Goal: Task Accomplishment & Management: Use online tool/utility

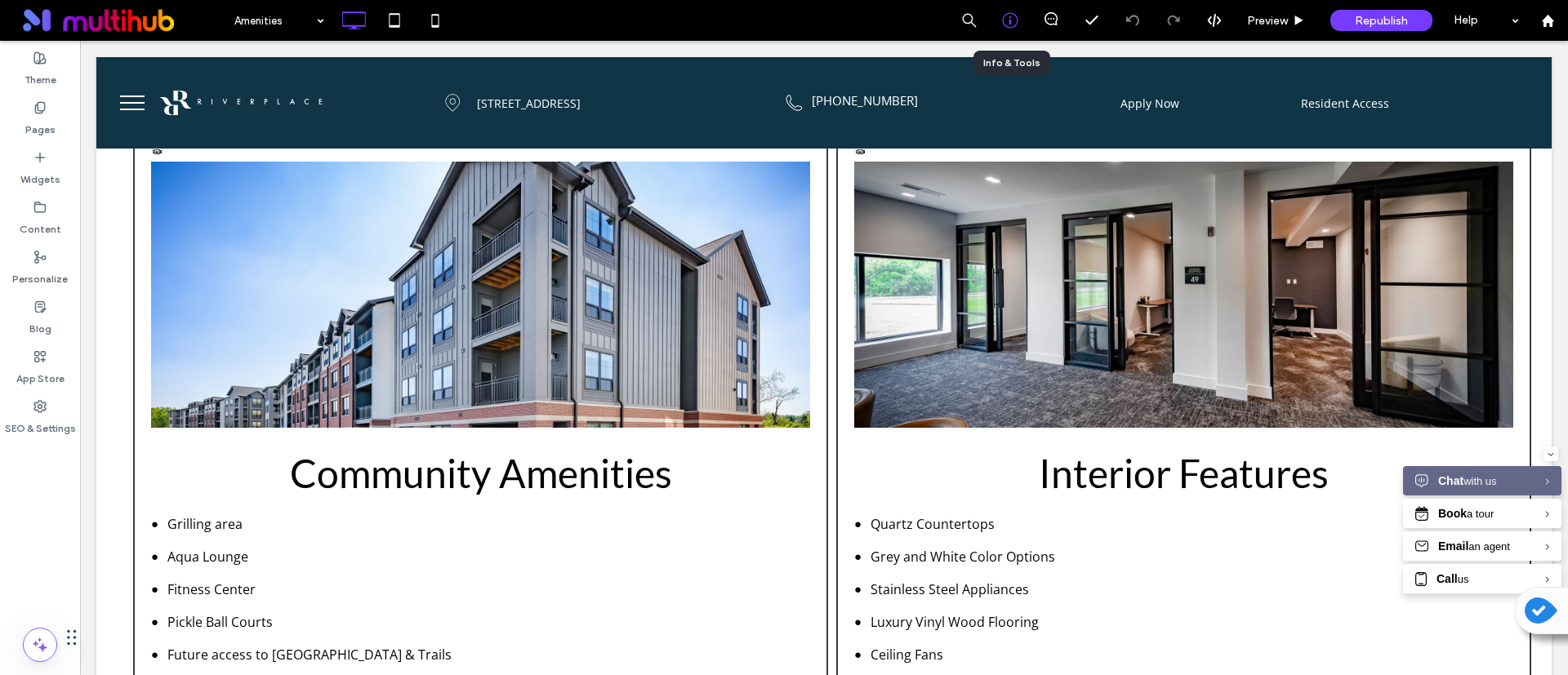
click at [1011, 15] on icon at bounding box center [1011, 20] width 17 height 17
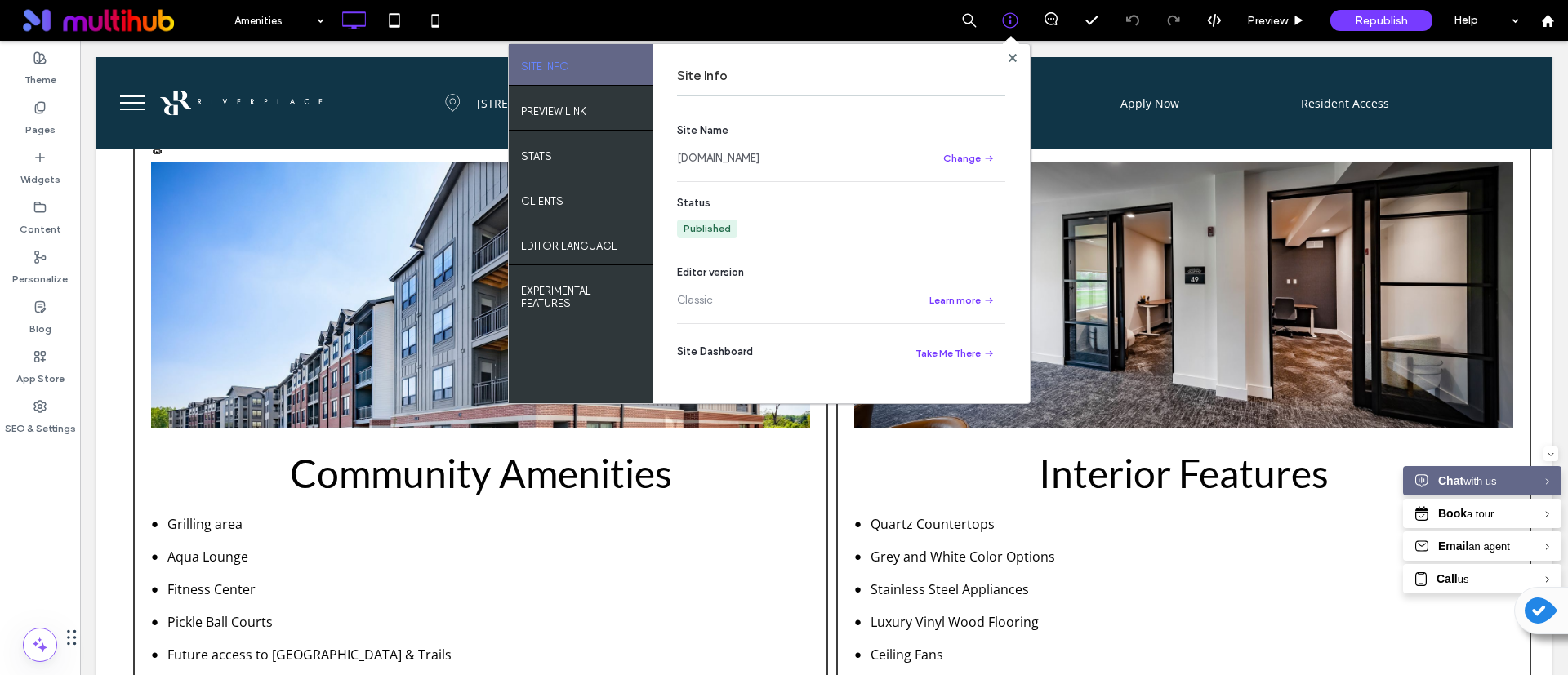
click at [760, 156] on link "www.riverplaceflats.com" at bounding box center [718, 159] width 82 height 17
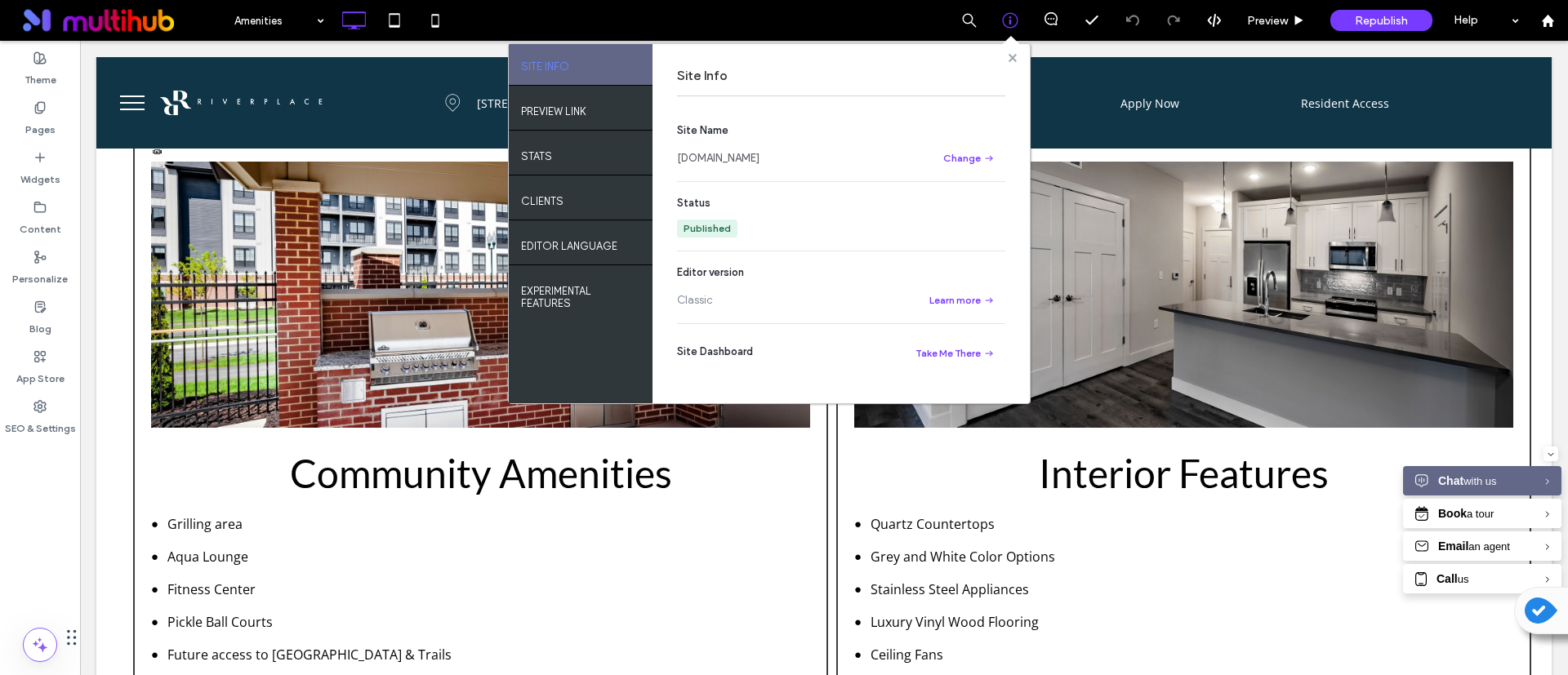
click at [1015, 54] on use at bounding box center [1012, 56] width 8 height 8
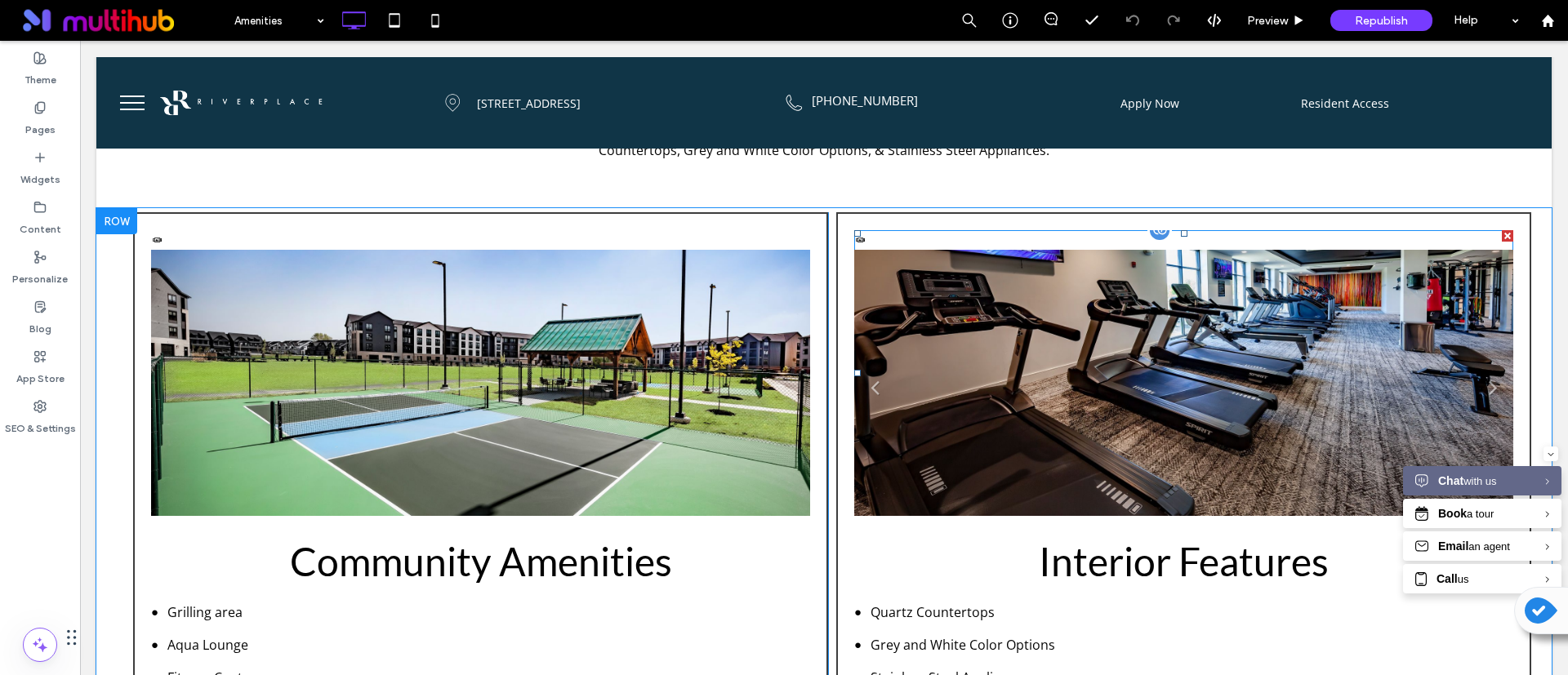
scroll to position [368, 0]
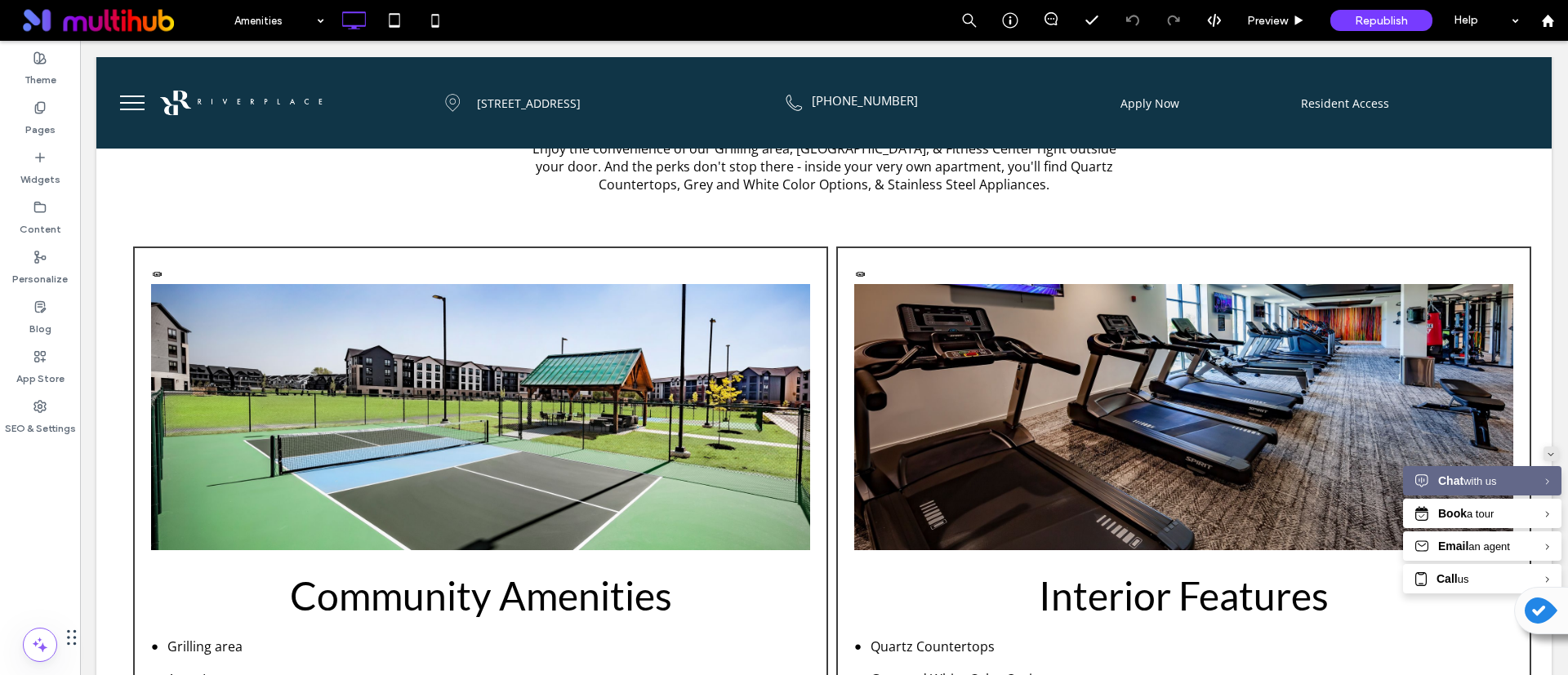
click at [1549, 454] on icon "Minimize" at bounding box center [1550, 454] width 5 height 3
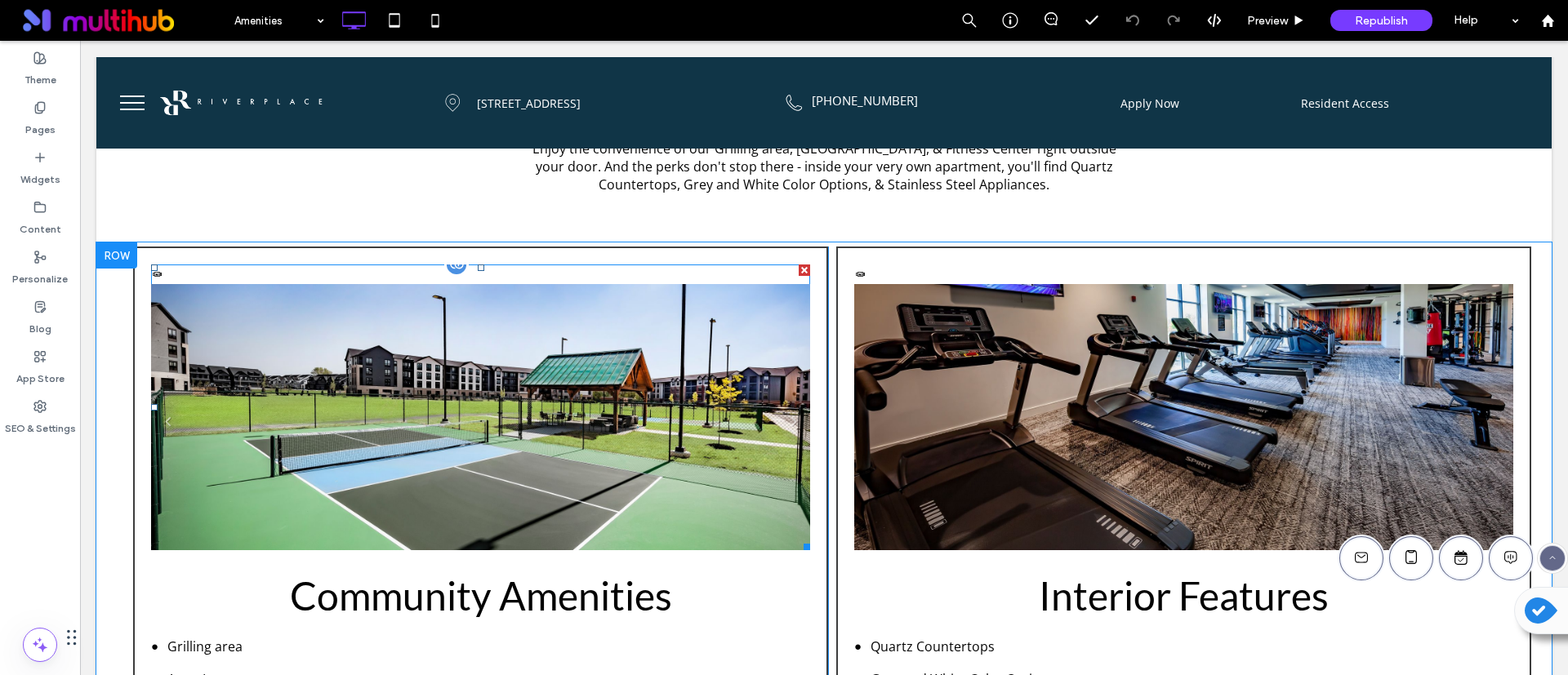
click at [746, 458] on li "Community Featured" at bounding box center [480, 427] width 659 height 285
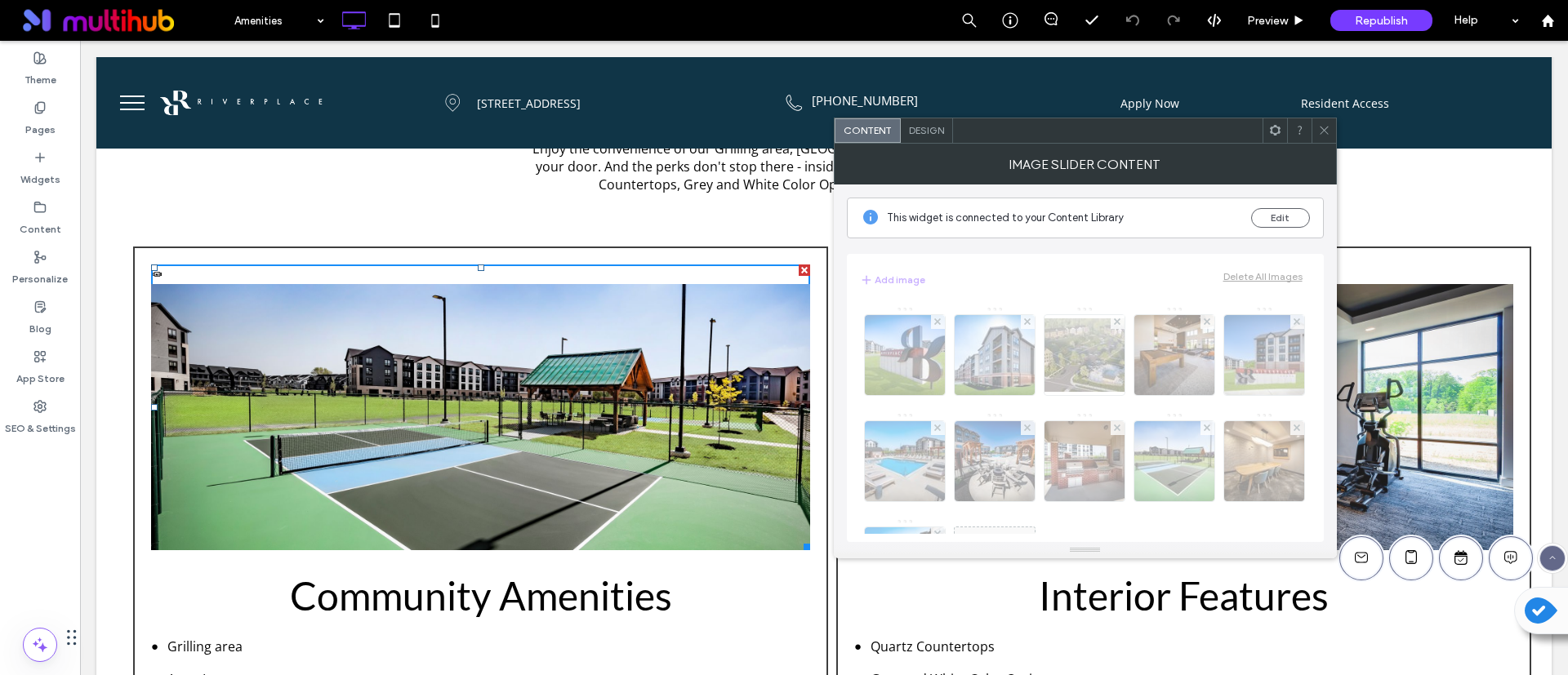
click at [1319, 128] on icon at bounding box center [1324, 129] width 12 height 12
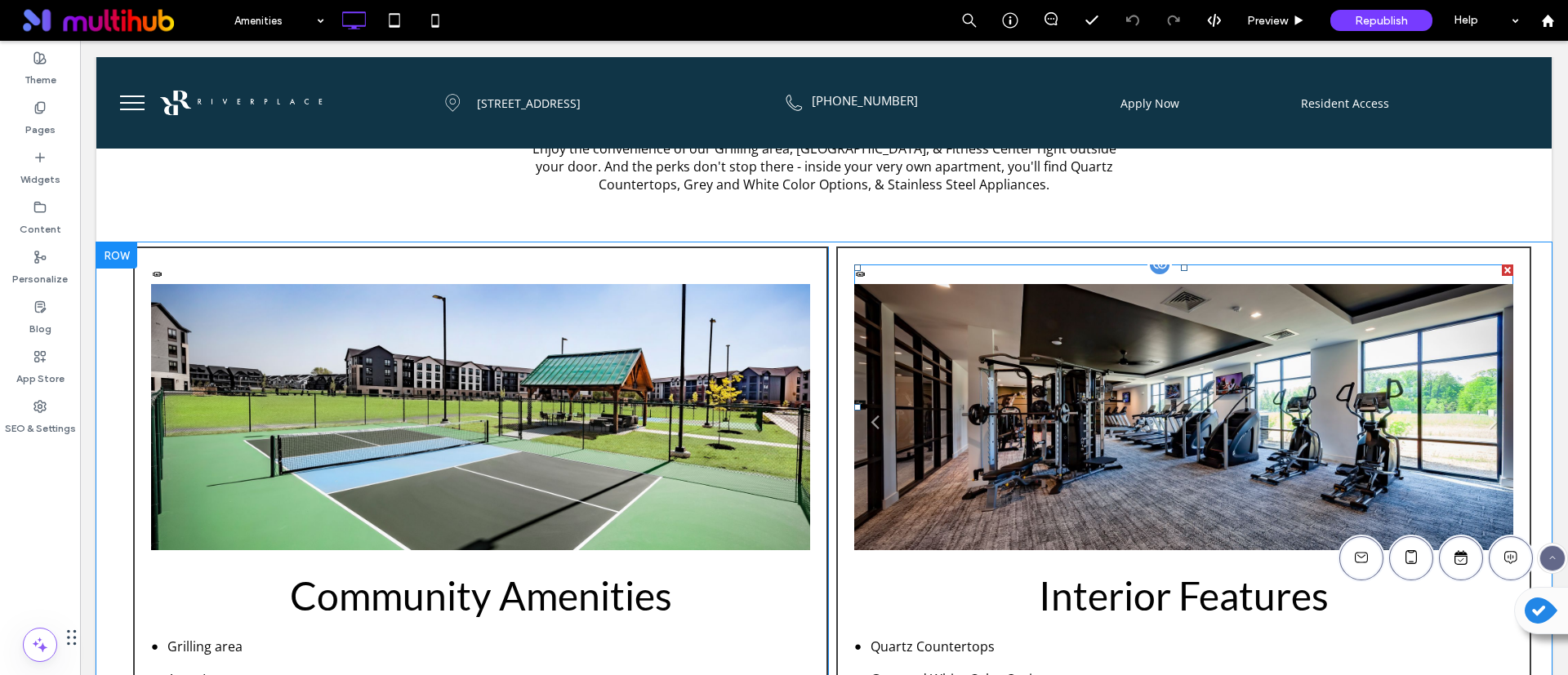
click at [1163, 457] on li "Apartment Featured" at bounding box center [1184, 427] width 659 height 285
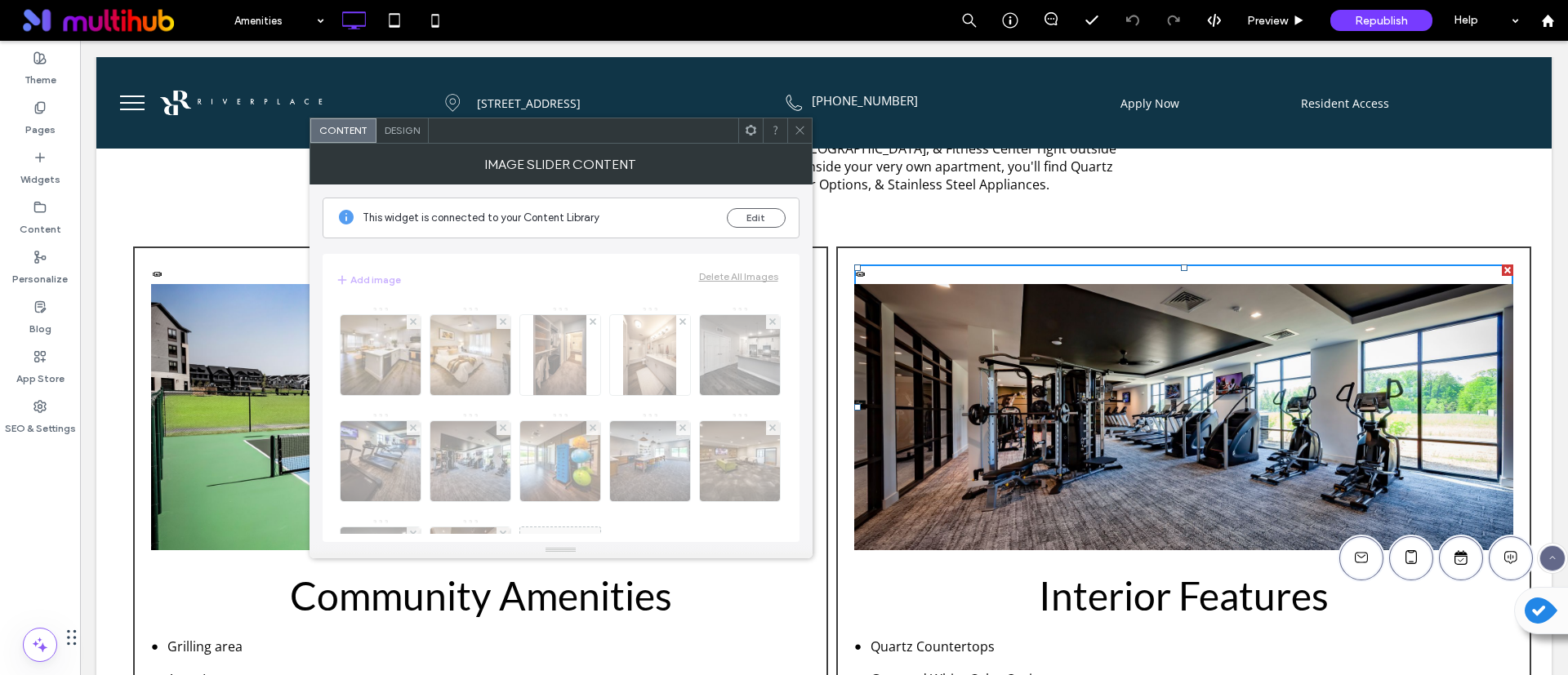
click at [805, 120] on span at bounding box center [799, 130] width 12 height 25
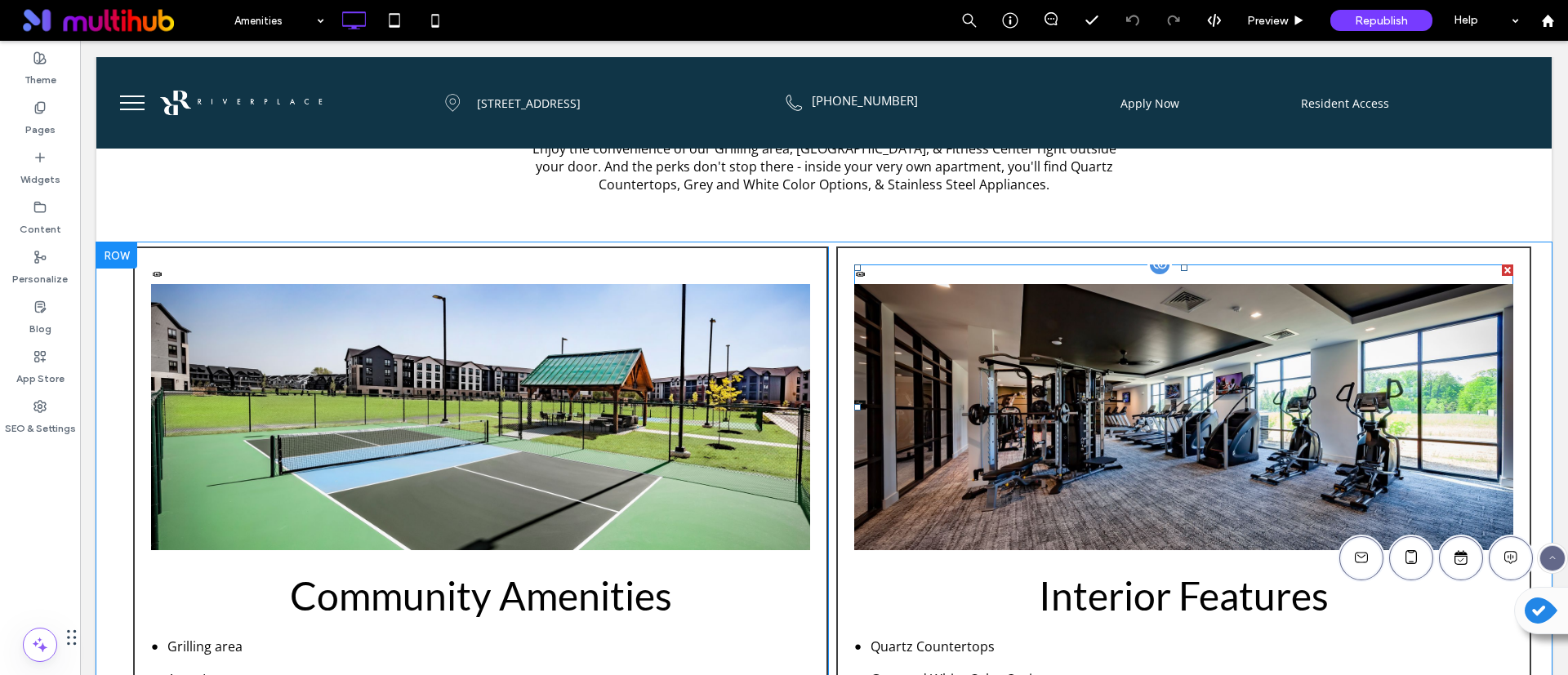
click at [855, 274] on div "Apartment Featured Apartment Featured Apartment Apartment Apartment Apartment A…" at bounding box center [1184, 406] width 659 height 285
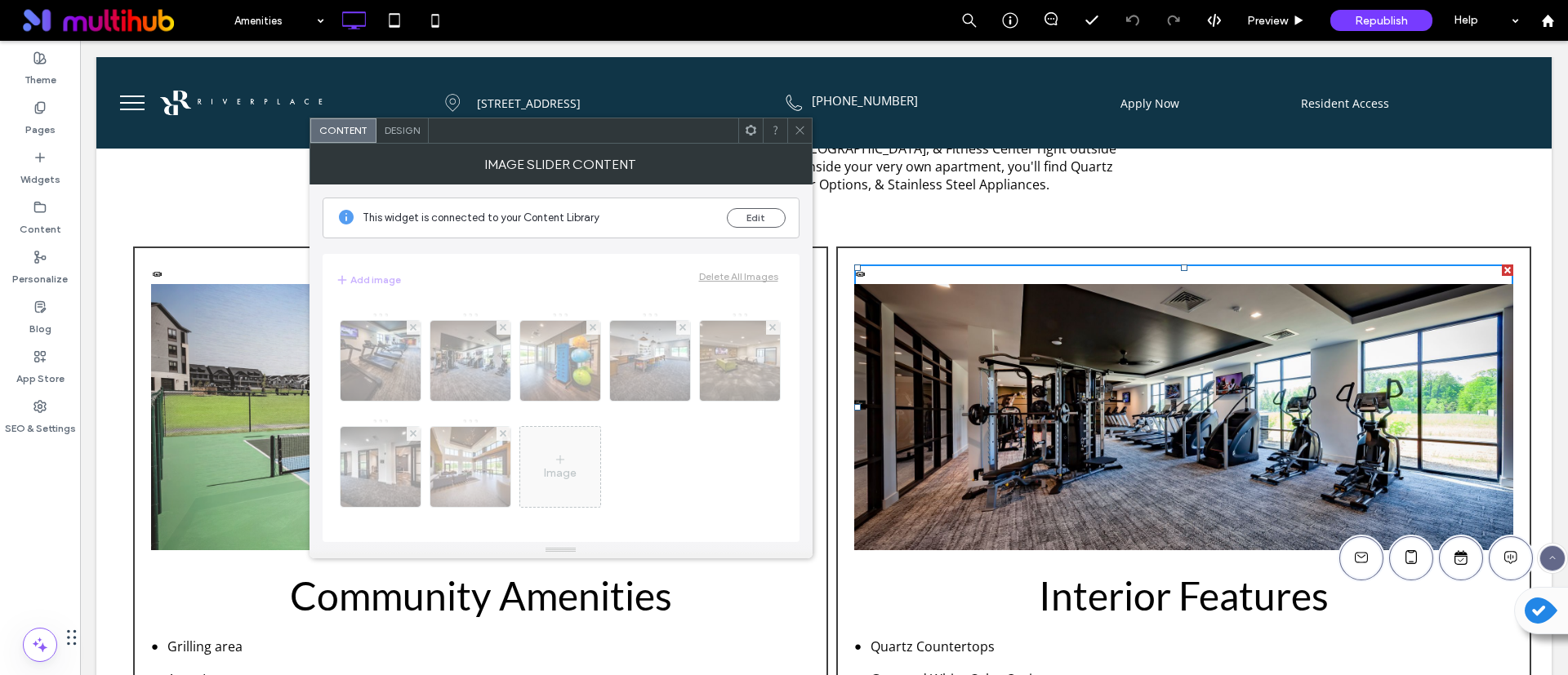
scroll to position [207, 0]
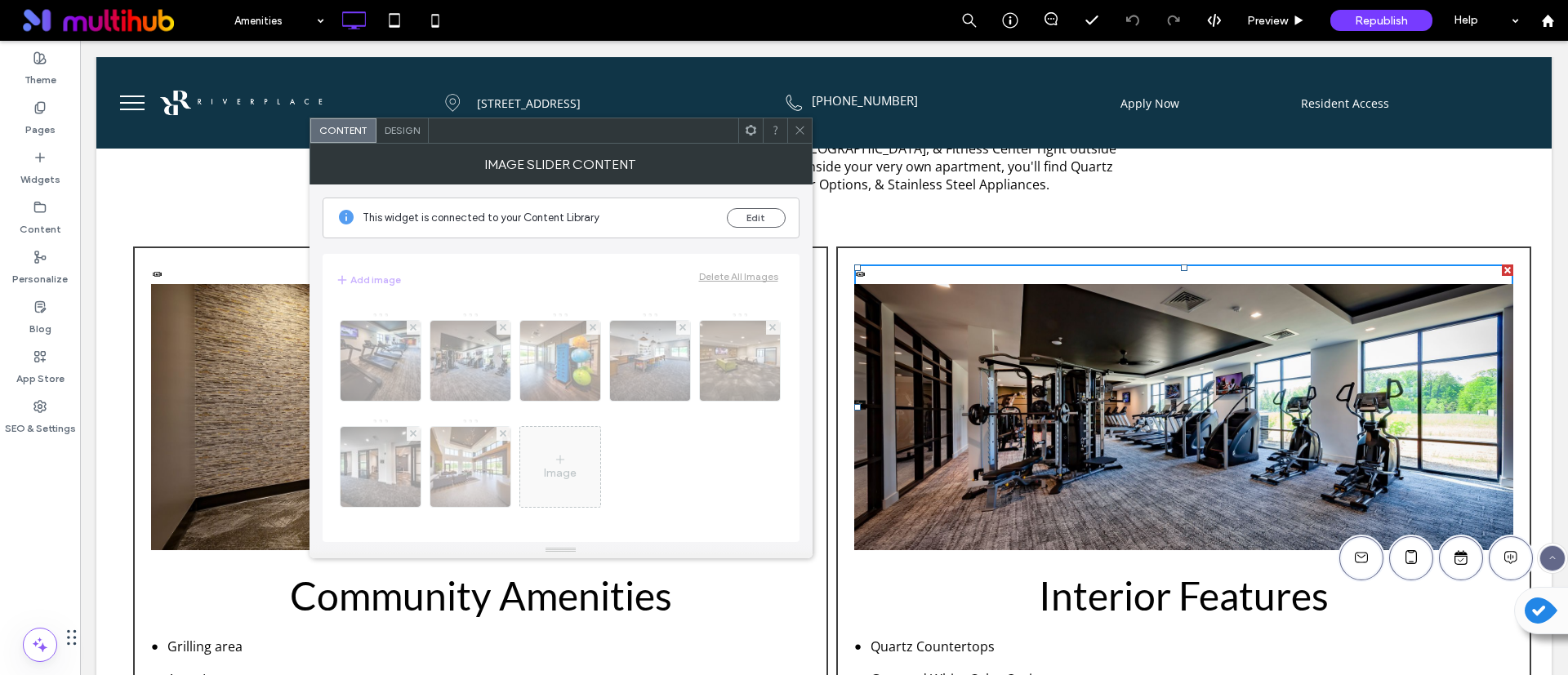
click at [801, 133] on icon at bounding box center [799, 129] width 12 height 12
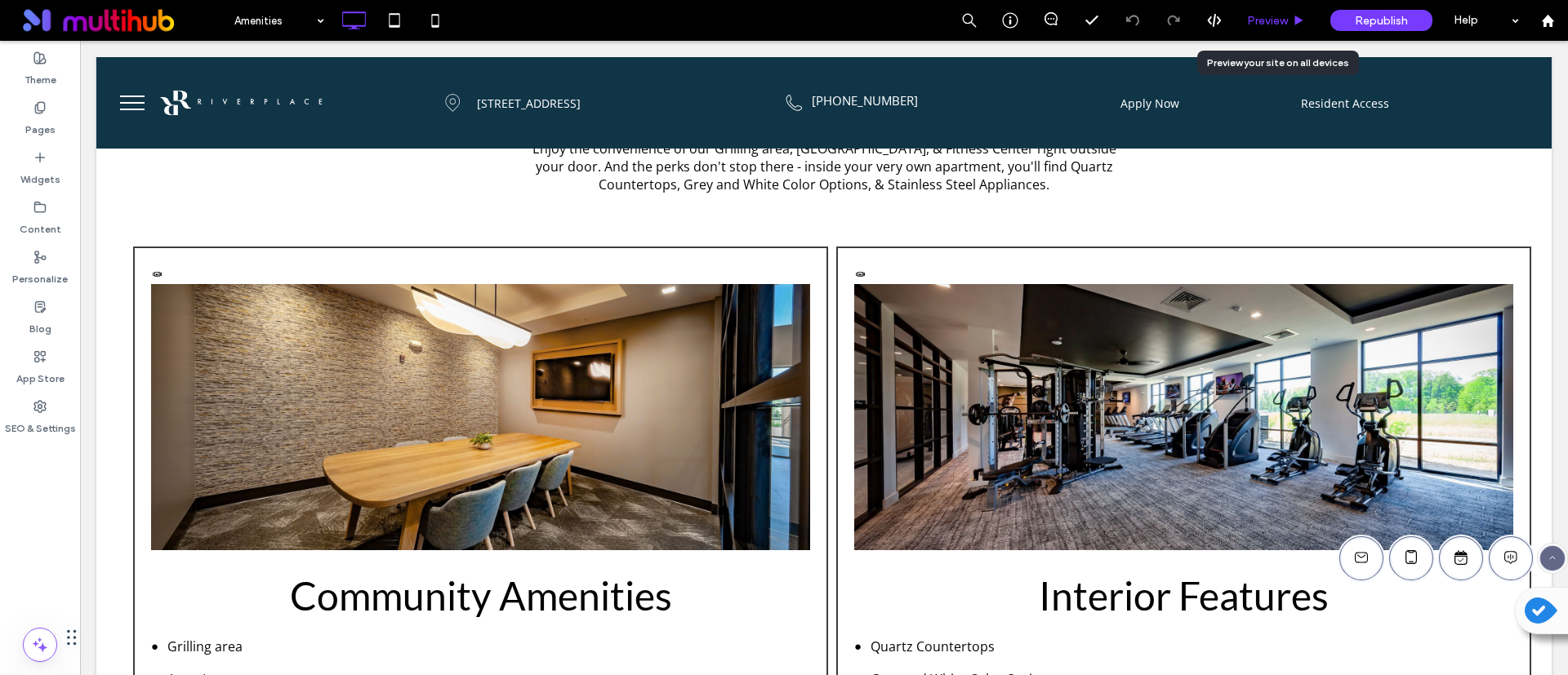
click at [1256, 18] on span "Preview" at bounding box center [1268, 20] width 41 height 14
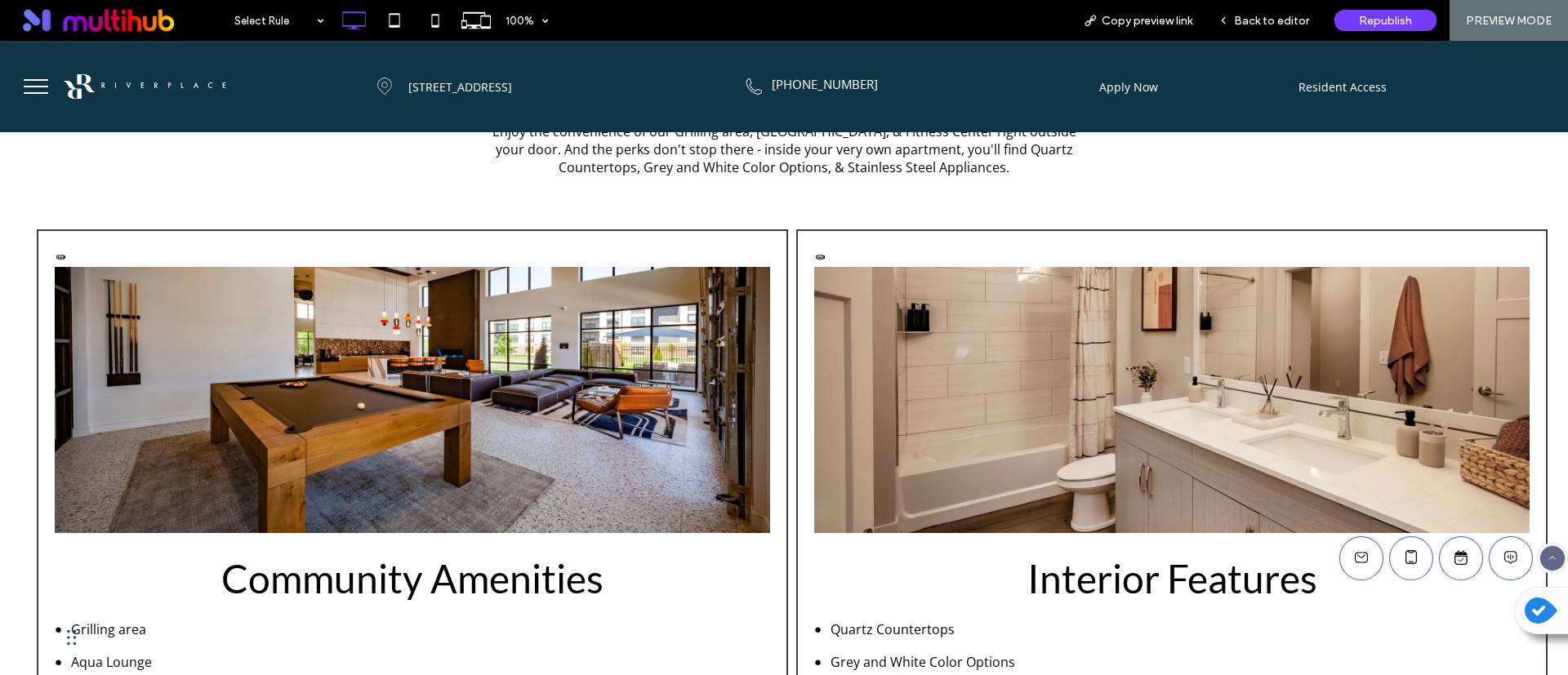
scroll to position [368, 0]
click at [1249, 15] on span "Back to editor" at bounding box center [1271, 20] width 75 height 14
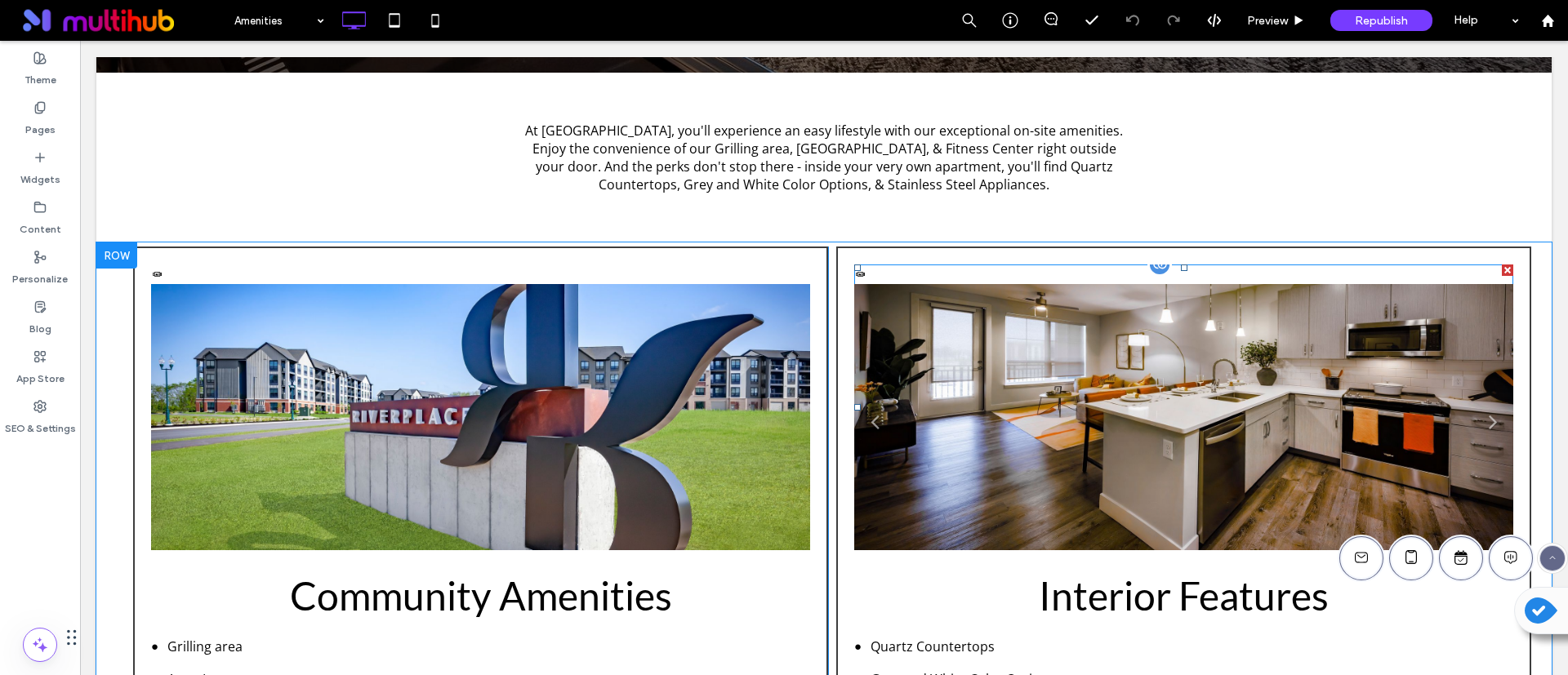
click at [1073, 428] on li "Apartment Featured" at bounding box center [1184, 427] width 659 height 285
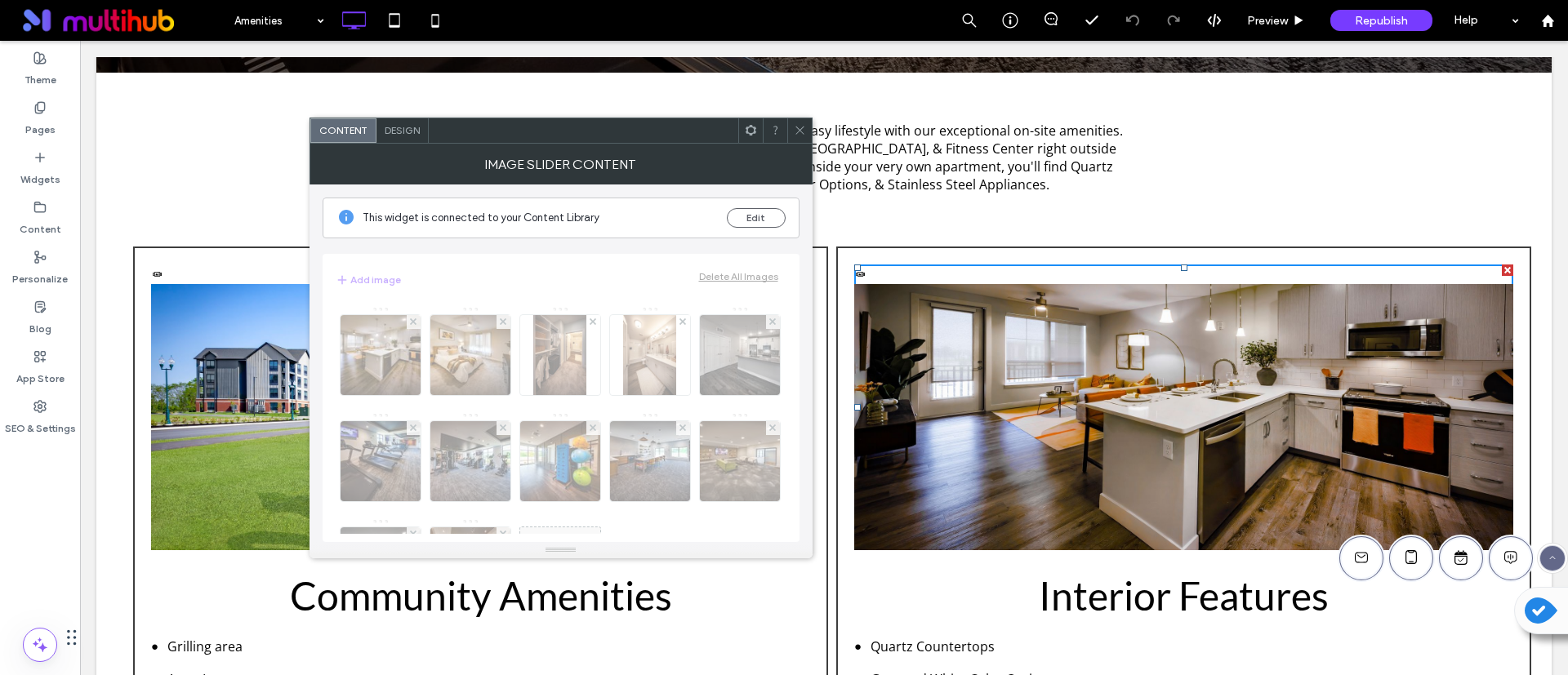
click at [798, 134] on icon at bounding box center [799, 129] width 12 height 12
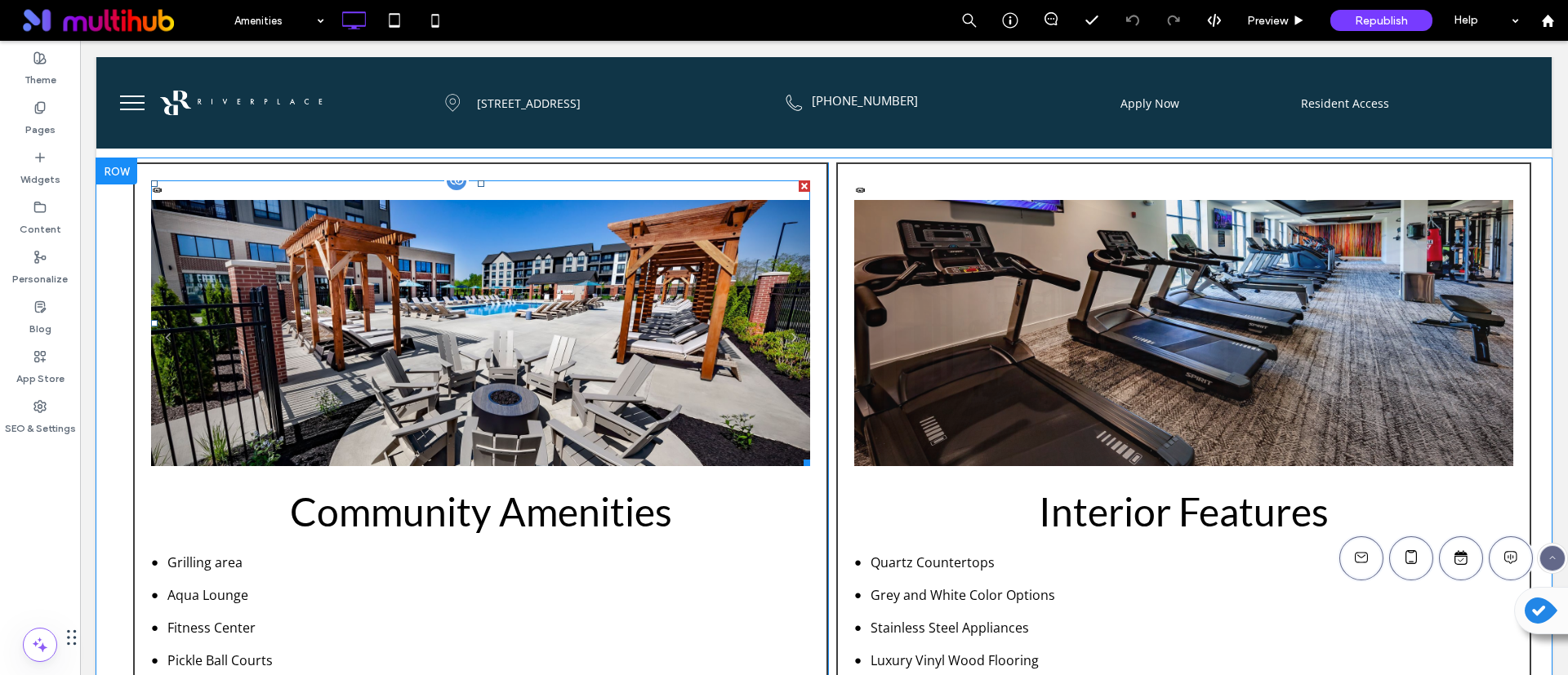
scroll to position [489, 0]
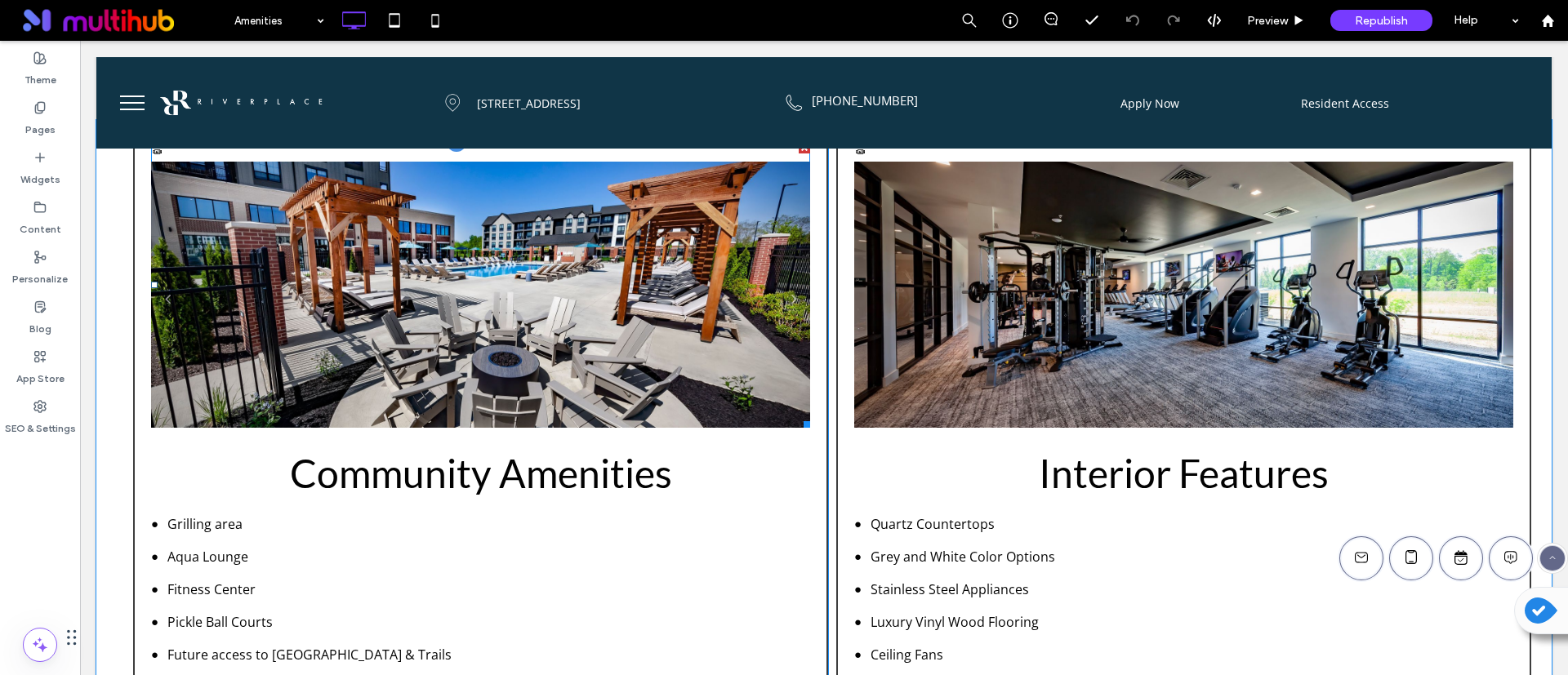
click at [454, 329] on li "Community" at bounding box center [480, 304] width 659 height 285
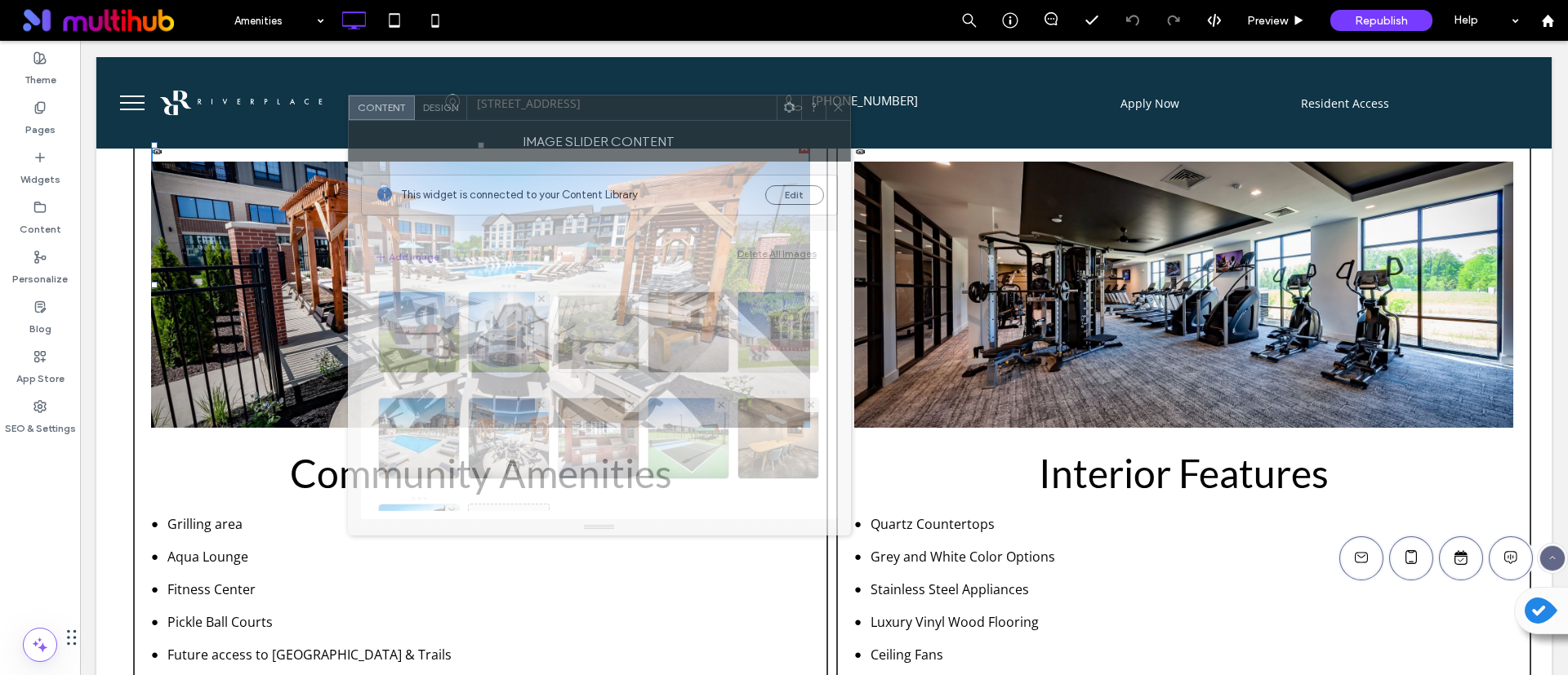
drag, startPoint x: 1114, startPoint y: 138, endPoint x: 629, endPoint y: 116, distance: 485.5
click at [629, 116] on div at bounding box center [622, 107] width 310 height 25
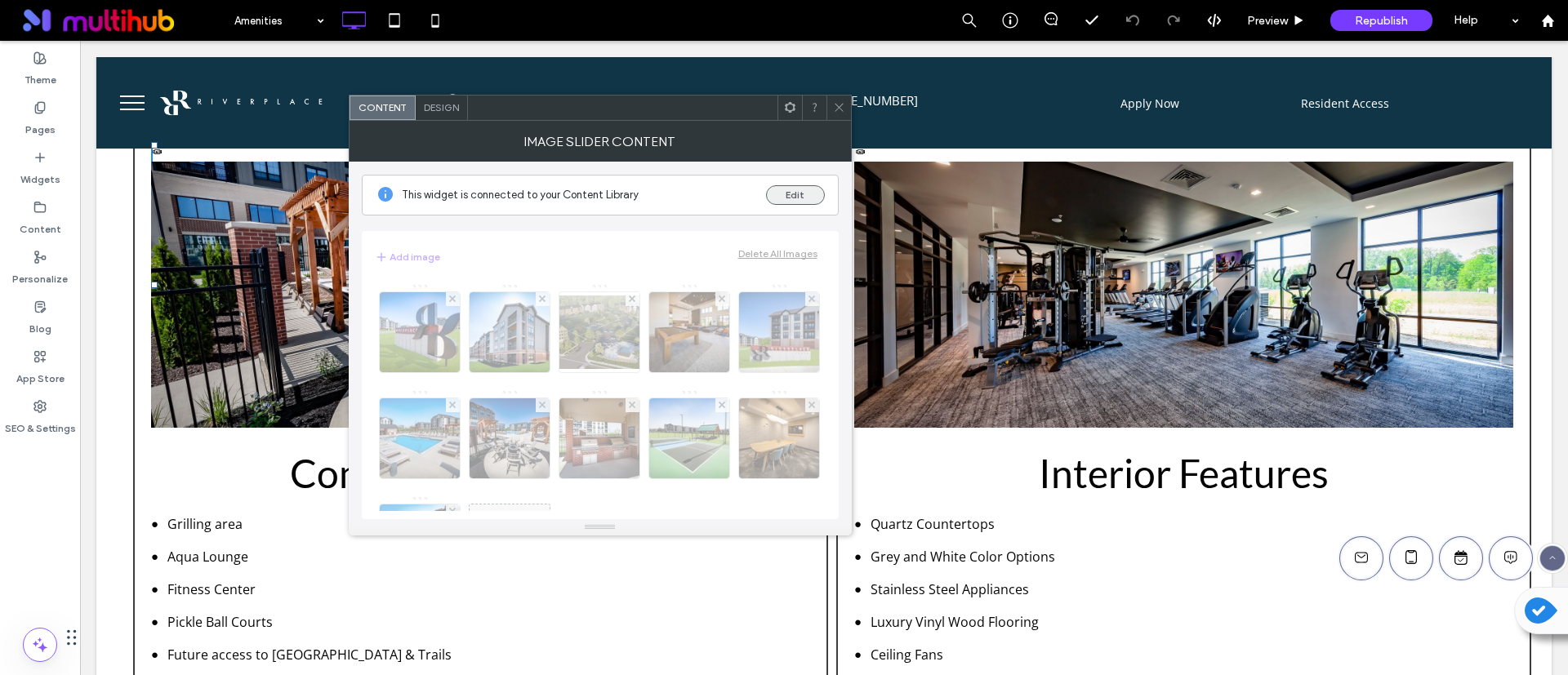
click at [798, 191] on button "Edit" at bounding box center [796, 195] width 59 height 19
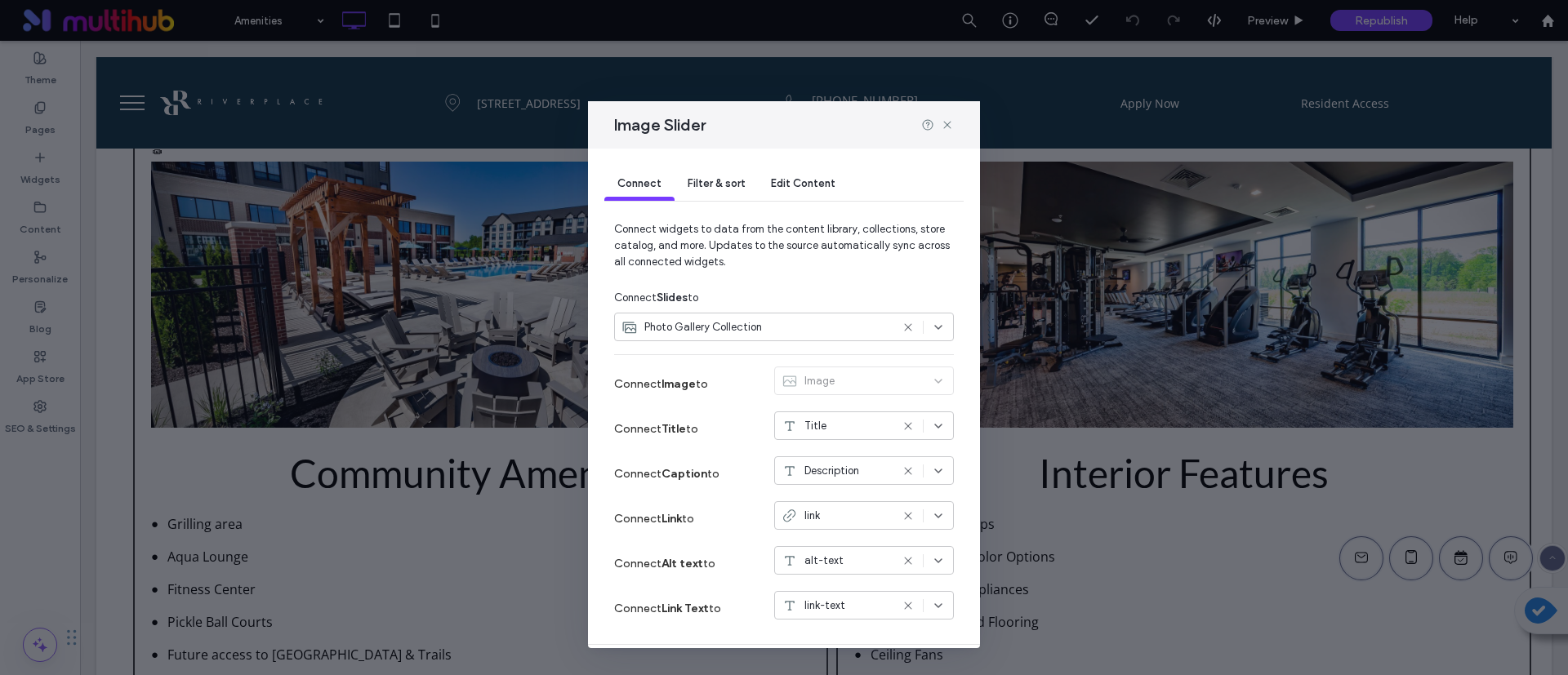
click at [802, 180] on span "Edit Content" at bounding box center [803, 183] width 65 height 12
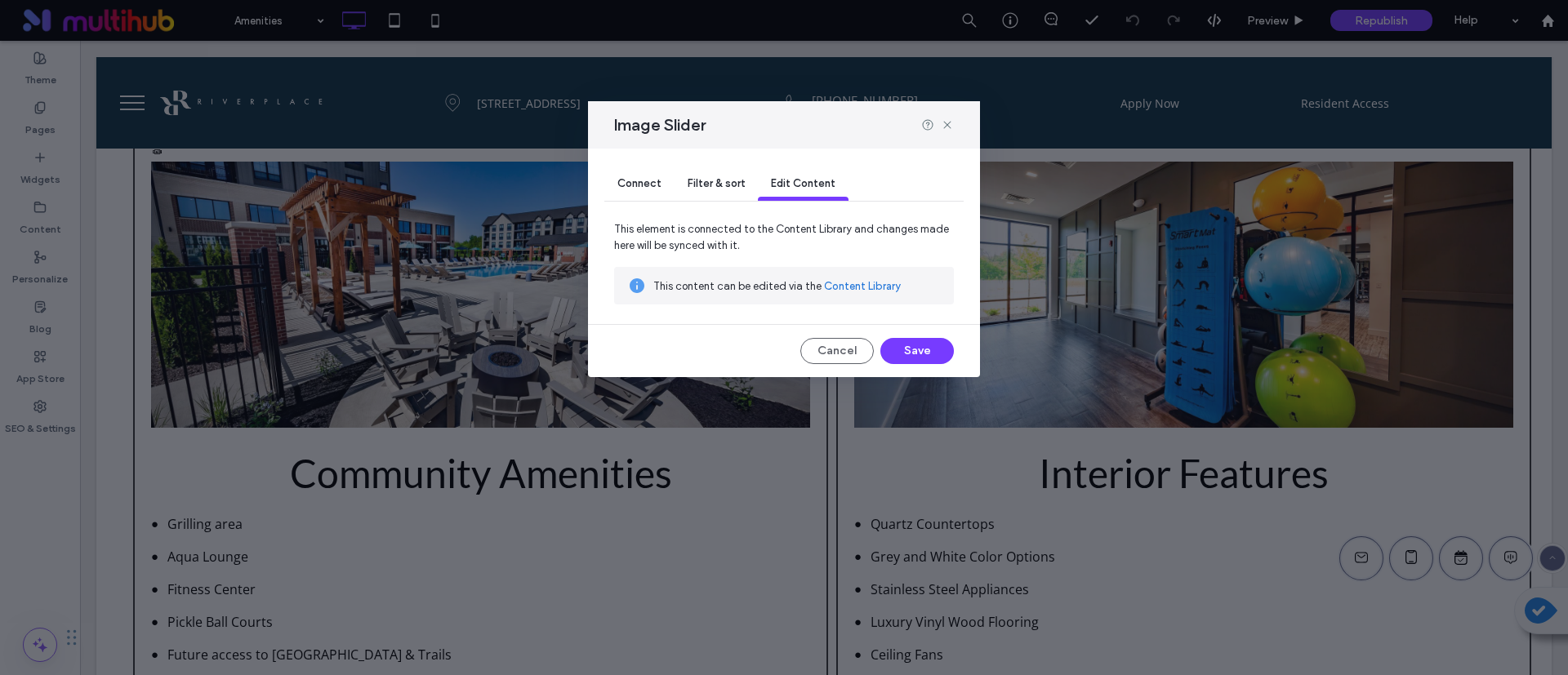
click at [851, 287] on link "Content Library" at bounding box center [862, 286] width 77 height 17
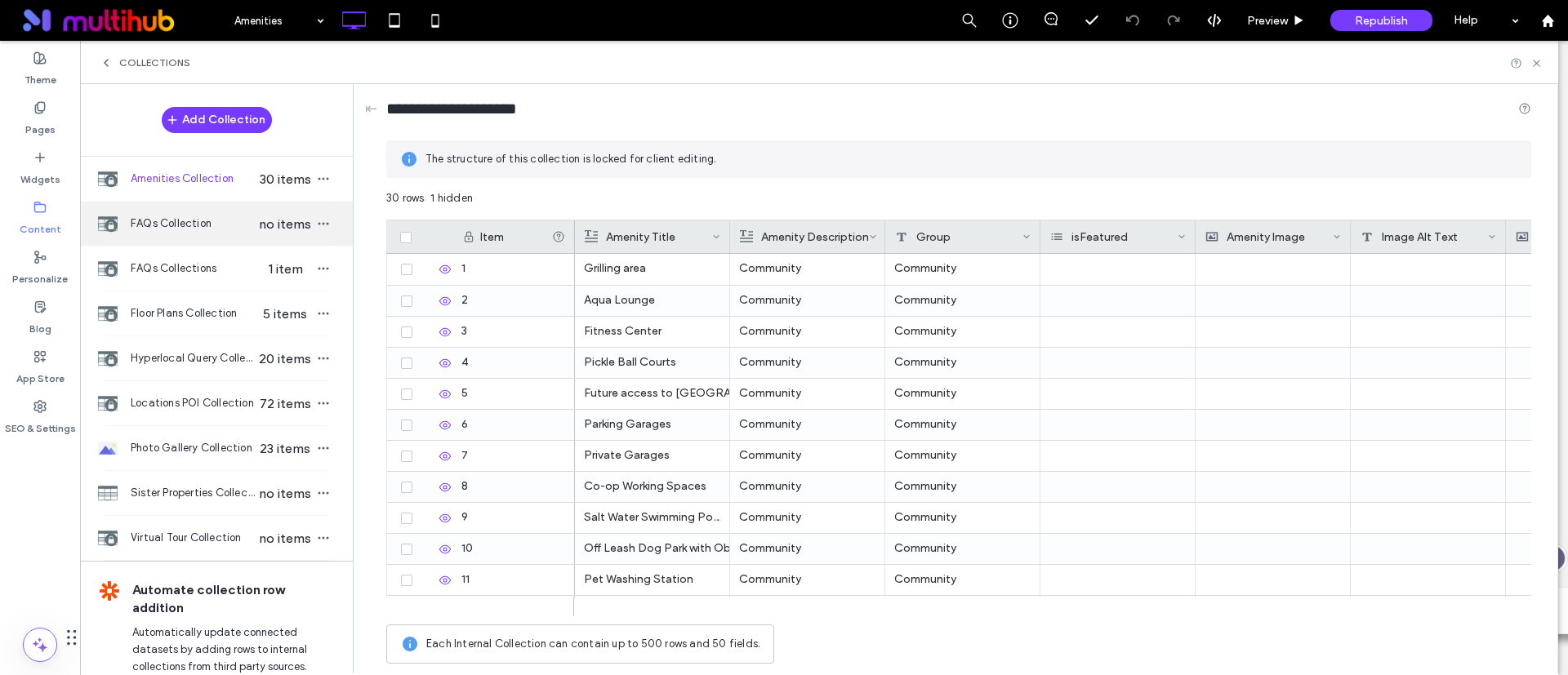
click at [226, 201] on div "FAQs Collection no items" at bounding box center [216, 223] width 273 height 44
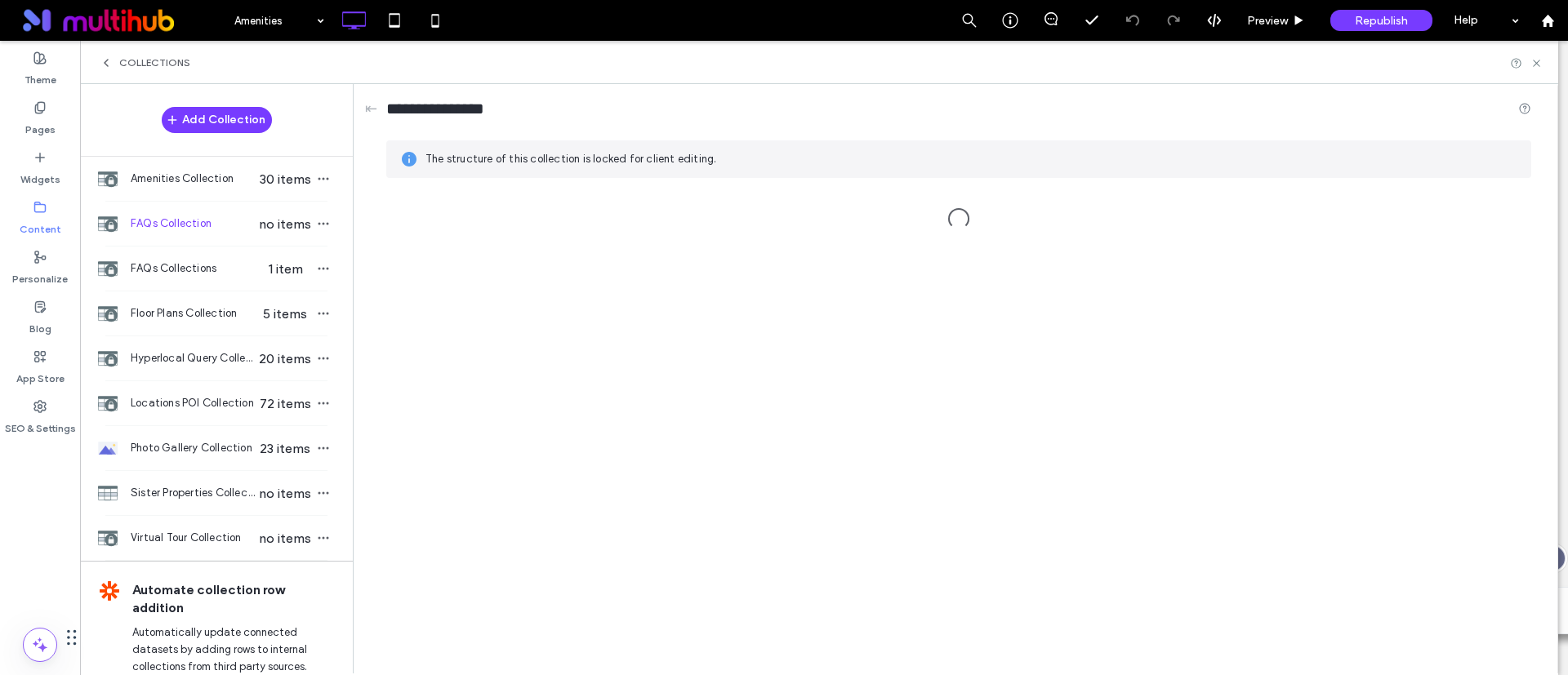
click at [218, 291] on hr at bounding box center [216, 291] width 222 height 1
click at [213, 355] on span "Hyperlocal Query Collection" at bounding box center [193, 358] width 126 height 17
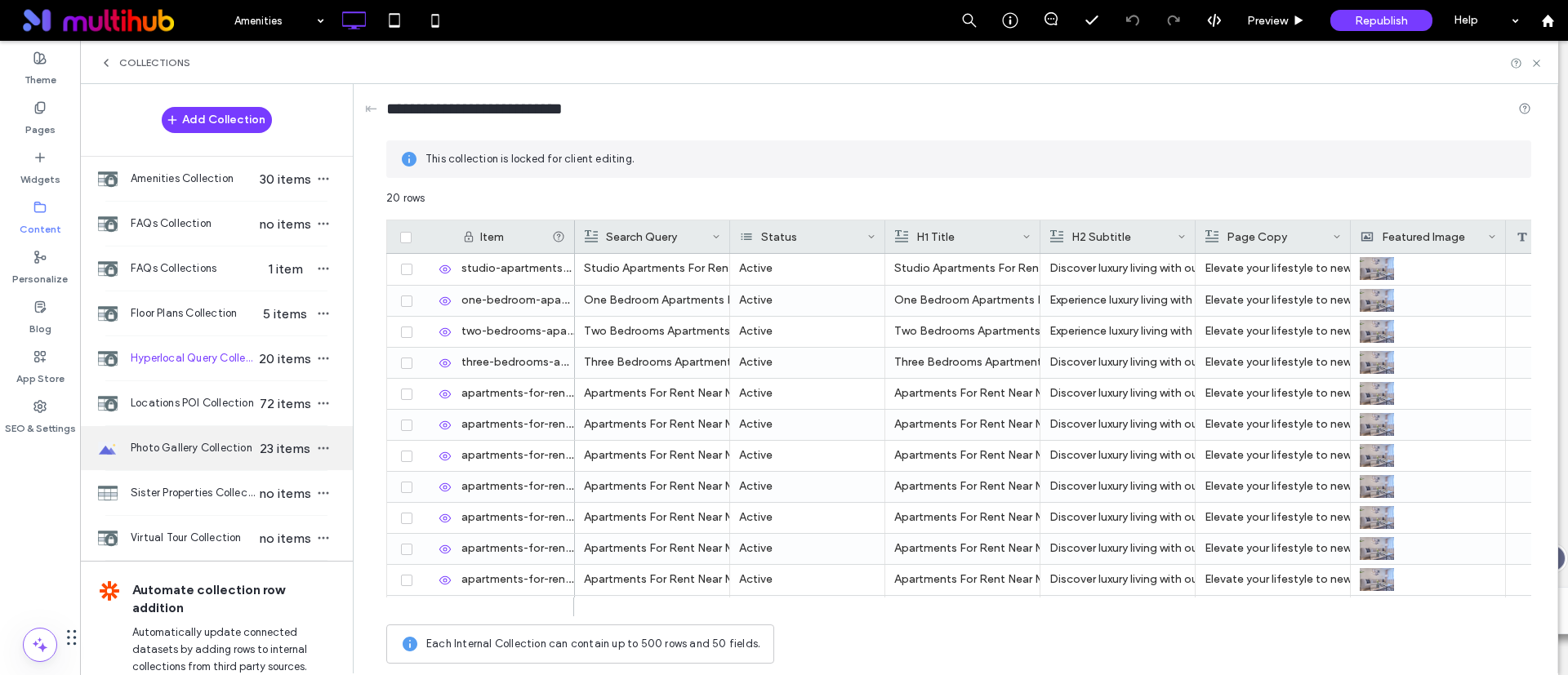
click at [170, 453] on span "Photo Gallery Collection" at bounding box center [193, 448] width 126 height 17
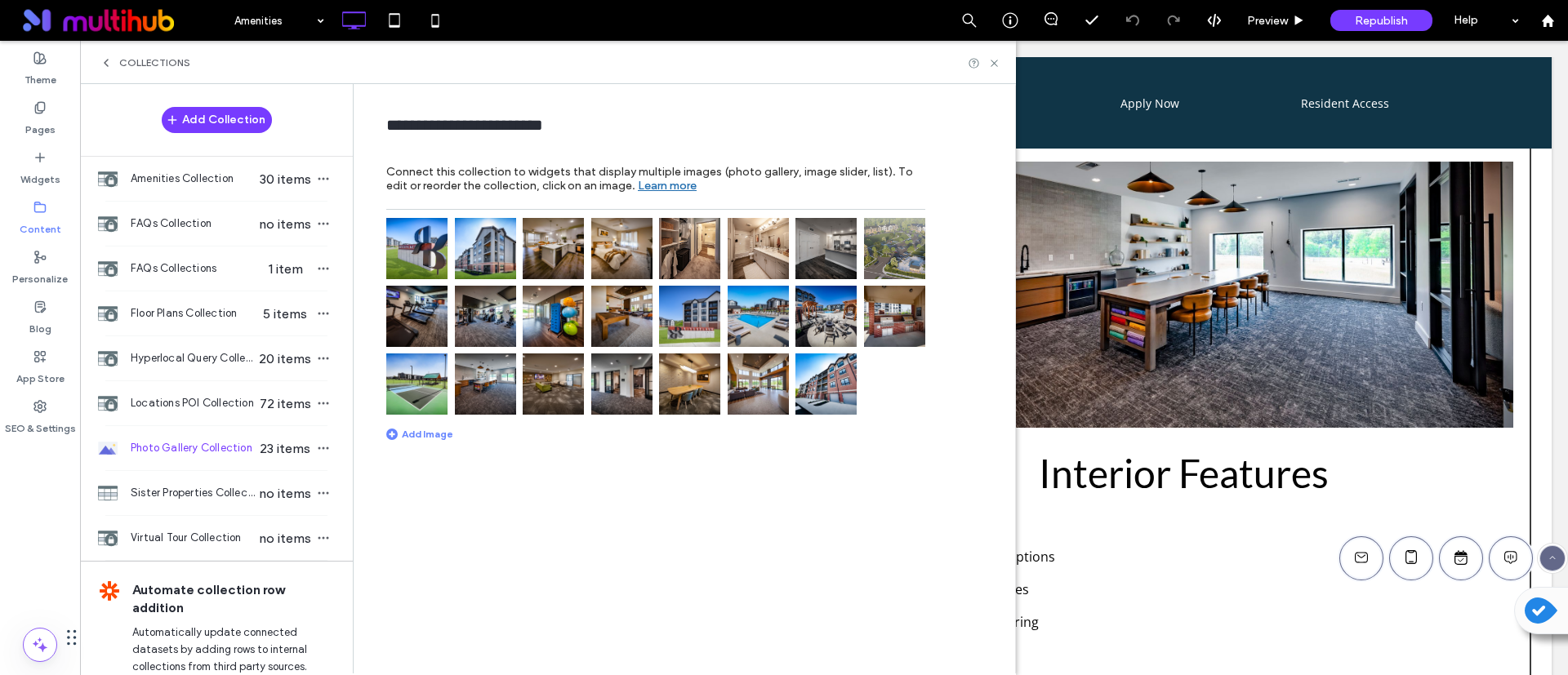
click at [539, 386] on img at bounding box center [553, 384] width 61 height 61
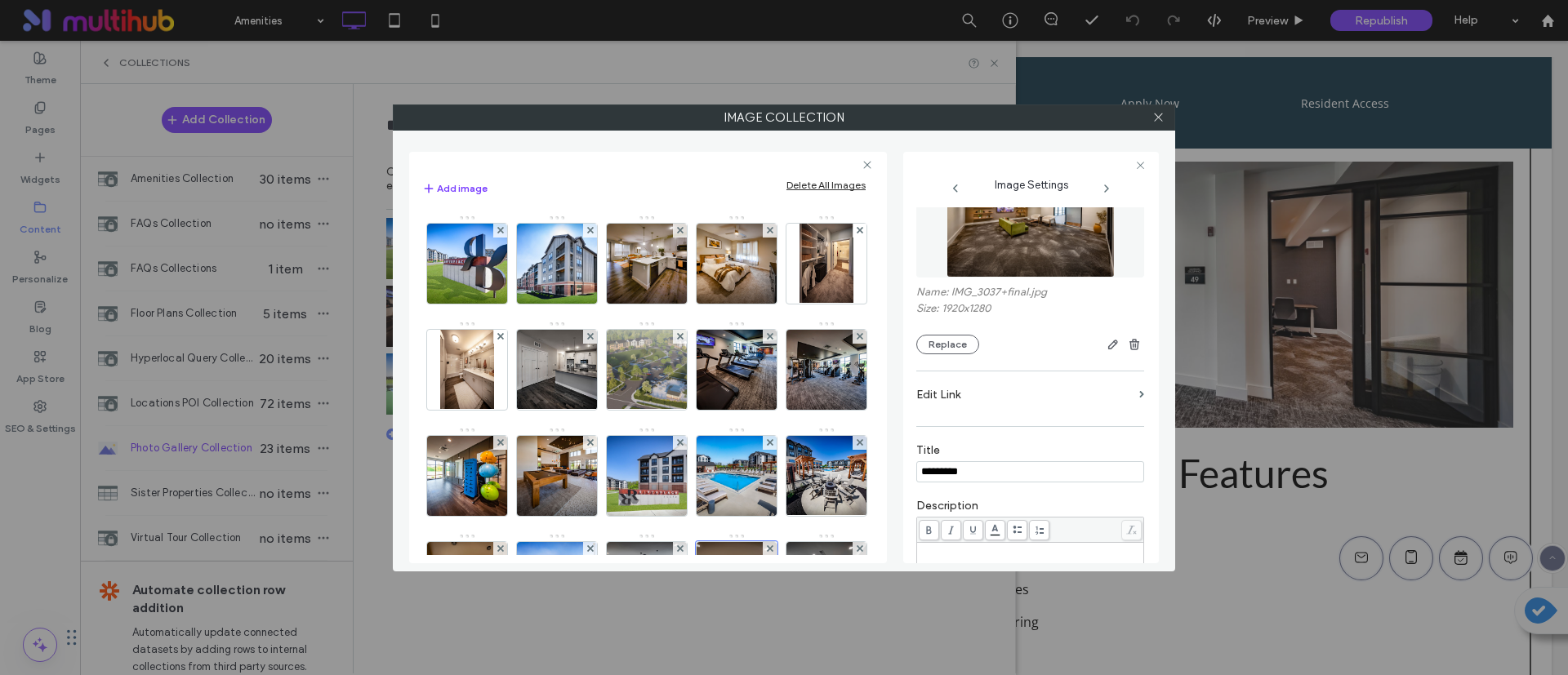
scroll to position [0, 0]
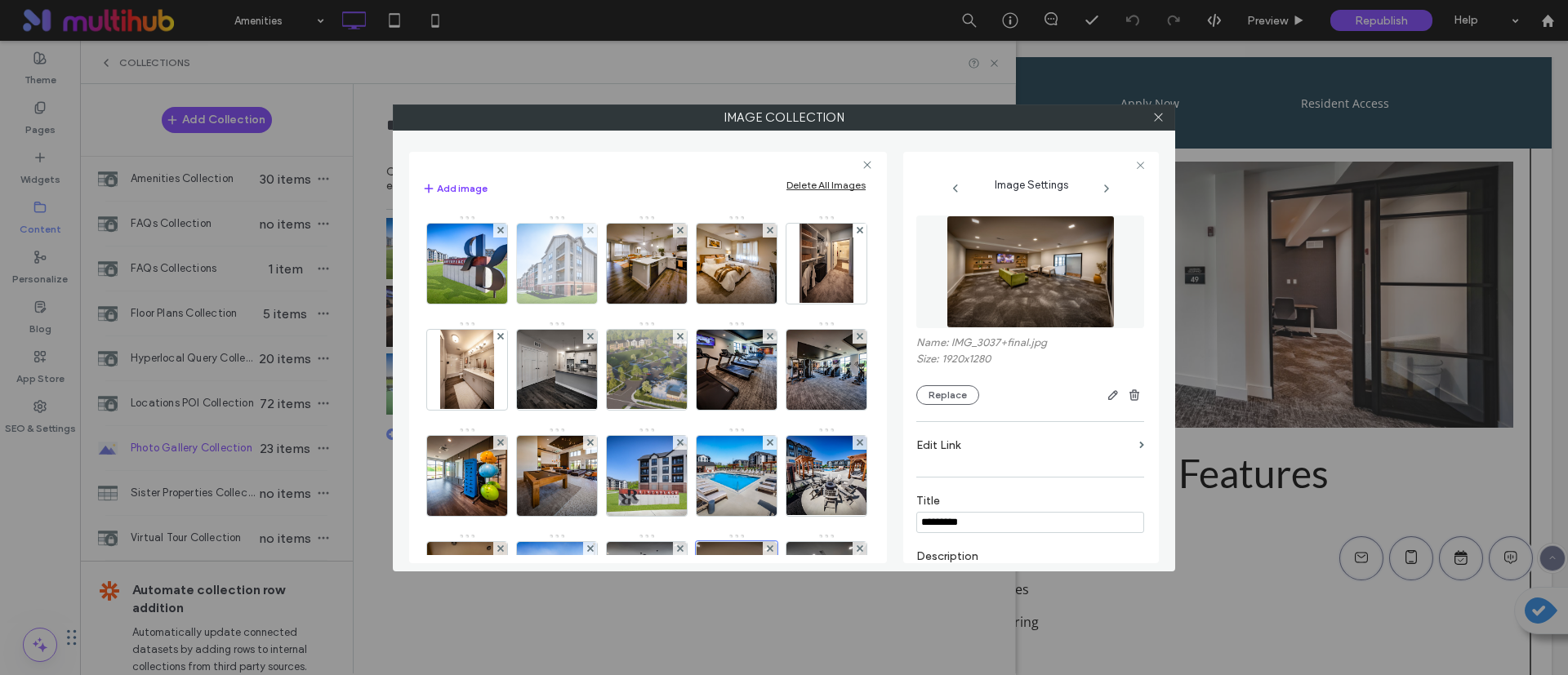
click at [596, 271] on img at bounding box center [557, 263] width 120 height 80
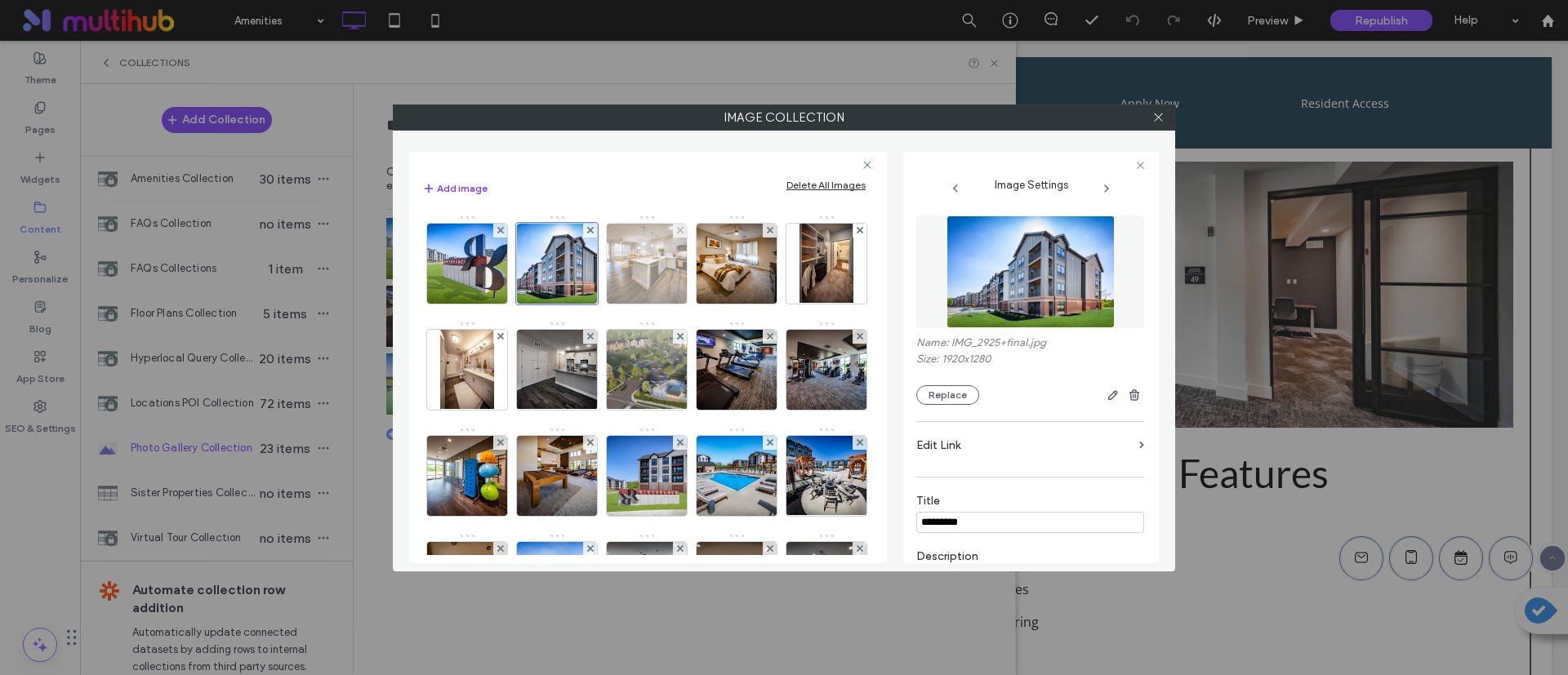
click at [655, 278] on img at bounding box center [648, 263] width 120 height 80
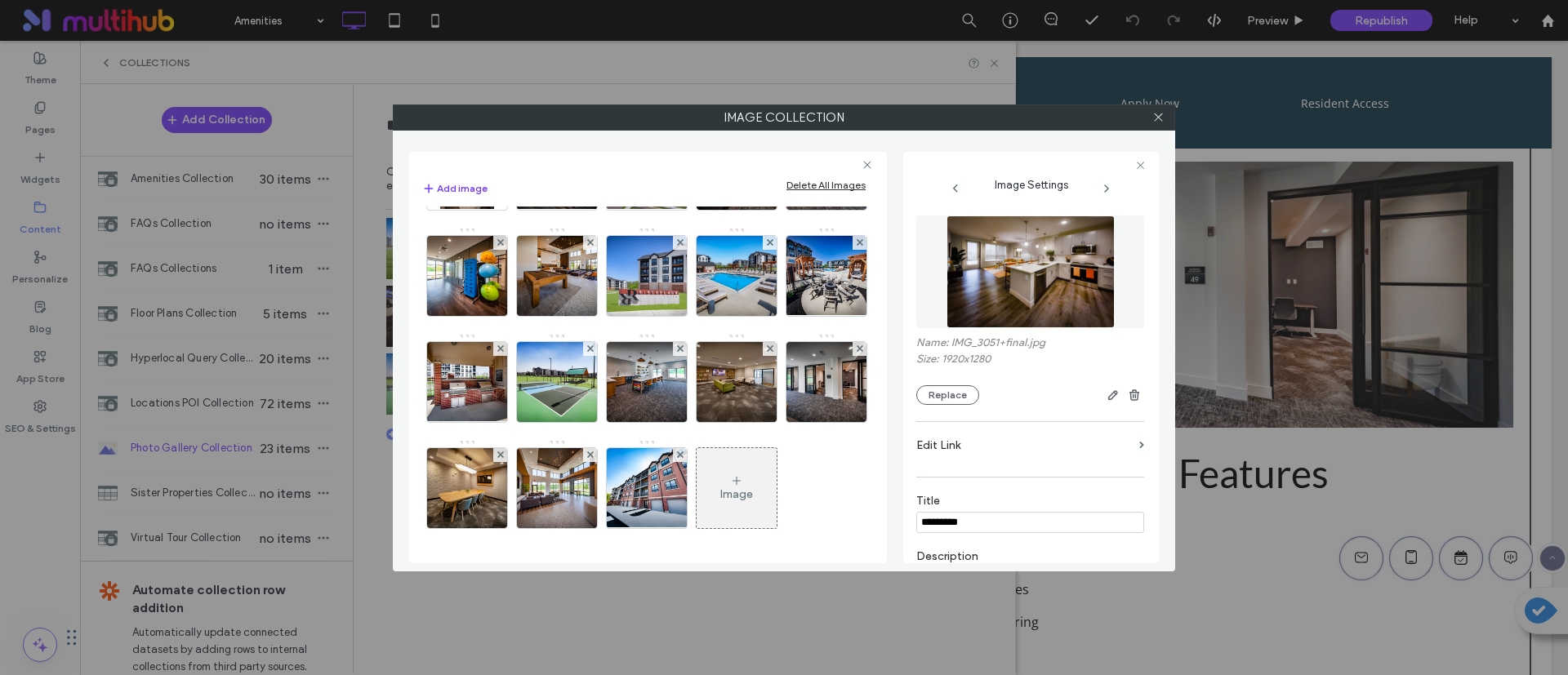
scroll to position [306, 0]
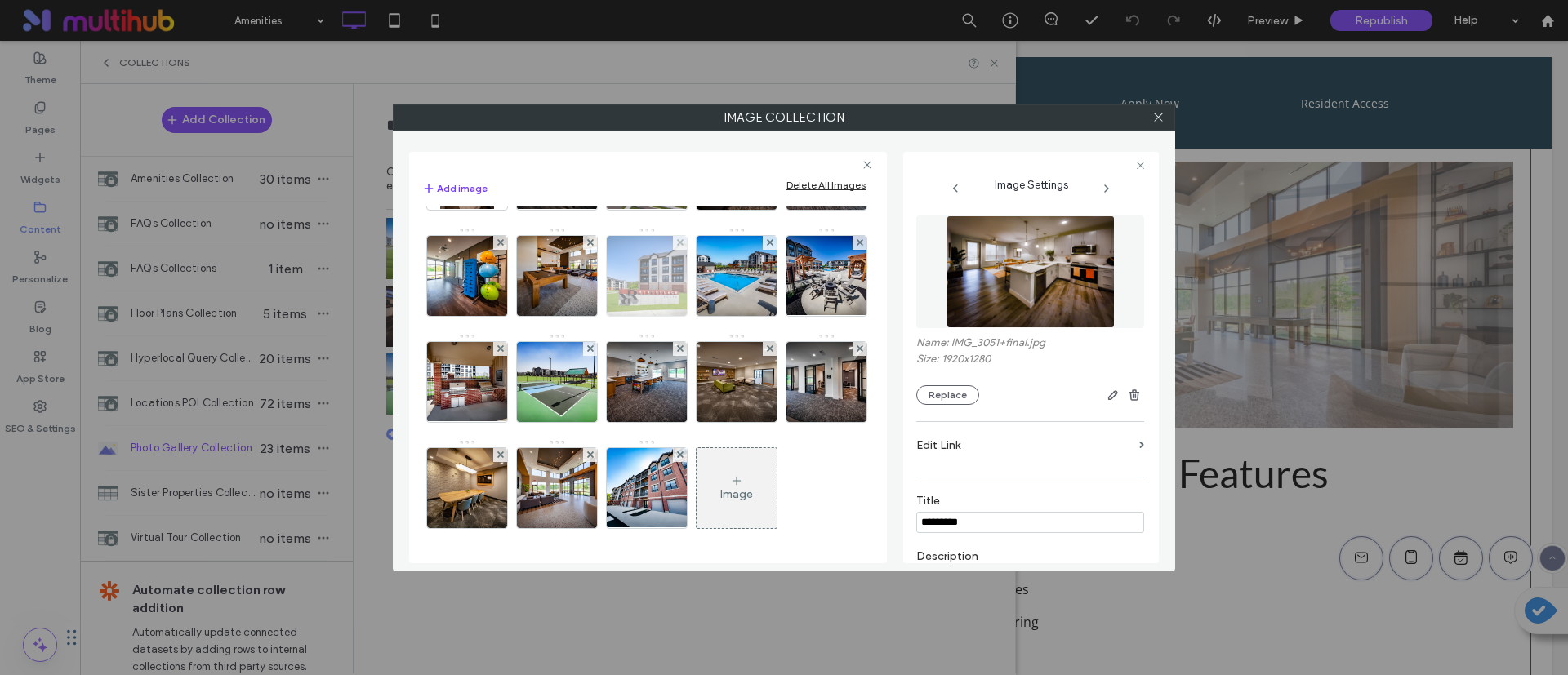
click at [588, 276] on img at bounding box center [648, 275] width 120 height 80
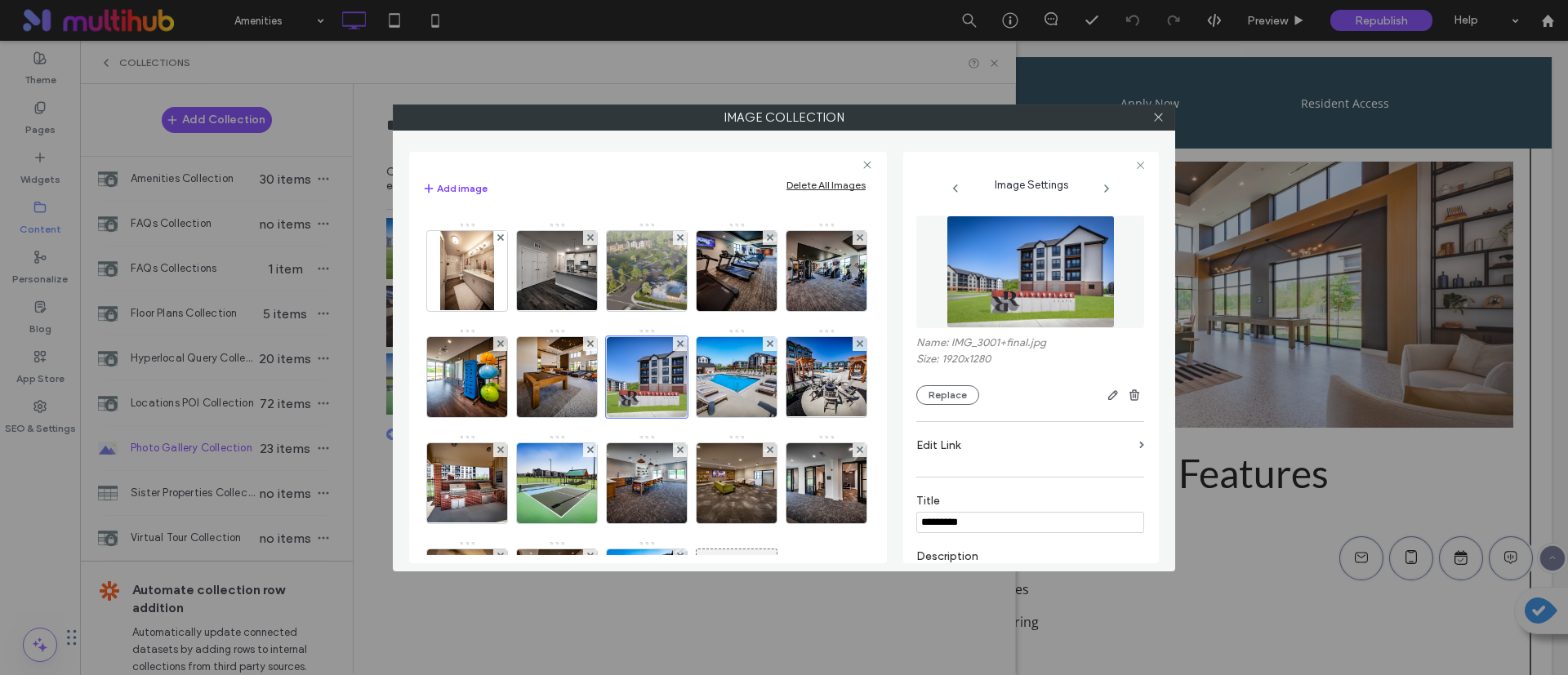
scroll to position [61, 0]
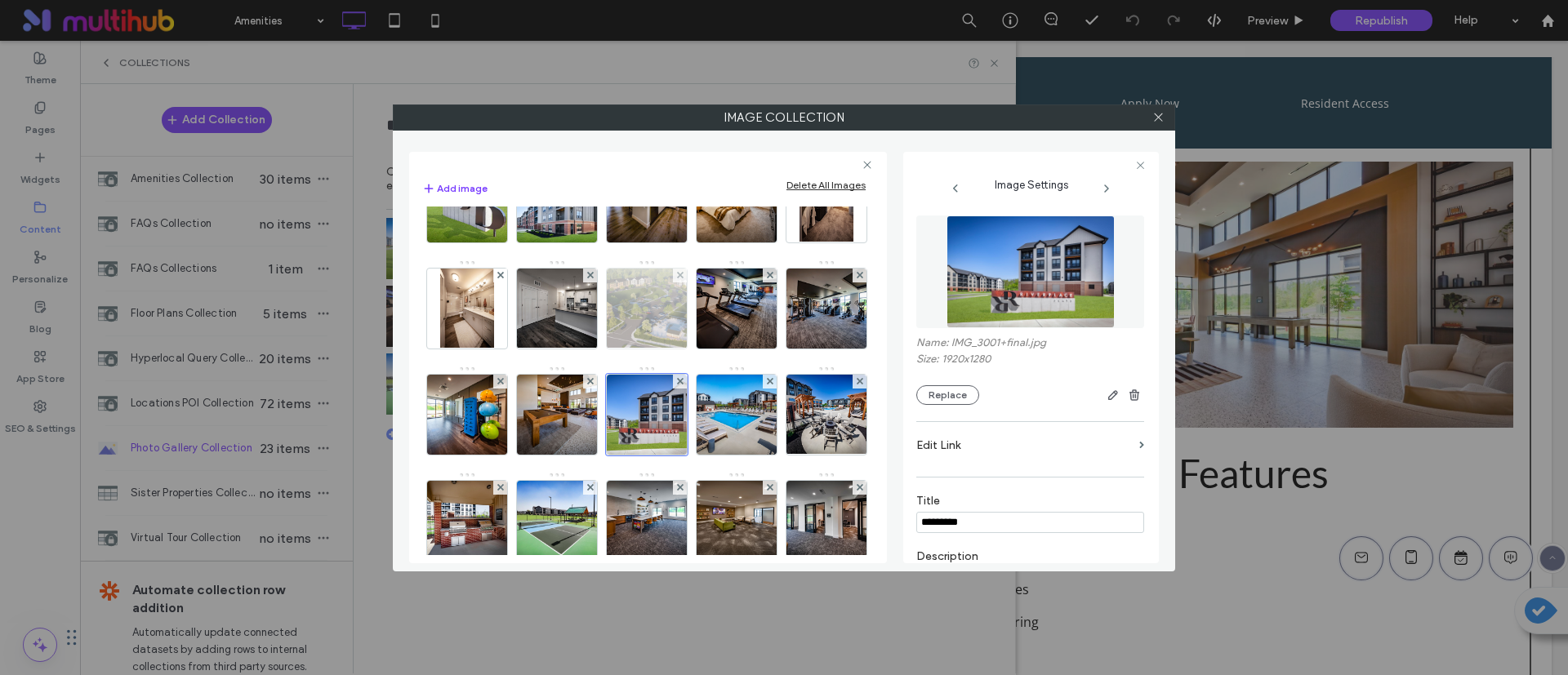
click at [718, 327] on img at bounding box center [647, 308] width 142 height 80
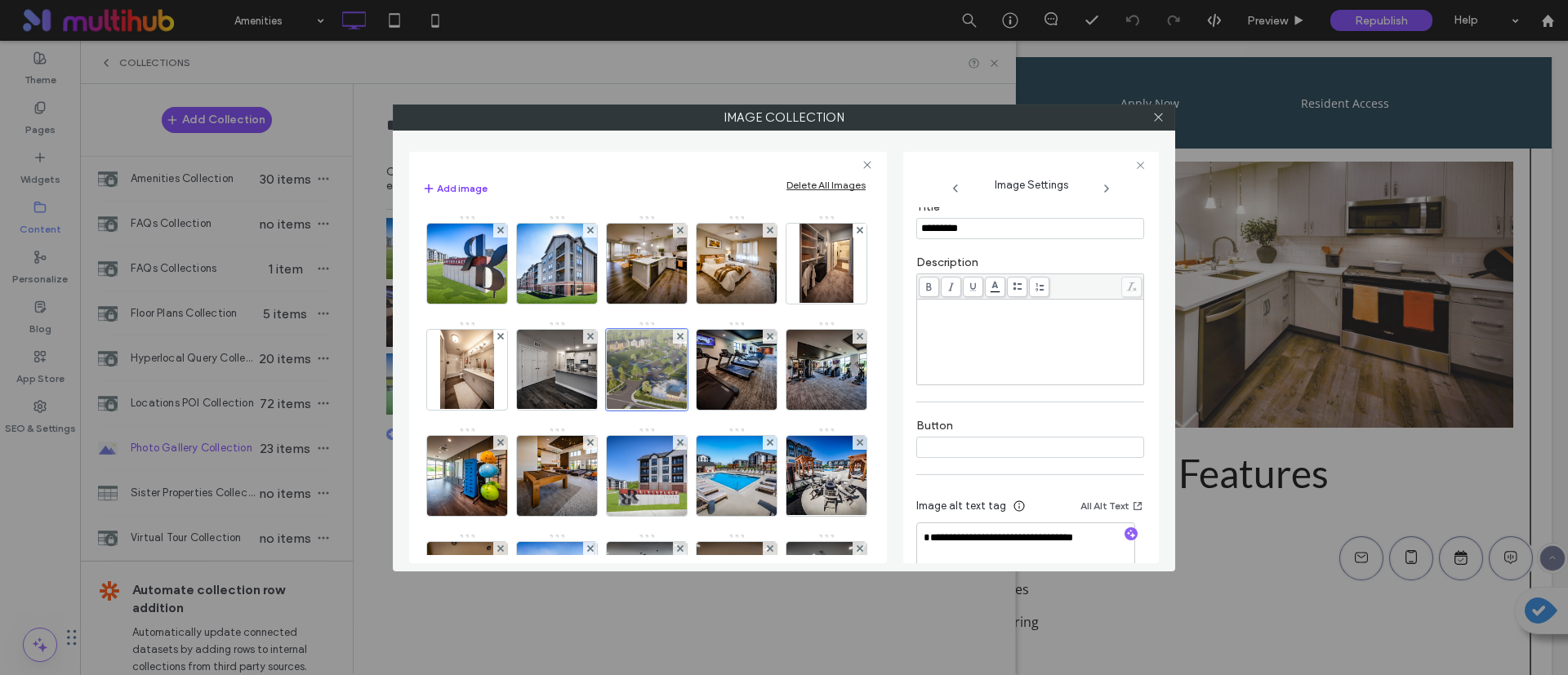
scroll to position [321, 0]
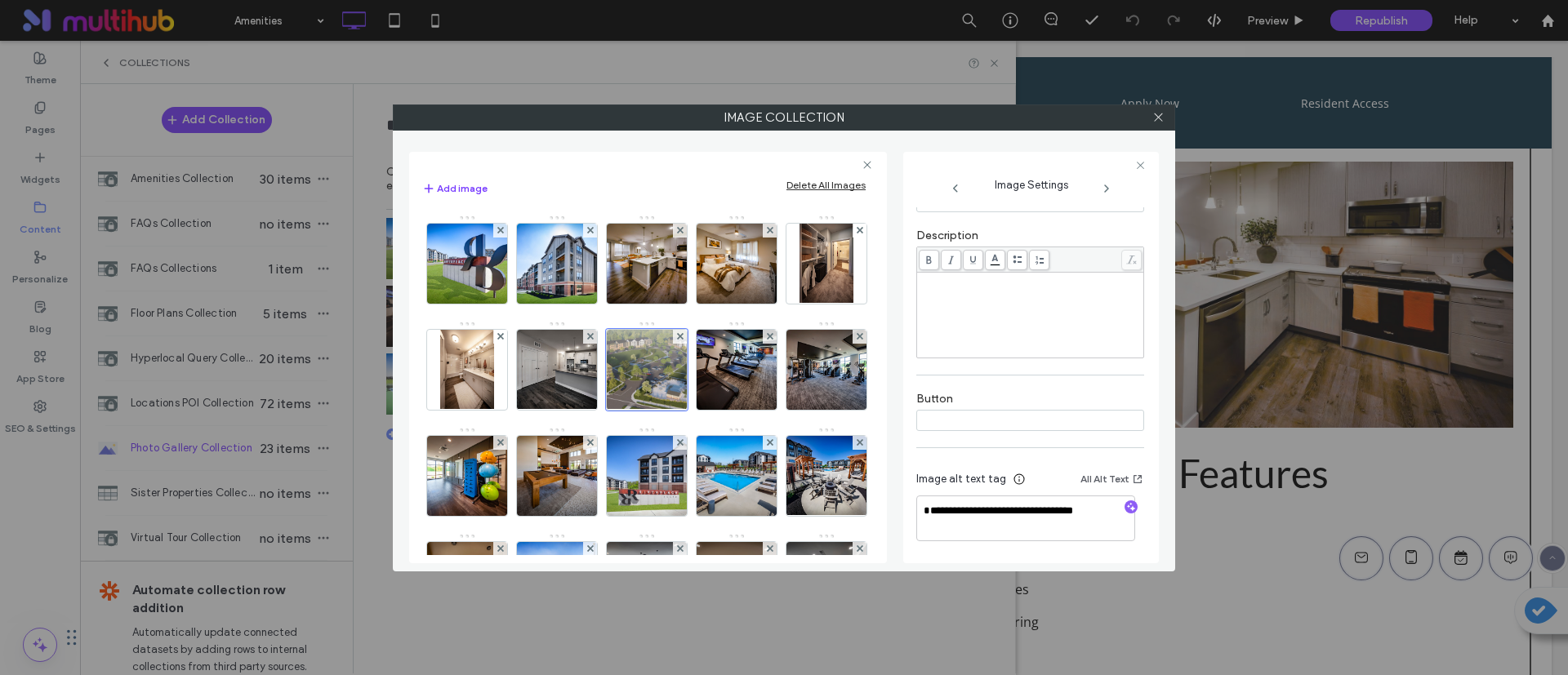
click at [1047, 325] on div "Rich Text Editor" at bounding box center [1030, 315] width 222 height 81
click at [978, 410] on input at bounding box center [1030, 420] width 228 height 21
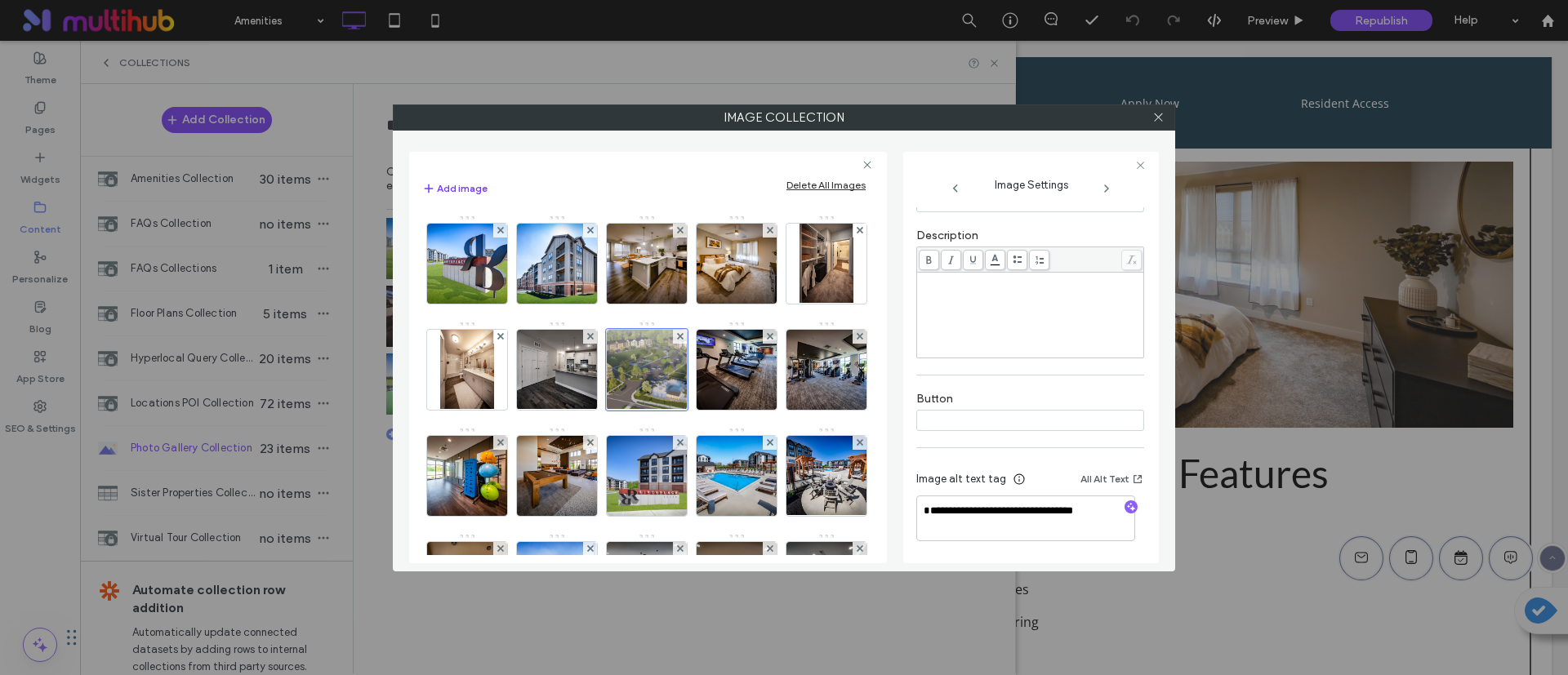
click at [1029, 413] on input at bounding box center [1030, 420] width 228 height 21
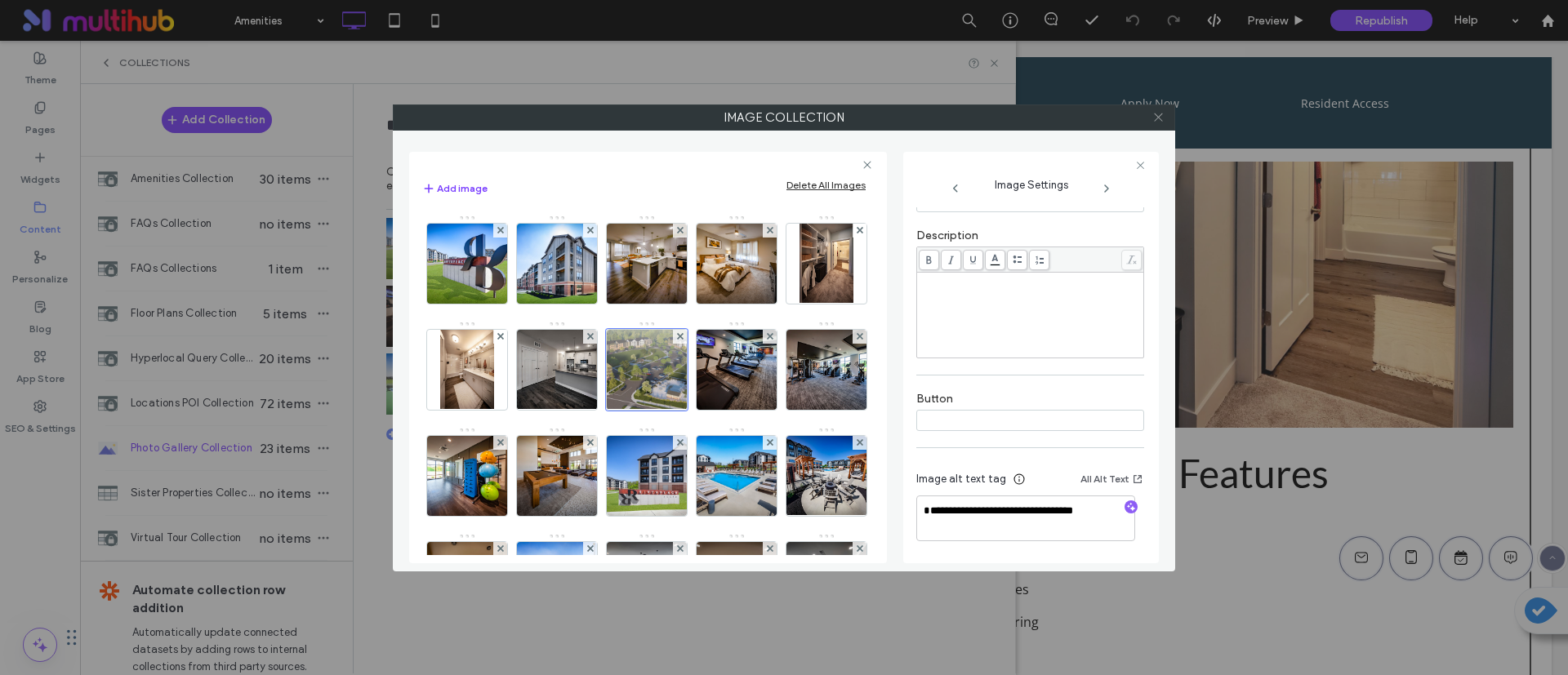
click at [1161, 123] on span at bounding box center [1158, 117] width 12 height 25
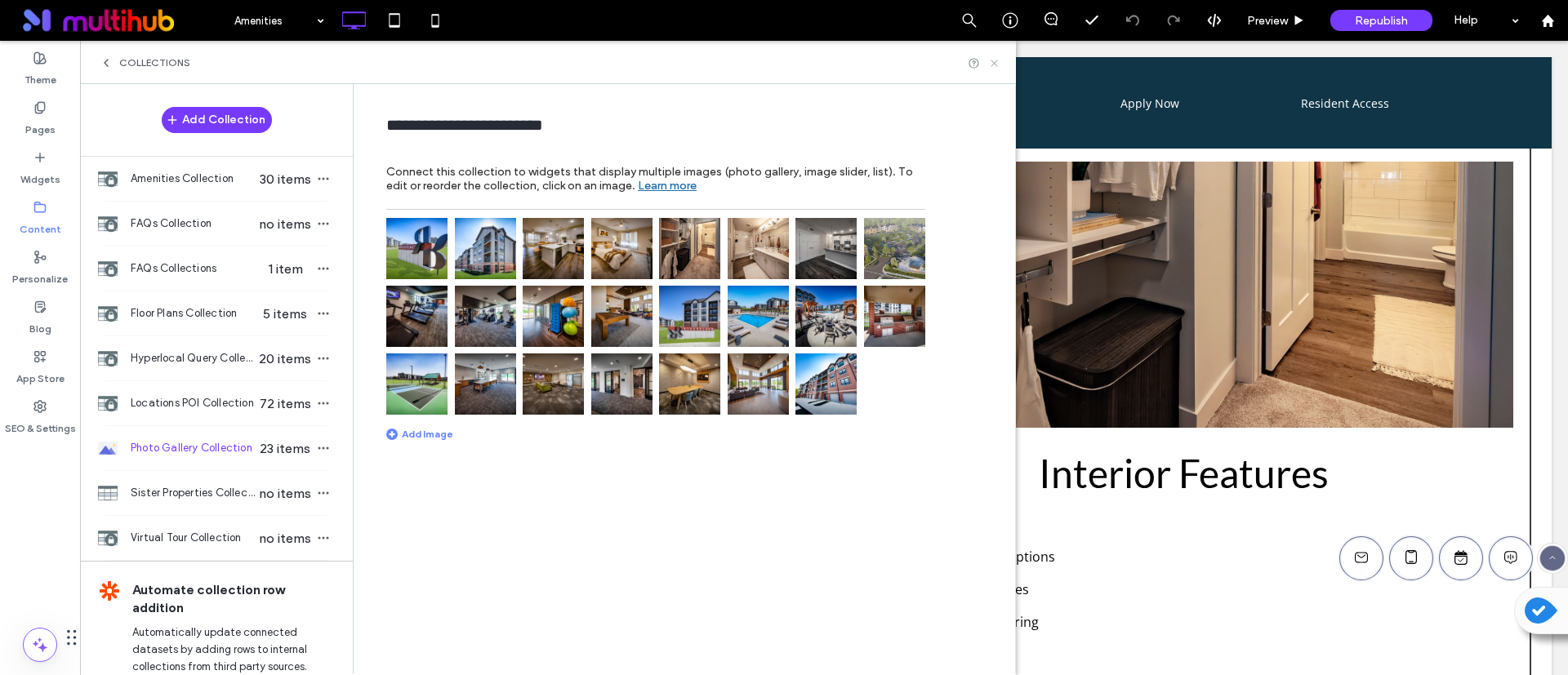
click at [996, 62] on icon at bounding box center [994, 63] width 12 height 12
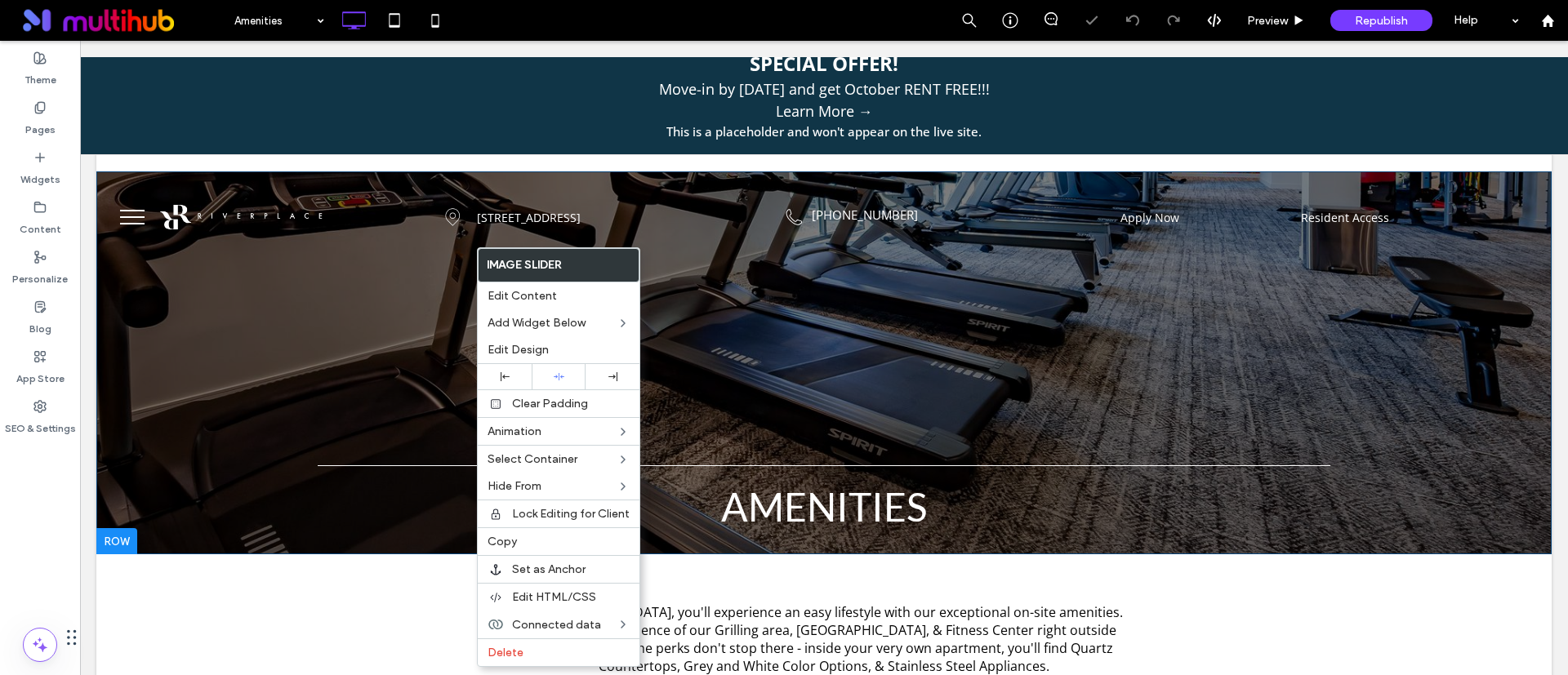
scroll to position [0, 0]
click at [343, 364] on div "amenities Click To Paste Row + Add Section" at bounding box center [823, 363] width 1455 height 383
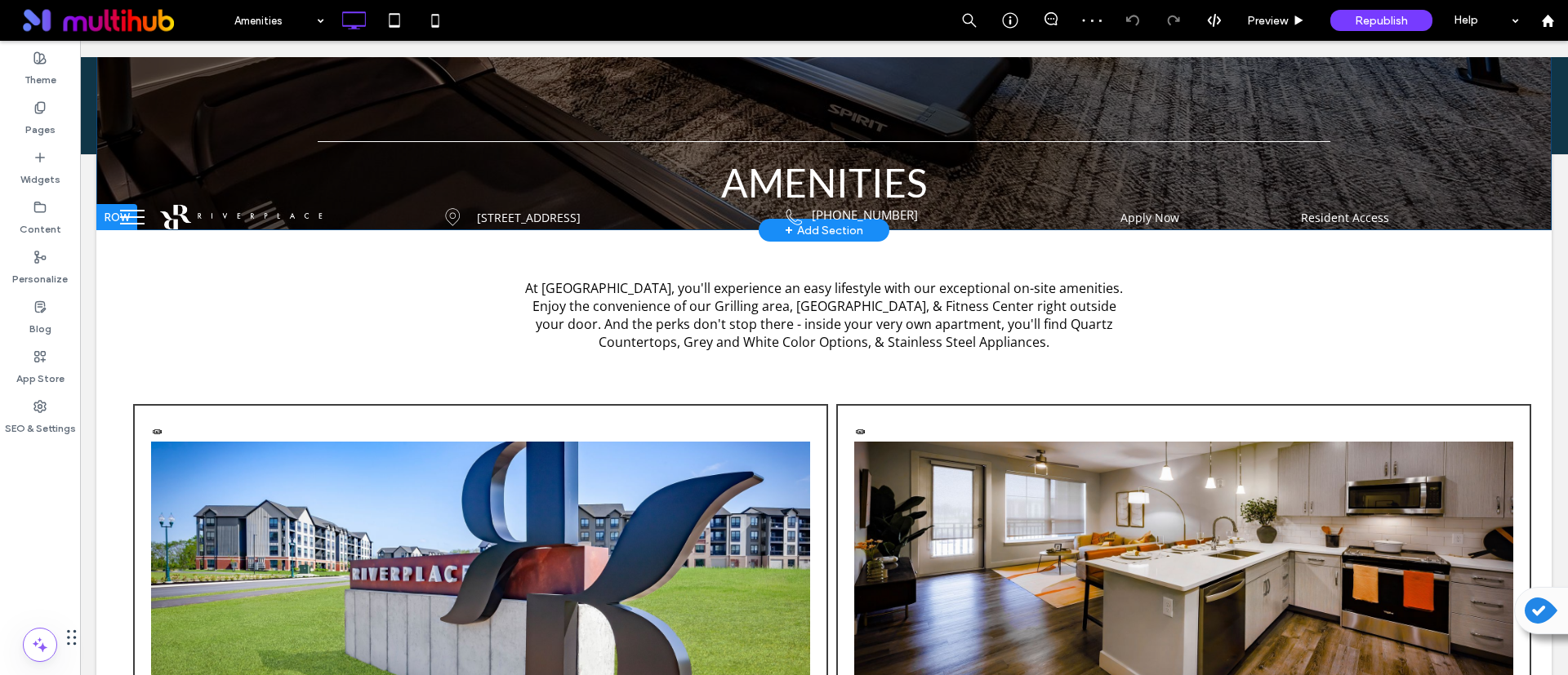
scroll to position [489, 0]
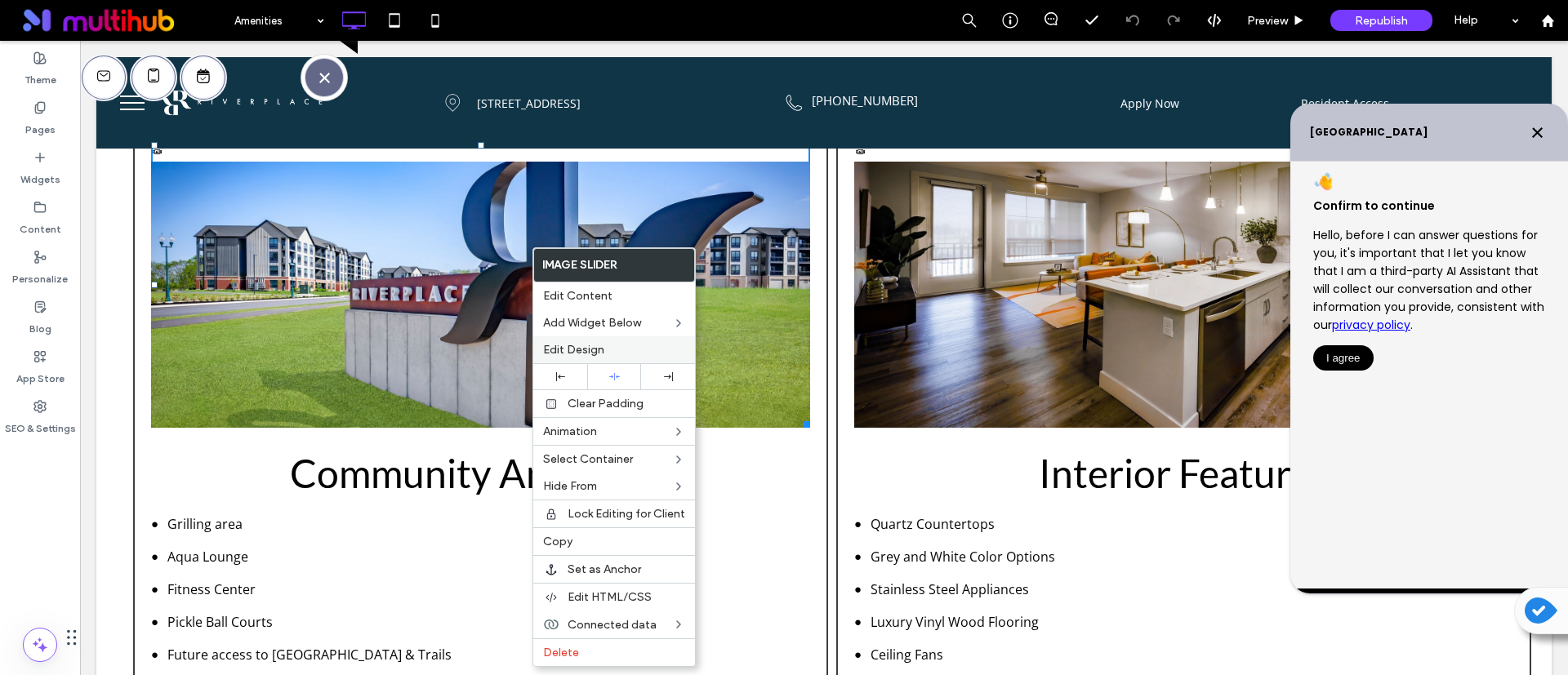
click at [612, 350] on label "Edit Design" at bounding box center [614, 349] width 142 height 14
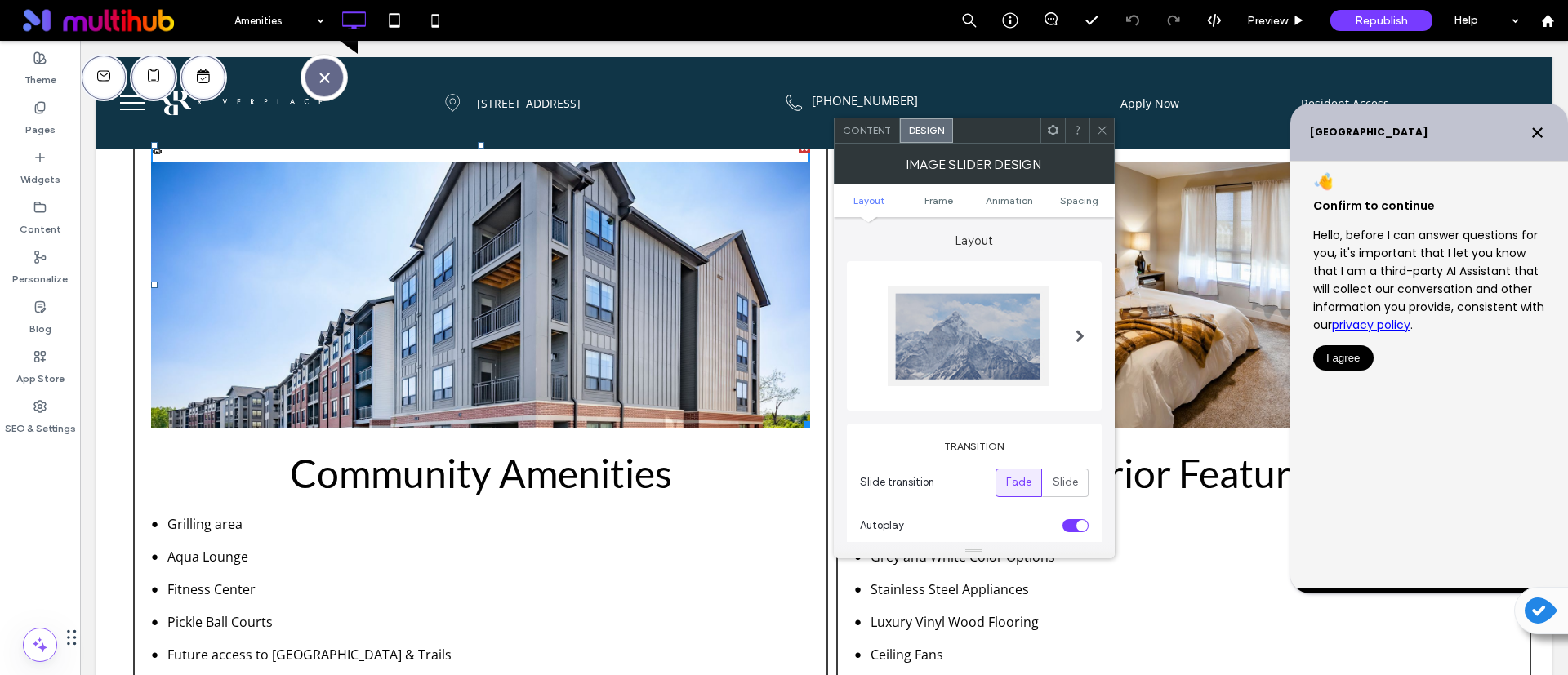
click at [1104, 119] on span at bounding box center [1101, 130] width 12 height 25
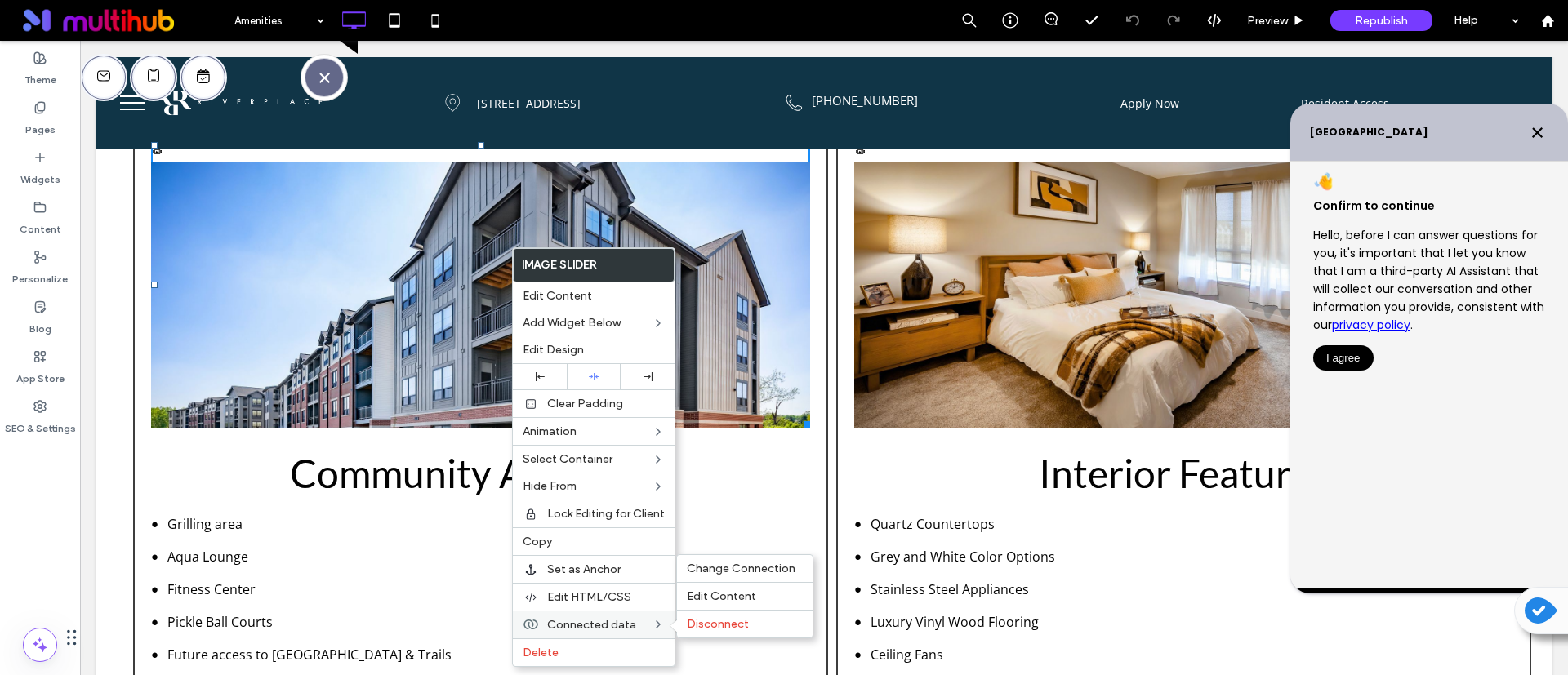
click at [595, 622] on span "Connected data" at bounding box center [591, 624] width 89 height 14
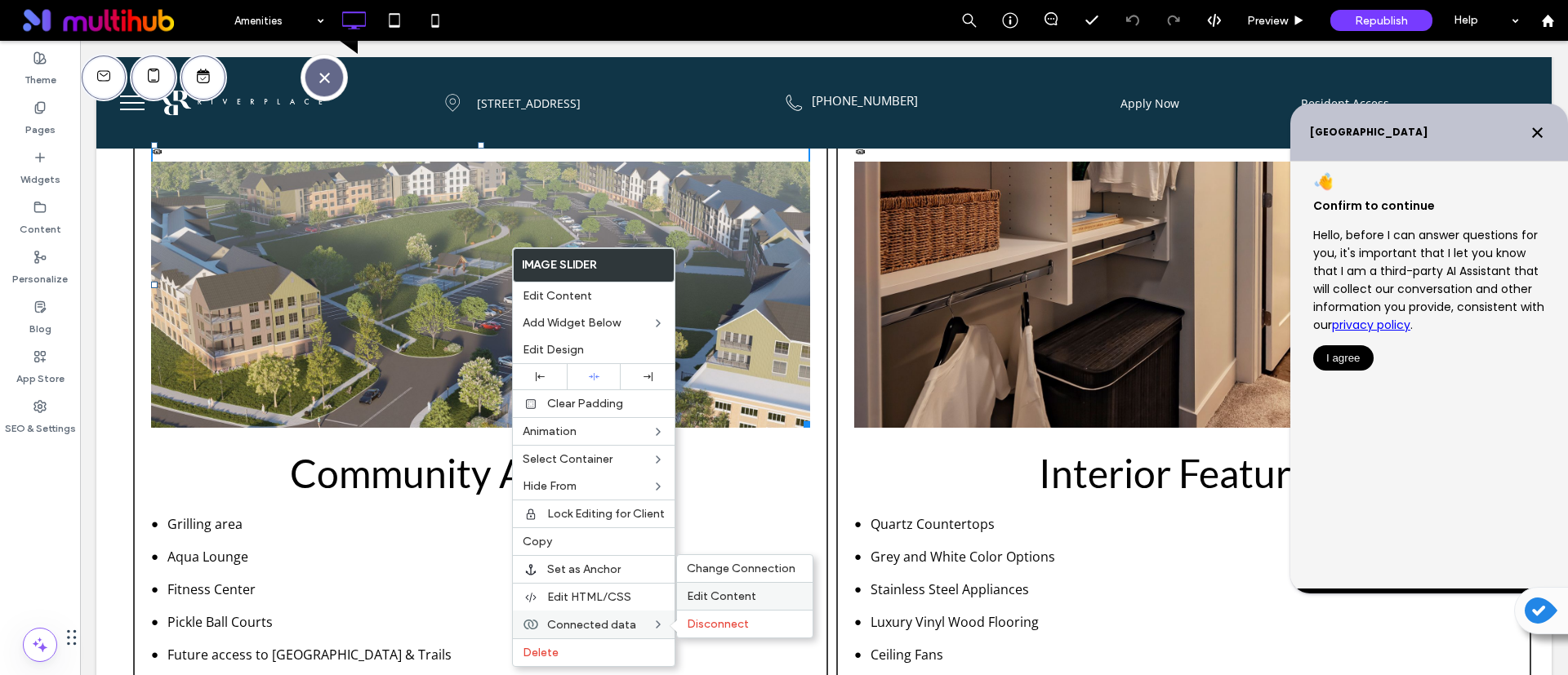
click at [725, 599] on span "Edit Content" at bounding box center [721, 596] width 69 height 14
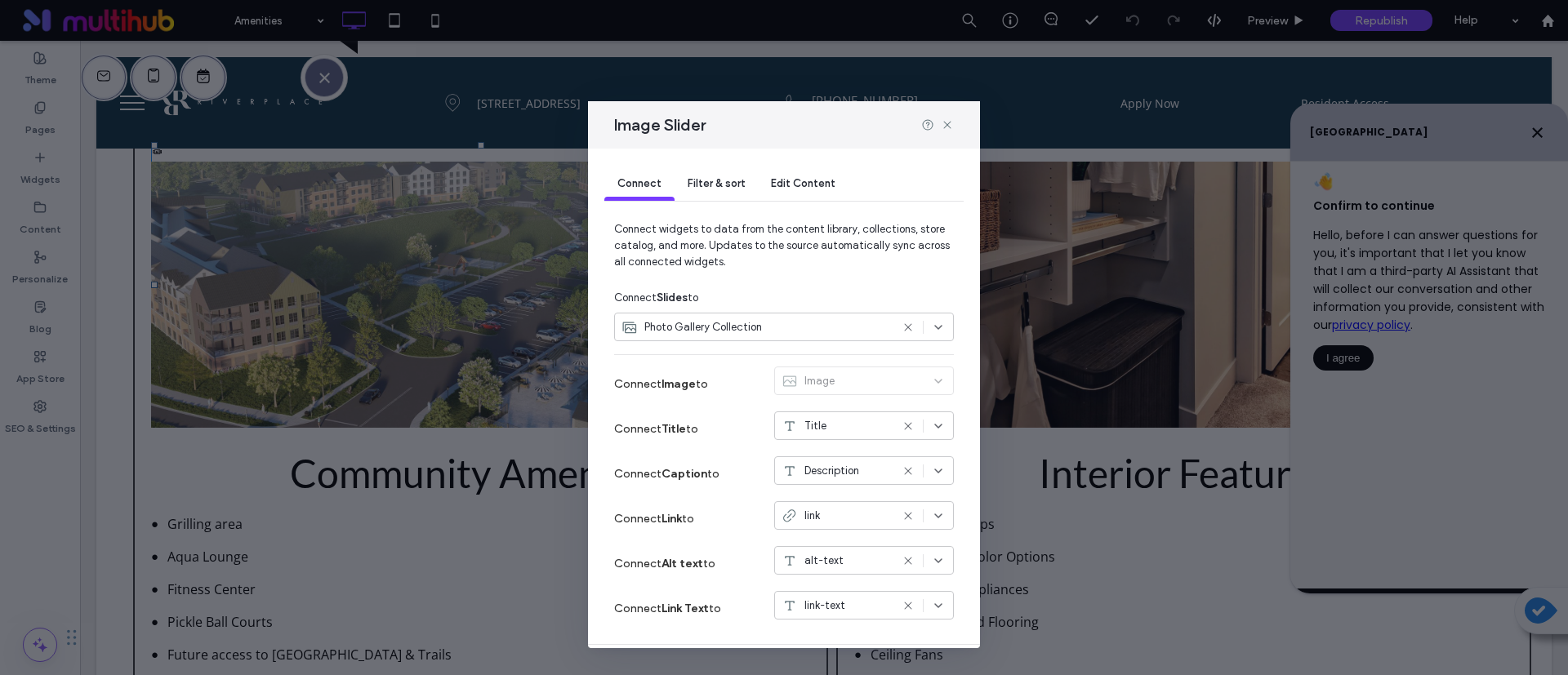
scroll to position [49, 0]
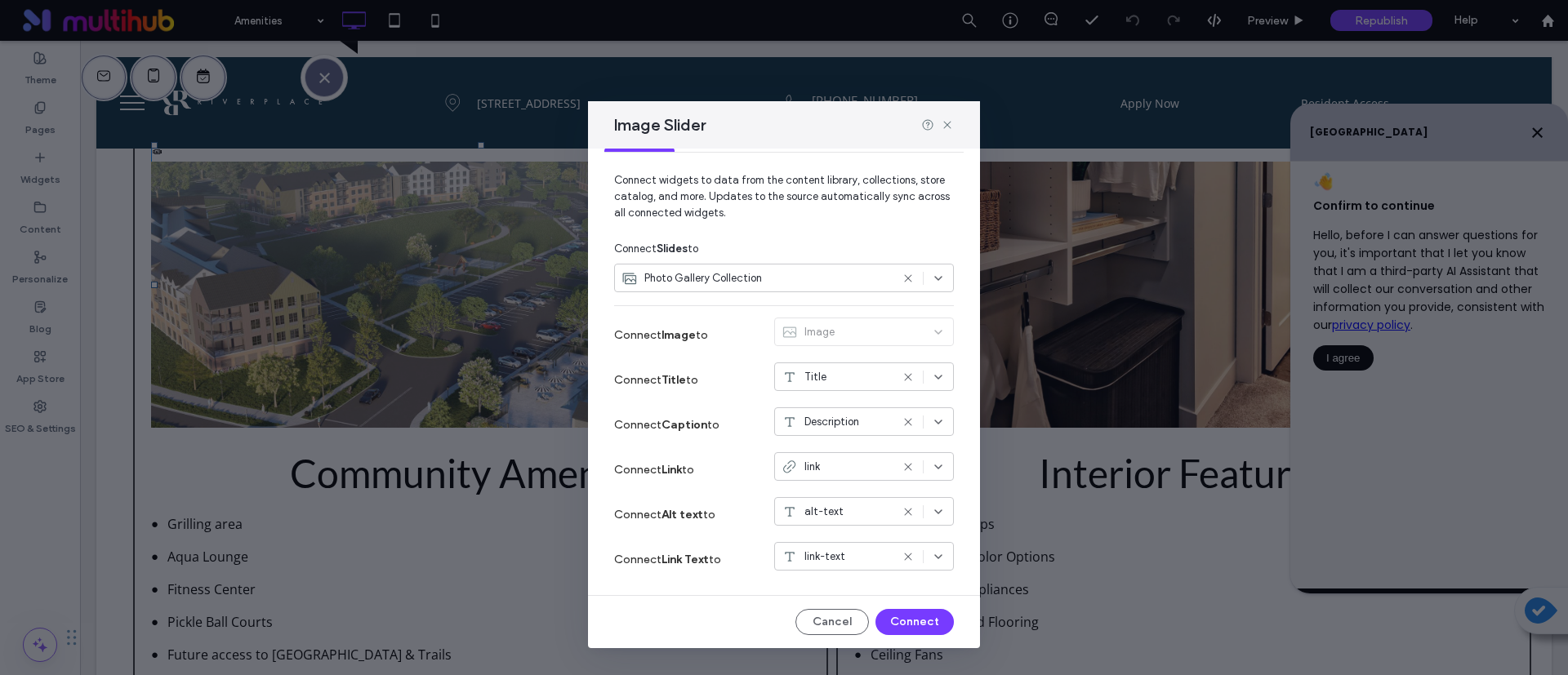
click at [1522, 130] on div "Image Slider Connect Filter & sort Edit Content Connect widgets to data from th…" at bounding box center [784, 337] width 1568 height 675
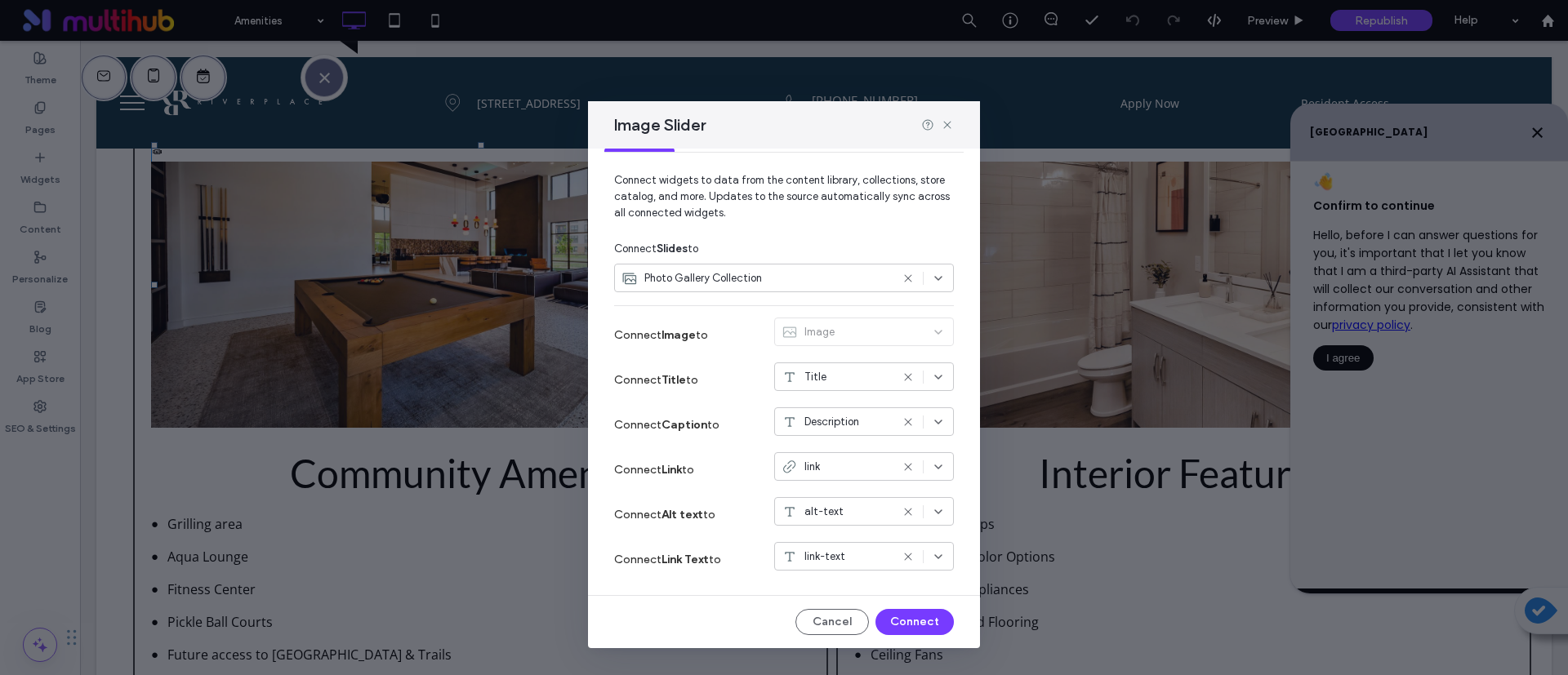
scroll to position [0, 0]
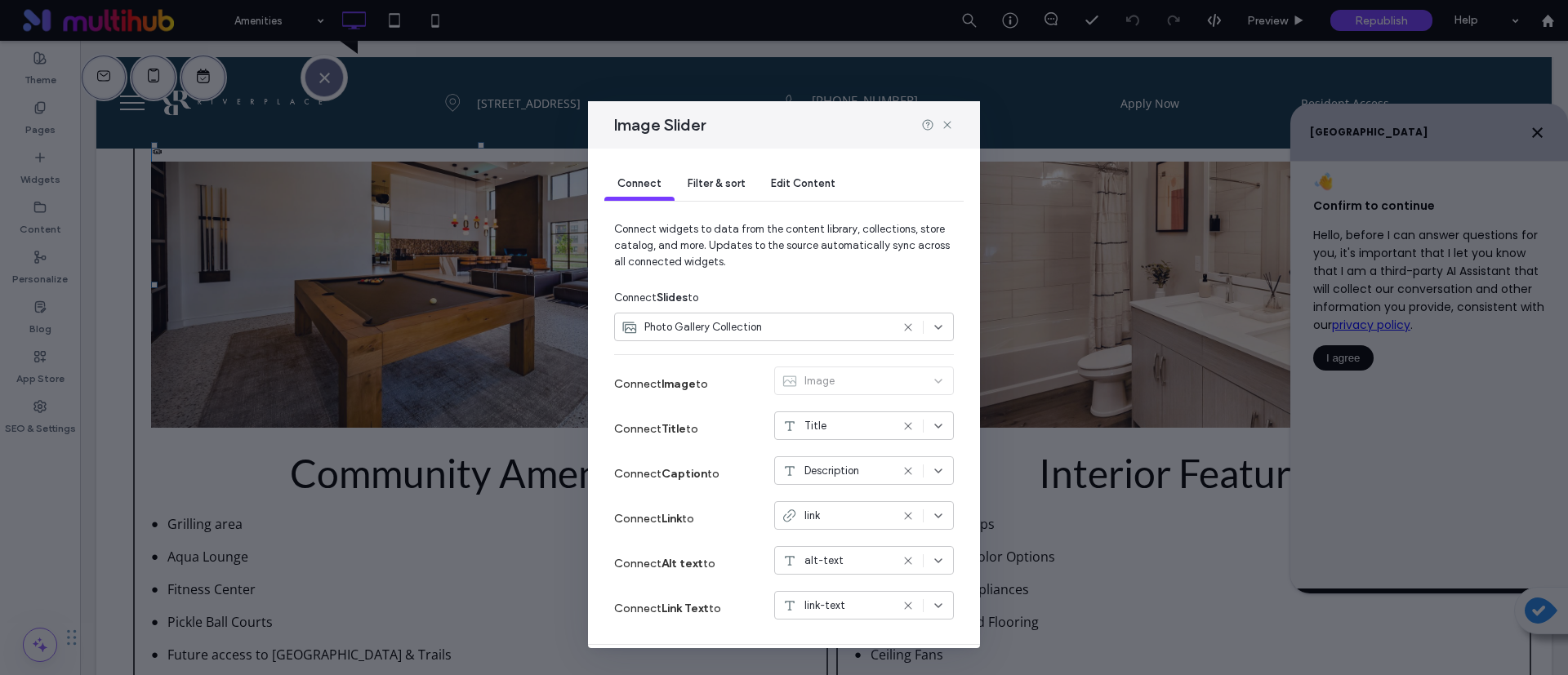
click at [723, 175] on div "Filter & sort" at bounding box center [716, 184] width 83 height 32
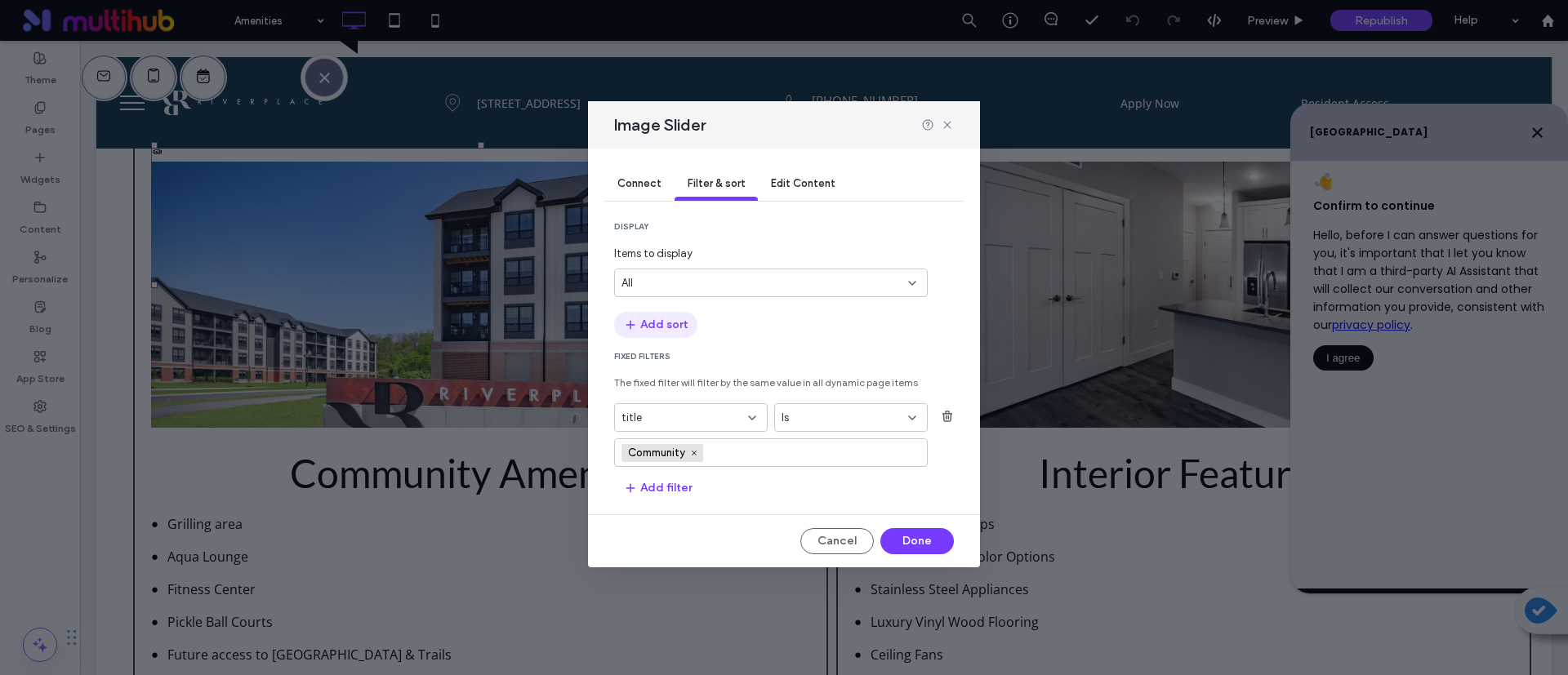
click at [683, 324] on button "Add sort" at bounding box center [656, 325] width 83 height 26
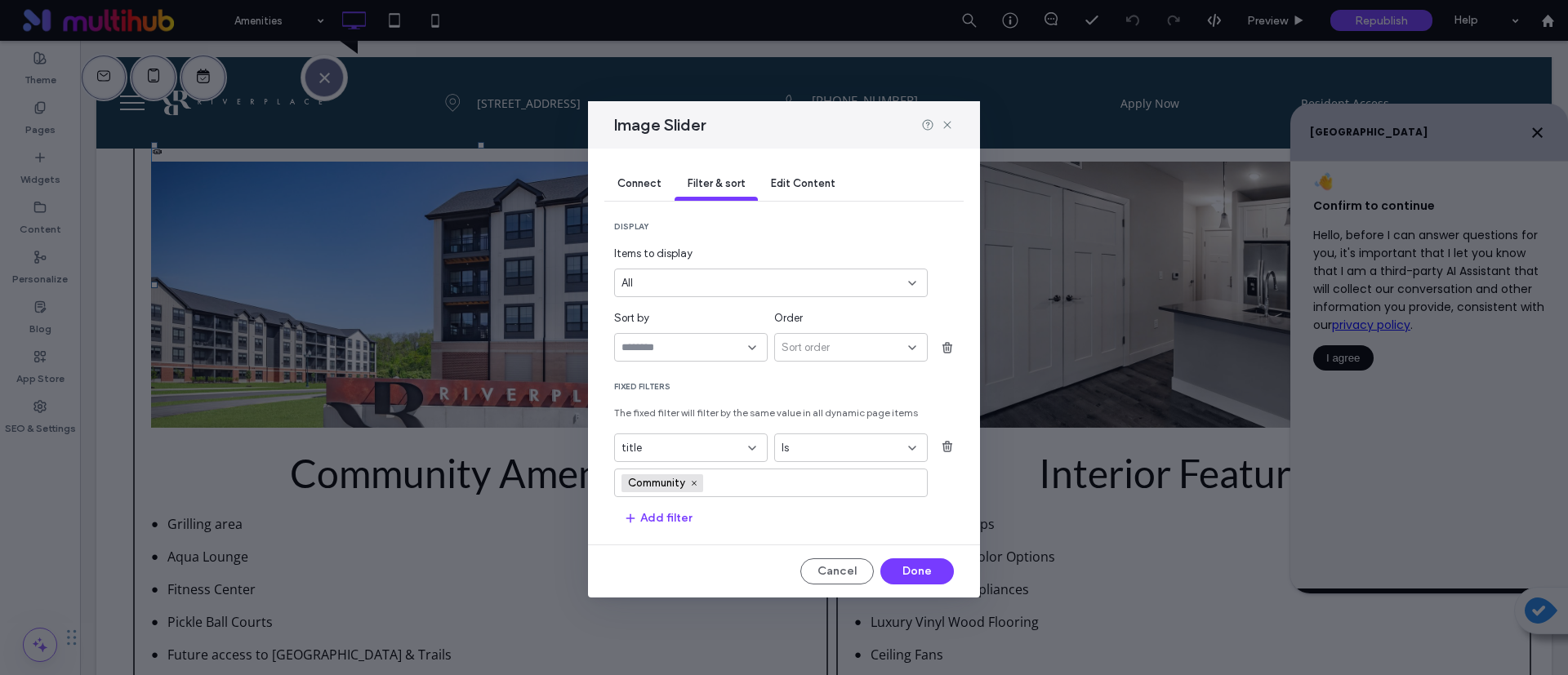
click at [728, 348] on input "sort-field-dropdown" at bounding box center [685, 347] width 127 height 13
click at [817, 372] on div "display Items to display All Sort by Order Sort order Fixed Filters The fixed f…" at bounding box center [784, 377] width 340 height 310
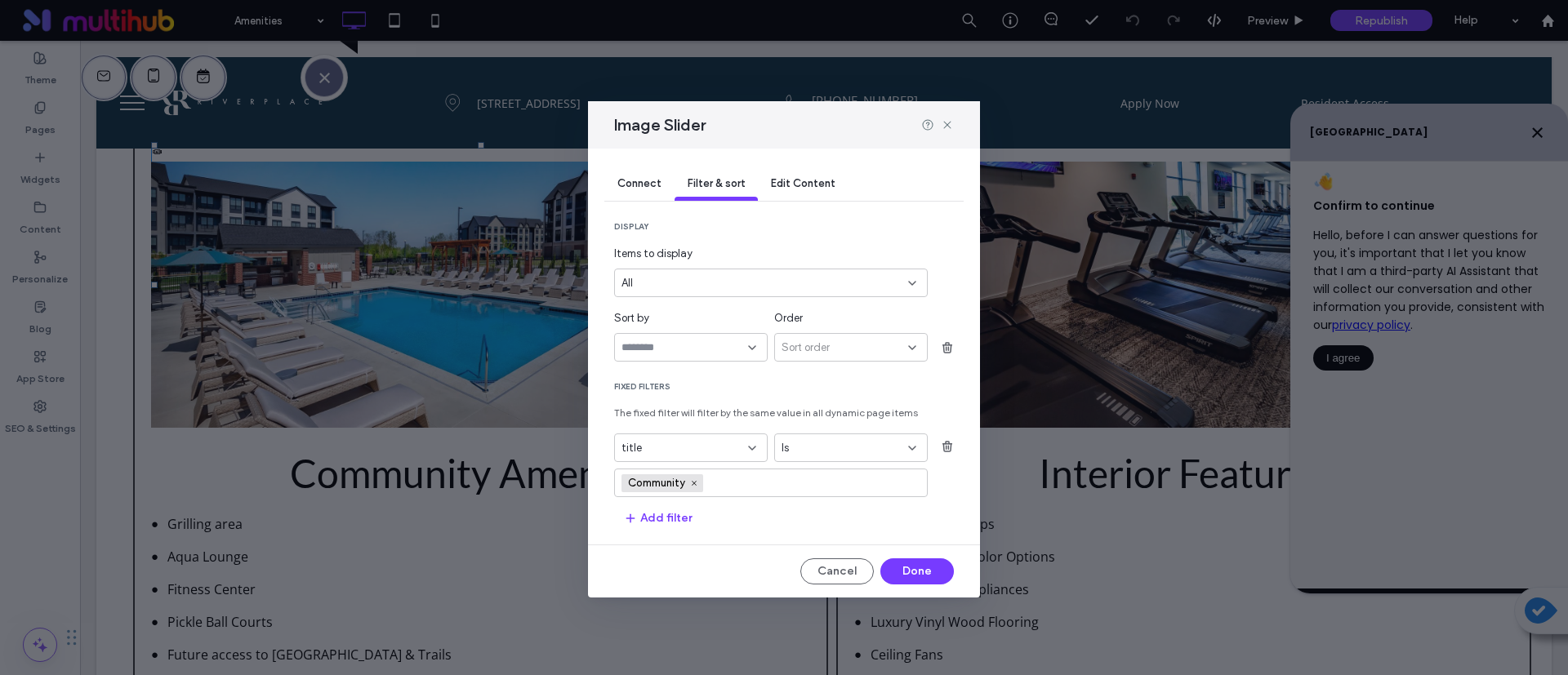
click at [900, 351] on div "Sort order" at bounding box center [845, 348] width 127 height 17
click at [843, 377] on div "Ascending" at bounding box center [851, 376] width 152 height 29
click at [738, 375] on div "display Items to display All Sort by Order Ascending Fixed Filters The fixed fi…" at bounding box center [784, 377] width 340 height 310
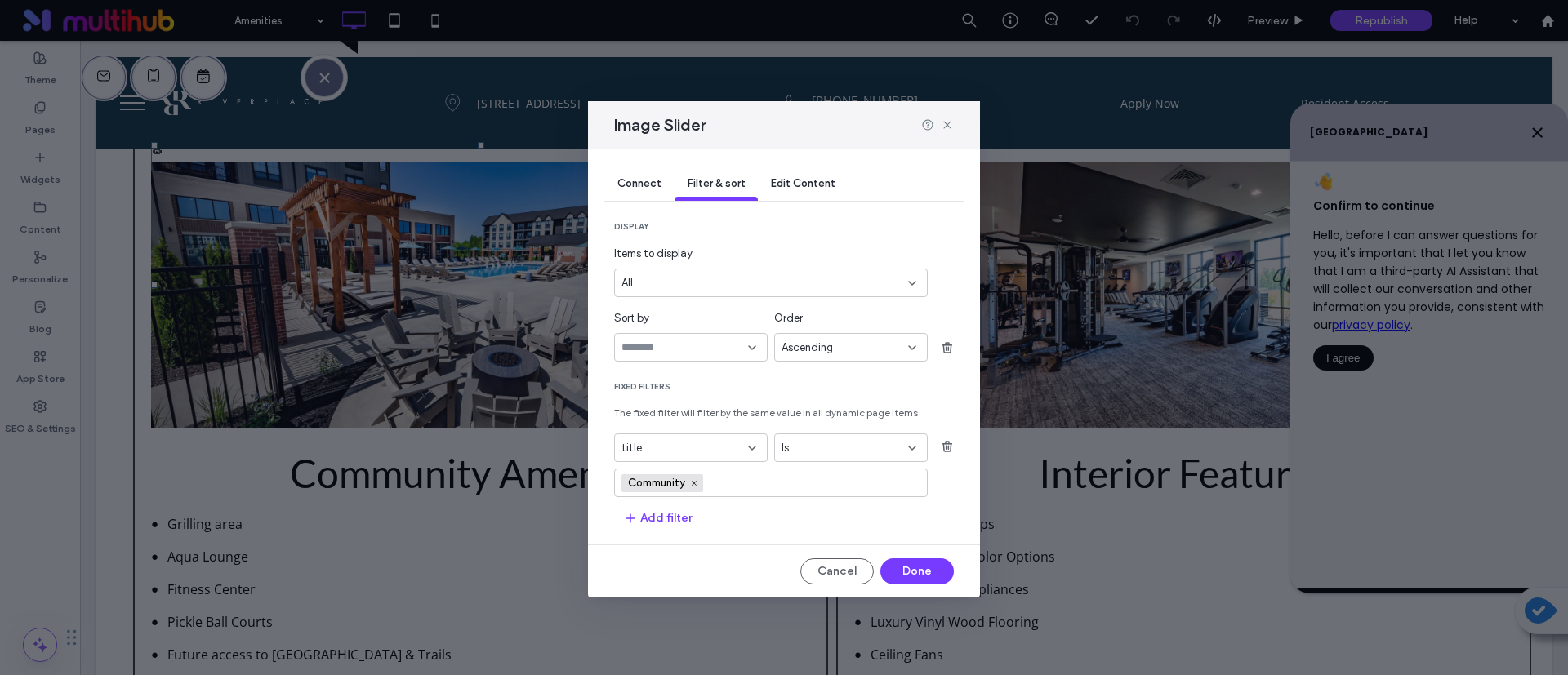
click at [738, 451] on div "title" at bounding box center [681, 448] width 119 height 17
click at [741, 444] on input "fields-dropdown" at bounding box center [685, 448] width 127 height 13
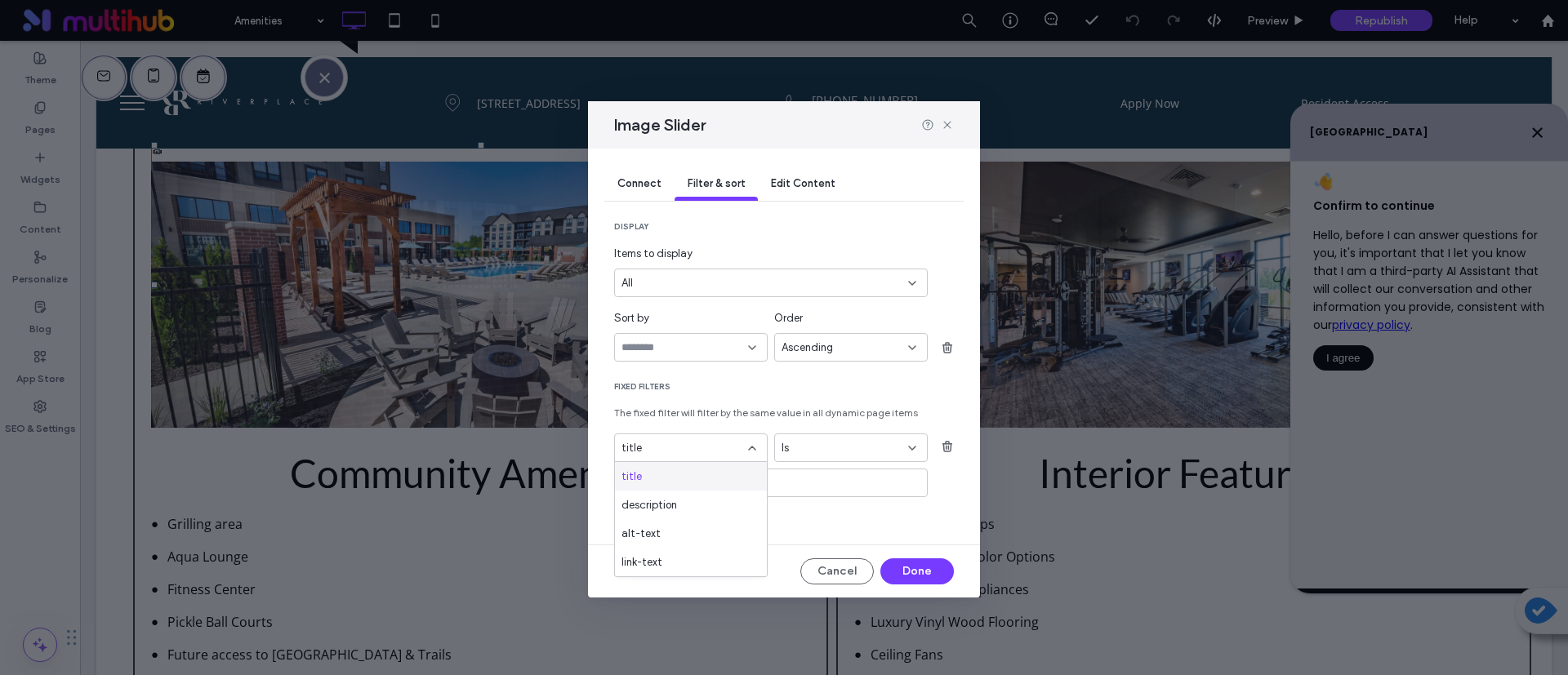
click at [803, 388] on span "Fixed Filters" at bounding box center [784, 387] width 340 height 11
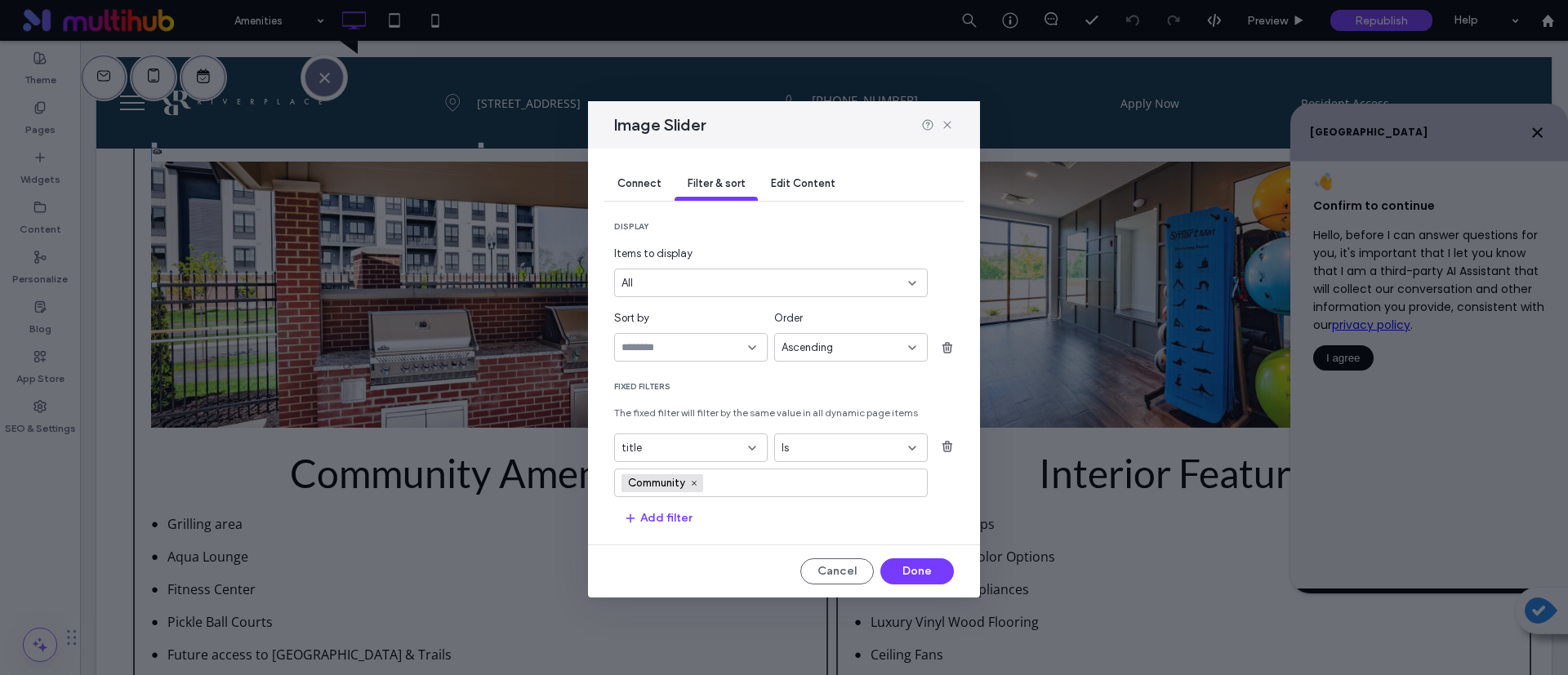
click at [735, 341] on input "sort-field-dropdown" at bounding box center [685, 347] width 127 height 13
click at [693, 432] on div "alt-text" at bounding box center [691, 432] width 152 height 29
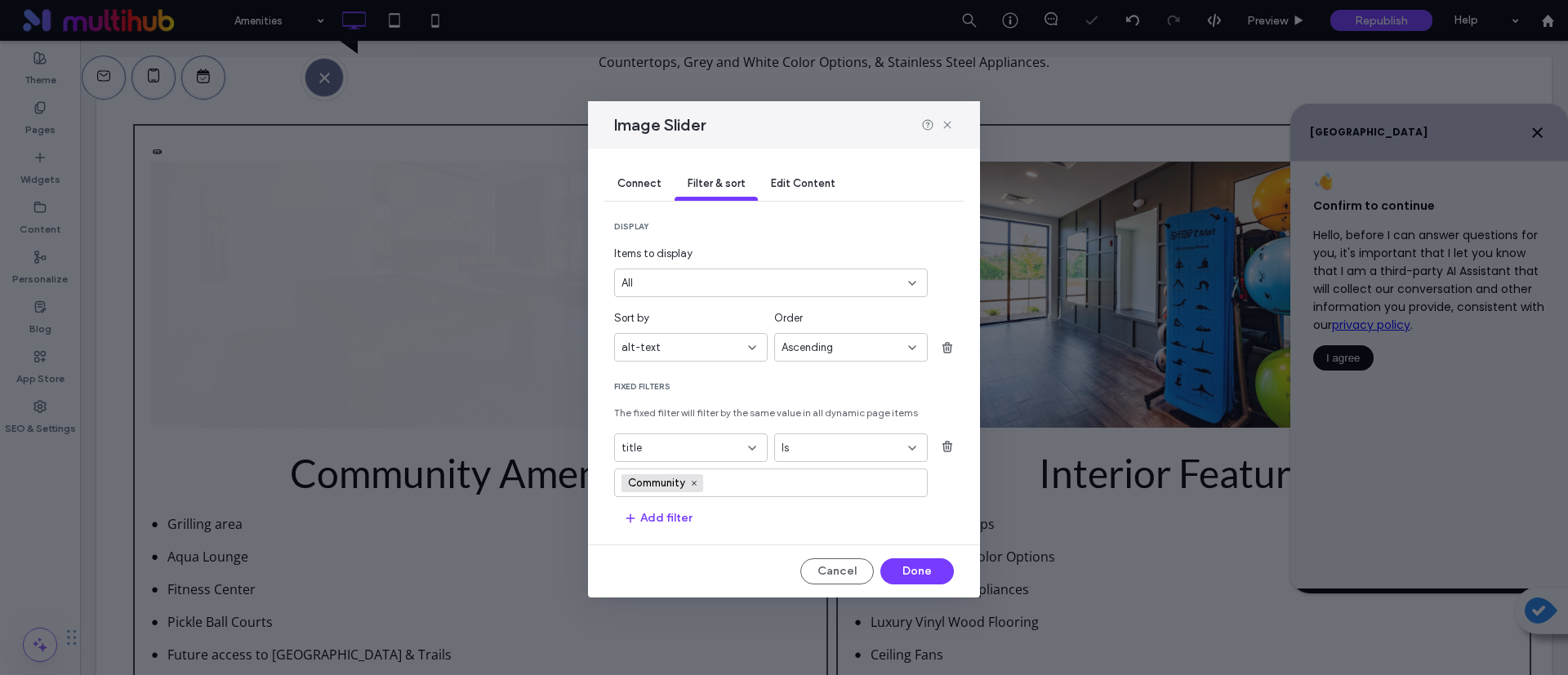
click at [808, 386] on span "Fixed Filters" at bounding box center [784, 387] width 340 height 11
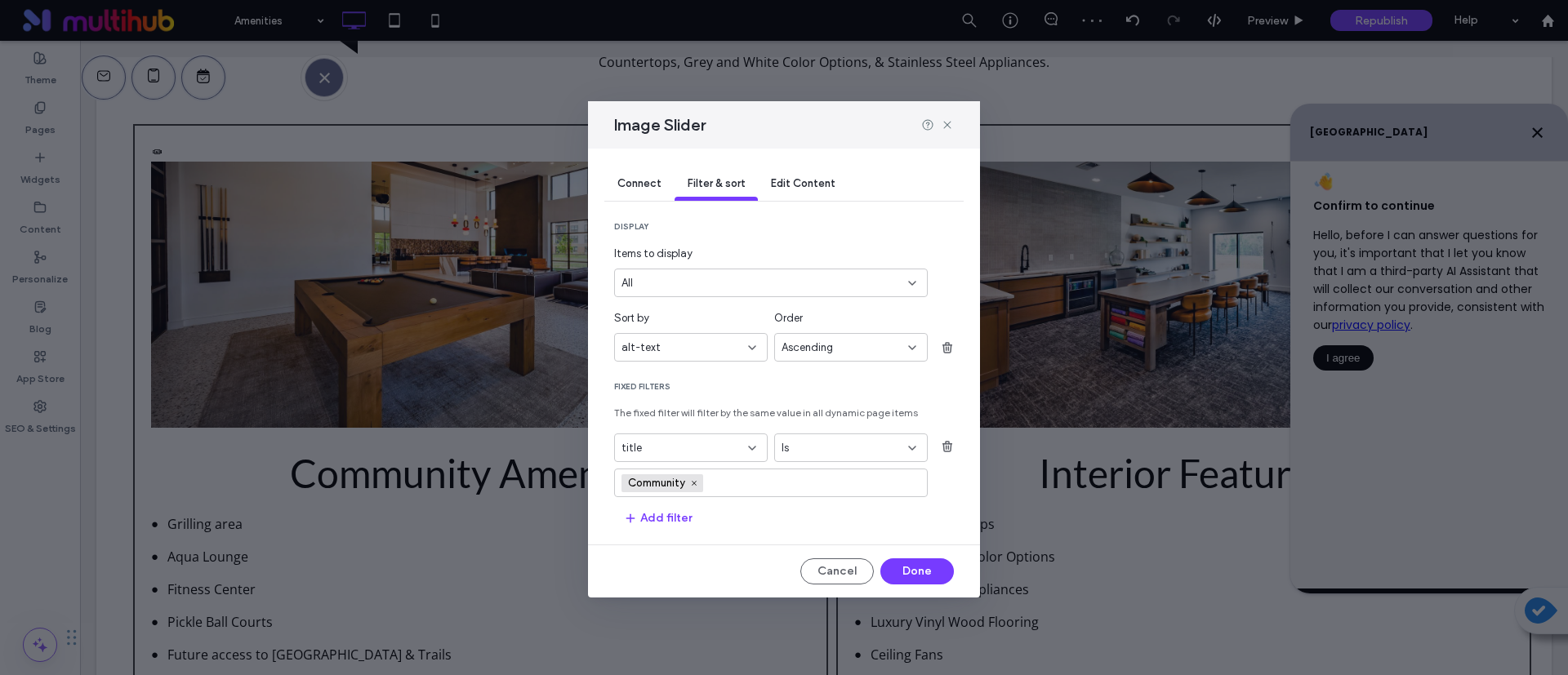
click at [712, 354] on div "alt-text" at bounding box center [681, 348] width 119 height 17
click at [705, 359] on div "alt-text" at bounding box center [691, 347] width 153 height 29
click at [692, 379] on div "title" at bounding box center [691, 376] width 152 height 29
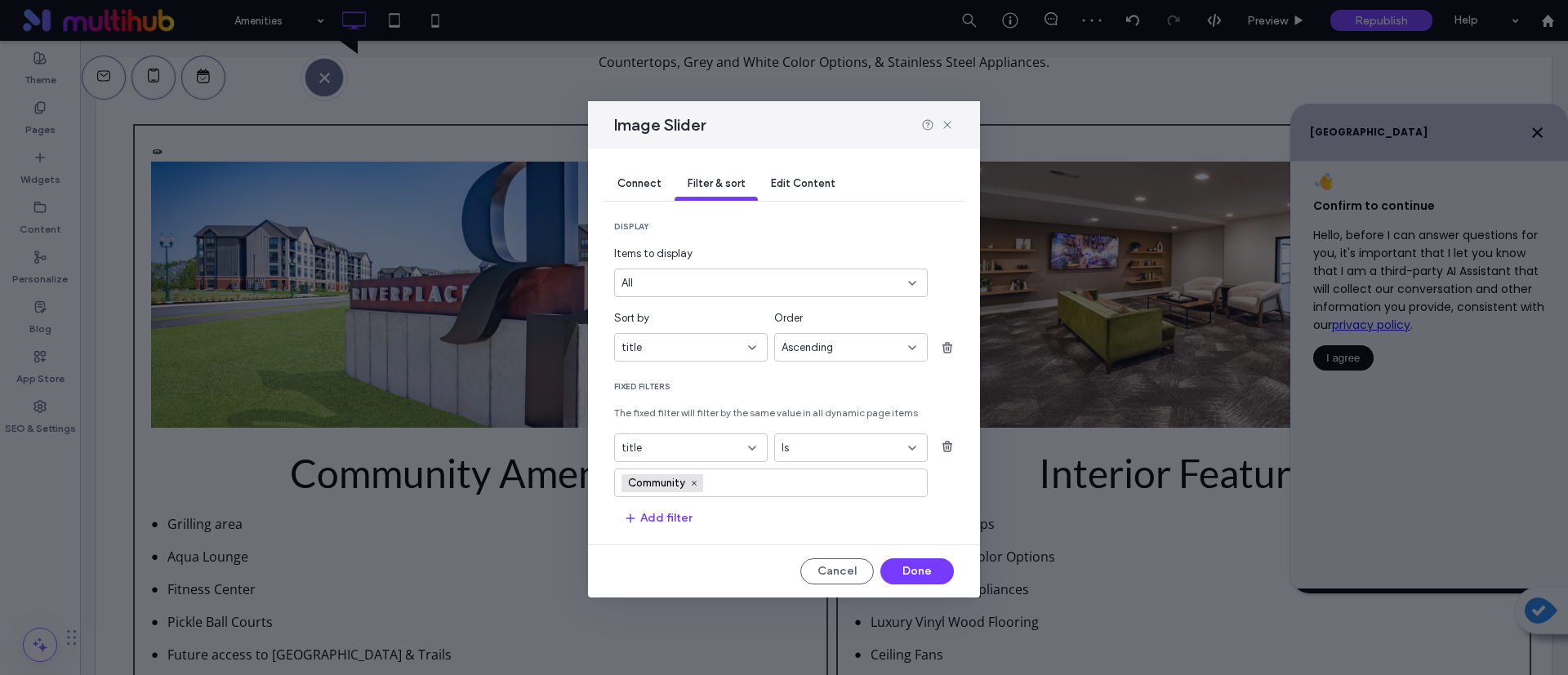
click at [733, 353] on div "title" at bounding box center [681, 348] width 119 height 17
click at [685, 412] on div "description" at bounding box center [691, 404] width 152 height 29
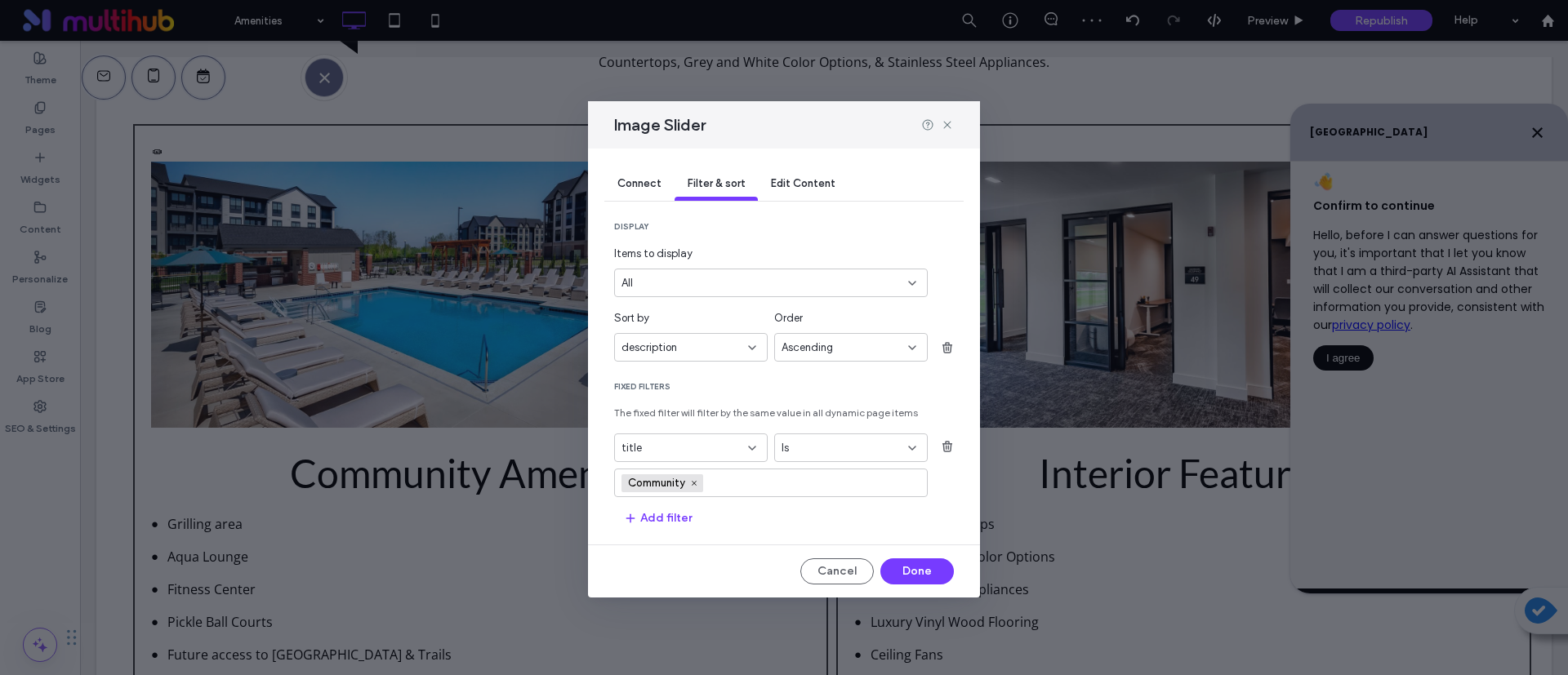
click at [708, 348] on div "description" at bounding box center [681, 348] width 119 height 17
click at [679, 372] on div "title" at bounding box center [691, 376] width 152 height 29
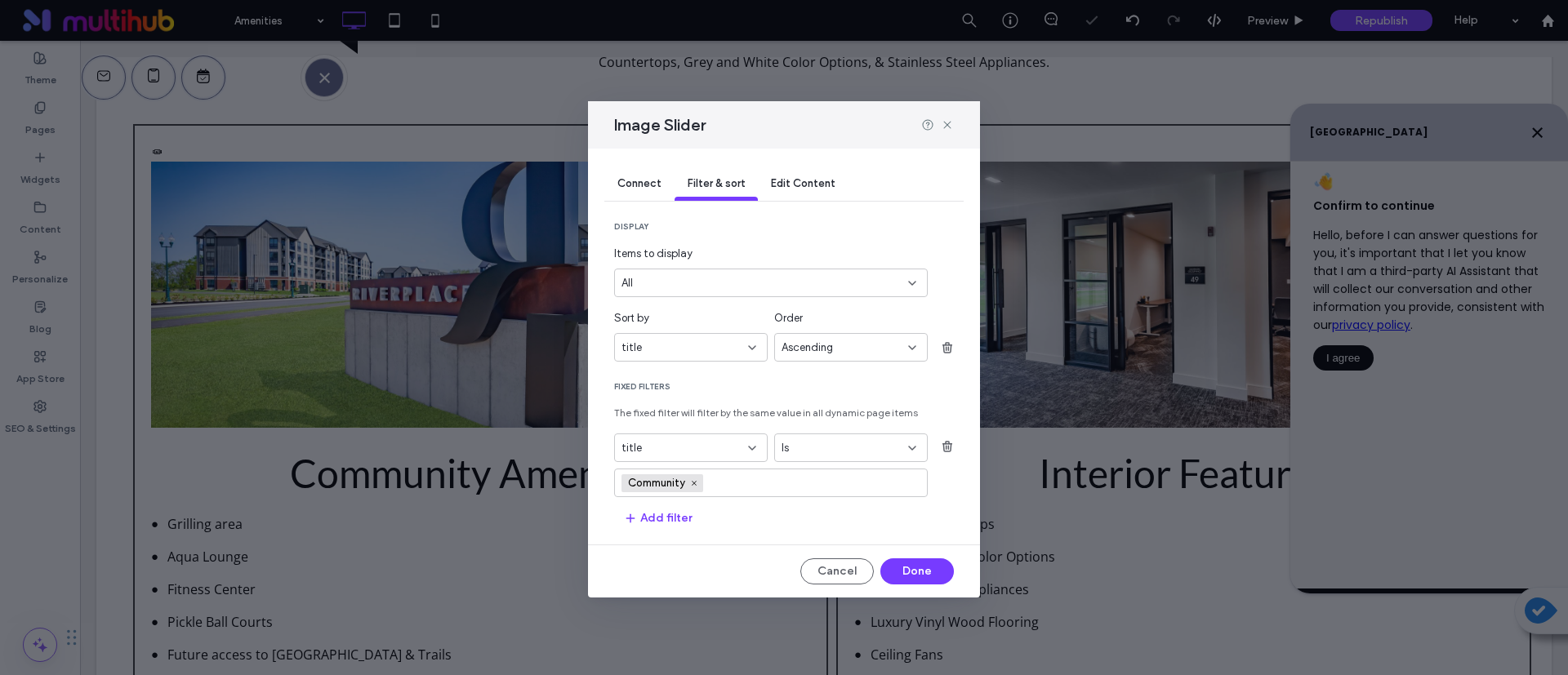
click at [806, 340] on span "Ascending" at bounding box center [808, 348] width 52 height 17
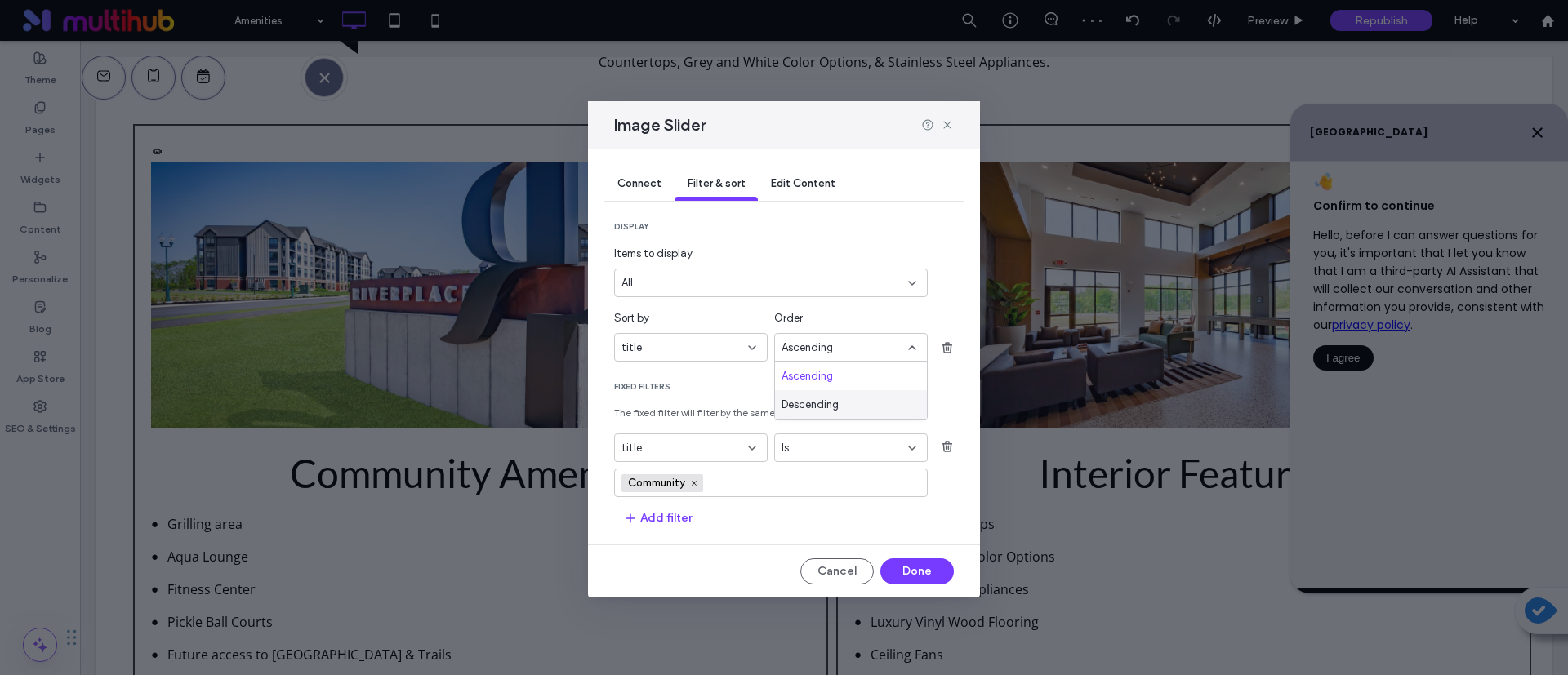
click at [718, 374] on div "display Items to display All Sort by title Order Ascending Fixed Filters The fi…" at bounding box center [784, 377] width 340 height 310
click at [946, 341] on icon "button" at bounding box center [947, 347] width 13 height 13
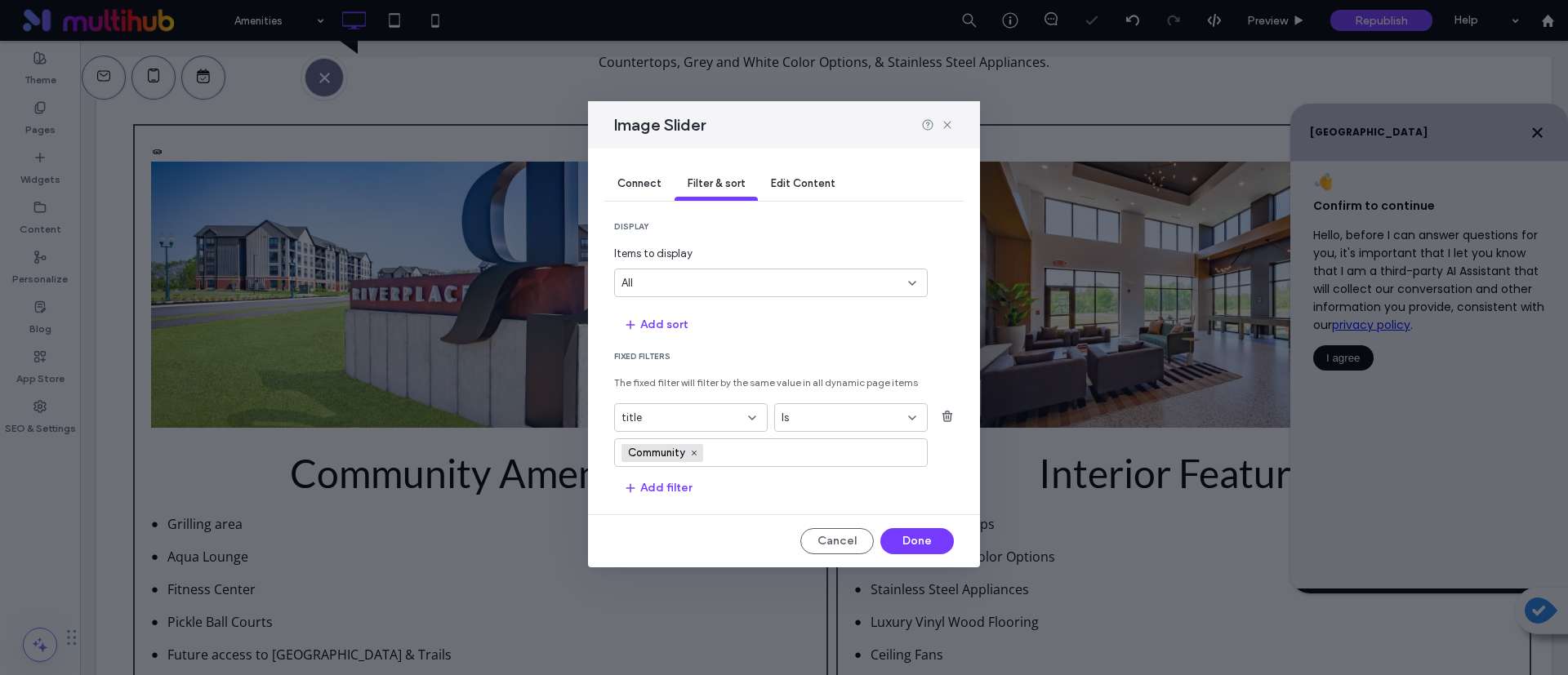
click at [806, 332] on section "Add sort" at bounding box center [784, 324] width 340 height 28
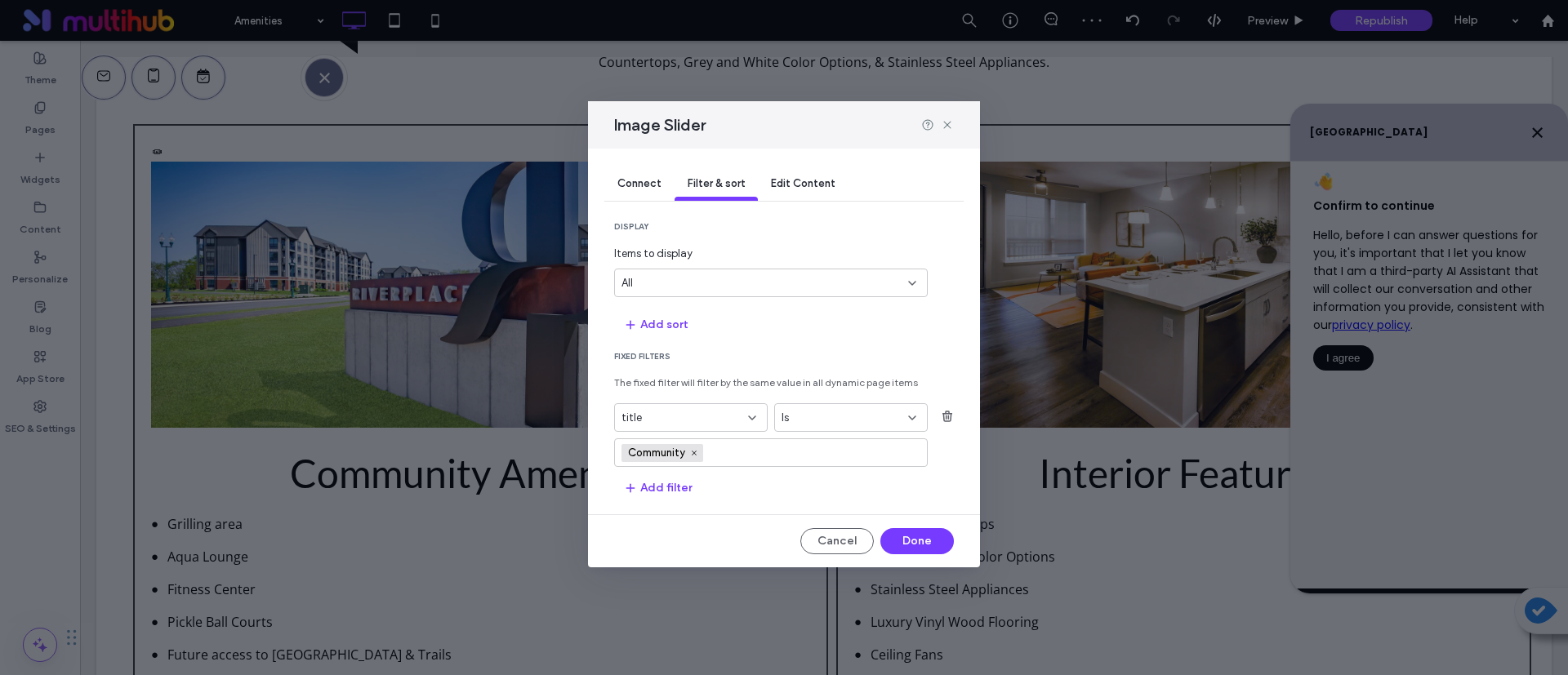
click at [733, 446] on input "values-textbox" at bounding box center [768, 452] width 113 height 25
click at [616, 452] on div "Community" at bounding box center [771, 452] width 313 height 29
click at [626, 450] on span "Community" at bounding box center [662, 452] width 81 height 18
click at [718, 447] on input "values-textbox" at bounding box center [768, 452] width 113 height 25
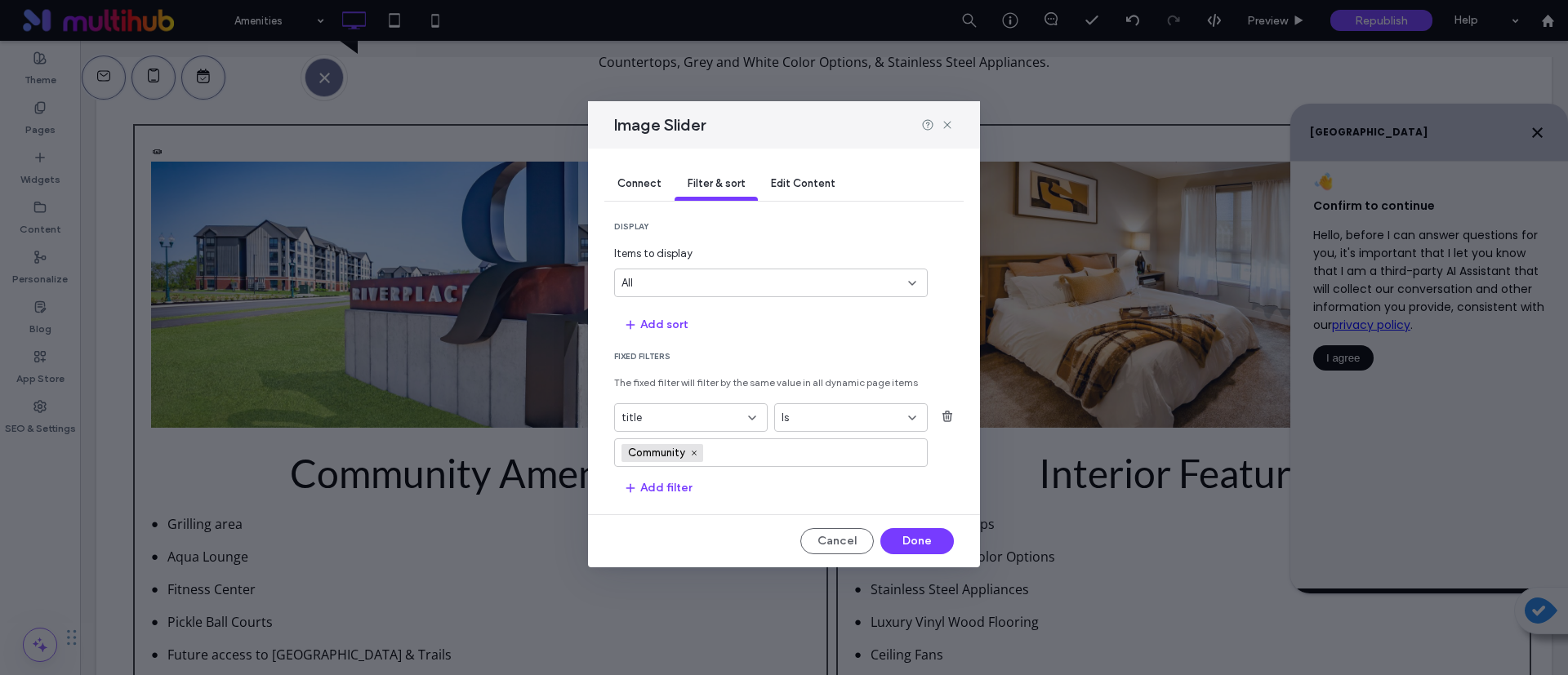
click at [809, 414] on div "Is" at bounding box center [841, 418] width 119 height 17
click at [619, 453] on div "Community" at bounding box center [771, 452] width 313 height 29
click at [647, 484] on button "Add filter" at bounding box center [658, 488] width 88 height 26
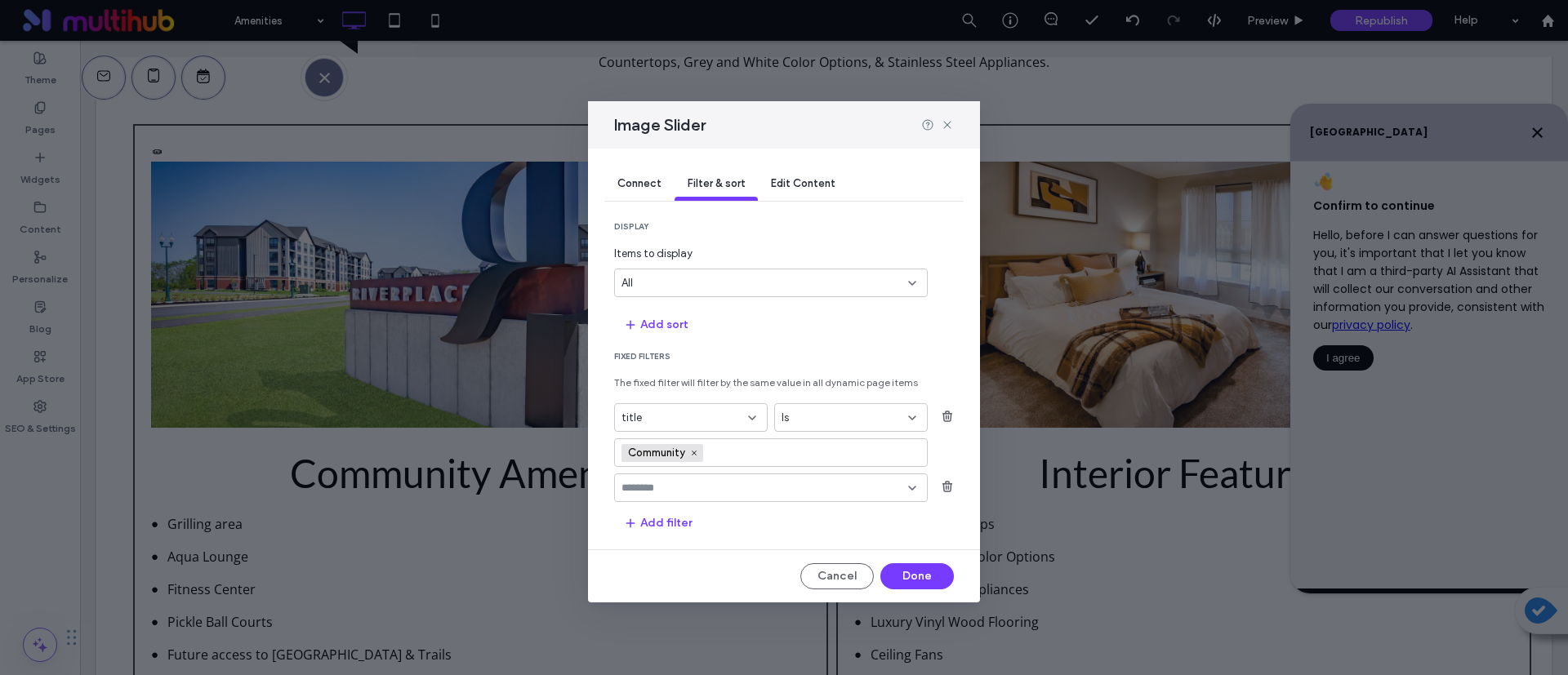
click at [715, 479] on div at bounding box center [771, 488] width 313 height 29
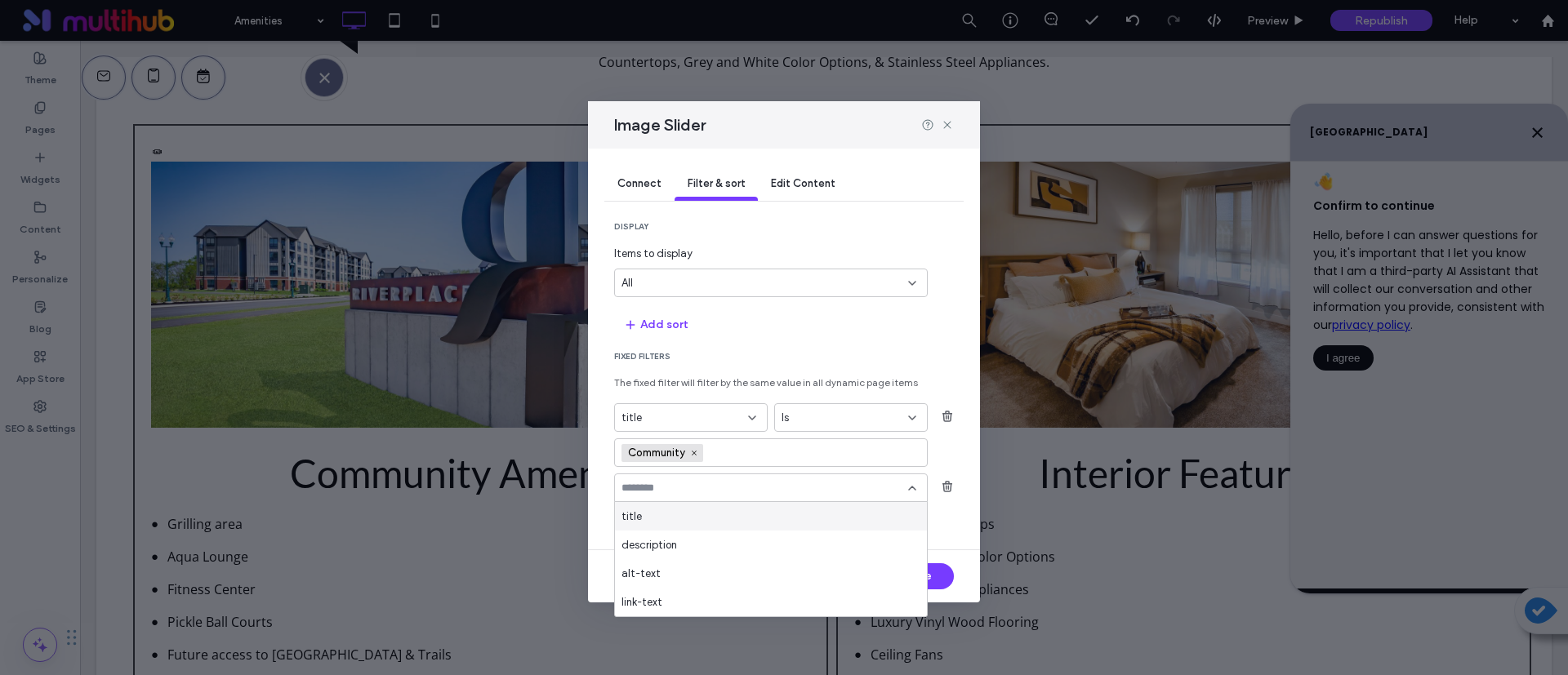
click at [736, 514] on div "title" at bounding box center [772, 516] width 312 height 29
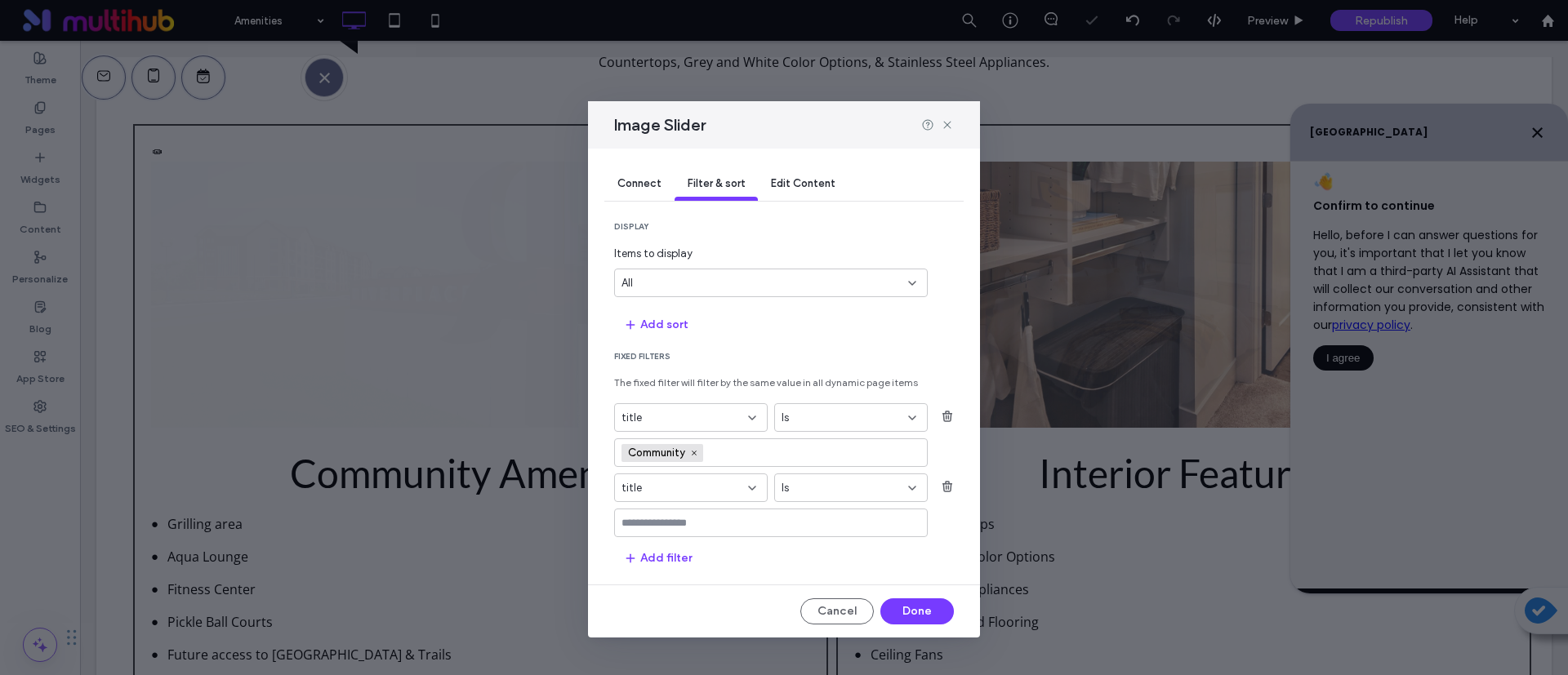
click at [702, 523] on input "values-textbox" at bounding box center [765, 524] width 286 height 13
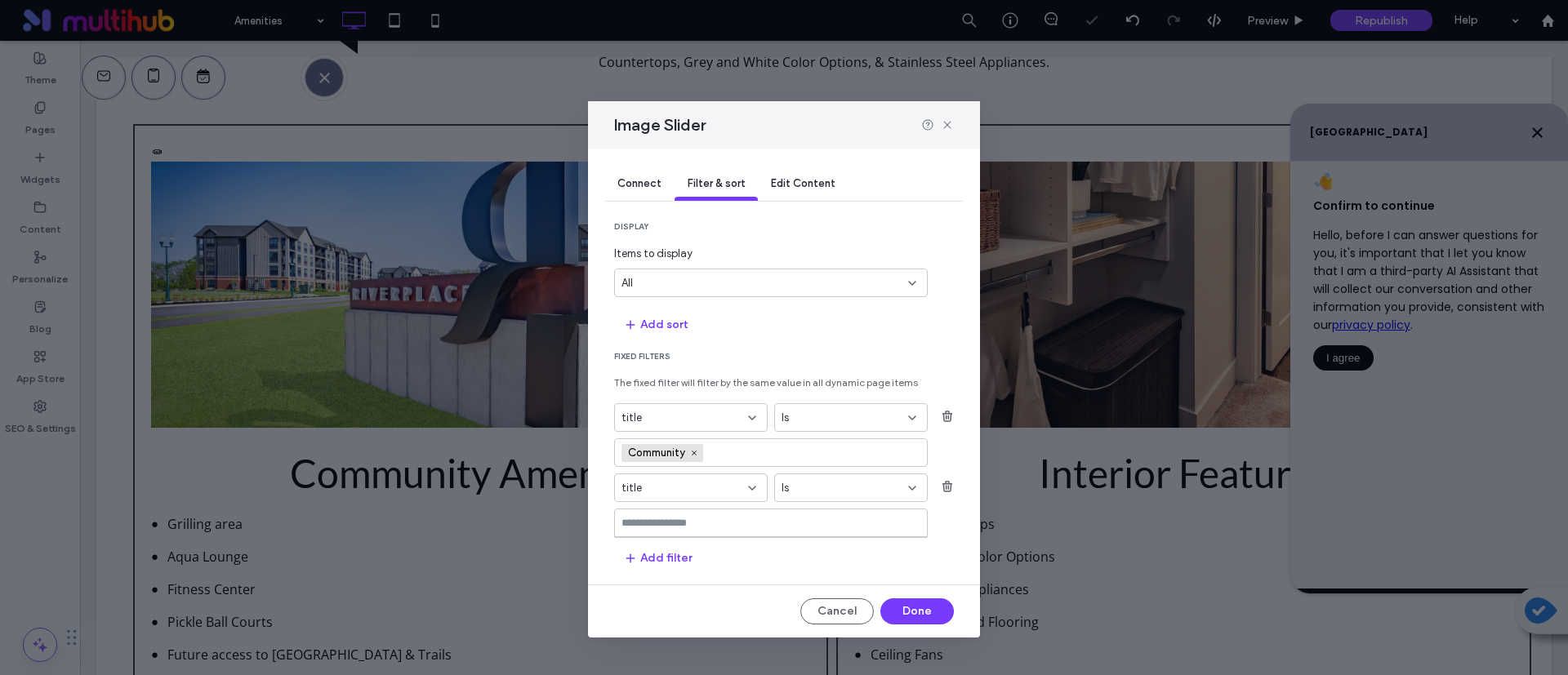
click at [743, 521] on input "values-textbox" at bounding box center [765, 524] width 286 height 13
click at [712, 523] on input "values-textbox" at bounding box center [765, 524] width 286 height 13
click at [945, 482] on icon "button" at bounding box center [947, 487] width 13 height 13
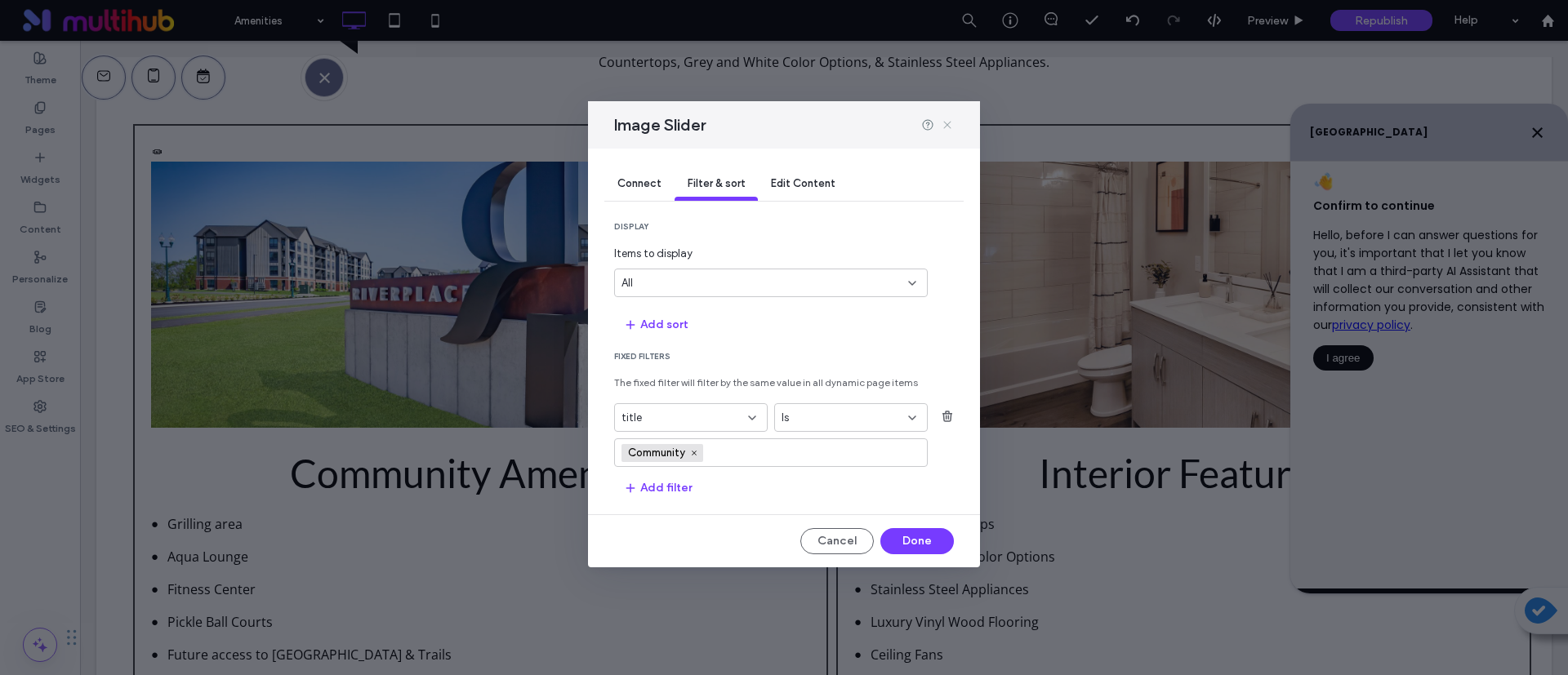
drag, startPoint x: 954, startPoint y: 126, endPoint x: 707, endPoint y: 173, distance: 251.4
click at [954, 126] on icon at bounding box center [947, 125] width 13 height 13
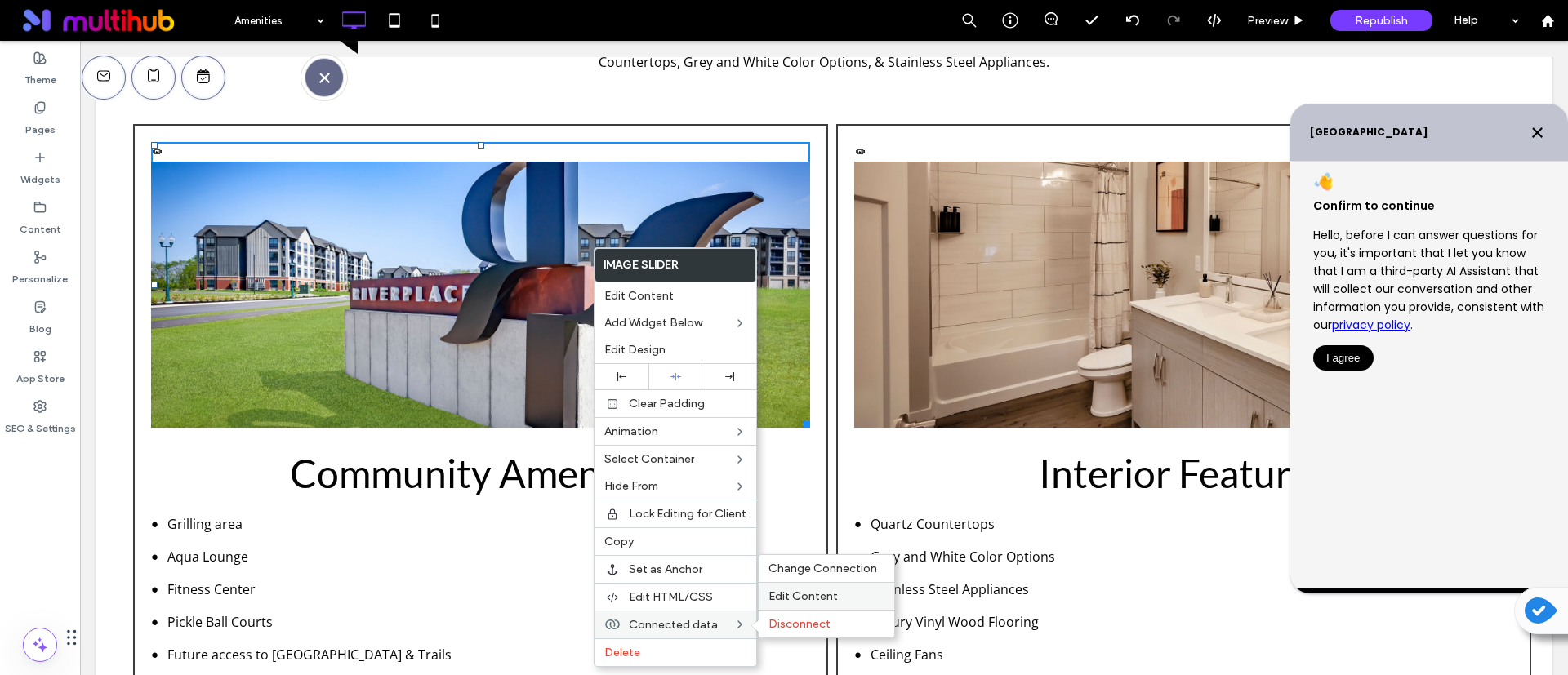
click at [827, 595] on span "Edit Content" at bounding box center [803, 596] width 69 height 14
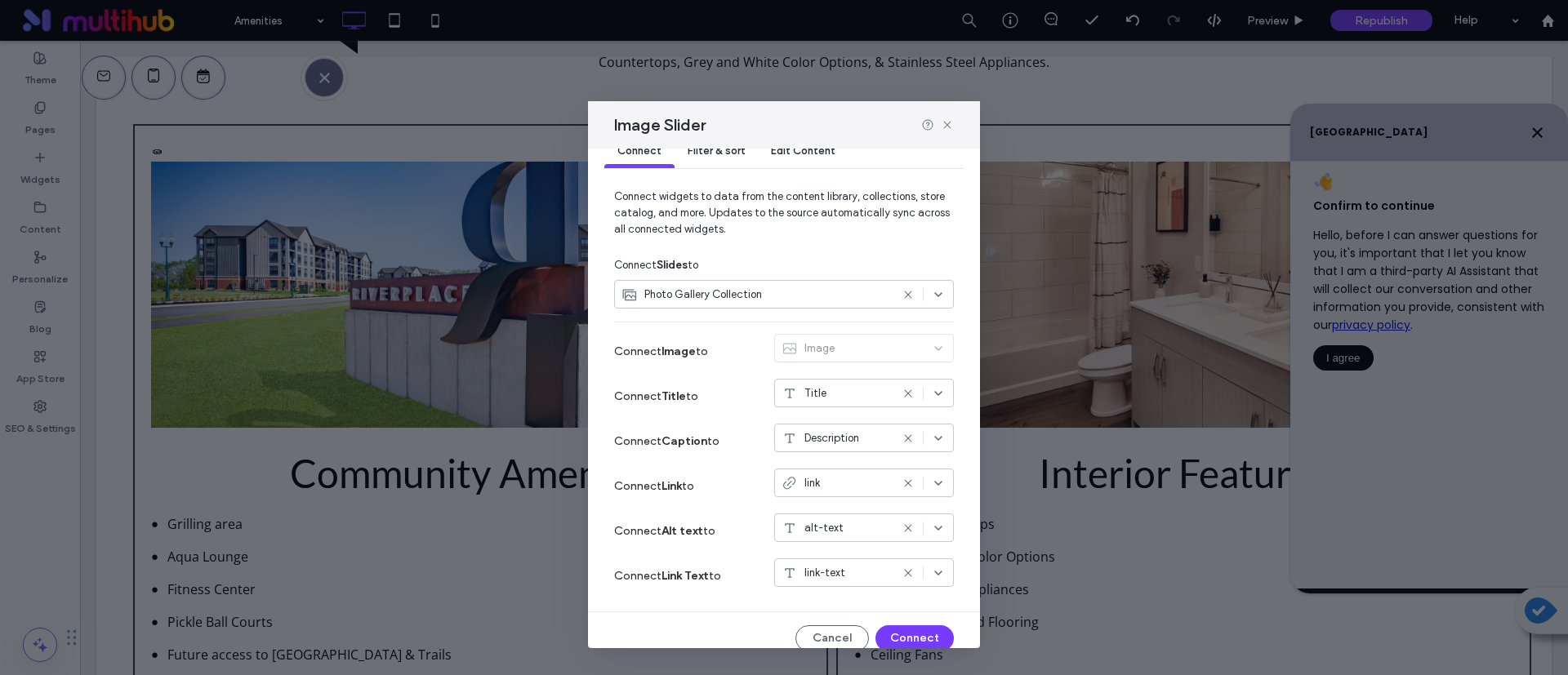
scroll to position [49, 0]
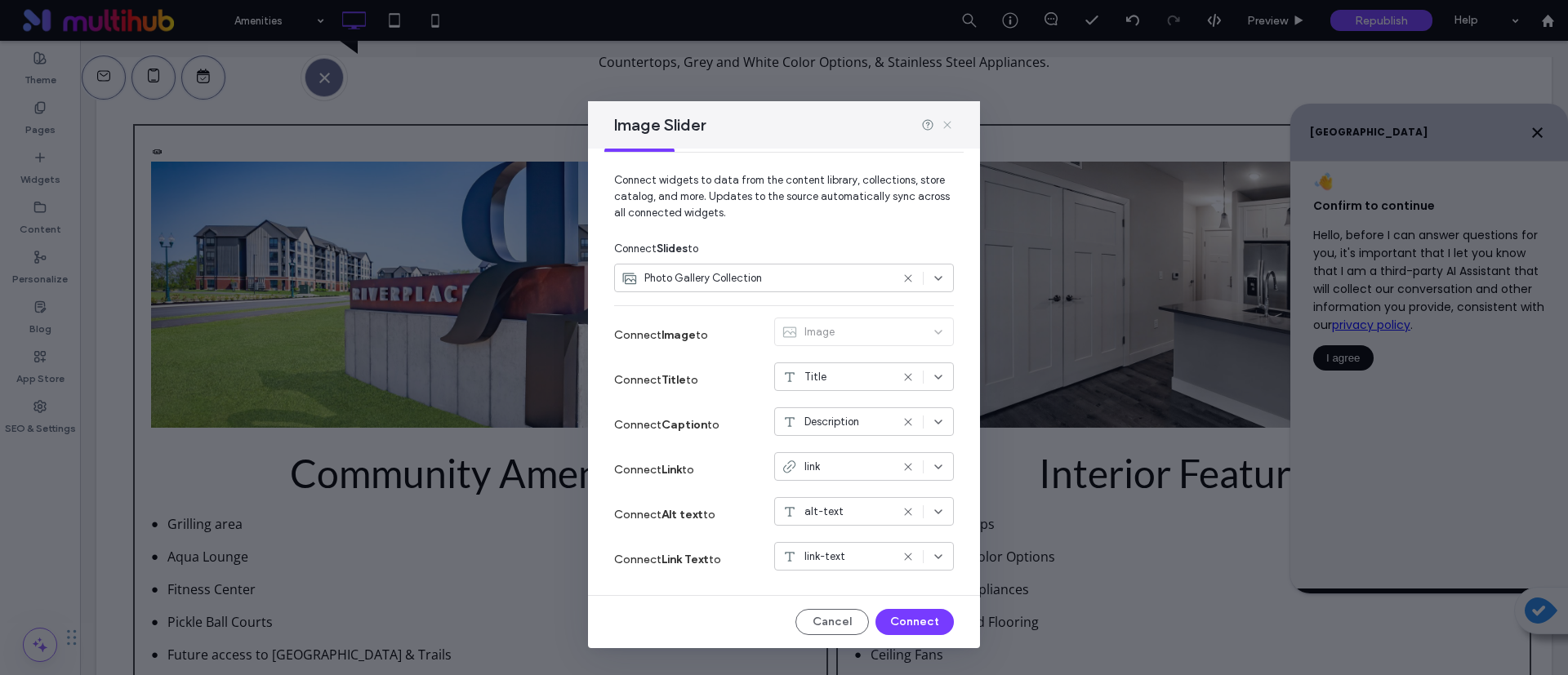
drag, startPoint x: 946, startPoint y: 122, endPoint x: 831, endPoint y: 90, distance: 119.4
click at [946, 122] on icon at bounding box center [947, 125] width 13 height 13
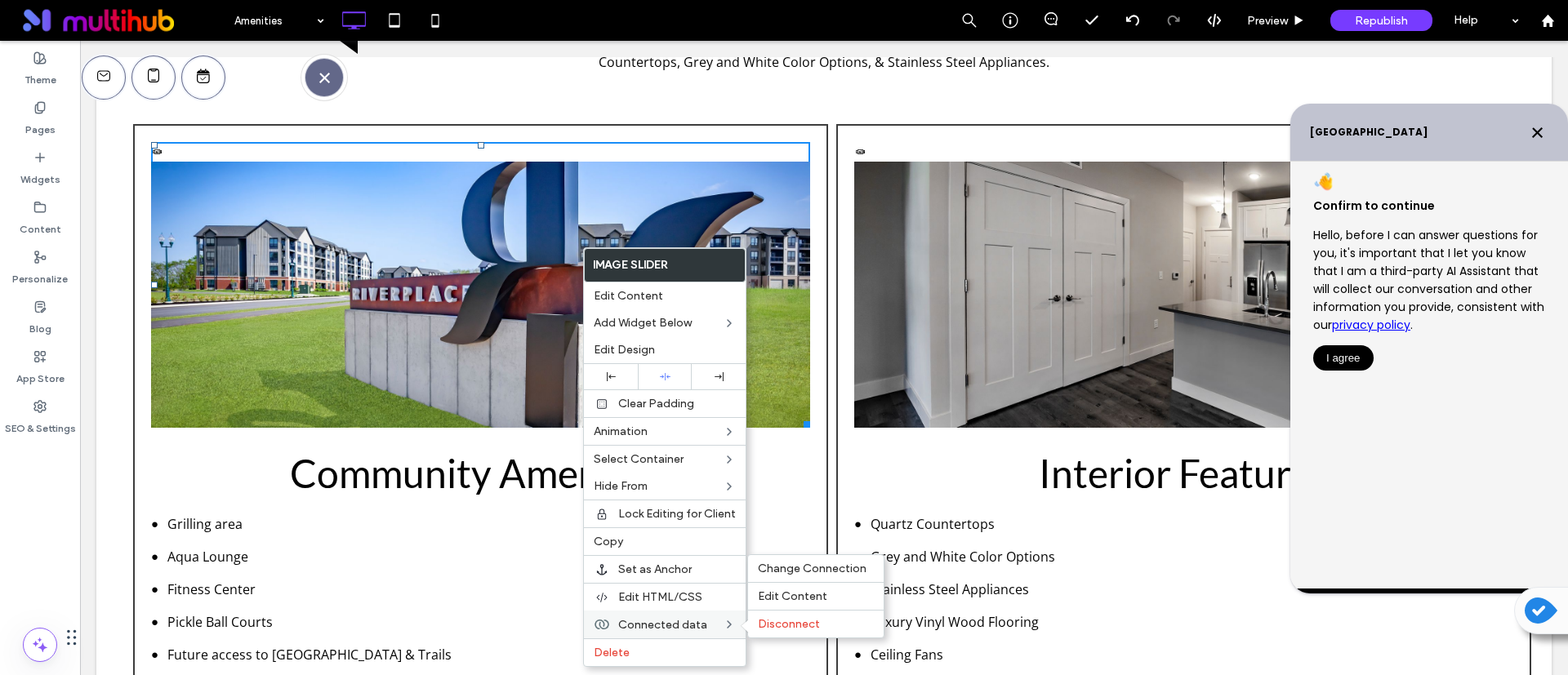
click at [703, 615] on div "Connected data Change Connection Edit Content Disconnect" at bounding box center [664, 624] width 162 height 28
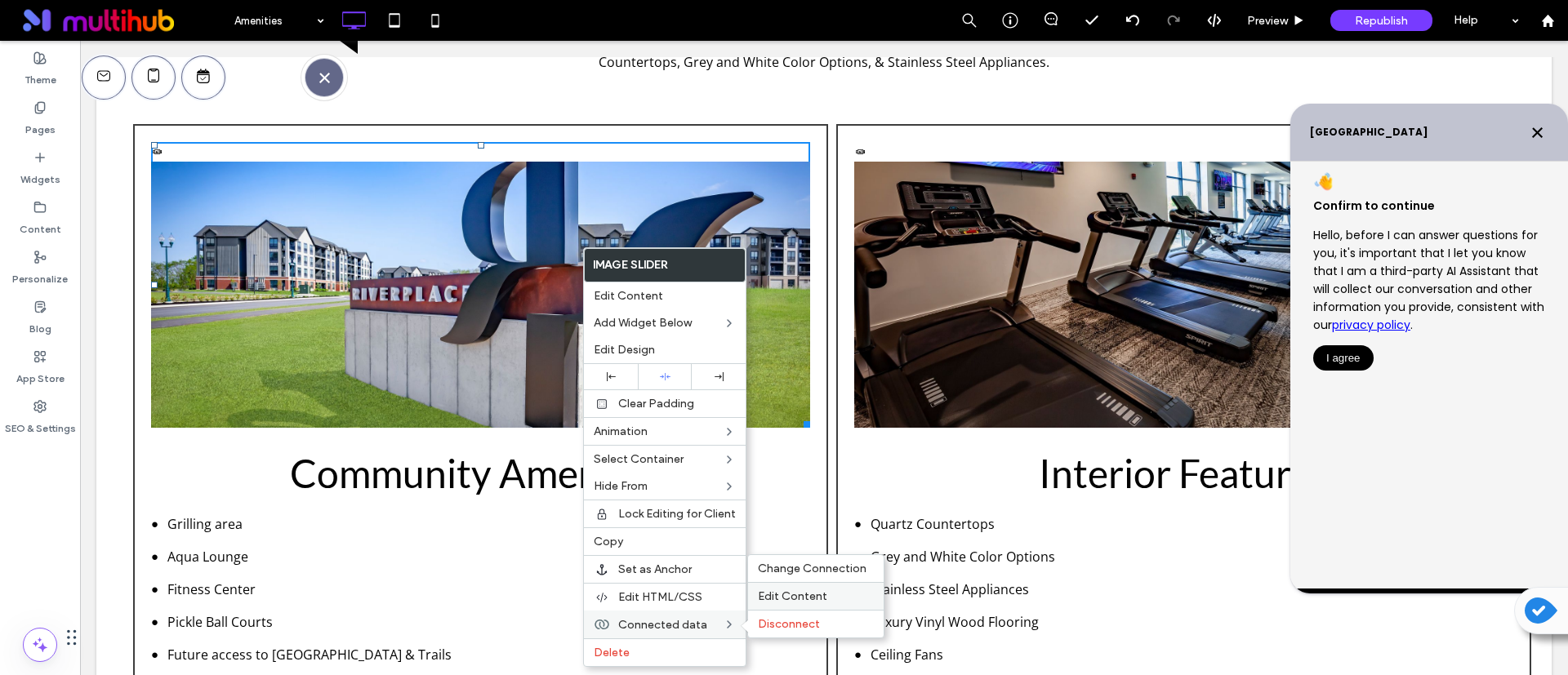
click at [811, 596] on span "Edit Content" at bounding box center [792, 596] width 69 height 14
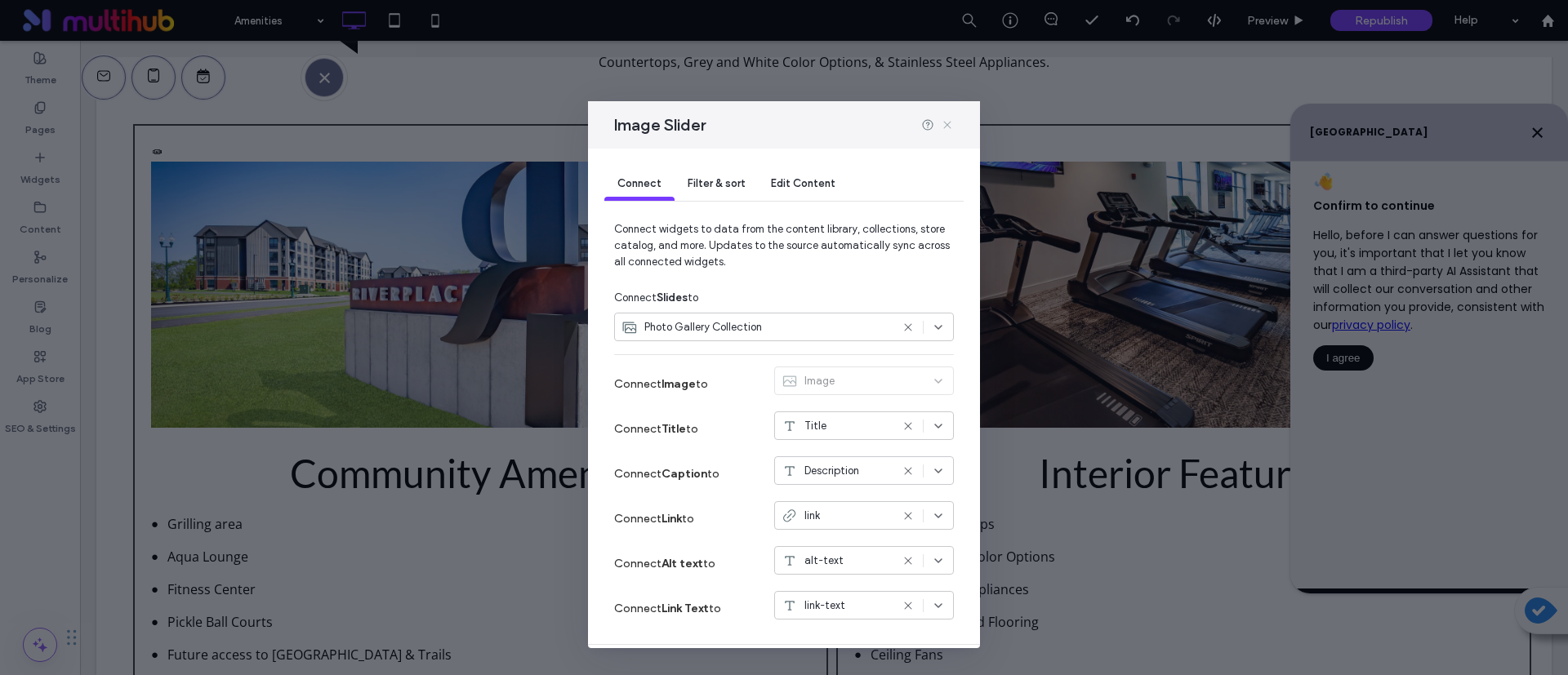
drag, startPoint x: 950, startPoint y: 124, endPoint x: 771, endPoint y: 127, distance: 179.0
click at [950, 123] on icon at bounding box center [947, 125] width 13 height 13
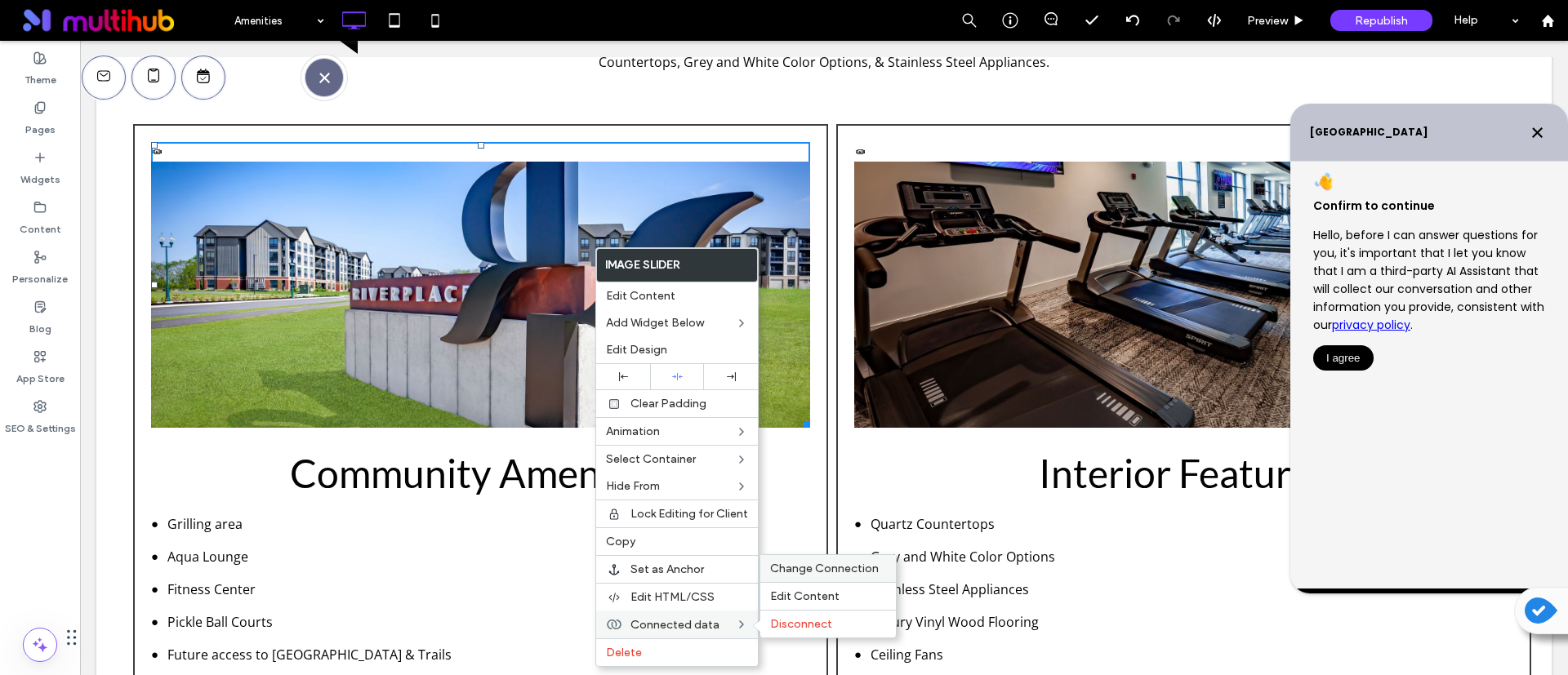
click at [798, 563] on span "Change Connection" at bounding box center [825, 568] width 109 height 14
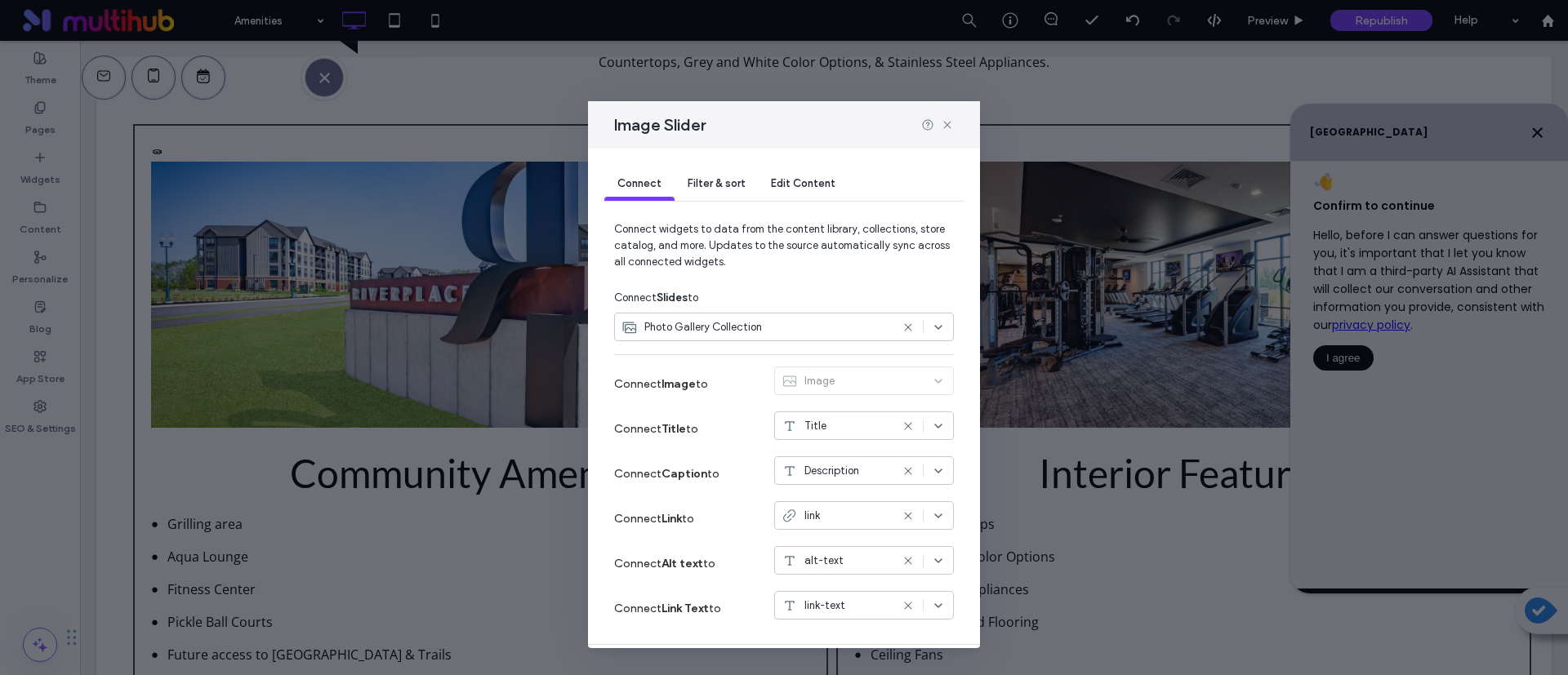
click at [745, 182] on div "Filter & sort" at bounding box center [716, 184] width 83 height 32
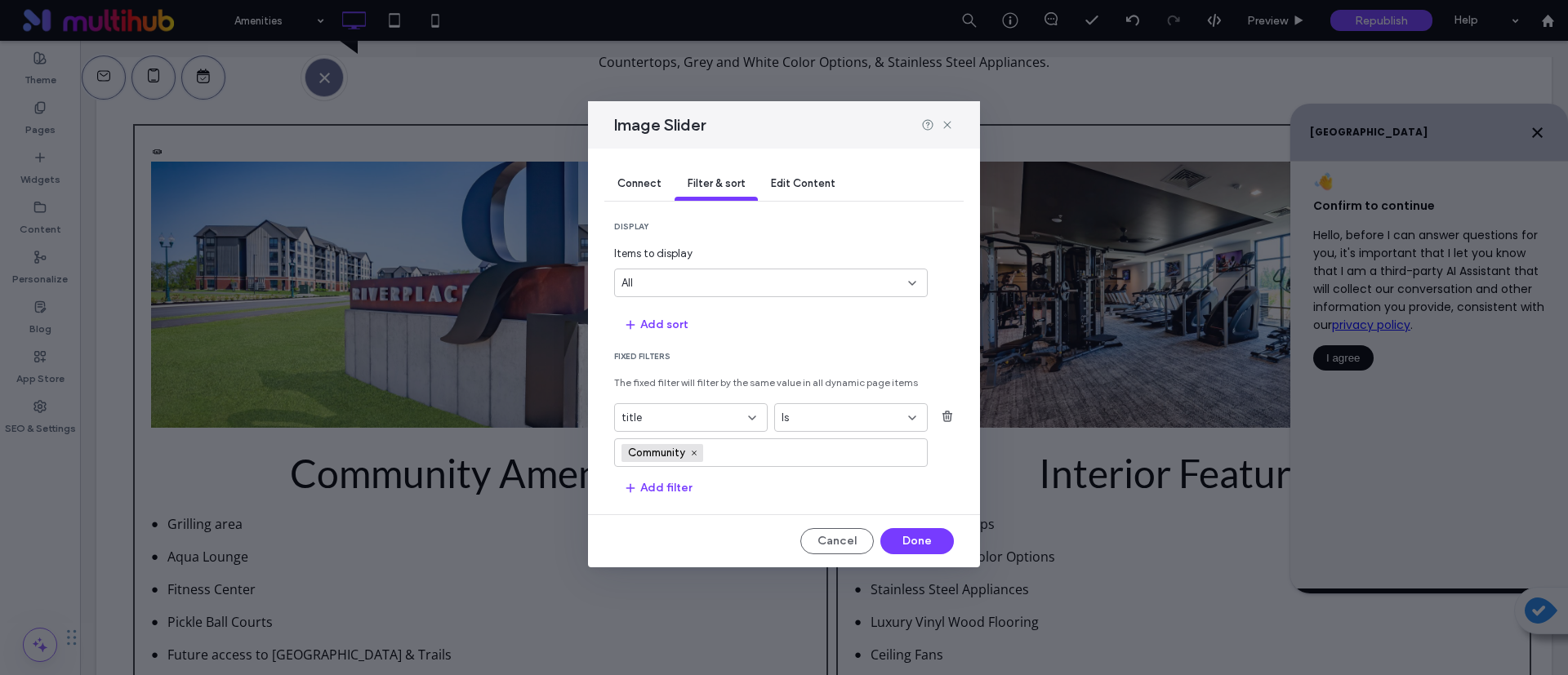
click at [804, 177] on span "Edit Content" at bounding box center [803, 183] width 65 height 12
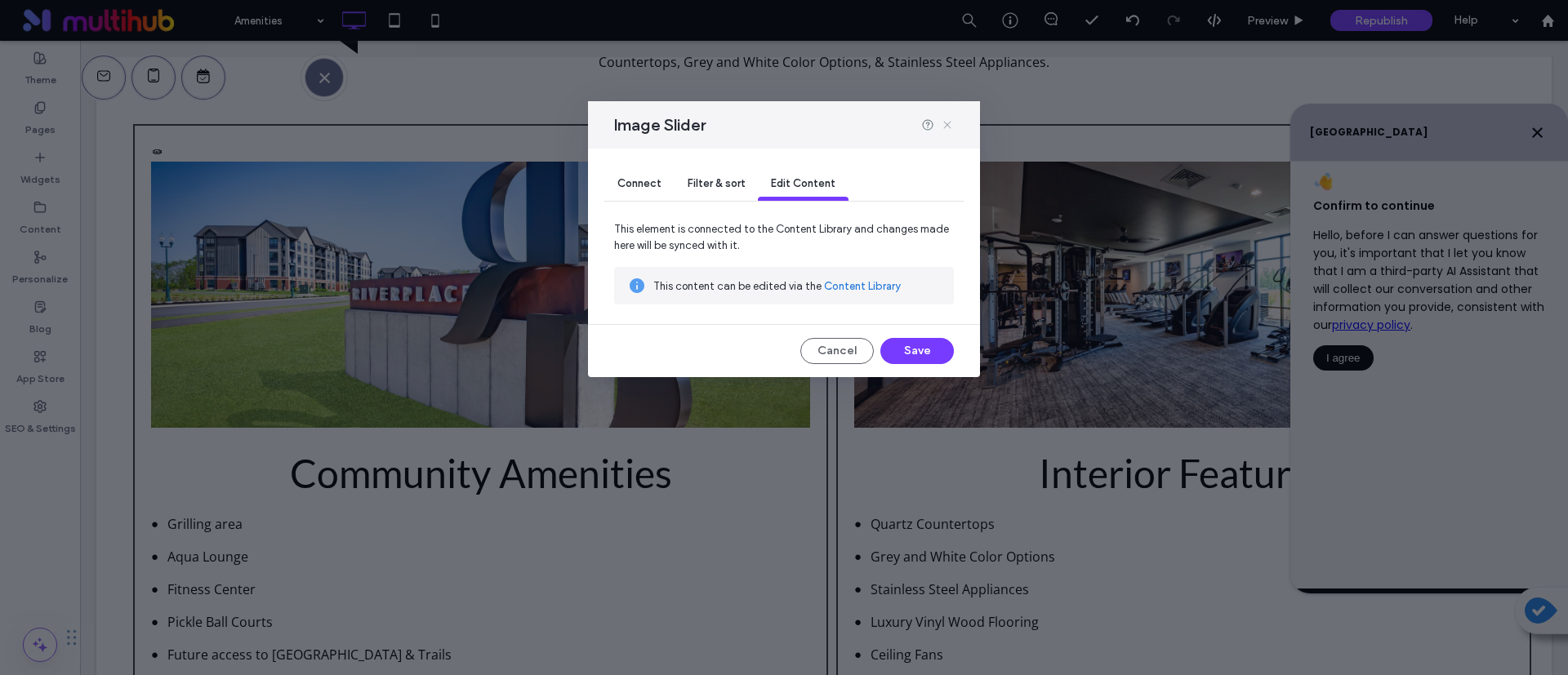
click at [942, 125] on icon at bounding box center [947, 125] width 13 height 13
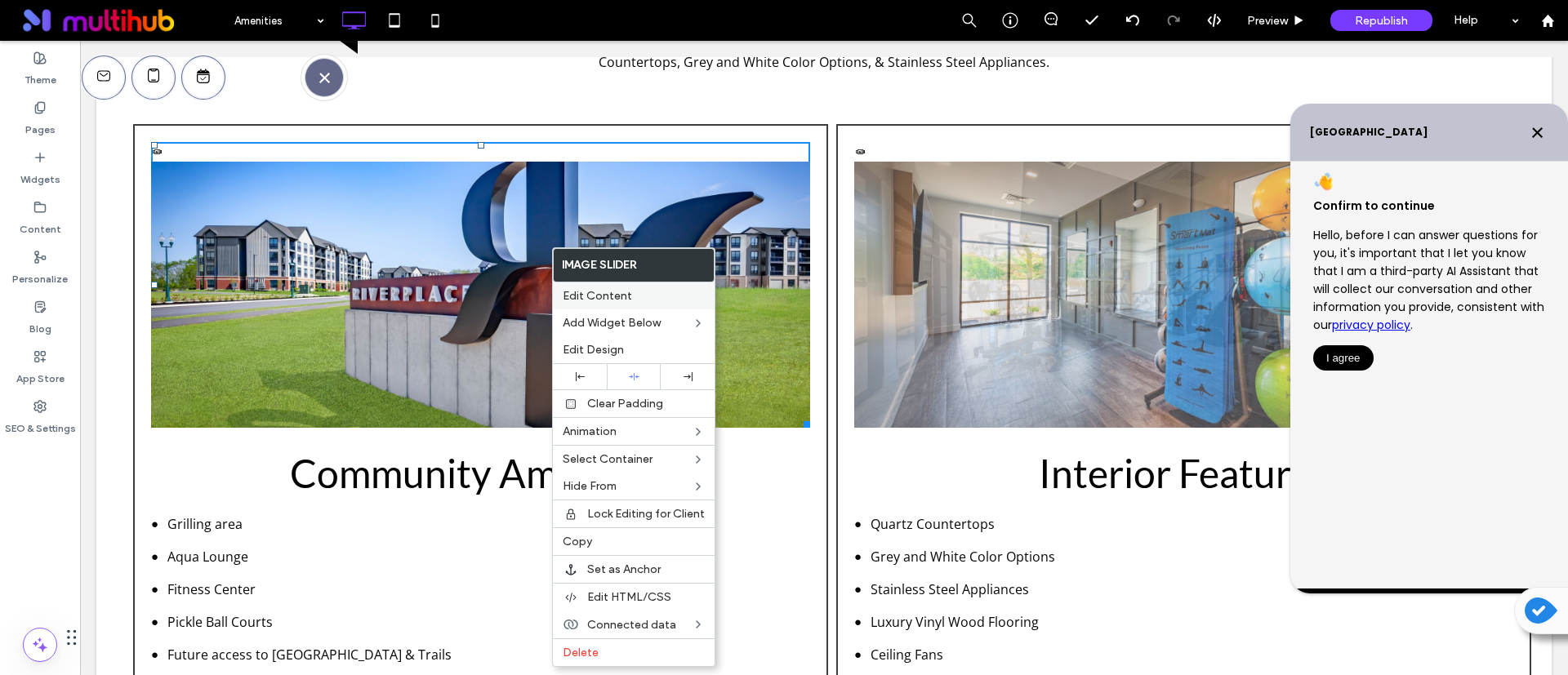
click at [631, 295] on label "Edit Content" at bounding box center [634, 295] width 142 height 14
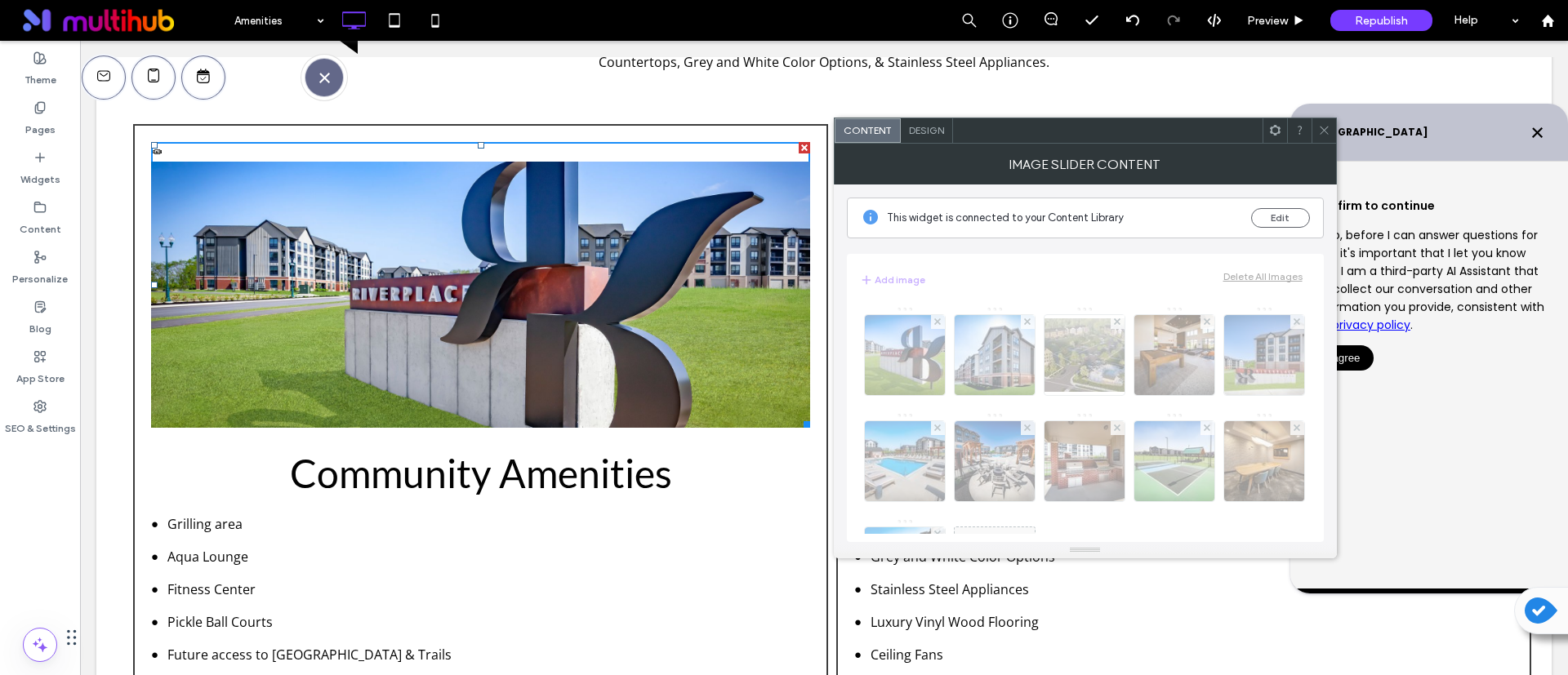
scroll to position [101, 0]
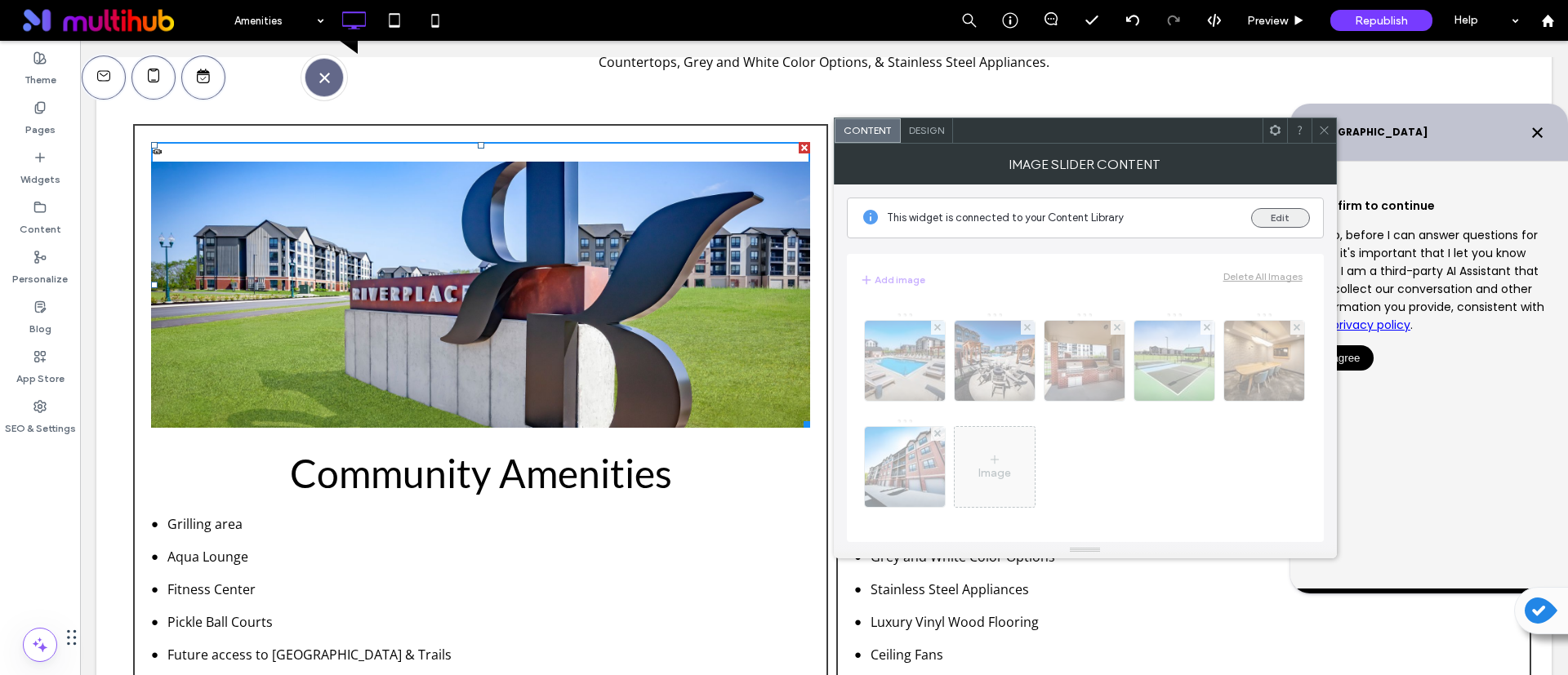
click at [1272, 218] on button "Edit" at bounding box center [1281, 217] width 59 height 19
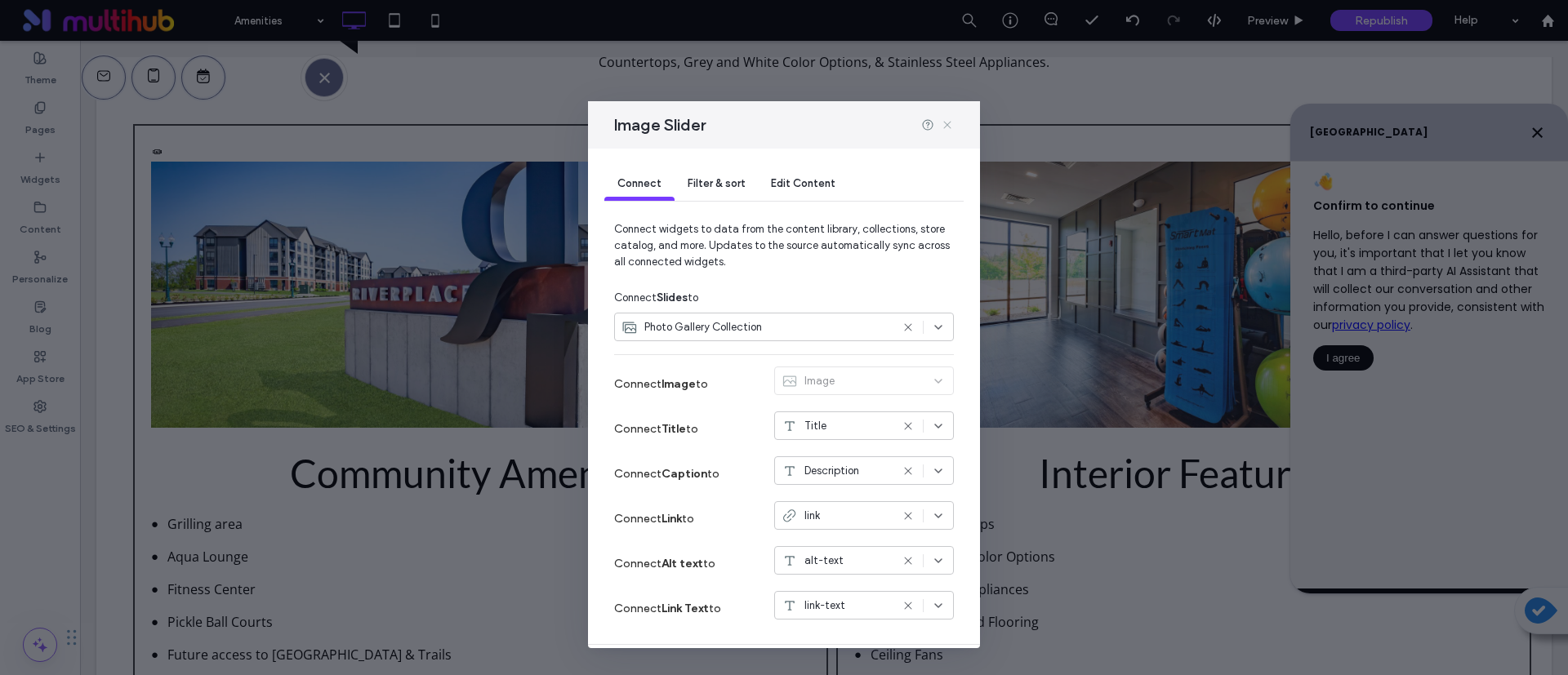
click at [948, 121] on icon at bounding box center [947, 125] width 13 height 13
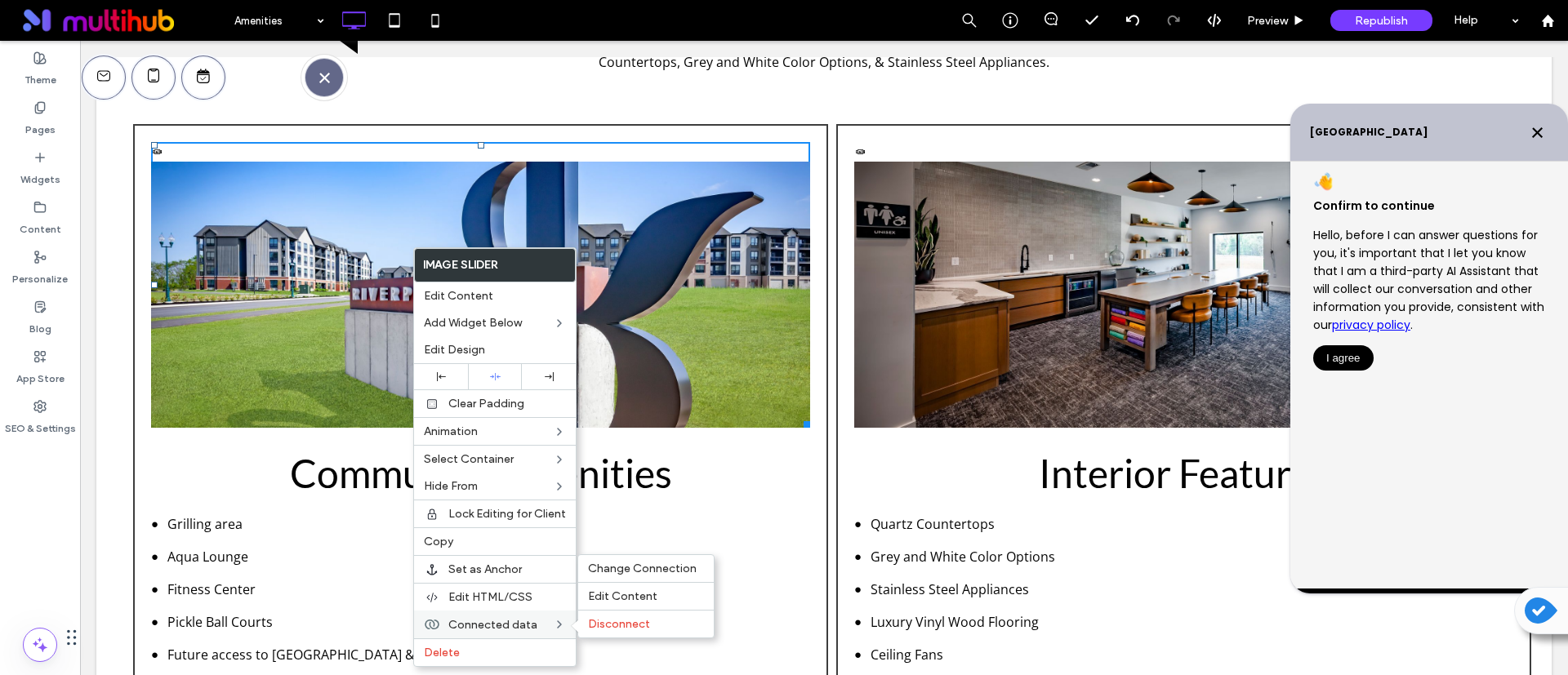
click at [540, 622] on label "Connected data" at bounding box center [500, 624] width 104 height 14
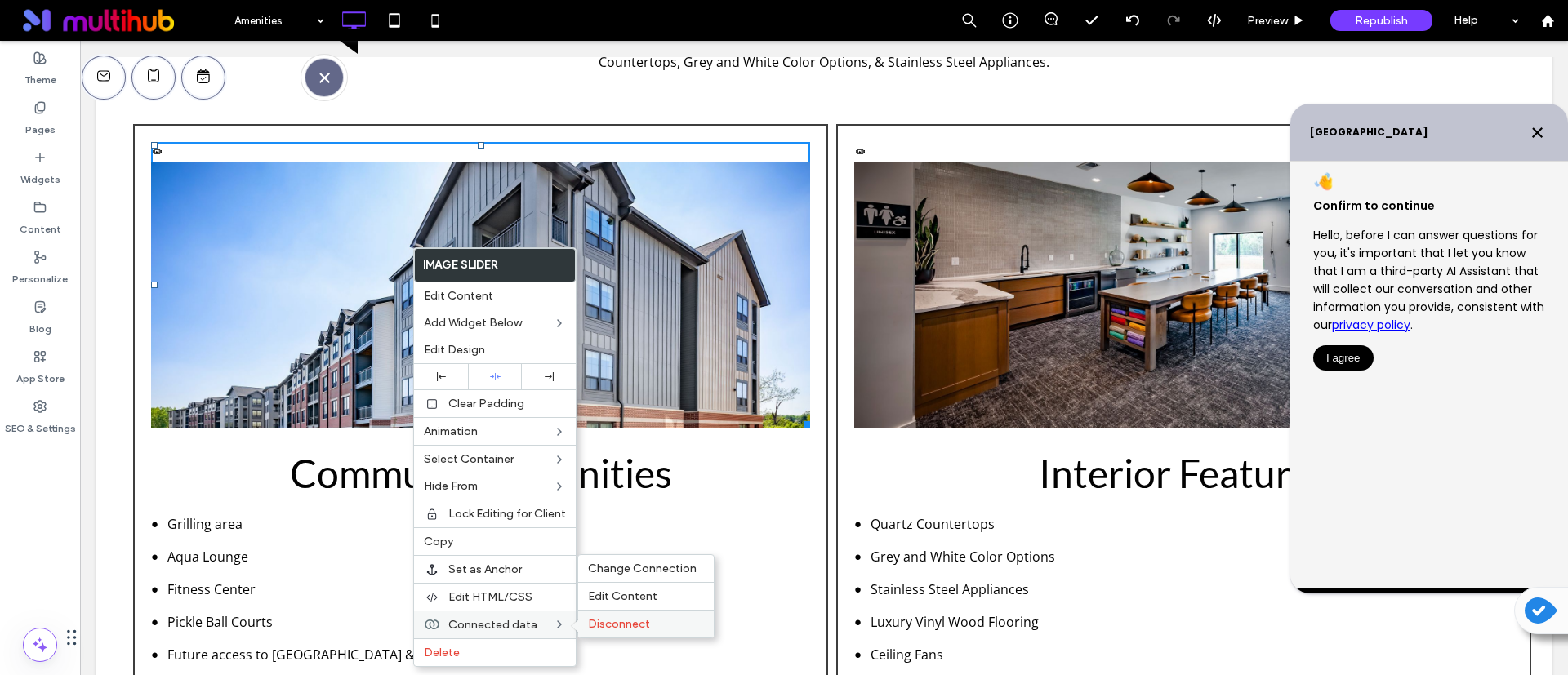
click at [604, 630] on span "Disconnect" at bounding box center [618, 623] width 62 height 14
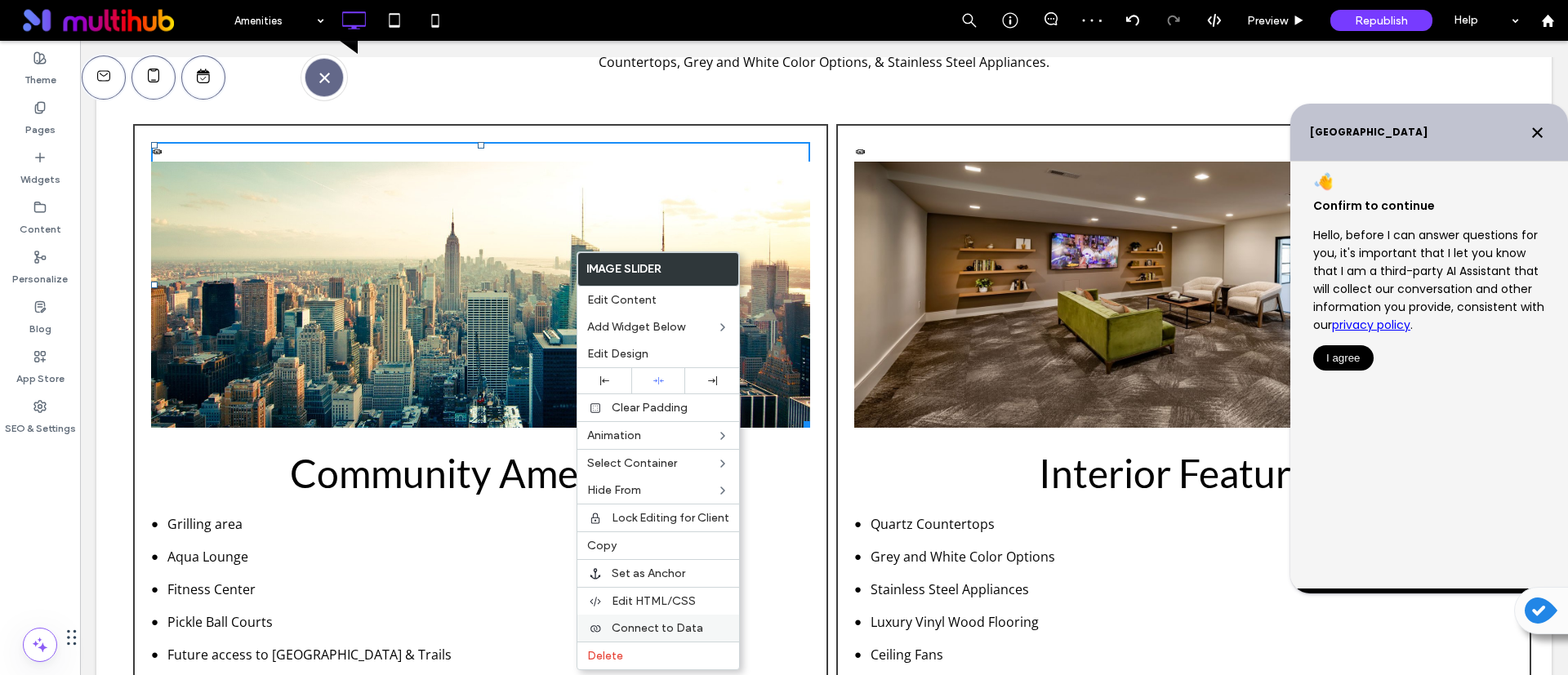
click at [687, 635] on div "Connect to Data" at bounding box center [658, 628] width 162 height 27
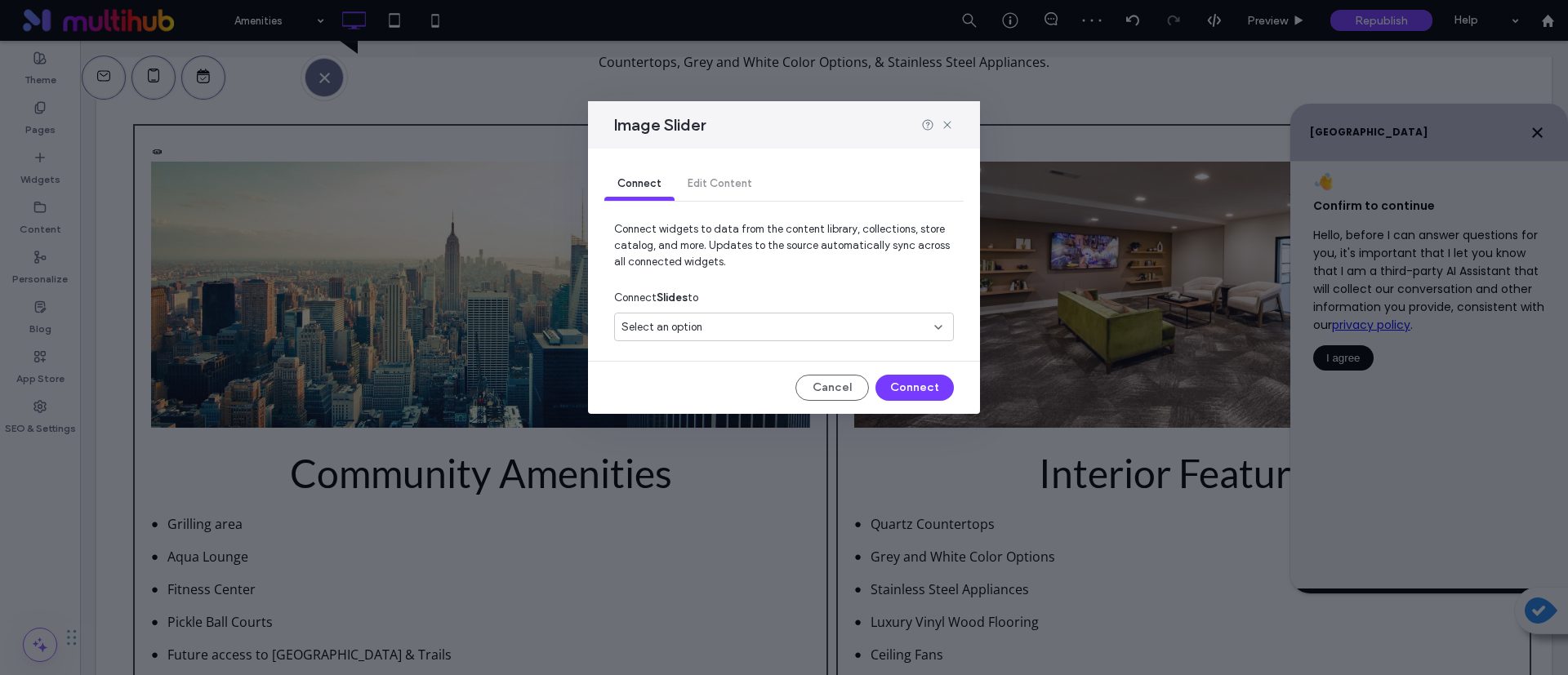
click at [736, 310] on div "Connect Slides to" at bounding box center [784, 298] width 340 height 30
click at [735, 326] on div "Select an option" at bounding box center [774, 328] width 306 height 17
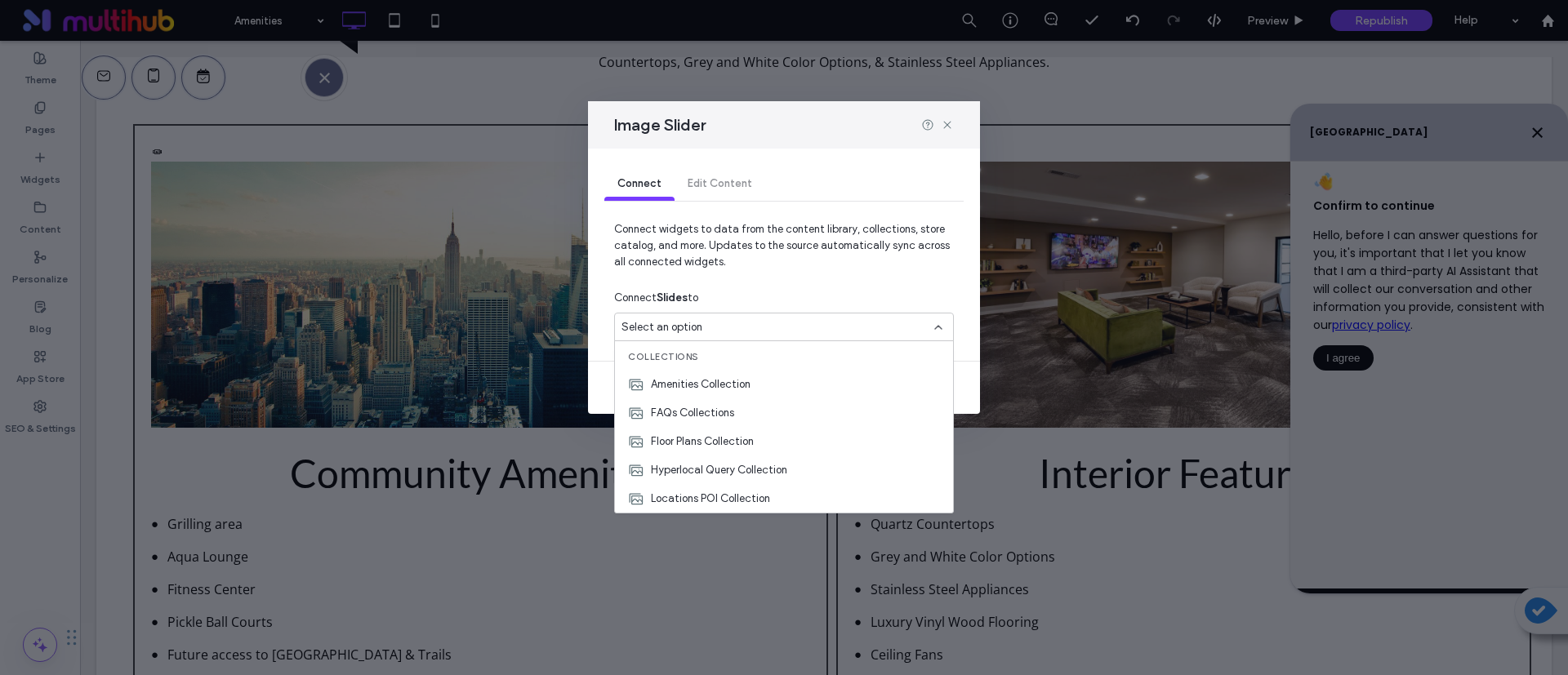
click at [723, 364] on div "Collections" at bounding box center [784, 355] width 338 height 29
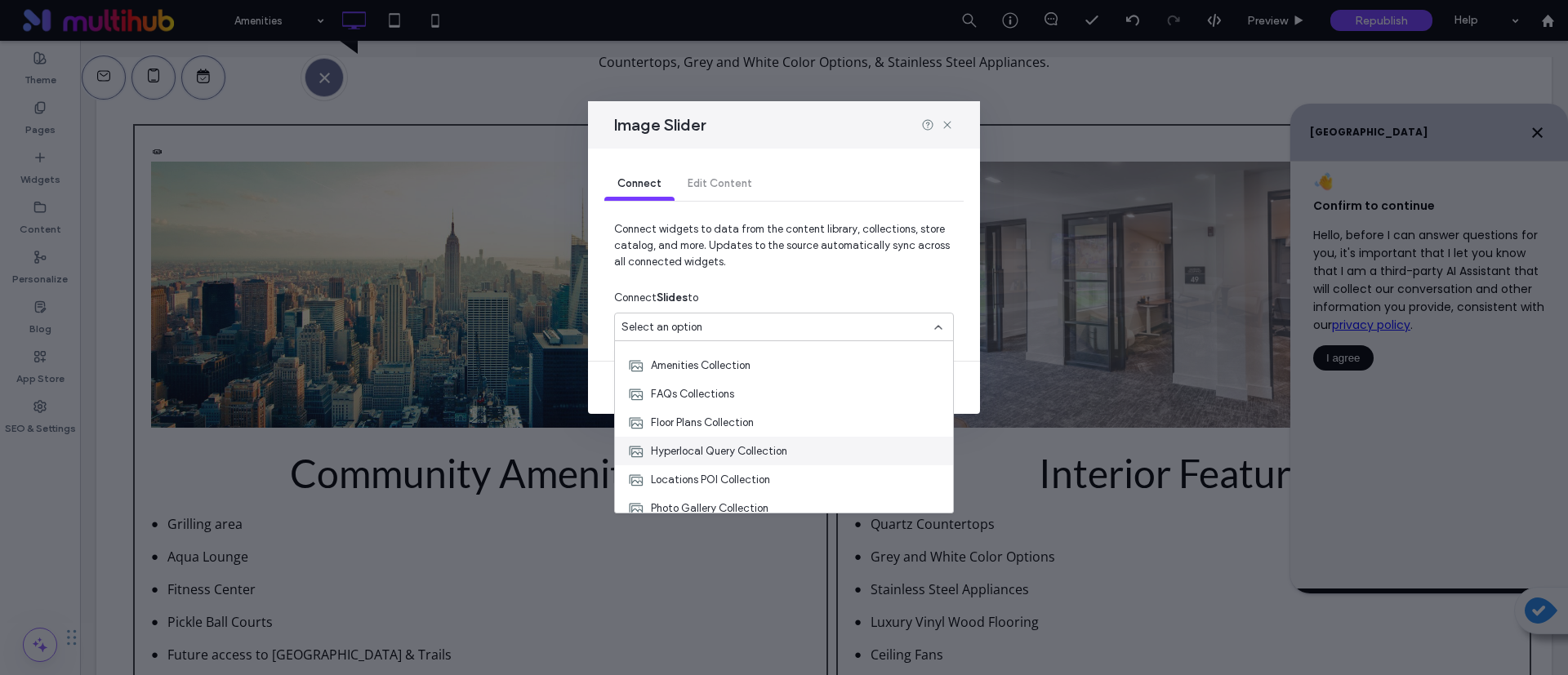
scroll to position [29, 0]
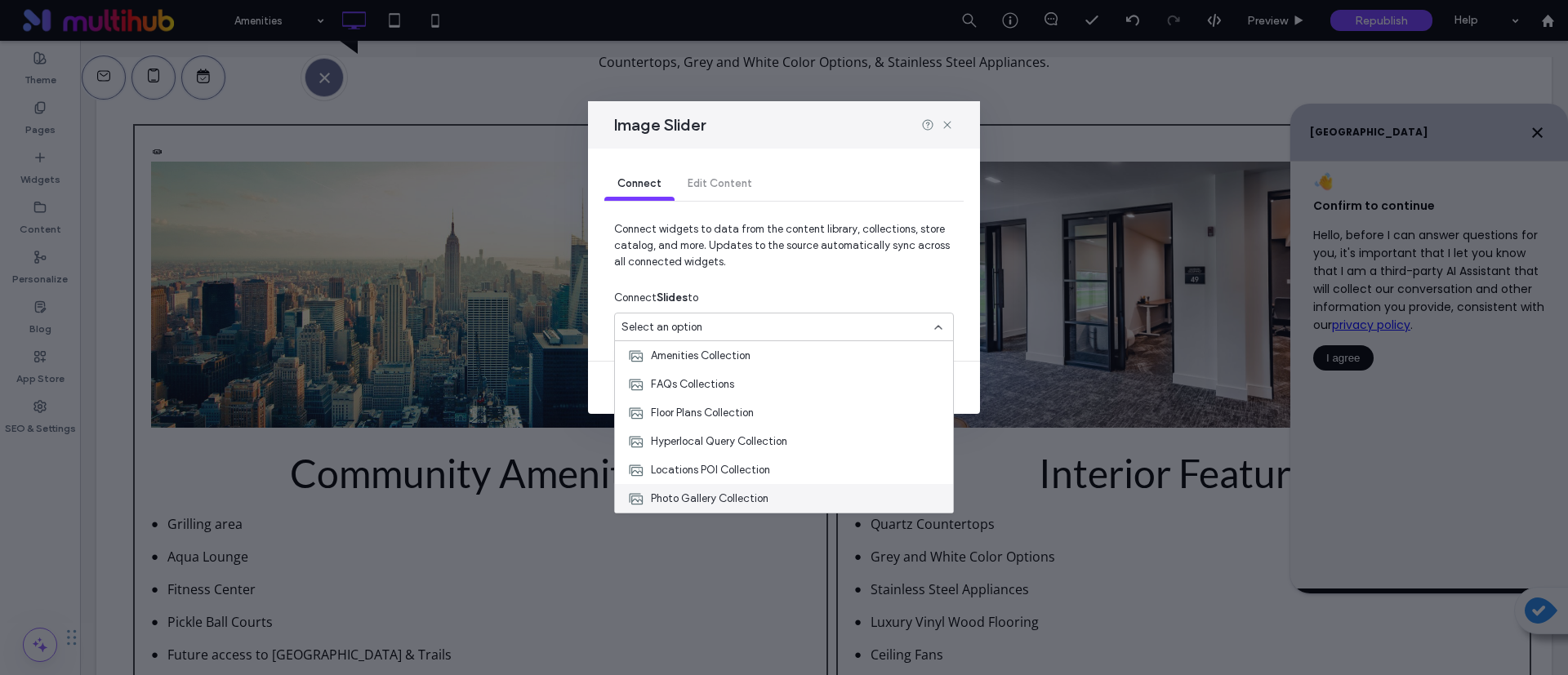
click at [713, 493] on span "Photo Gallery Collection" at bounding box center [709, 499] width 117 height 17
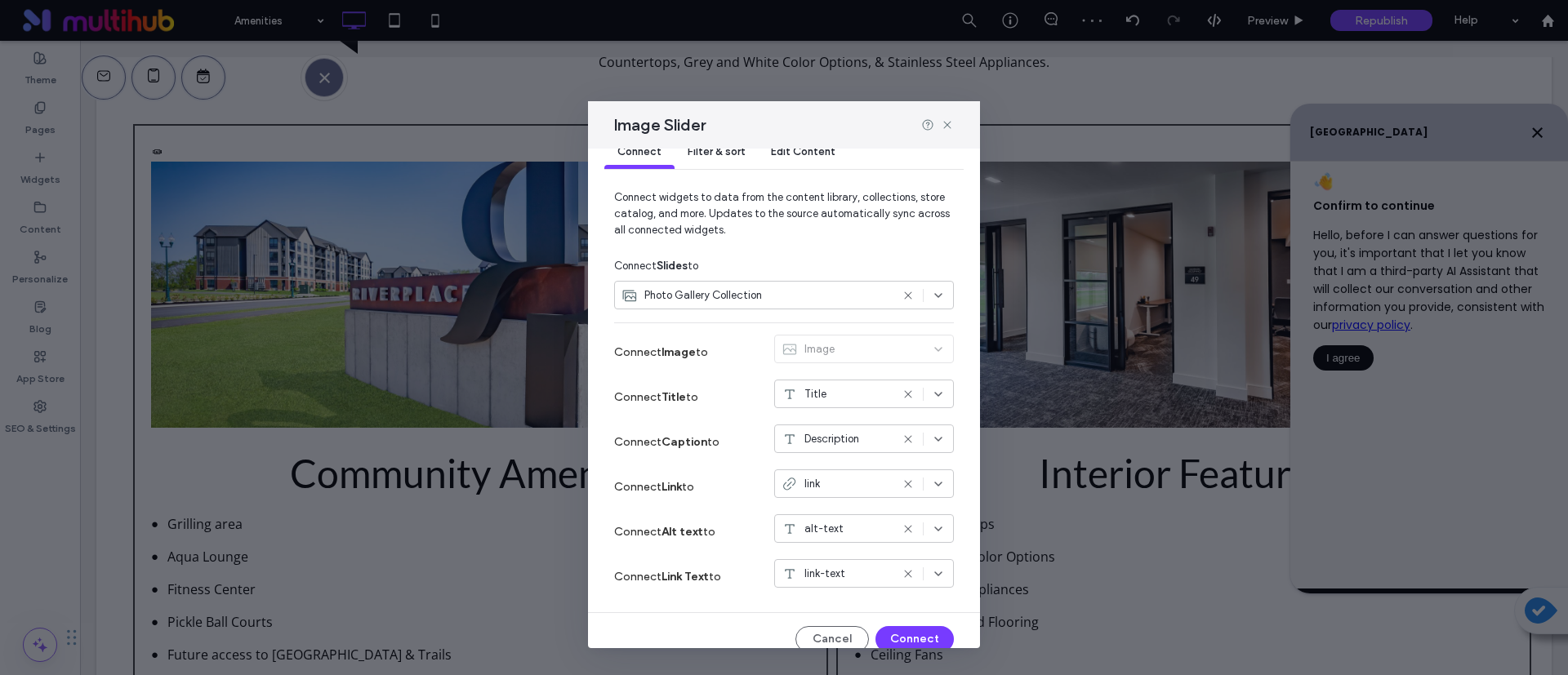
scroll to position [49, 0]
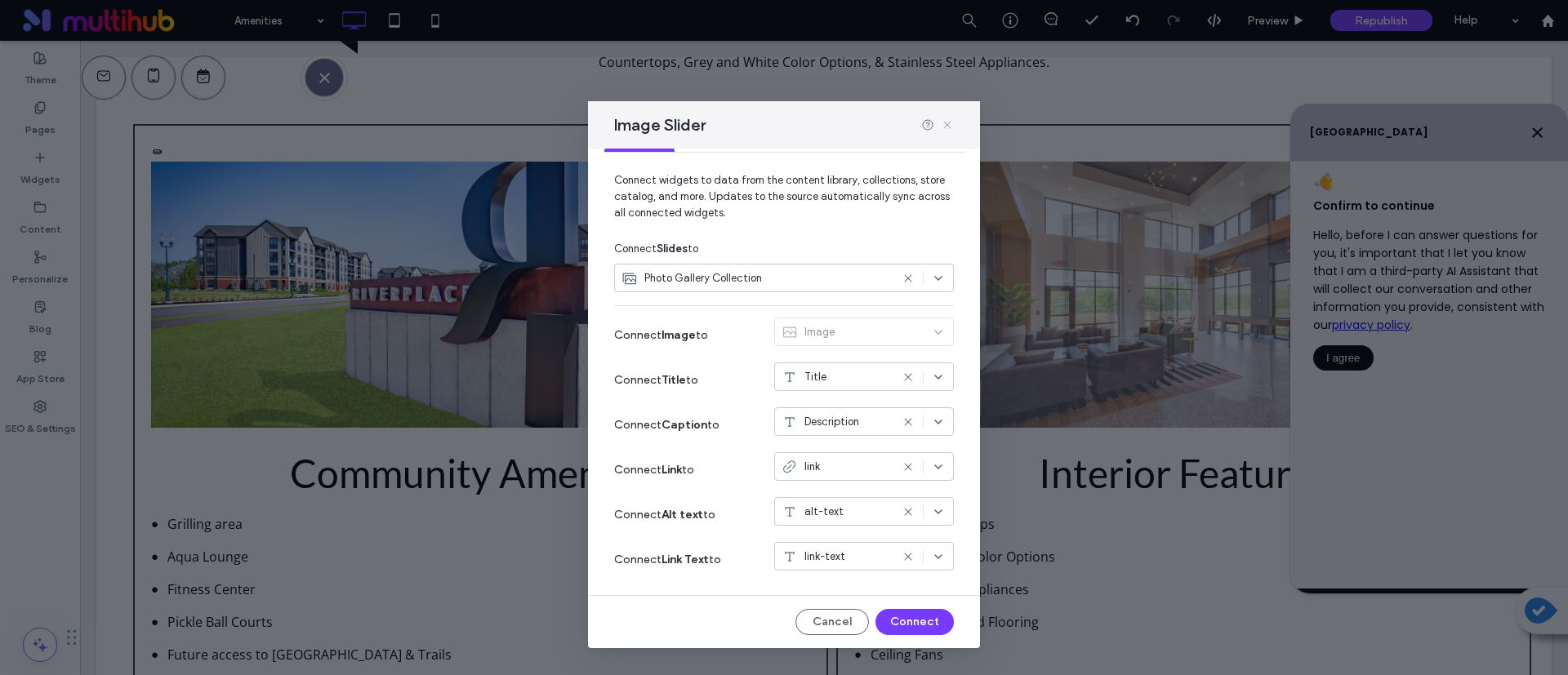
drag, startPoint x: 950, startPoint y: 120, endPoint x: 869, endPoint y: 79, distance: 90.8
click at [950, 120] on icon at bounding box center [947, 125] width 13 height 13
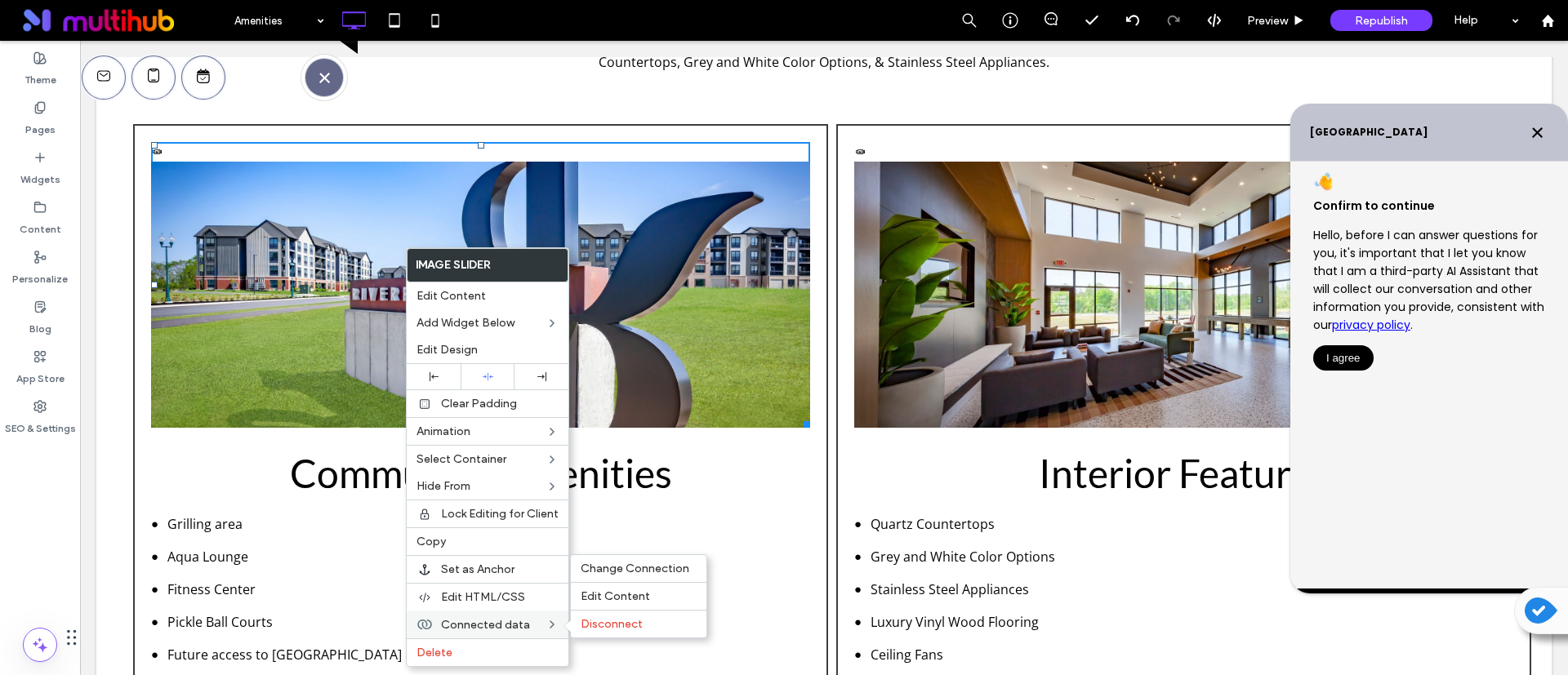
click at [517, 621] on span "Connected data" at bounding box center [485, 624] width 89 height 14
drag, startPoint x: 590, startPoint y: 622, endPoint x: 552, endPoint y: 292, distance: 332.2
click at [591, 622] on span "Disconnect" at bounding box center [611, 623] width 62 height 14
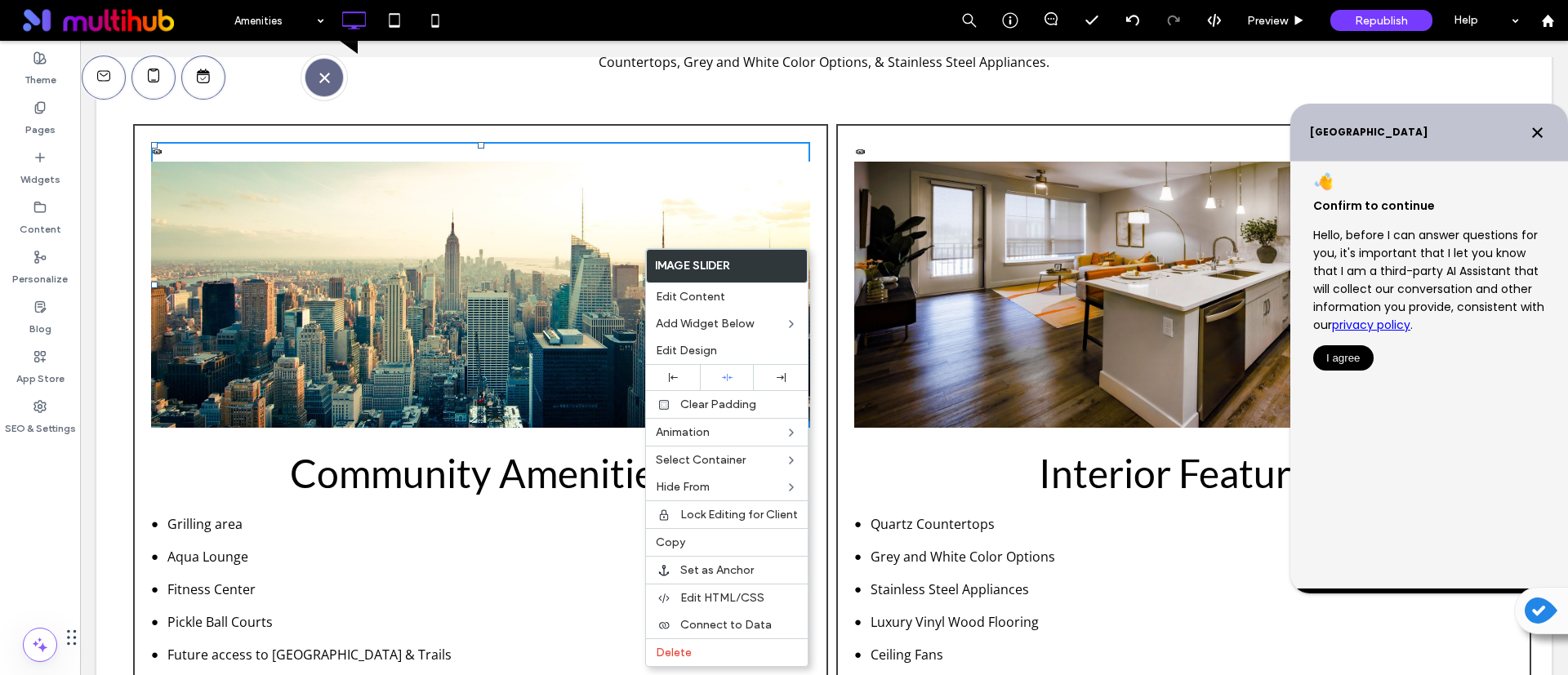
click at [561, 266] on li "Slide title Write your caption here Button" at bounding box center [480, 304] width 659 height 285
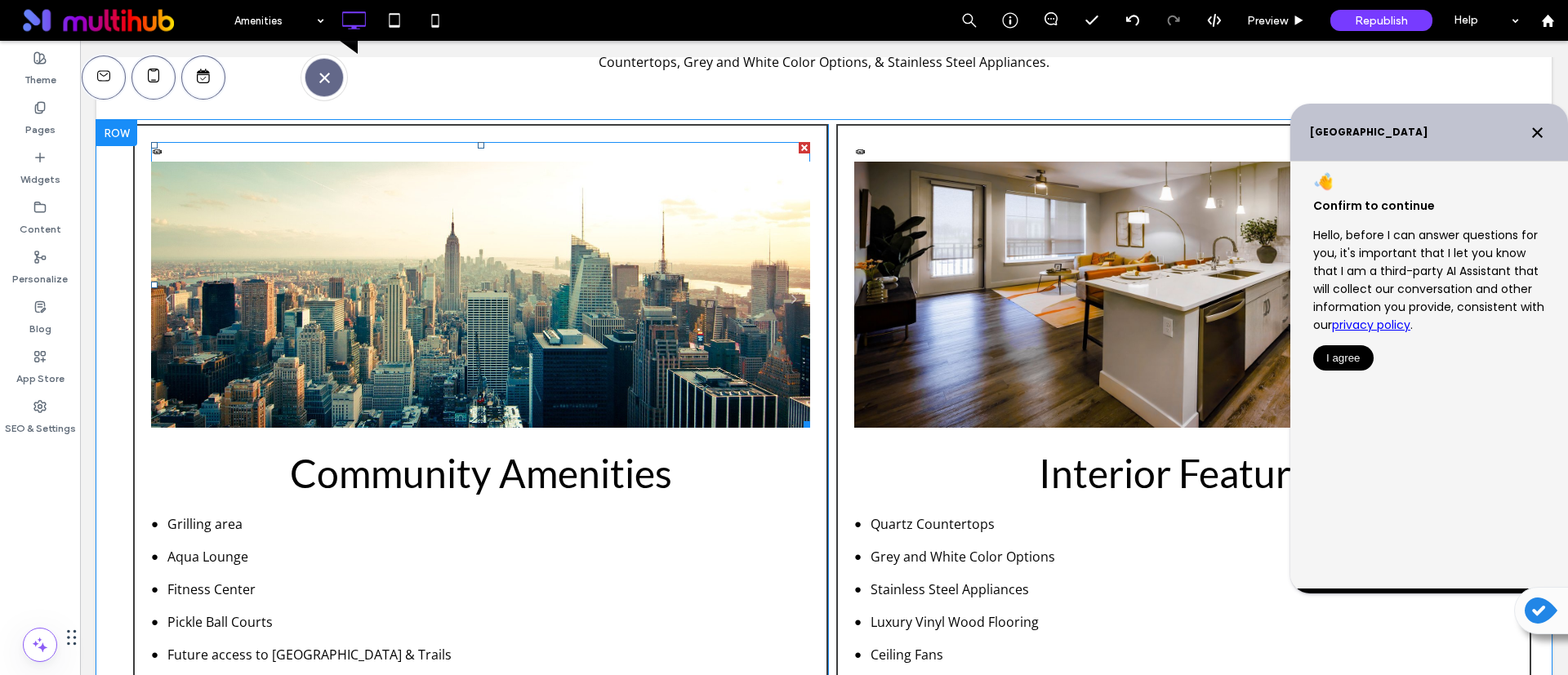
click at [561, 266] on li "Slide title Write your caption here Button" at bounding box center [480, 304] width 659 height 285
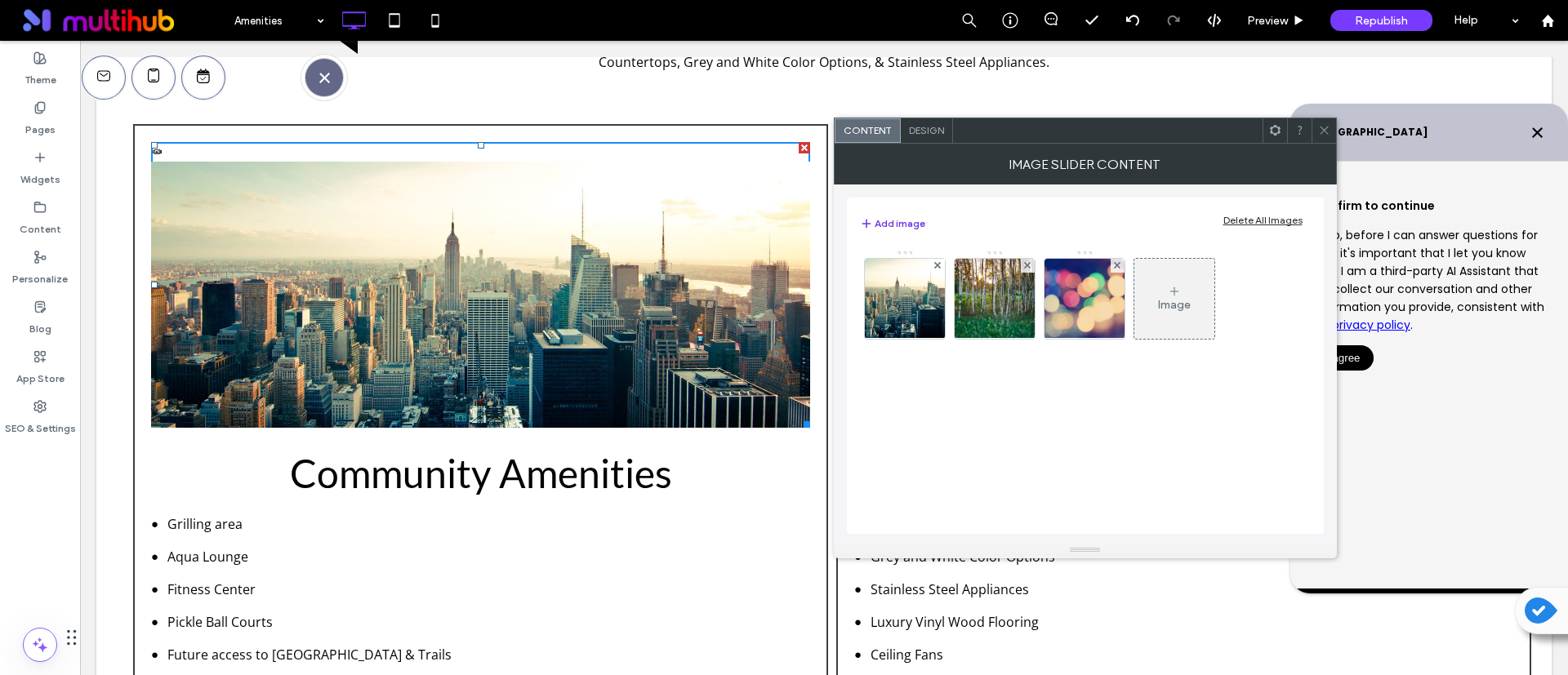
click at [887, 219] on button "Add image" at bounding box center [893, 223] width 66 height 19
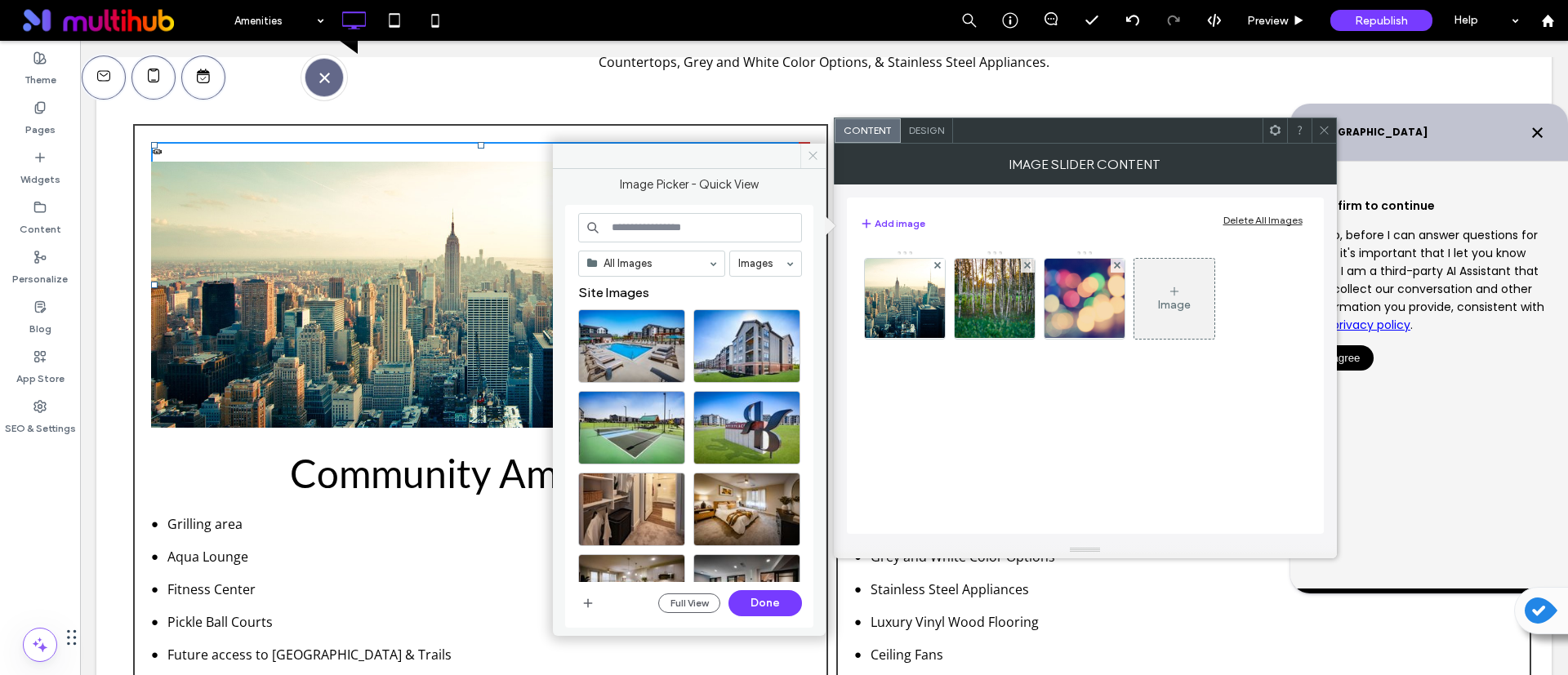
click at [811, 148] on span at bounding box center [812, 156] width 25 height 25
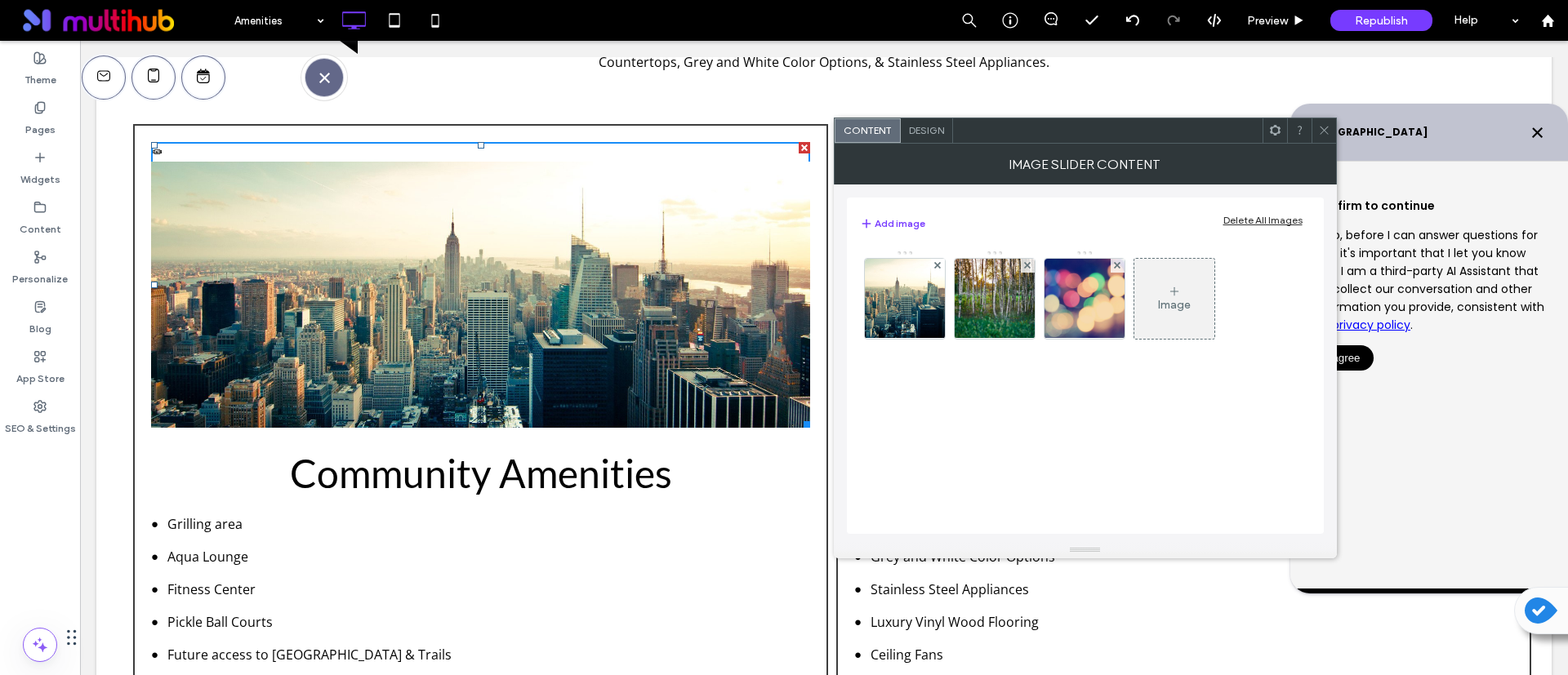
click at [921, 138] on div "Design" at bounding box center [927, 130] width 53 height 25
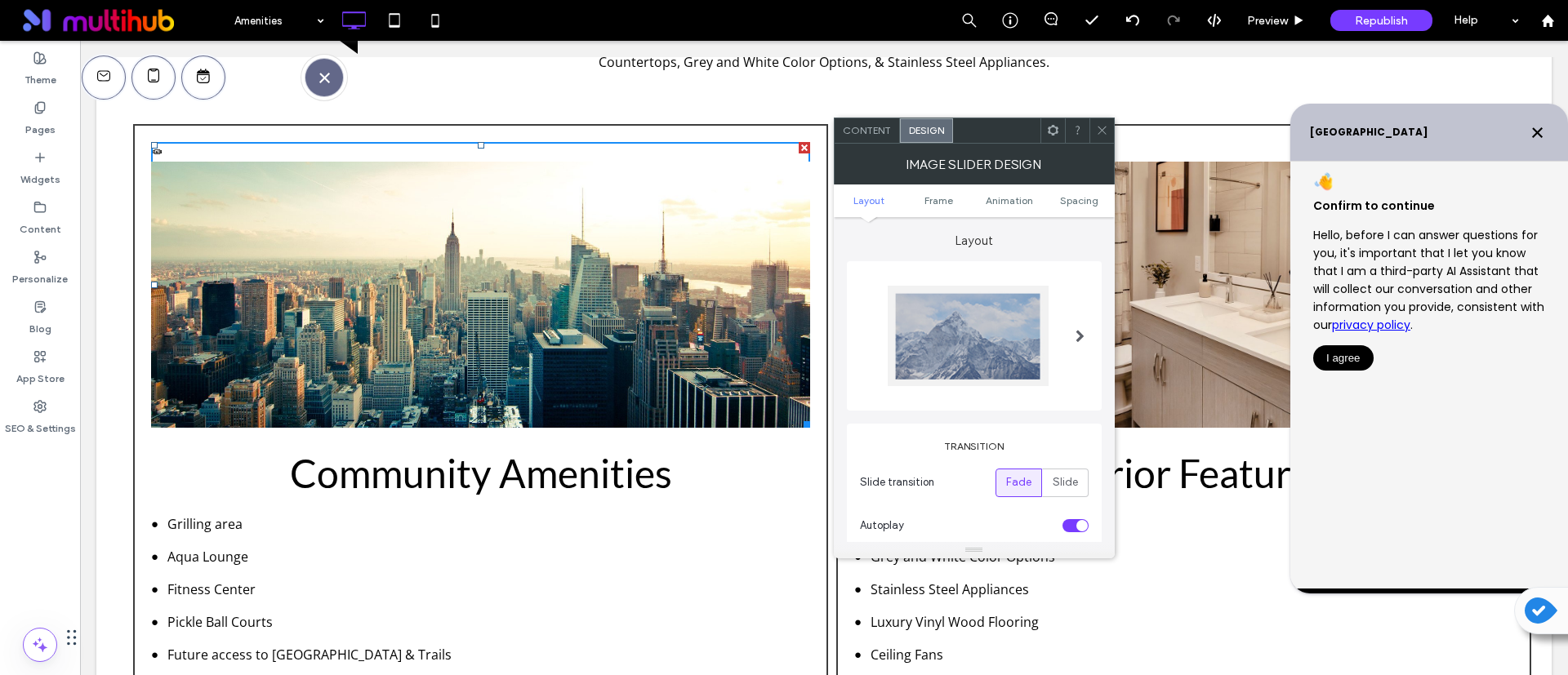
click at [876, 142] on div "Content Design" at bounding box center [975, 130] width 281 height 26
click at [869, 129] on span "Content" at bounding box center [867, 129] width 48 height 12
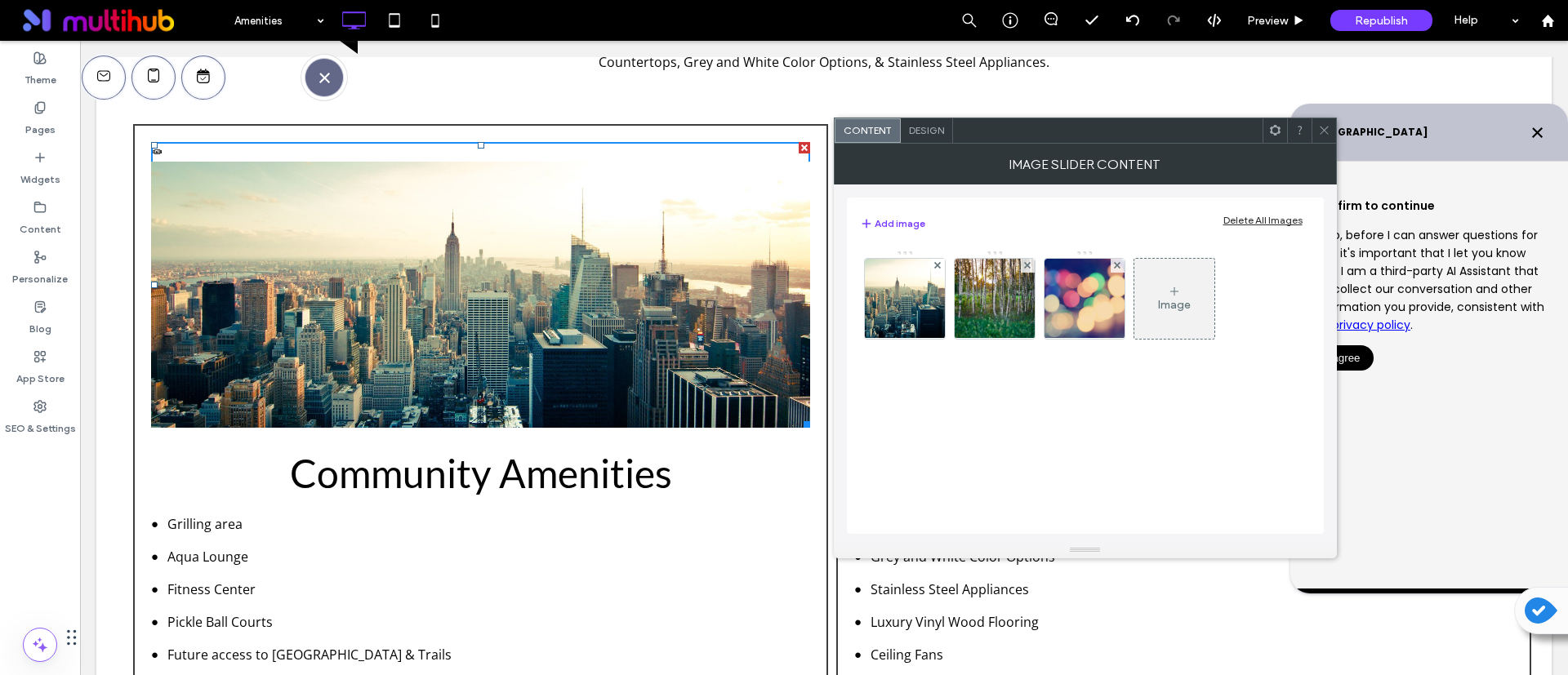
click at [1319, 137] on span at bounding box center [1324, 130] width 12 height 25
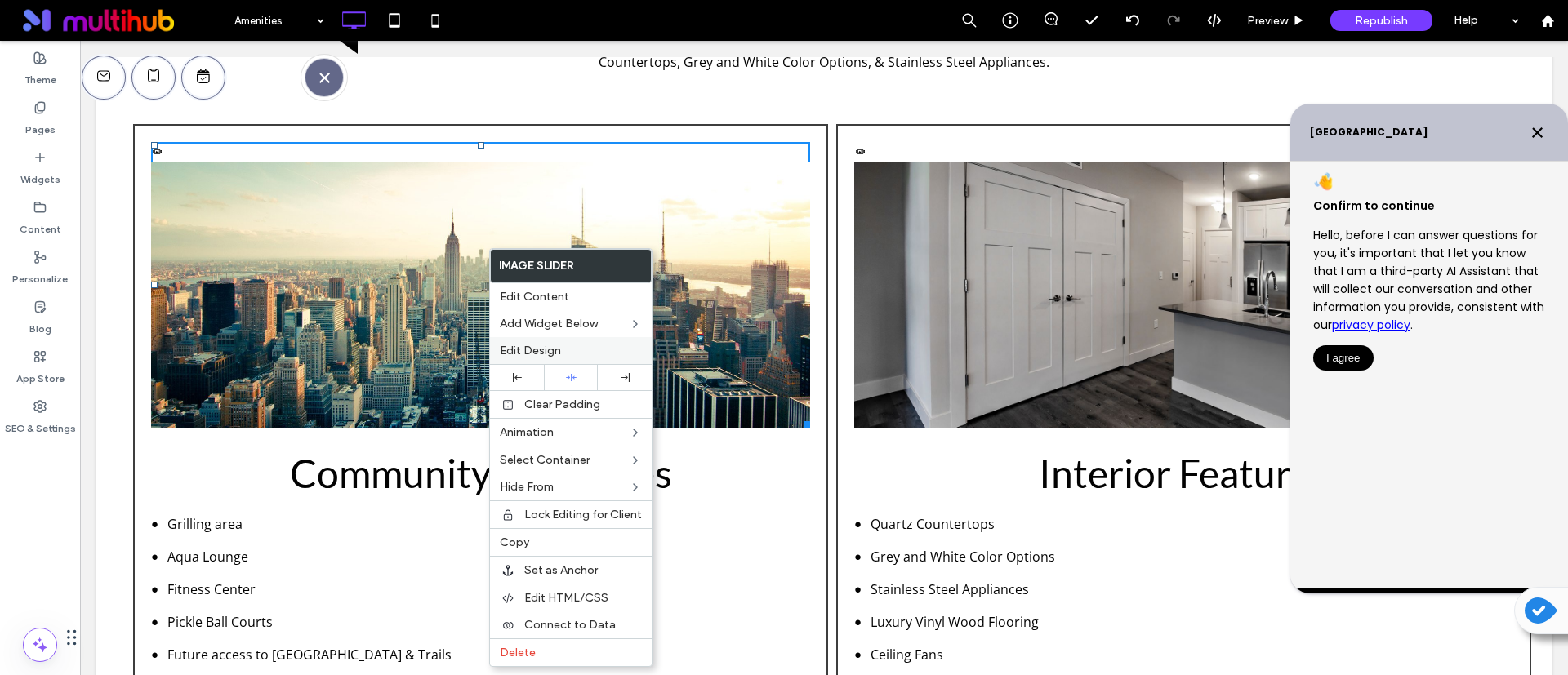
click at [544, 344] on span "Edit Design" at bounding box center [530, 350] width 61 height 14
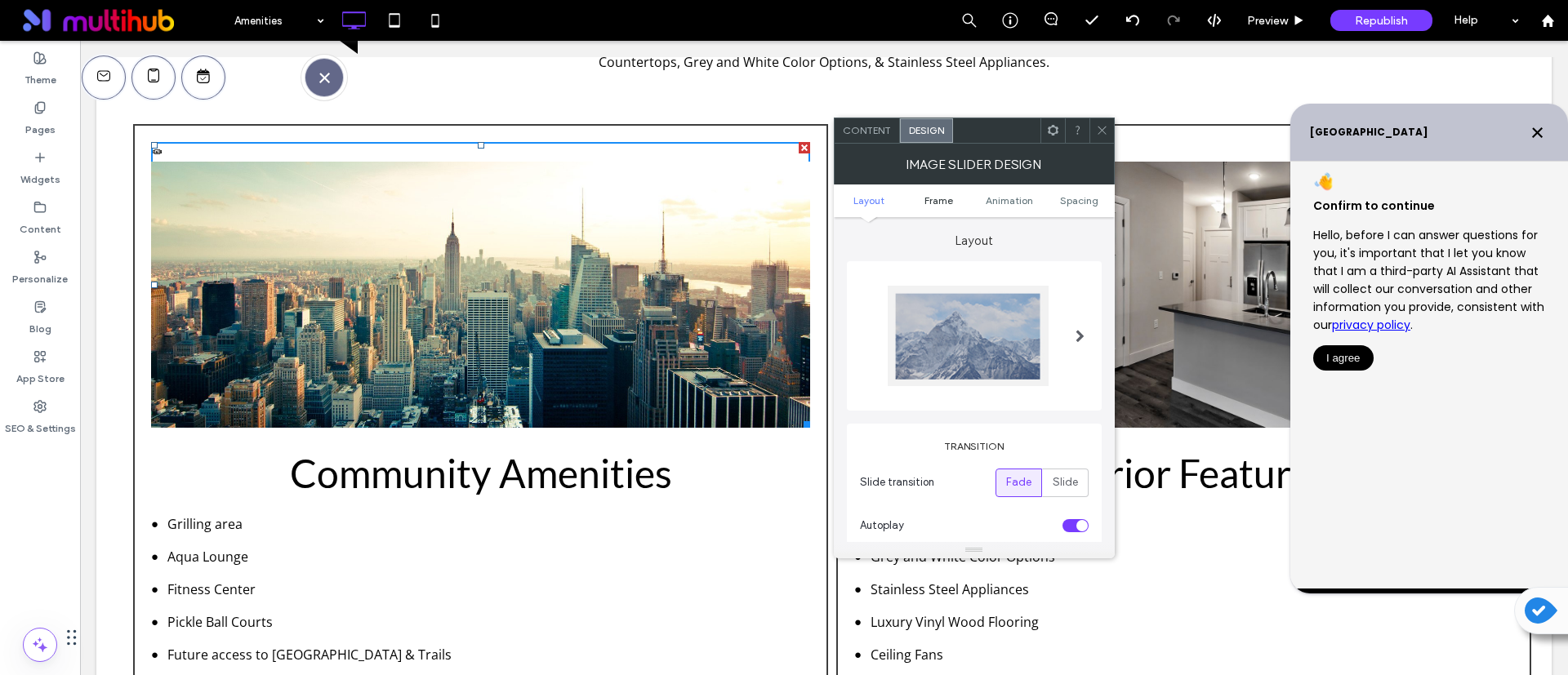
click at [918, 206] on link "Frame" at bounding box center [940, 199] width 70 height 12
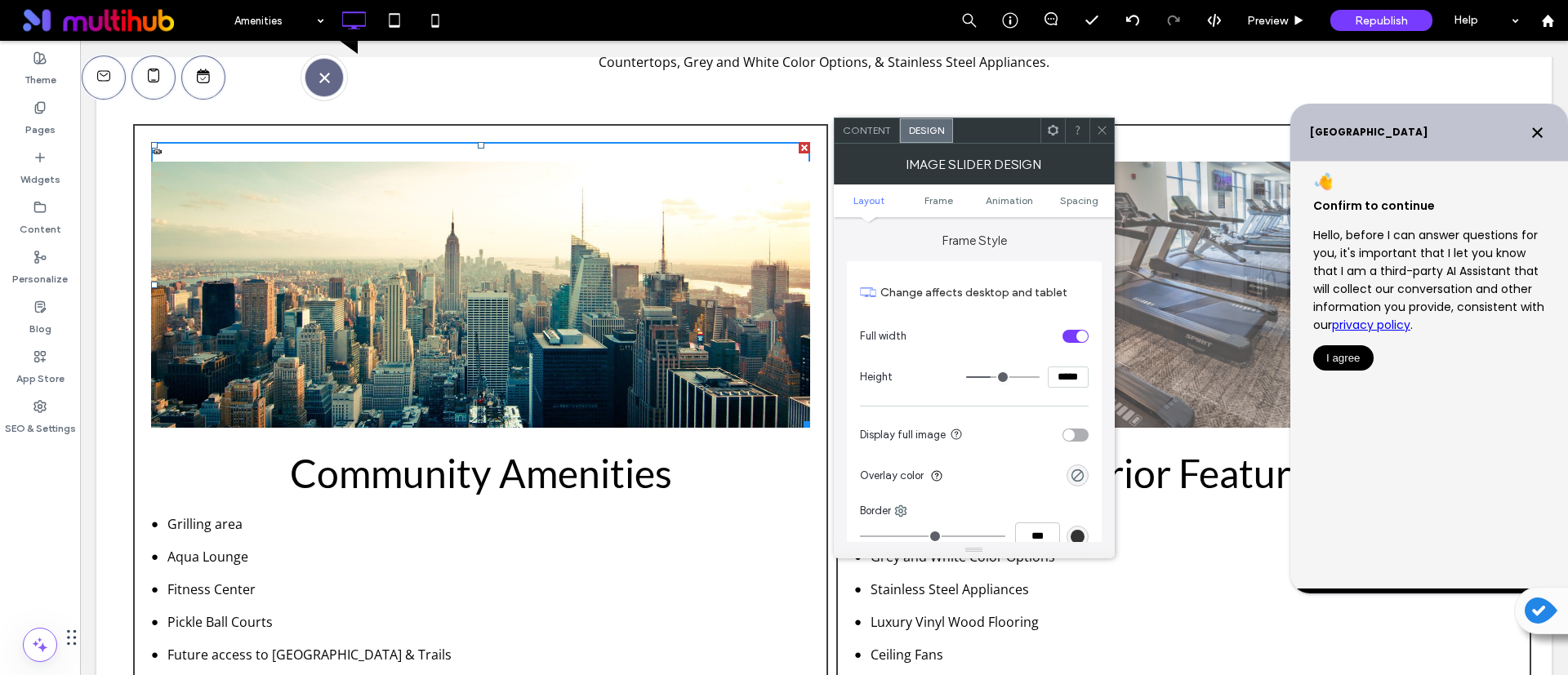
click at [856, 198] on span "Layout" at bounding box center [869, 199] width 31 height 12
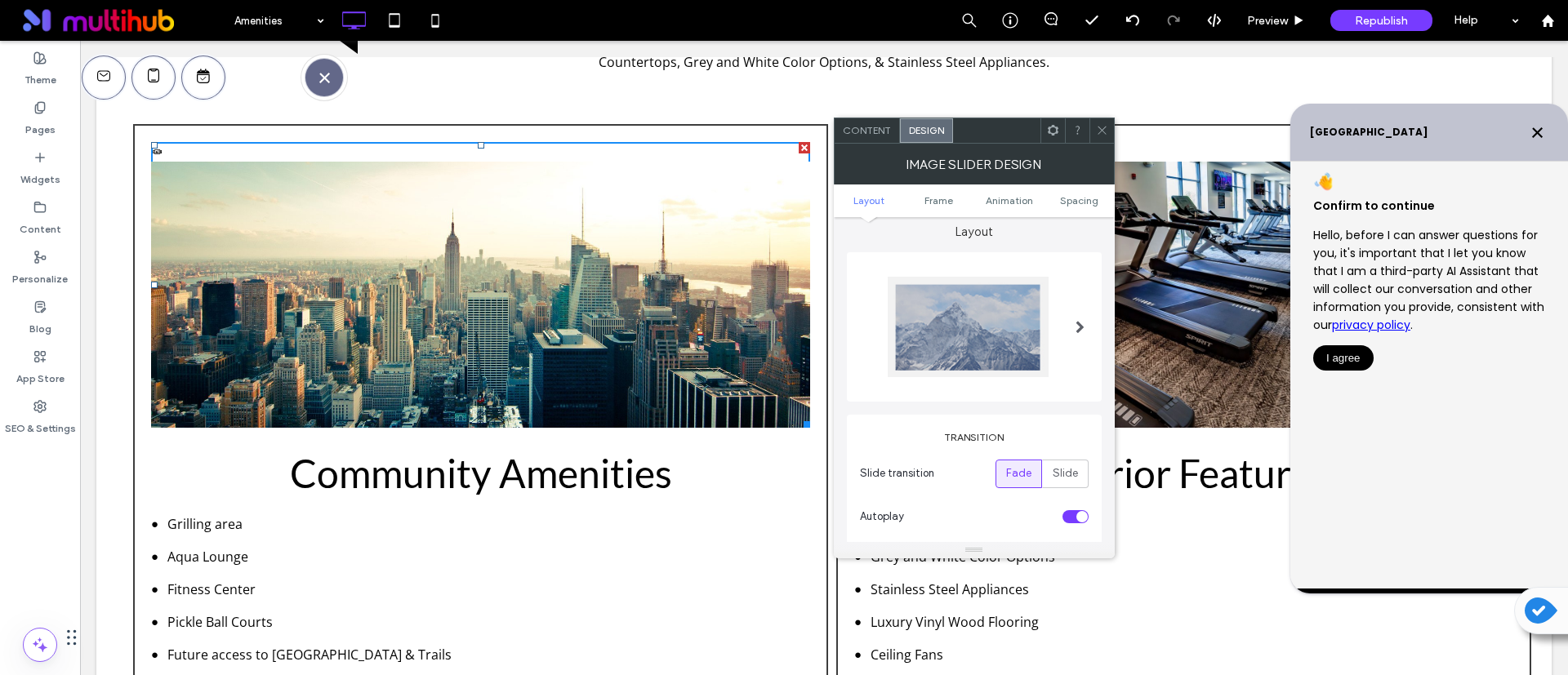
scroll to position [2, 0]
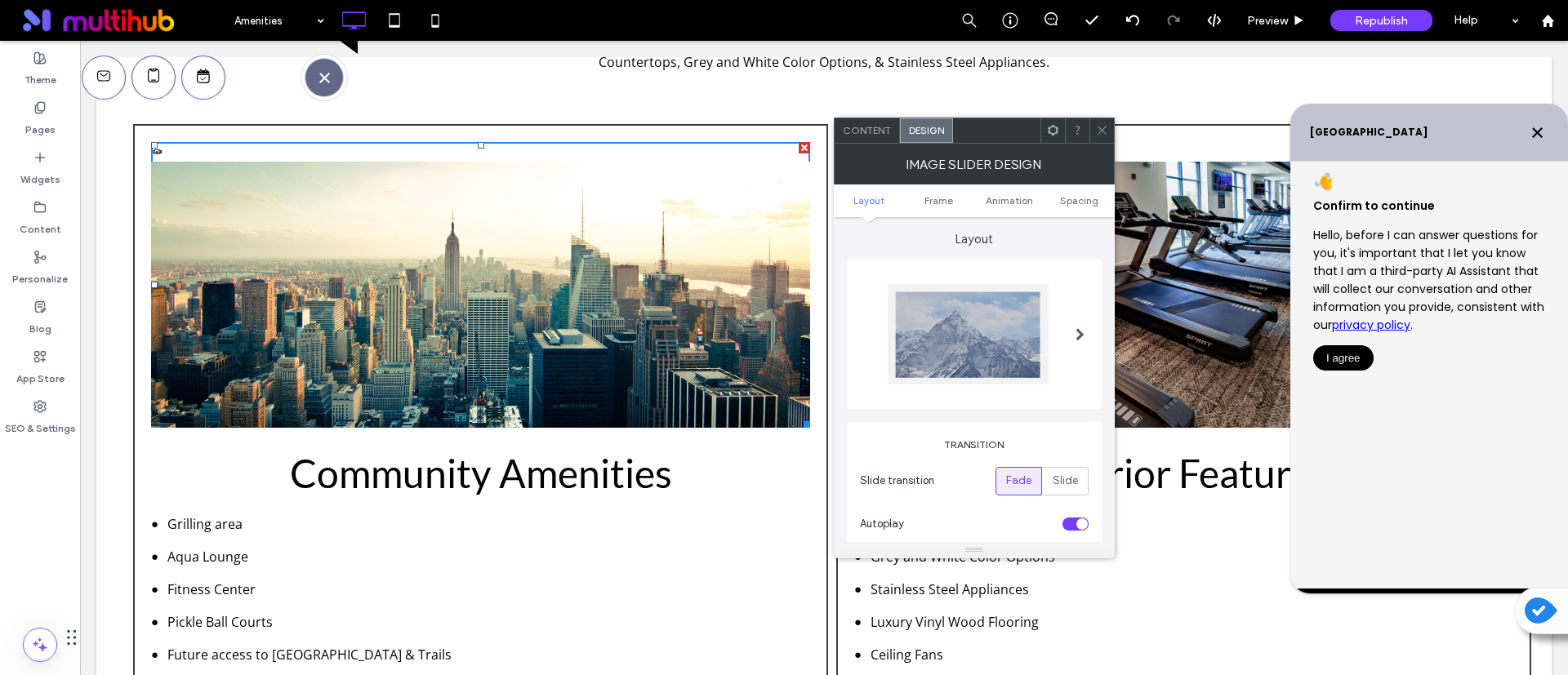
click at [1113, 126] on div at bounding box center [1101, 130] width 25 height 25
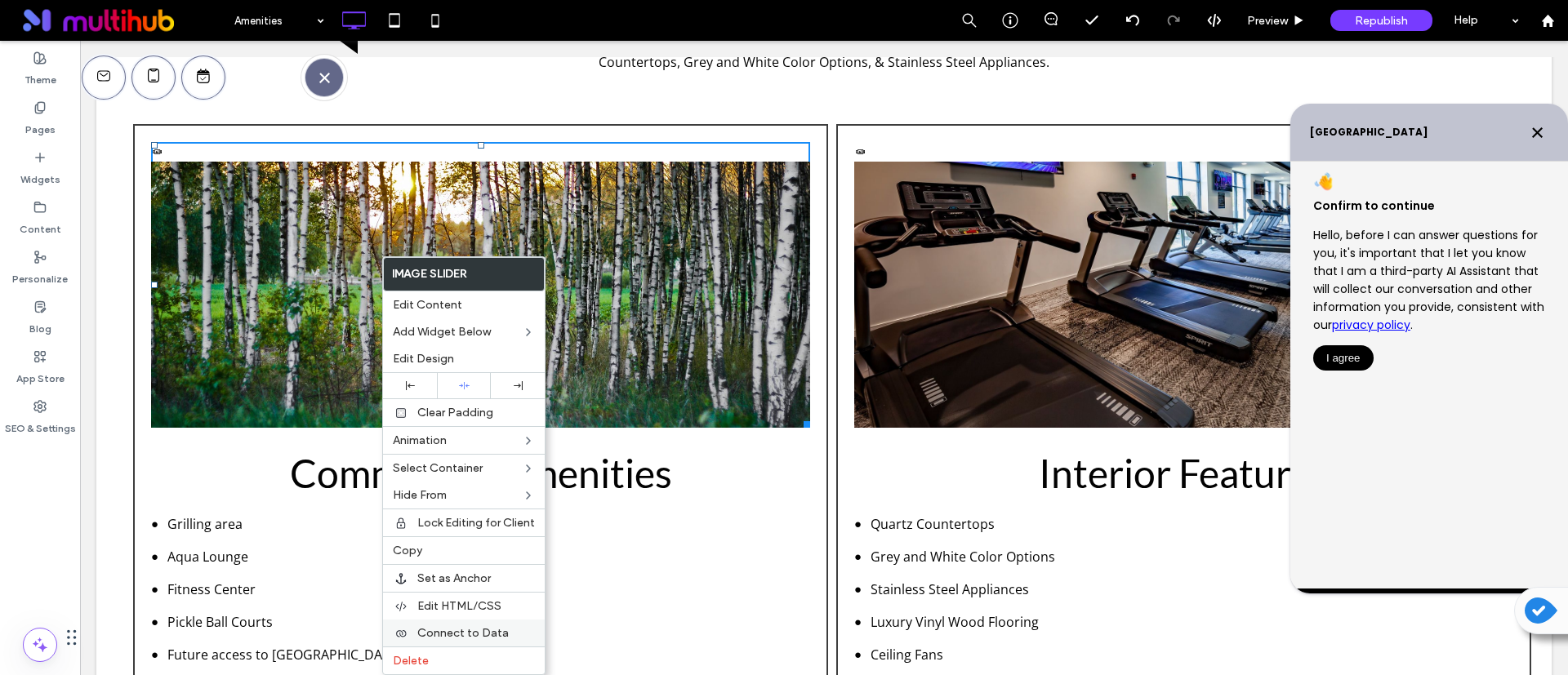
click at [468, 631] on span "Connect to Data" at bounding box center [463, 633] width 91 height 14
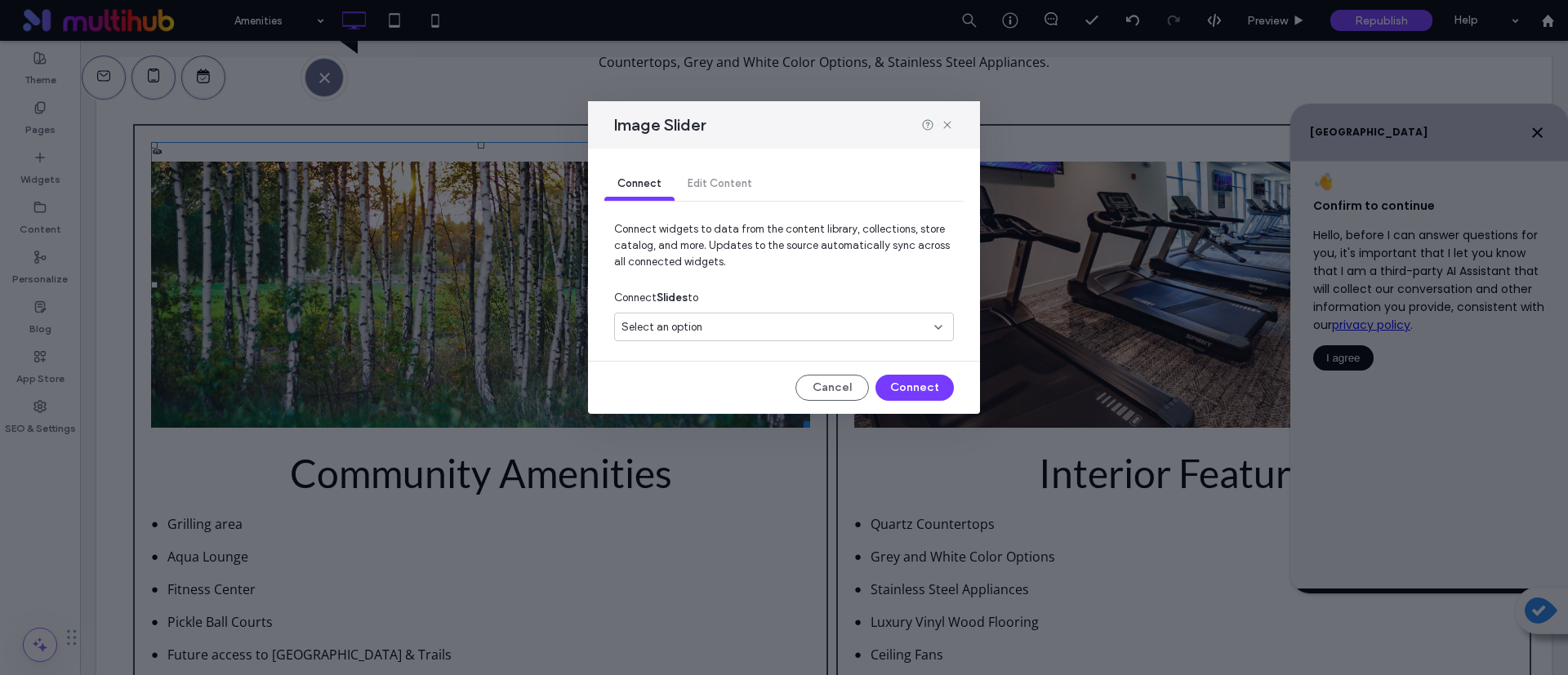
click at [844, 331] on div "Select an option" at bounding box center [774, 328] width 306 height 17
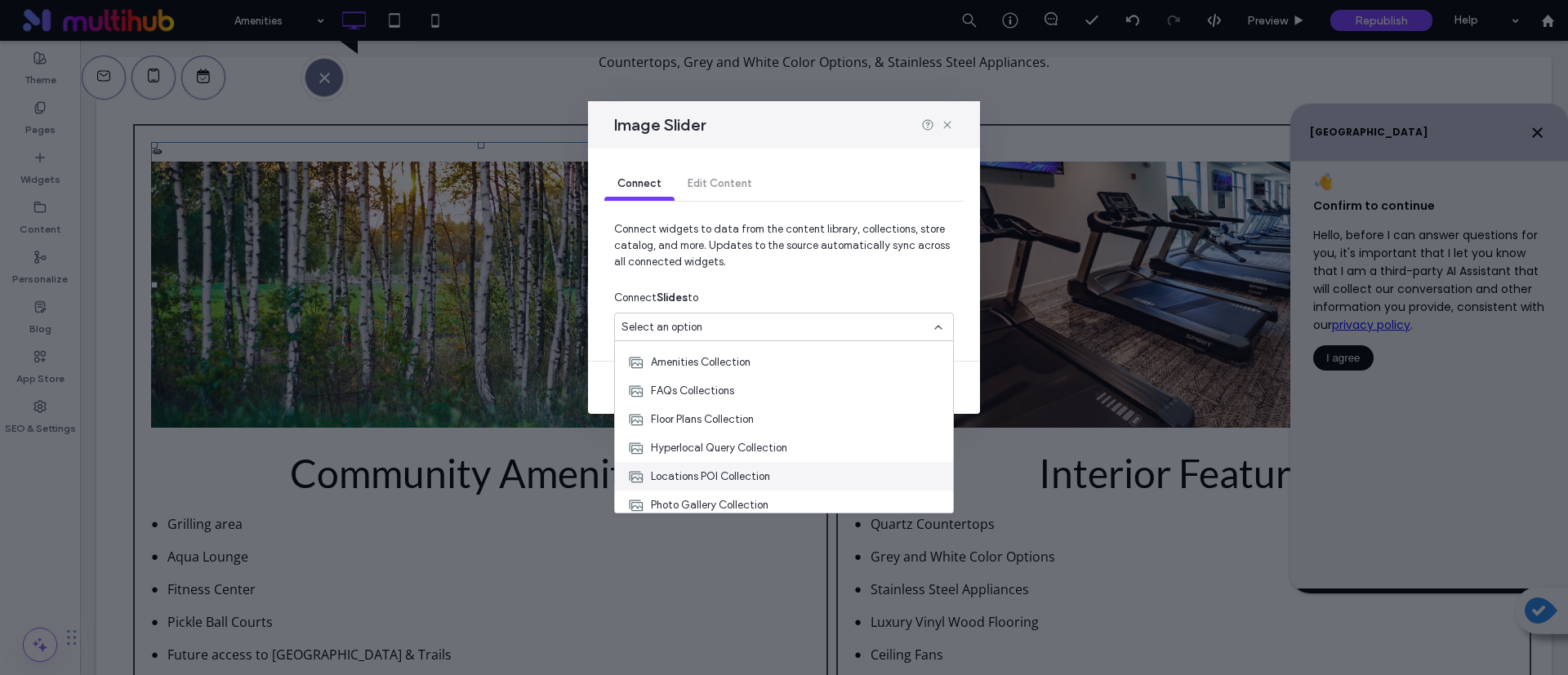
scroll to position [29, 0]
click at [748, 500] on span "Photo Gallery Collection" at bounding box center [709, 499] width 117 height 17
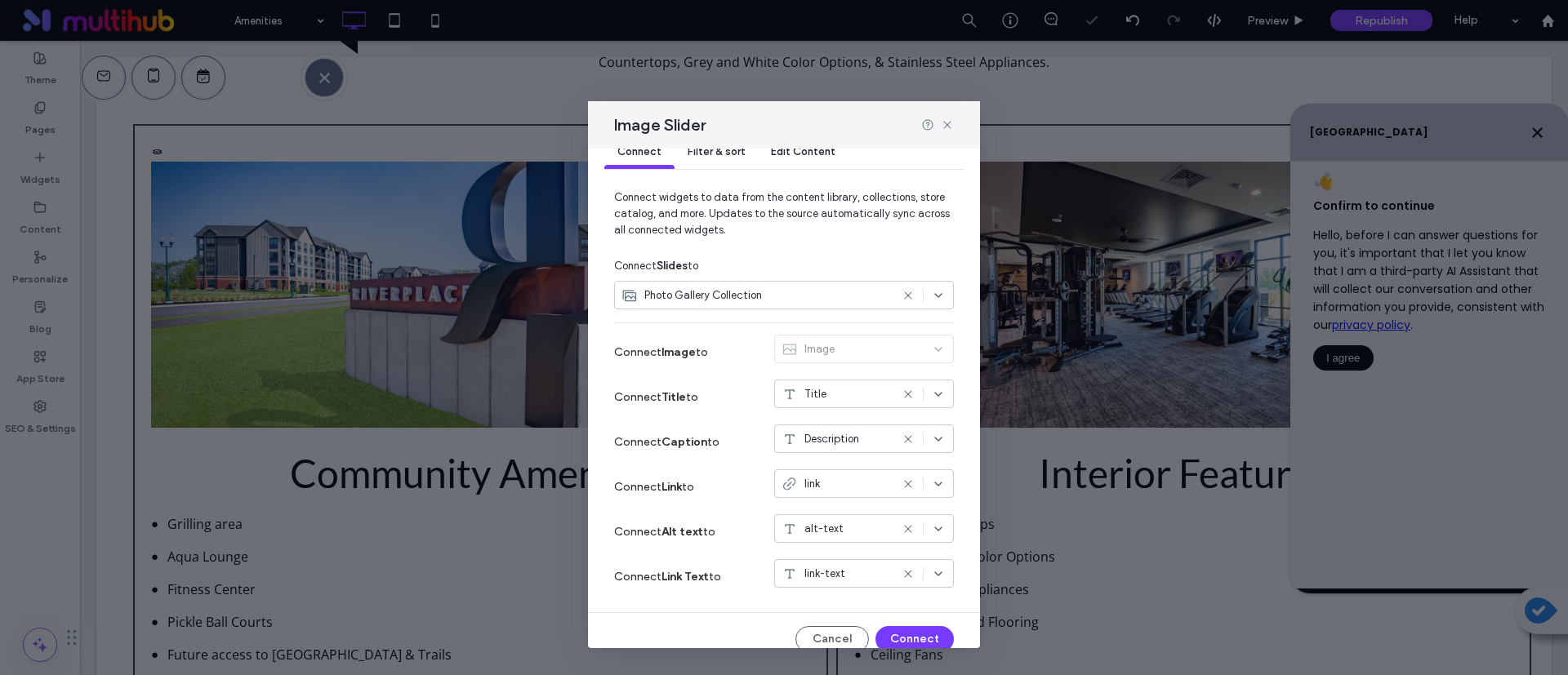
scroll to position [49, 0]
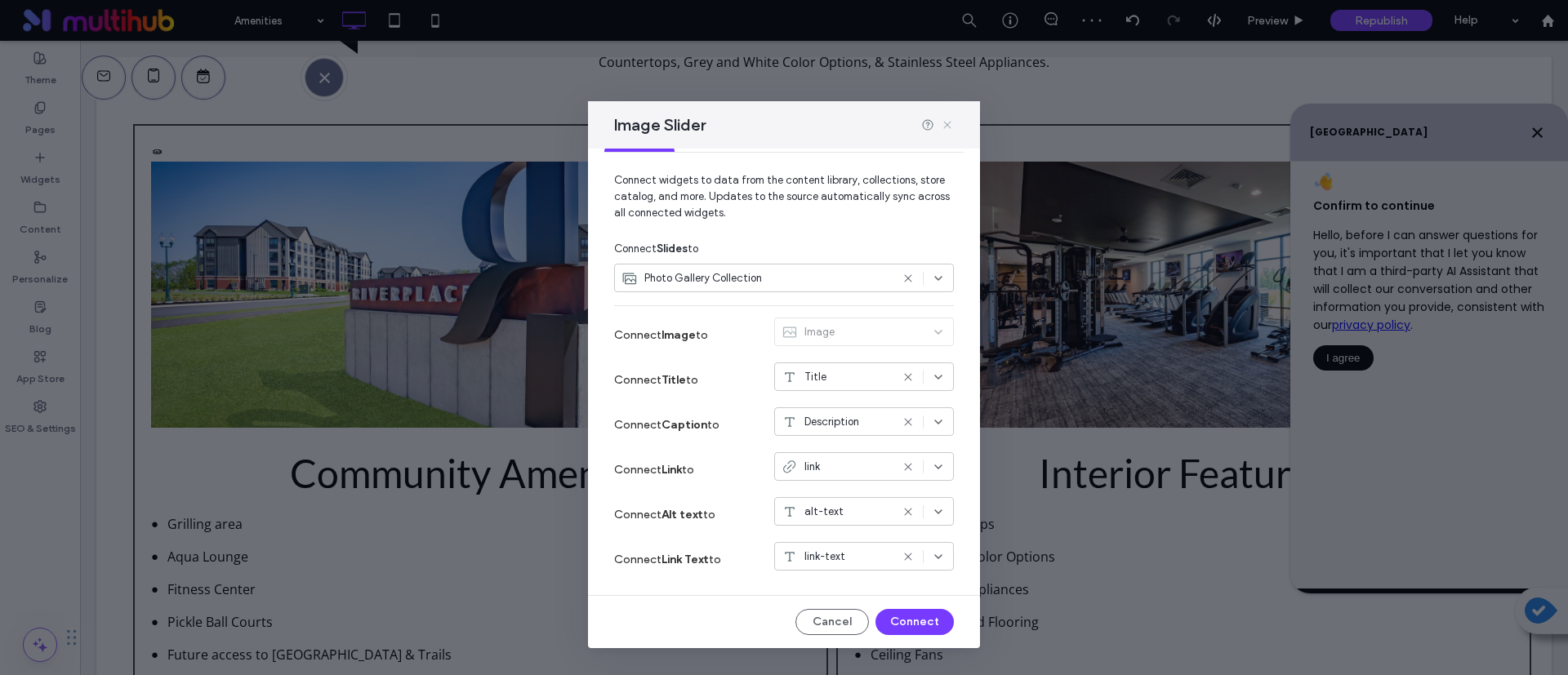
click at [943, 123] on icon at bounding box center [947, 125] width 13 height 13
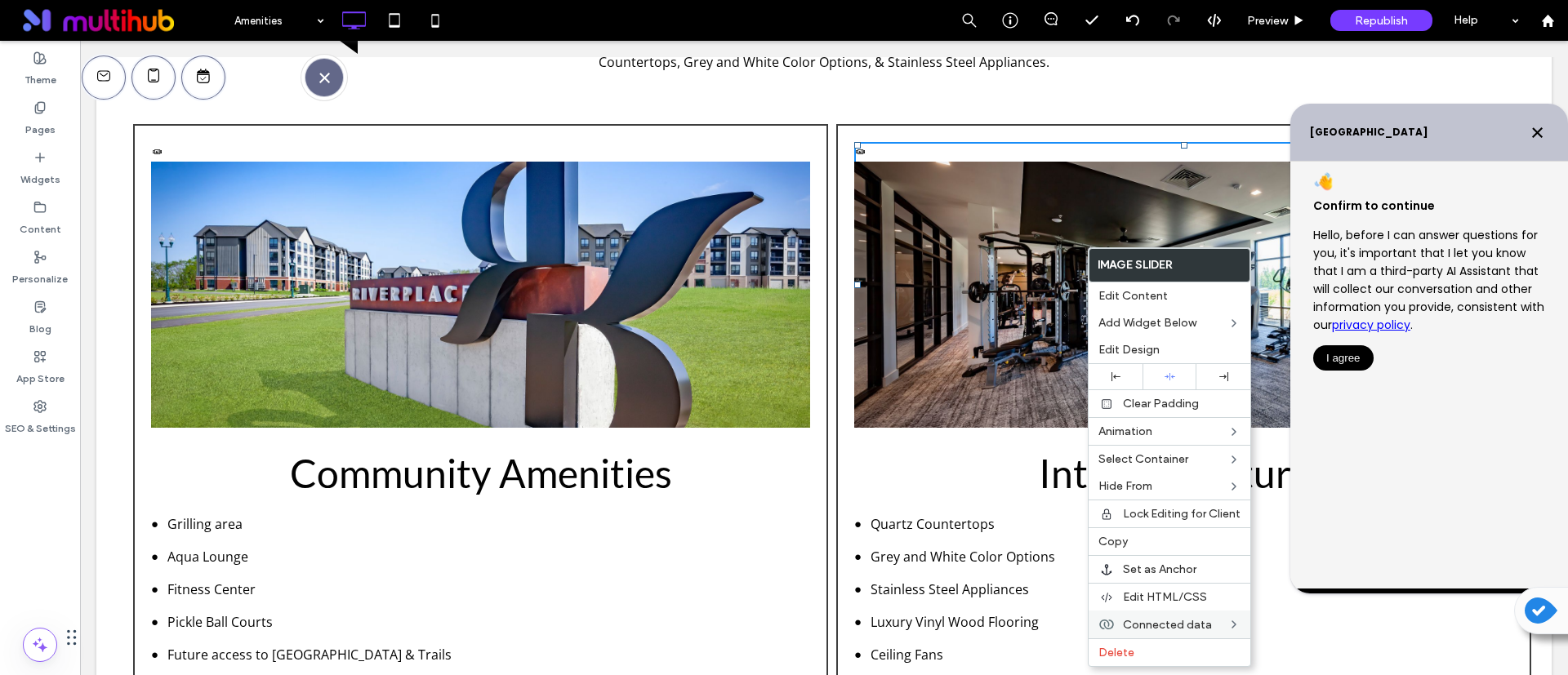
click at [1129, 622] on span "Connected data" at bounding box center [1167, 624] width 89 height 14
click at [1354, 597] on label "Edit Content" at bounding box center [1321, 596] width 116 height 14
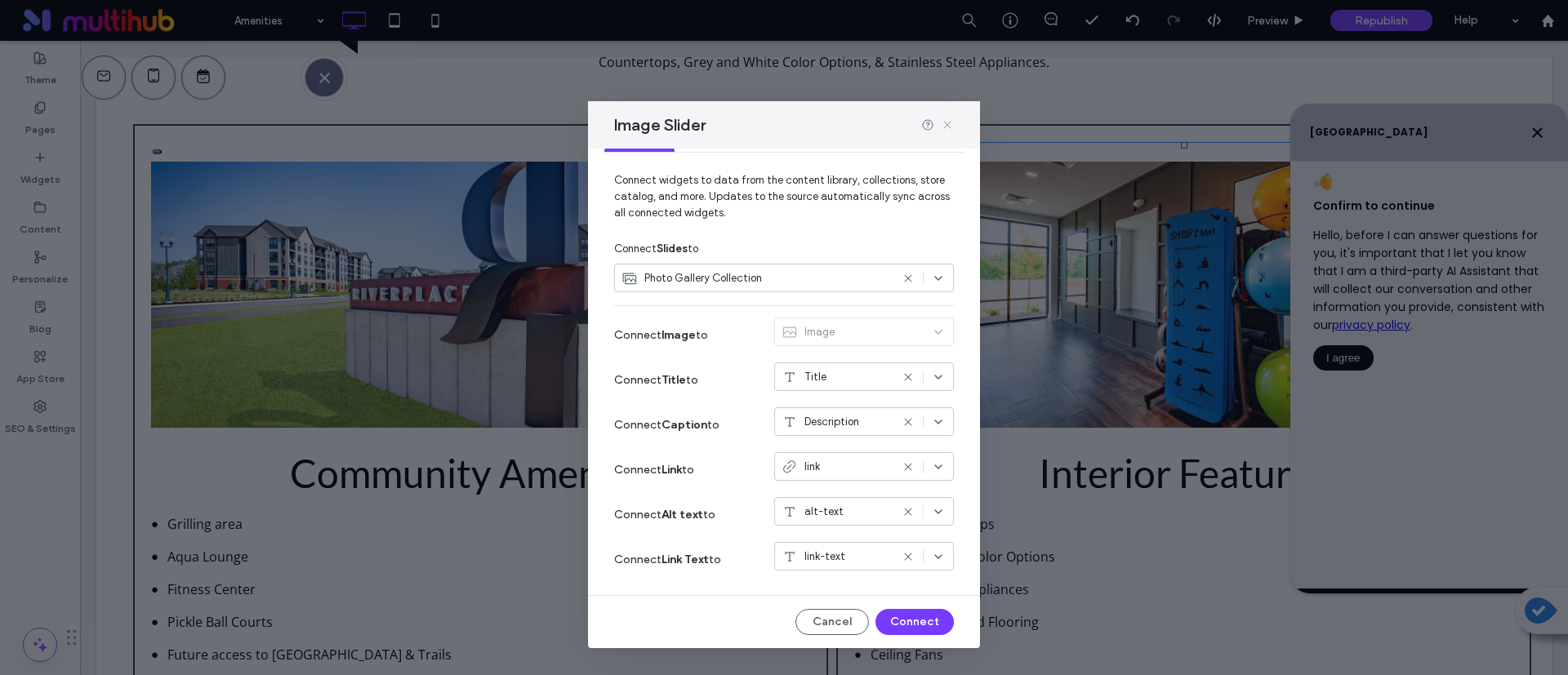
click at [950, 119] on icon at bounding box center [947, 125] width 13 height 13
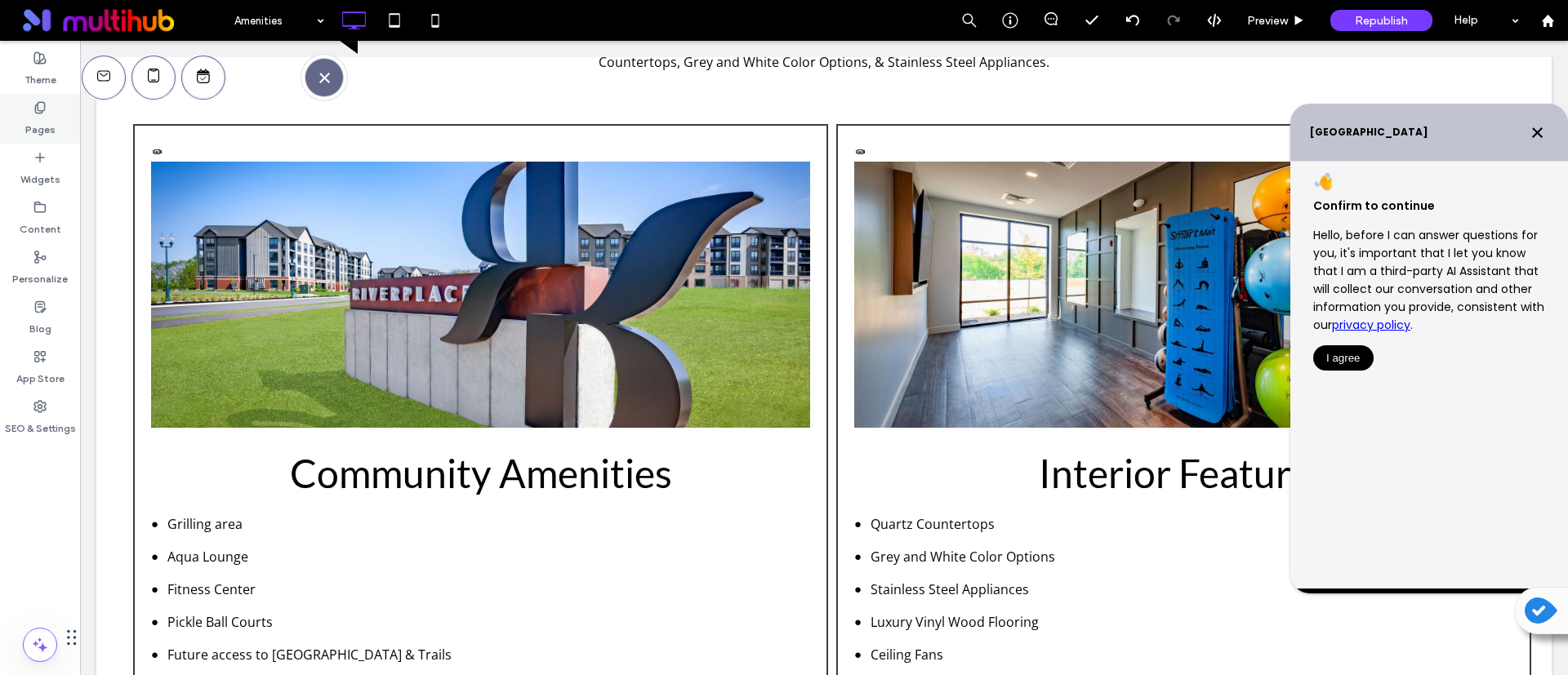
click at [50, 125] on label "Pages" at bounding box center [40, 126] width 30 height 23
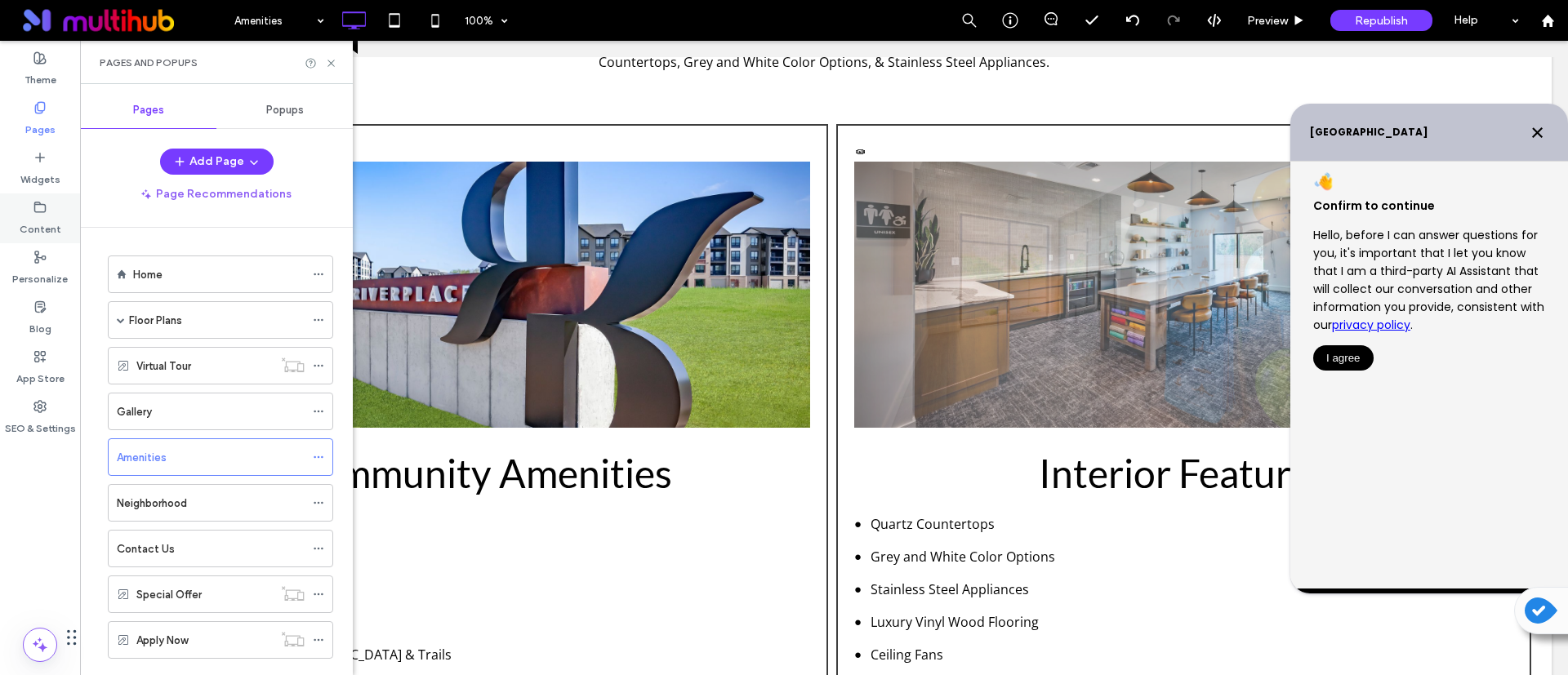
click at [52, 226] on label "Content" at bounding box center [40, 225] width 42 height 23
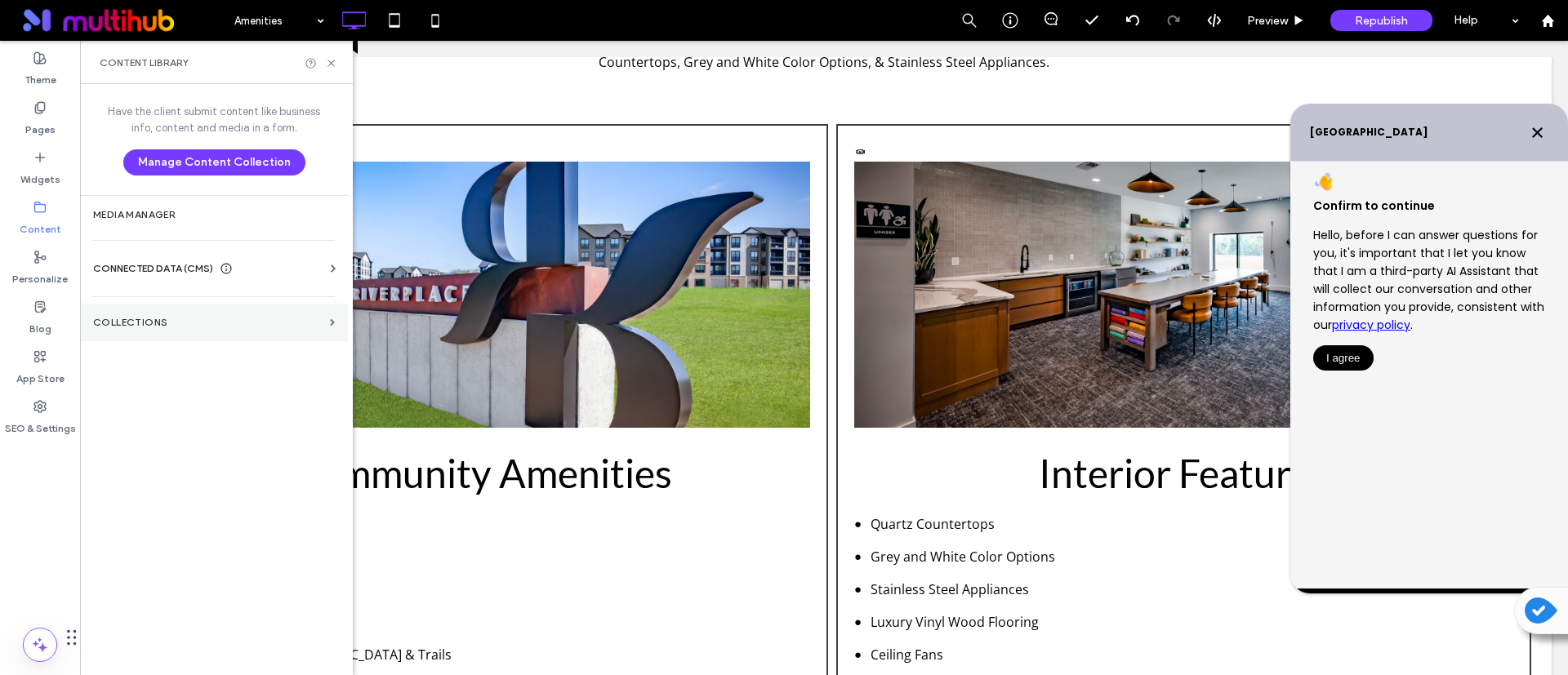
click at [223, 320] on label "Collections" at bounding box center [208, 322] width 230 height 11
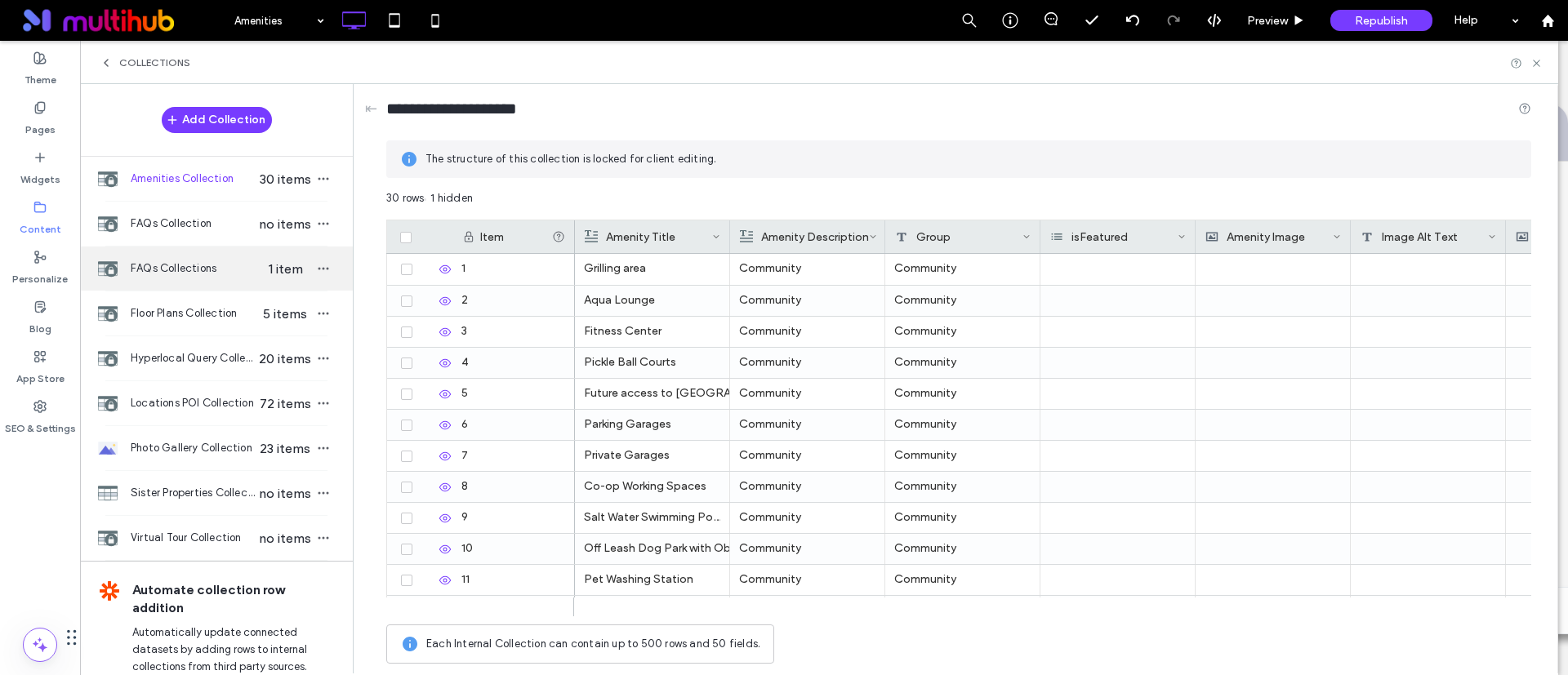
click at [211, 258] on div "FAQs Collections 1 item" at bounding box center [216, 269] width 273 height 44
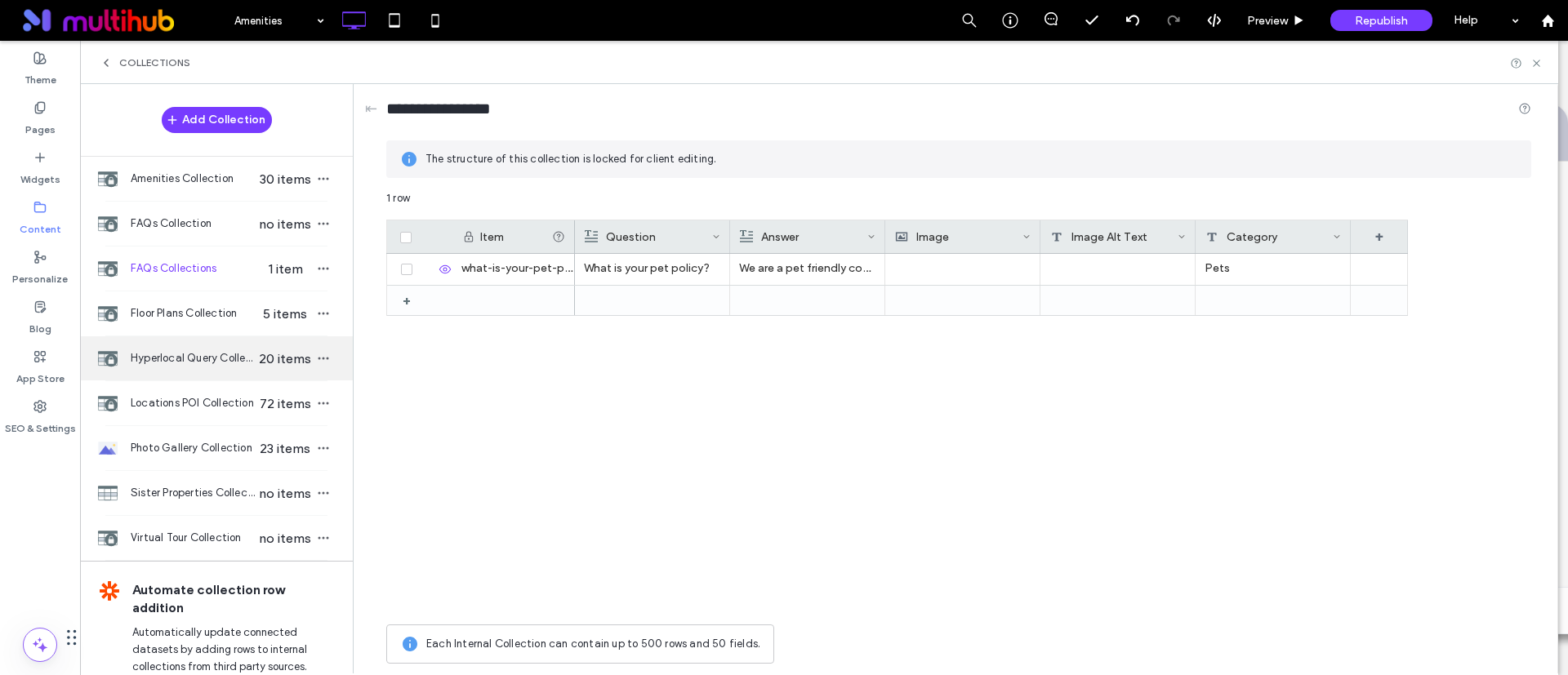
click at [206, 372] on div "Hyperlocal Query Collection 20 items" at bounding box center [216, 358] width 273 height 44
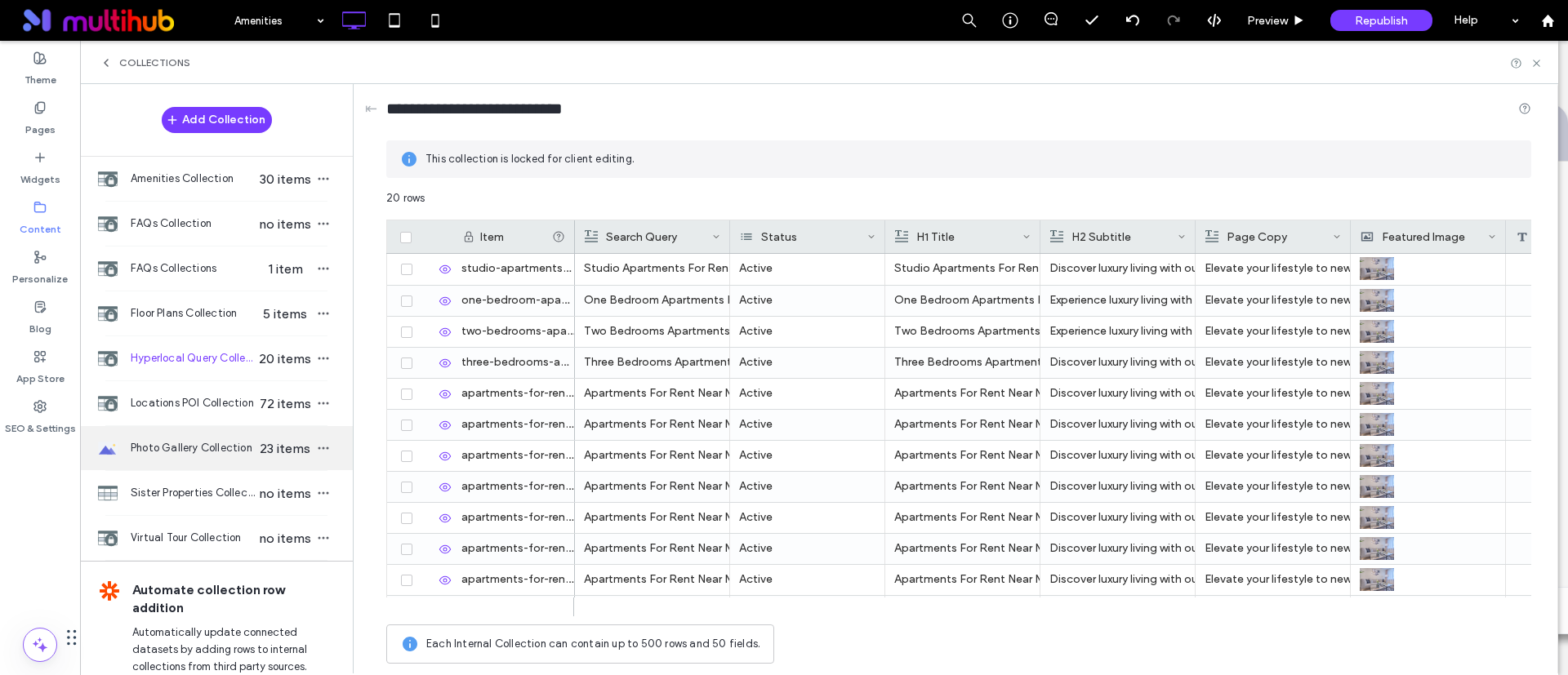
click at [206, 457] on div "Photo Gallery Collection 23 items" at bounding box center [216, 448] width 273 height 44
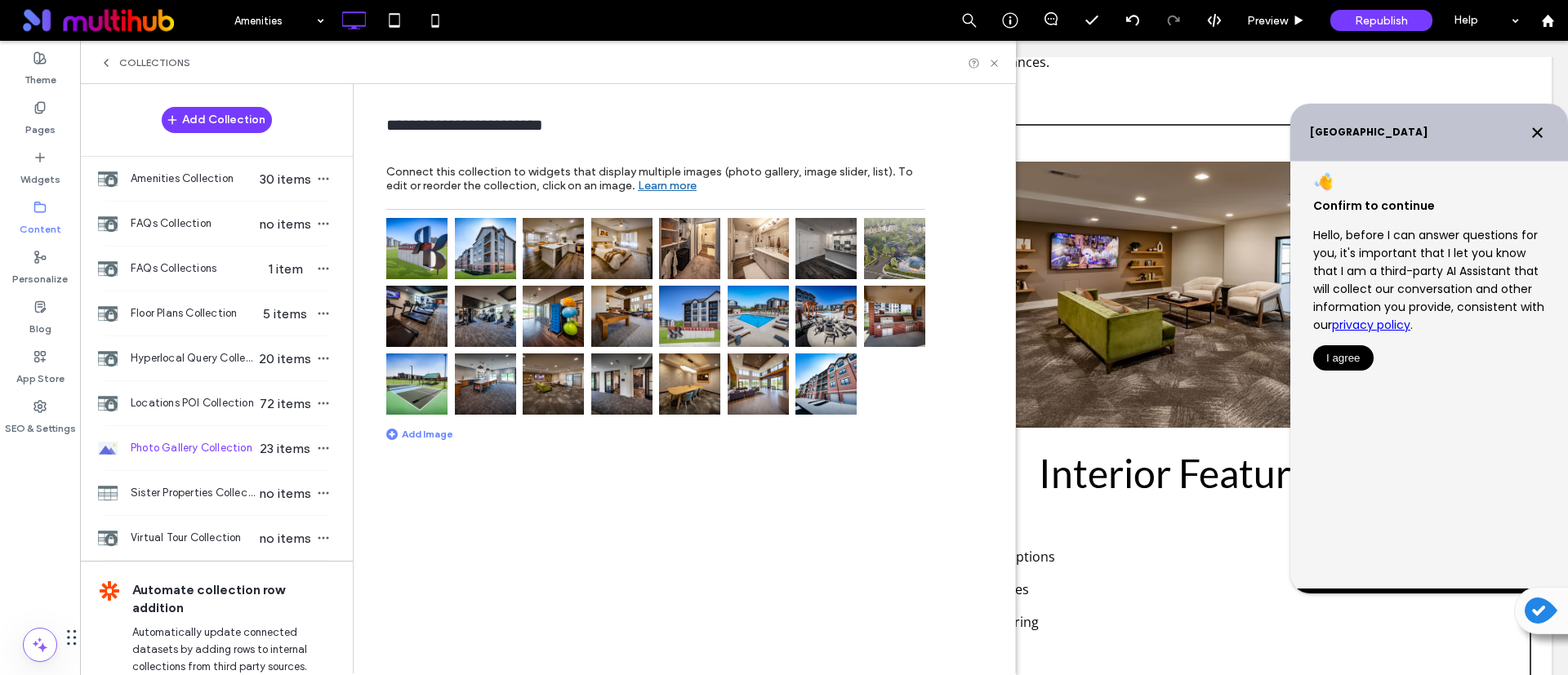
click at [541, 320] on img at bounding box center [553, 316] width 61 height 61
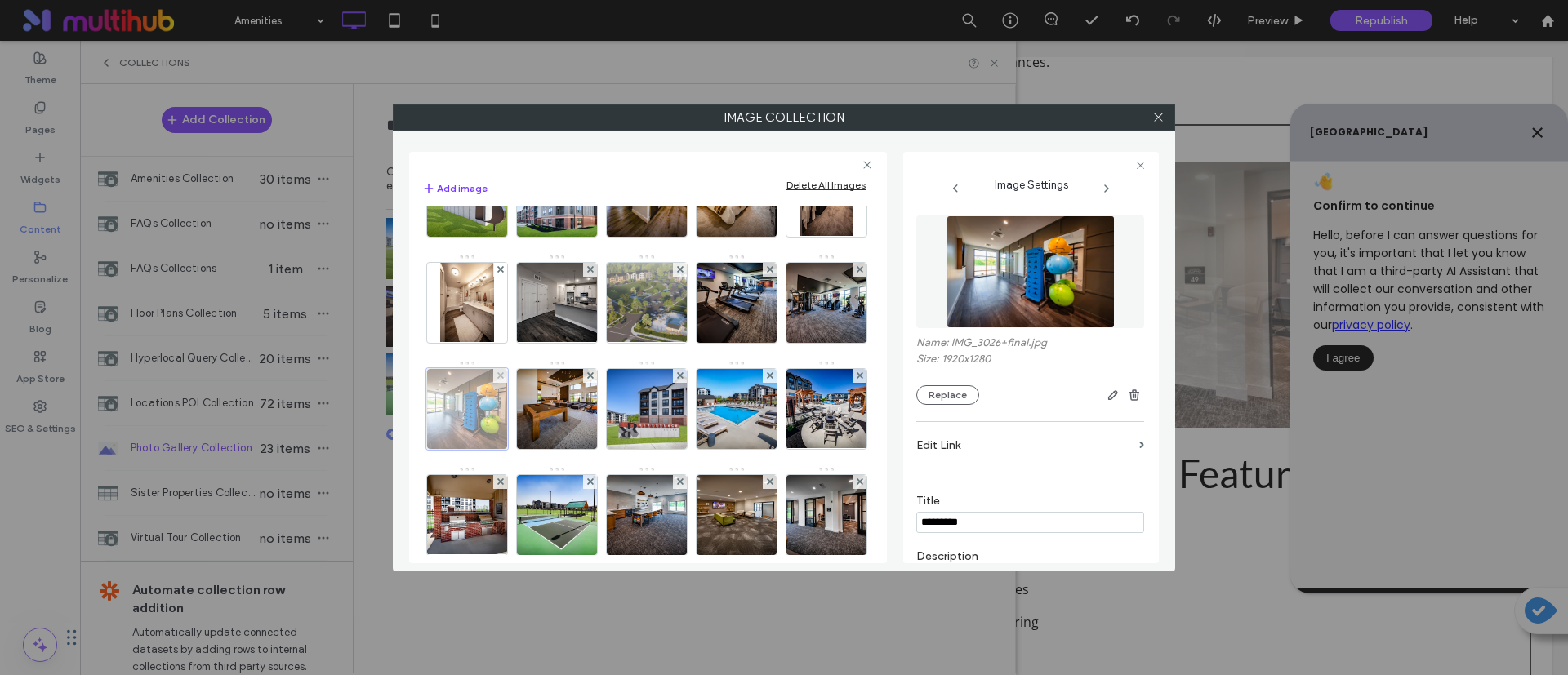
scroll to position [123, 0]
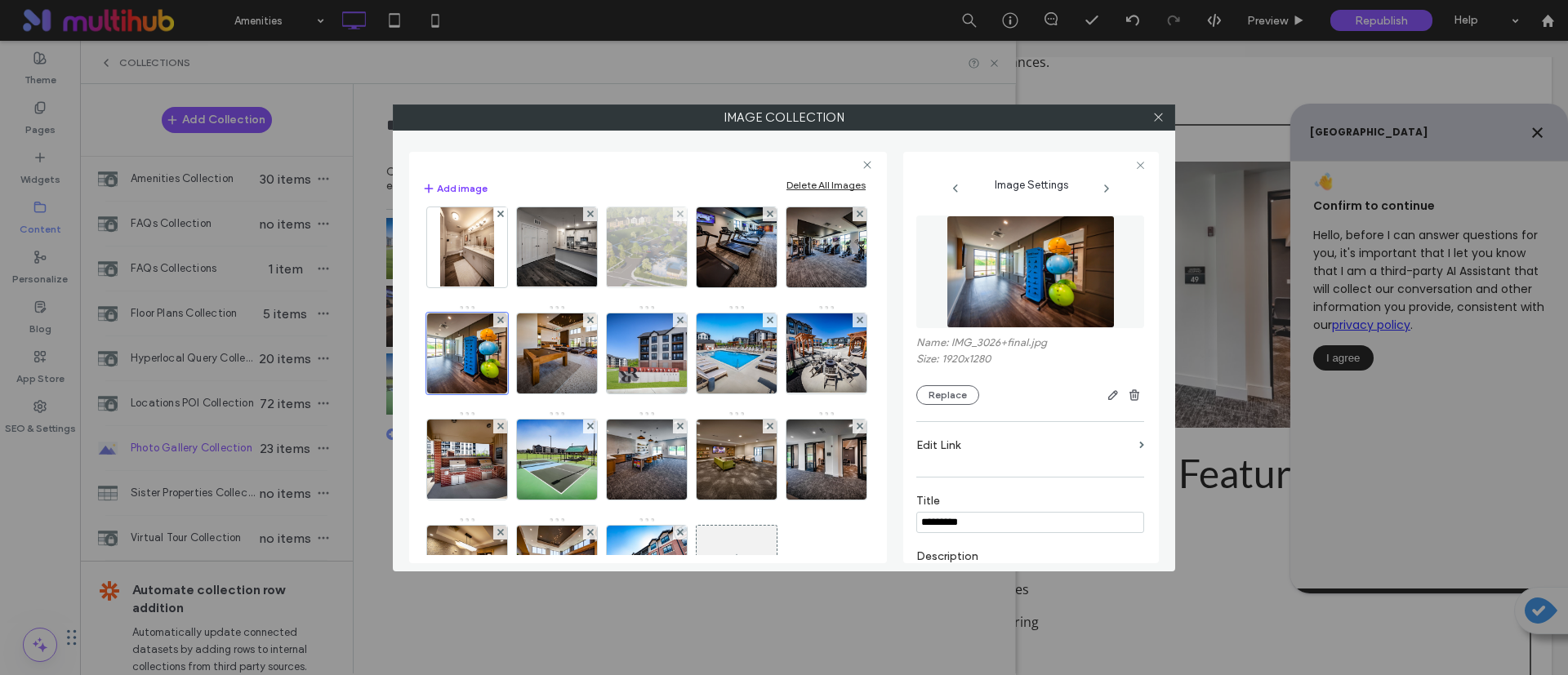
click at [718, 255] on img at bounding box center [647, 247] width 142 height 80
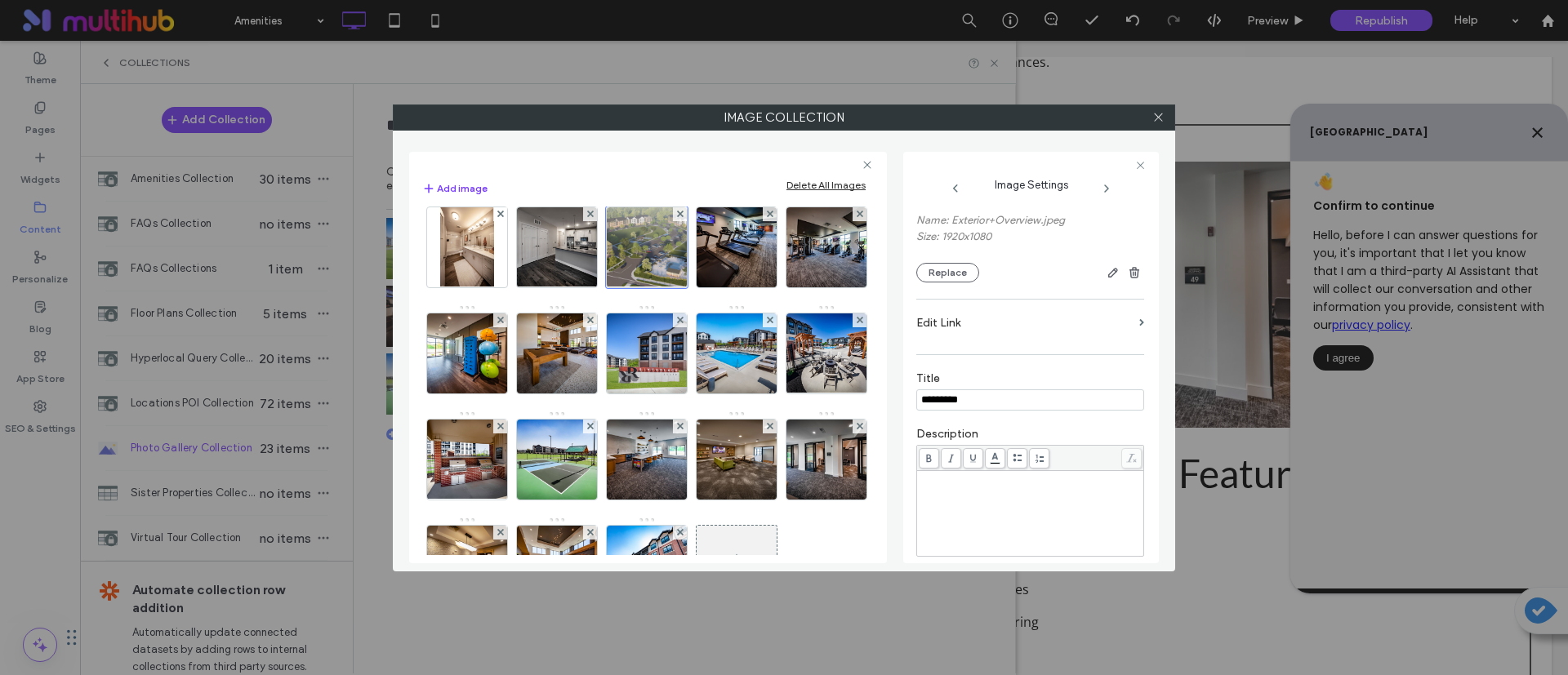
click at [1005, 320] on label "Edit Link" at bounding box center [1025, 322] width 216 height 30
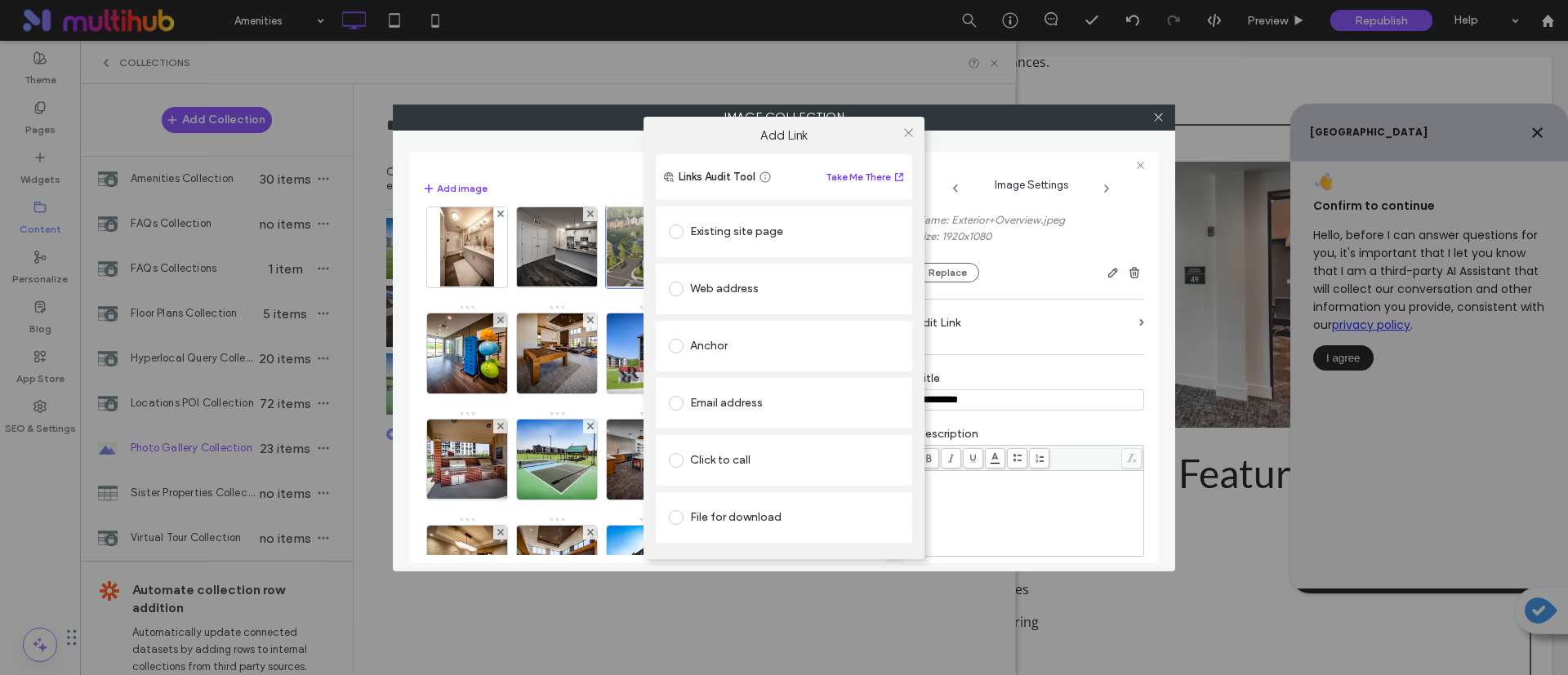
click at [962, 352] on div "Add Link Links Audit Tool Take Me There Existing site page Web address Anchor E…" at bounding box center [784, 337] width 1568 height 675
click at [911, 138] on icon at bounding box center [908, 132] width 12 height 12
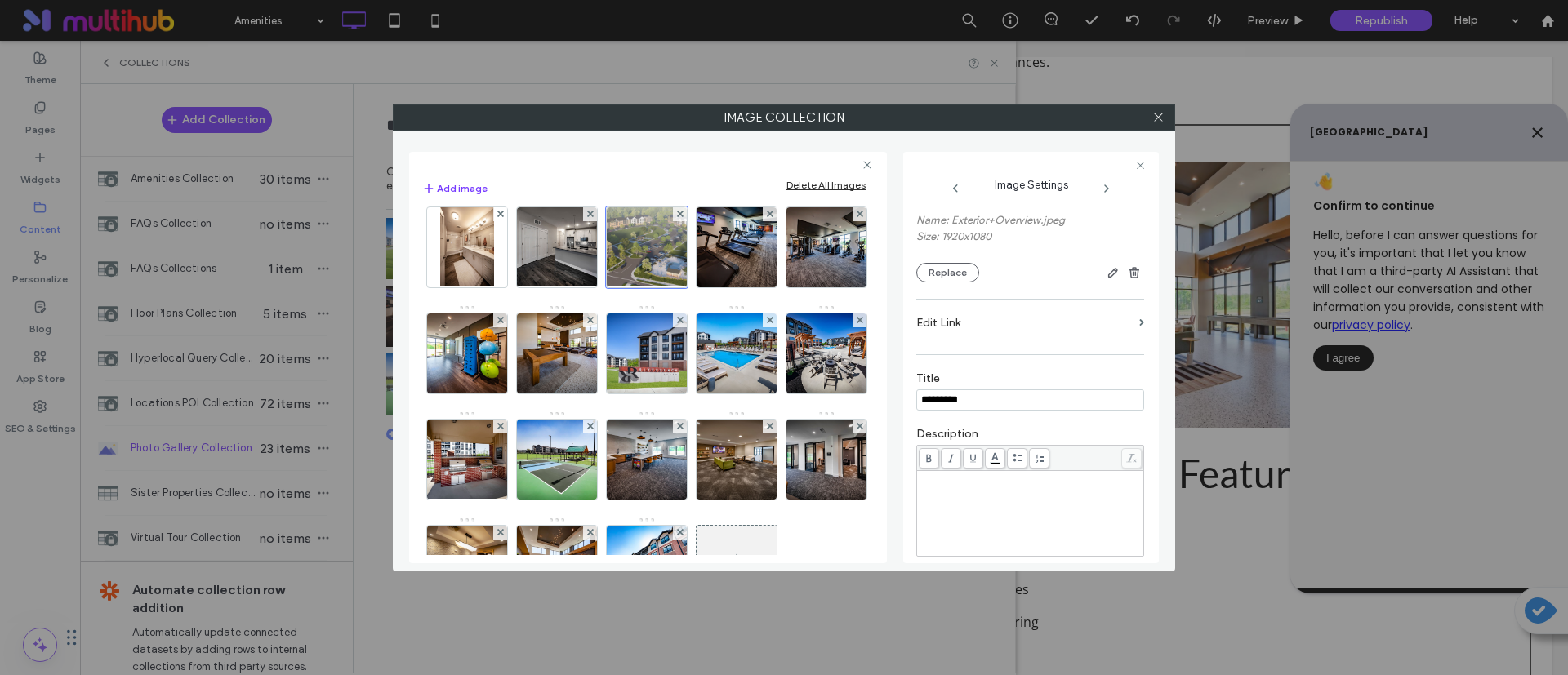
scroll to position [245, 0]
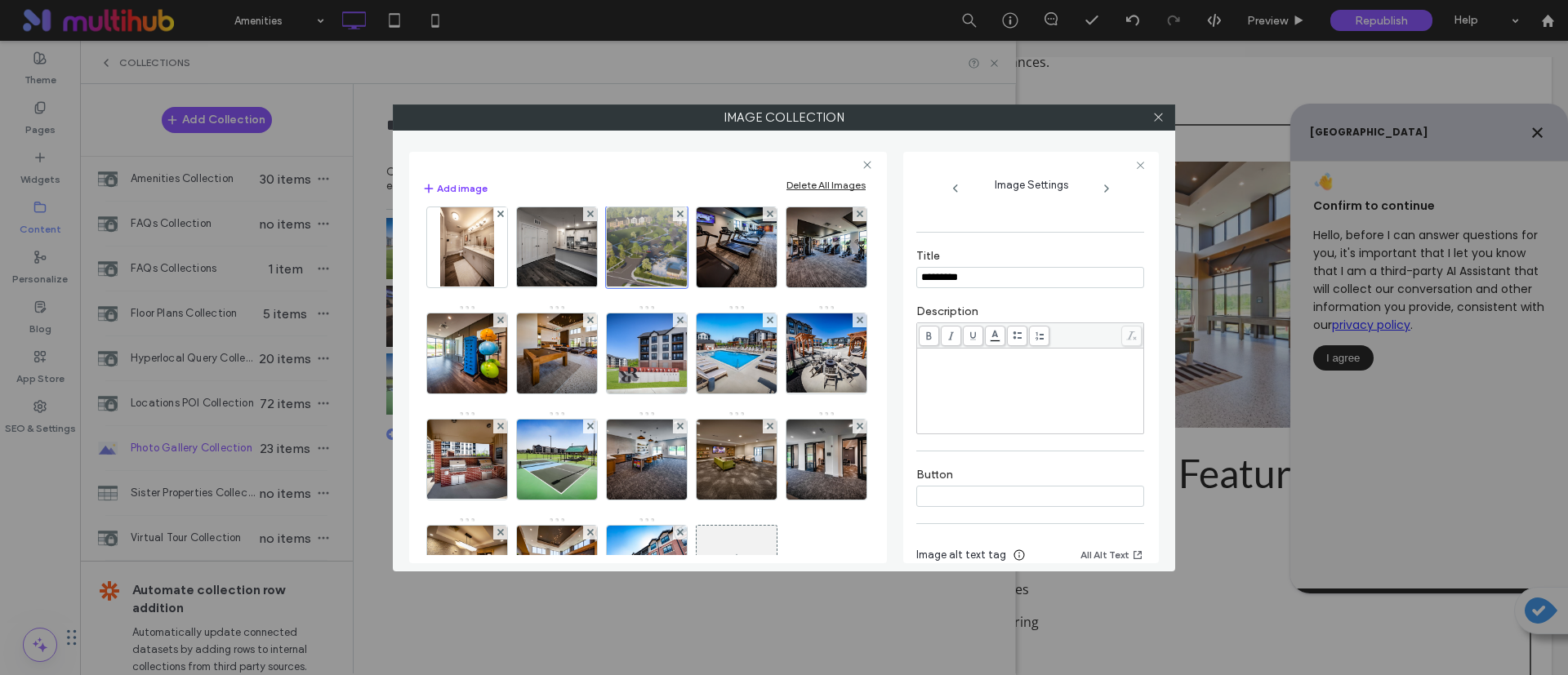
click at [1006, 400] on div "Rich Text Editor" at bounding box center [1030, 391] width 222 height 81
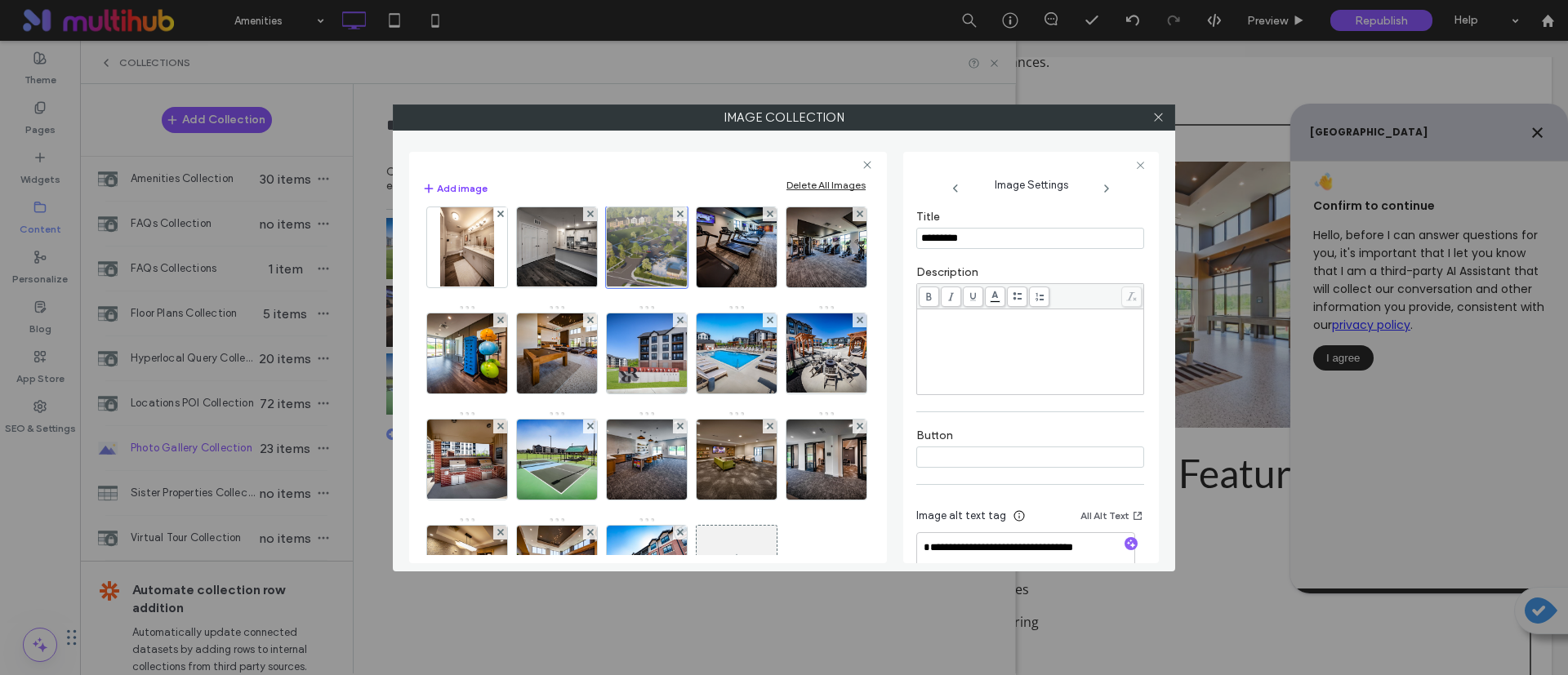
scroll to position [321, 0]
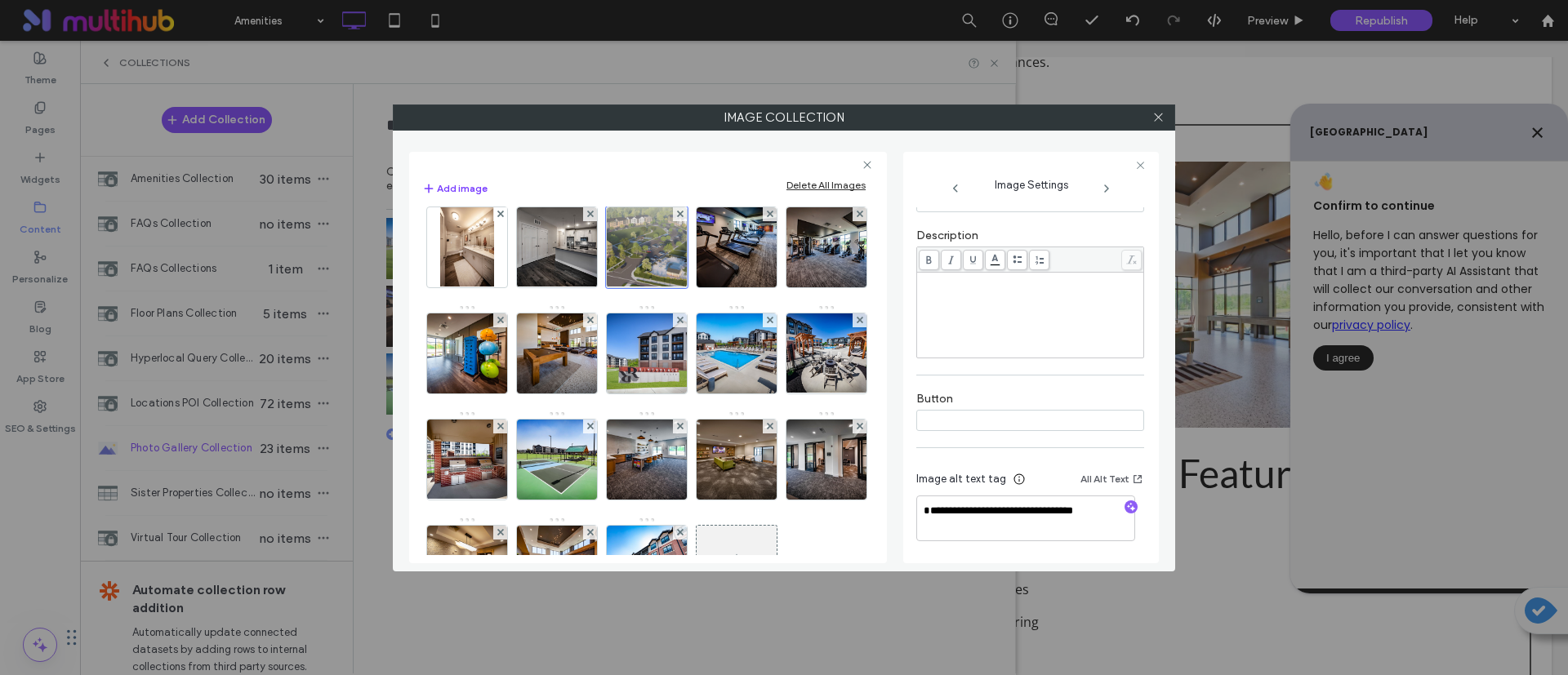
click at [984, 422] on input at bounding box center [1030, 420] width 228 height 21
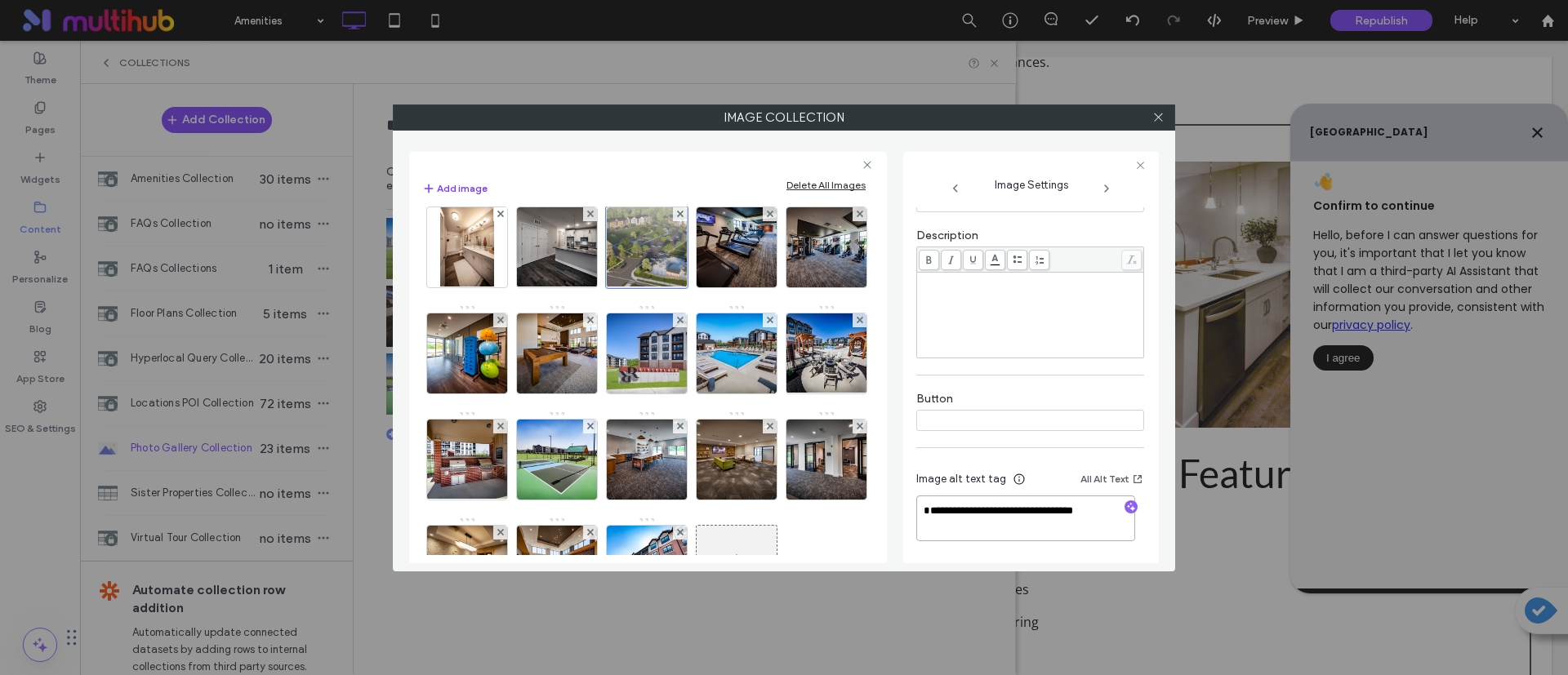
drag, startPoint x: 1102, startPoint y: 513, endPoint x: 946, endPoint y: 524, distance: 156.4
click at [920, 534] on textarea "**********" at bounding box center [1026, 519] width 219 height 46
drag, startPoint x: 966, startPoint y: 512, endPoint x: 800, endPoint y: 338, distance: 240.5
click at [800, 338] on div "Image" at bounding box center [647, 357] width 450 height 531
click at [687, 247] on div at bounding box center [647, 247] width 81 height 81
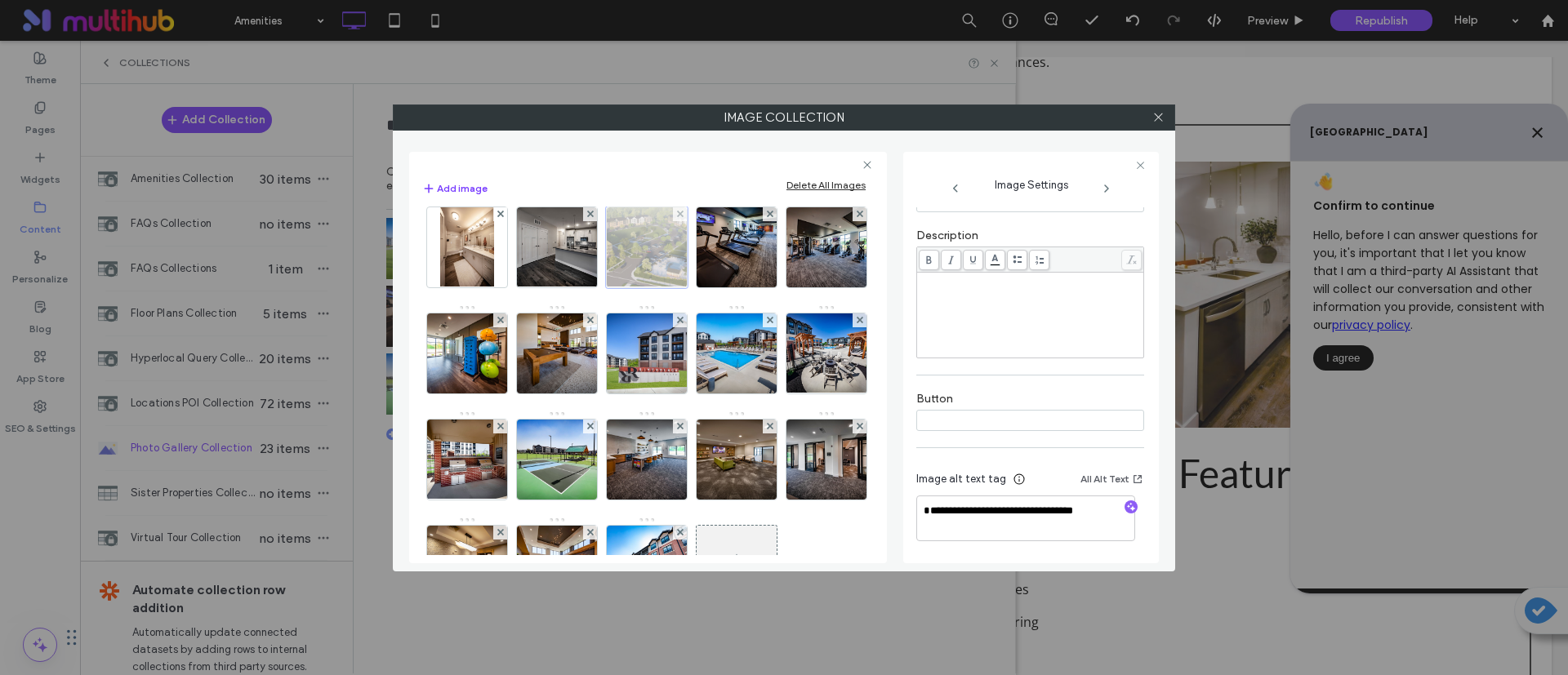
click at [687, 256] on div at bounding box center [647, 247] width 81 height 81
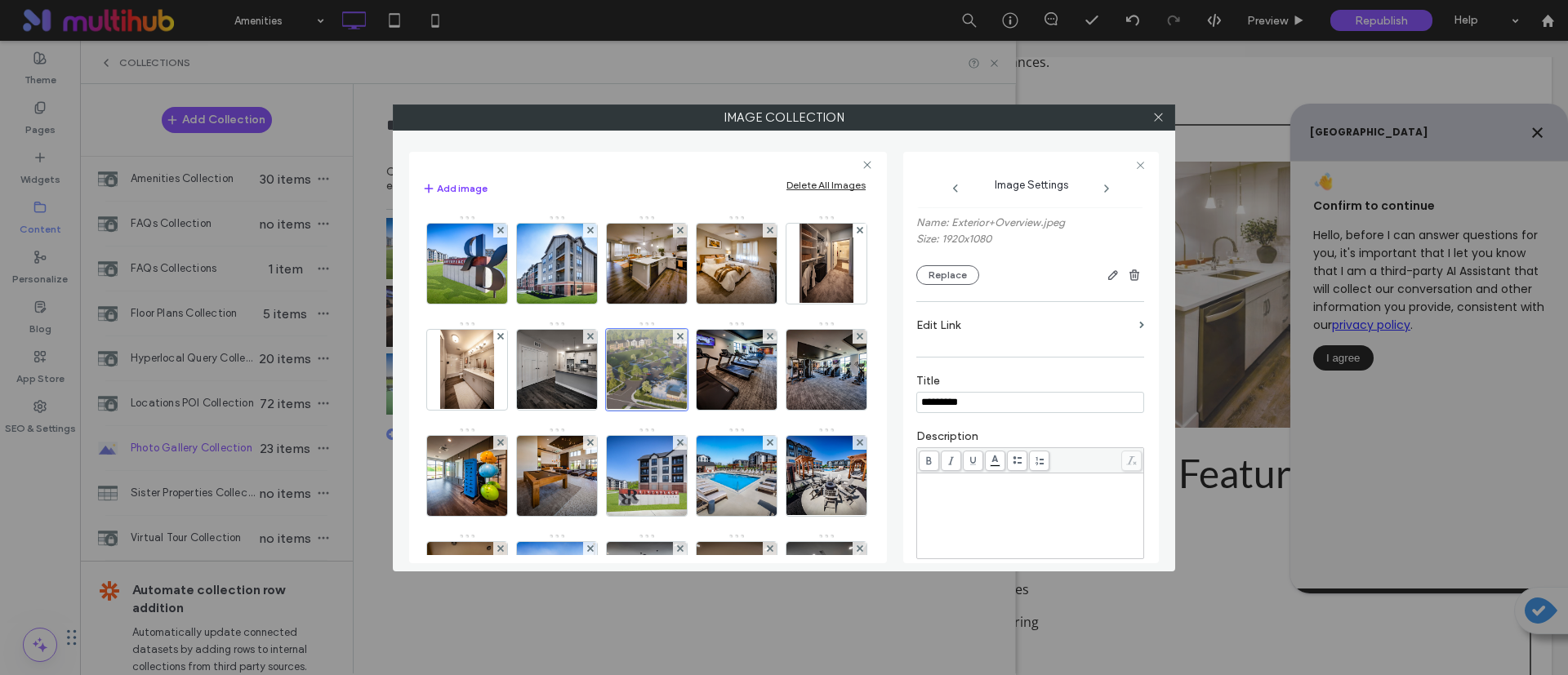
scroll to position [0, 0]
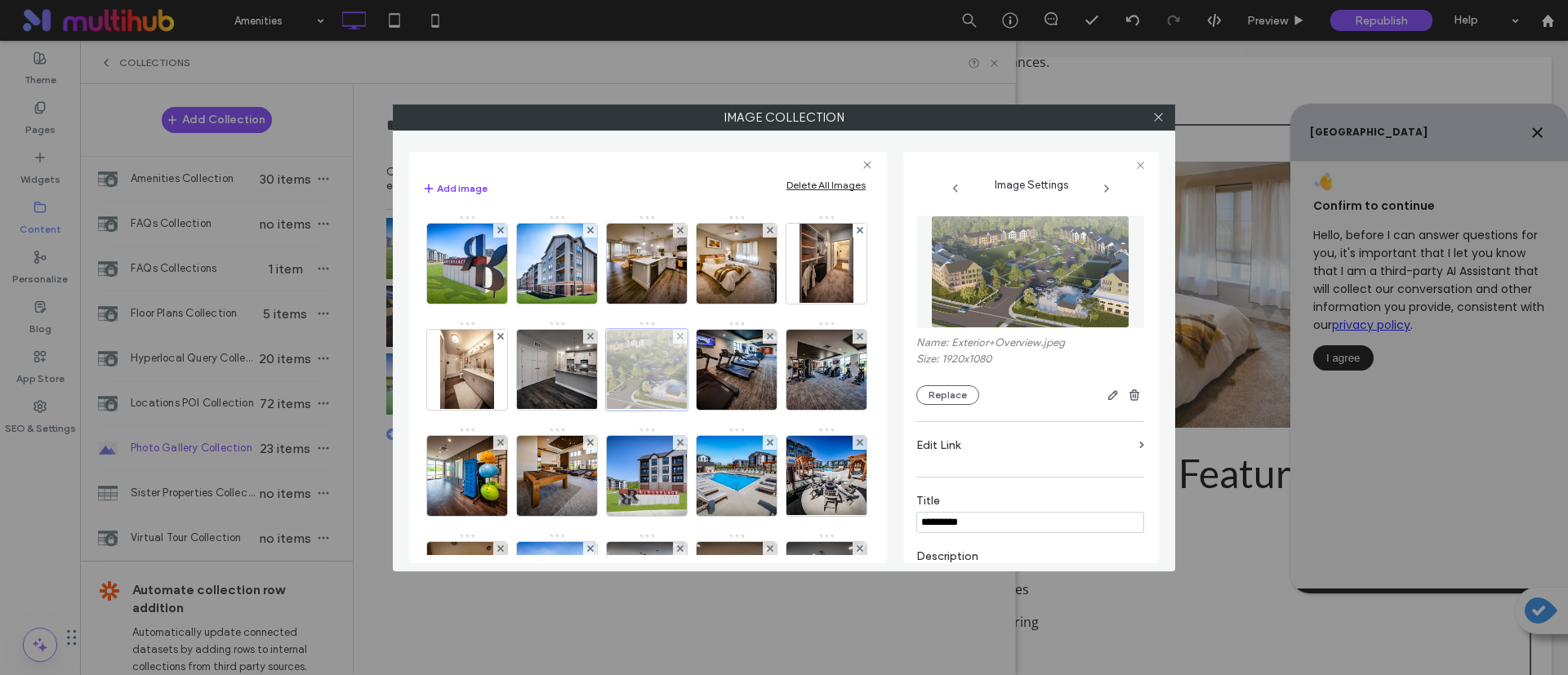
click at [687, 379] on div at bounding box center [647, 369] width 81 height 81
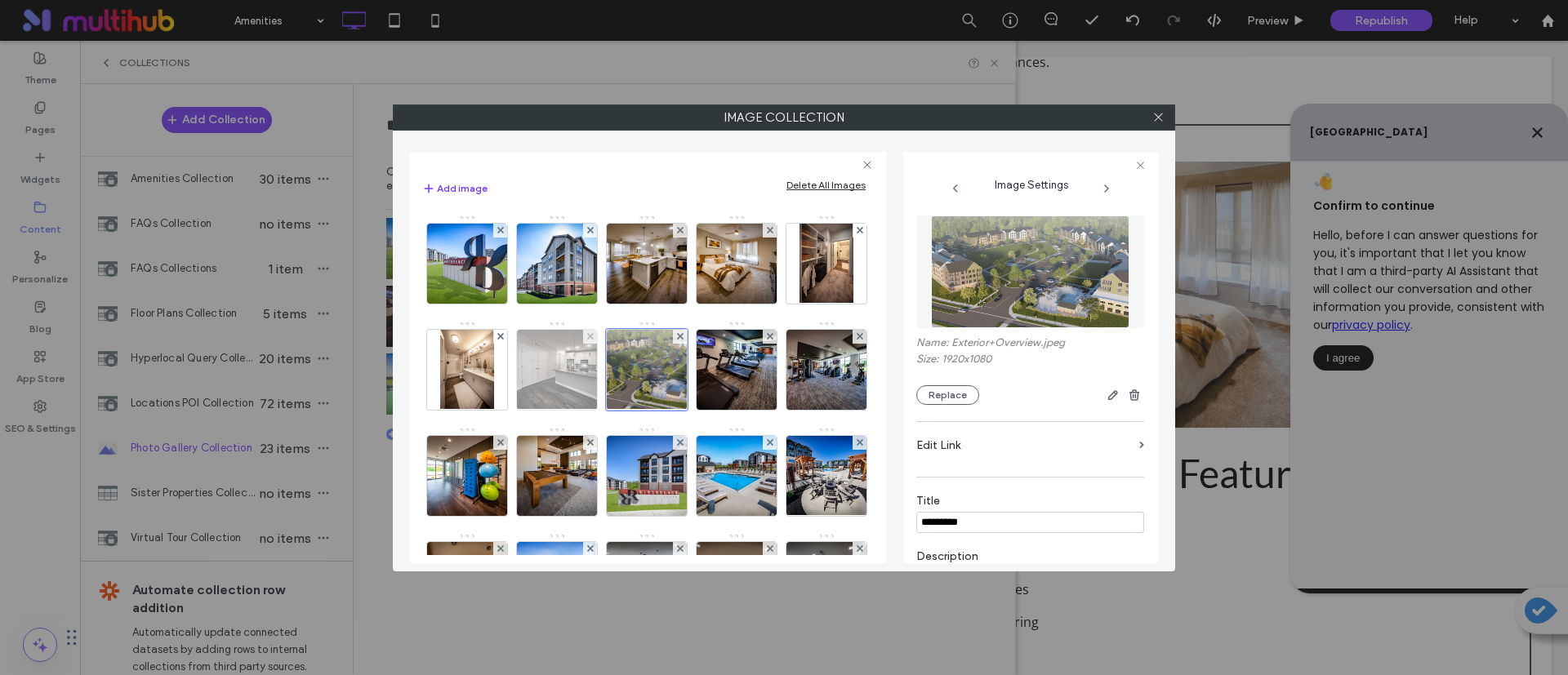
click at [611, 385] on img at bounding box center [557, 369] width 107 height 80
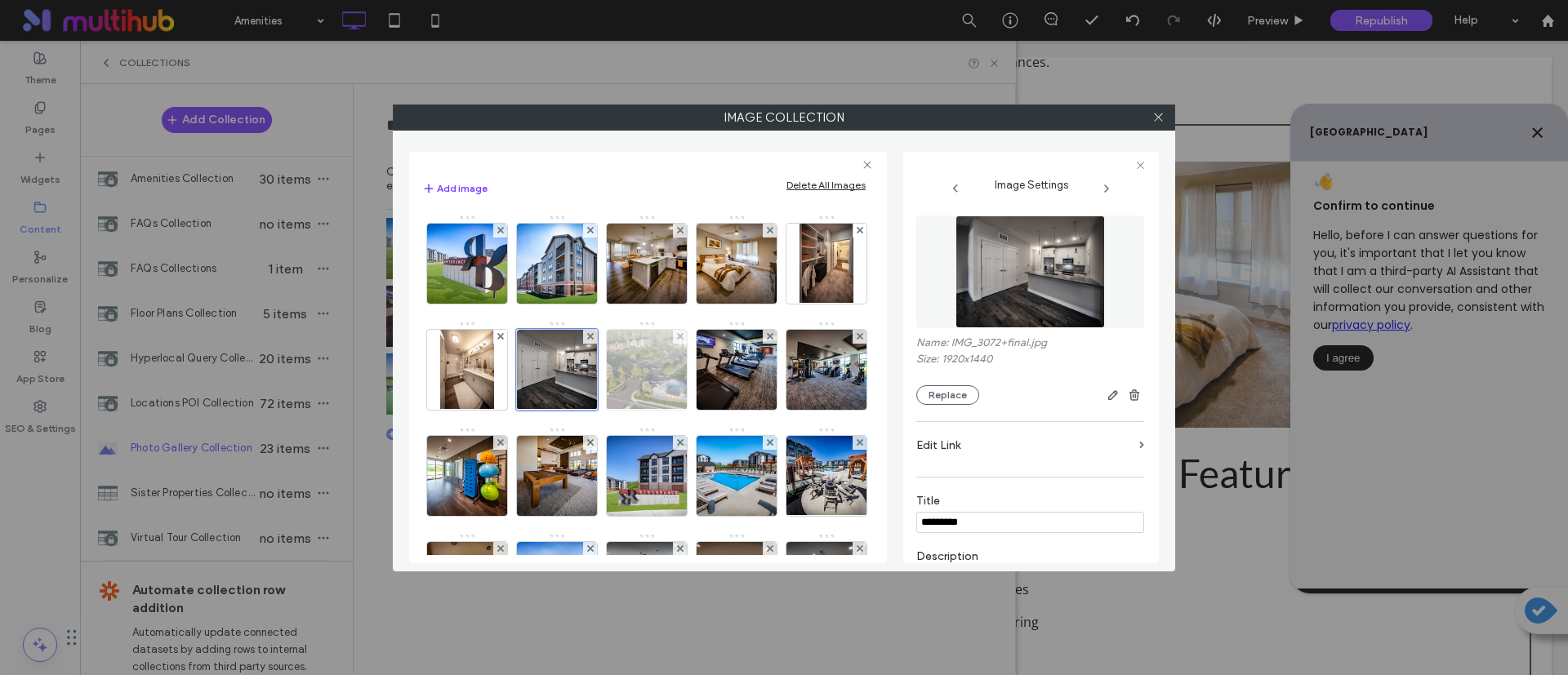
click at [718, 377] on img at bounding box center [647, 369] width 142 height 80
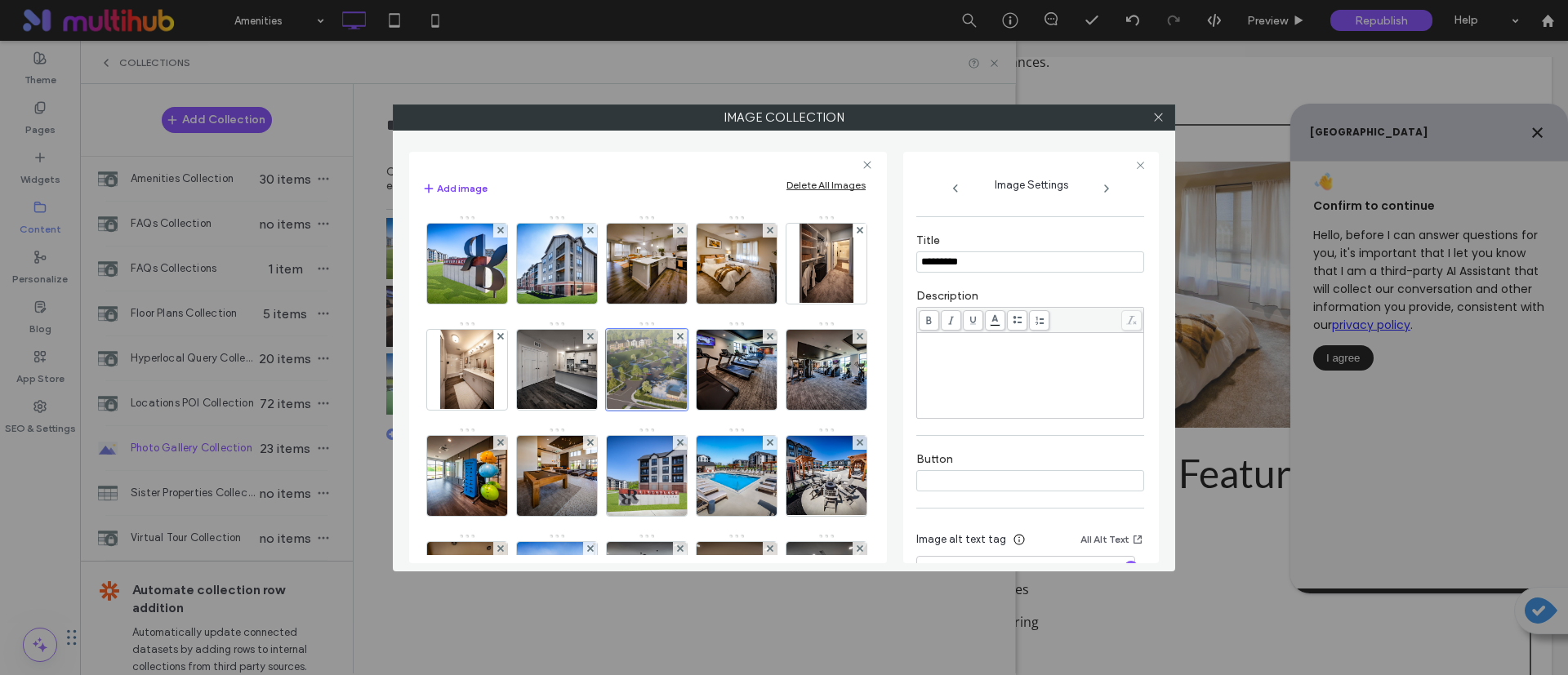
scroll to position [321, 0]
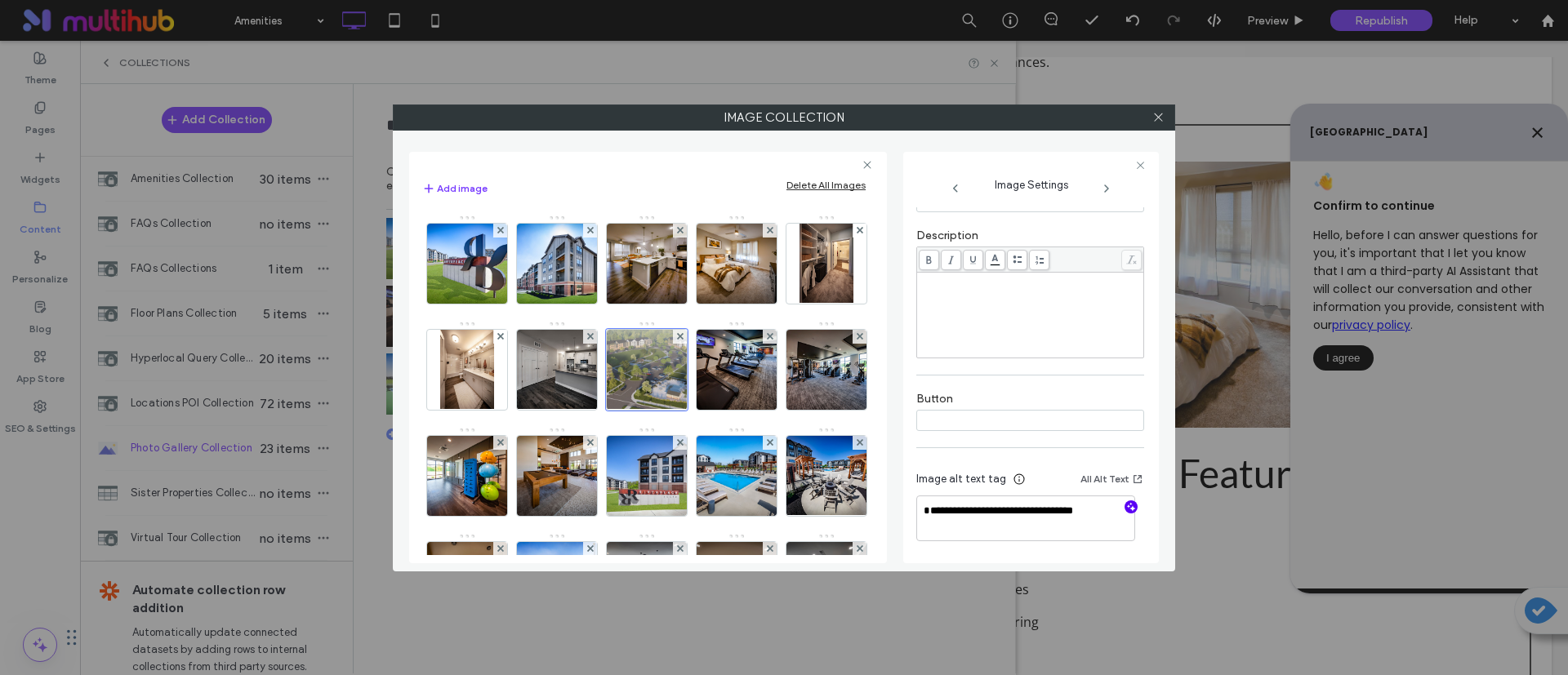
click at [1125, 508] on icon "button" at bounding box center [1131, 507] width 11 height 11
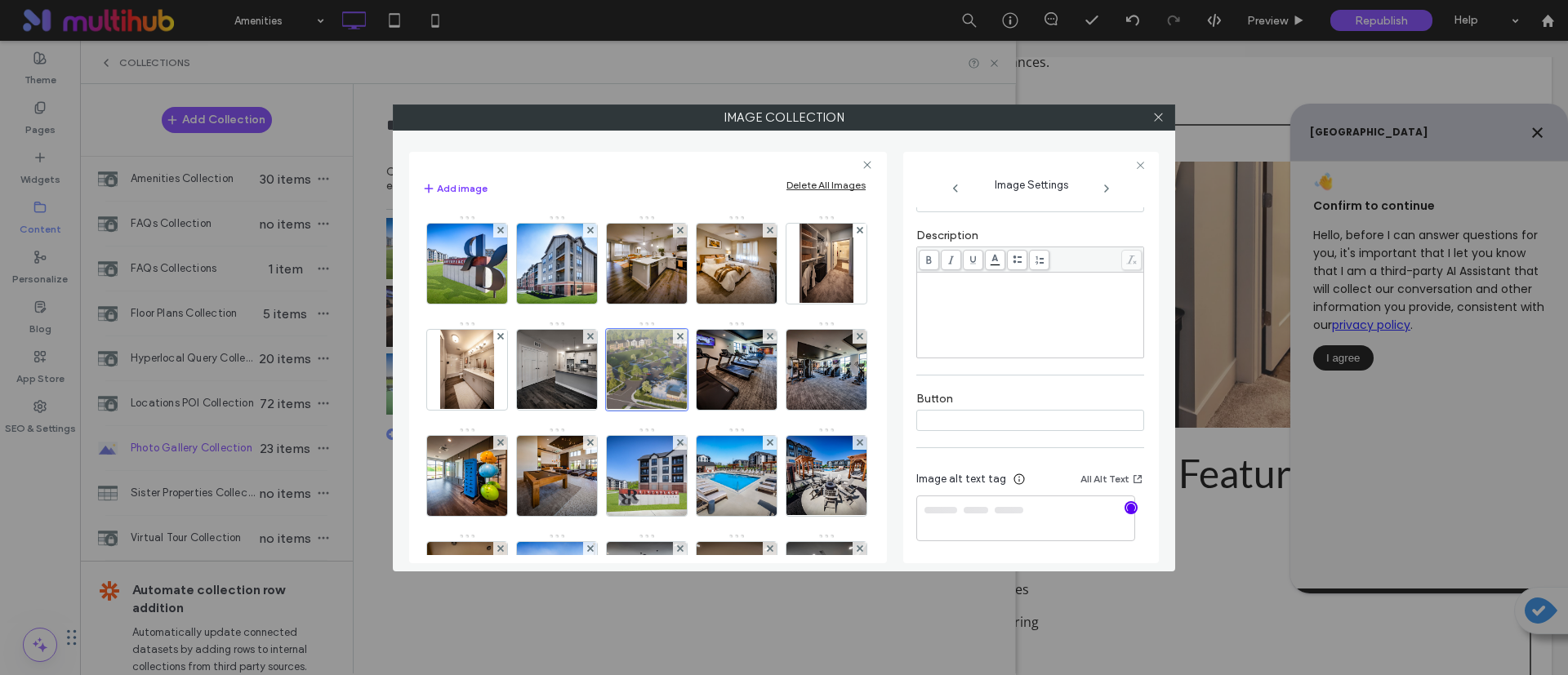
type textarea "**********"
click at [1038, 511] on textarea "**********" at bounding box center [1026, 519] width 219 height 46
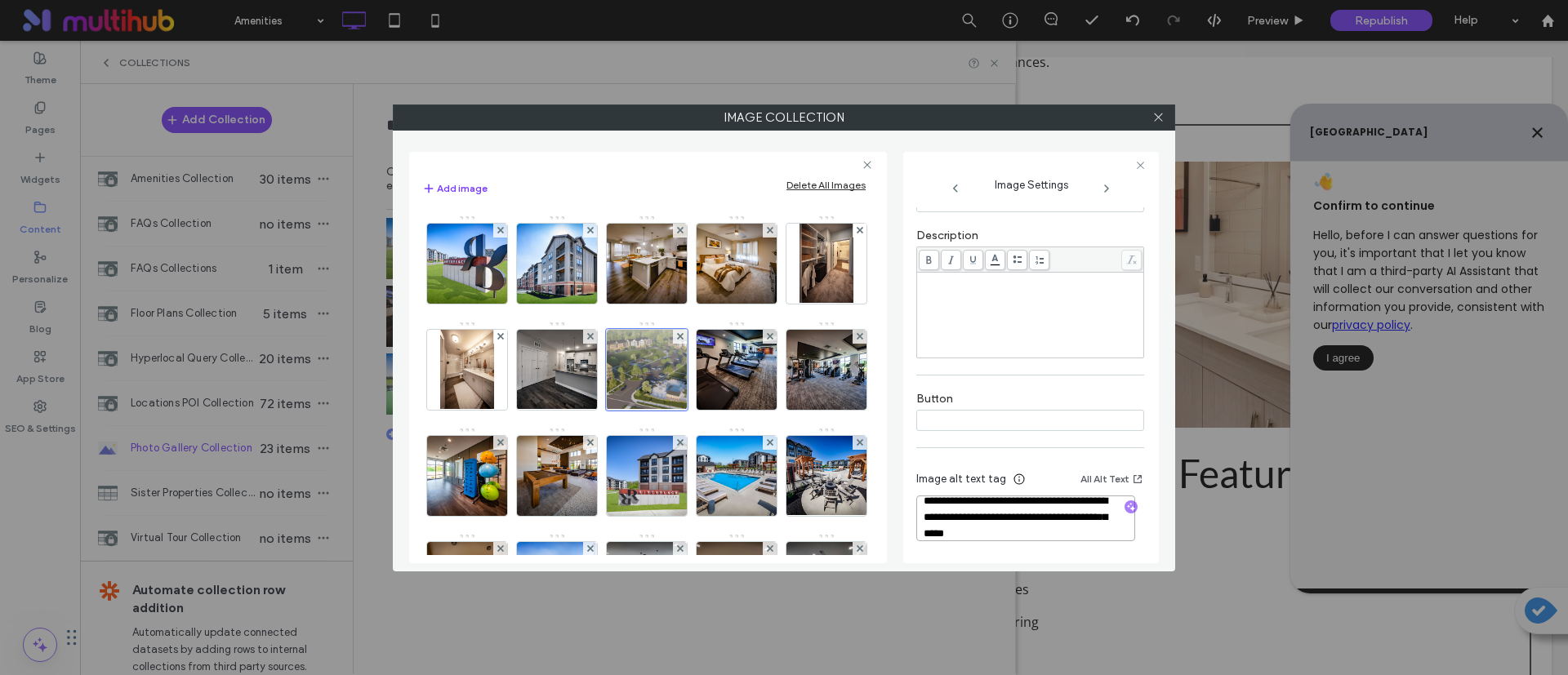
drag, startPoint x: 1038, startPoint y: 526, endPoint x: 891, endPoint y: 472, distance: 156.6
click at [891, 472] on div "**********" at bounding box center [784, 351] width 749 height 425
click at [1012, 541] on textarea "**********" at bounding box center [1026, 519] width 219 height 46
drag, startPoint x: 1038, startPoint y: 536, endPoint x: 1118, endPoint y: 526, distance: 80.6
click at [888, 497] on div "**********" at bounding box center [784, 351] width 749 height 425
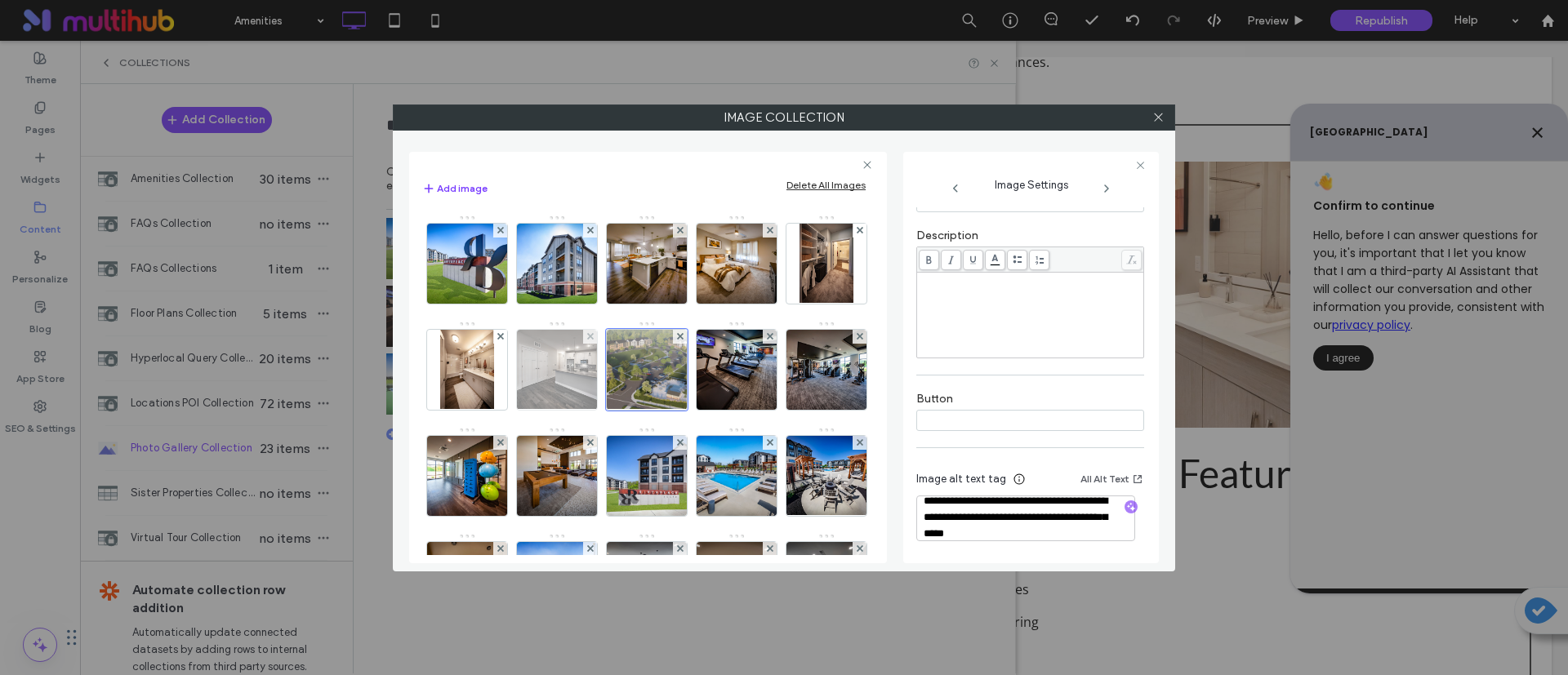
click at [611, 377] on img at bounding box center [557, 369] width 107 height 80
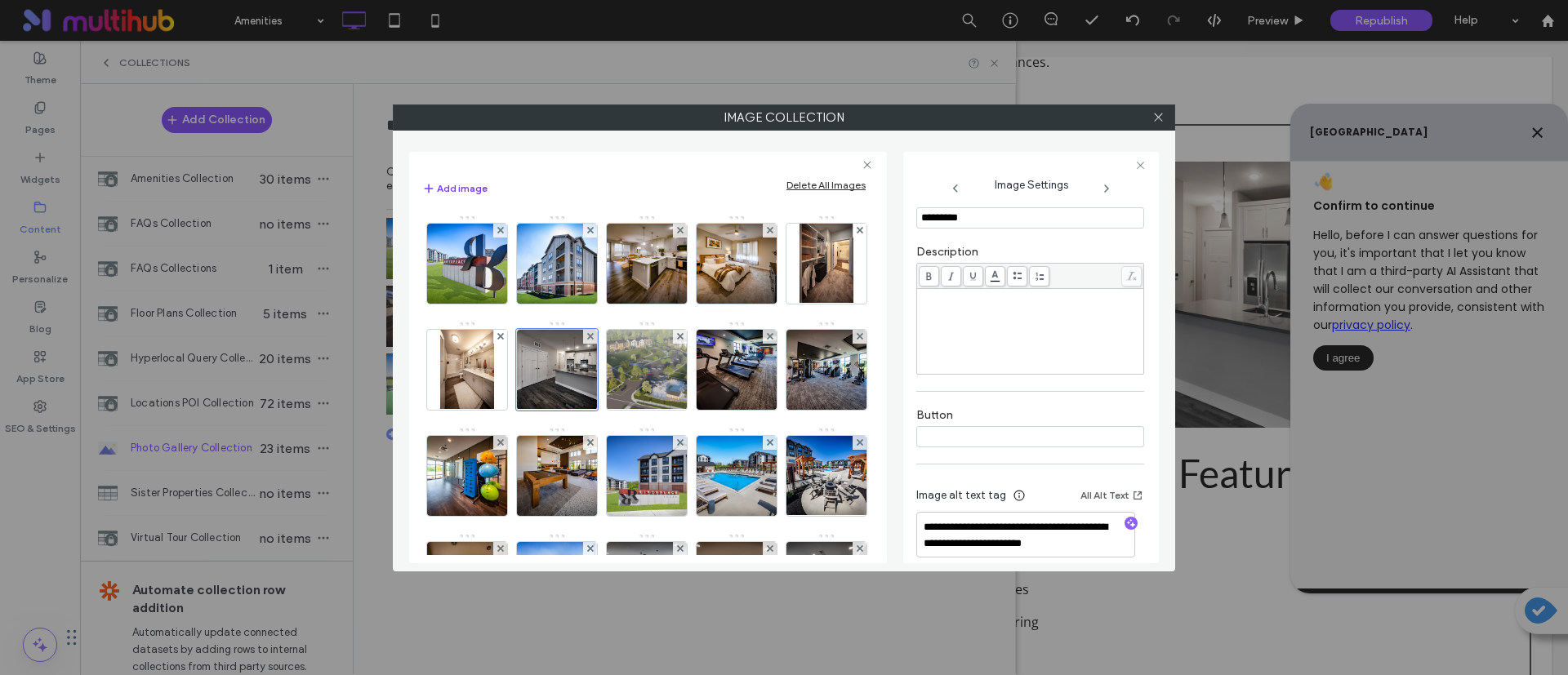
click at [961, 448] on div "Button" at bounding box center [1030, 428] width 228 height 55
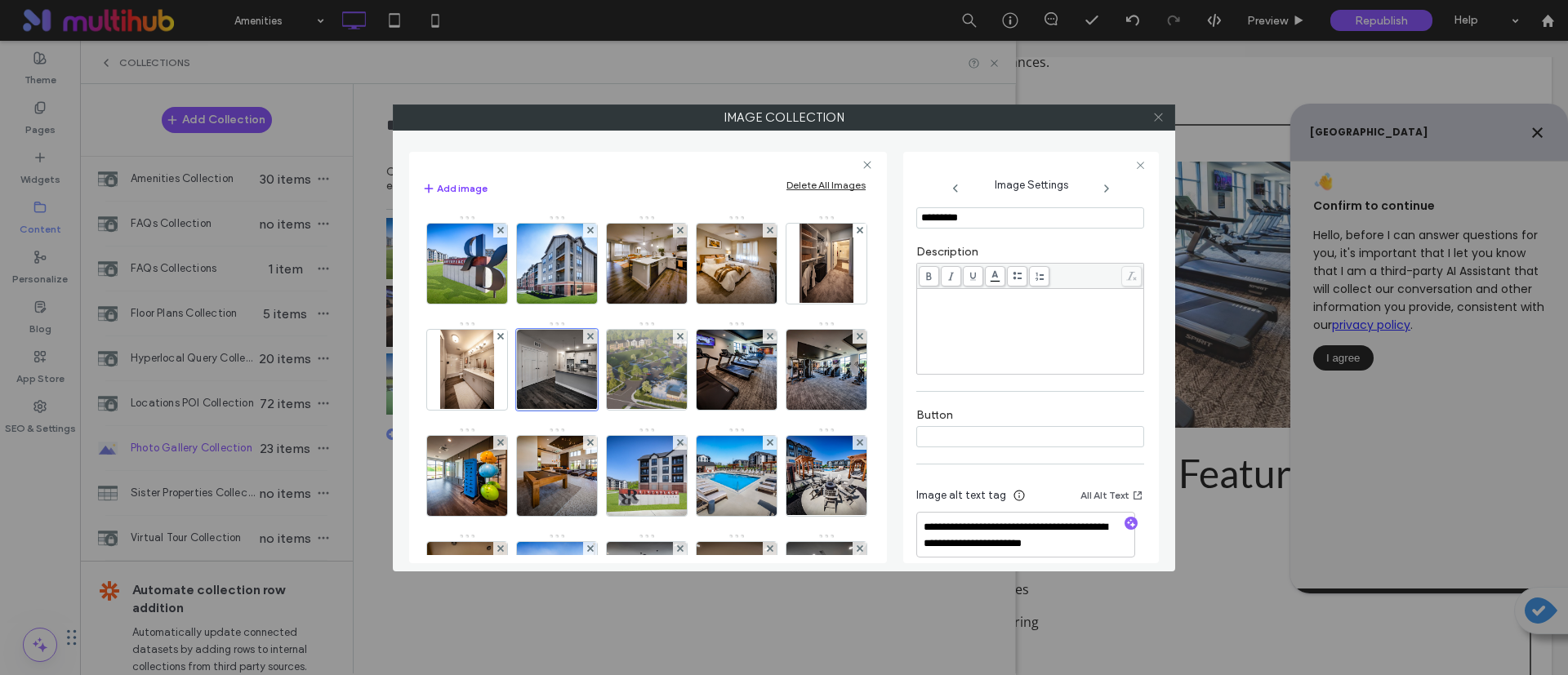
click at [1160, 114] on icon at bounding box center [1158, 116] width 12 height 12
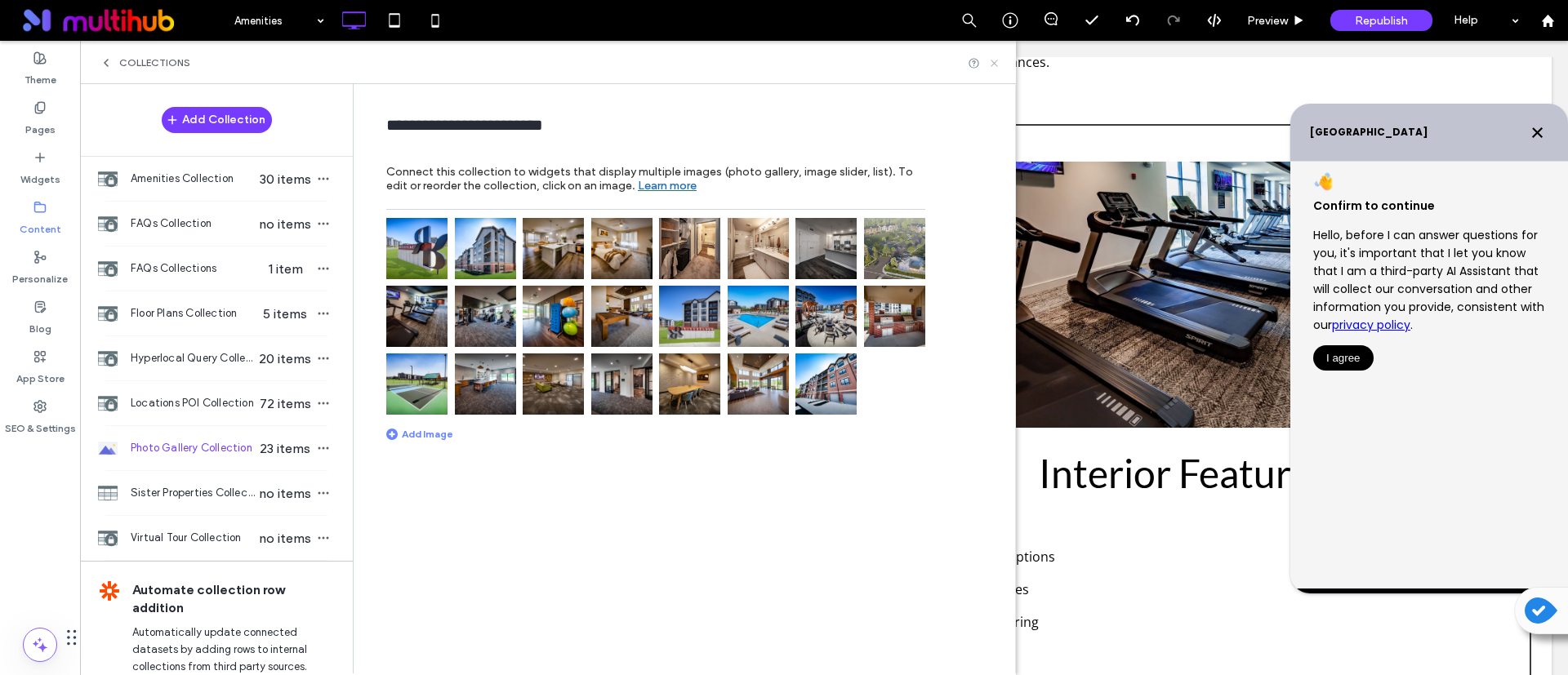
drag, startPoint x: 991, startPoint y: 60, endPoint x: 837, endPoint y: 123, distance: 166.4
click at [991, 60] on use at bounding box center [993, 63] width 6 height 6
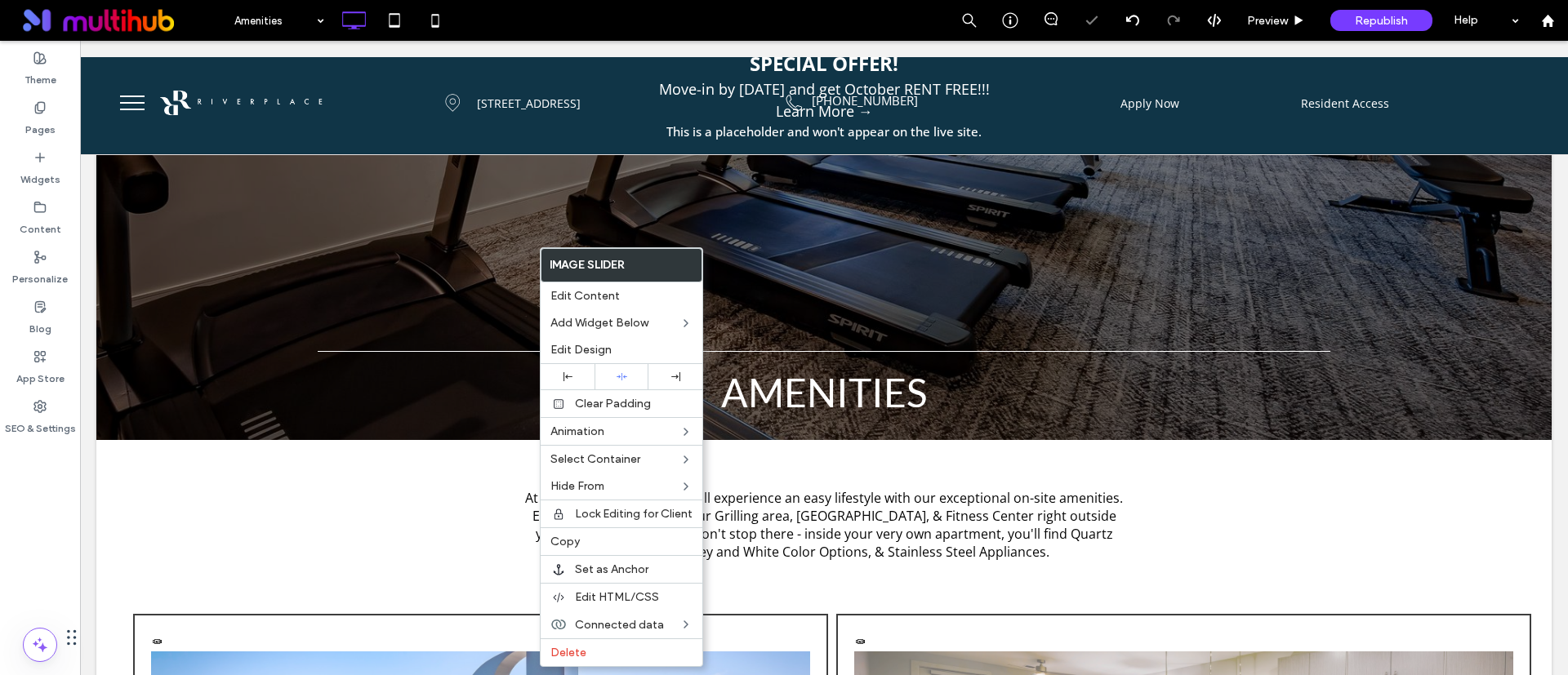
scroll to position [0, 0]
drag, startPoint x: 51, startPoint y: 534, endPoint x: 76, endPoint y: 524, distance: 26.9
click at [51, 531] on div "Theme Pages Widgets Content Personalize Blog App Store SEO & Settings" at bounding box center [40, 357] width 80 height 634
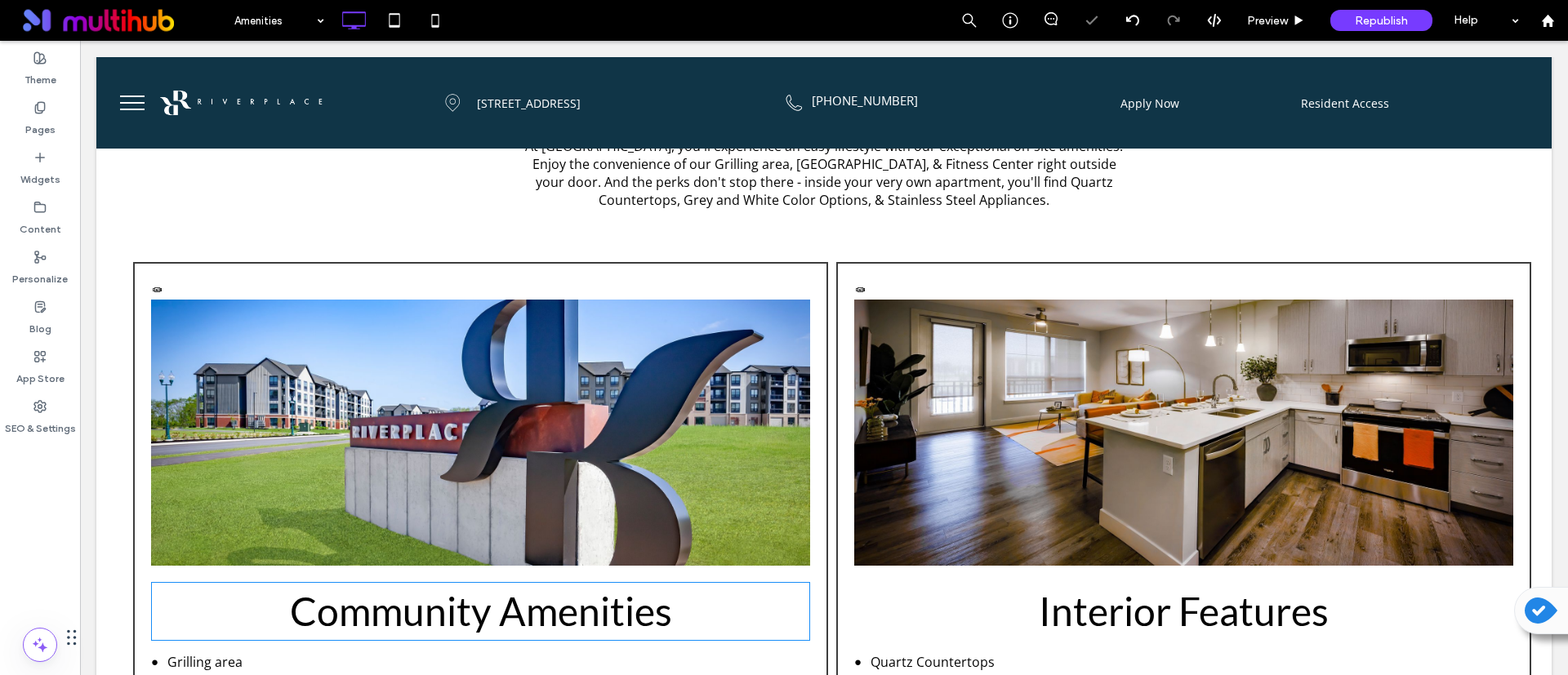
scroll to position [489, 0]
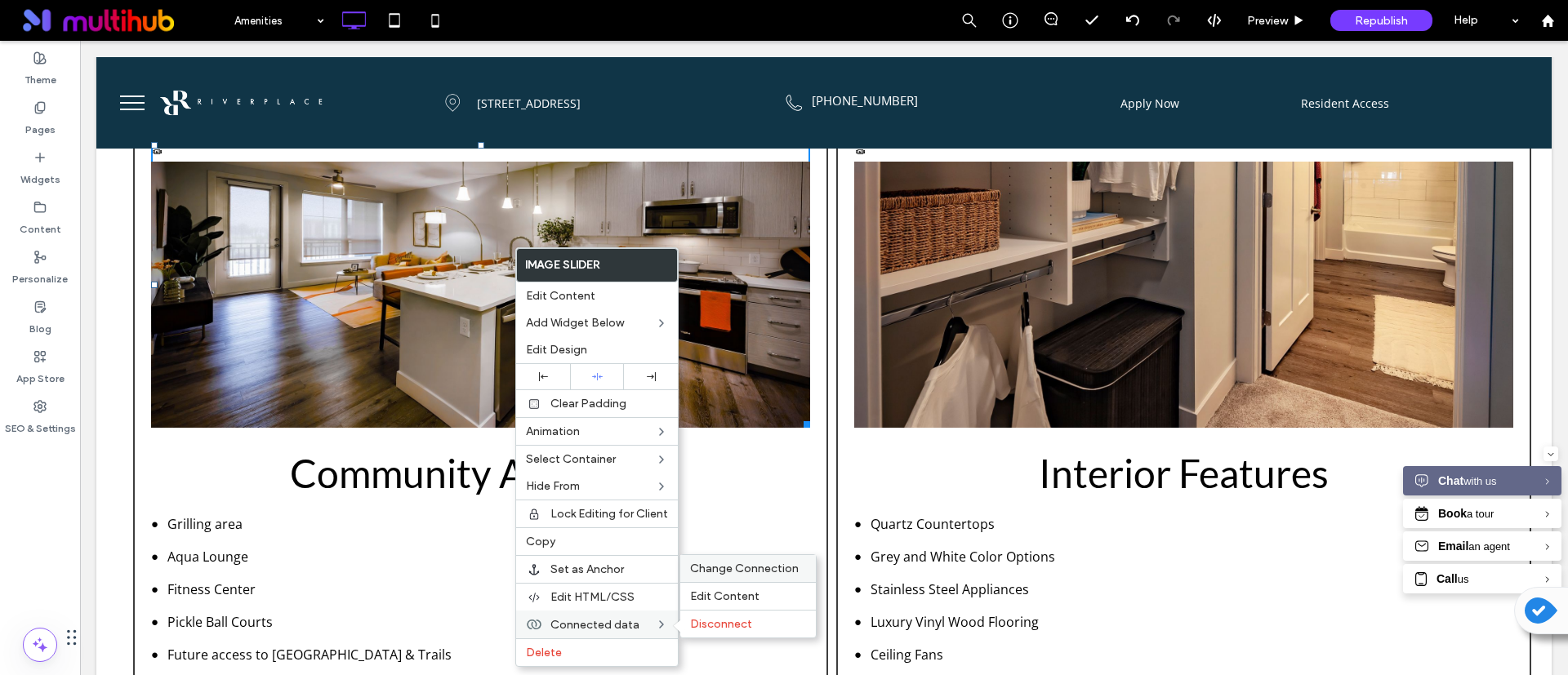
click at [771, 566] on span "Change Connection" at bounding box center [745, 568] width 109 height 14
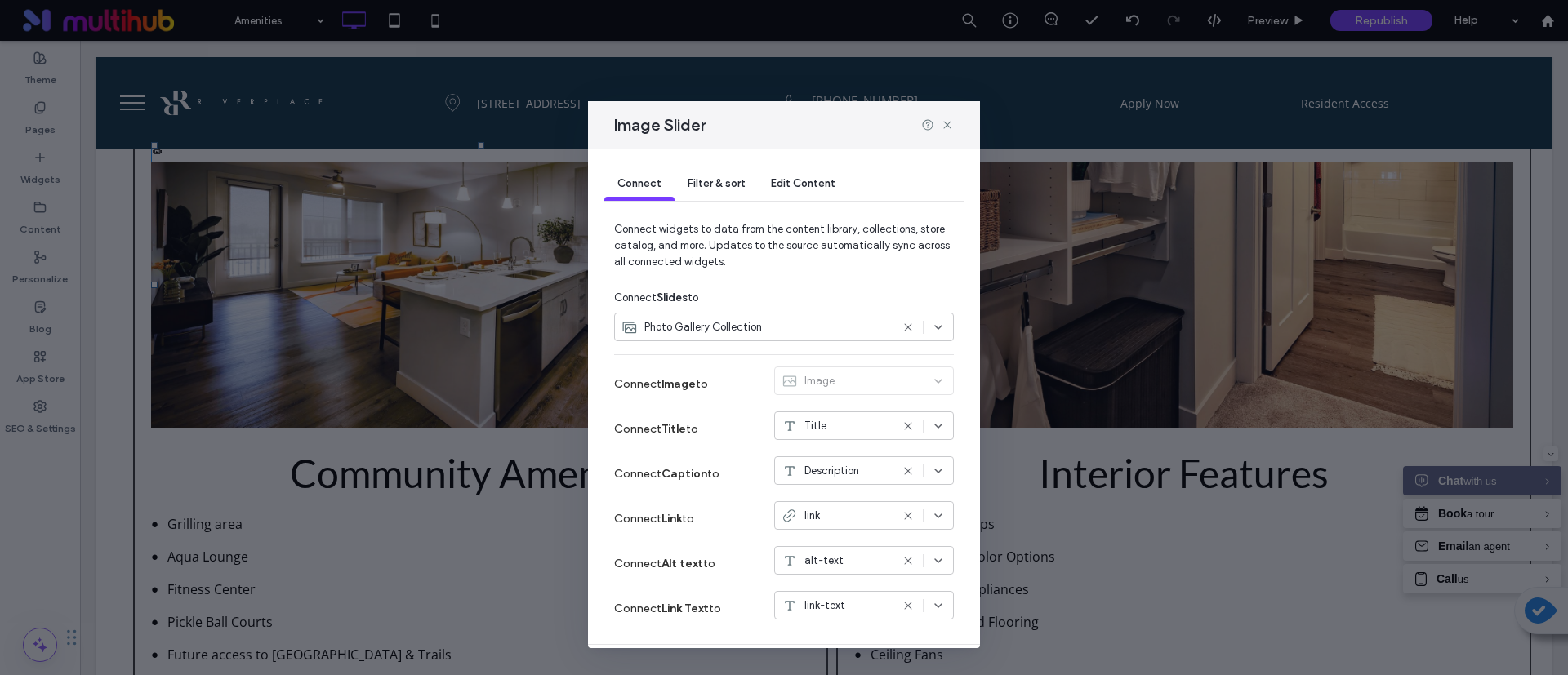
click at [734, 180] on span "Filter & sort" at bounding box center [716, 183] width 57 height 12
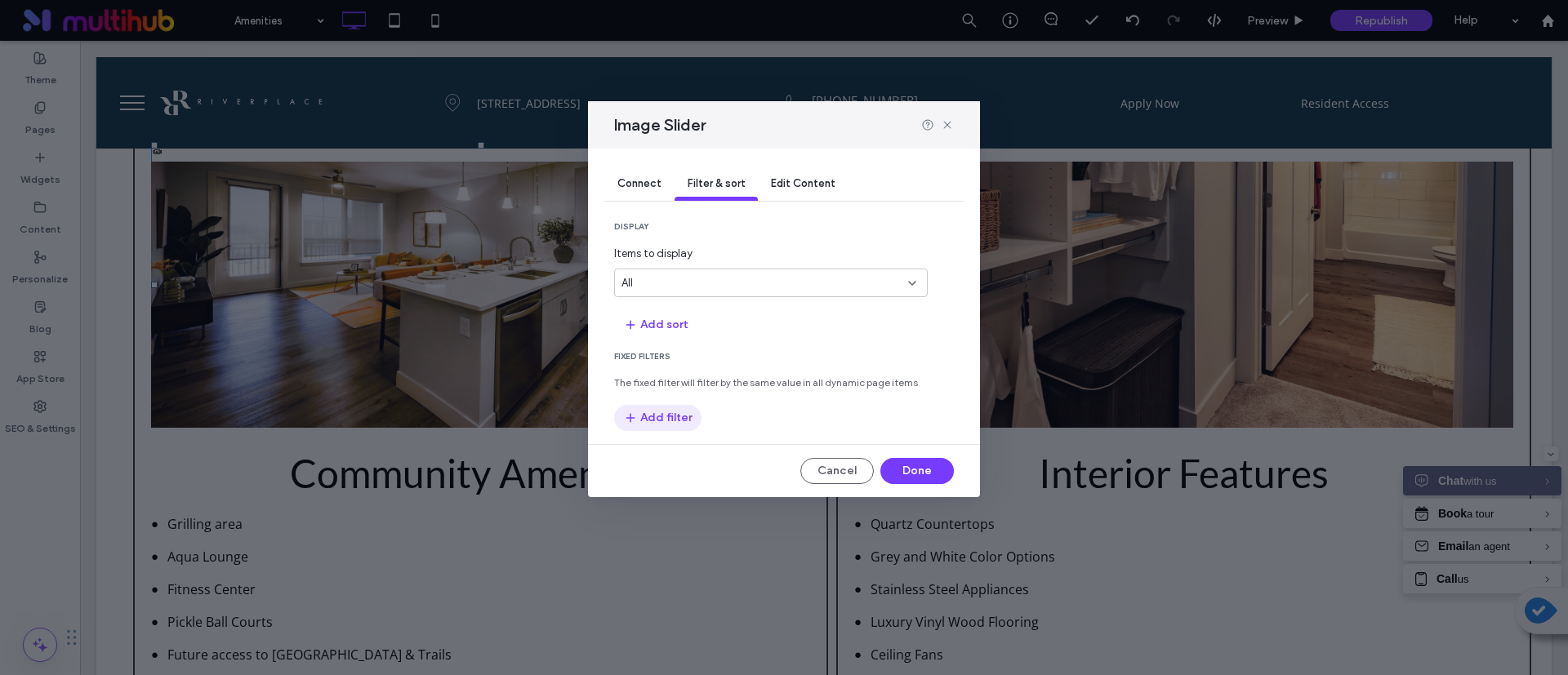
click at [665, 416] on button "Add filter" at bounding box center [658, 417] width 88 height 26
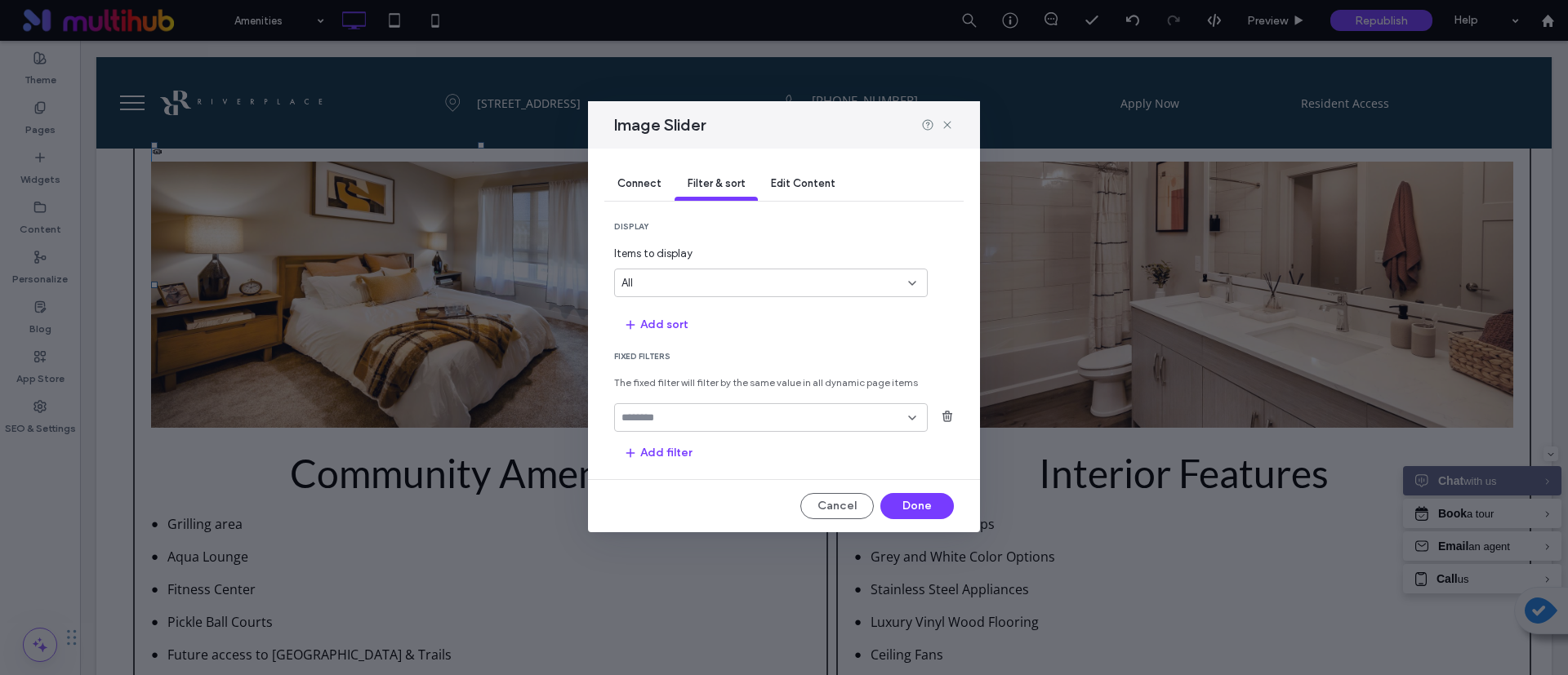
click at [711, 415] on input "fields-dropdown" at bounding box center [765, 418] width 286 height 13
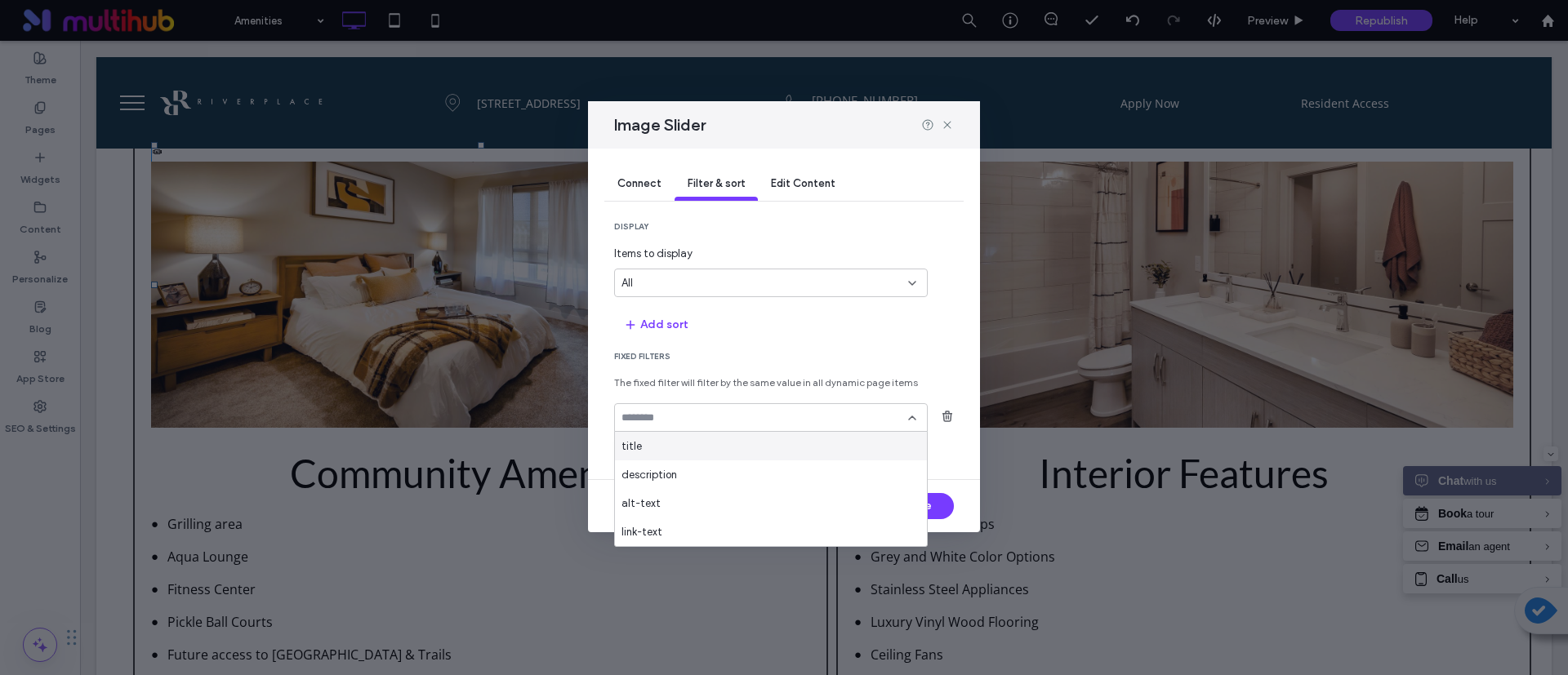
click at [741, 342] on div "display Items to display All Add sort Fixed Filters The fixed filter will filte…" at bounding box center [784, 344] width 340 height 245
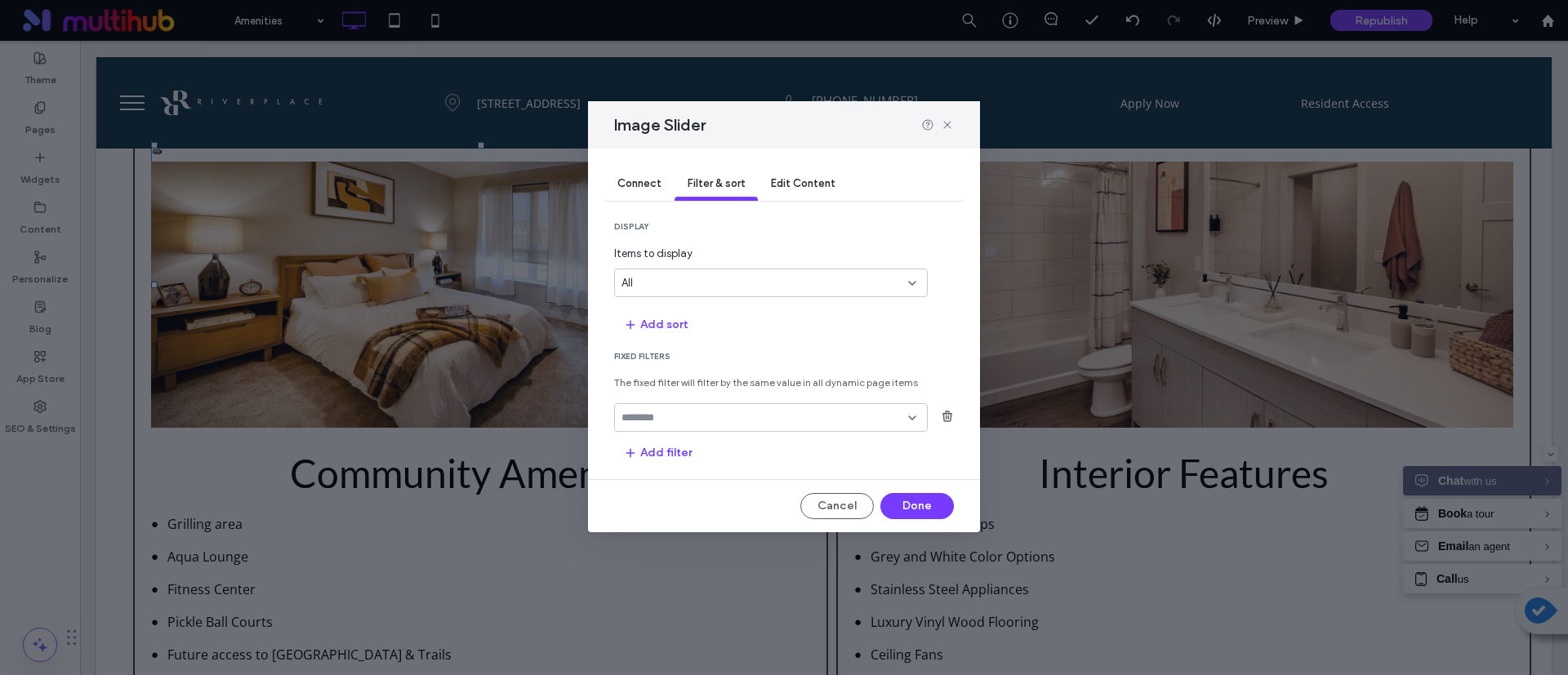
click at [665, 427] on div at bounding box center [771, 417] width 313 height 29
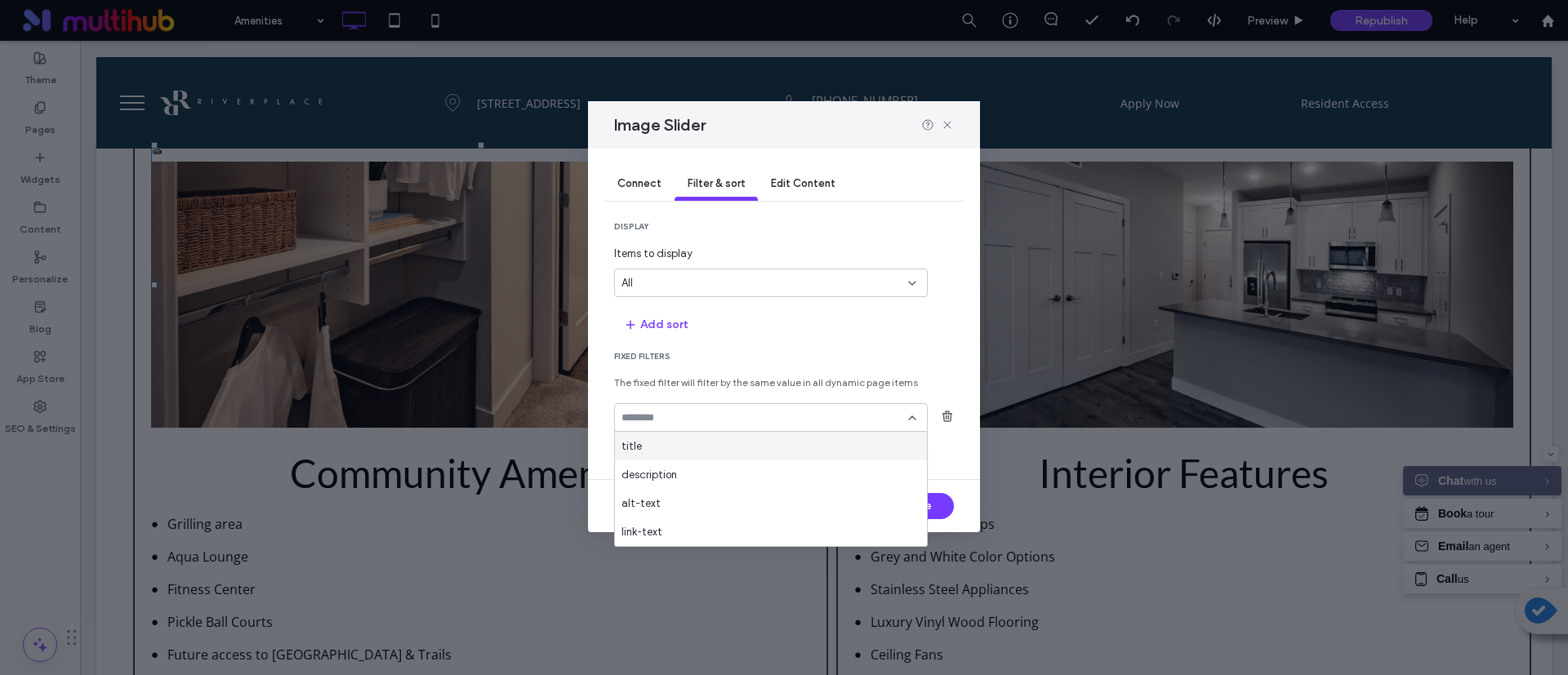
click at [675, 451] on div "title" at bounding box center [772, 446] width 312 height 29
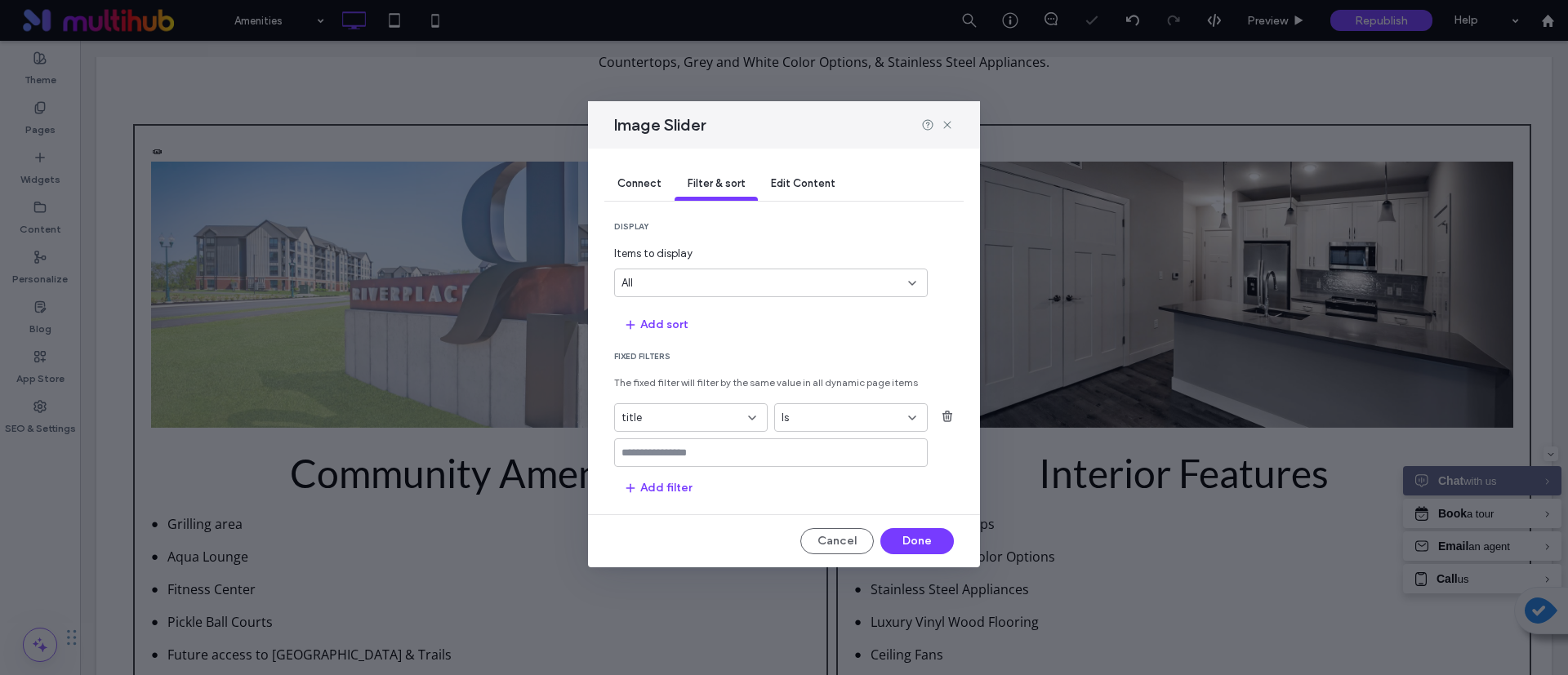
click at [753, 447] on input "values-textbox" at bounding box center [765, 453] width 286 height 13
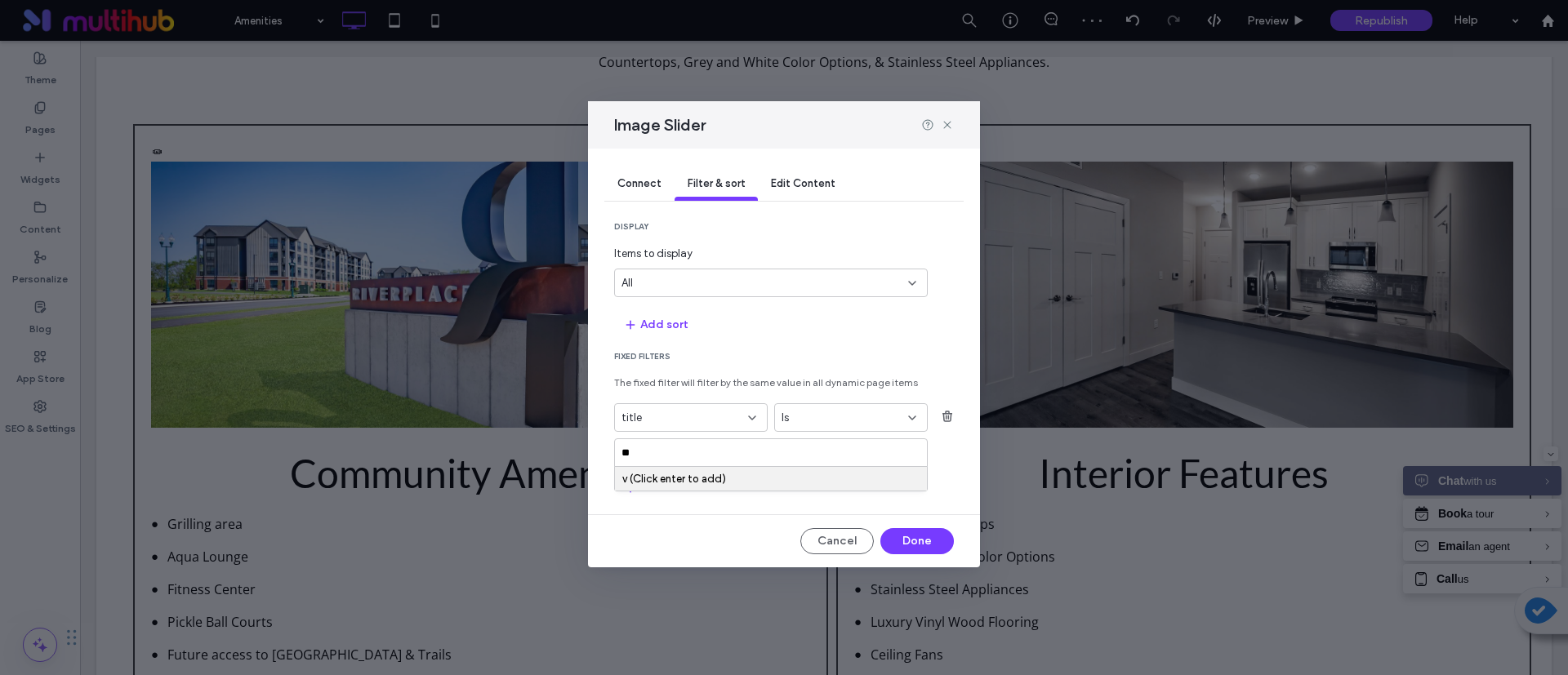
type input "*"
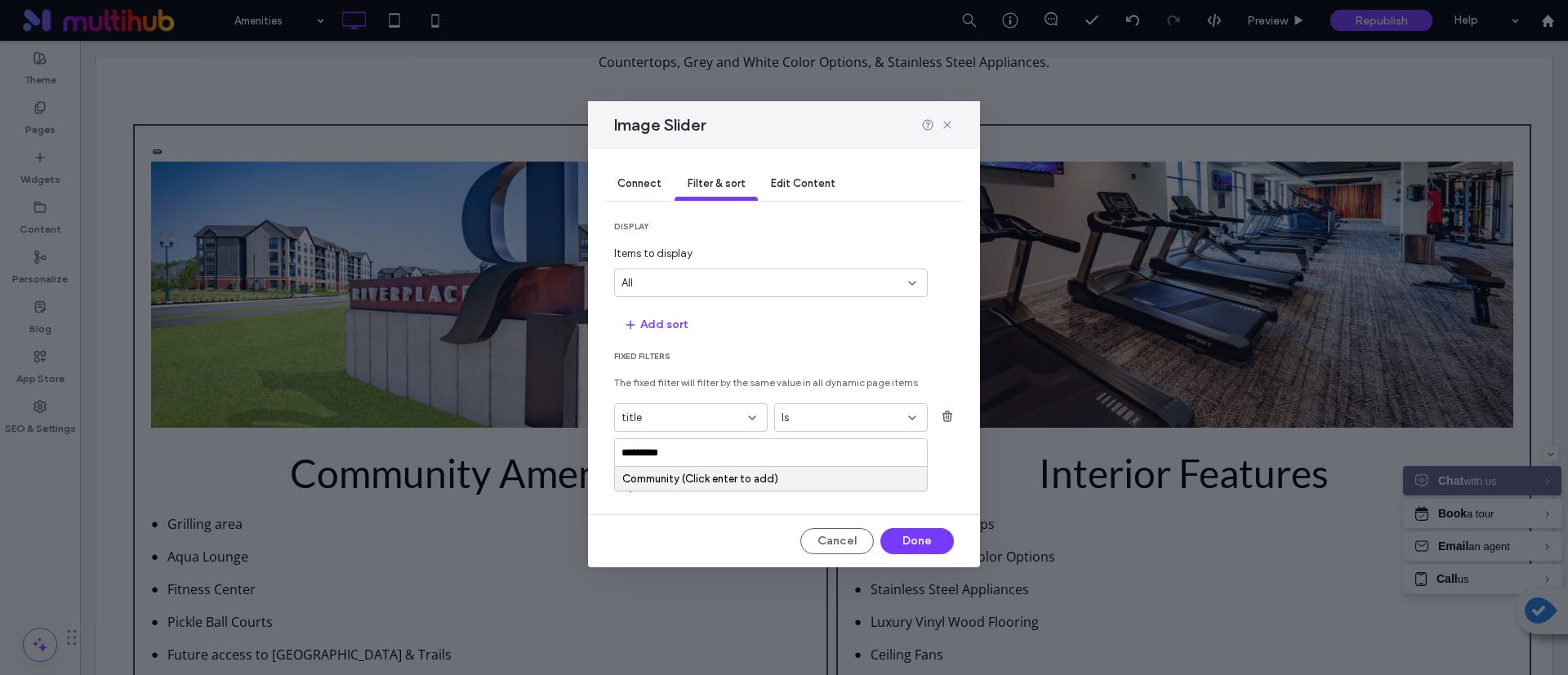
type input "*********"
click at [693, 468] on div "Community (Click enter to add)" at bounding box center [772, 479] width 312 height 24
click at [694, 477] on div "Community (Click enter to add)" at bounding box center [772, 478] width 298 height 12
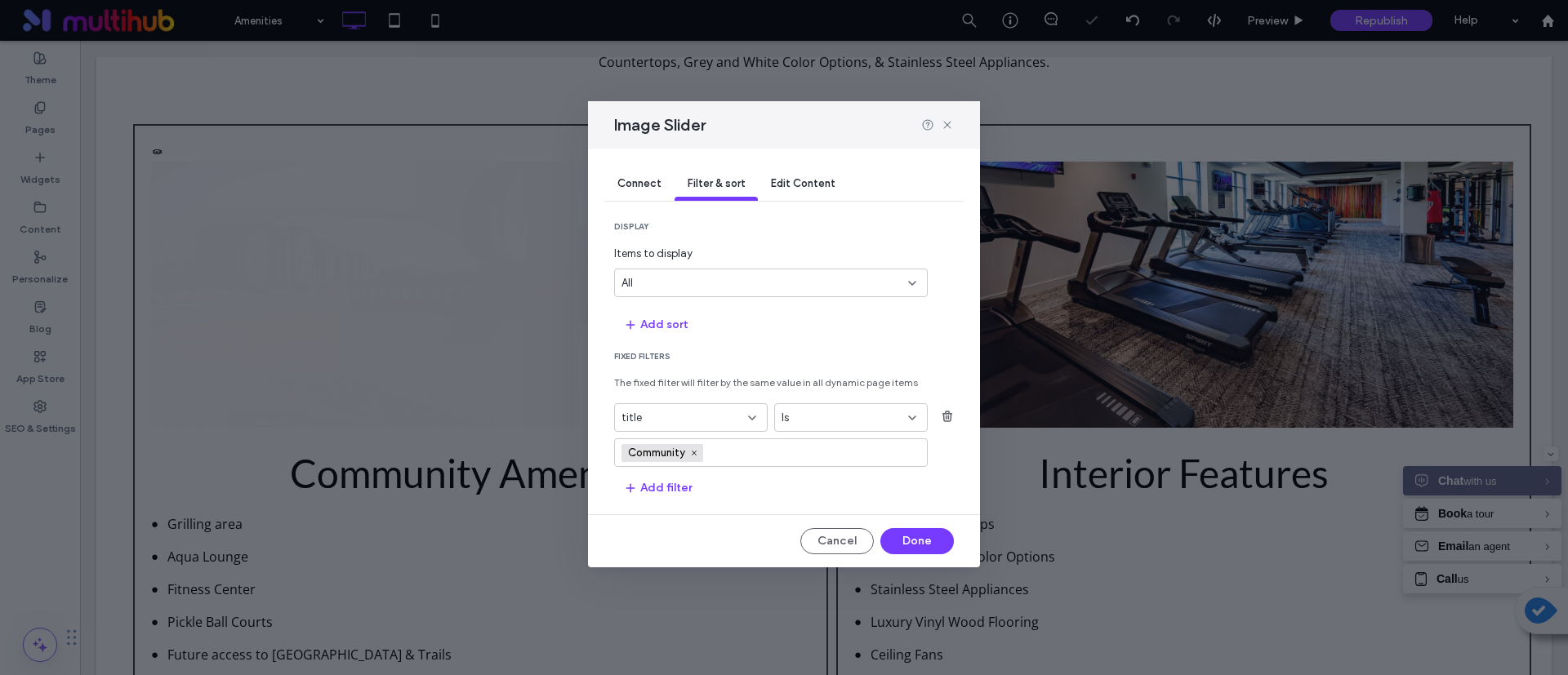
click at [747, 479] on section "Fixed Filters The fixed filter will filter by the same value in all dynamic pag…" at bounding box center [784, 426] width 340 height 151
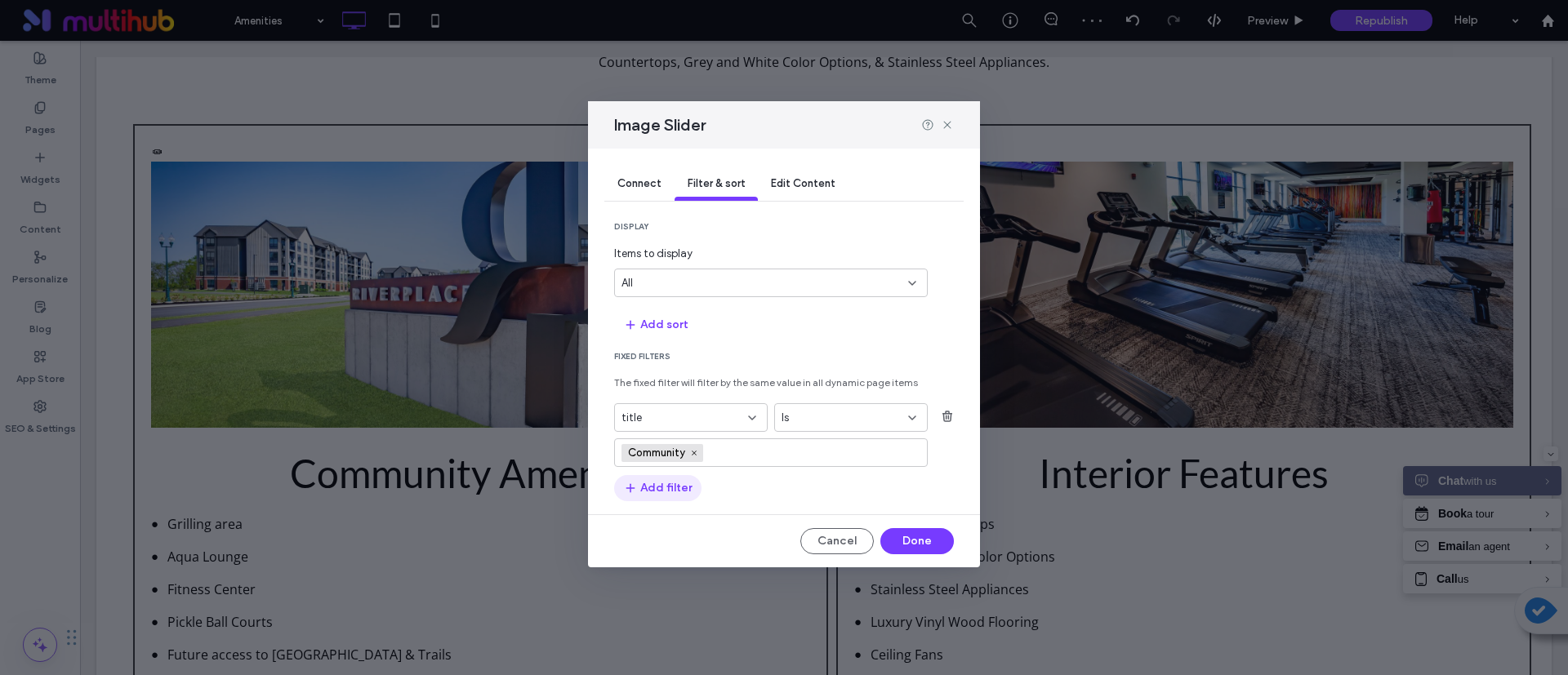
click at [642, 483] on button "Add filter" at bounding box center [658, 488] width 88 height 26
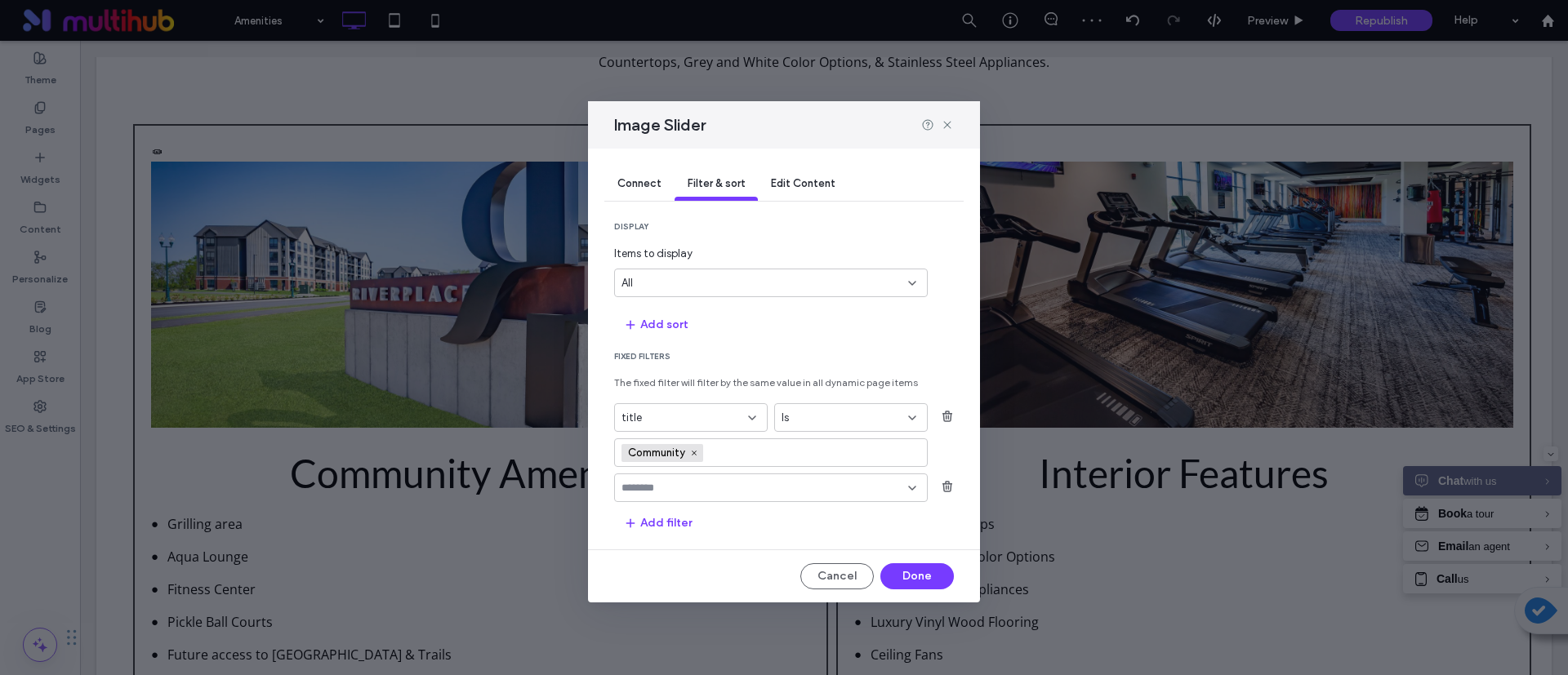
click at [711, 494] on input "fields-dropdown" at bounding box center [765, 488] width 286 height 13
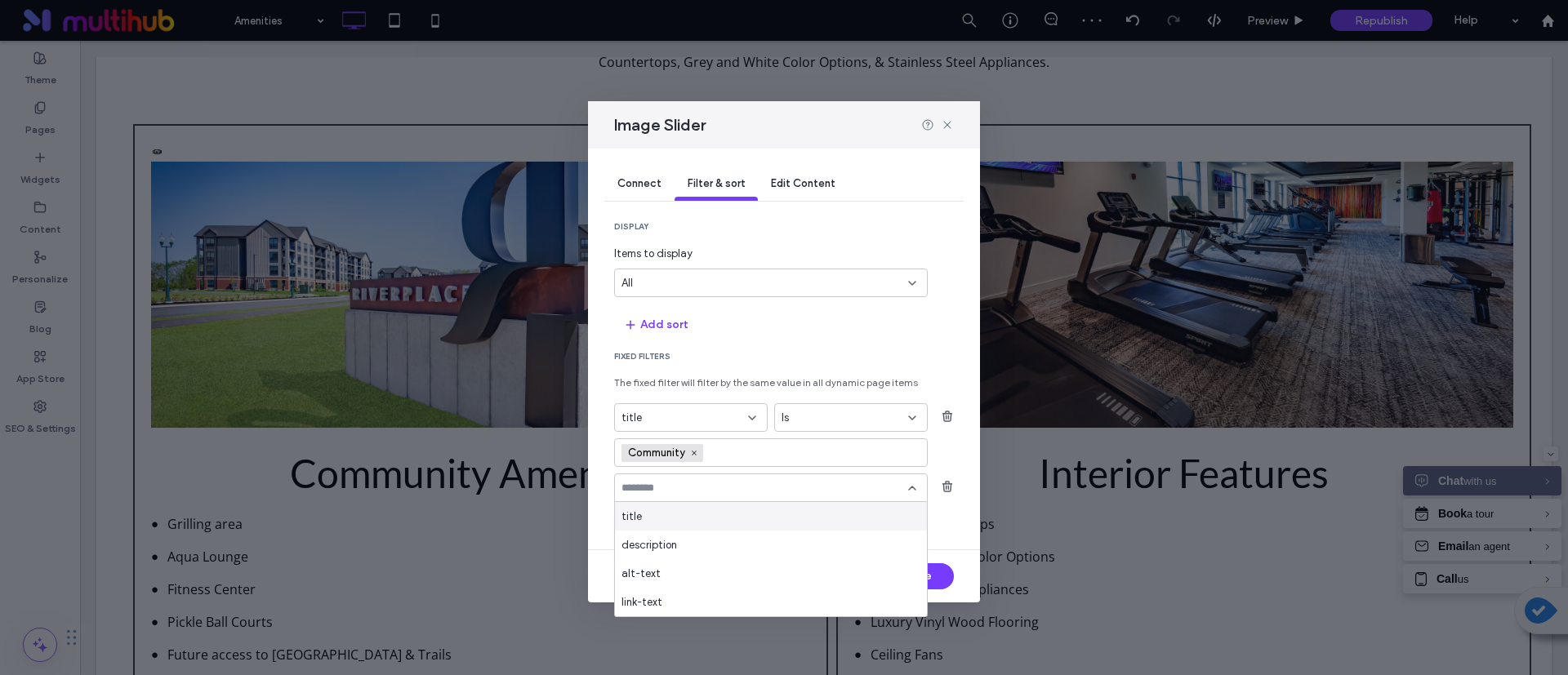
click at [695, 511] on div "title" at bounding box center [772, 516] width 312 height 29
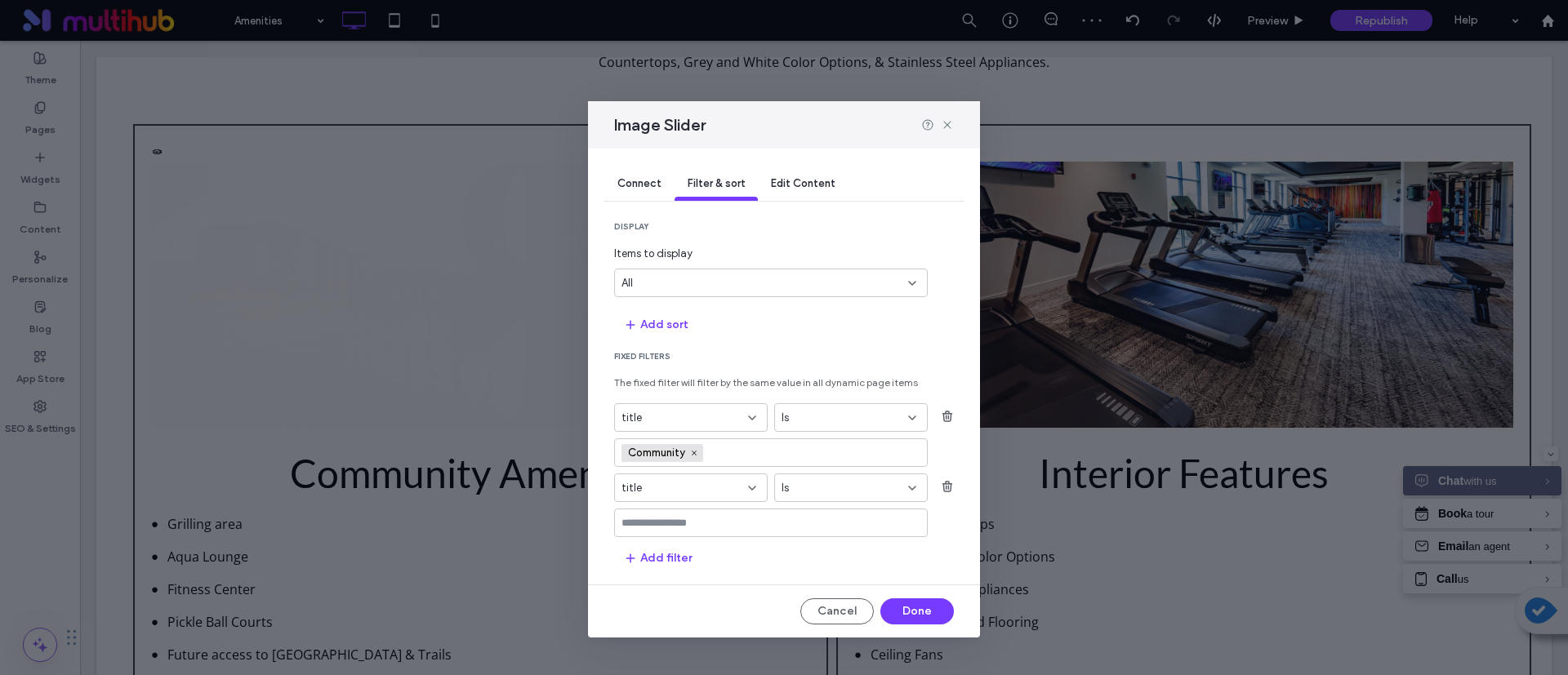
click at [709, 488] on div "title" at bounding box center [681, 488] width 119 height 17
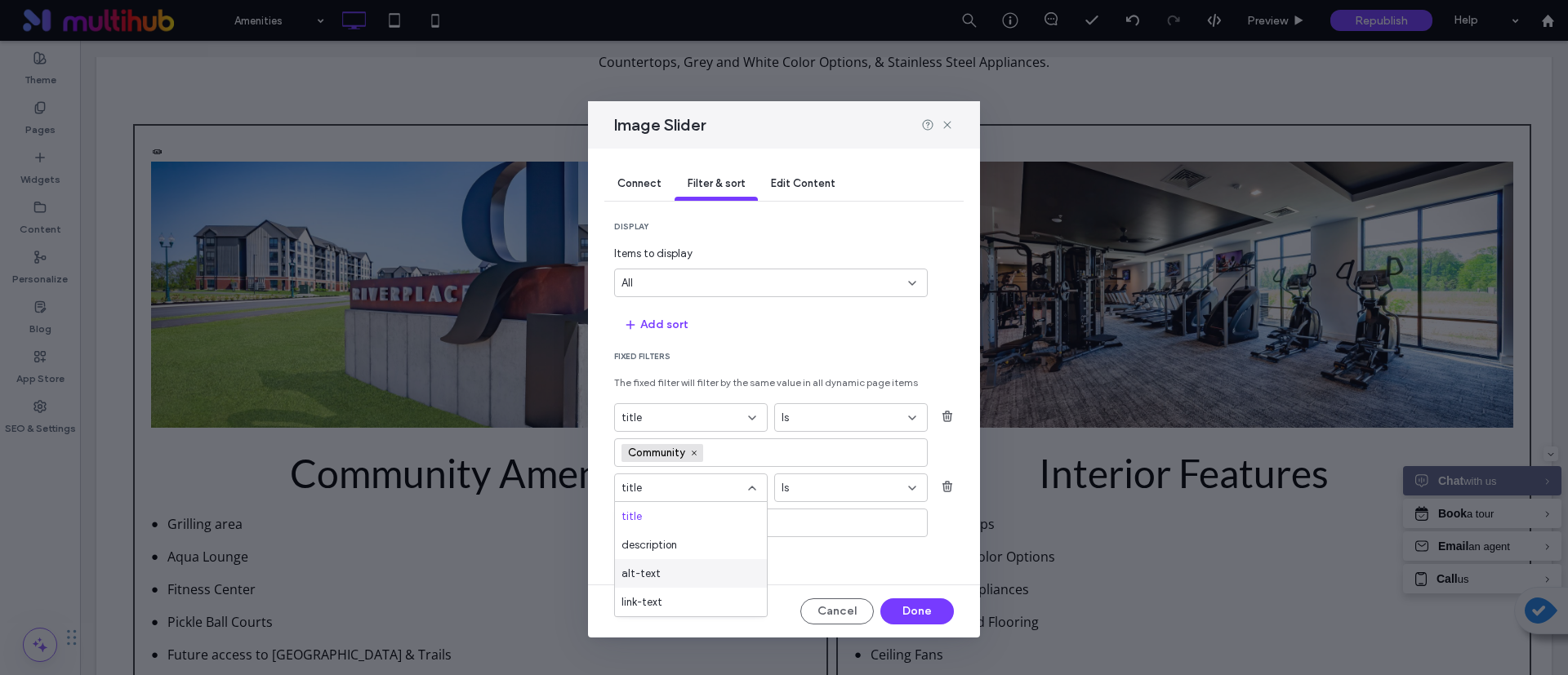
click at [675, 573] on div "alt-text" at bounding box center [691, 573] width 152 height 29
click at [721, 506] on div "alt-text Is" at bounding box center [784, 505] width 340 height 64
click at [721, 509] on div at bounding box center [771, 523] width 313 height 29
click at [718, 523] on input "values-textbox" at bounding box center [765, 524] width 286 height 13
paste input "**********"
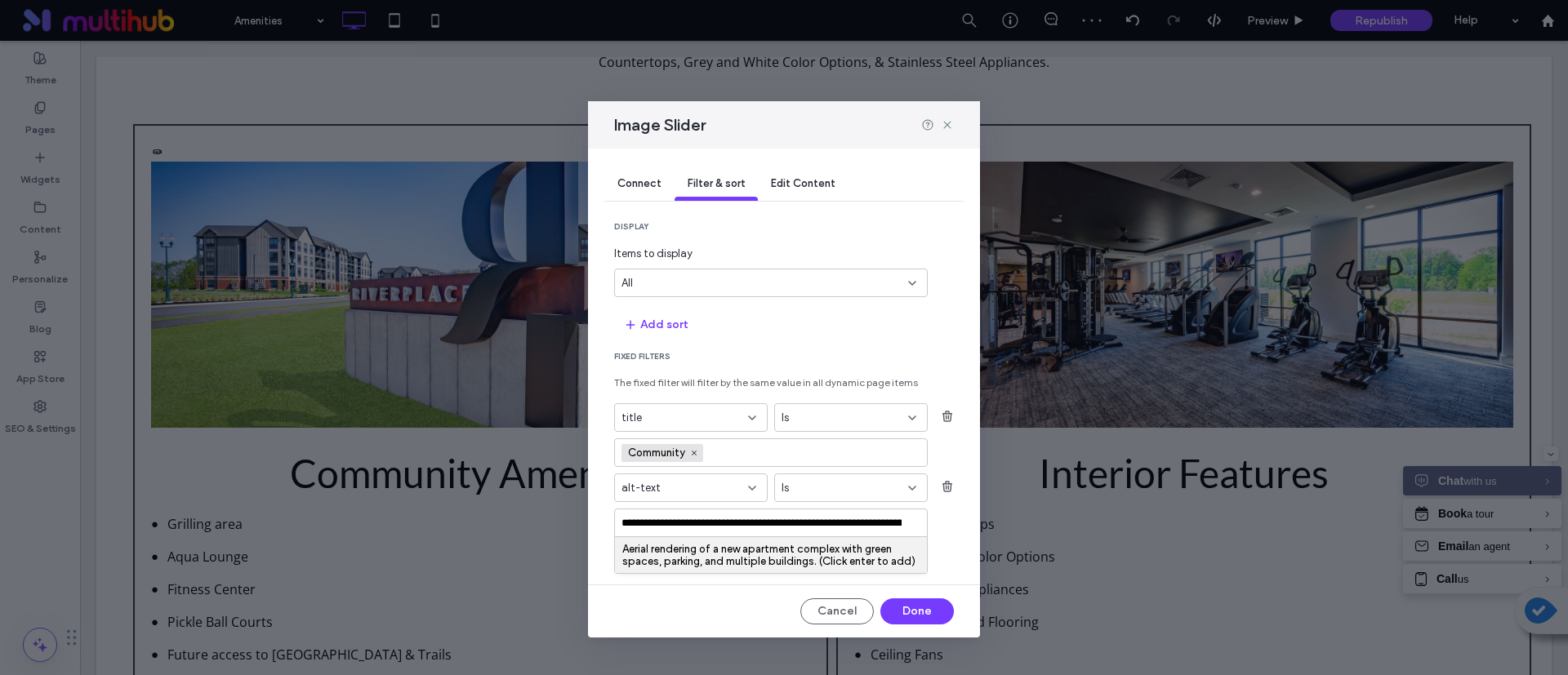
scroll to position [0, 179]
type input "**********"
click at [639, 570] on div "Aerial rendering of a new apartment complex with green spaces, parking, and mul…" at bounding box center [772, 555] width 312 height 36
click at [638, 589] on div "**********" at bounding box center [784, 392] width 392 height 488
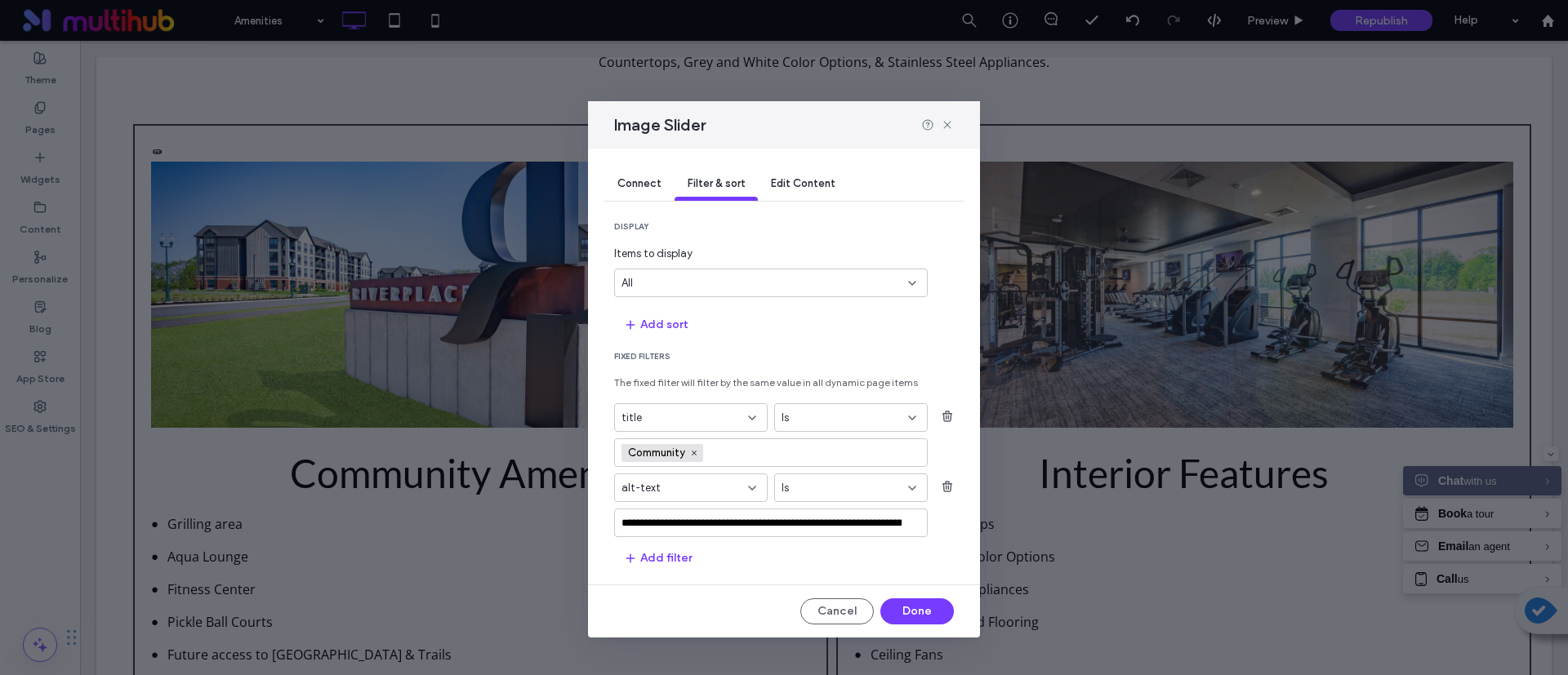
click at [735, 545] on section "**********" at bounding box center [784, 461] width 340 height 221
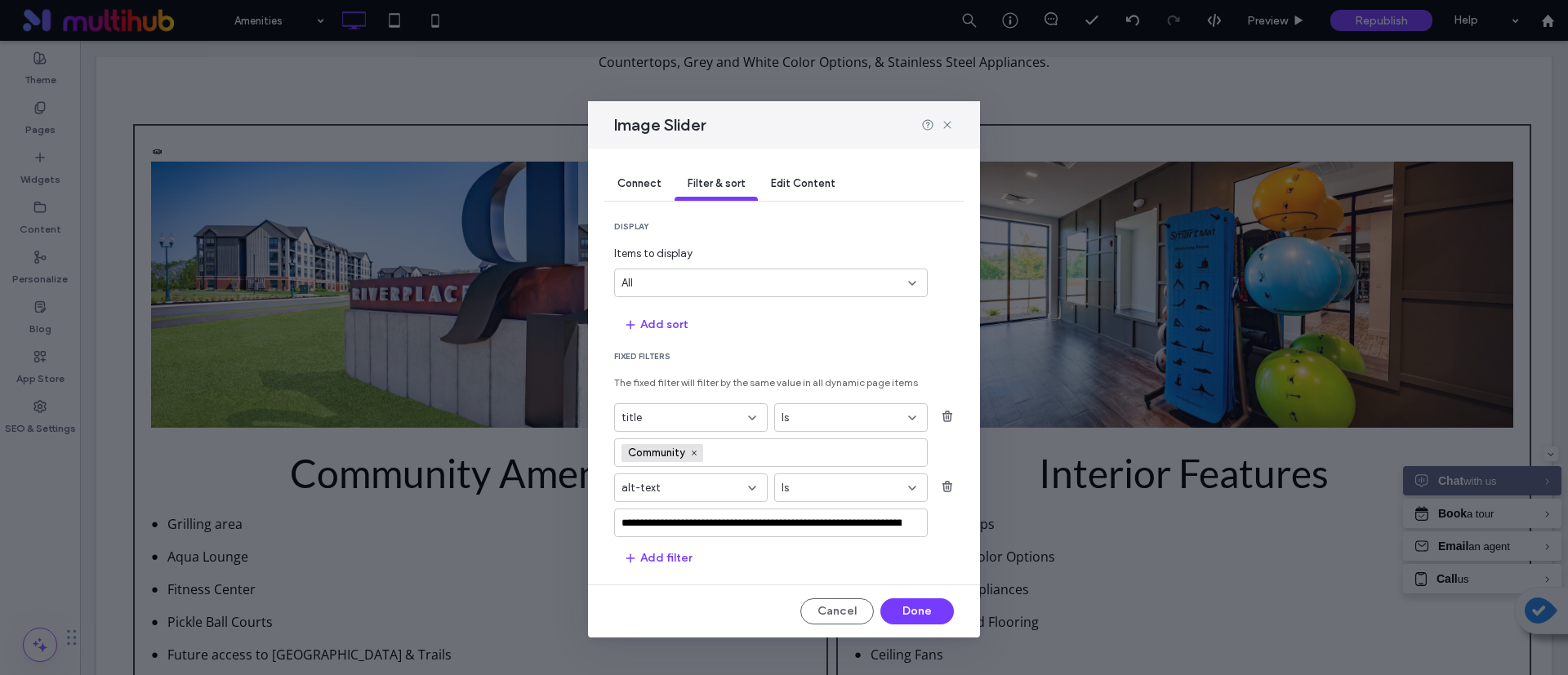
click at [860, 488] on div "Is" at bounding box center [841, 488] width 119 height 17
click at [723, 512] on div "**********" at bounding box center [771, 523] width 313 height 29
click at [742, 488] on input "fields-dropdown" at bounding box center [685, 488] width 127 height 13
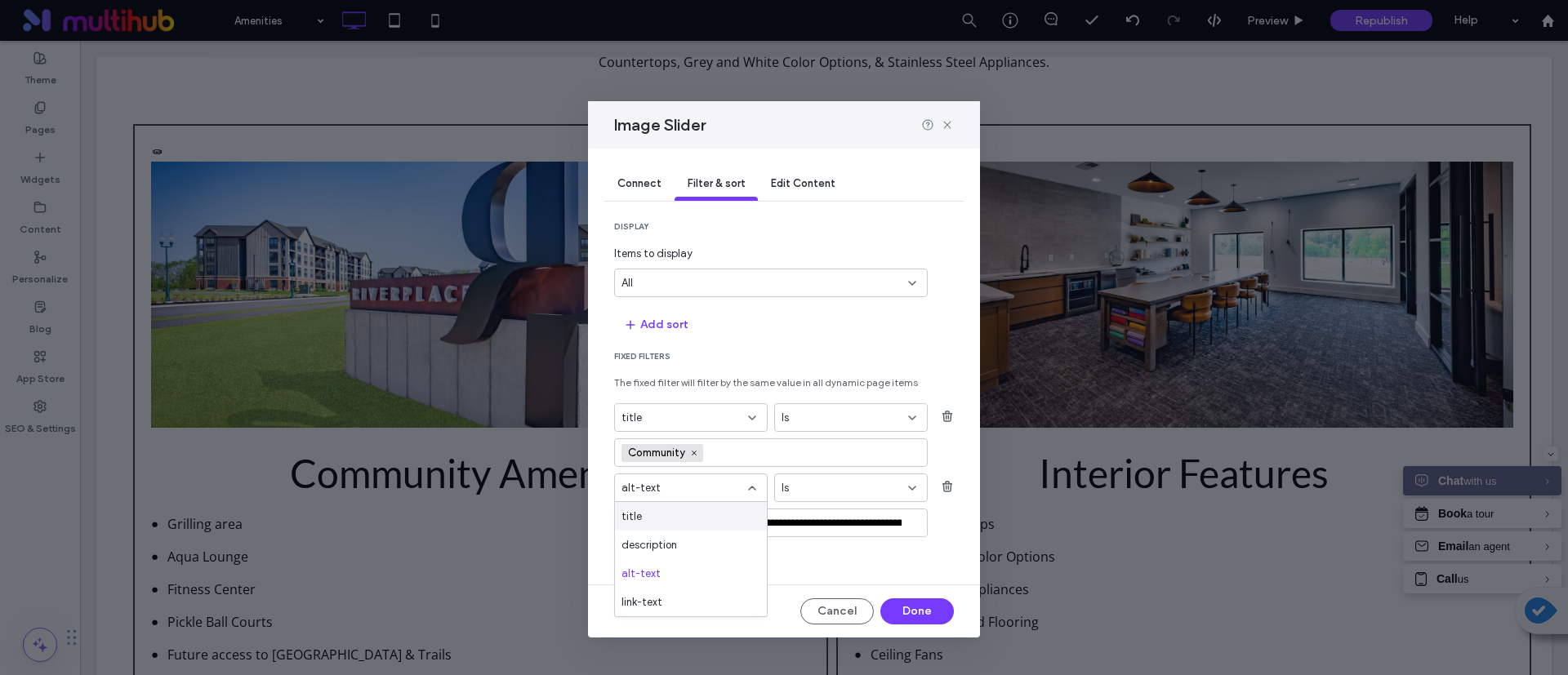
click at [838, 533] on div "**********" at bounding box center [771, 523] width 313 height 29
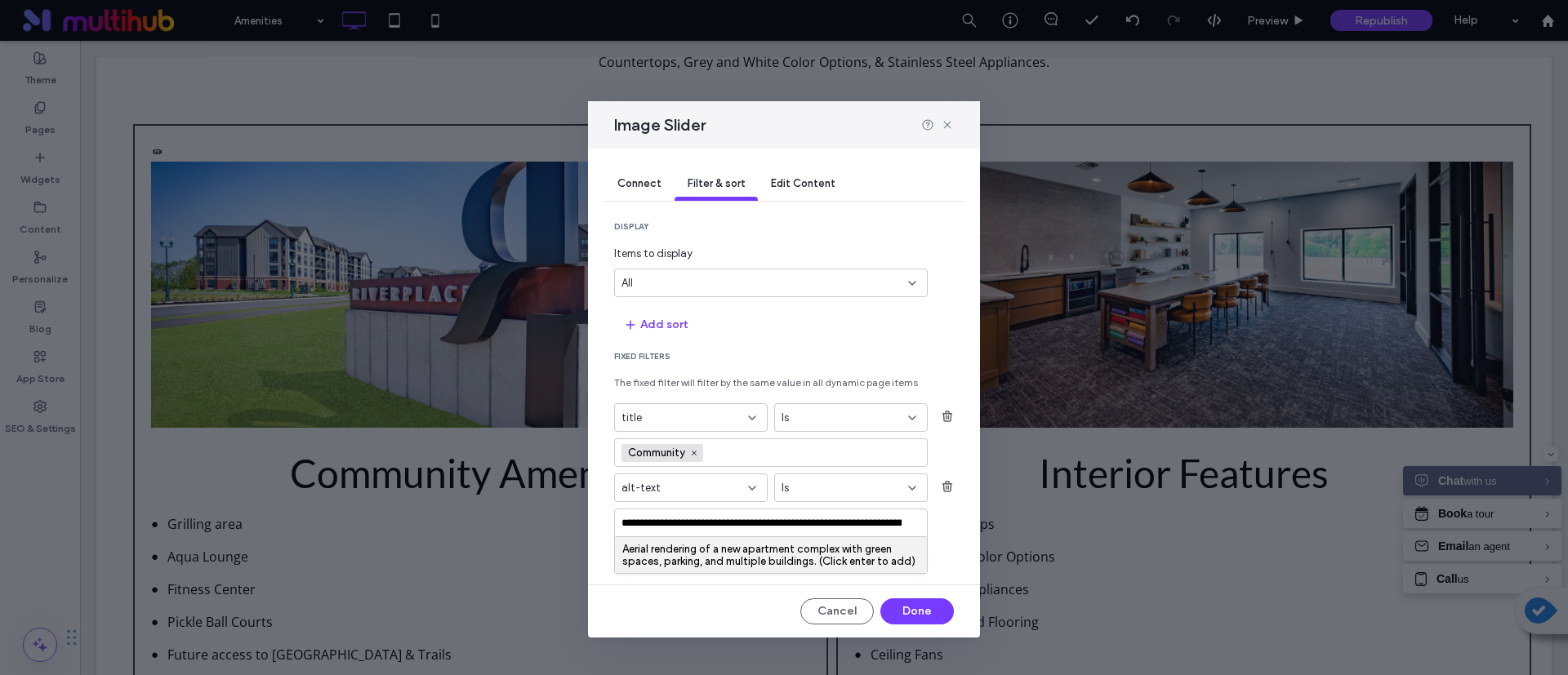
click at [780, 548] on div "Aerial rendering of a new apartment complex with green spaces, parking, and mul…" at bounding box center [772, 555] width 298 height 25
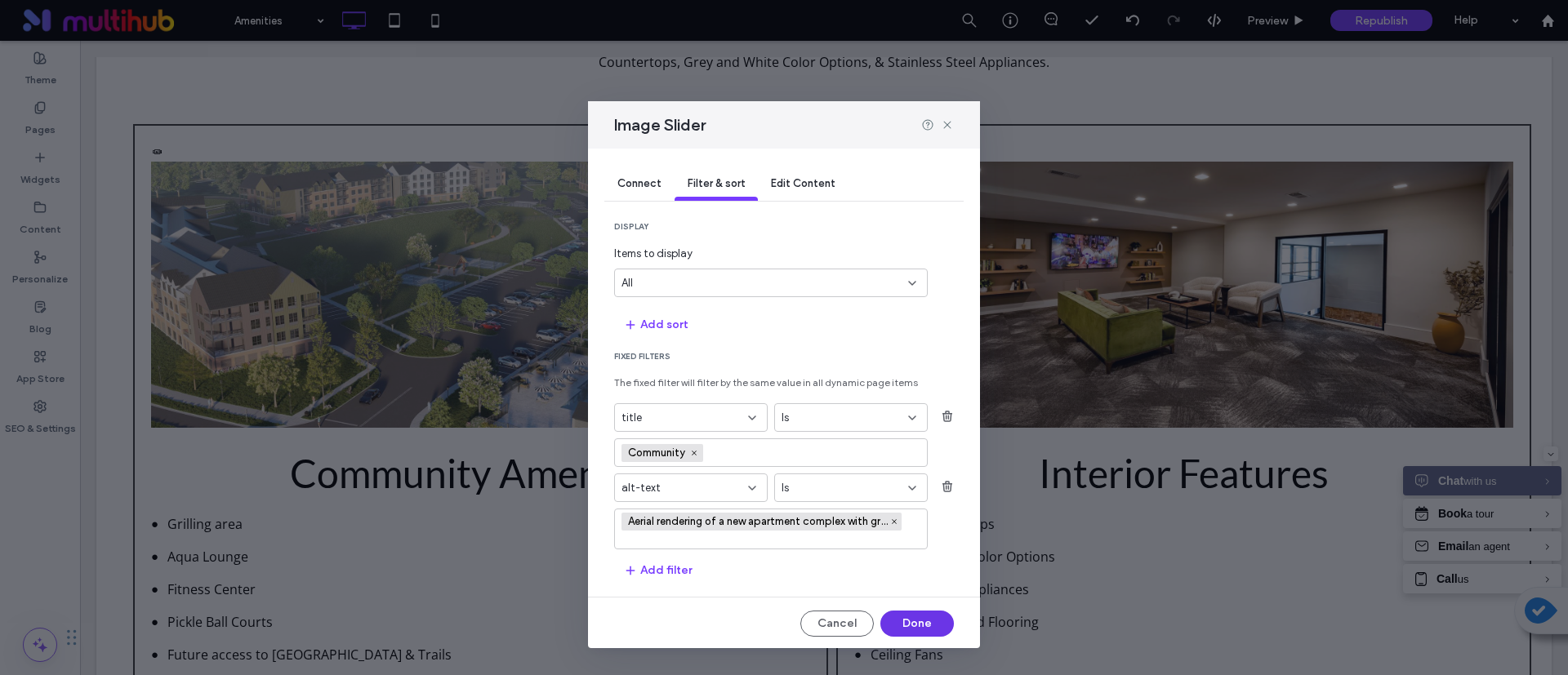
drag, startPoint x: 909, startPoint y: 631, endPoint x: 828, endPoint y: 590, distance: 90.8
click at [909, 631] on button "Done" at bounding box center [918, 623] width 74 height 26
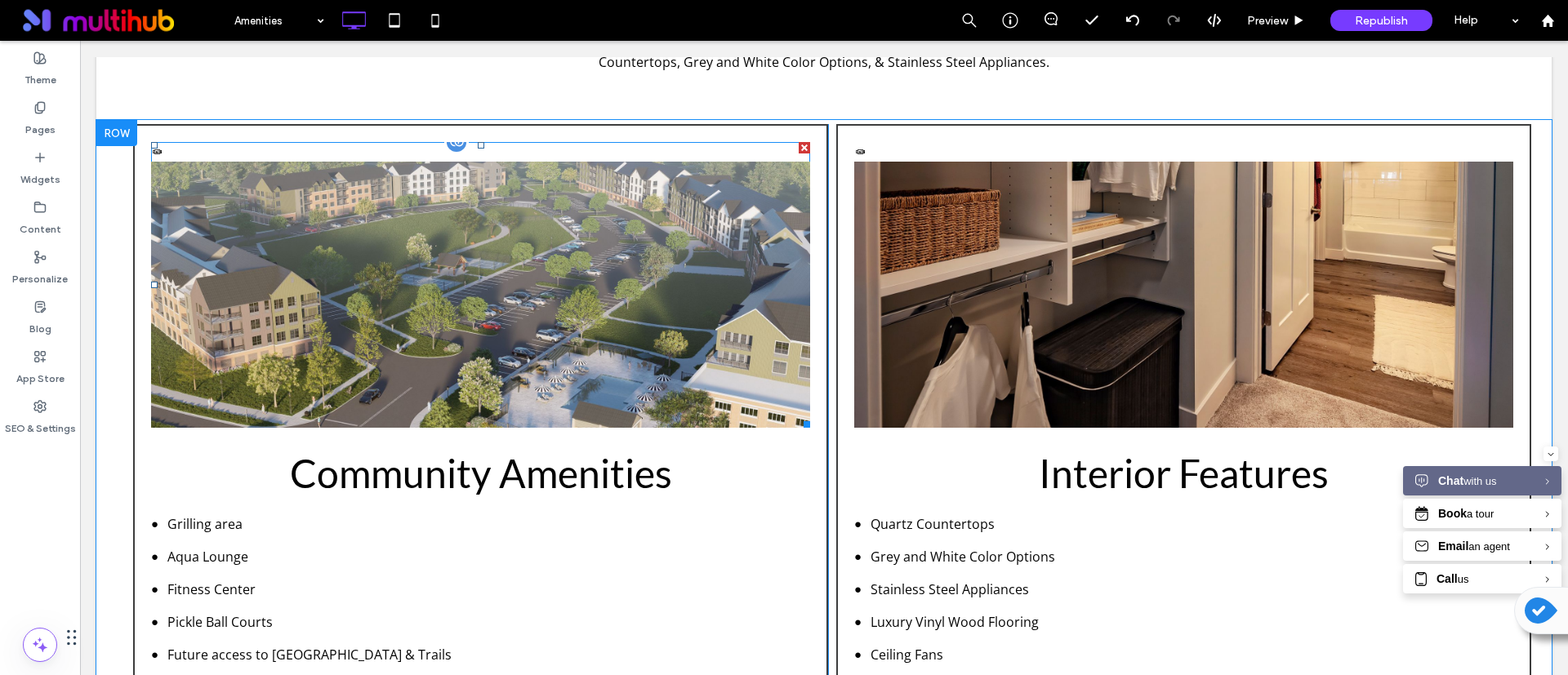
click at [641, 340] on li "Community" at bounding box center [480, 304] width 659 height 285
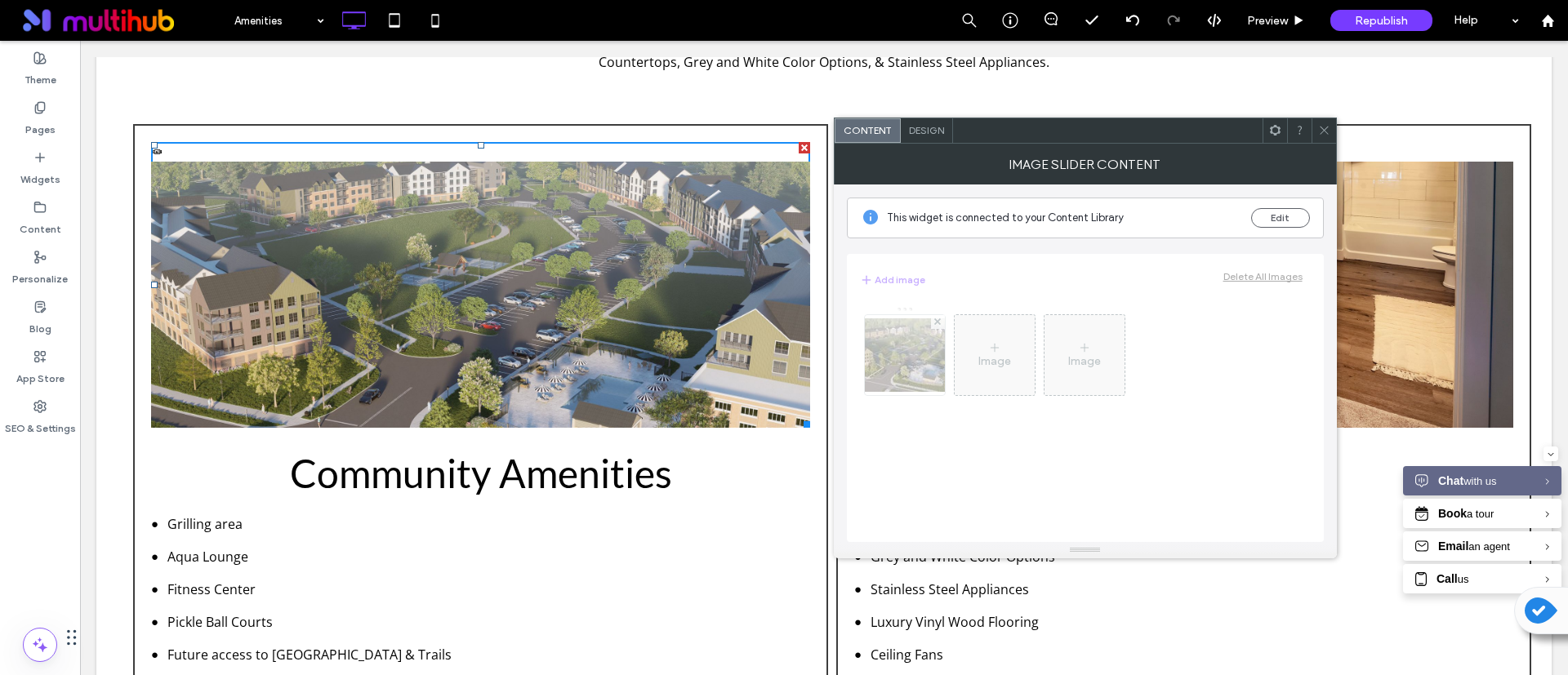
click at [943, 133] on span "Design" at bounding box center [927, 129] width 35 height 12
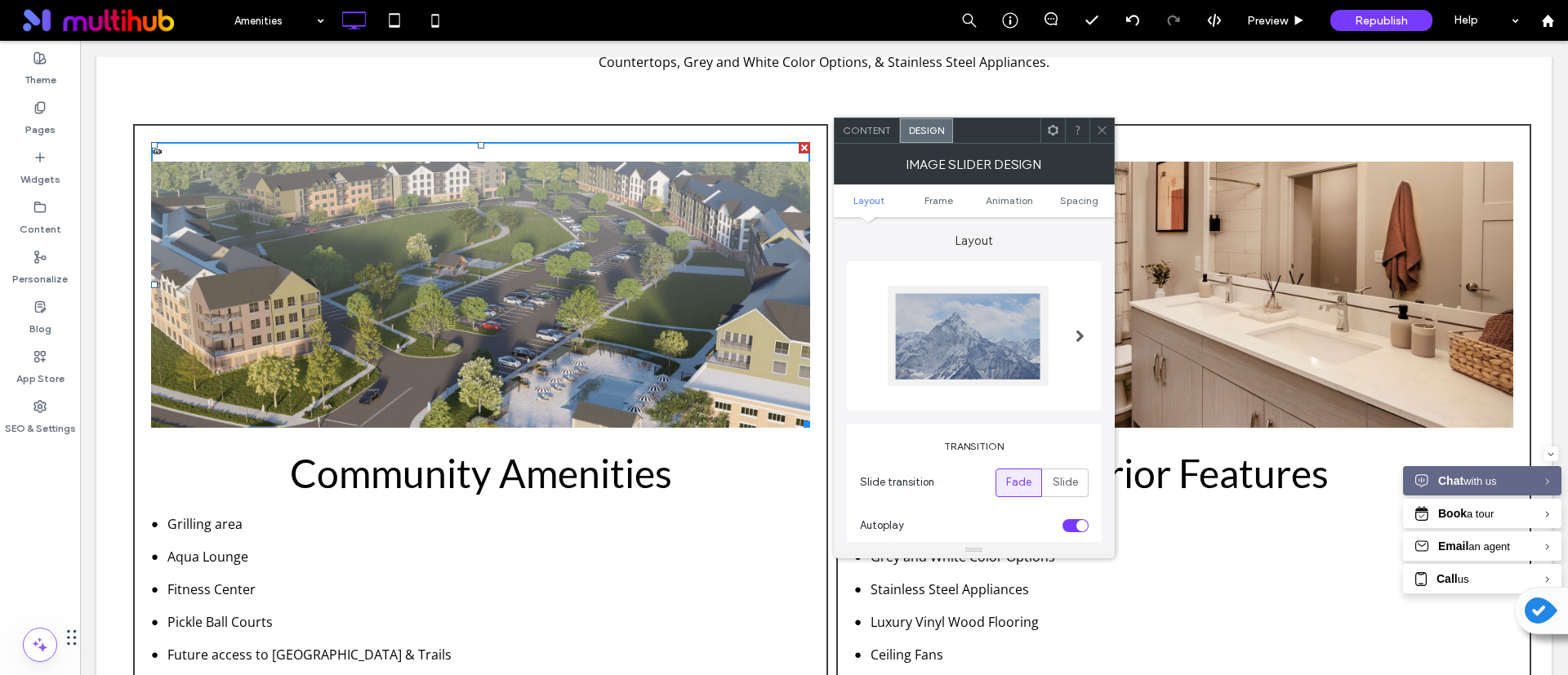
click at [1053, 132] on icon at bounding box center [1052, 129] width 12 height 12
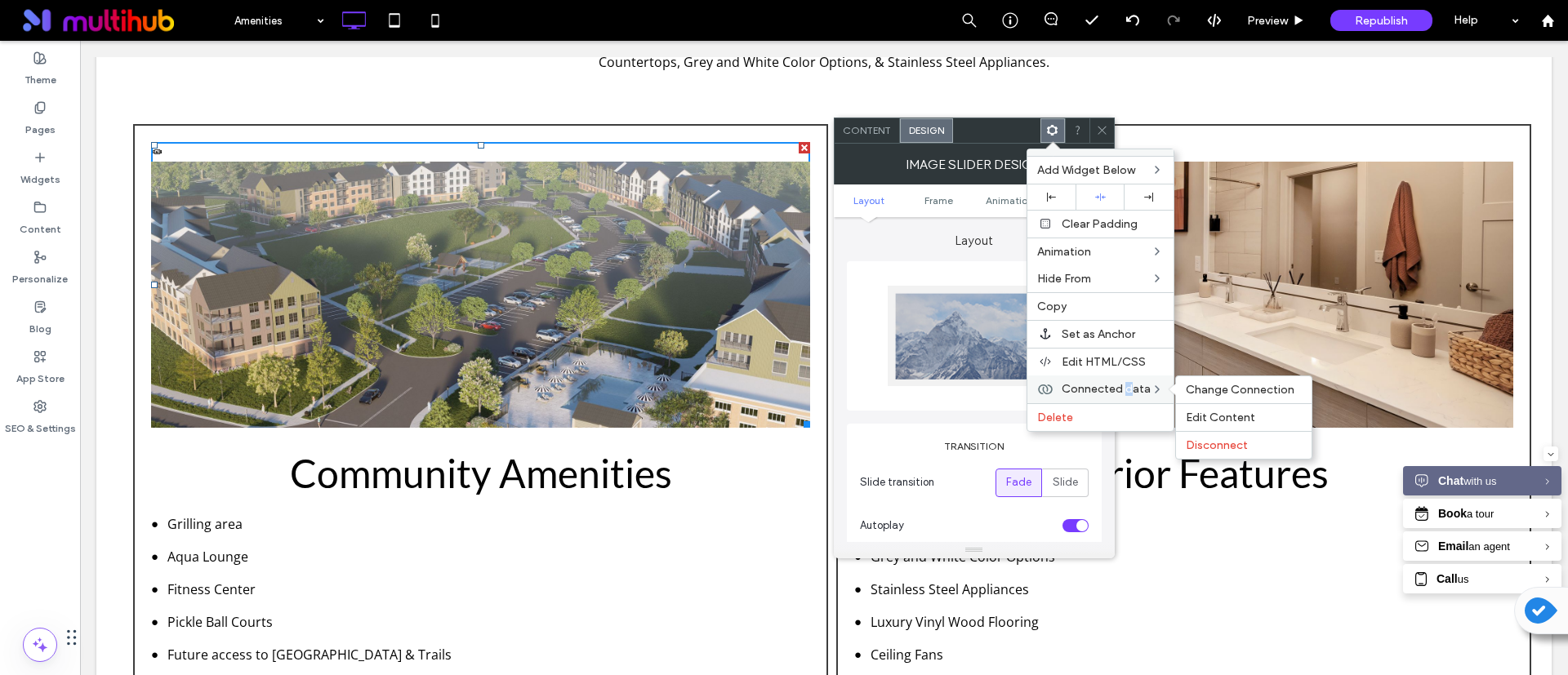
click at [1128, 387] on span "Connected data" at bounding box center [1106, 389] width 89 height 14
click at [1193, 420] on span "Edit Content" at bounding box center [1220, 417] width 69 height 14
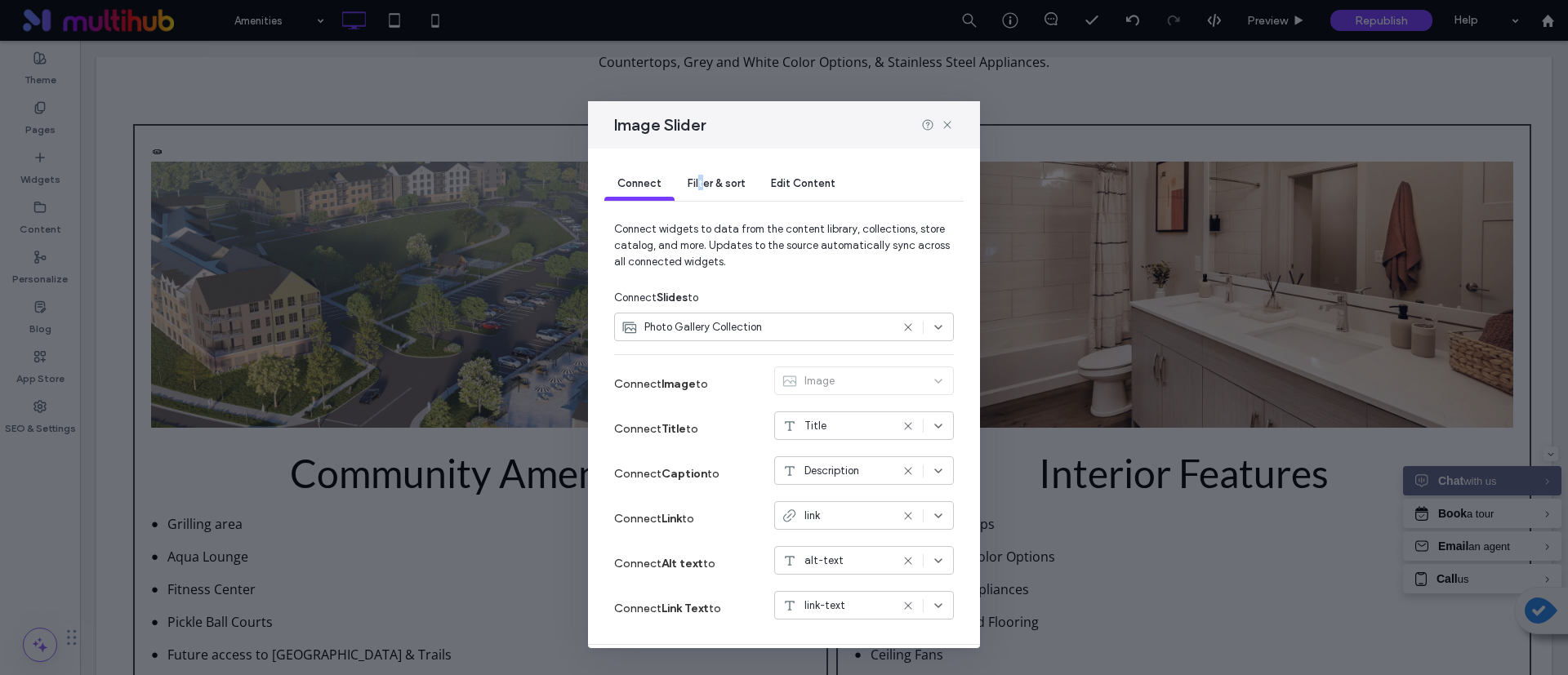
click at [700, 182] on span "Filter & sort" at bounding box center [716, 183] width 57 height 12
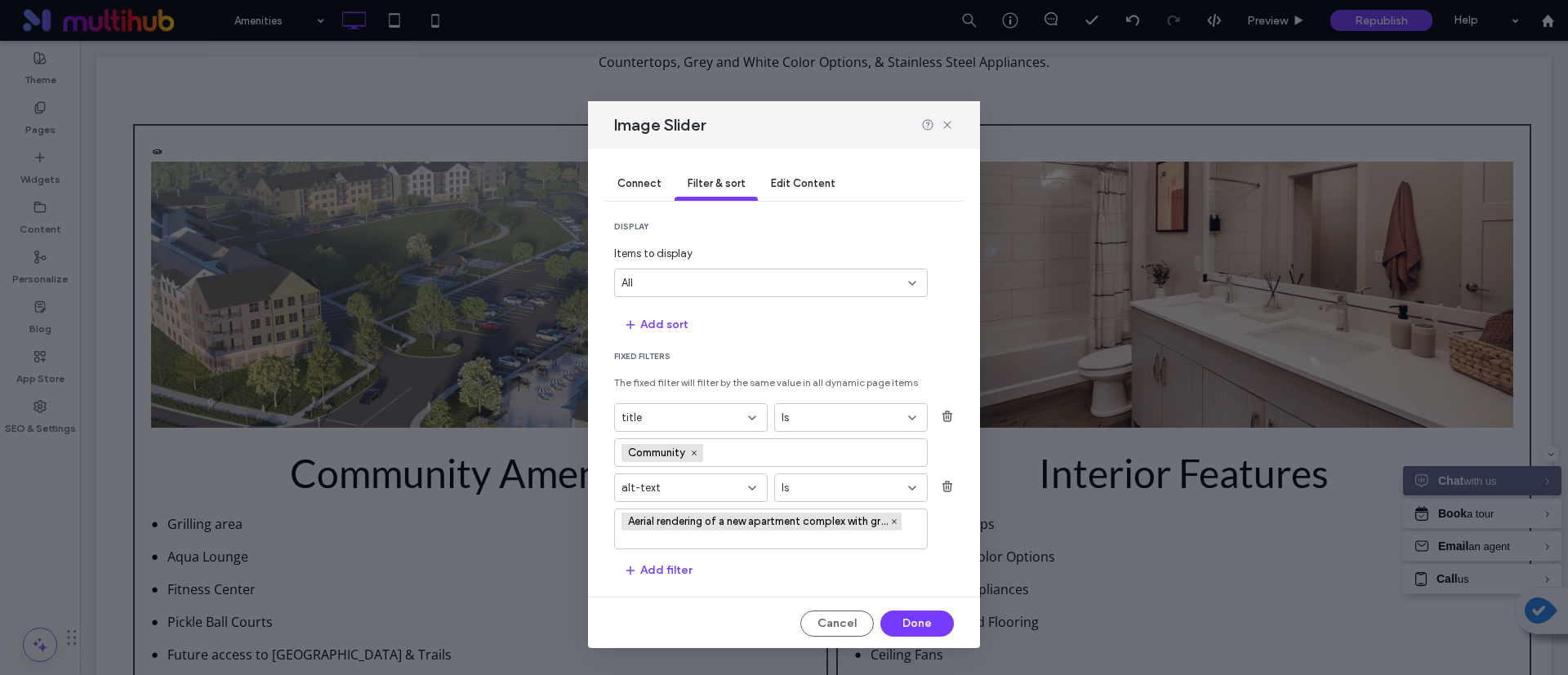
click at [603, 577] on div "Connect Filter & sort Edit Content display Items to display All Add sort Fixed …" at bounding box center [784, 398] width 392 height 500
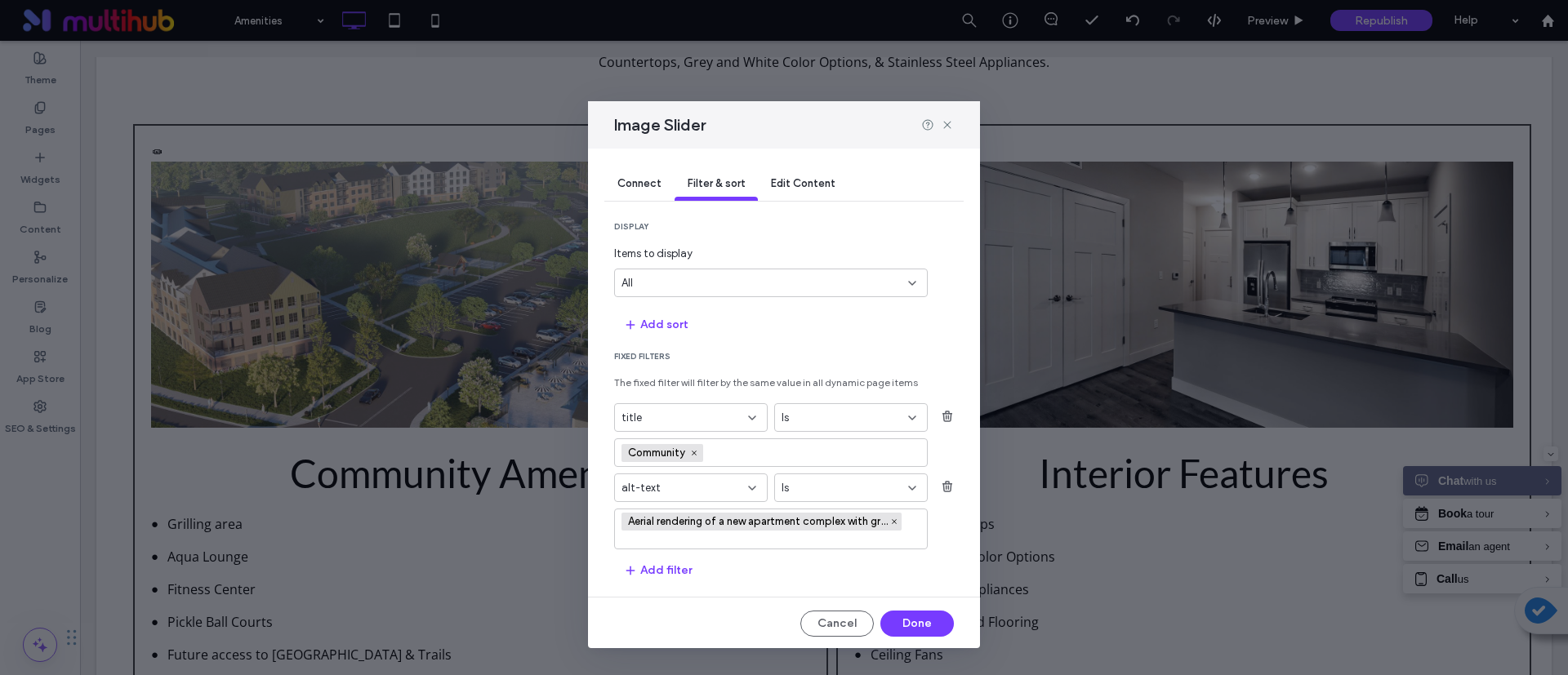
click at [813, 423] on div "Is" at bounding box center [841, 418] width 119 height 17
click at [785, 494] on div "Contains" at bounding box center [837, 502] width 143 height 29
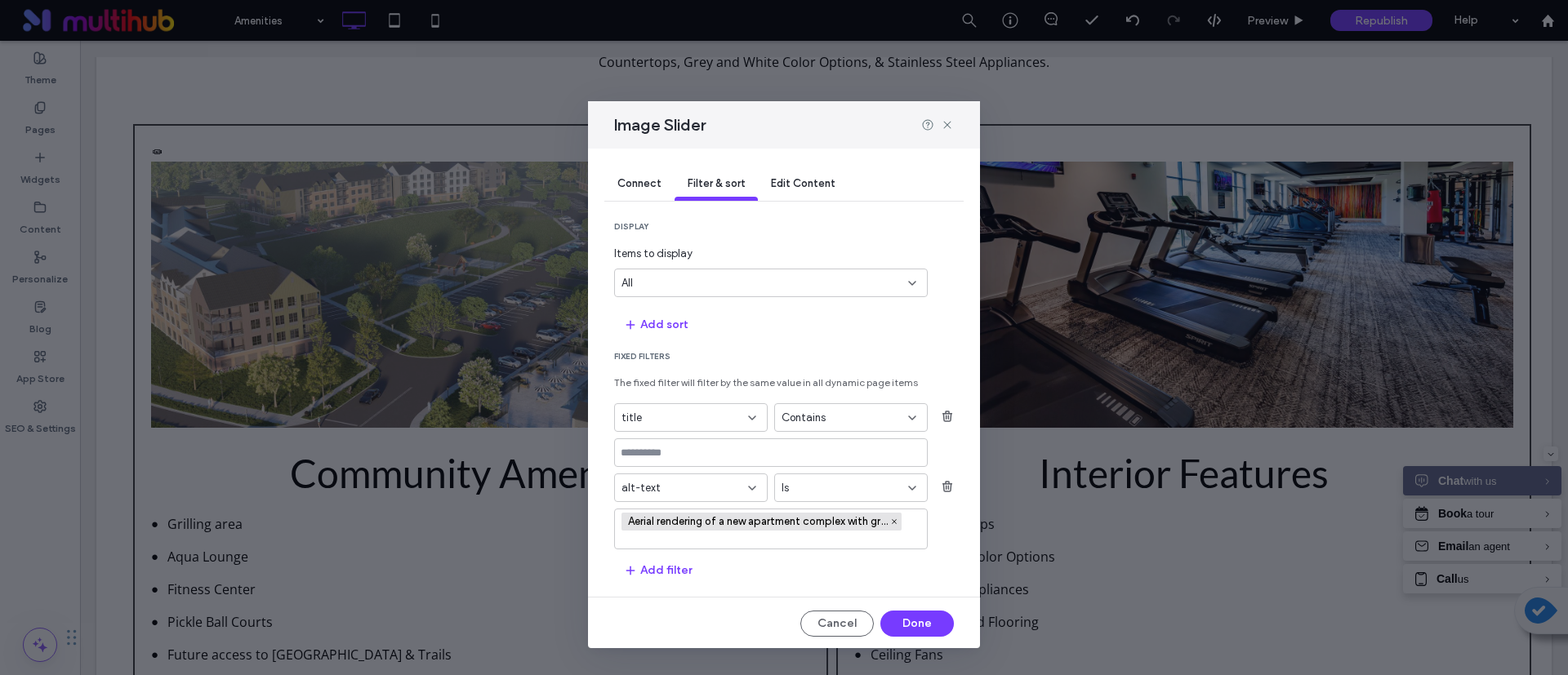
click at [735, 573] on section "Fixed Filters The fixed filter will filter by the same value in all dynamic pag…" at bounding box center [784, 467] width 340 height 233
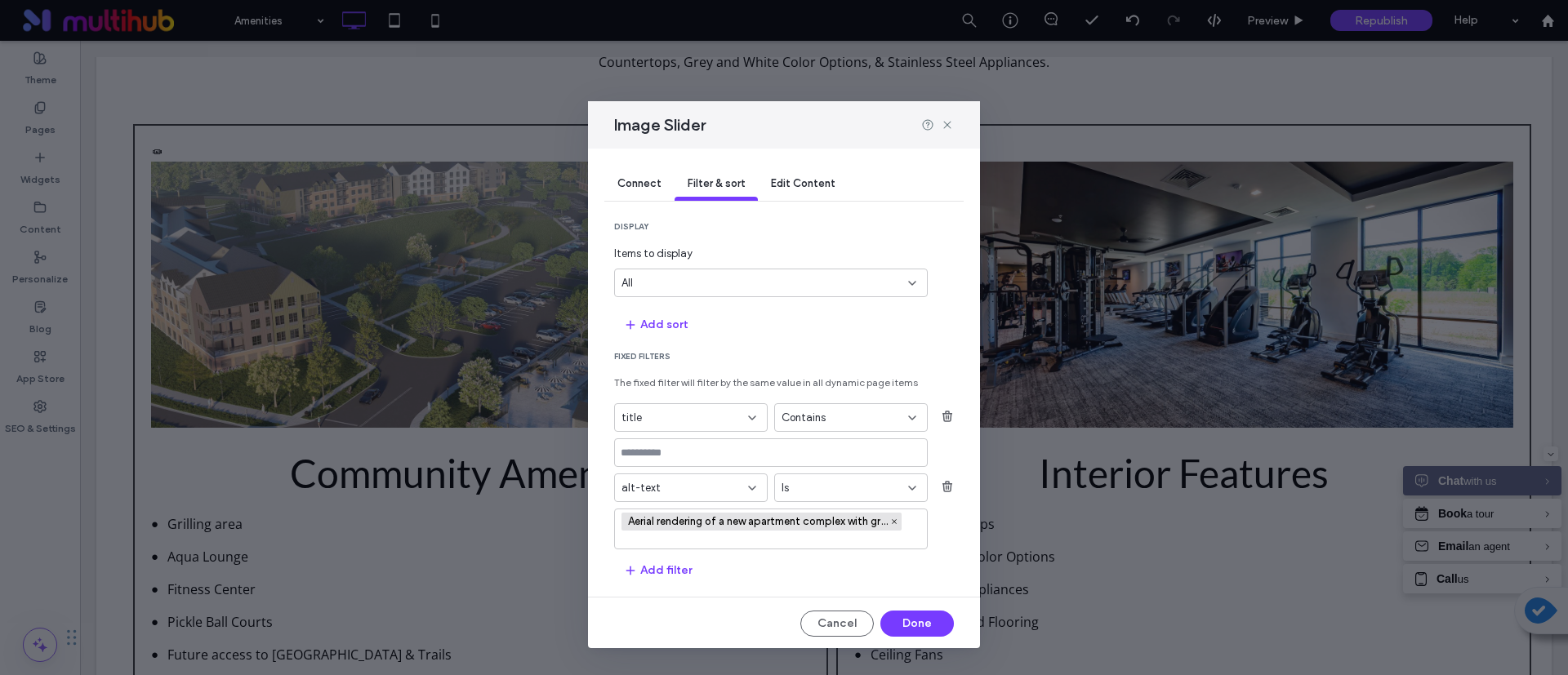
click at [704, 436] on div "title Contains" at bounding box center [784, 435] width 340 height 64
click at [704, 441] on input at bounding box center [771, 452] width 313 height 29
click at [707, 441] on input at bounding box center [771, 452] width 313 height 29
click at [703, 458] on input at bounding box center [771, 452] width 313 height 29
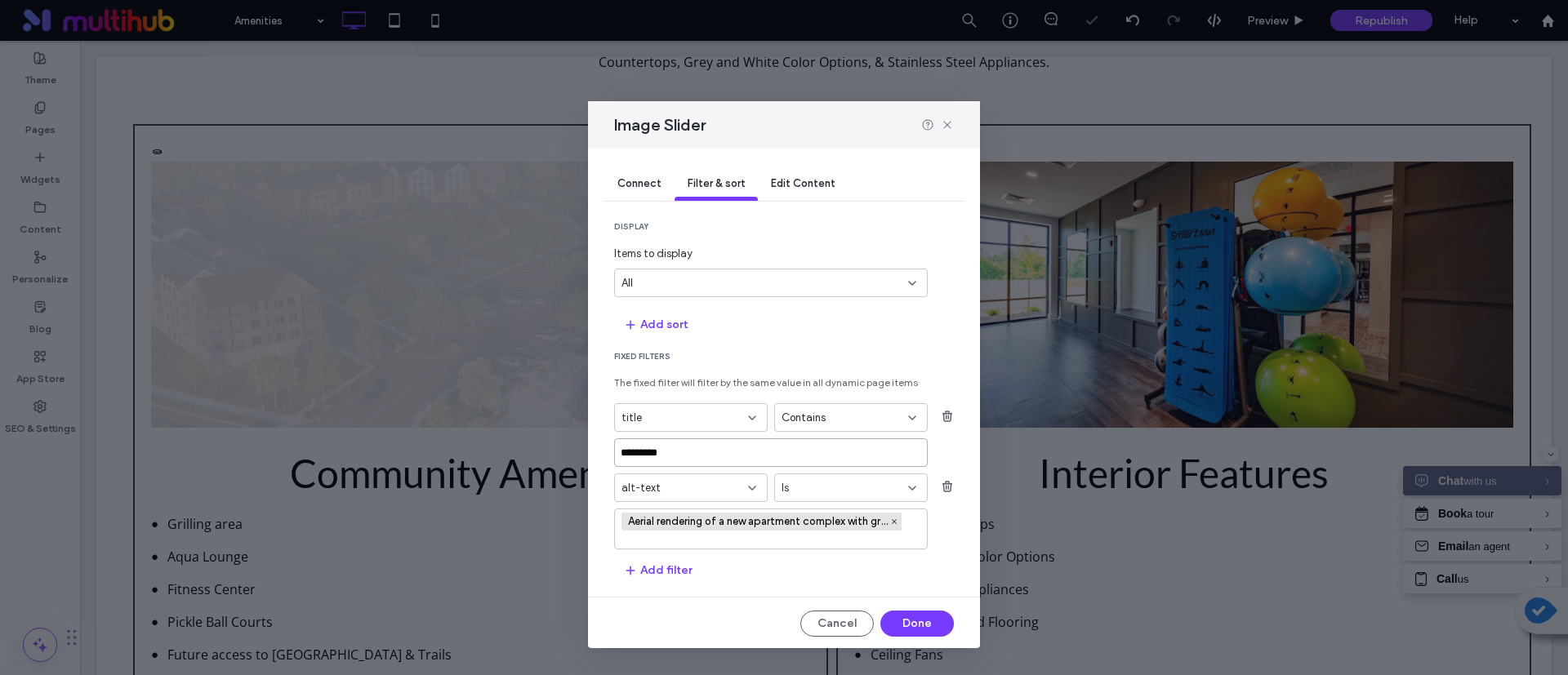
type input "*********"
click at [889, 611] on div "Connect Filter & sort Edit Content display Items to display All Add sort Fixed …" at bounding box center [784, 398] width 392 height 500
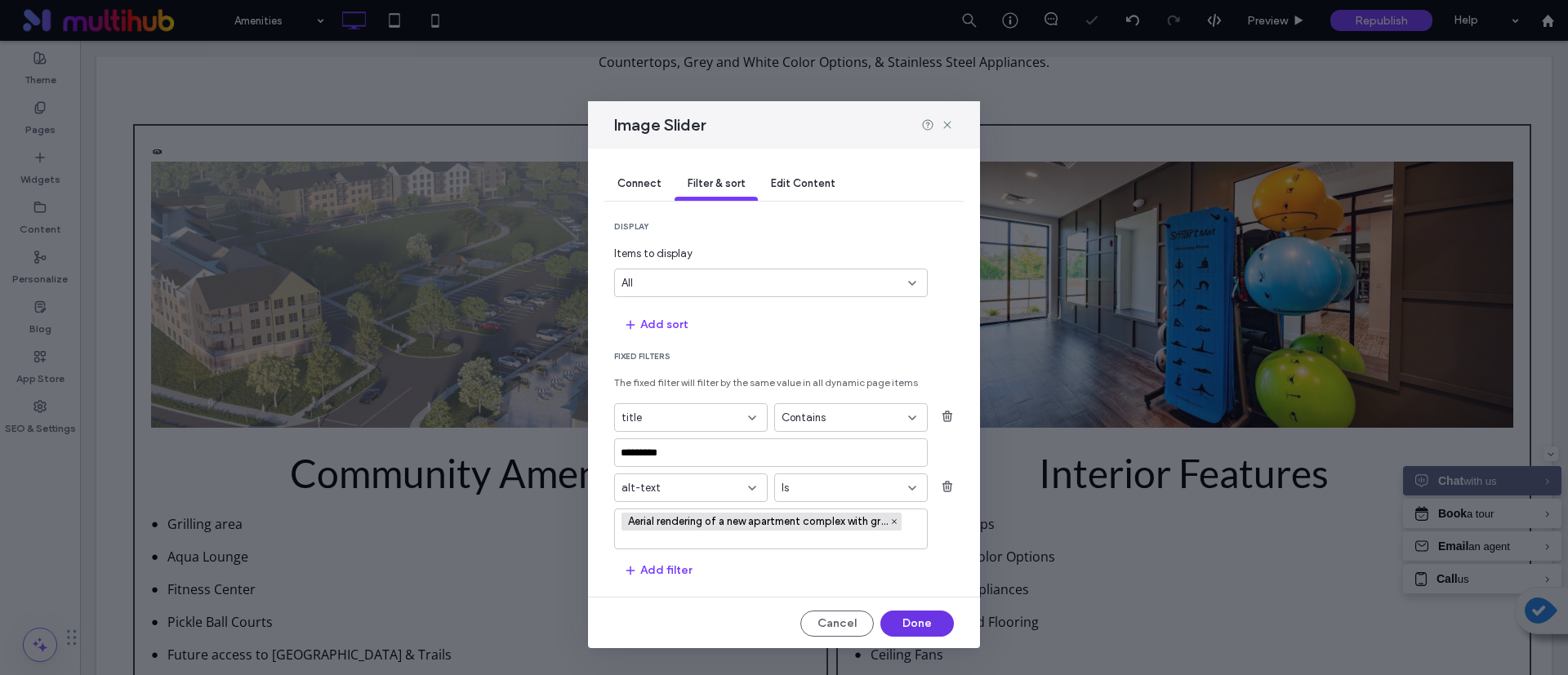
click at [888, 621] on button "Done" at bounding box center [918, 623] width 74 height 26
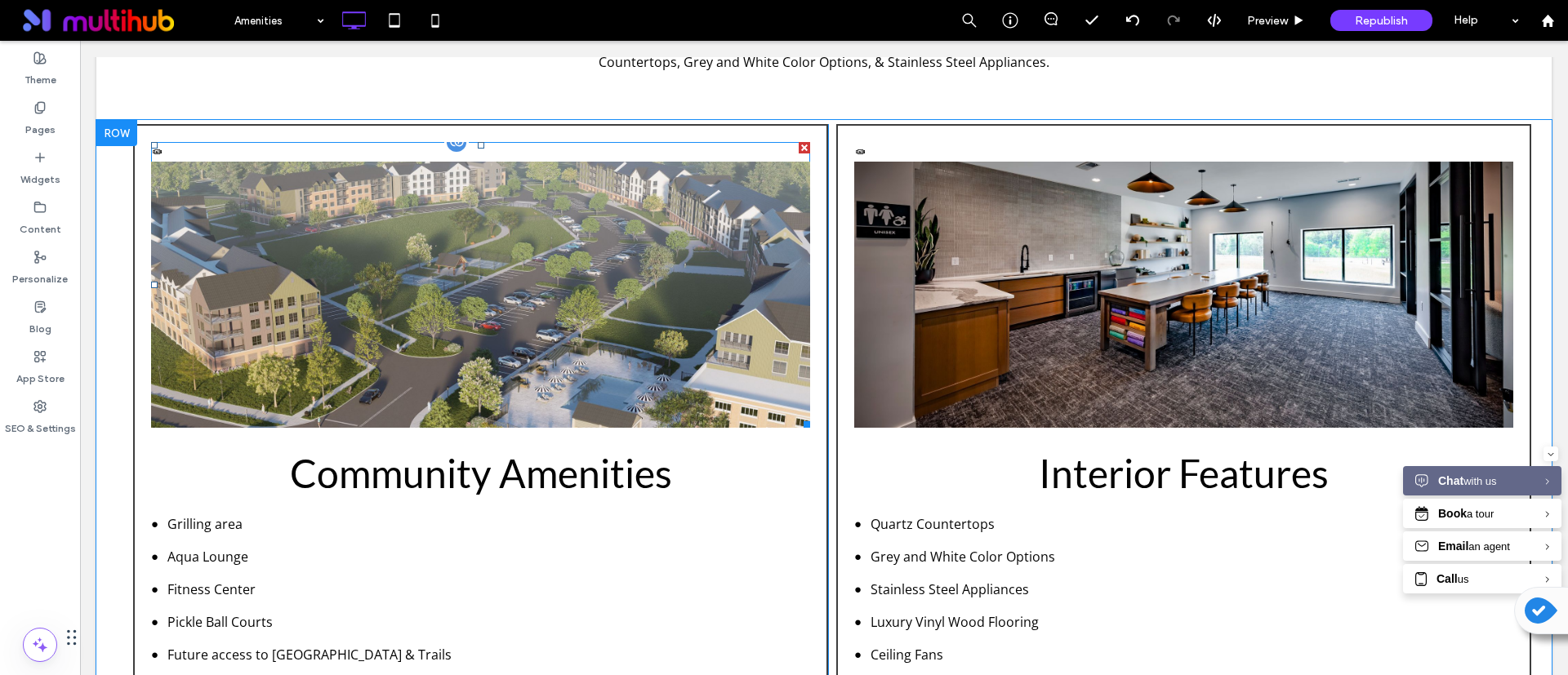
click at [553, 259] on li "Community" at bounding box center [480, 304] width 659 height 285
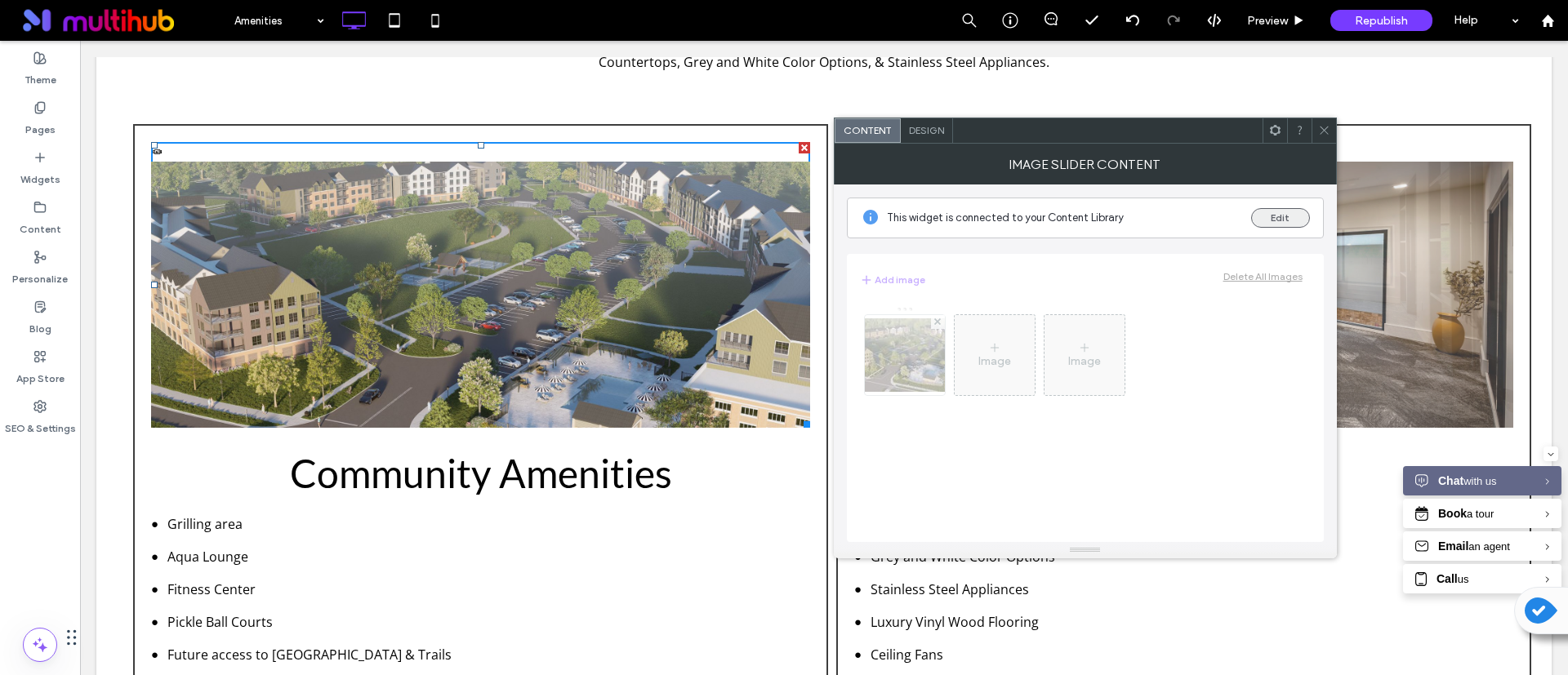
click at [1273, 214] on button "Edit" at bounding box center [1281, 217] width 59 height 19
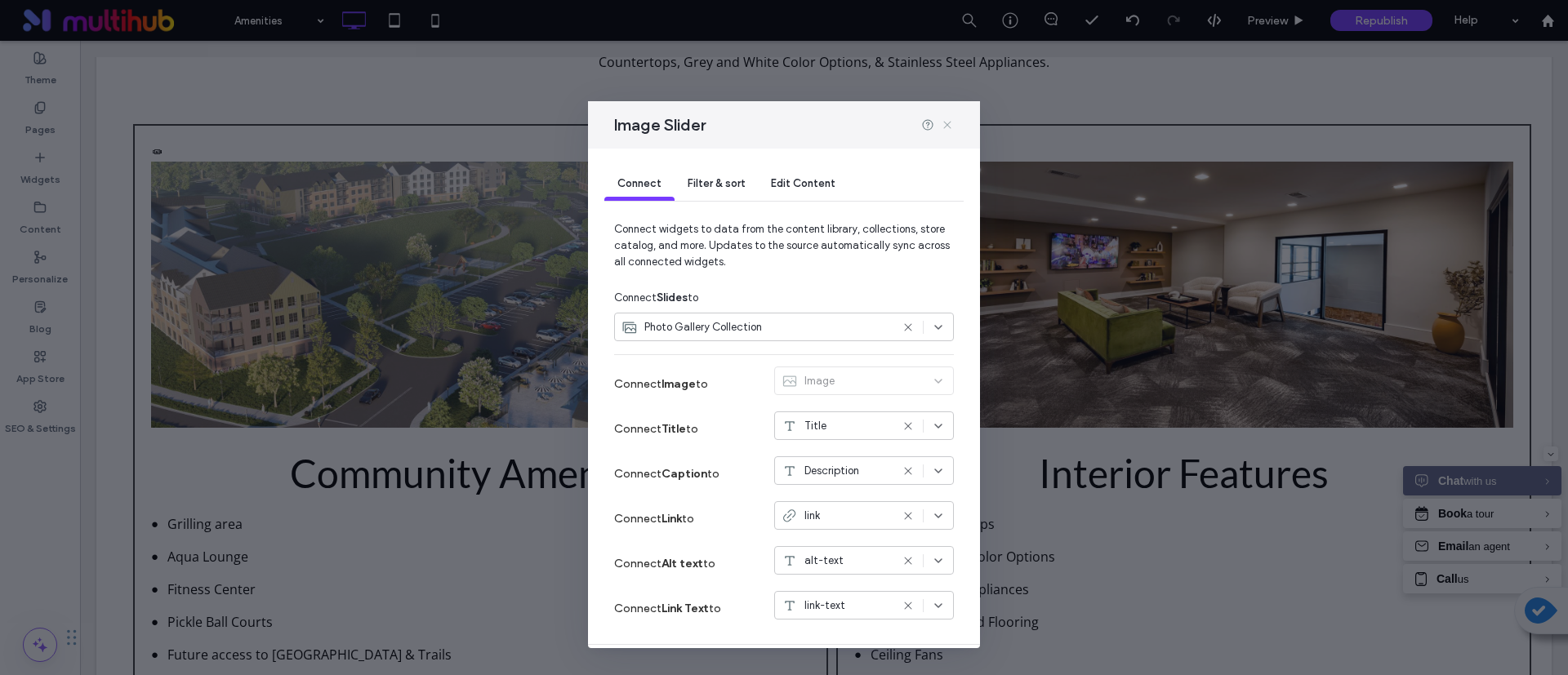
click at [948, 121] on icon at bounding box center [947, 125] width 13 height 13
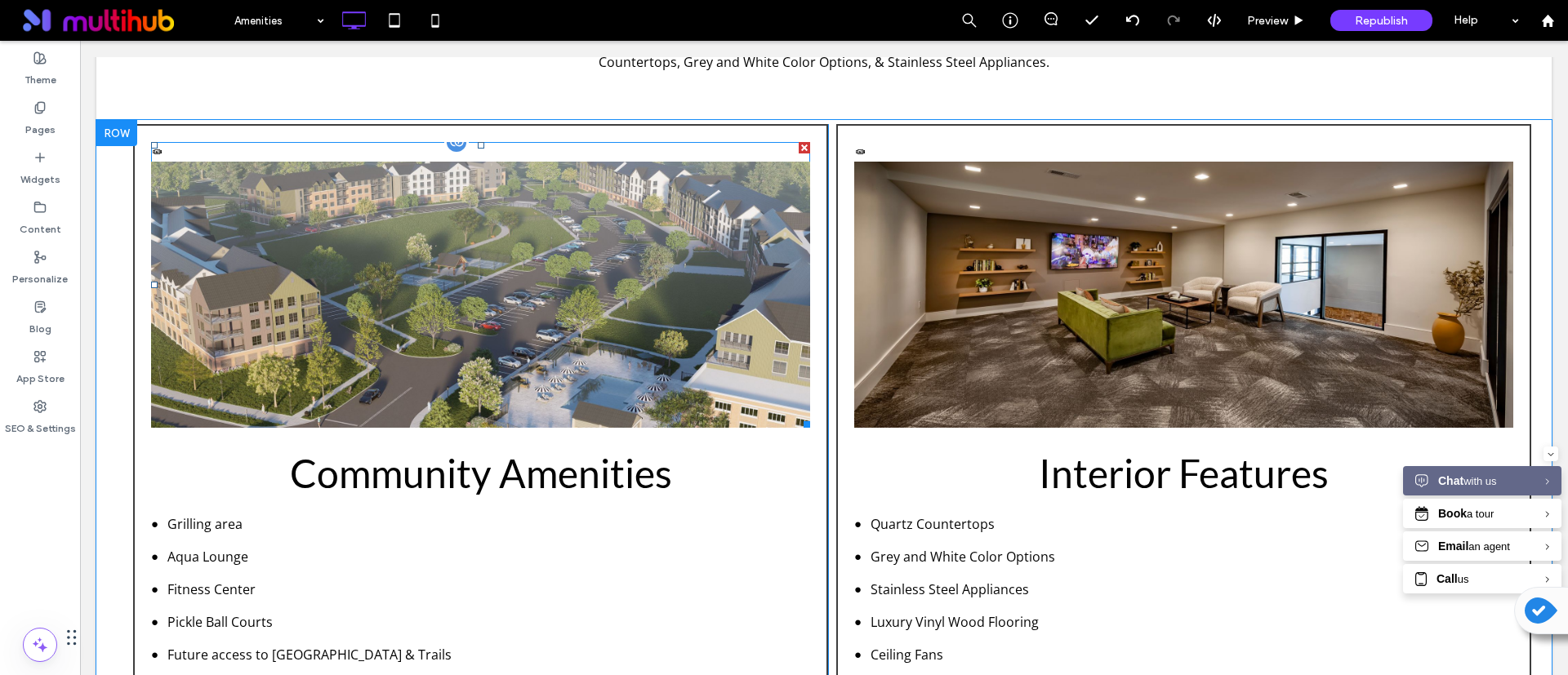
click at [636, 272] on li "Community" at bounding box center [480, 304] width 659 height 285
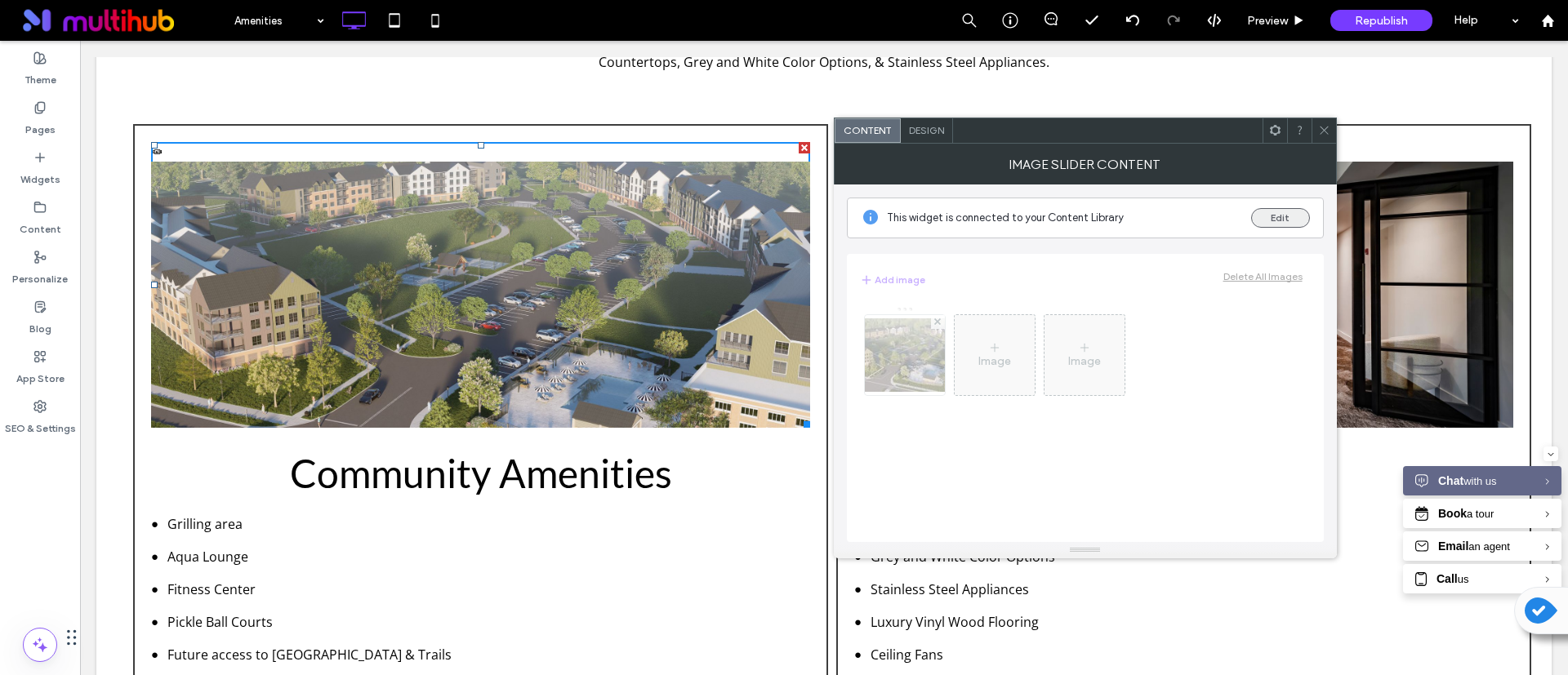
click at [1298, 215] on button "Edit" at bounding box center [1281, 217] width 59 height 19
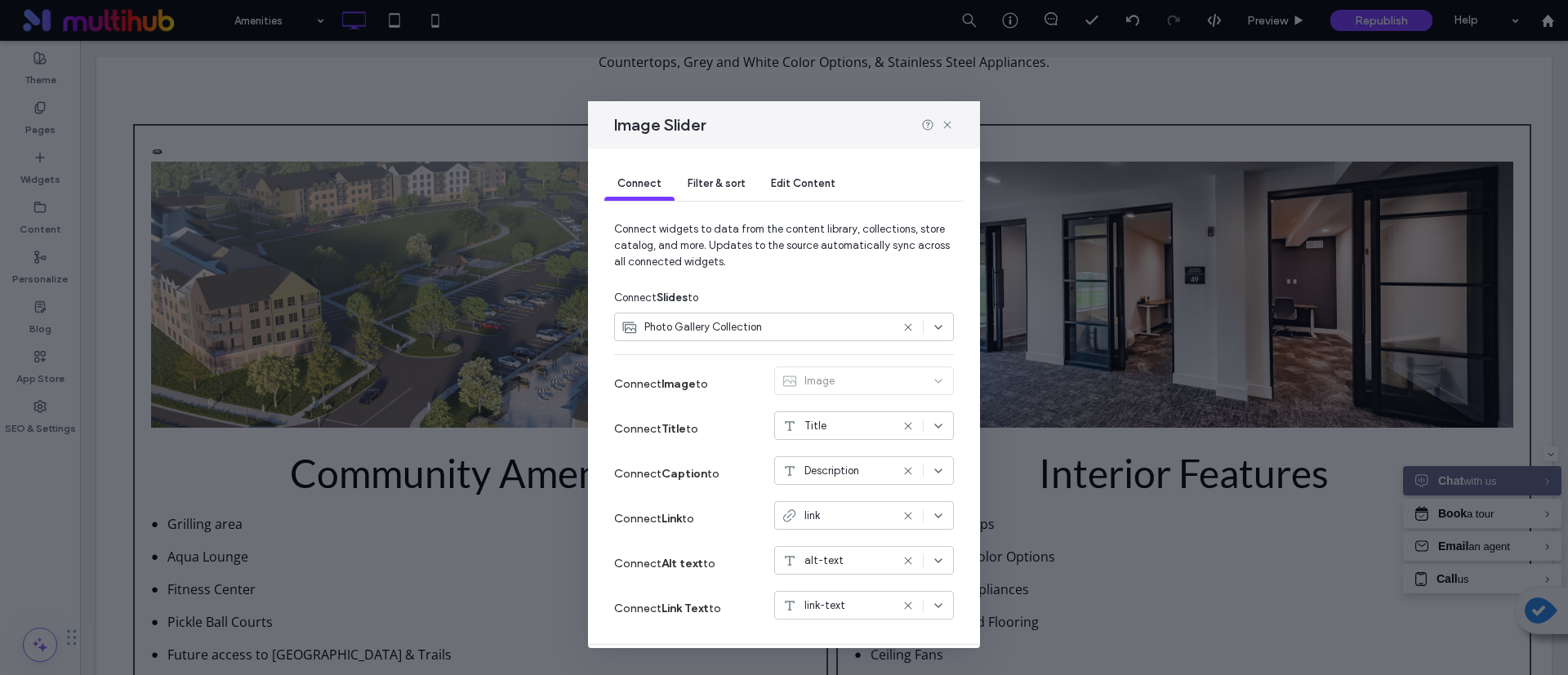
click at [704, 177] on span "Filter & sort" at bounding box center [716, 183] width 57 height 12
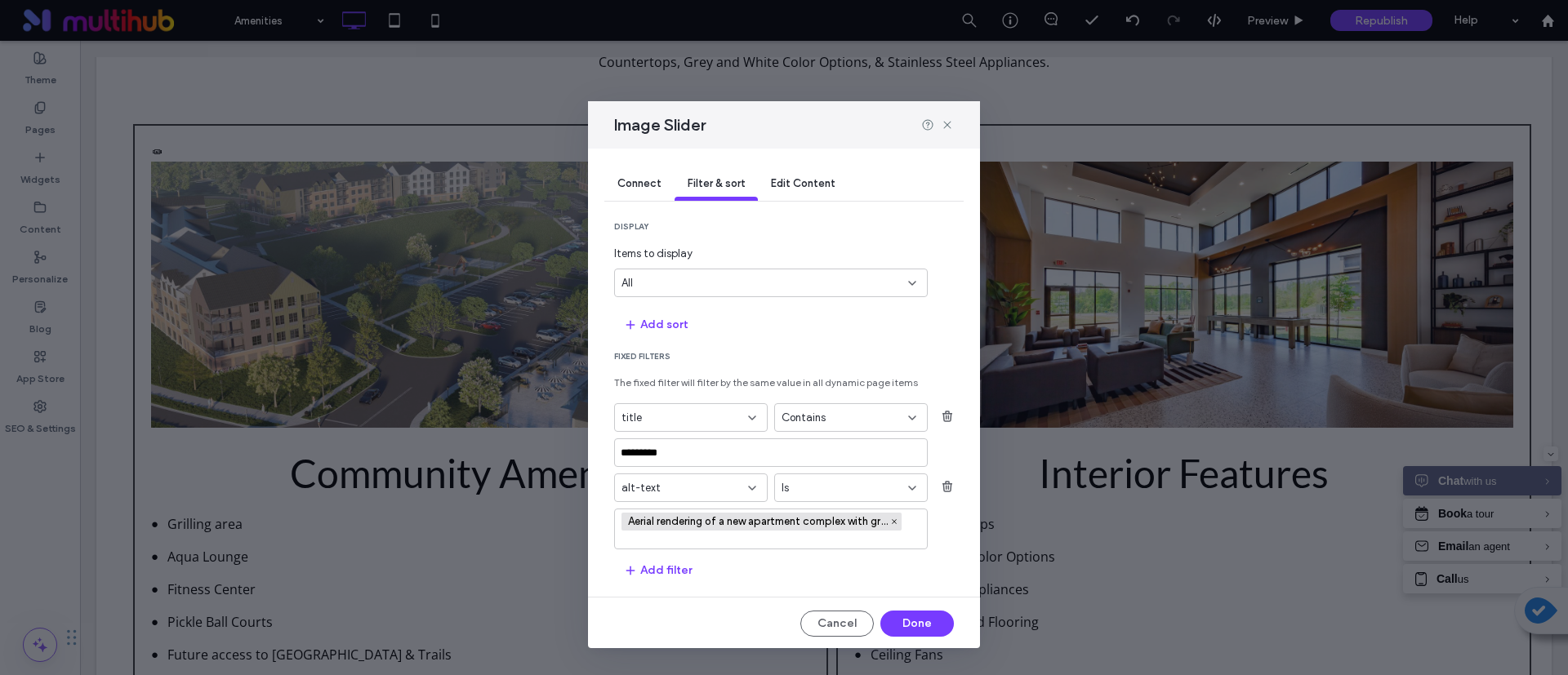
click at [941, 488] on icon "button" at bounding box center [947, 487] width 13 height 13
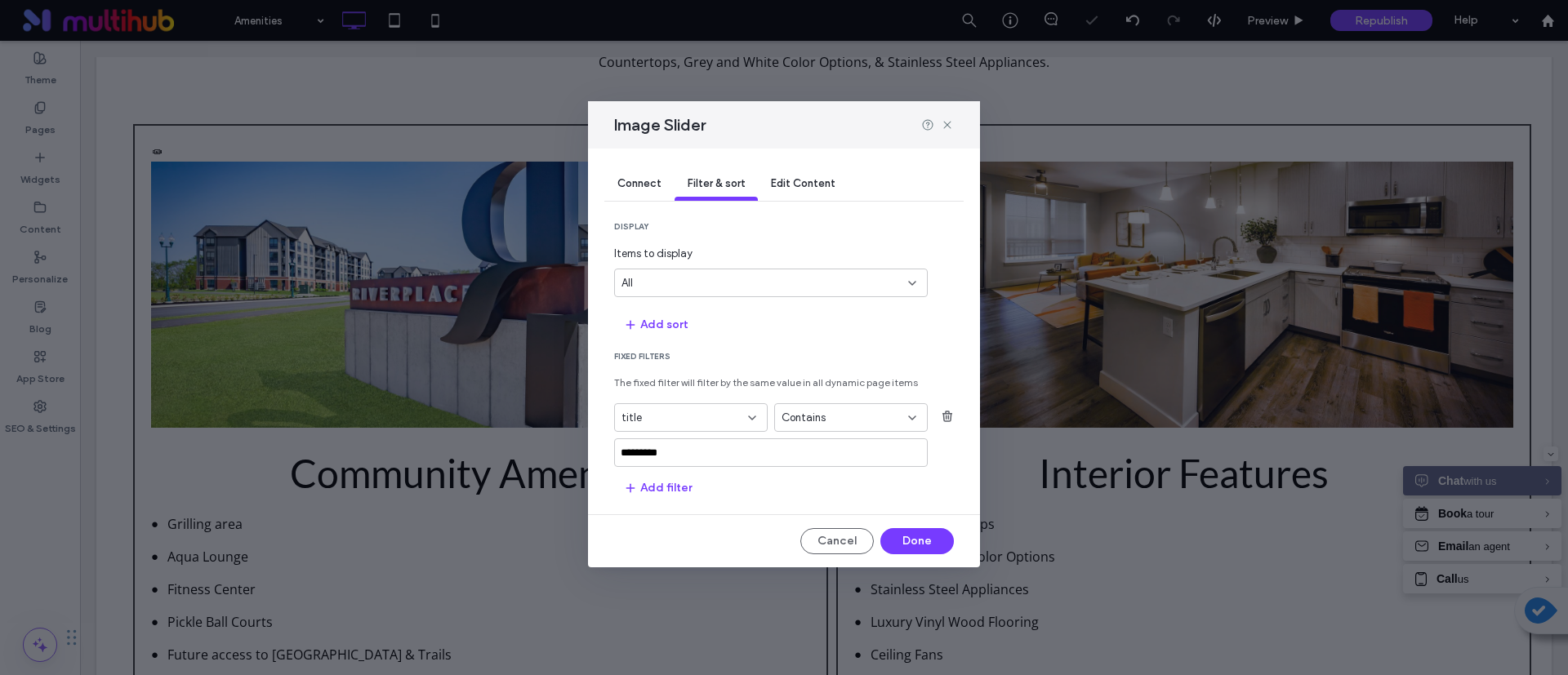
click at [813, 416] on span "Contains" at bounding box center [804, 418] width 44 height 17
click at [809, 452] on div "Is" at bounding box center [851, 446] width 152 height 29
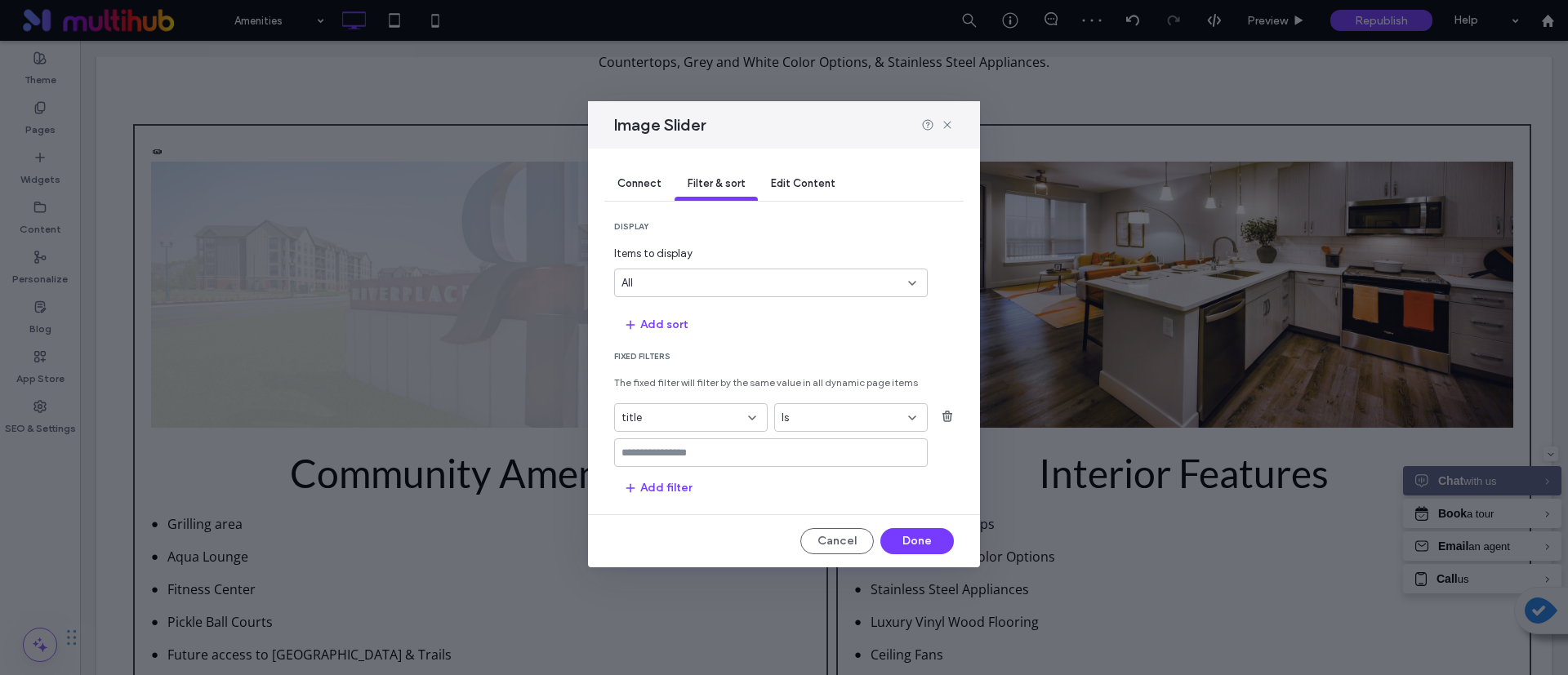
click at [750, 458] on input "values-textbox" at bounding box center [765, 453] width 286 height 13
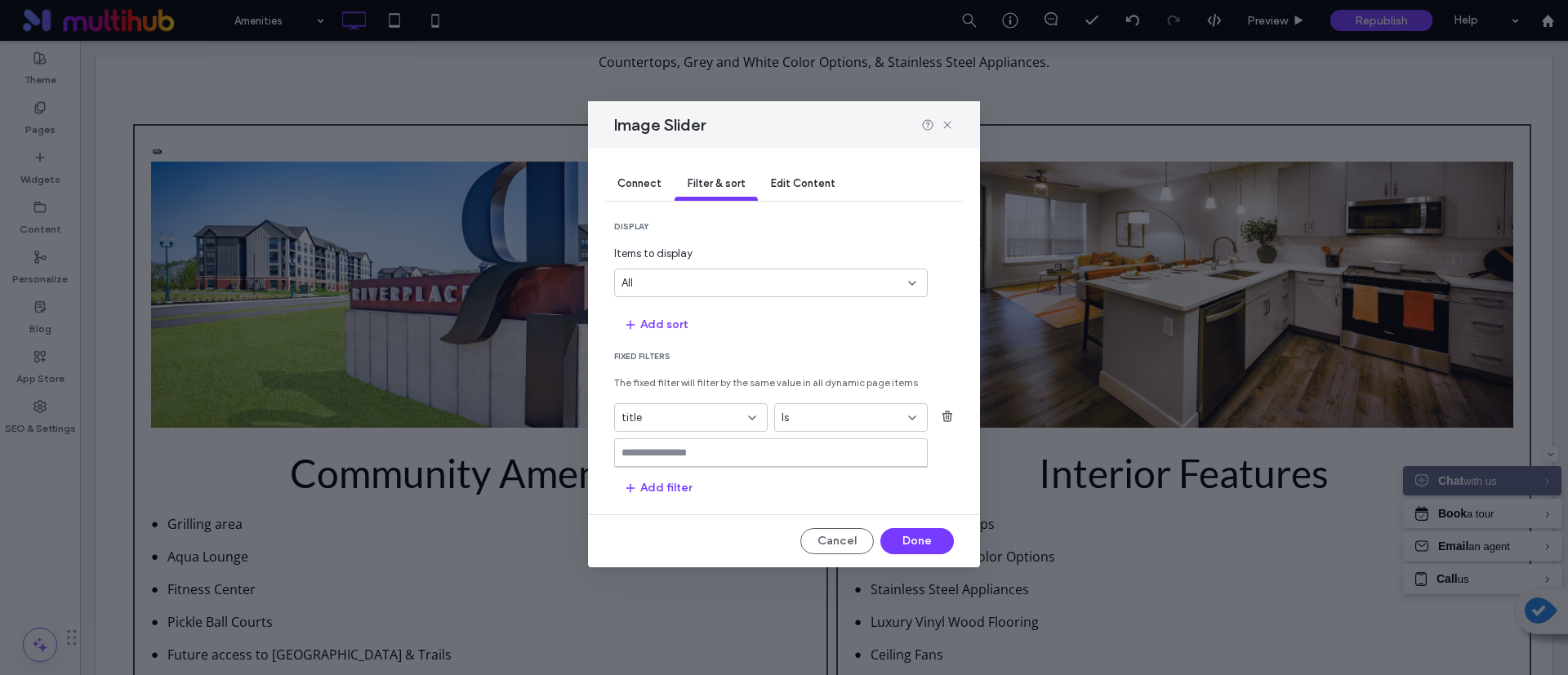
type input "*"
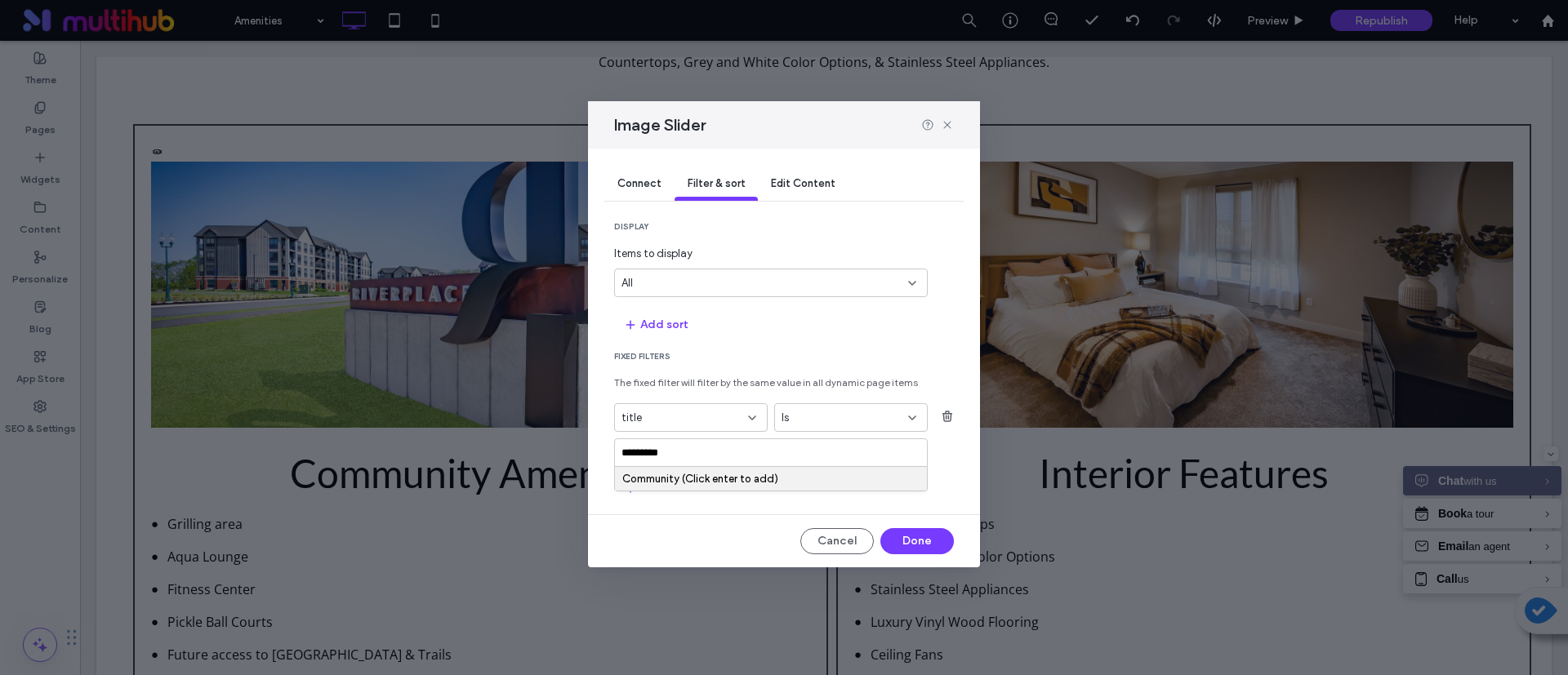
type input "*********"
click at [738, 488] on div "Community (Click enter to add)" at bounding box center [772, 479] width 312 height 24
click at [742, 478] on div "Community (Click enter to add)" at bounding box center [772, 478] width 298 height 12
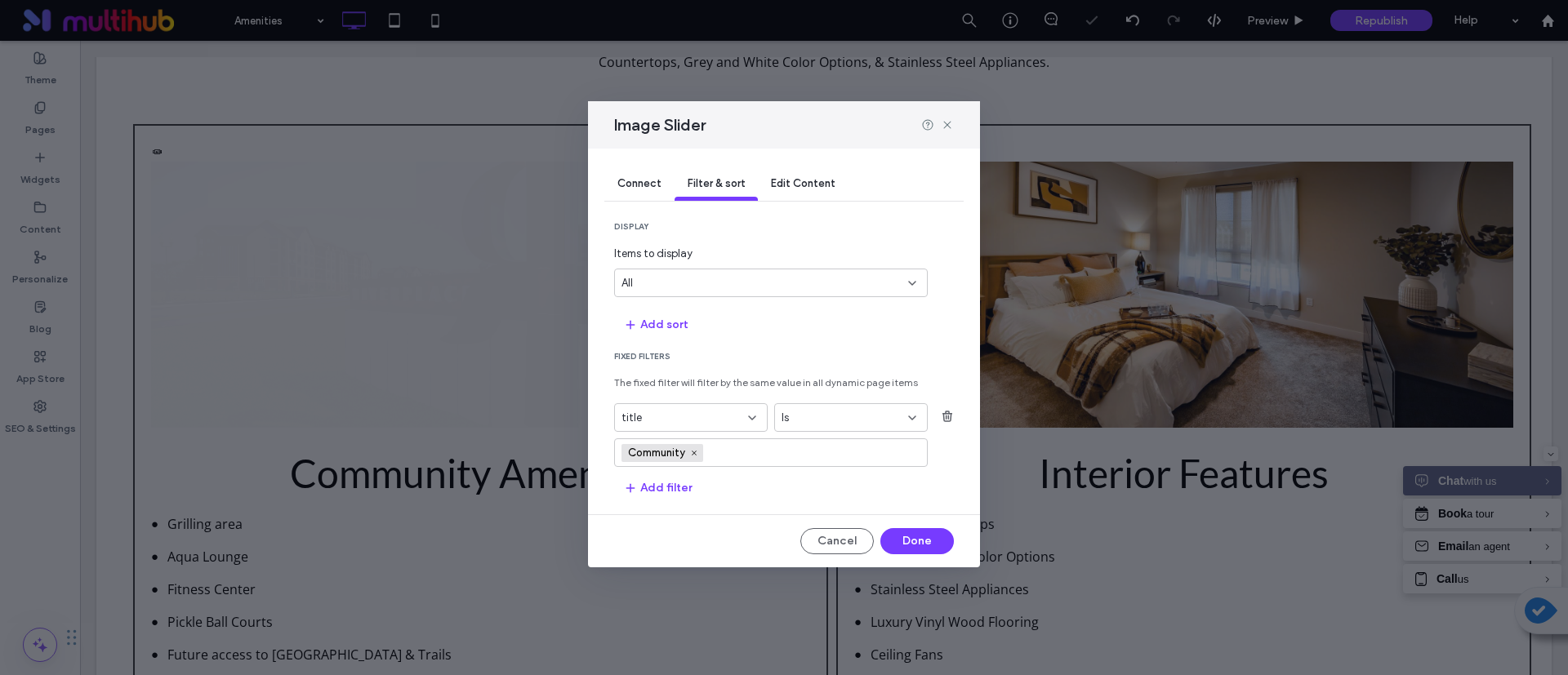
click at [806, 276] on div "All" at bounding box center [761, 283] width 279 height 17
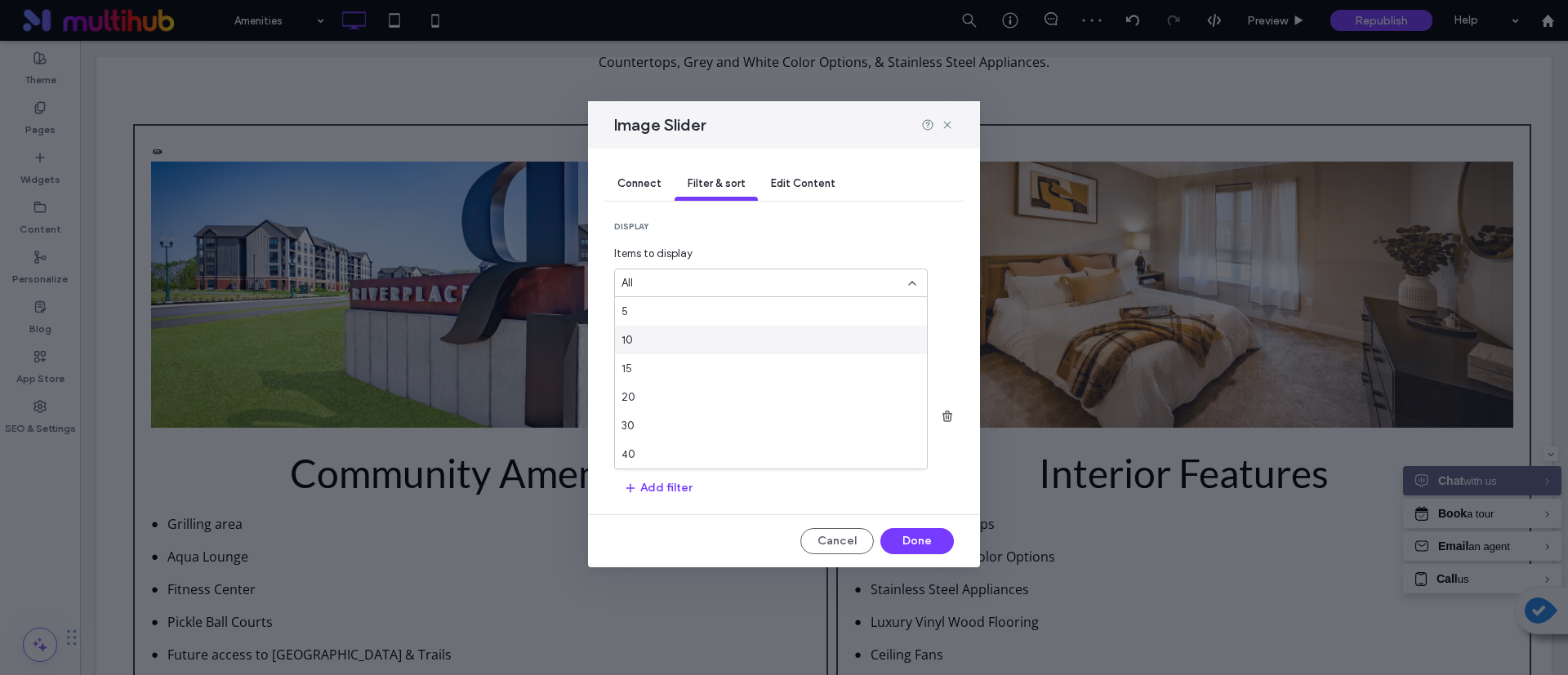
click at [926, 222] on span "display" at bounding box center [784, 227] width 340 height 11
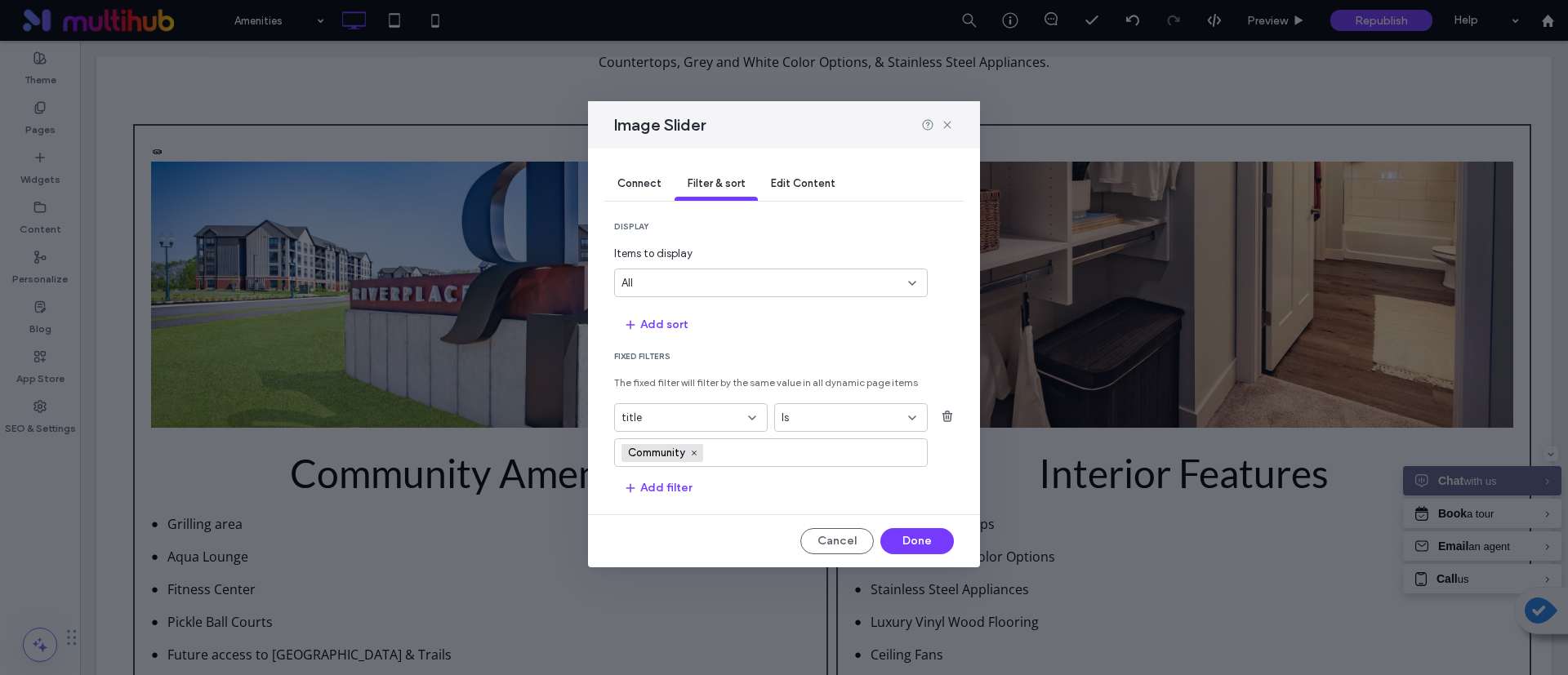
click at [798, 329] on section "Add sort" at bounding box center [784, 324] width 340 height 28
click at [655, 488] on button "Add filter" at bounding box center [658, 488] width 88 height 26
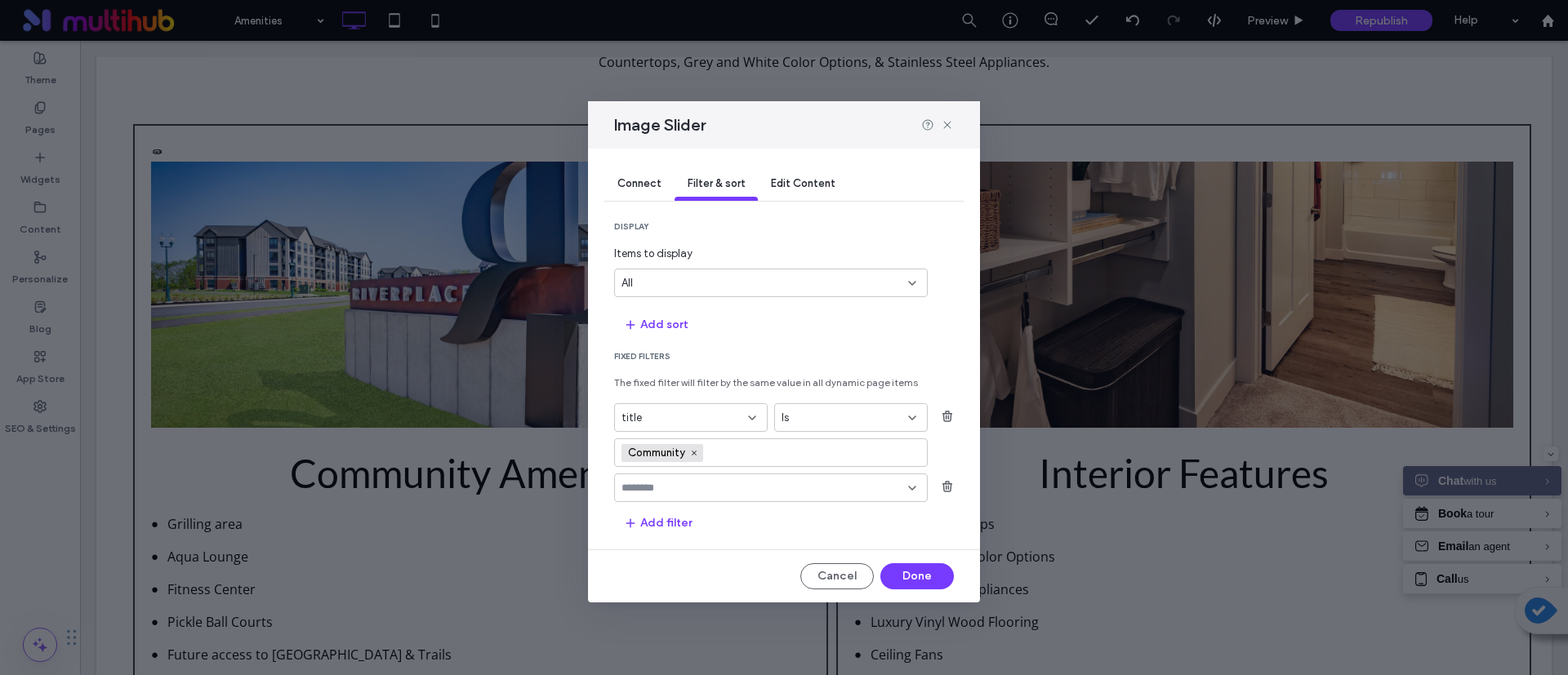
click at [908, 492] on icon at bounding box center [912, 488] width 13 height 13
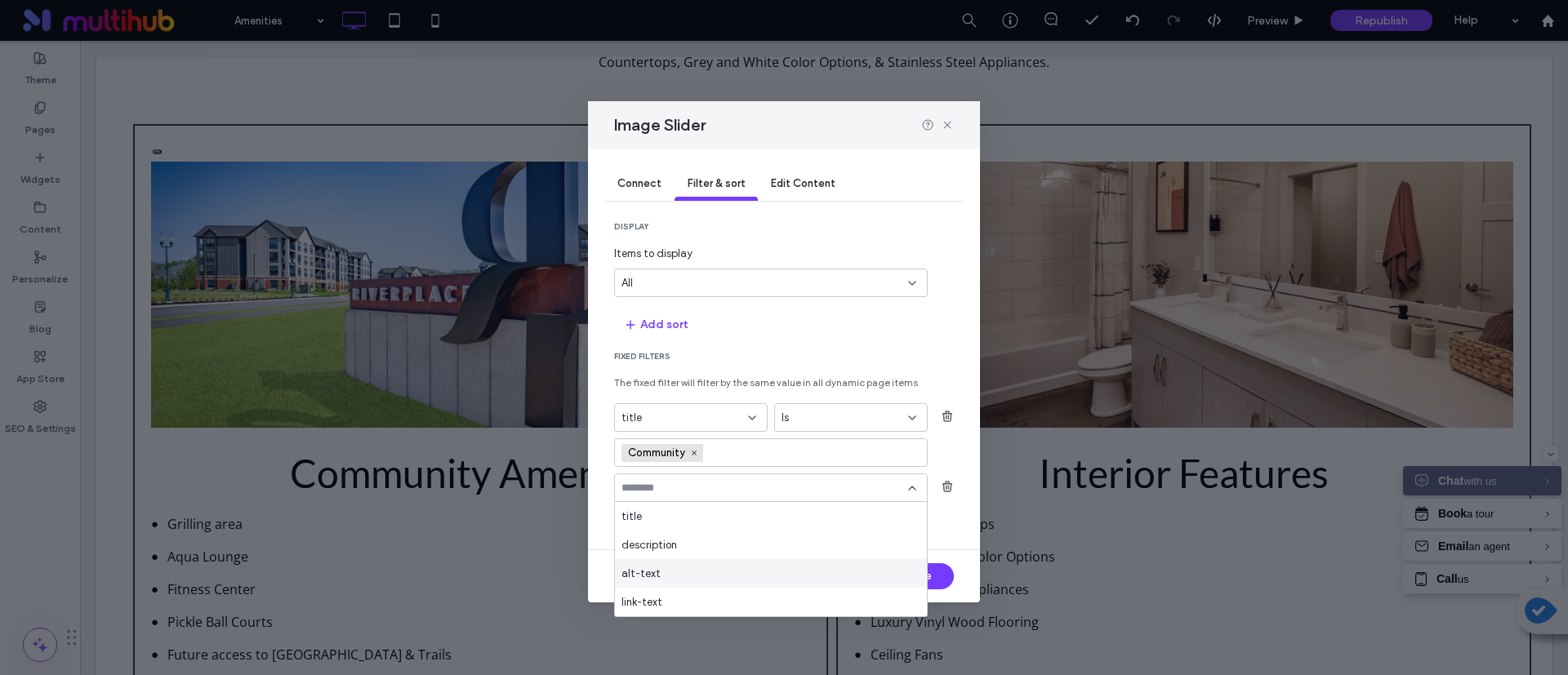
click at [630, 572] on span "alt-text" at bounding box center [641, 574] width 39 height 17
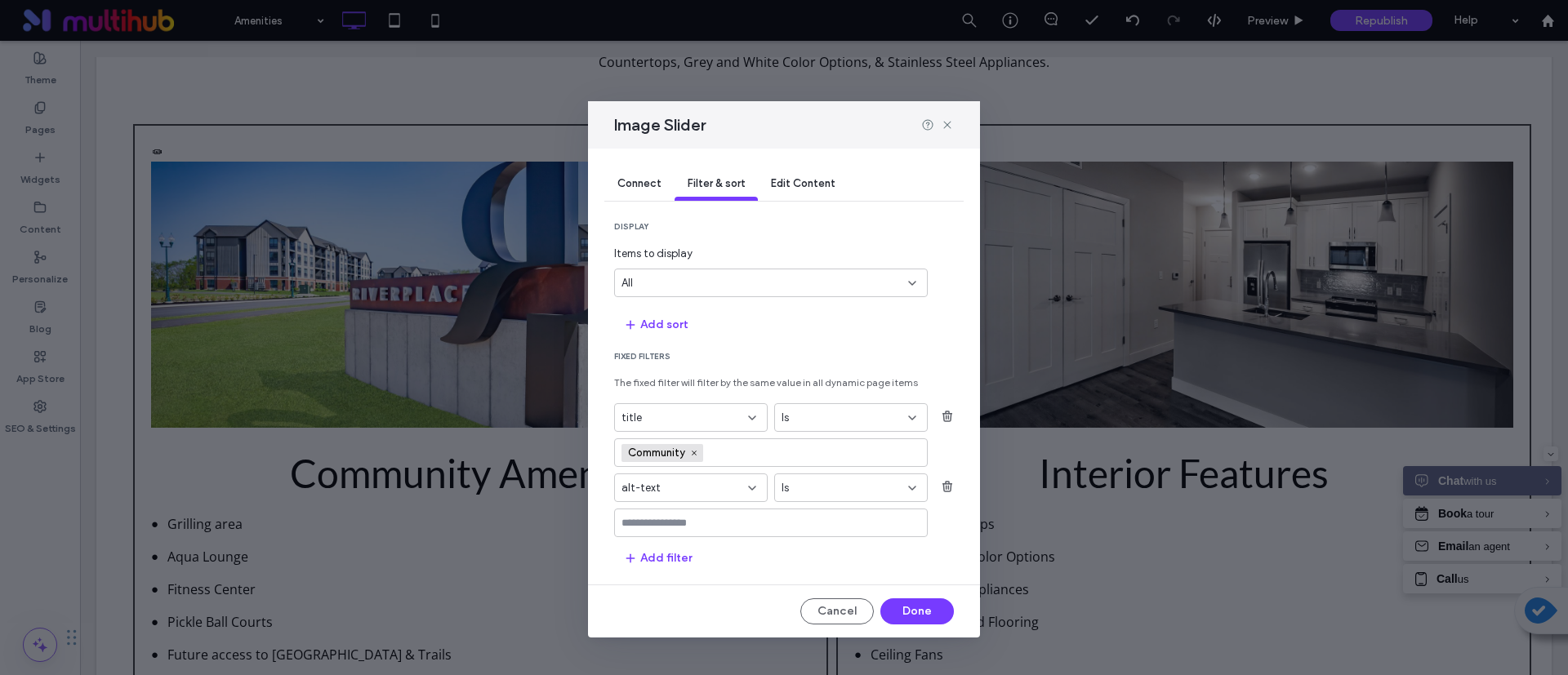
click at [741, 275] on div "All" at bounding box center [761, 283] width 279 height 17
click at [754, 555] on section "Fixed Filters The fixed filter will filter by the same value in all dynamic pag…" at bounding box center [784, 461] width 340 height 221
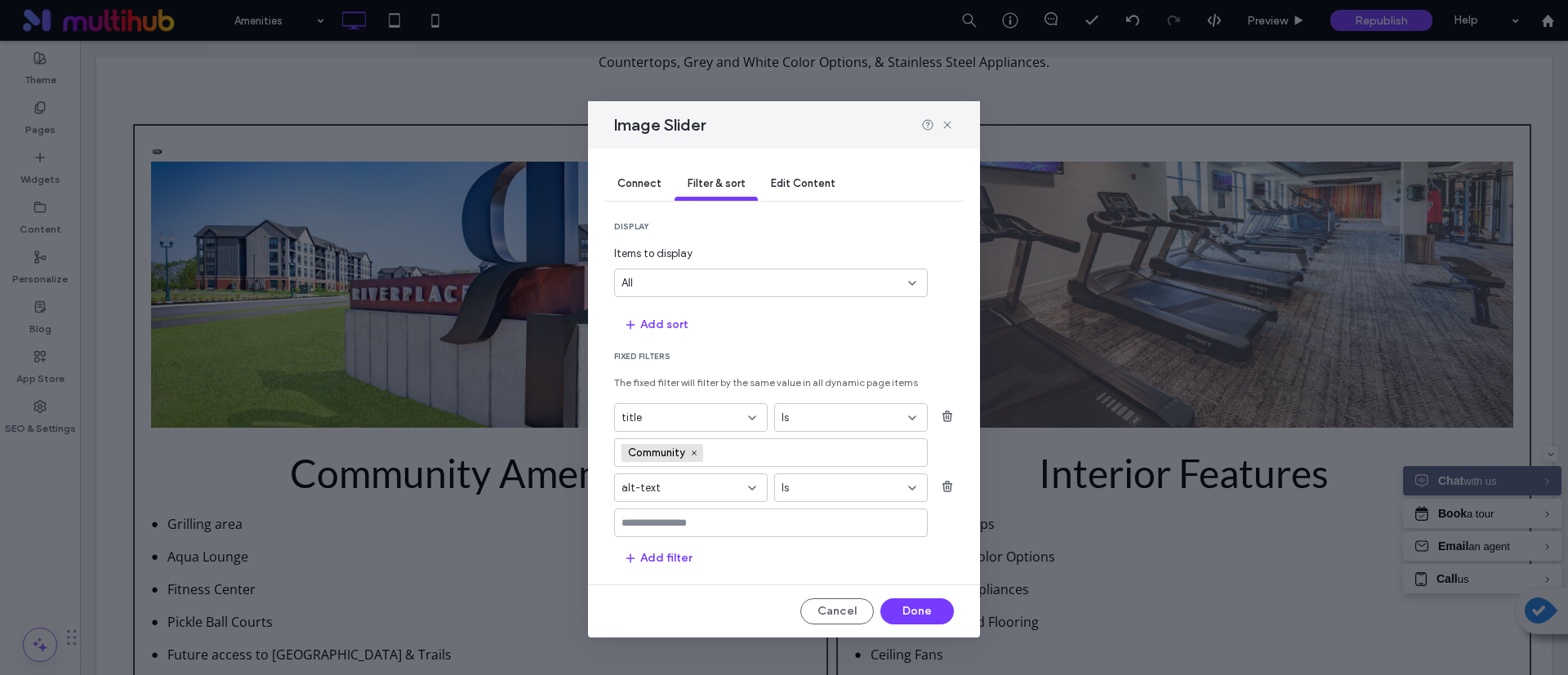
click at [735, 525] on input "values-textbox" at bounding box center [765, 524] width 286 height 13
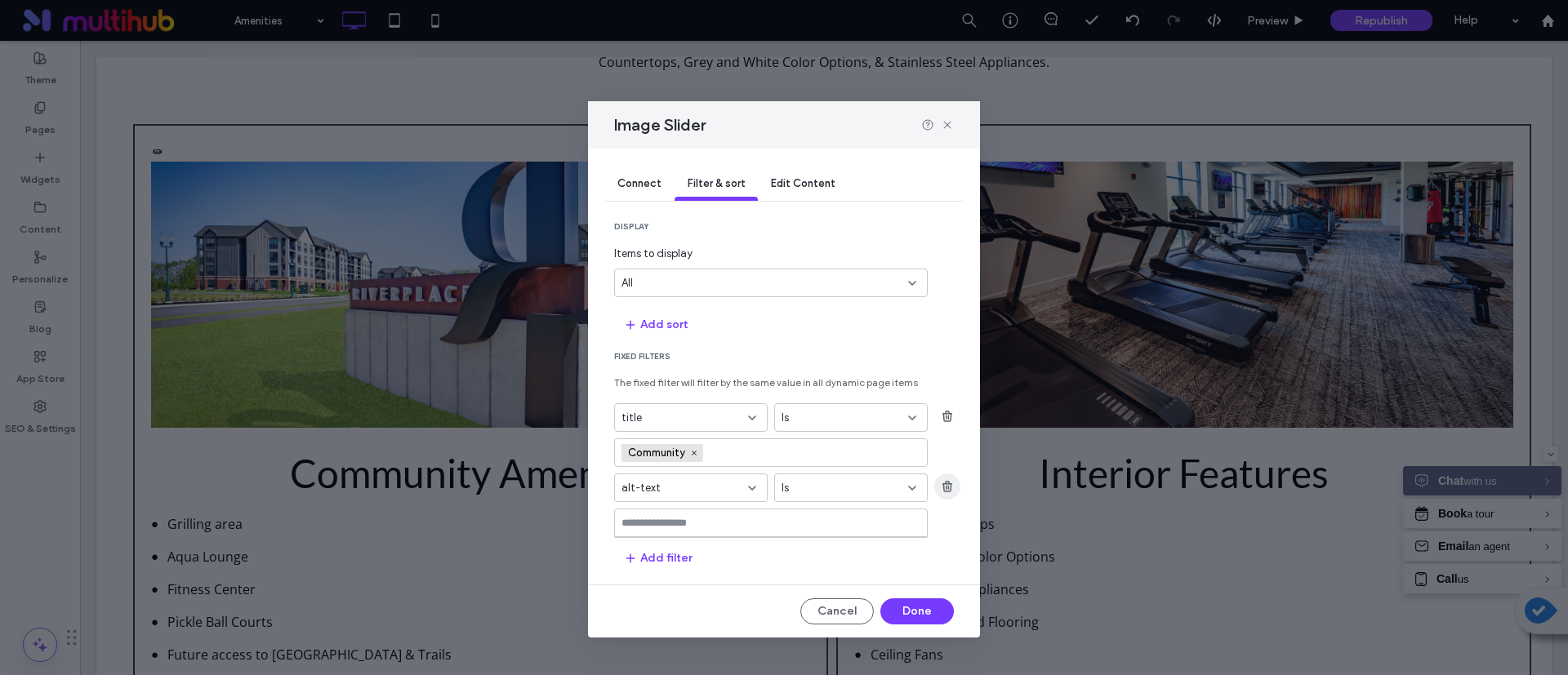
click at [949, 489] on icon "button" at bounding box center [947, 487] width 13 height 13
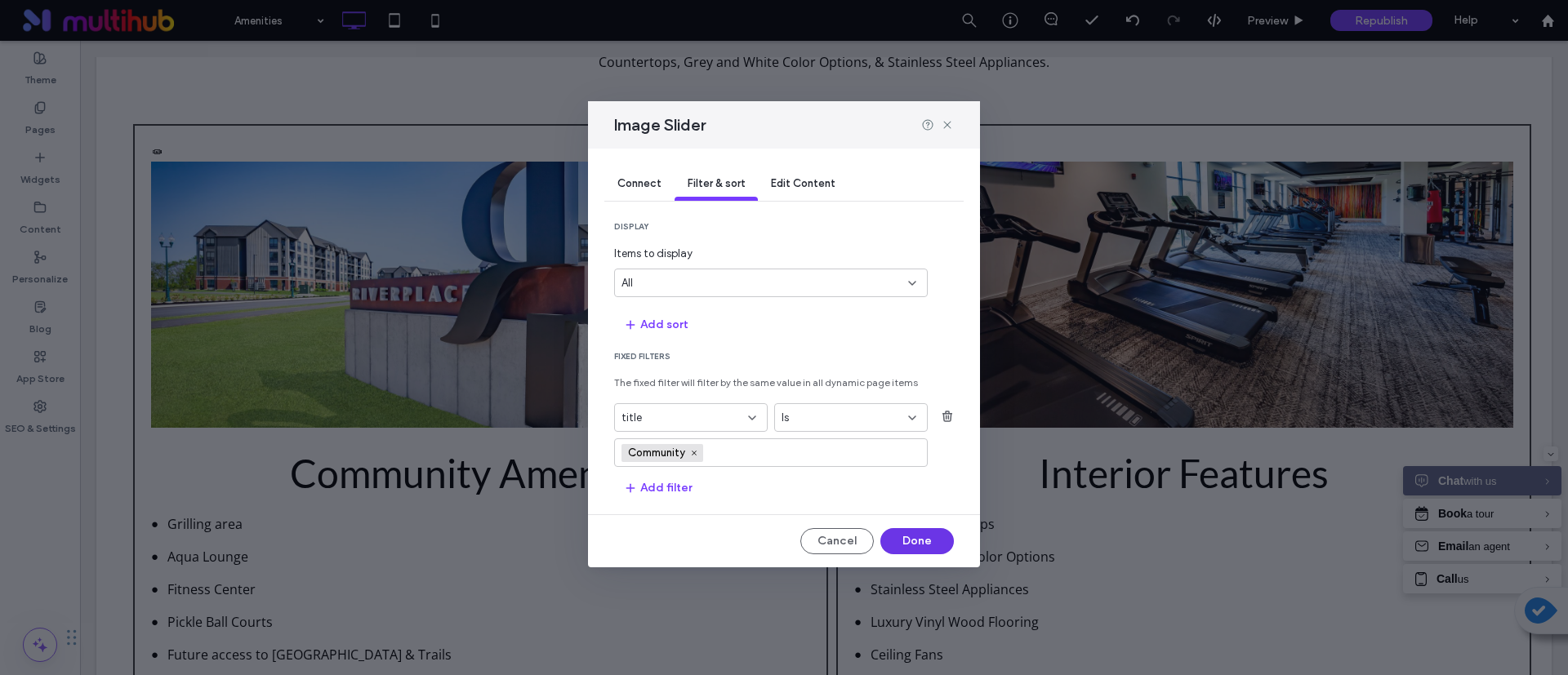
click at [912, 542] on button "Done" at bounding box center [918, 541] width 74 height 26
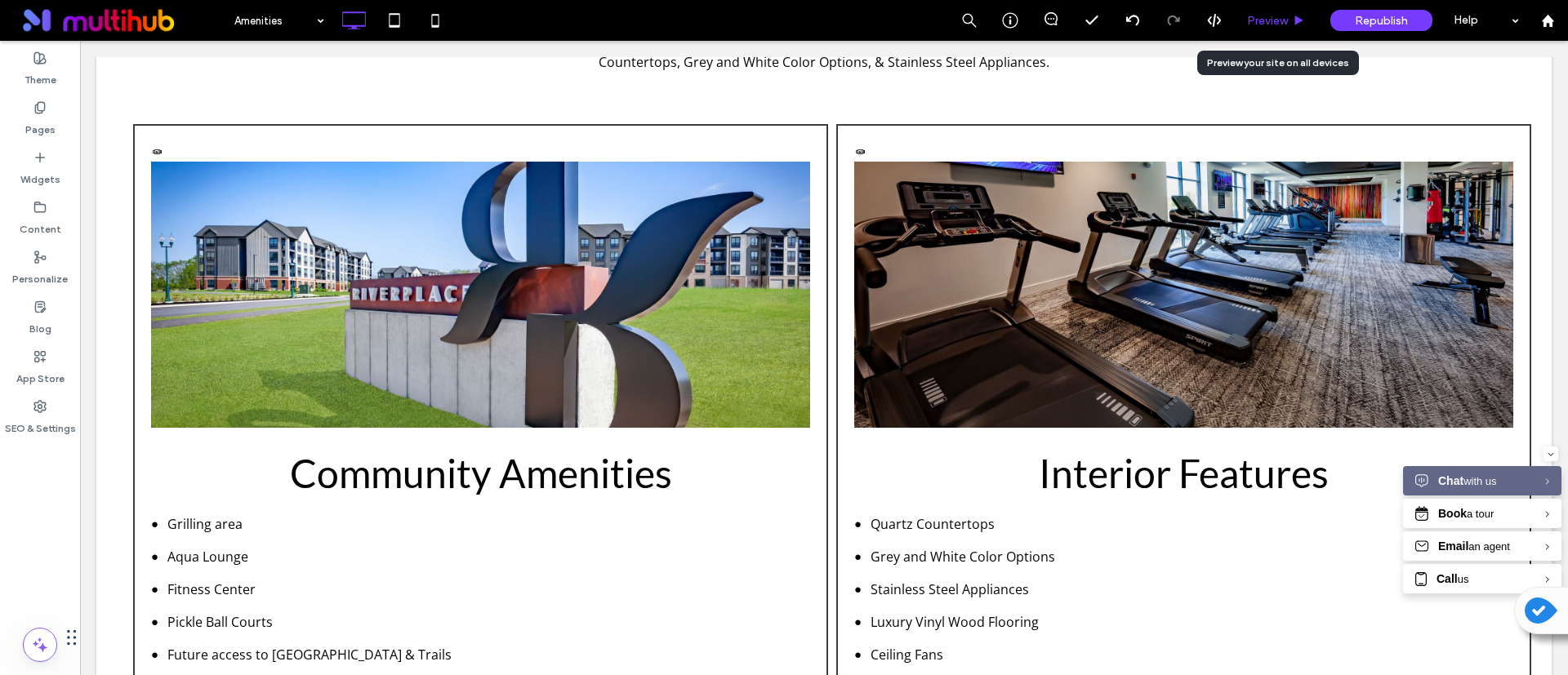
click at [1255, 31] on div "Preview" at bounding box center [1277, 20] width 83 height 41
click at [1290, 11] on div "Preview" at bounding box center [1277, 20] width 83 height 41
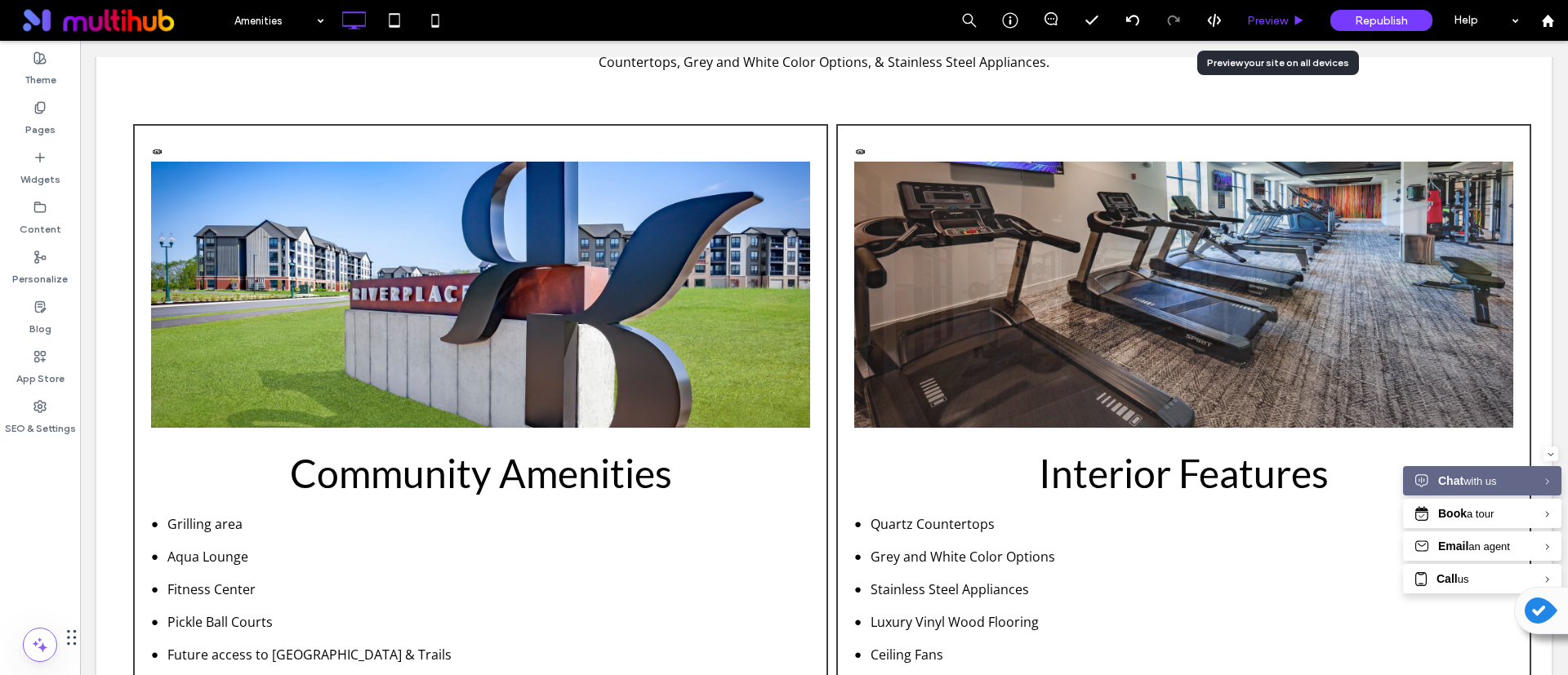
click at [1279, 17] on span "Preview" at bounding box center [1268, 20] width 41 height 14
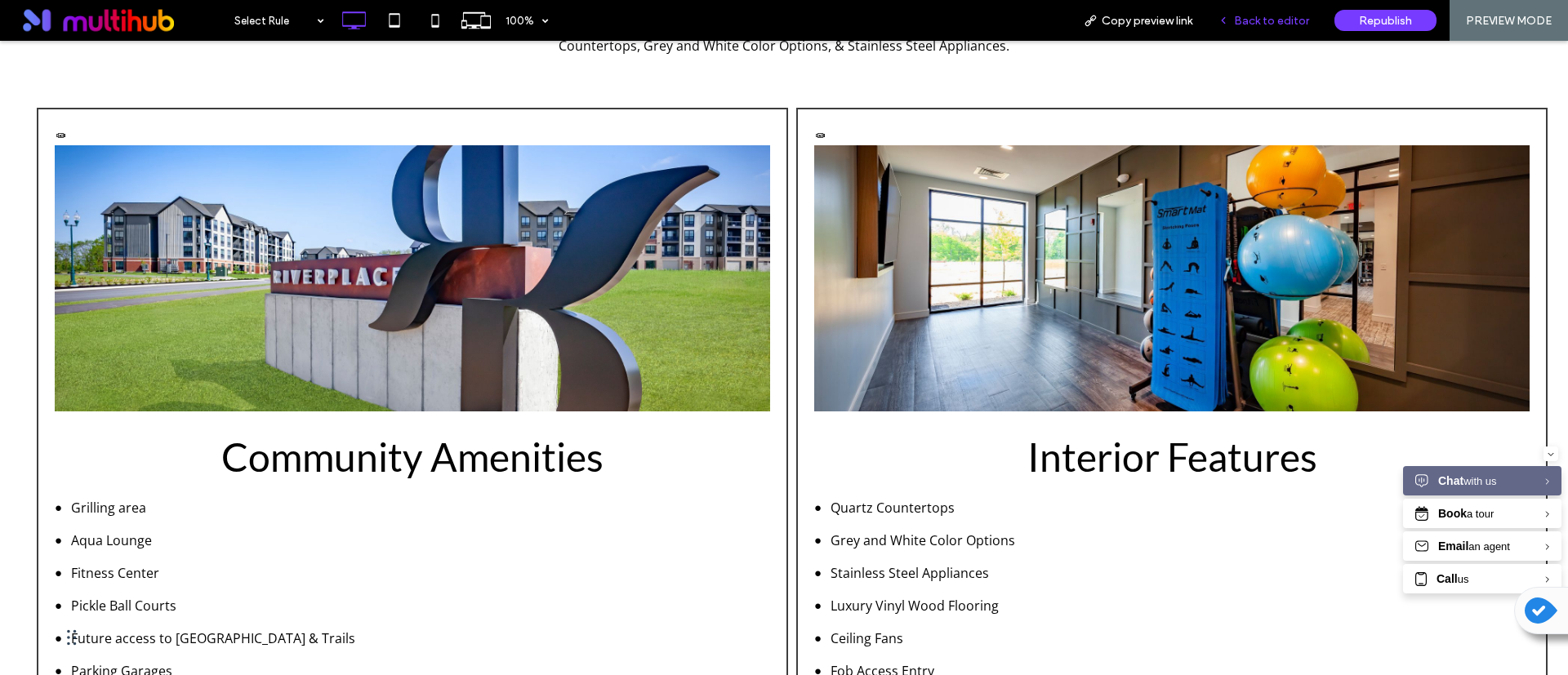
click at [1262, 18] on span "Back to editor" at bounding box center [1271, 20] width 75 height 14
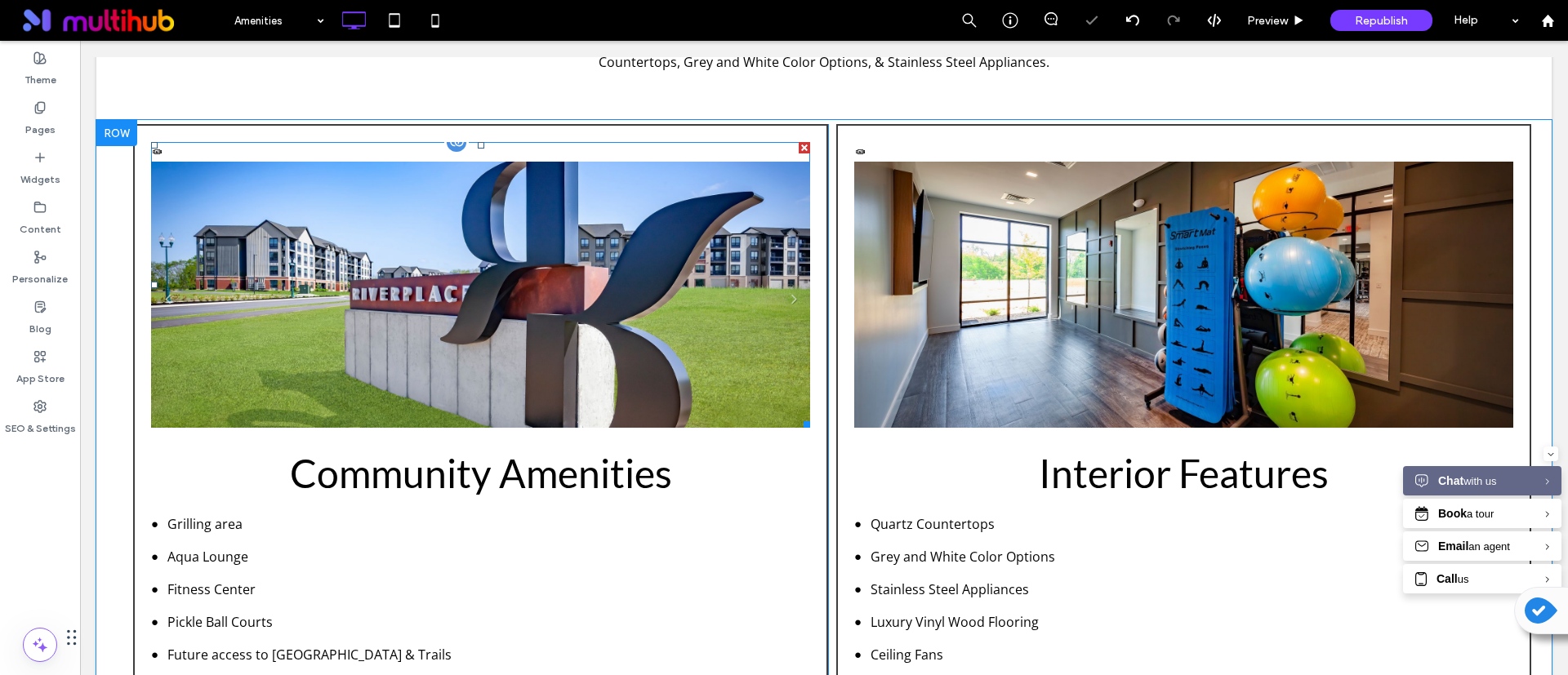
click at [705, 306] on li "Community" at bounding box center [480, 304] width 659 height 285
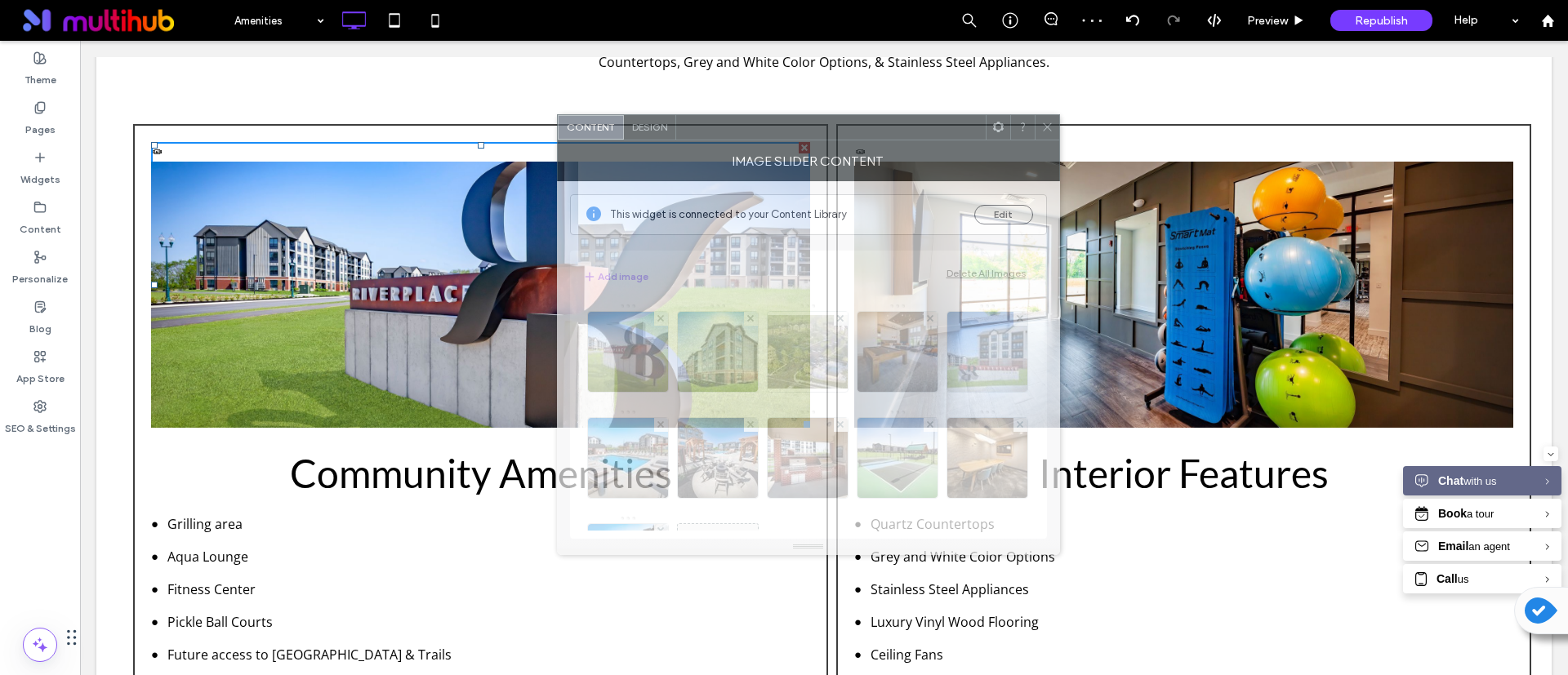
drag, startPoint x: 1119, startPoint y: 139, endPoint x: 752, endPoint y: 127, distance: 367.2
click at [752, 127] on div at bounding box center [831, 127] width 310 height 25
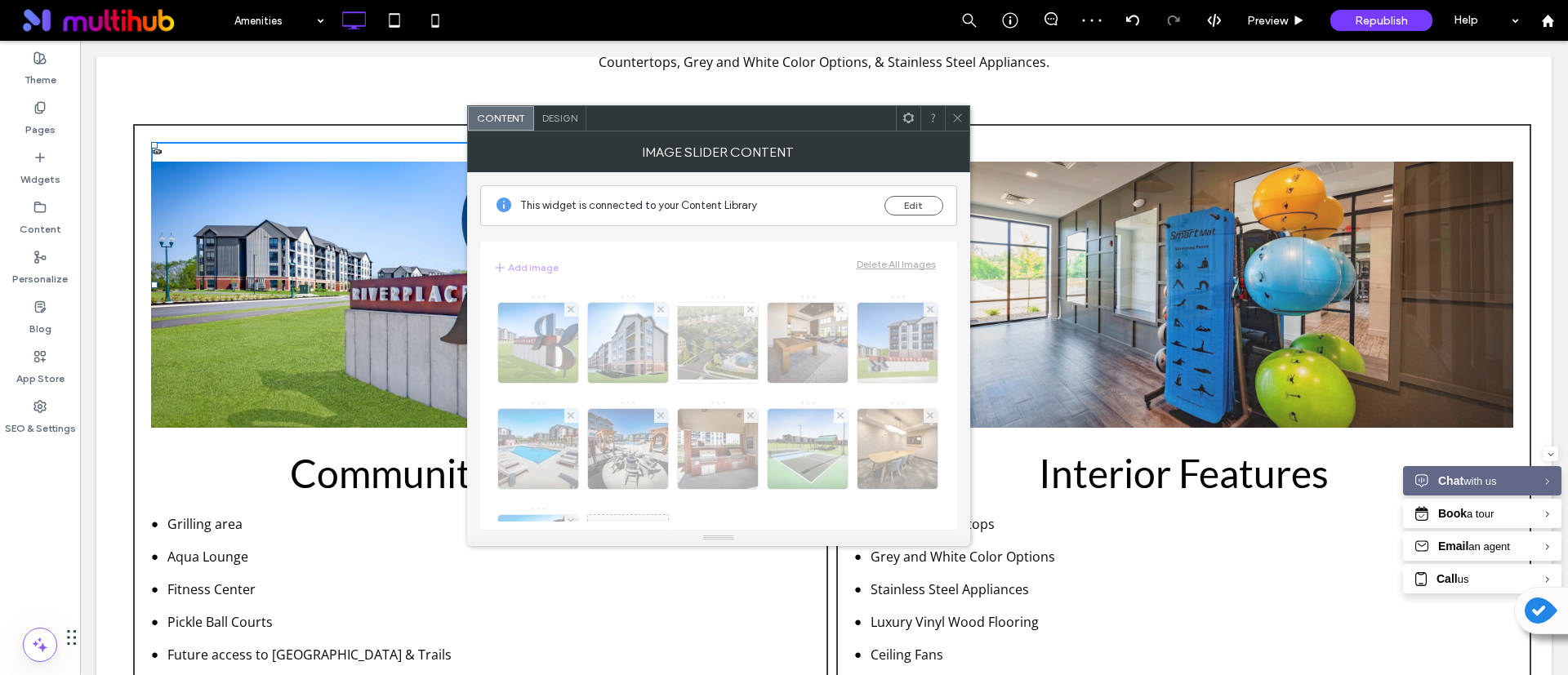
click at [909, 122] on use at bounding box center [907, 117] width 10 height 10
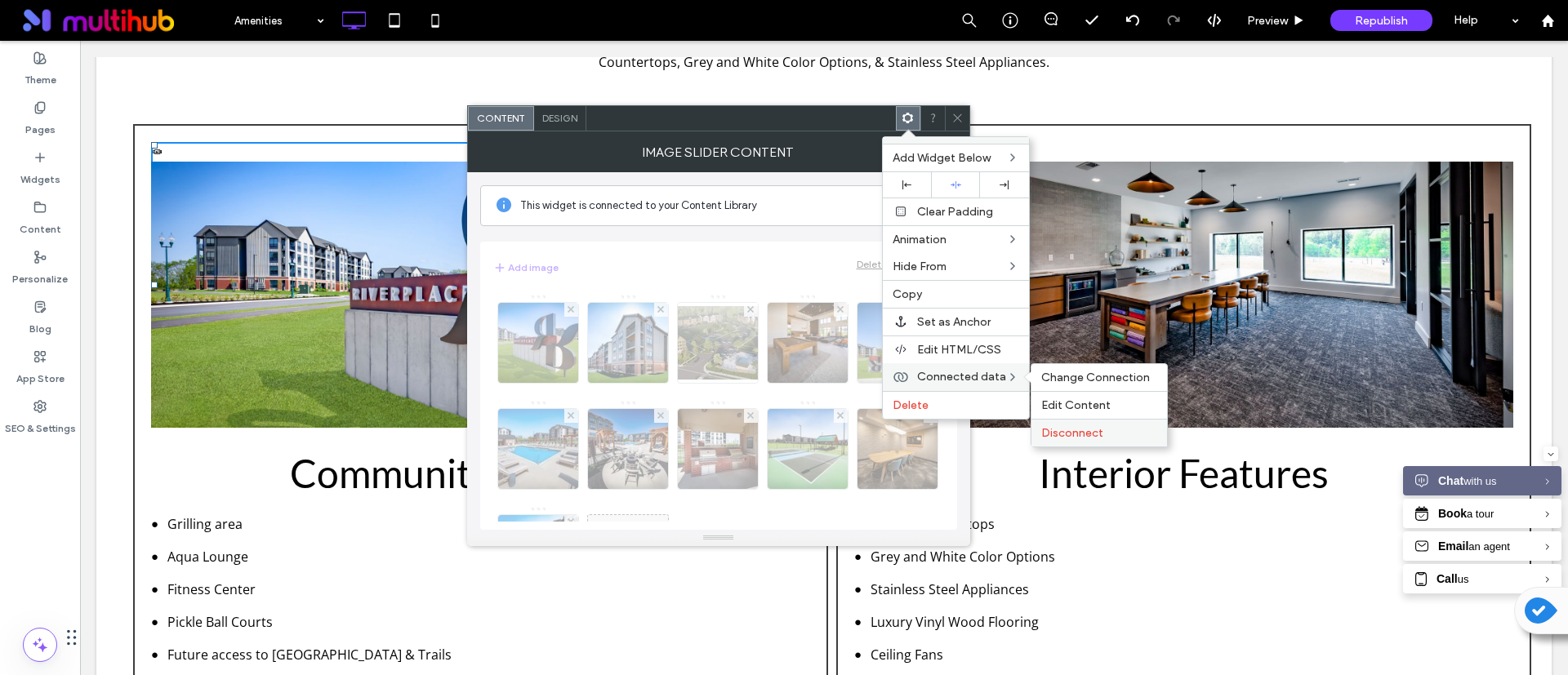
drag, startPoint x: 1070, startPoint y: 425, endPoint x: 900, endPoint y: 366, distance: 179.9
click at [1070, 426] on span "Disconnect" at bounding box center [1072, 432] width 62 height 14
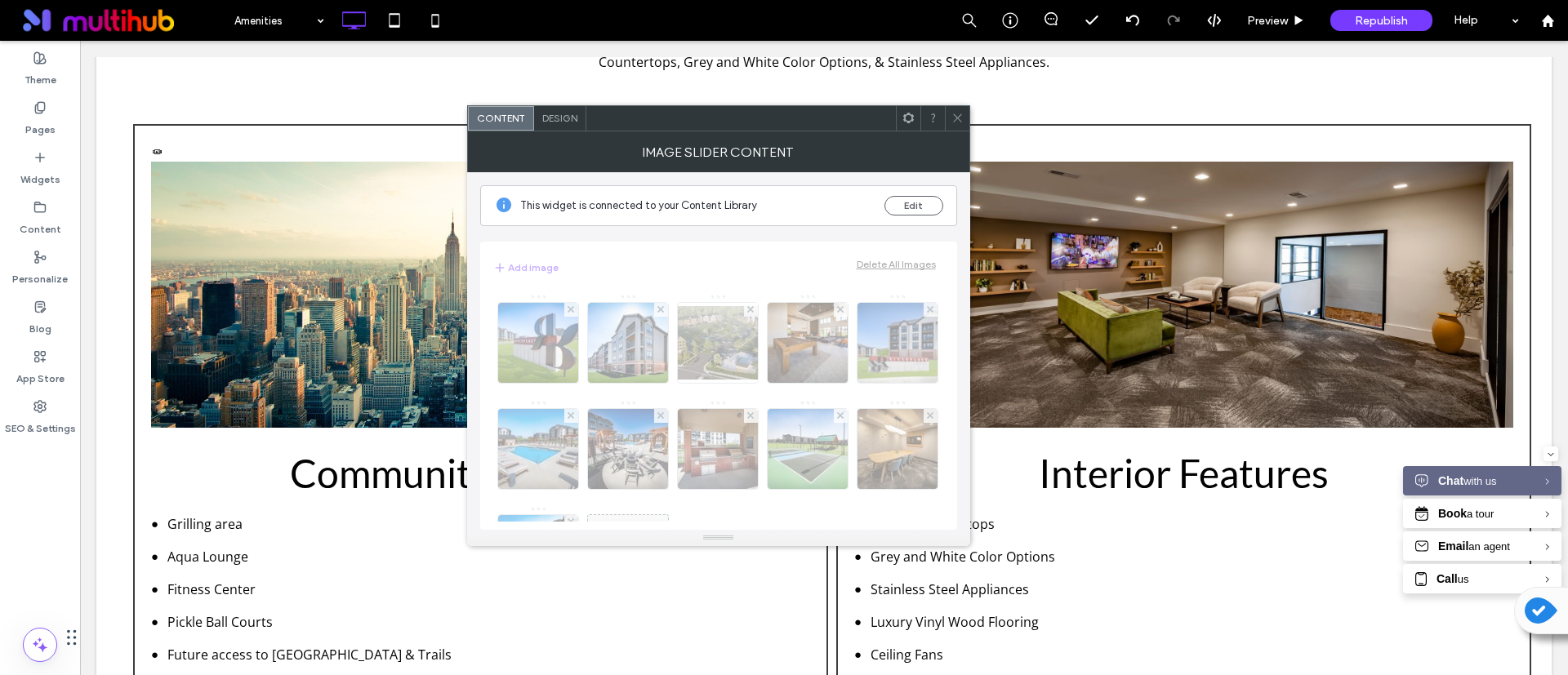
click at [609, 338] on div "Image" at bounding box center [719, 403] width 451 height 235
click at [902, 203] on button "Edit" at bounding box center [914, 205] width 59 height 19
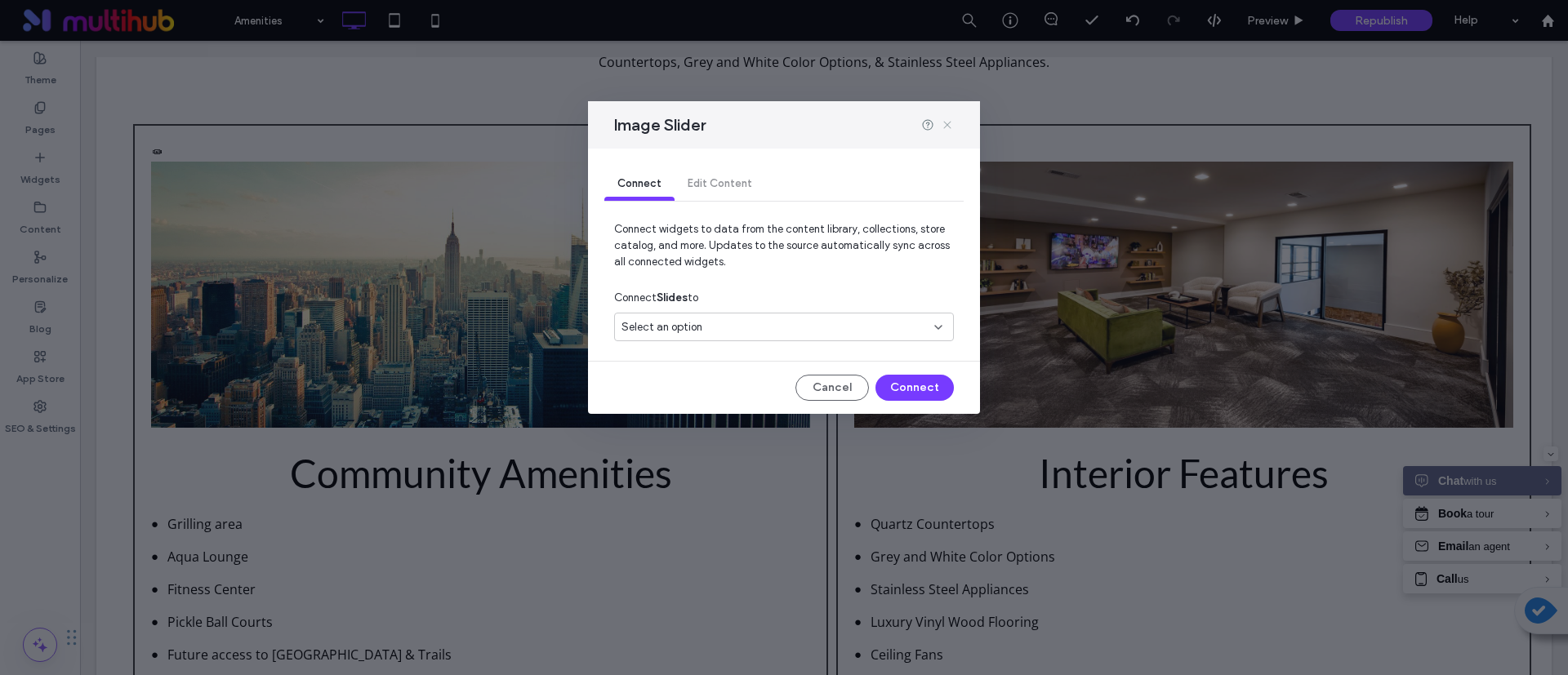
click at [951, 121] on icon at bounding box center [947, 125] width 13 height 13
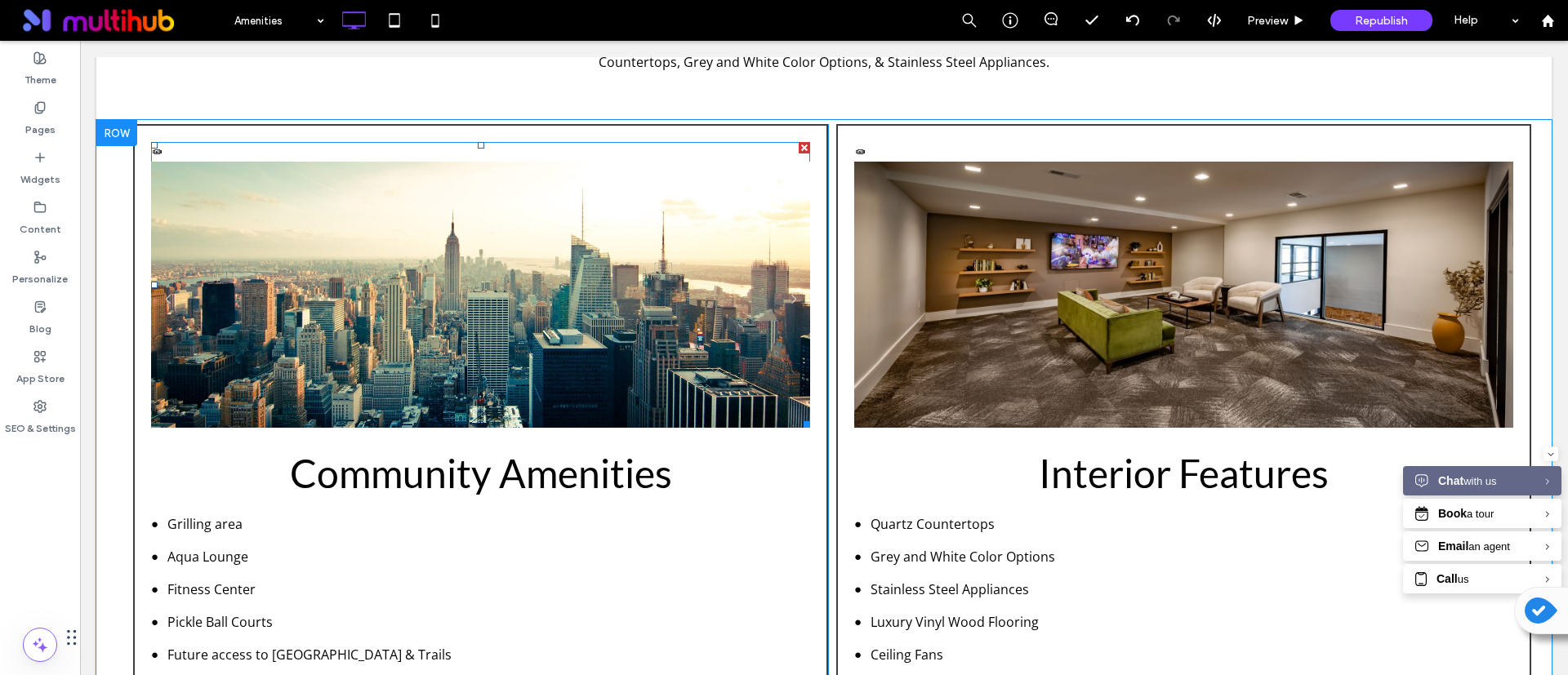
click at [517, 370] on li "Slide title Write your caption here Button" at bounding box center [480, 304] width 659 height 285
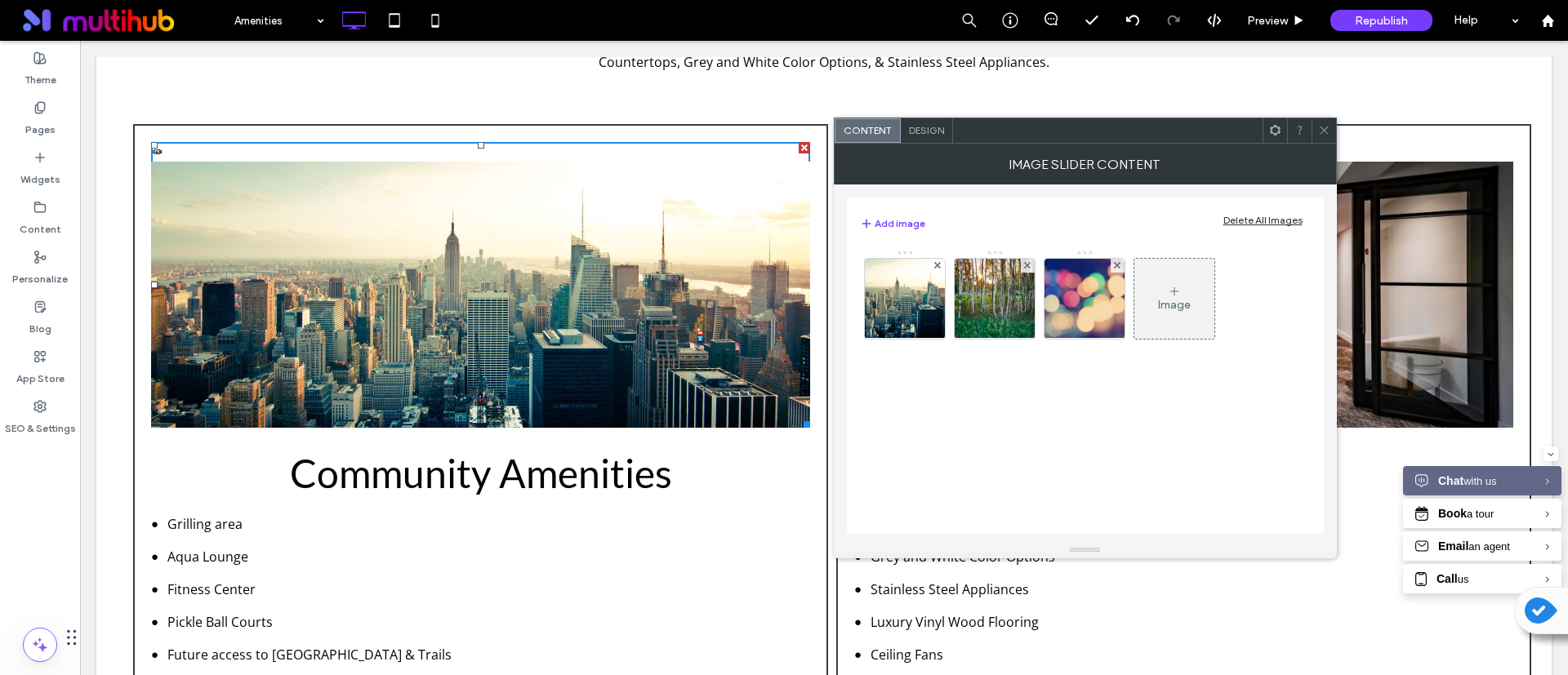
click at [912, 130] on span "Design" at bounding box center [927, 129] width 35 height 12
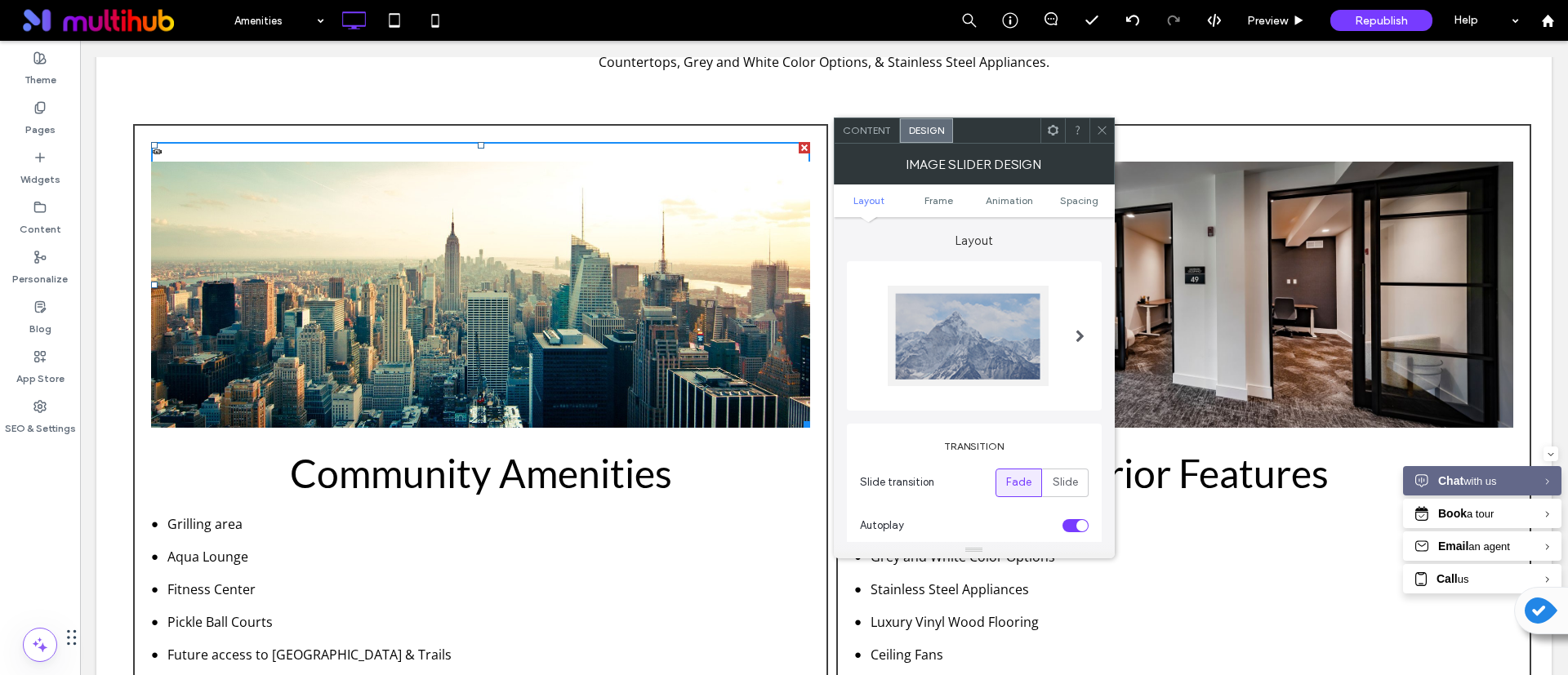
click at [1051, 129] on icon at bounding box center [1052, 129] width 12 height 12
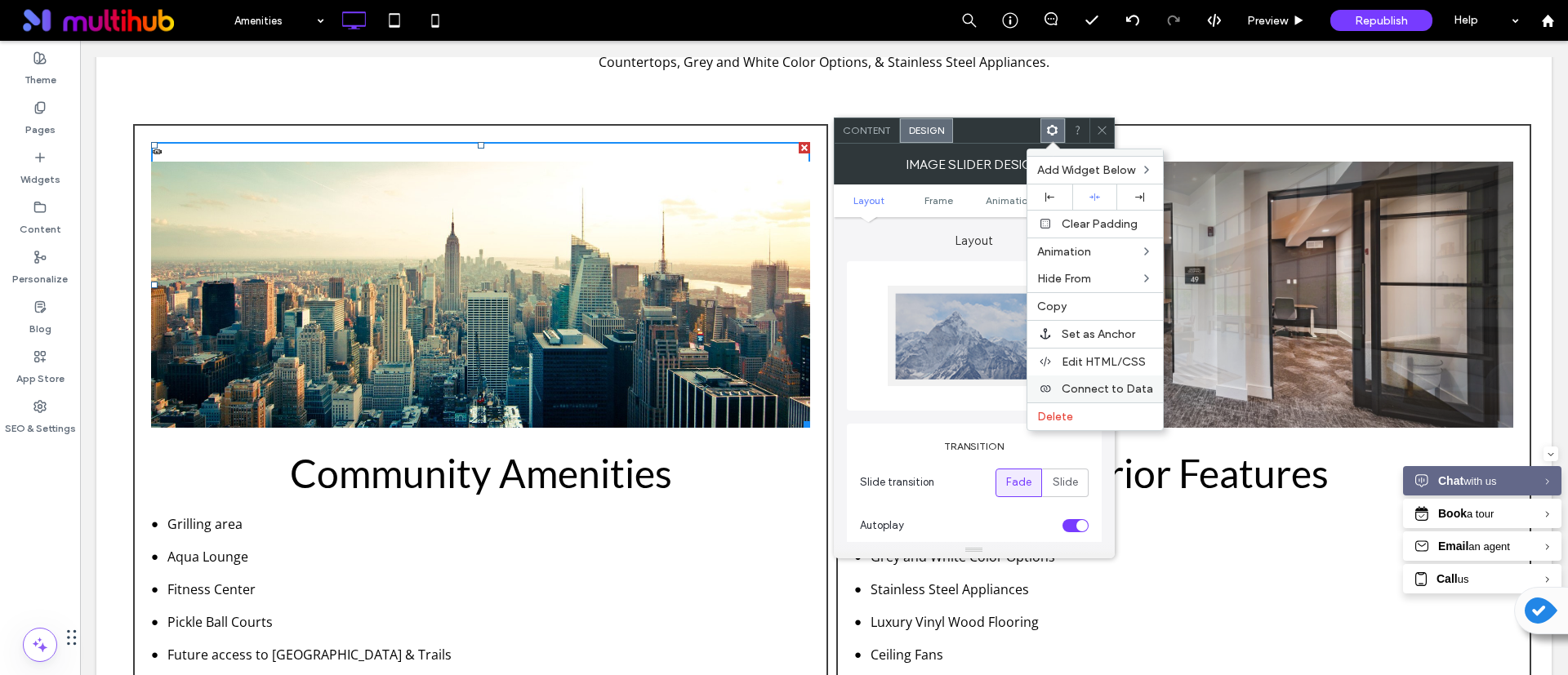
click at [1124, 392] on span "Connect to Data" at bounding box center [1107, 389] width 91 height 14
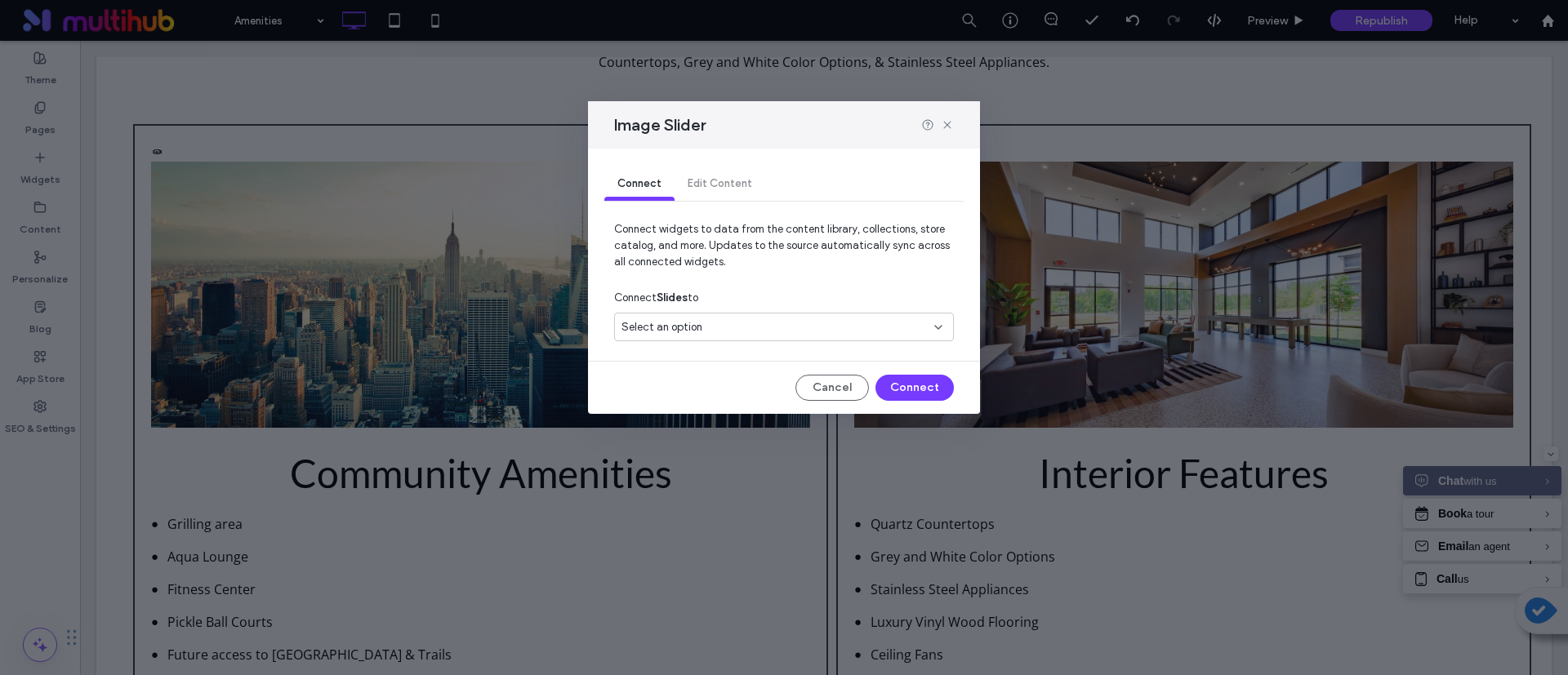
click at [764, 316] on div "Select an option" at bounding box center [784, 327] width 340 height 29
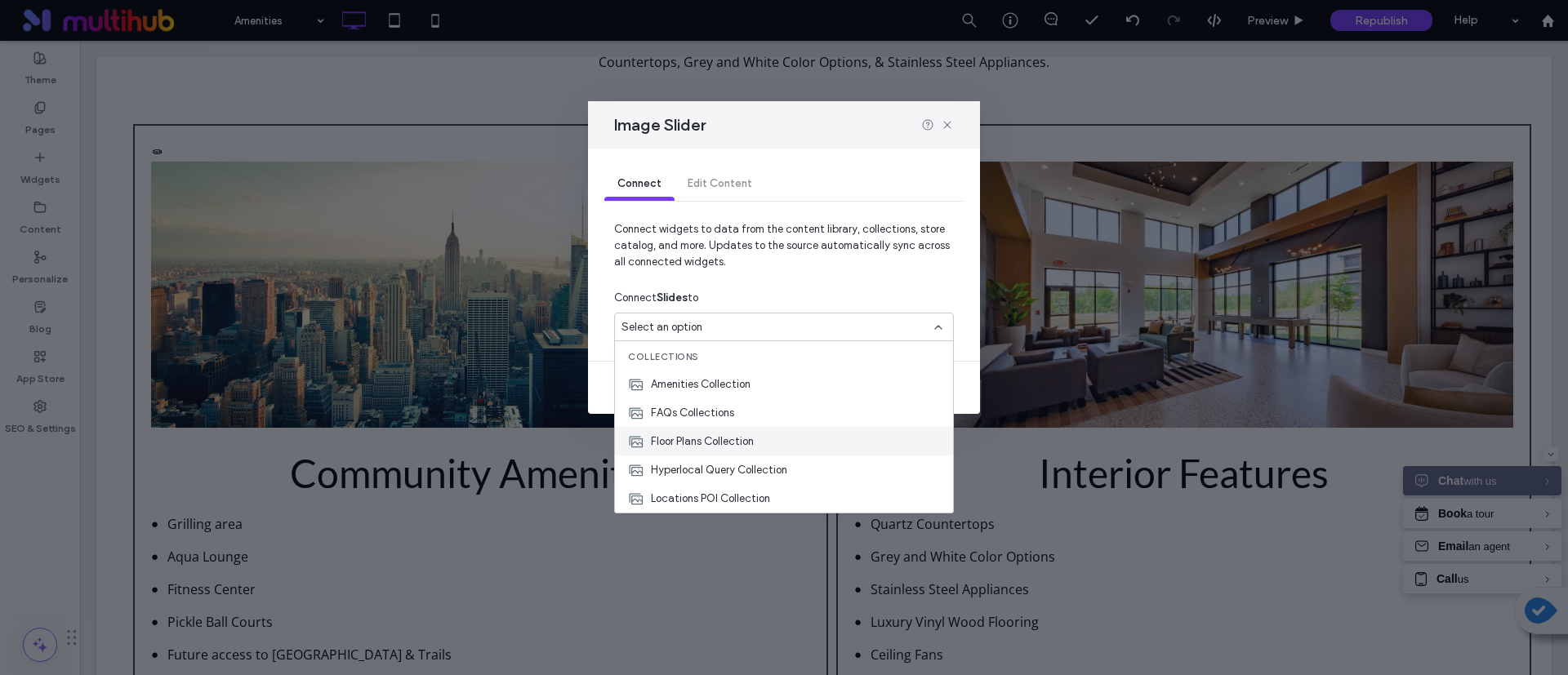
scroll to position [29, 0]
click at [748, 488] on div "Photo Gallery Collection" at bounding box center [784, 498] width 338 height 29
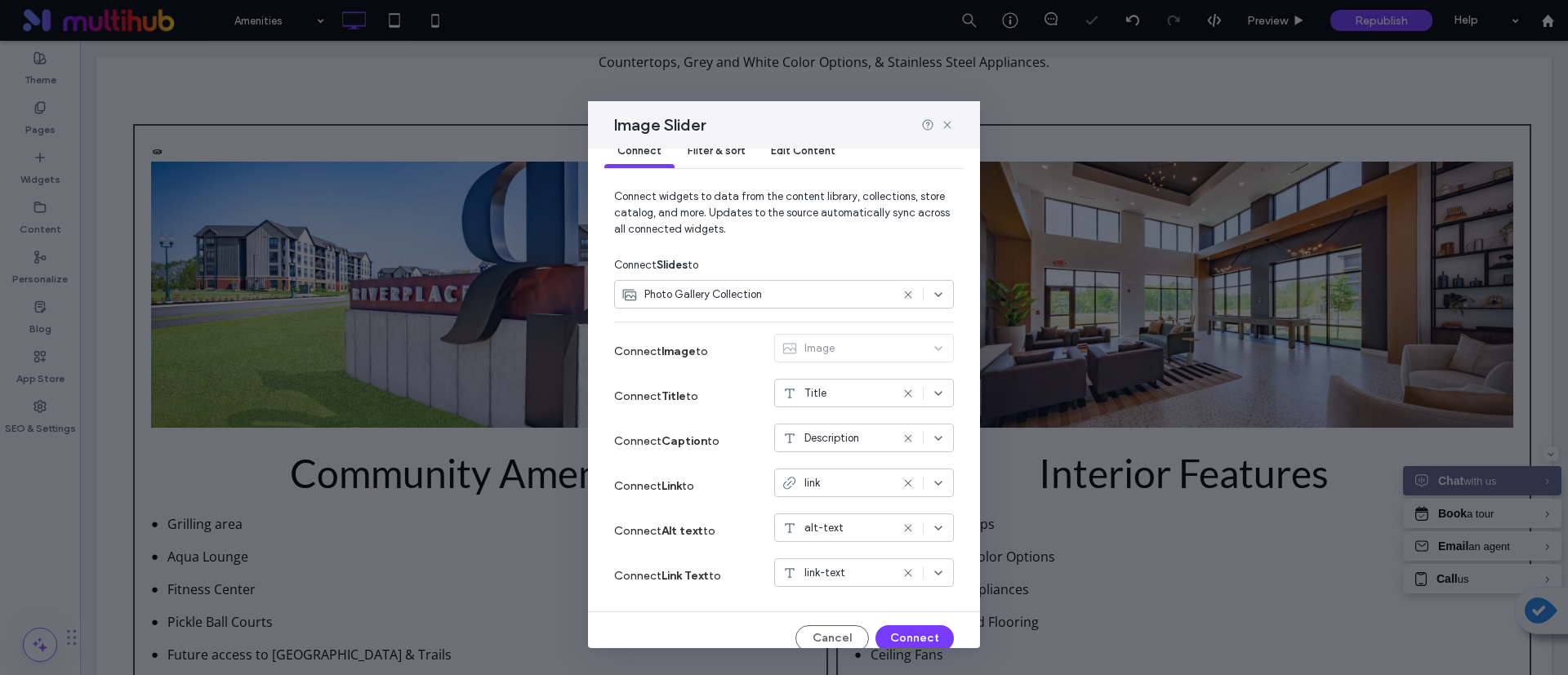
scroll to position [49, 0]
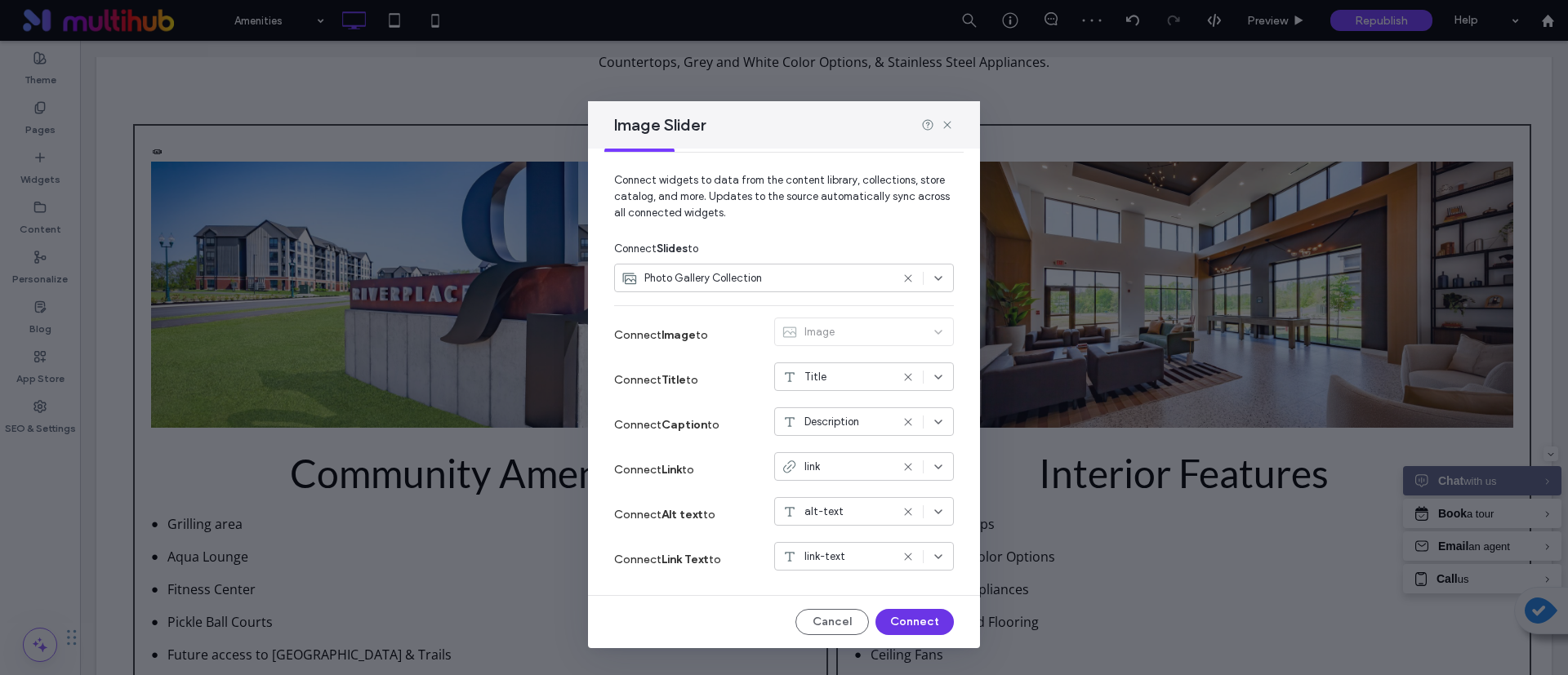
click at [886, 620] on button "Connect" at bounding box center [915, 621] width 79 height 26
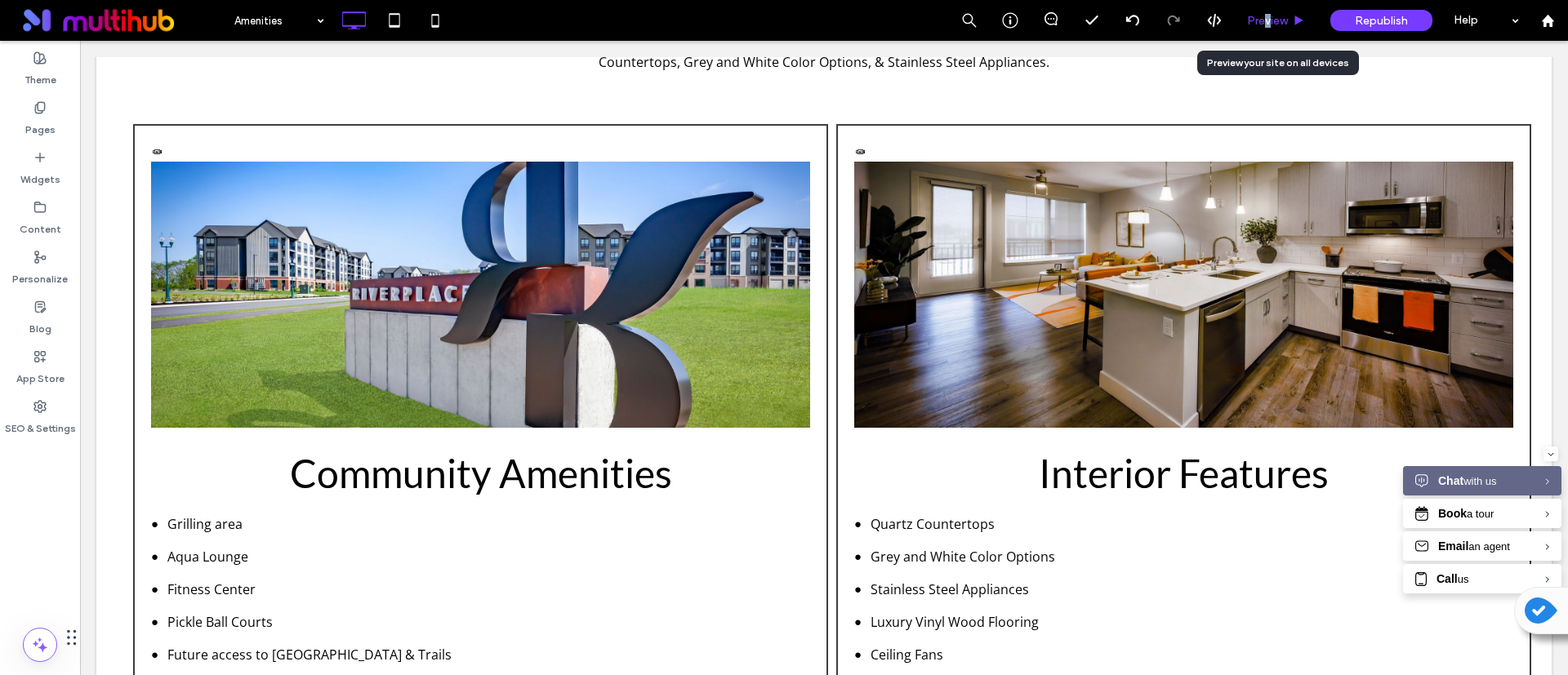
click at [1268, 18] on span "Preview" at bounding box center [1268, 20] width 41 height 14
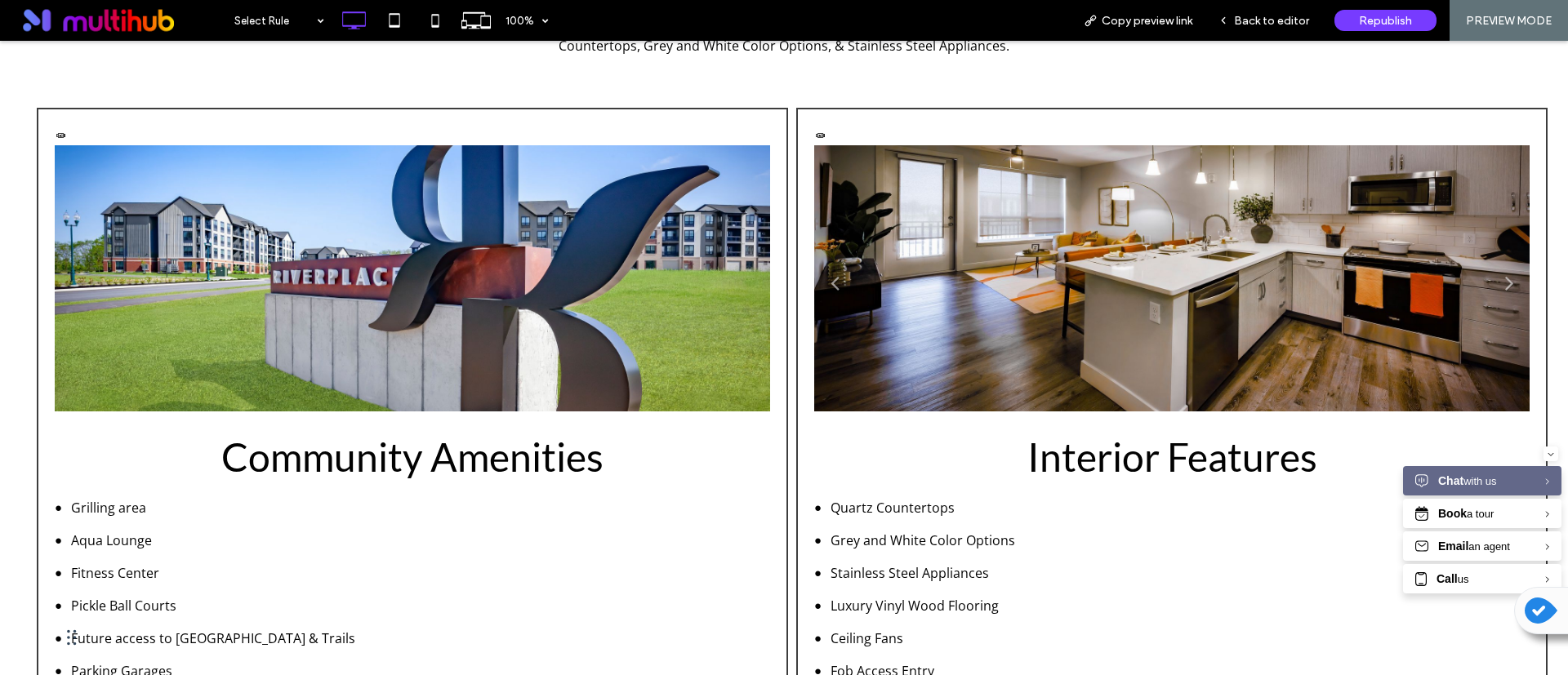
click at [1160, 276] on ul "Apartment Featured Apartment Featured Apartment Apartment Apartment Apartment A…" at bounding box center [1172, 287] width 715 height 285
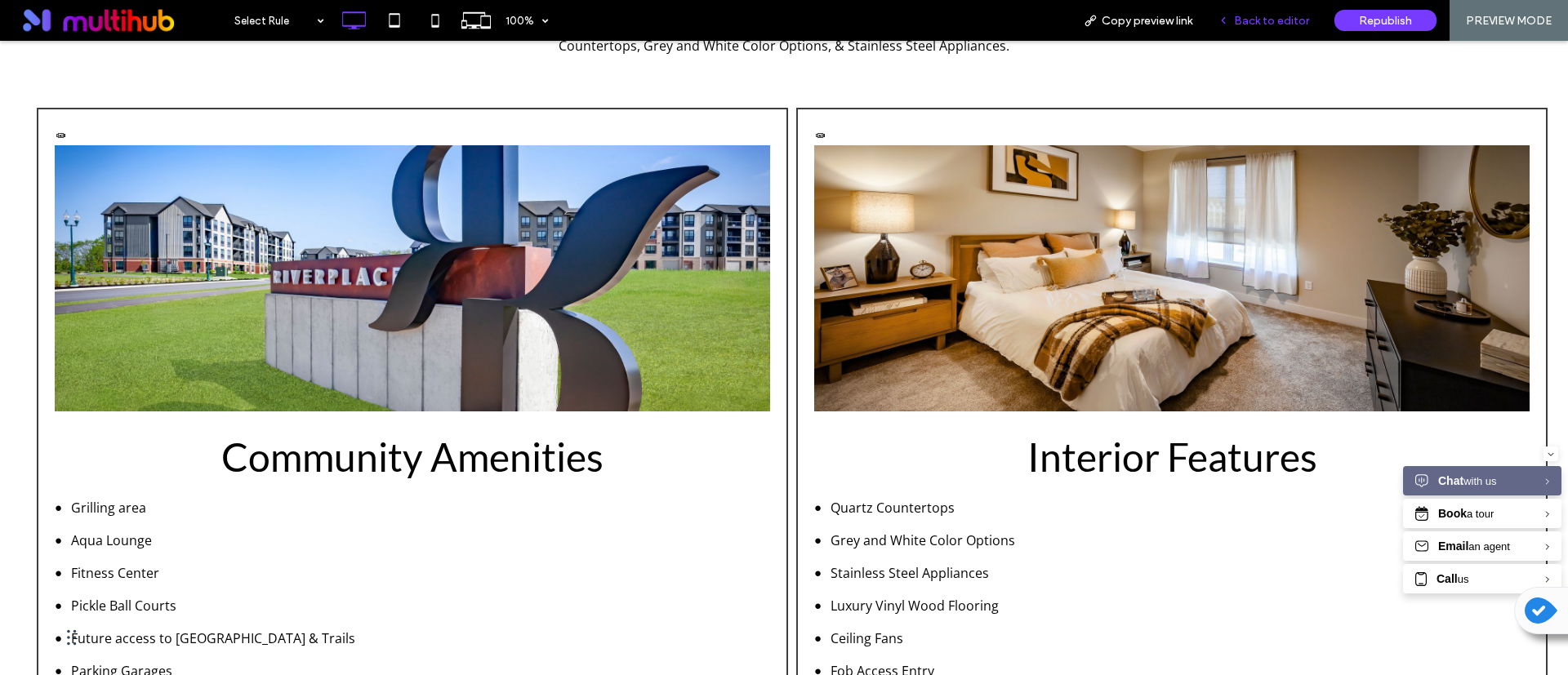
click at [1277, 20] on span "Back to editor" at bounding box center [1271, 20] width 75 height 14
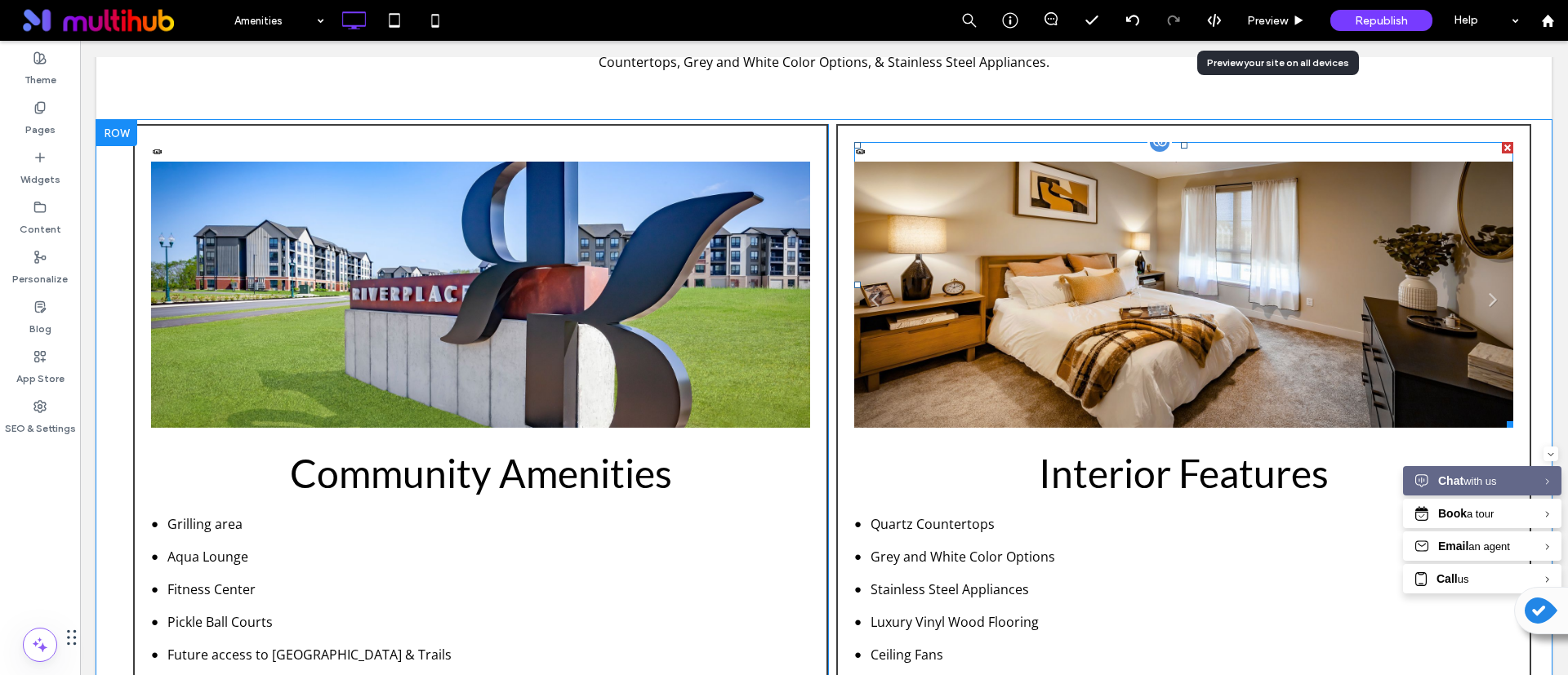
click at [1099, 301] on li "Apartment Featured" at bounding box center [1184, 304] width 659 height 285
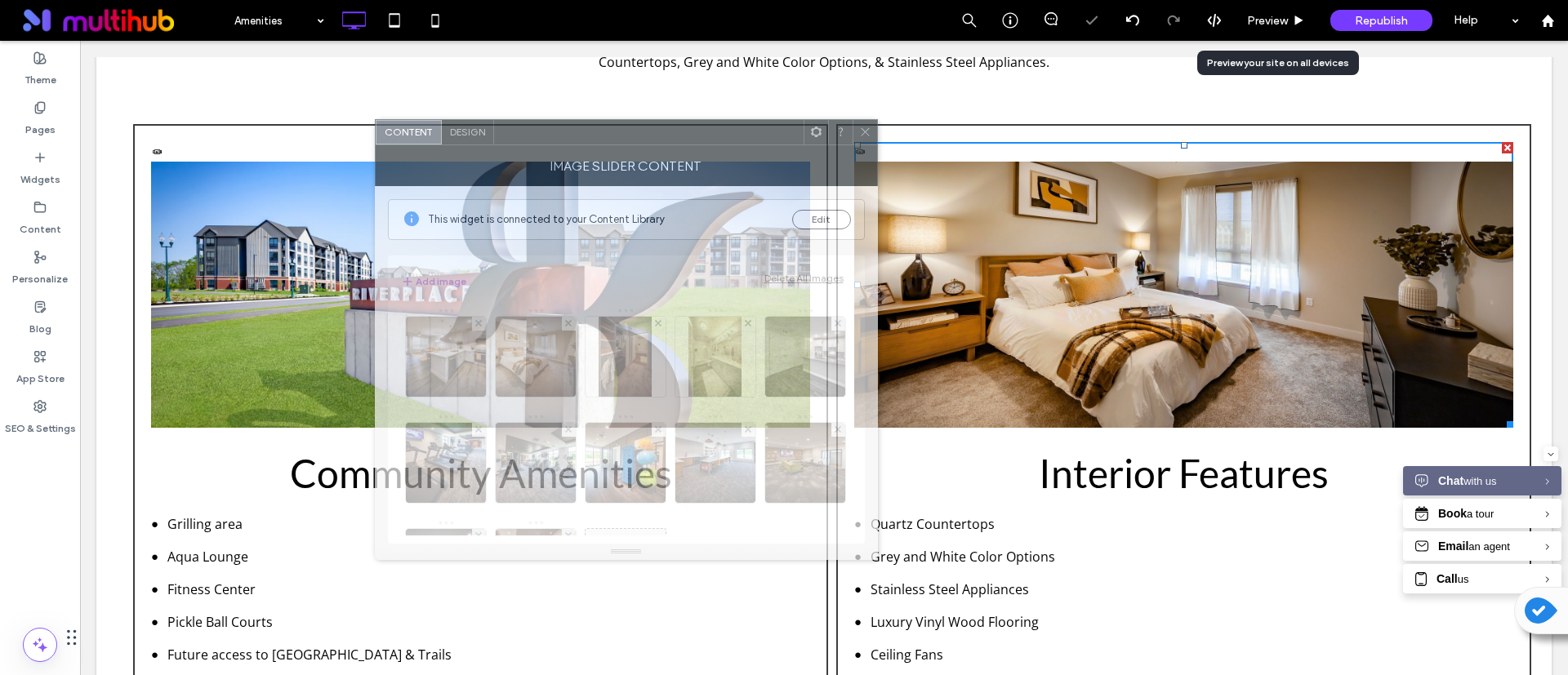
drag, startPoint x: 553, startPoint y: 139, endPoint x: 1089, endPoint y: 94, distance: 537.9
click at [804, 120] on div at bounding box center [649, 132] width 310 height 25
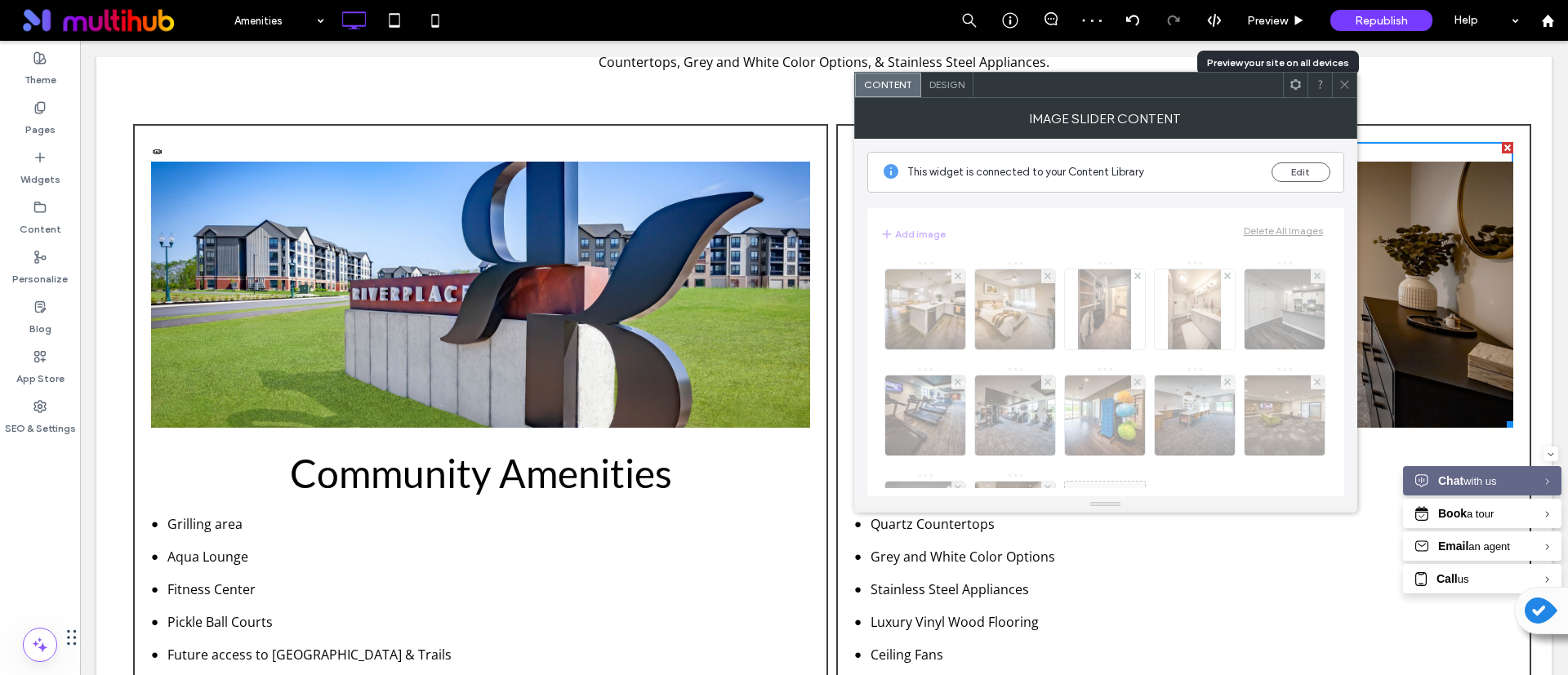
click at [1300, 90] on icon at bounding box center [1295, 84] width 12 height 12
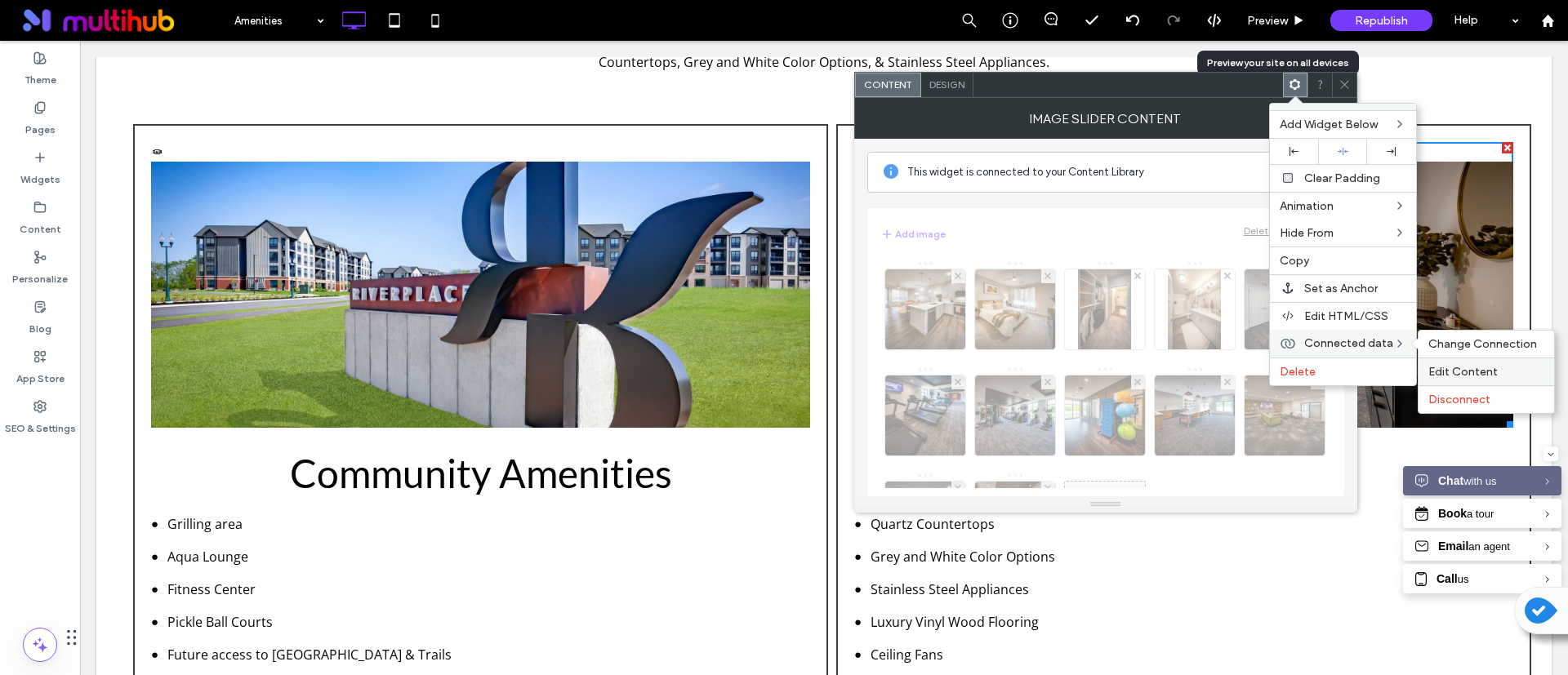
click at [1494, 365] on label "Edit Content" at bounding box center [1487, 371] width 116 height 14
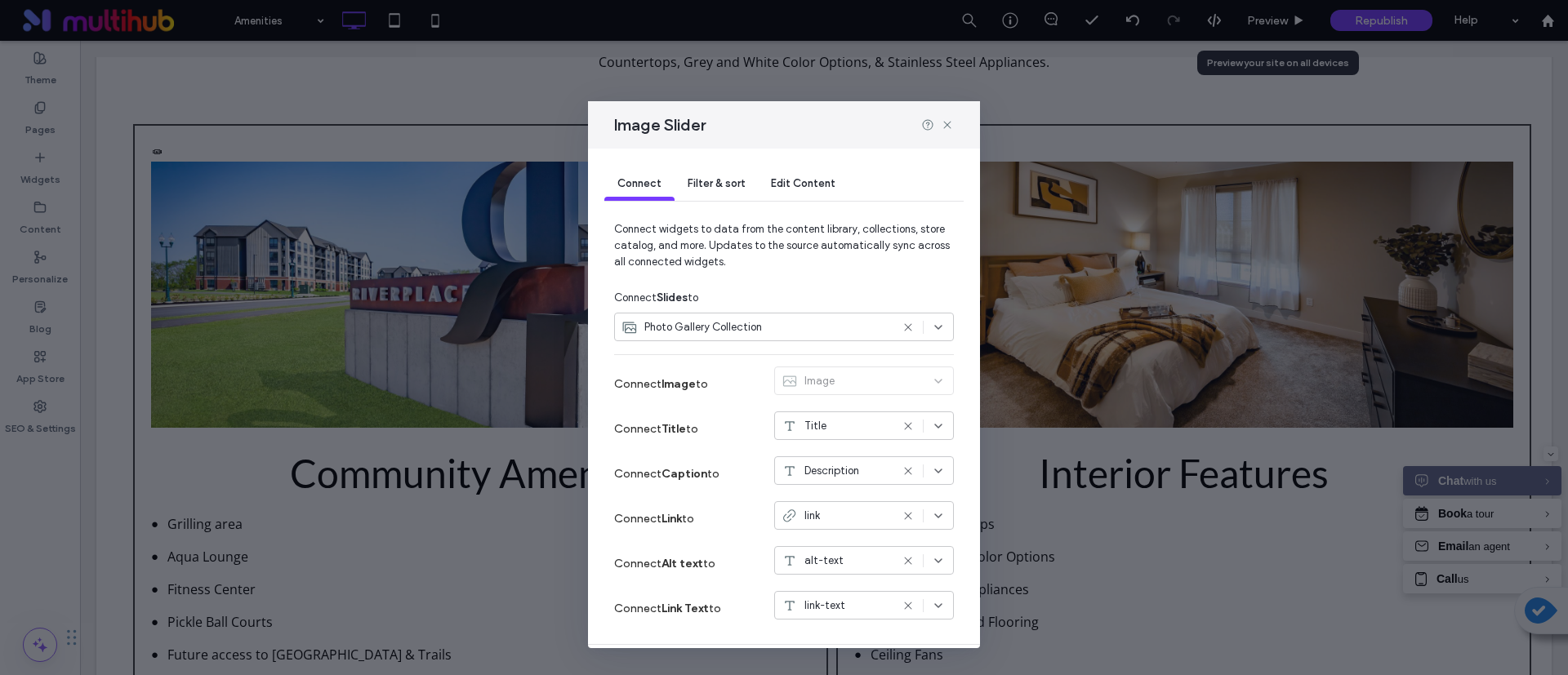
click at [676, 178] on div "Filter & sort" at bounding box center [716, 184] width 83 height 32
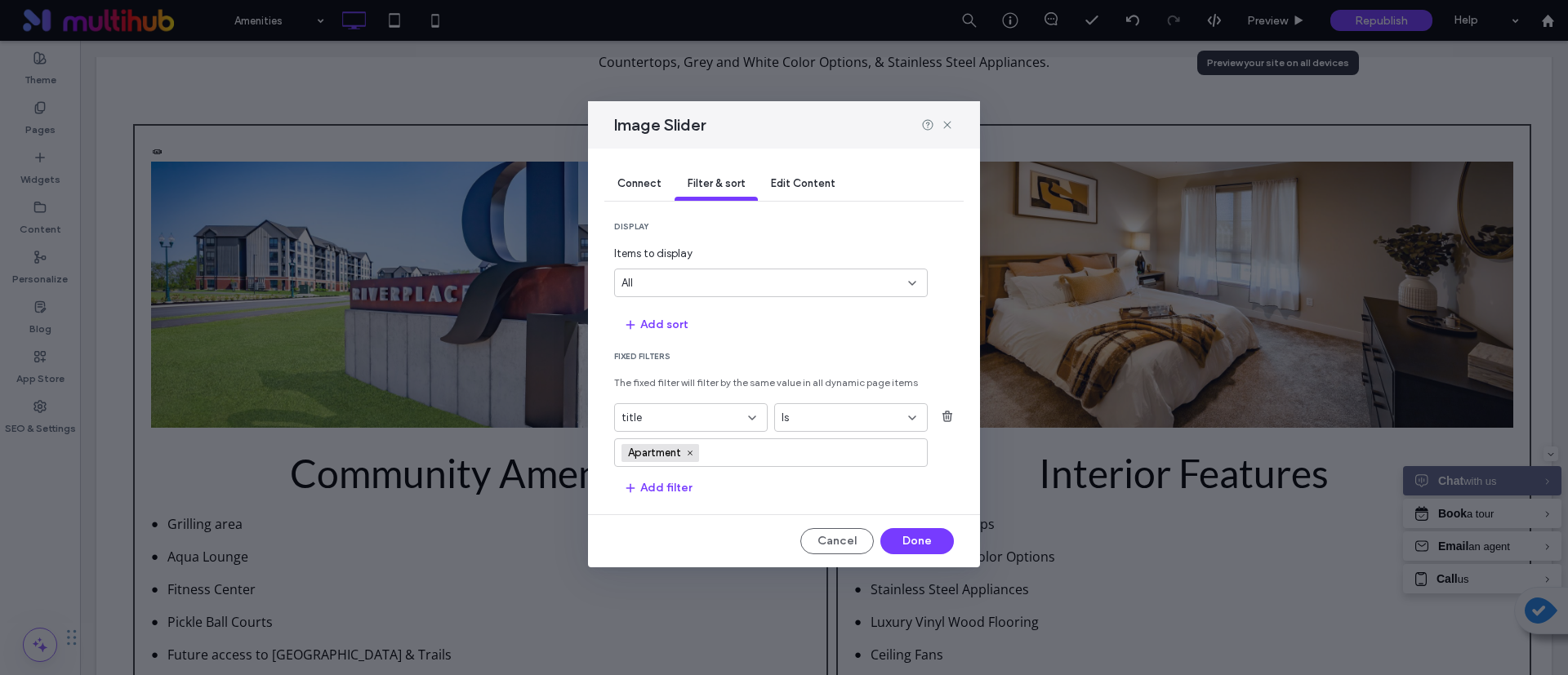
click at [695, 177] on span "Filter & sort" at bounding box center [716, 183] width 57 height 12
click at [846, 532] on button "Cancel" at bounding box center [837, 541] width 74 height 26
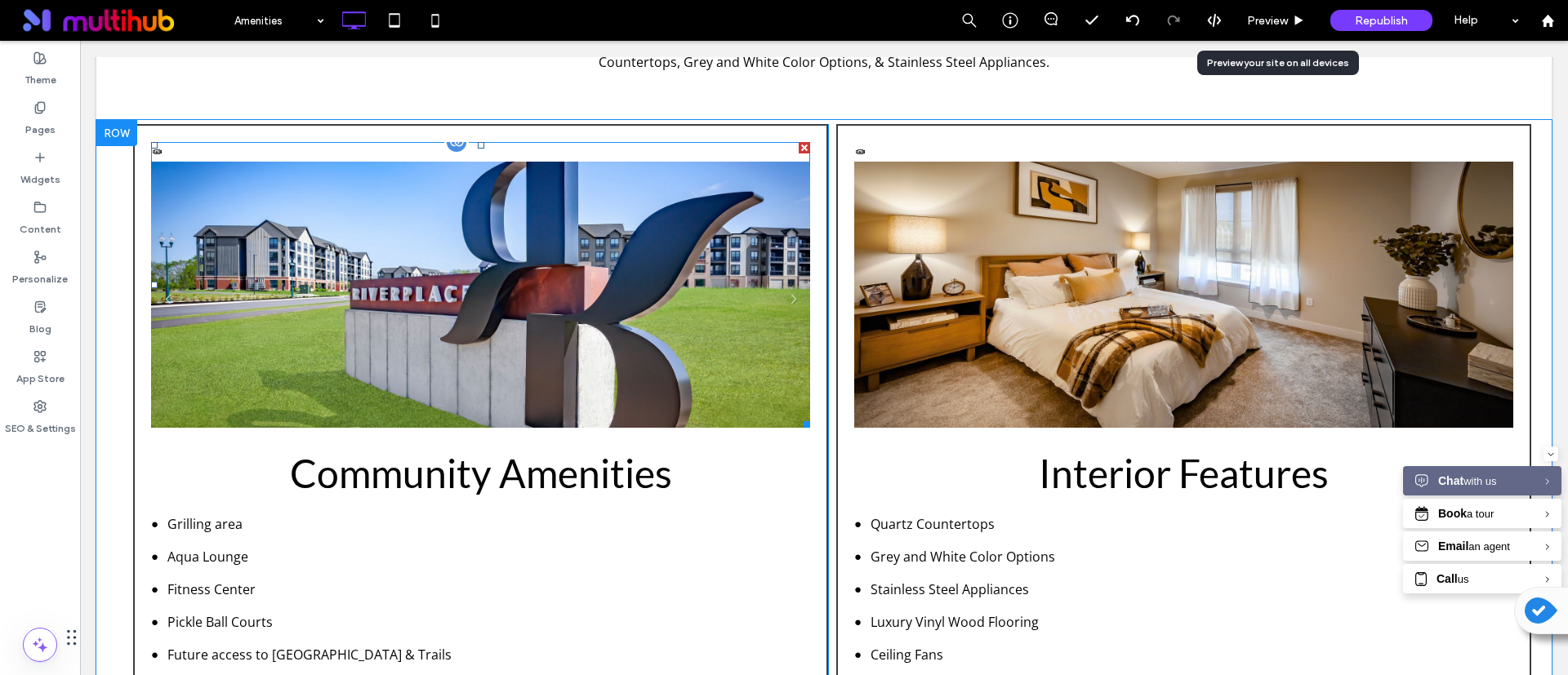
click at [482, 276] on li "Community" at bounding box center [480, 304] width 659 height 285
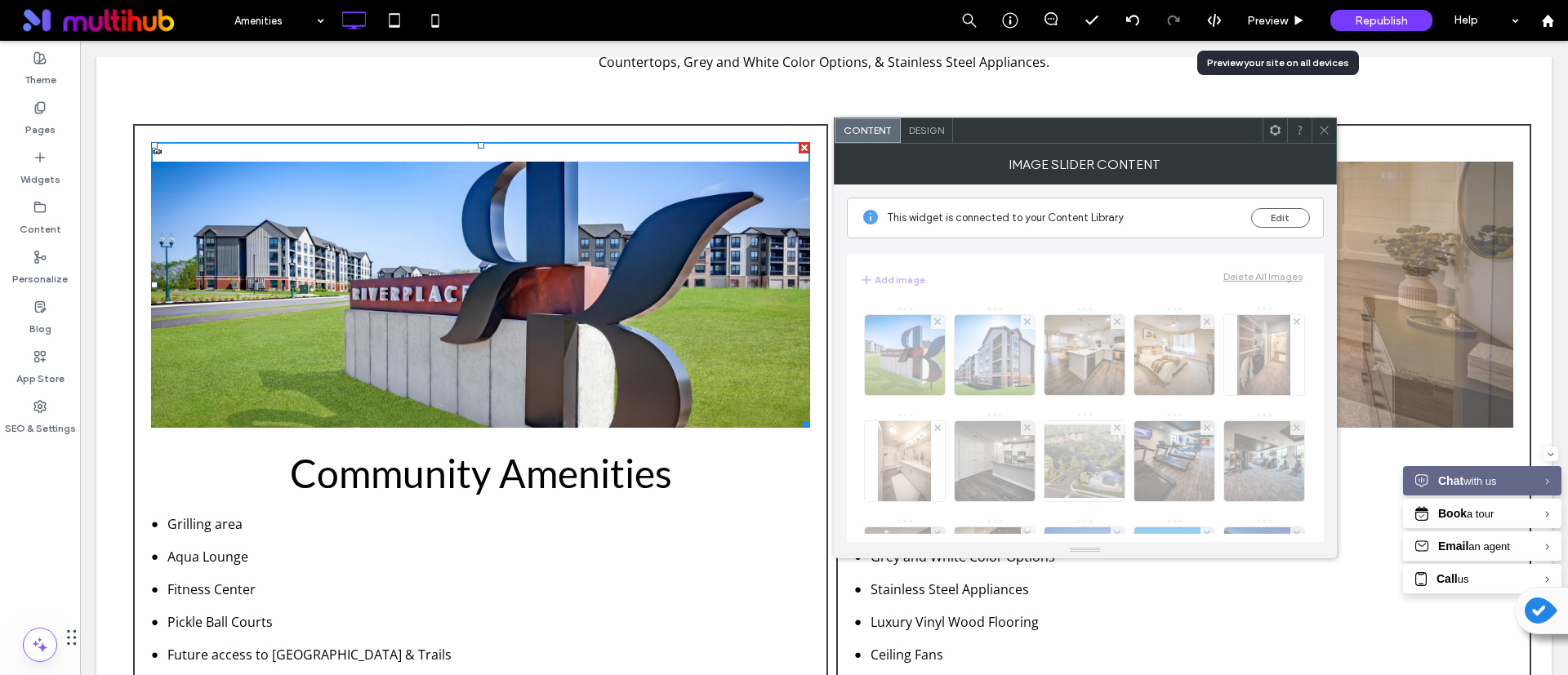
click at [1270, 131] on use at bounding box center [1274, 129] width 10 height 10
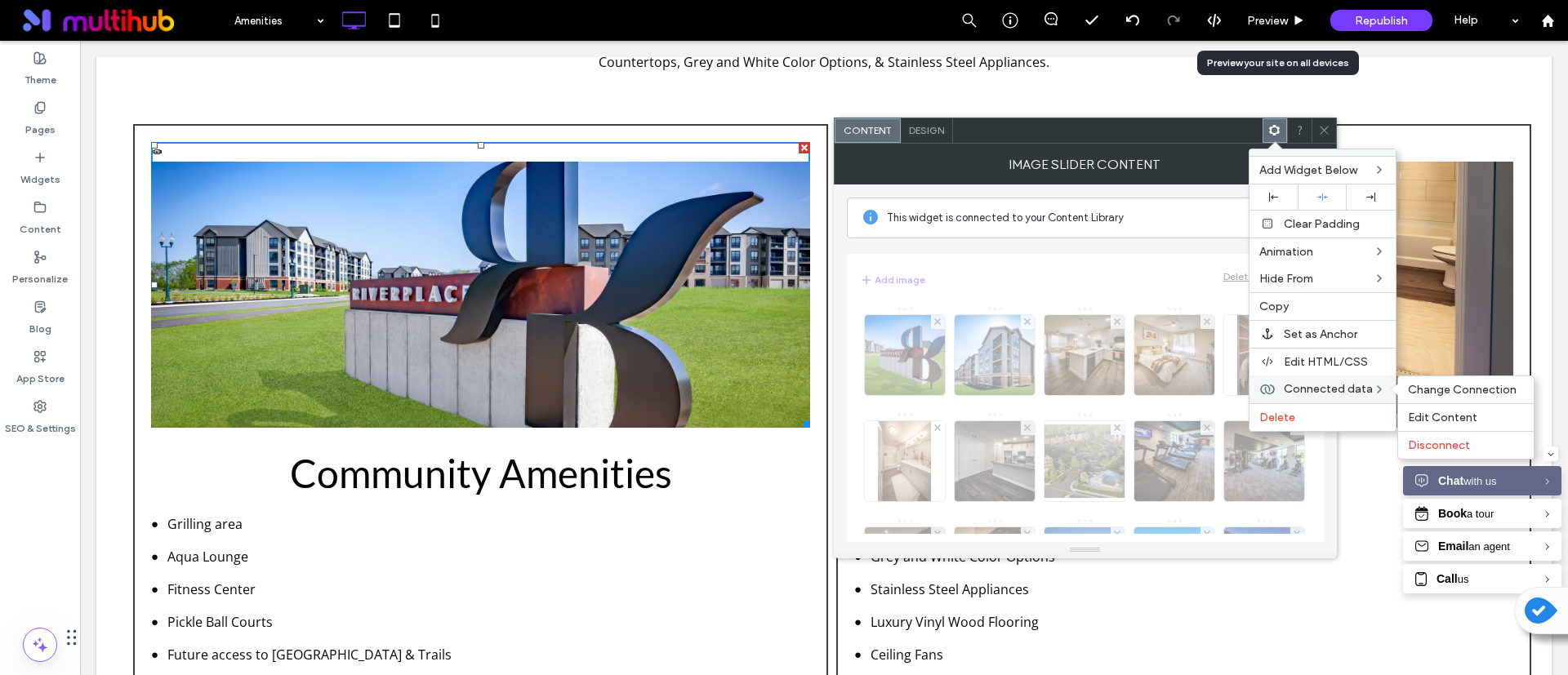
click at [1333, 391] on span "Connected data" at bounding box center [1329, 389] width 89 height 14
click at [1453, 416] on span "Edit Content" at bounding box center [1442, 417] width 69 height 14
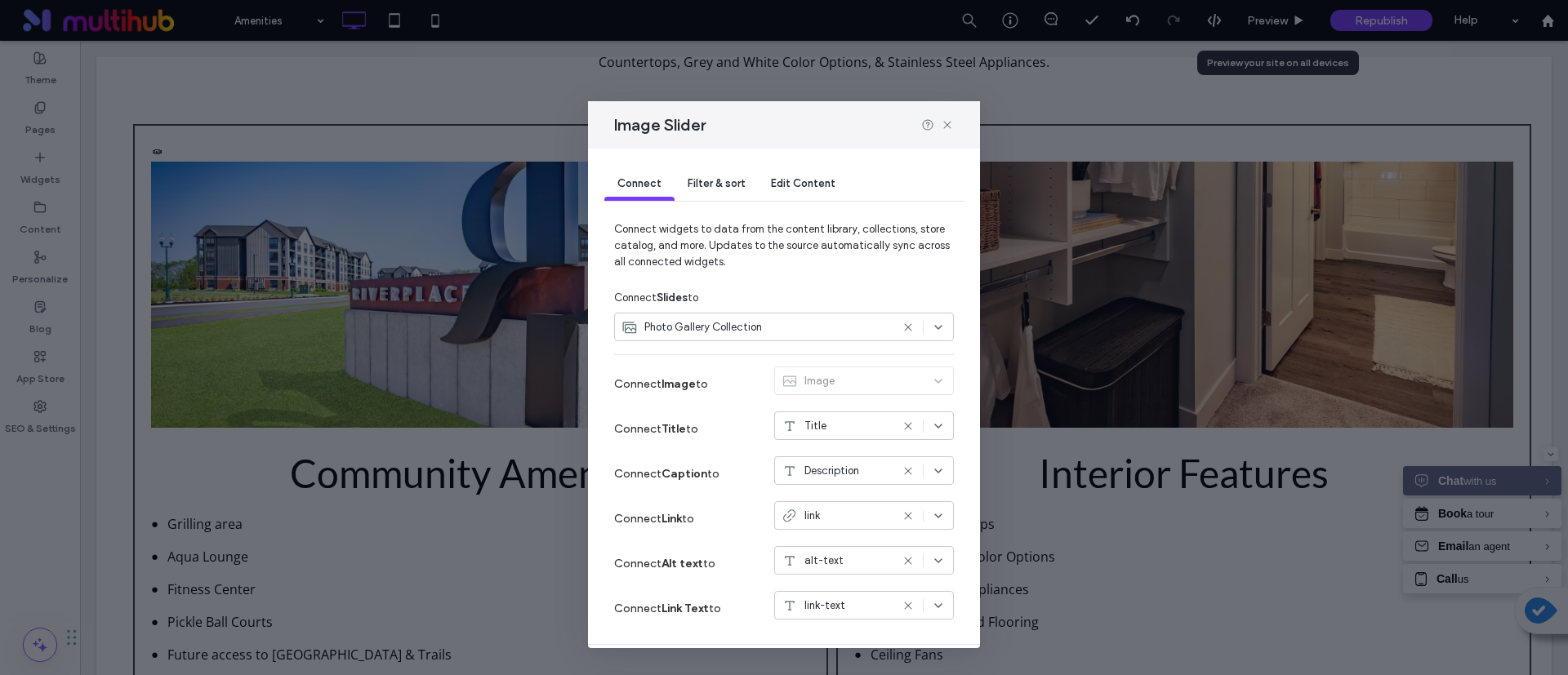
click at [733, 165] on div "Connect Filter & sort Edit Content" at bounding box center [784, 185] width 359 height 73
click at [733, 184] on span "Filter & sort" at bounding box center [716, 183] width 57 height 12
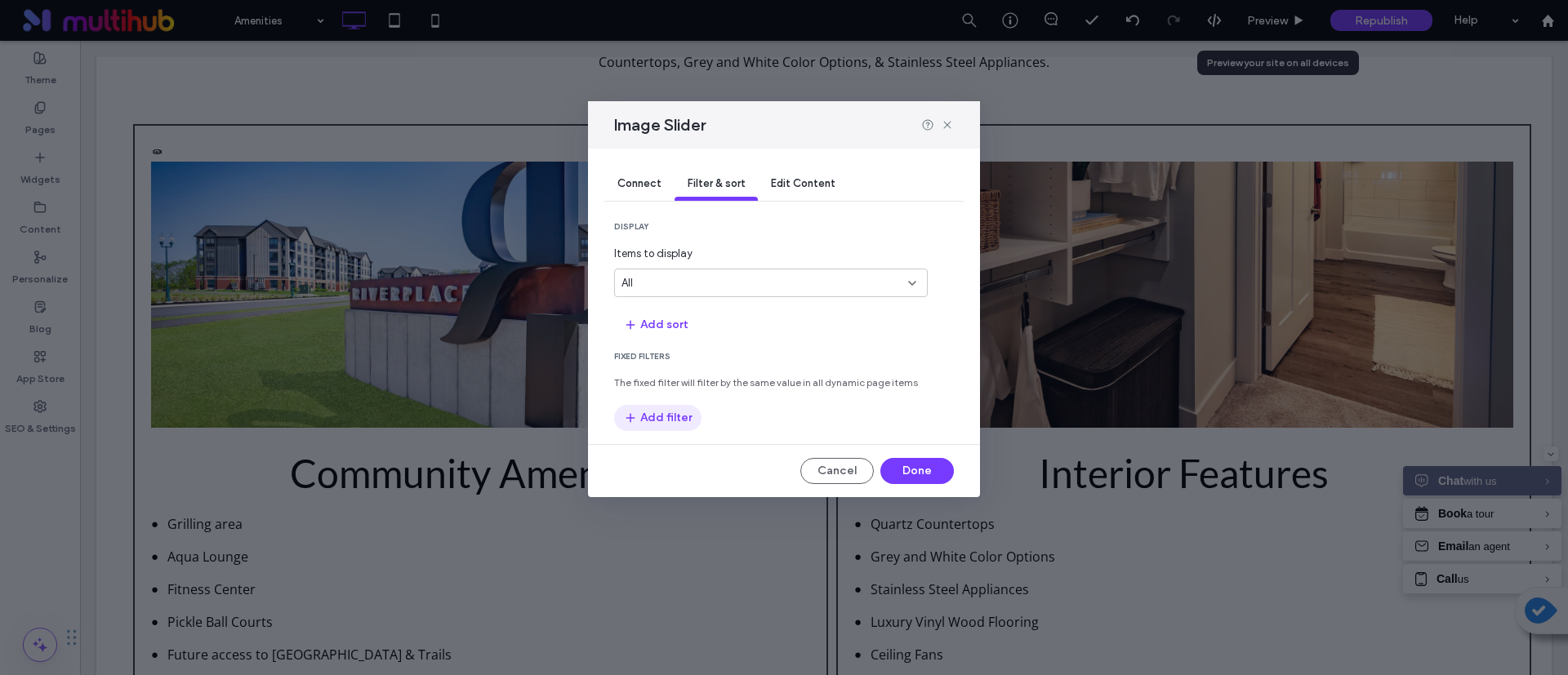
click at [672, 412] on button "Add filter" at bounding box center [658, 417] width 88 height 26
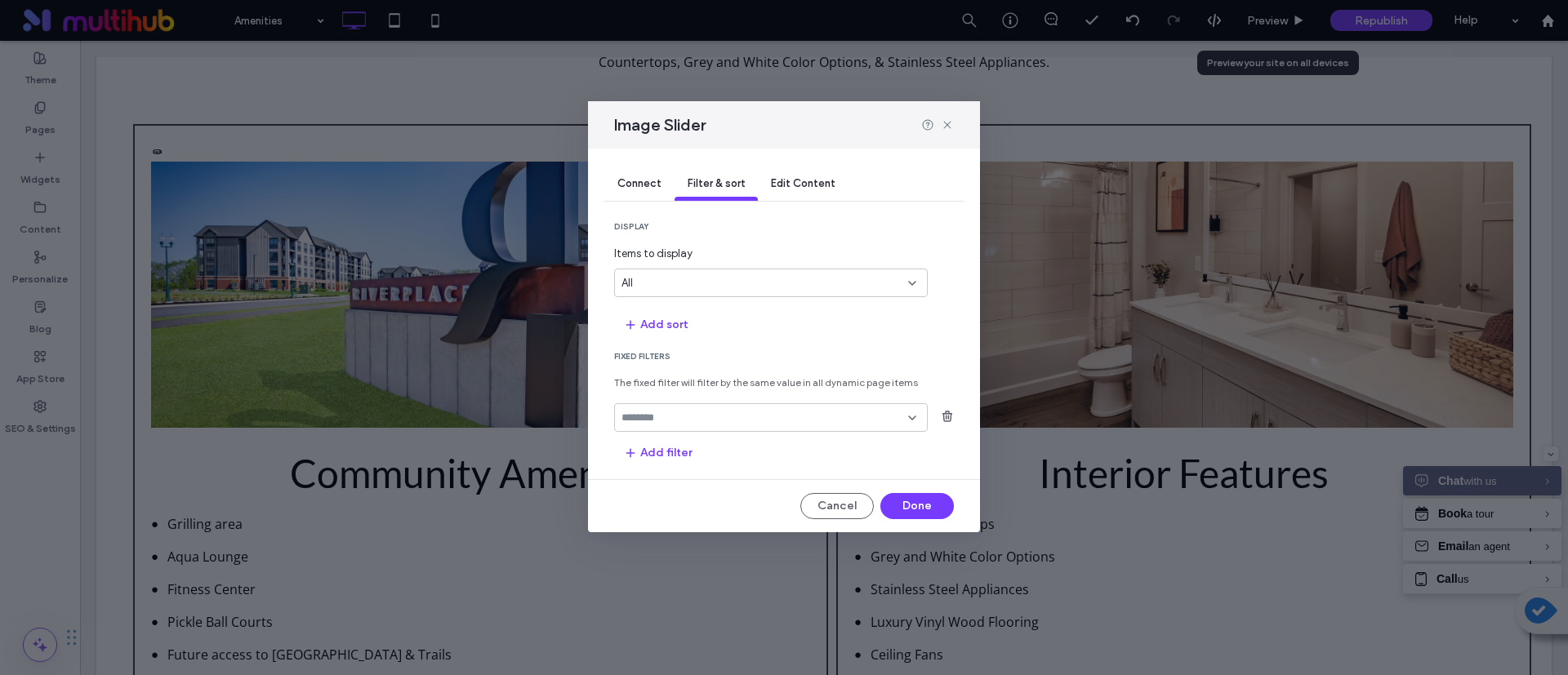
click at [687, 428] on div at bounding box center [771, 417] width 313 height 29
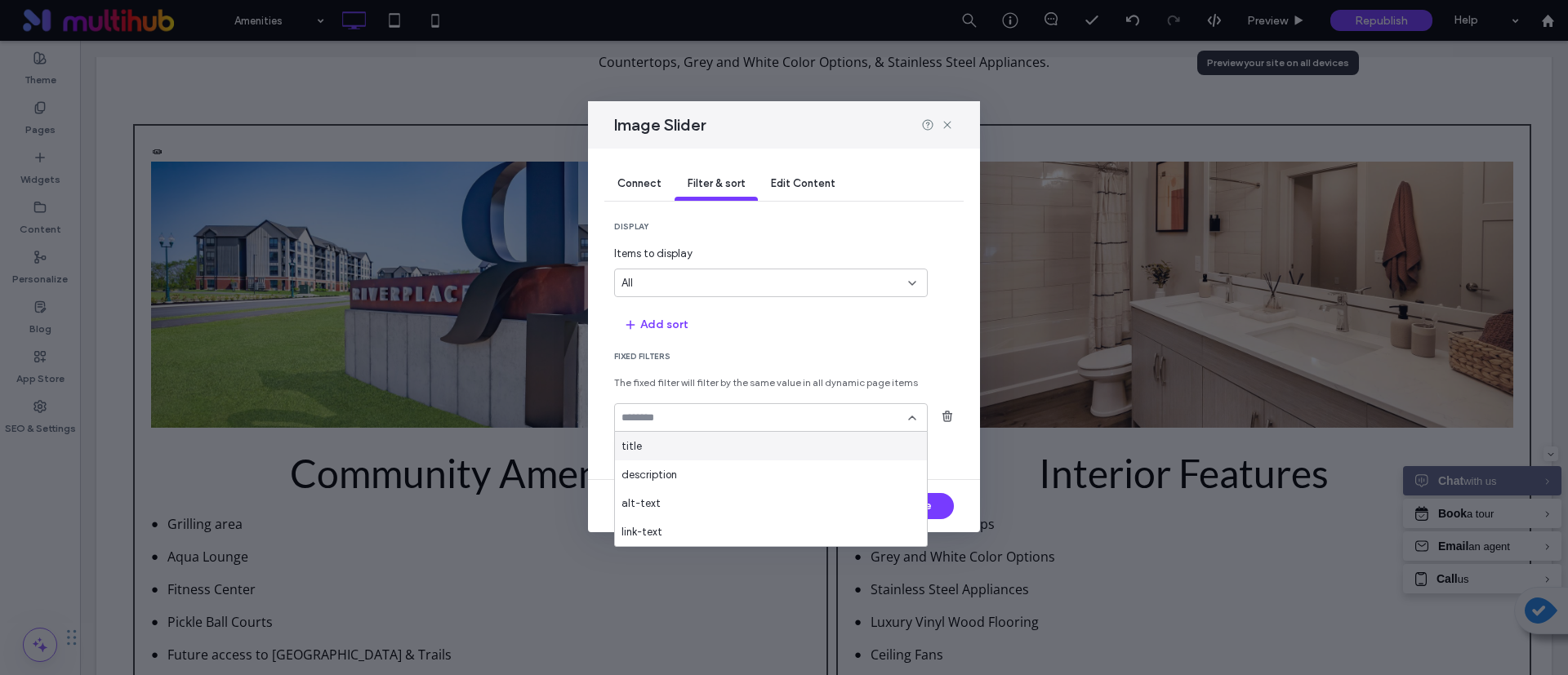
click at [685, 434] on div "title" at bounding box center [772, 446] width 312 height 29
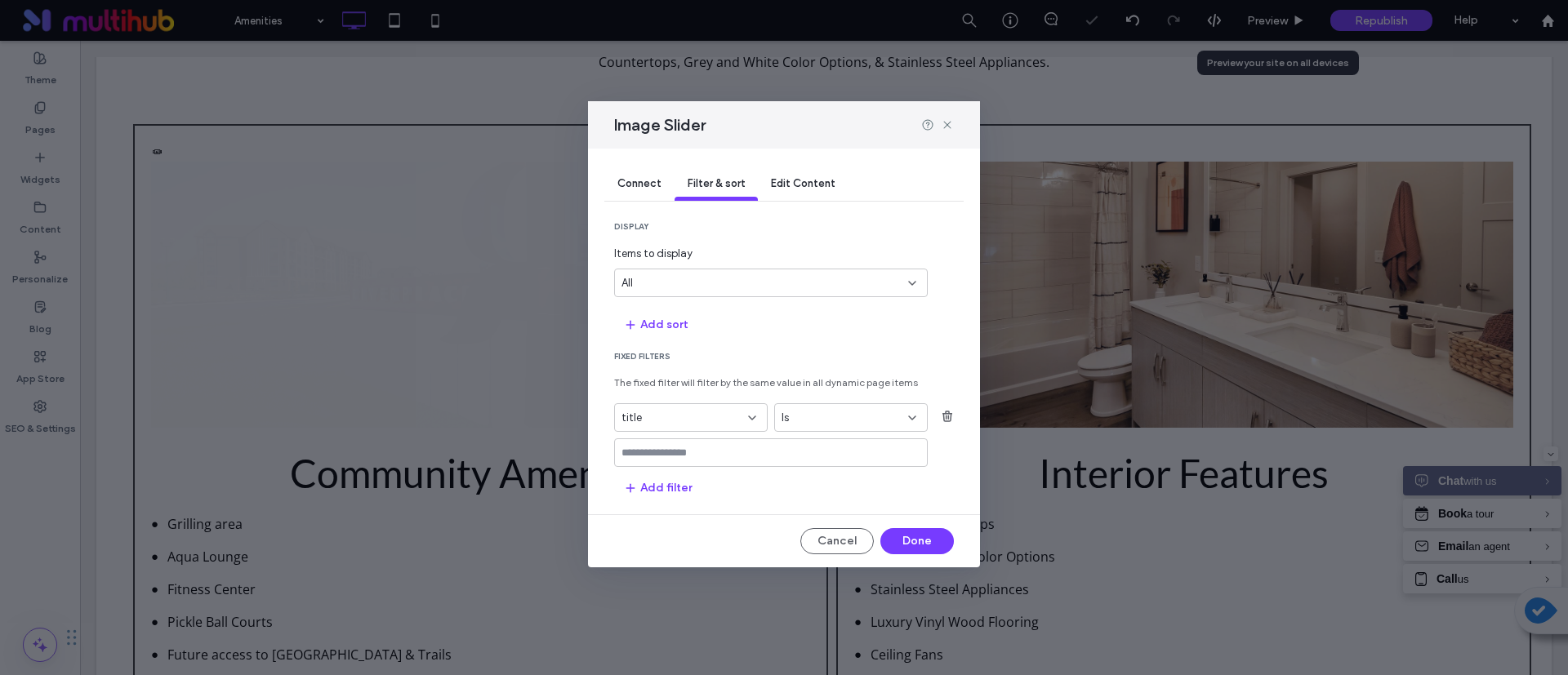
click at [676, 453] on input "values-textbox" at bounding box center [765, 453] width 286 height 13
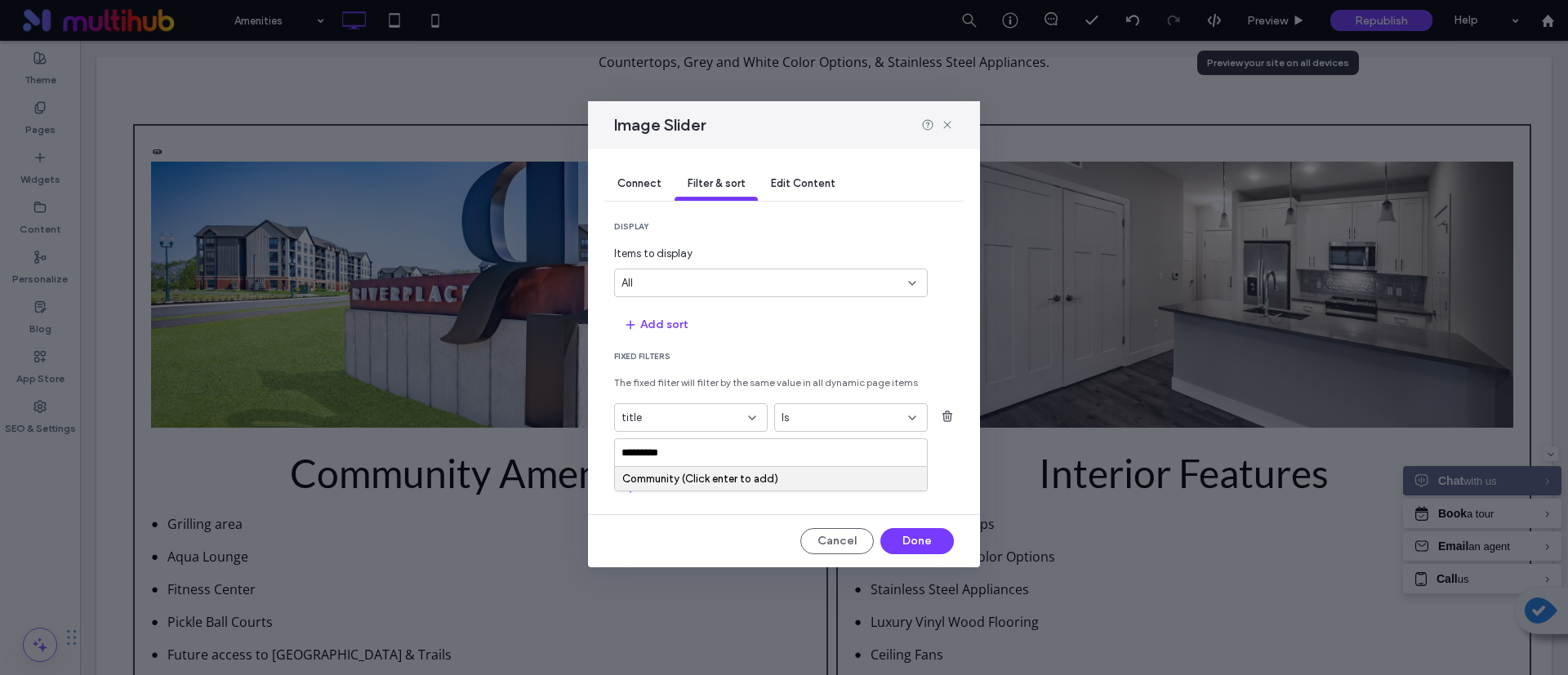
type input "*********"
click at [676, 476] on div "Community (Click enter to add)" at bounding box center [772, 478] width 298 height 12
click at [908, 534] on button "Done" at bounding box center [918, 541] width 74 height 26
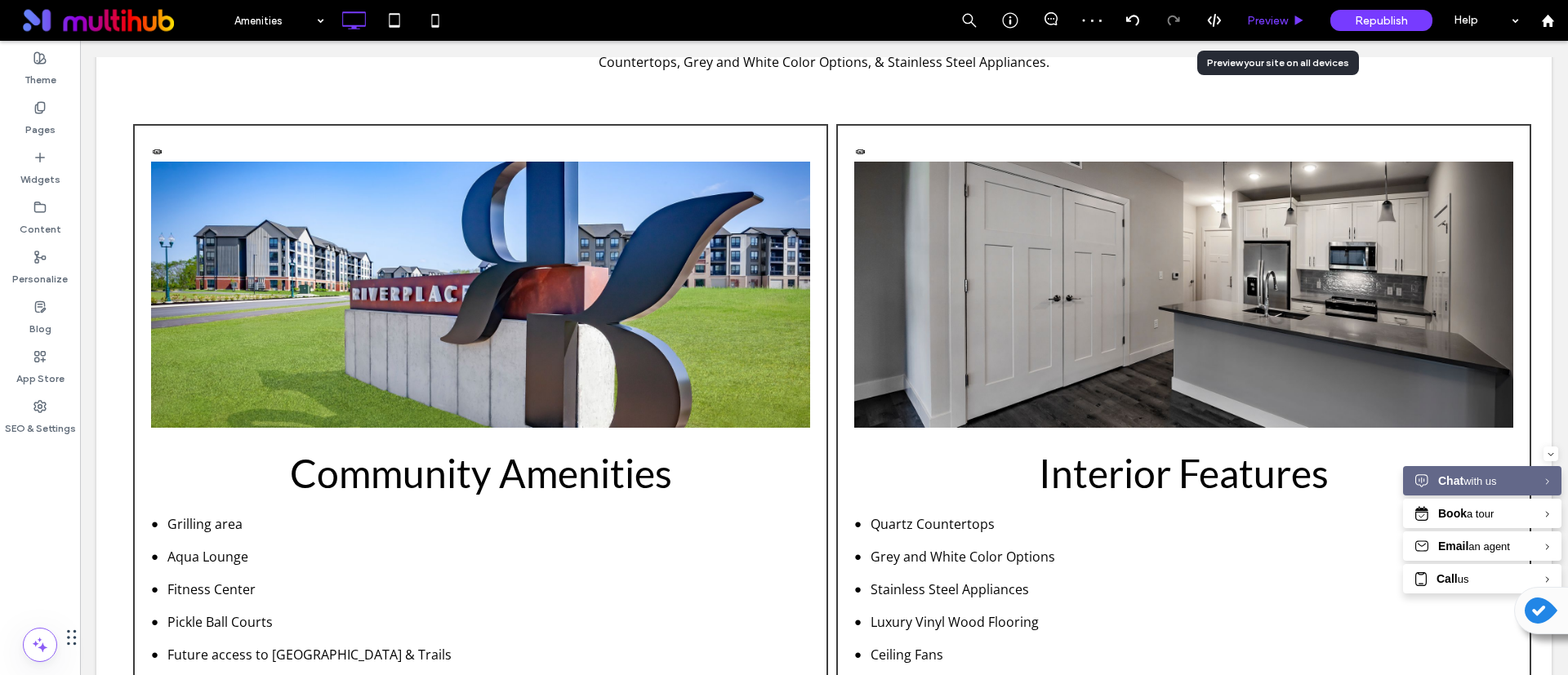
click at [1259, 12] on div "Preview" at bounding box center [1277, 20] width 83 height 41
click at [1284, 8] on div "Preview" at bounding box center [1277, 20] width 83 height 41
click at [1295, 29] on div "Preview" at bounding box center [1277, 20] width 83 height 41
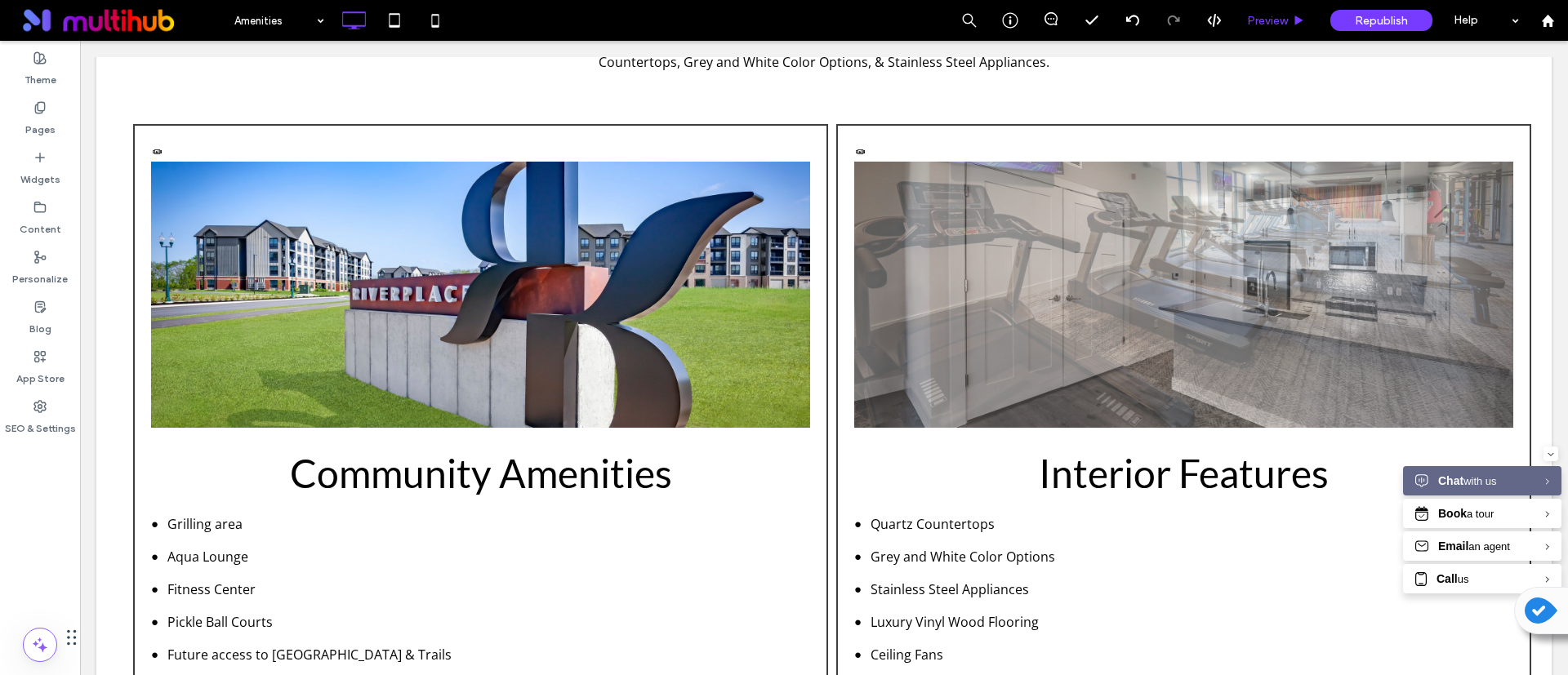
click at [1277, 18] on span "Preview" at bounding box center [1268, 20] width 41 height 14
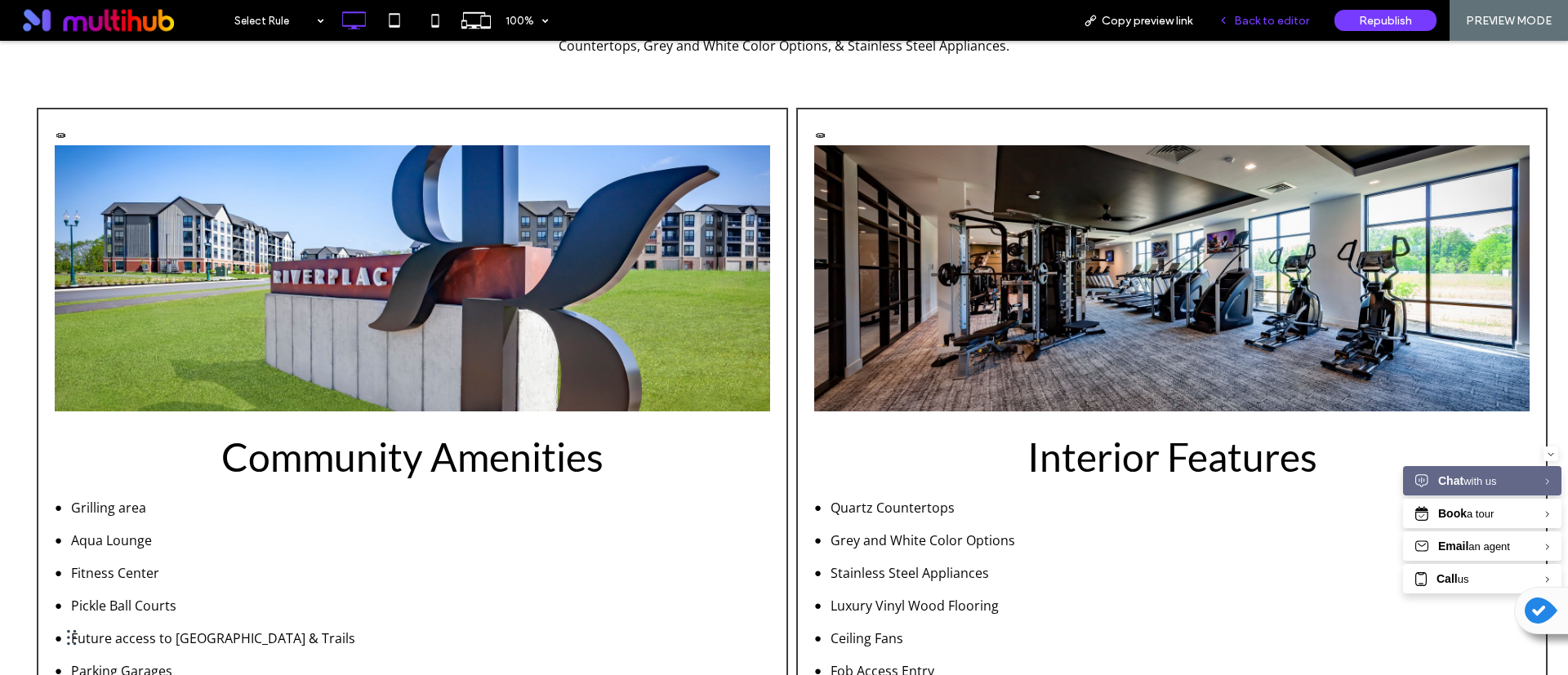
drag, startPoint x: 1257, startPoint y: 23, endPoint x: 1161, endPoint y: 51, distance: 100.0
click at [1258, 23] on span "Back to editor" at bounding box center [1271, 20] width 75 height 14
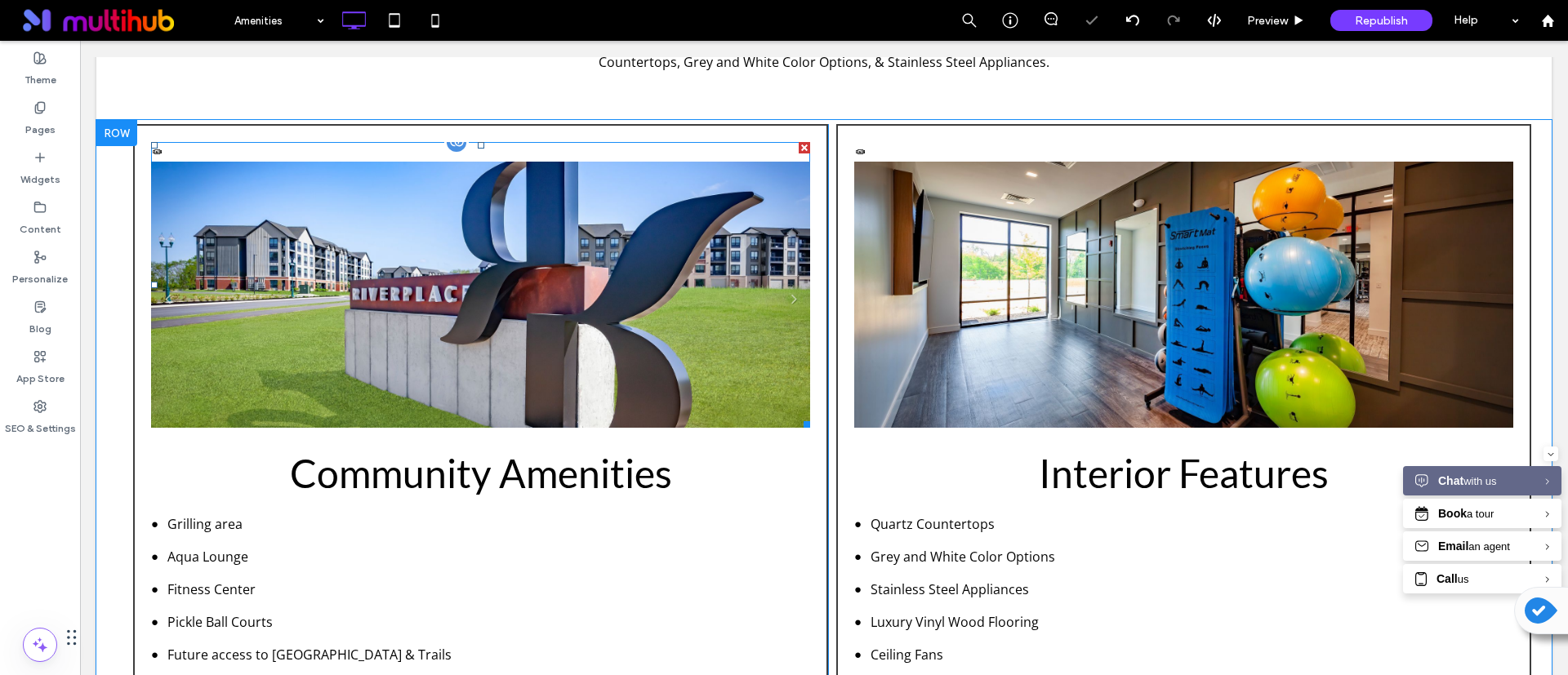
click at [671, 355] on li "Community" at bounding box center [480, 304] width 659 height 285
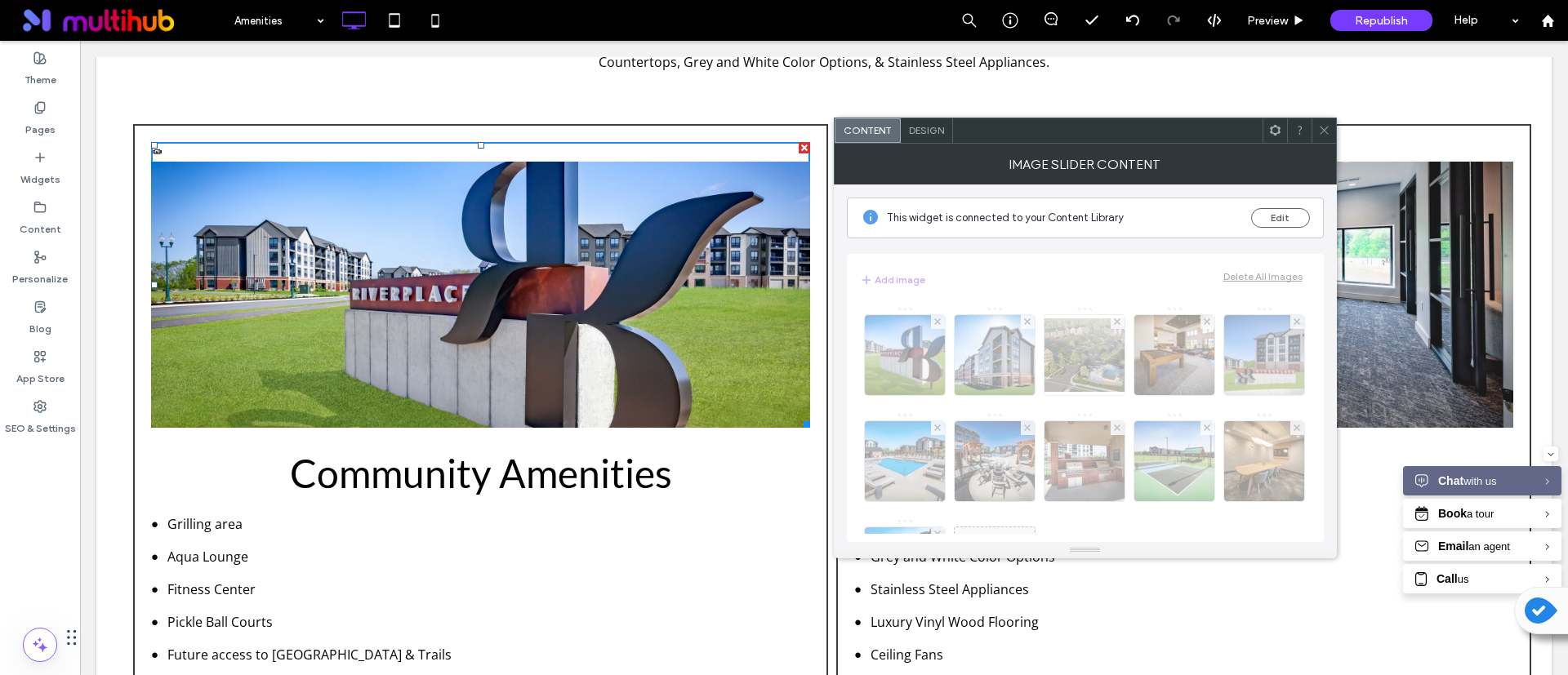
click at [1278, 125] on icon at bounding box center [1275, 129] width 12 height 12
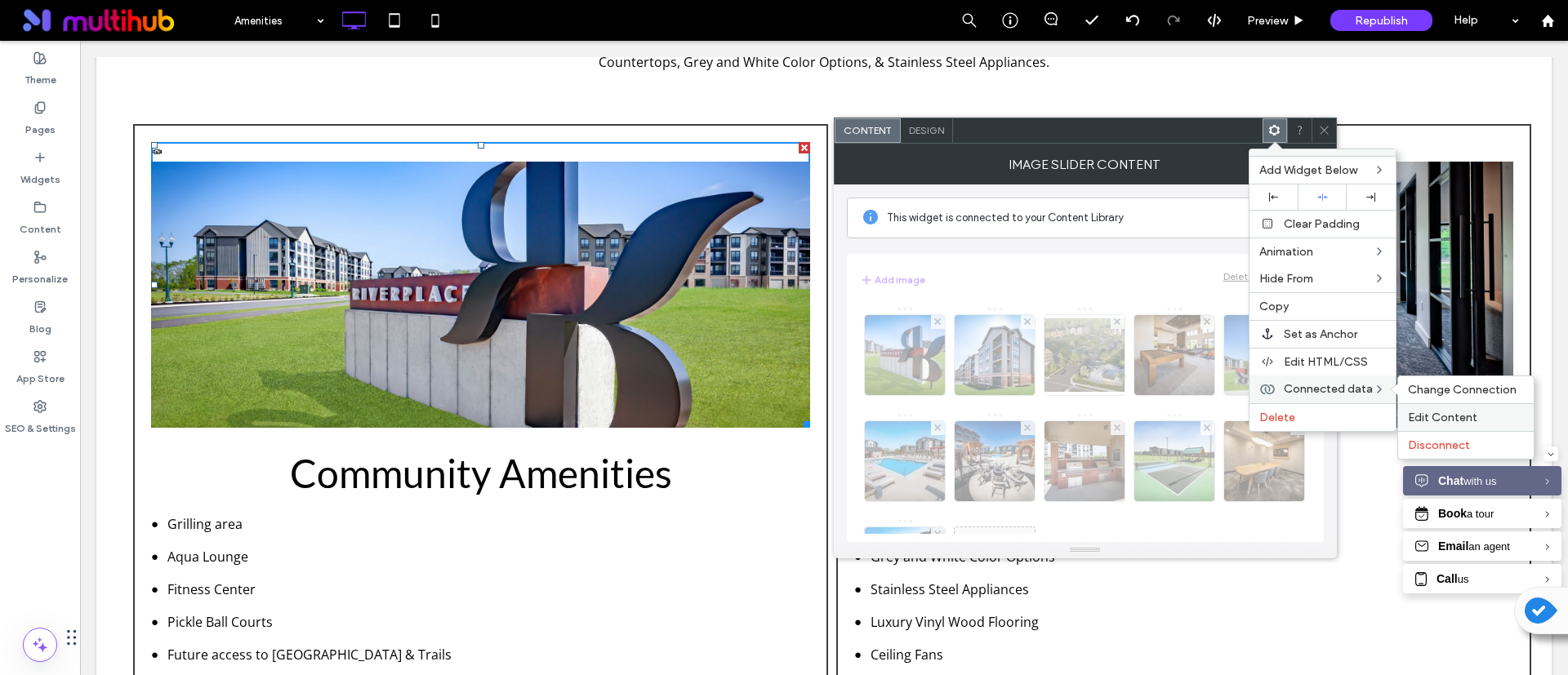
click at [1453, 417] on span "Edit Content" at bounding box center [1442, 417] width 69 height 14
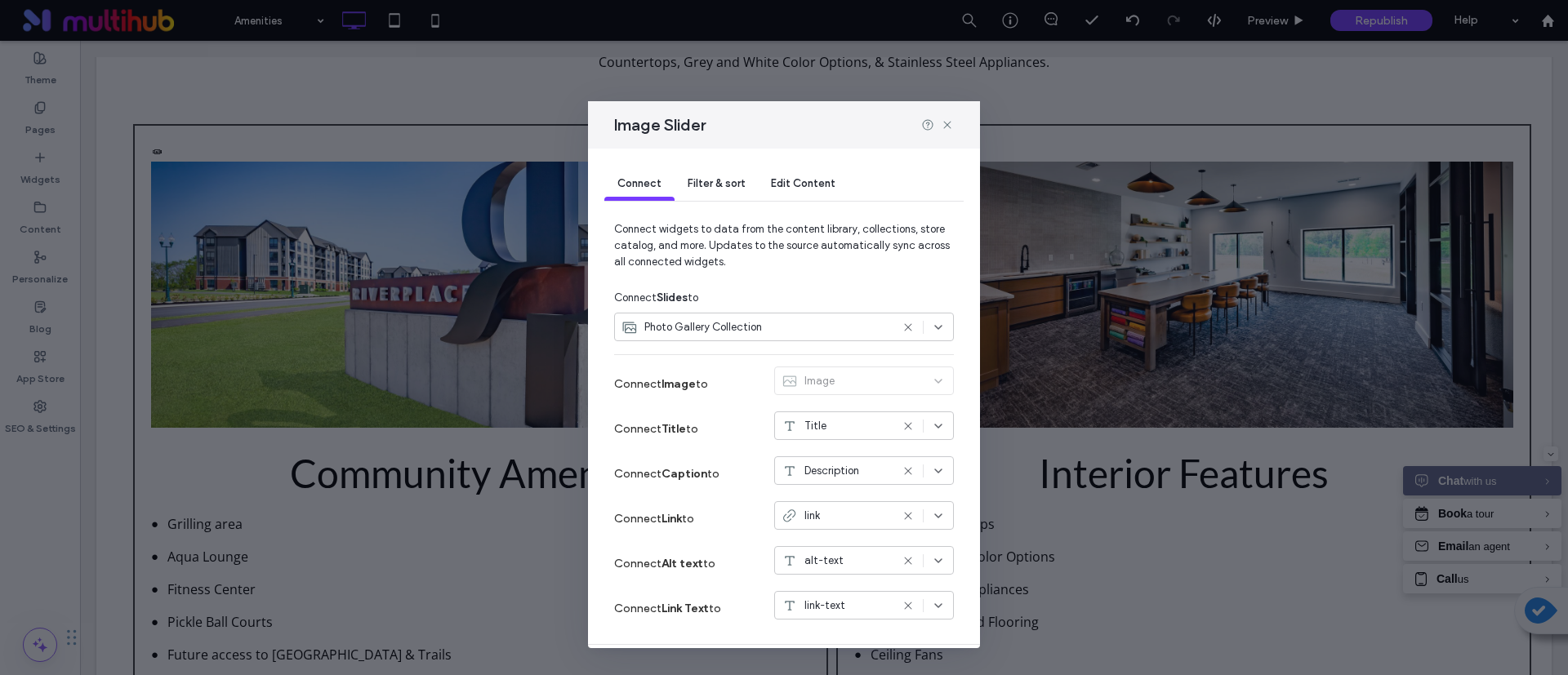
click at [742, 181] on span "Filter & sort" at bounding box center [716, 183] width 57 height 12
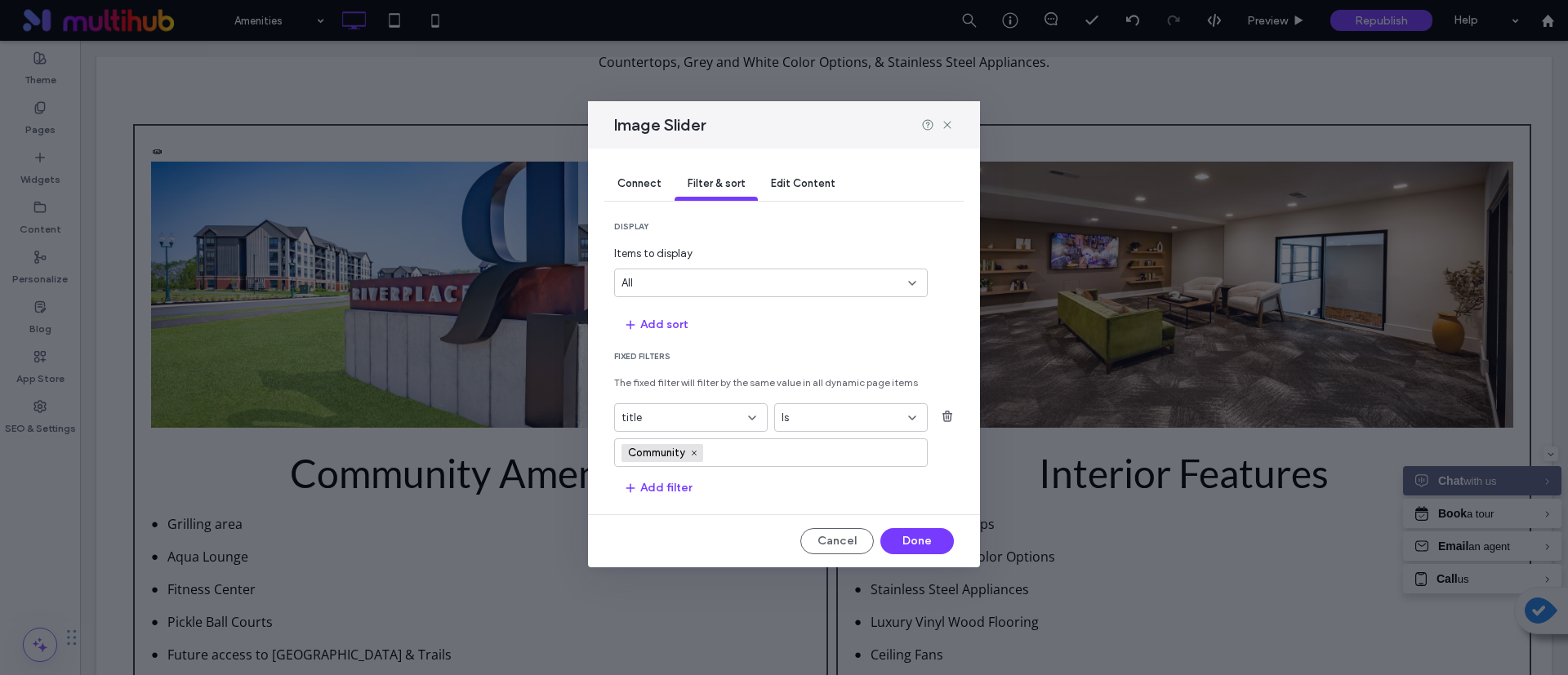
click at [816, 314] on section "Add sort" at bounding box center [784, 324] width 340 height 28
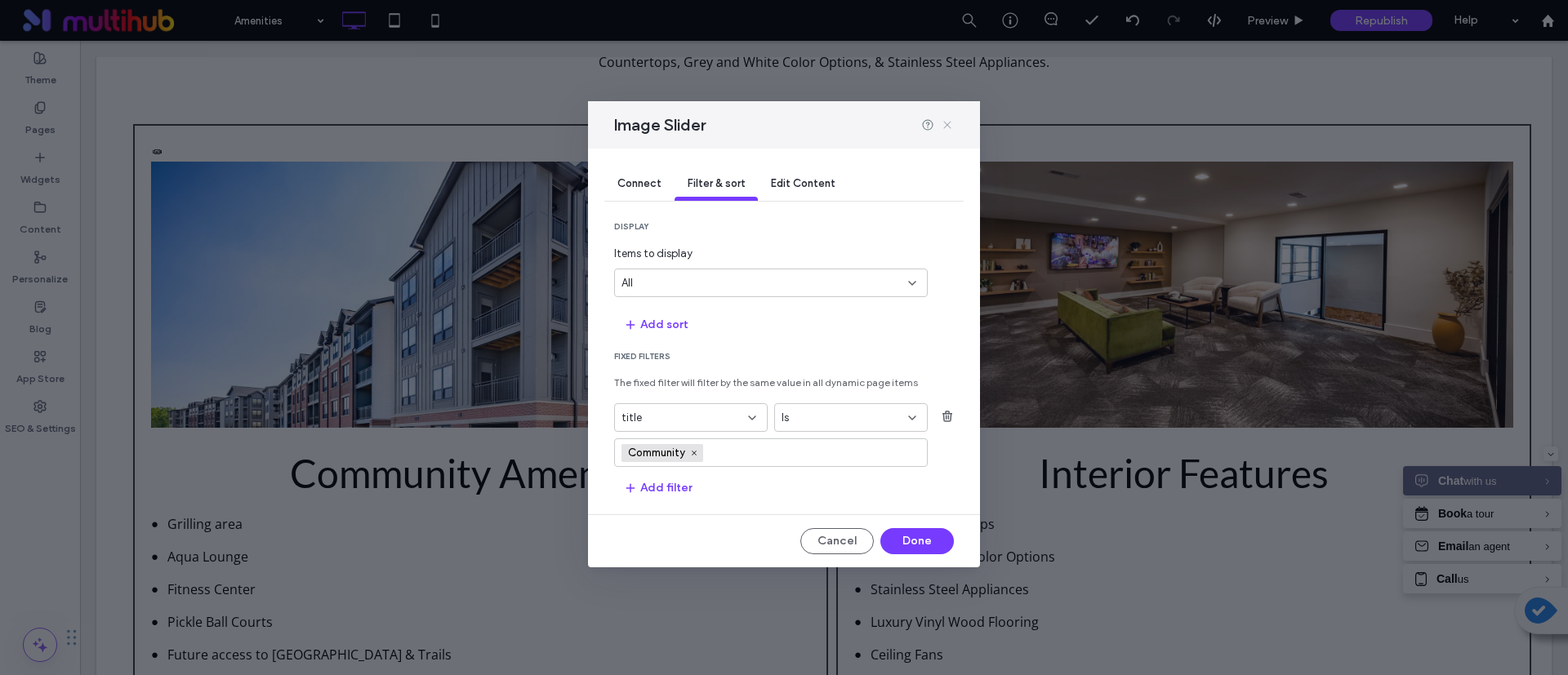
click at [949, 124] on icon at bounding box center [947, 125] width 13 height 13
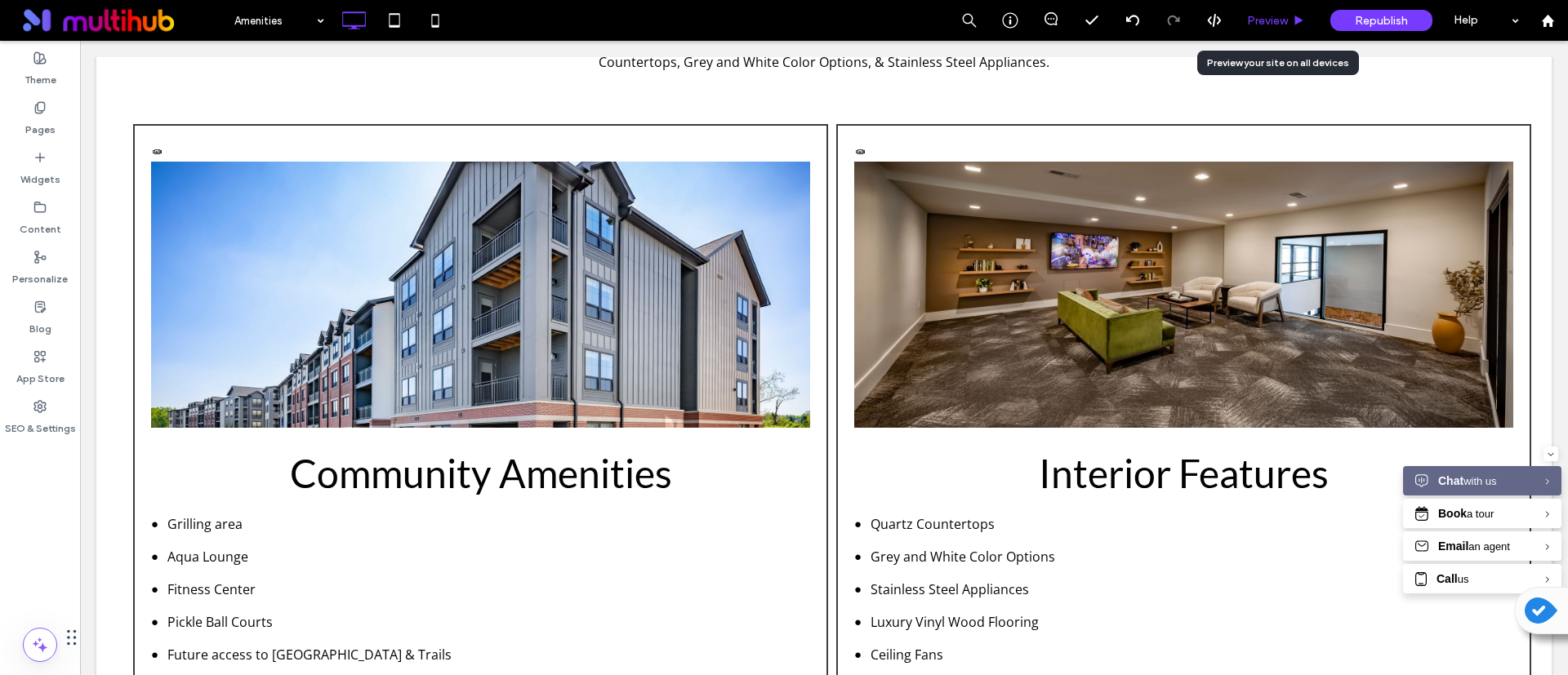
click at [1284, 25] on span "Preview" at bounding box center [1268, 20] width 41 height 14
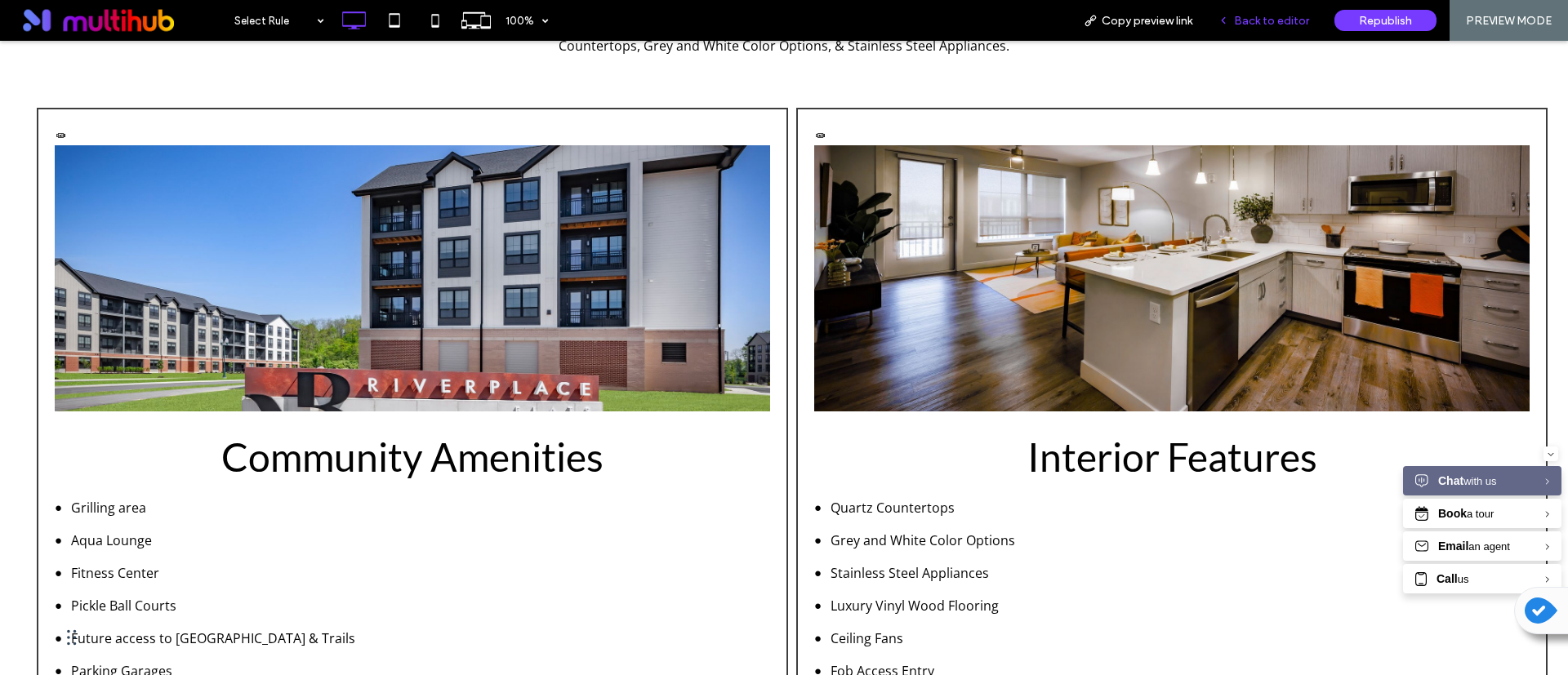
click at [1244, 11] on div "Back to editor" at bounding box center [1264, 20] width 116 height 41
drag, startPoint x: 1251, startPoint y: 18, endPoint x: 1228, endPoint y: 26, distance: 24.4
click at [1251, 18] on span "Back to editor" at bounding box center [1271, 20] width 75 height 14
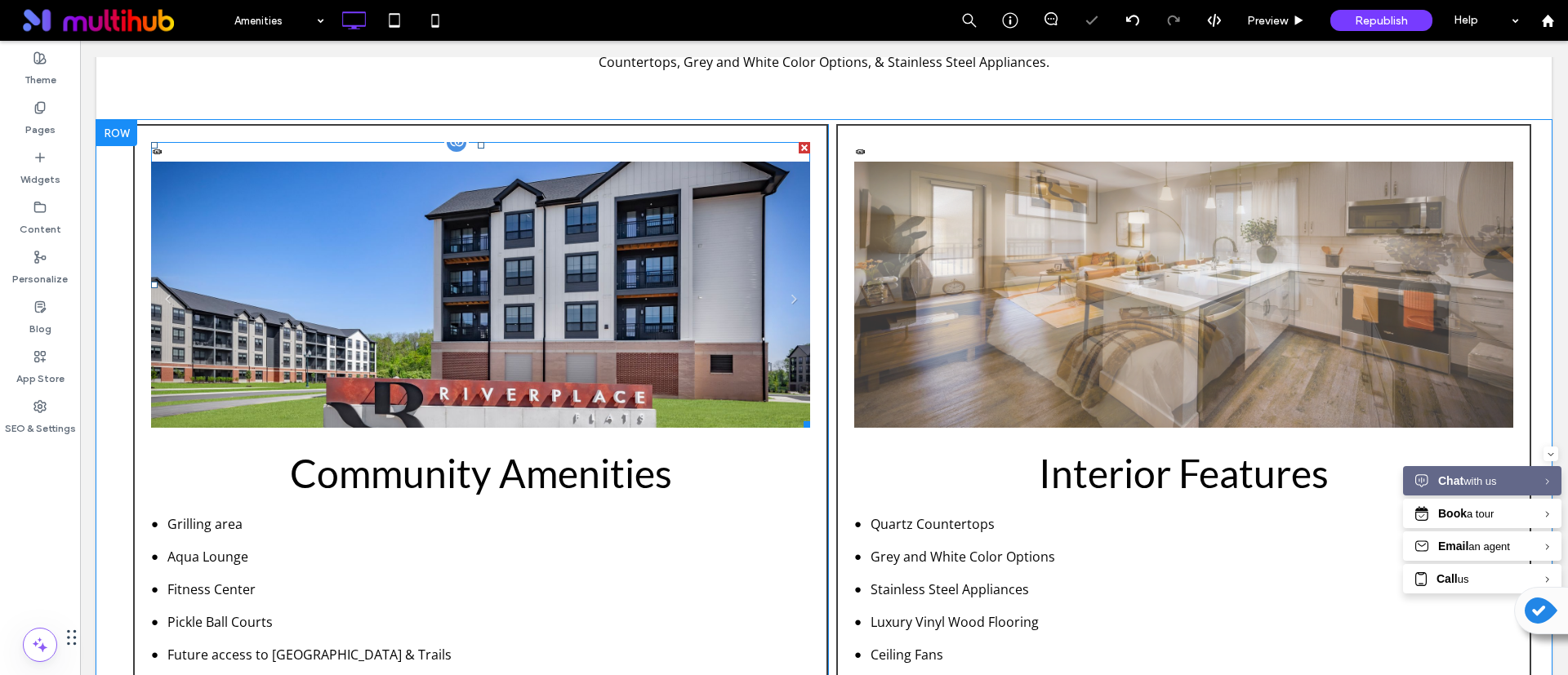
click at [485, 344] on li "Community" at bounding box center [480, 304] width 659 height 285
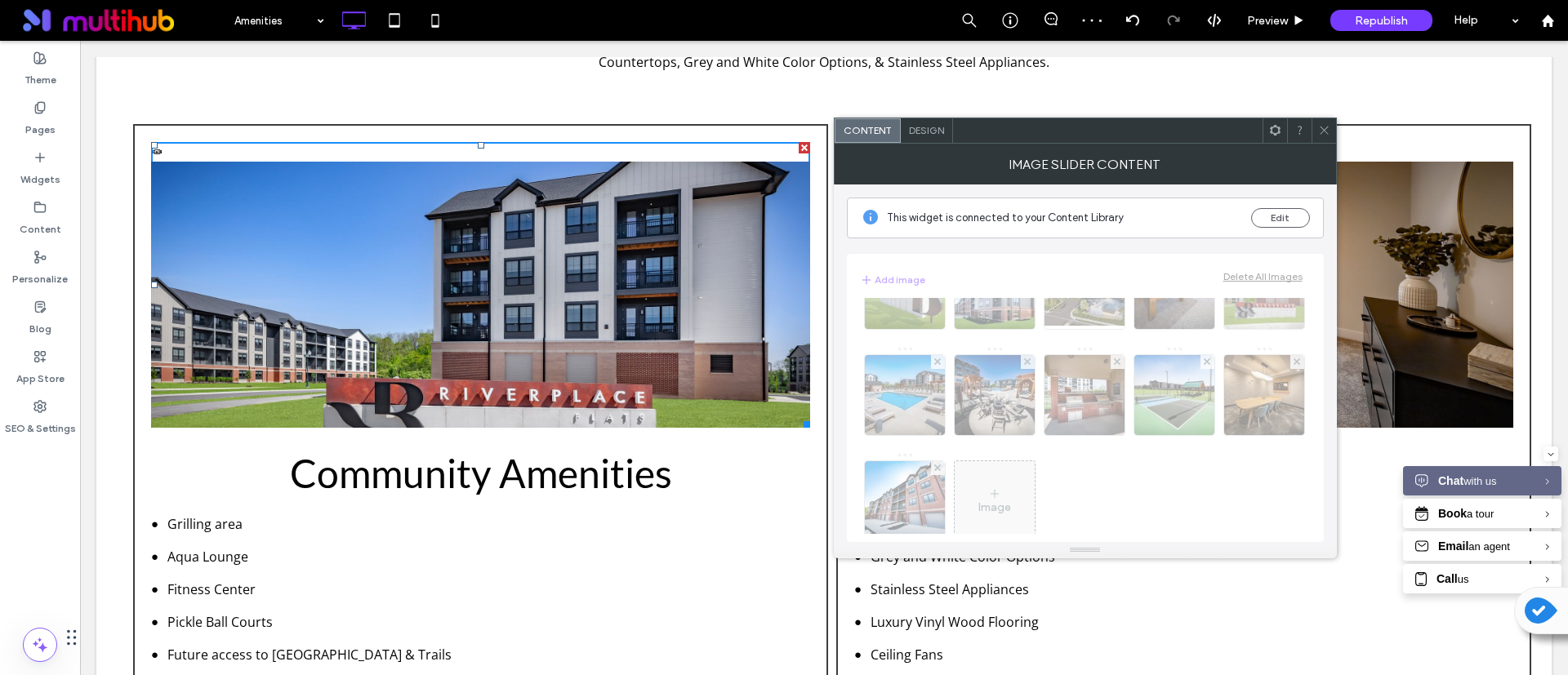
scroll to position [101, 0]
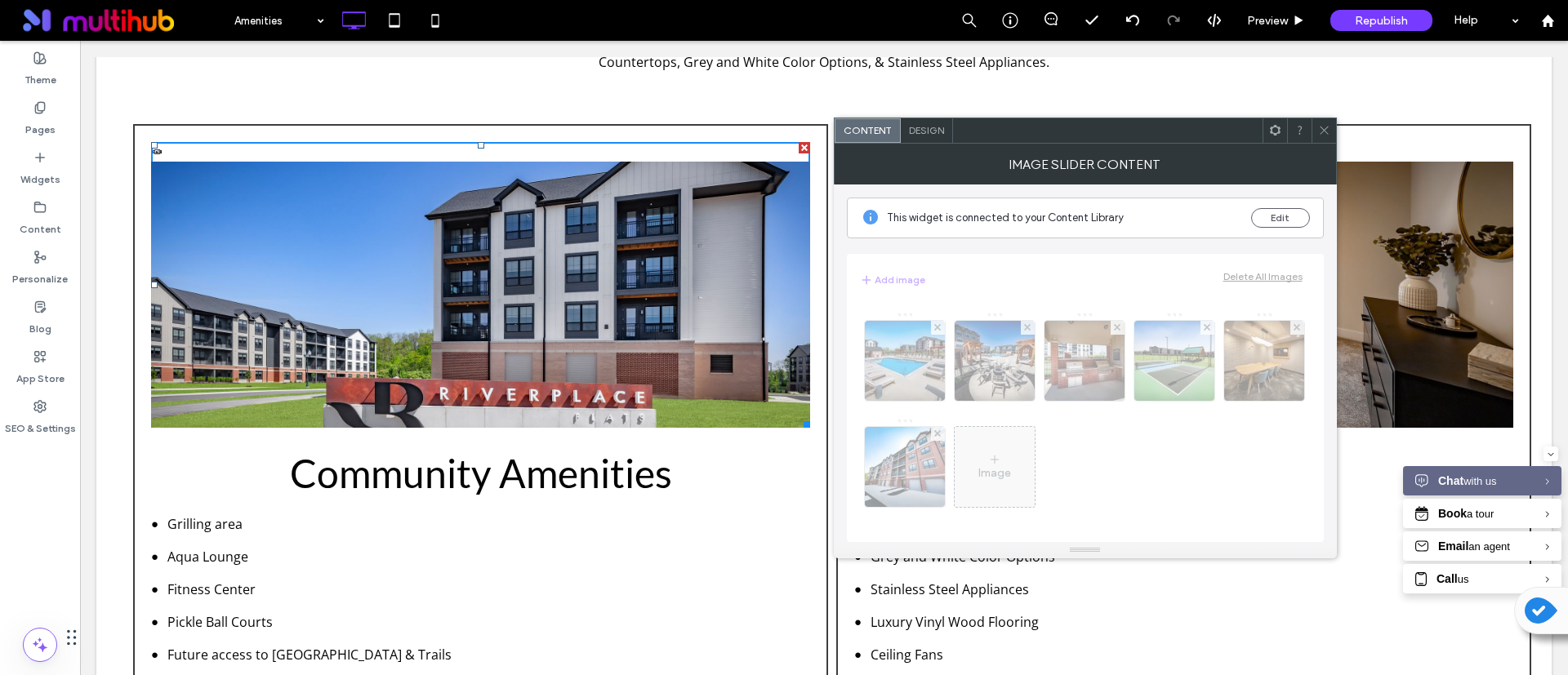
click at [1291, 205] on div "This widget is connected to your Content Library Edit" at bounding box center [1086, 218] width 477 height 41
click at [1280, 223] on button "Edit" at bounding box center [1281, 217] width 59 height 19
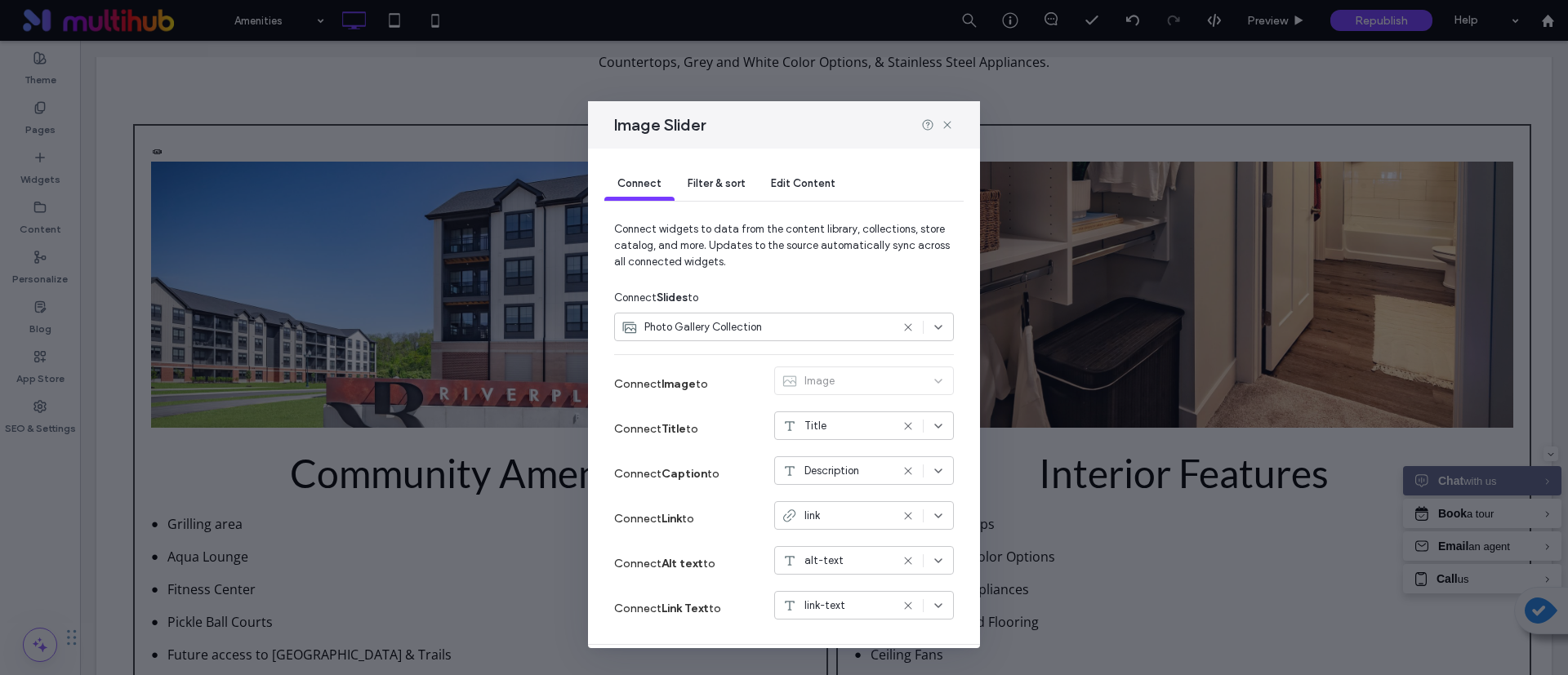
click at [781, 187] on span "Edit Content" at bounding box center [803, 183] width 65 height 12
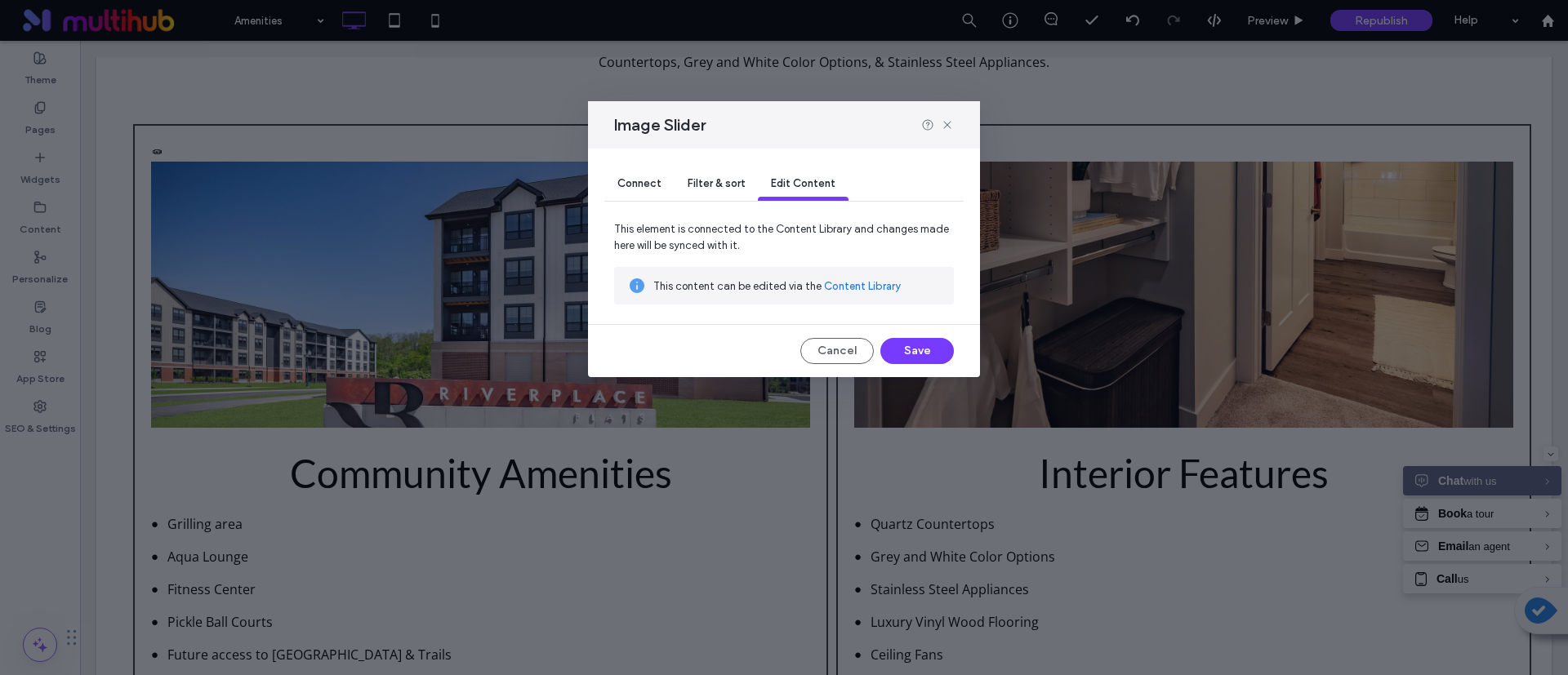
click at [833, 286] on link "Content Library" at bounding box center [862, 286] width 77 height 17
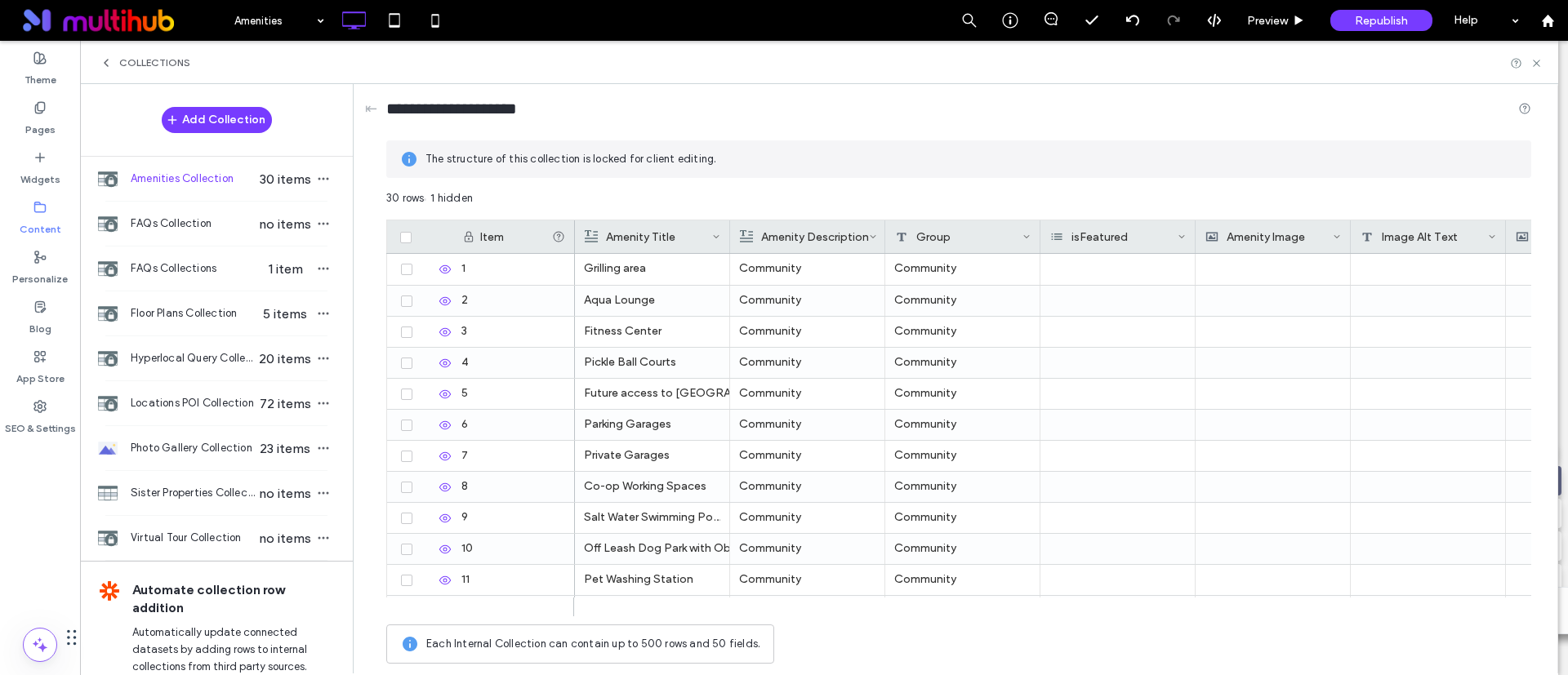
click at [216, 189] on div "Amenities Collection 30 items" at bounding box center [216, 179] width 273 height 44
click at [220, 178] on span "Amenities Collection" at bounding box center [193, 179] width 126 height 17
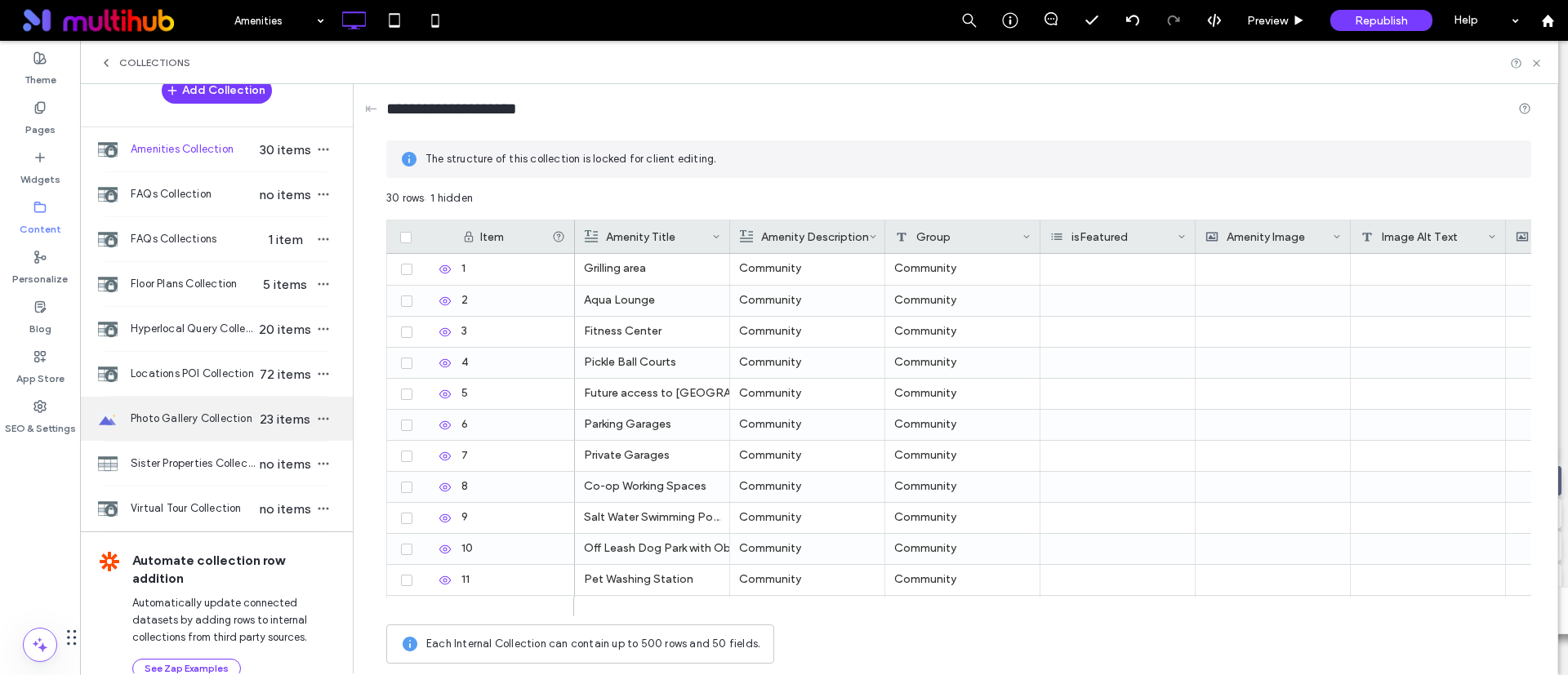
scroll to position [55, 0]
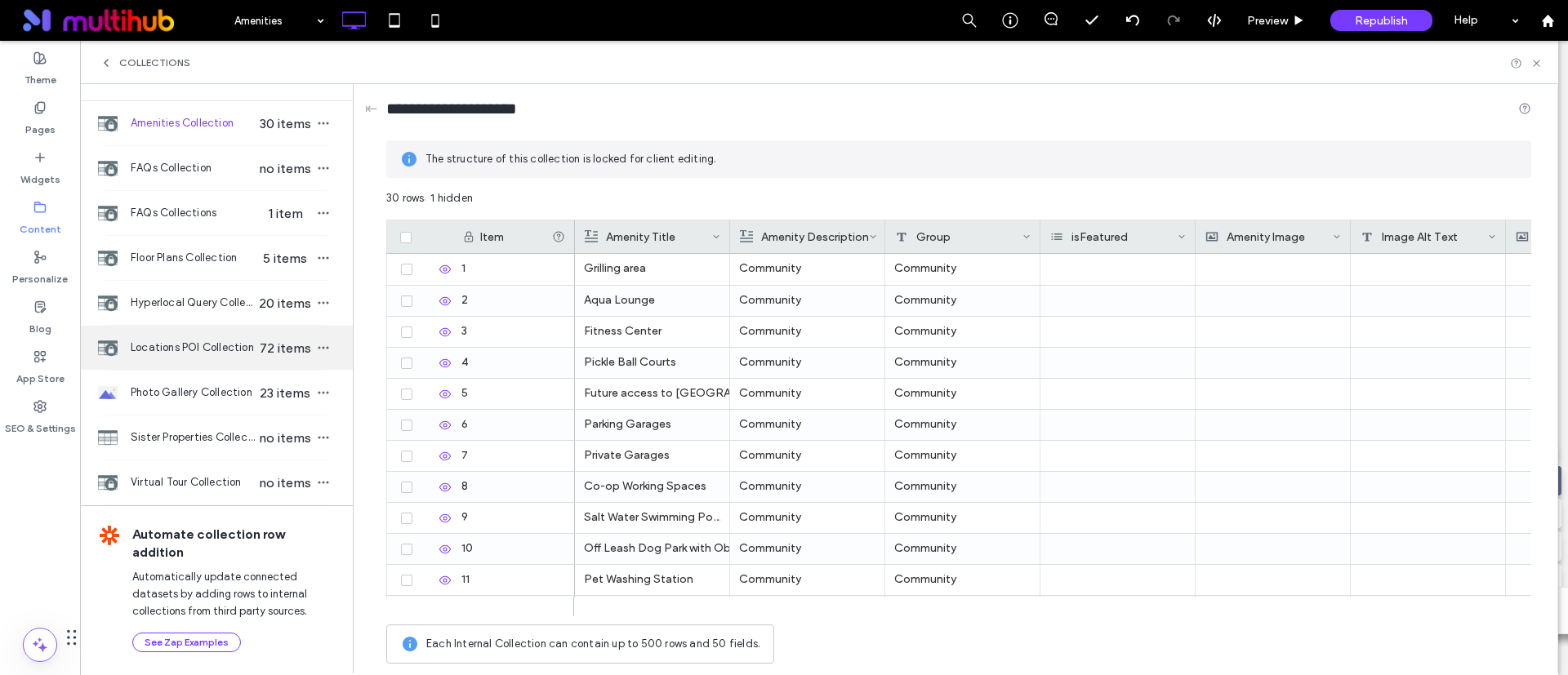
click at [188, 366] on div "Locations POI Collection 72 items" at bounding box center [216, 348] width 273 height 44
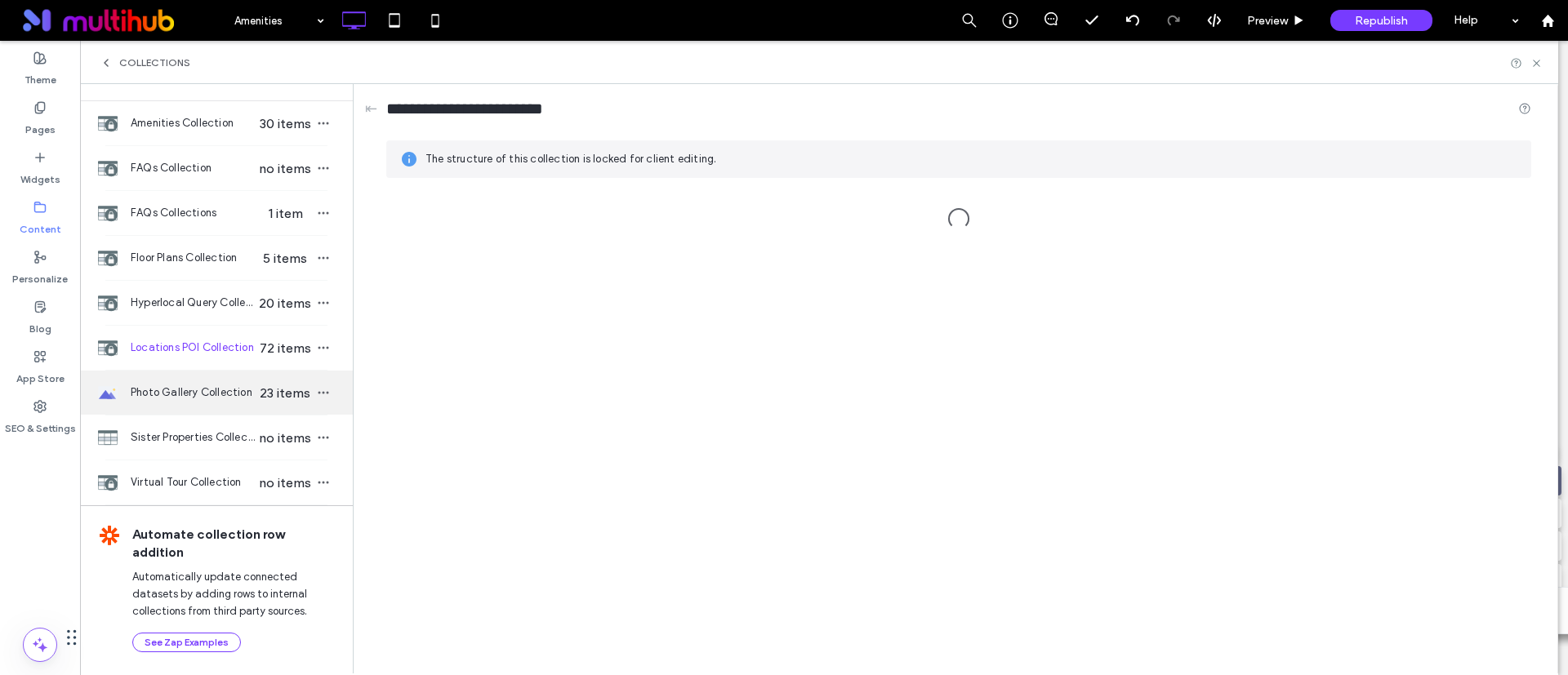
click at [188, 396] on span "Photo Gallery Collection" at bounding box center [193, 392] width 126 height 17
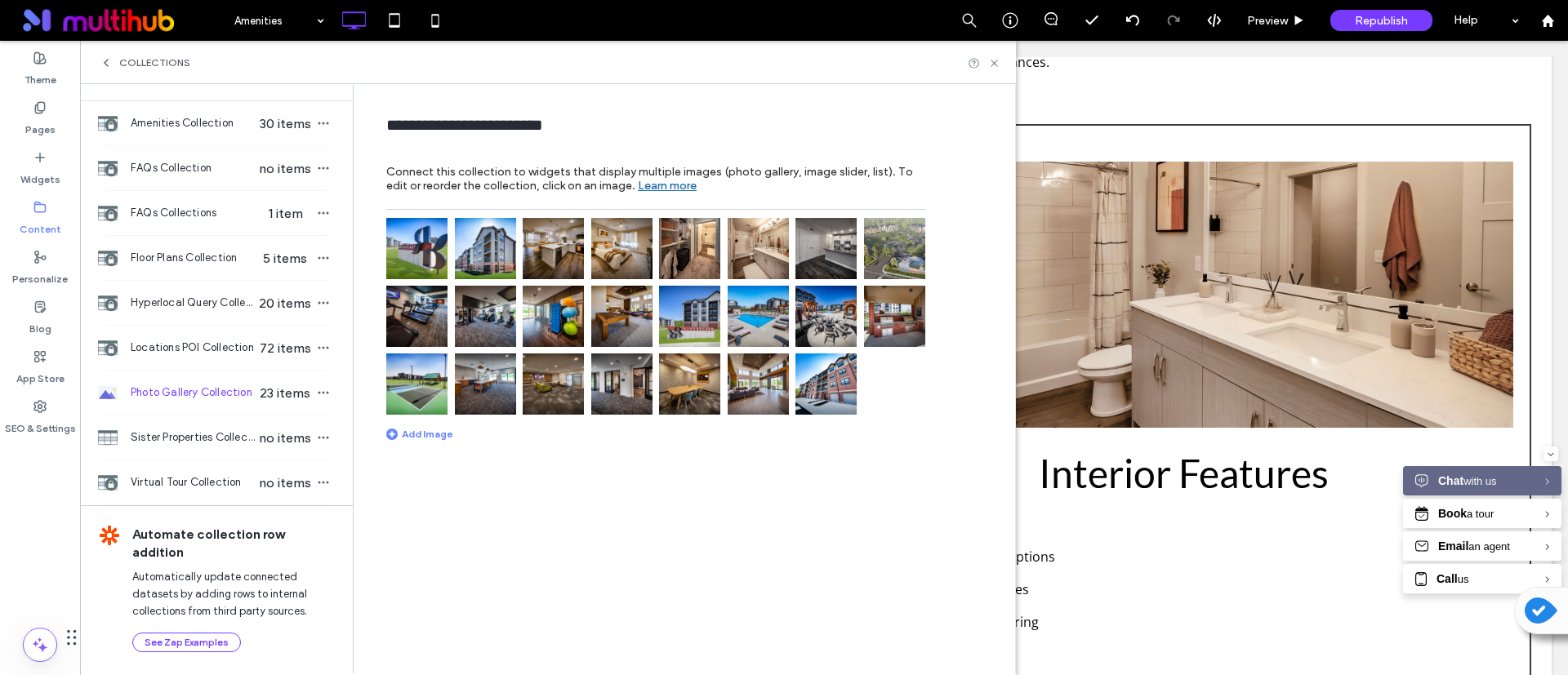
click at [446, 259] on img at bounding box center [417, 248] width 61 height 61
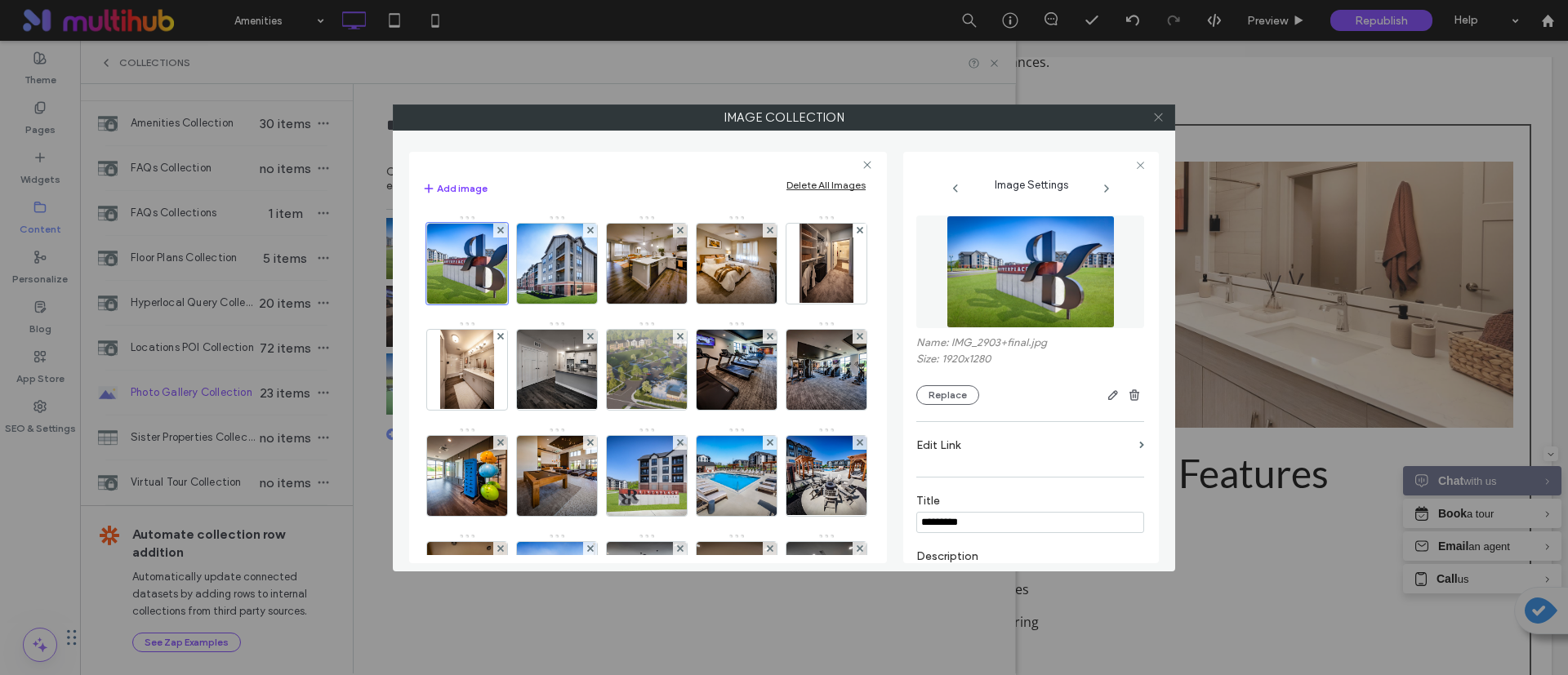
click at [1155, 115] on icon at bounding box center [1158, 116] width 12 height 12
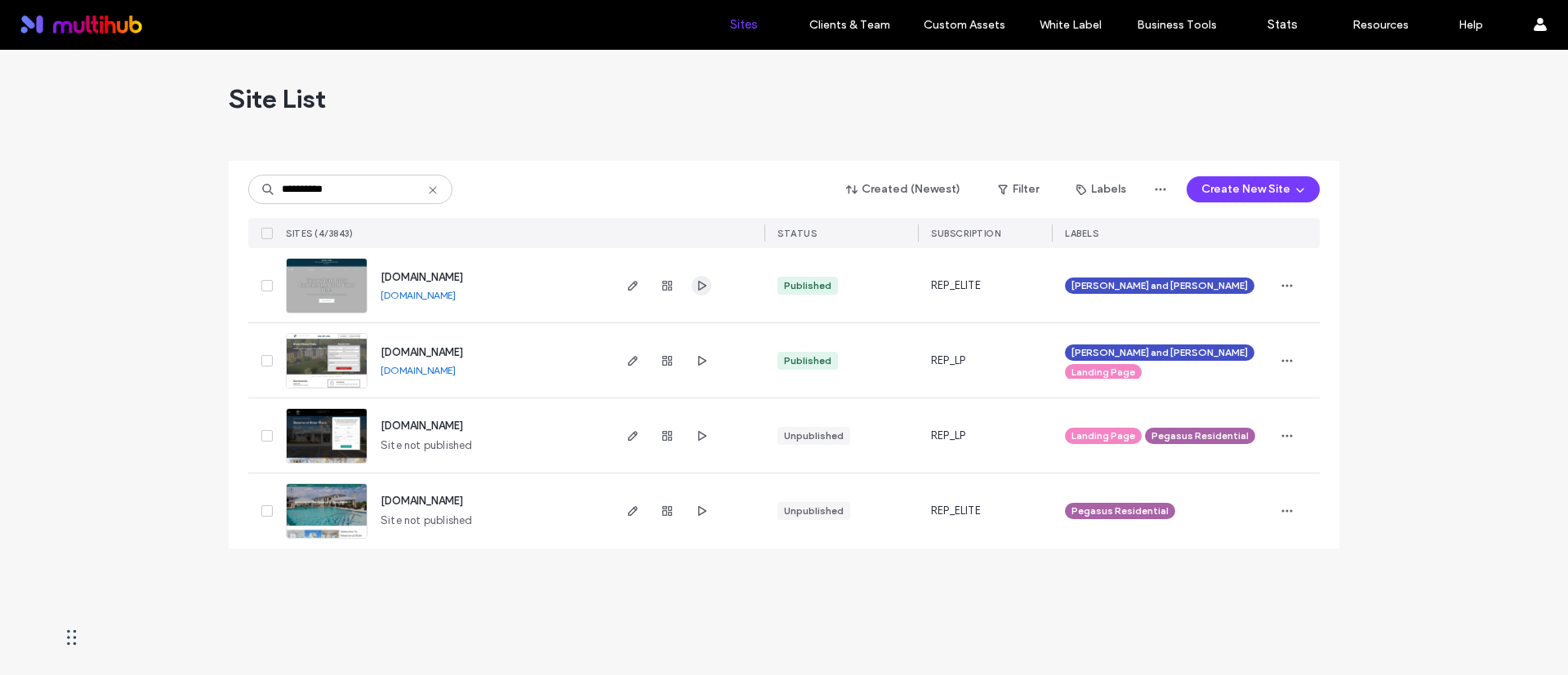
type input "**********"
click at [705, 286] on icon "button" at bounding box center [701, 285] width 13 height 13
click at [707, 290] on icon "button" at bounding box center [701, 285] width 13 height 13
click at [701, 284] on icon "button" at bounding box center [701, 285] width 13 height 13
click at [705, 287] on icon "button" at bounding box center [701, 285] width 13 height 13
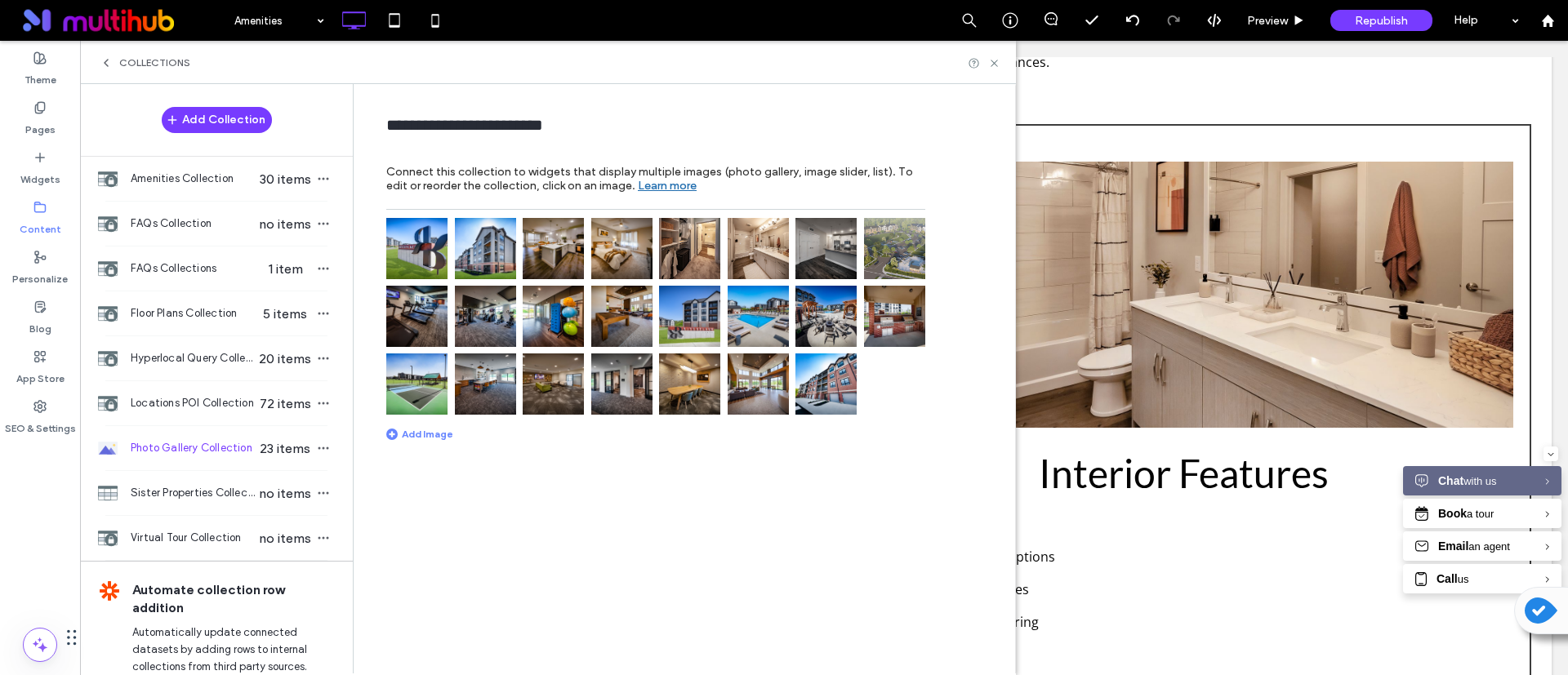
scroll to position [55, 0]
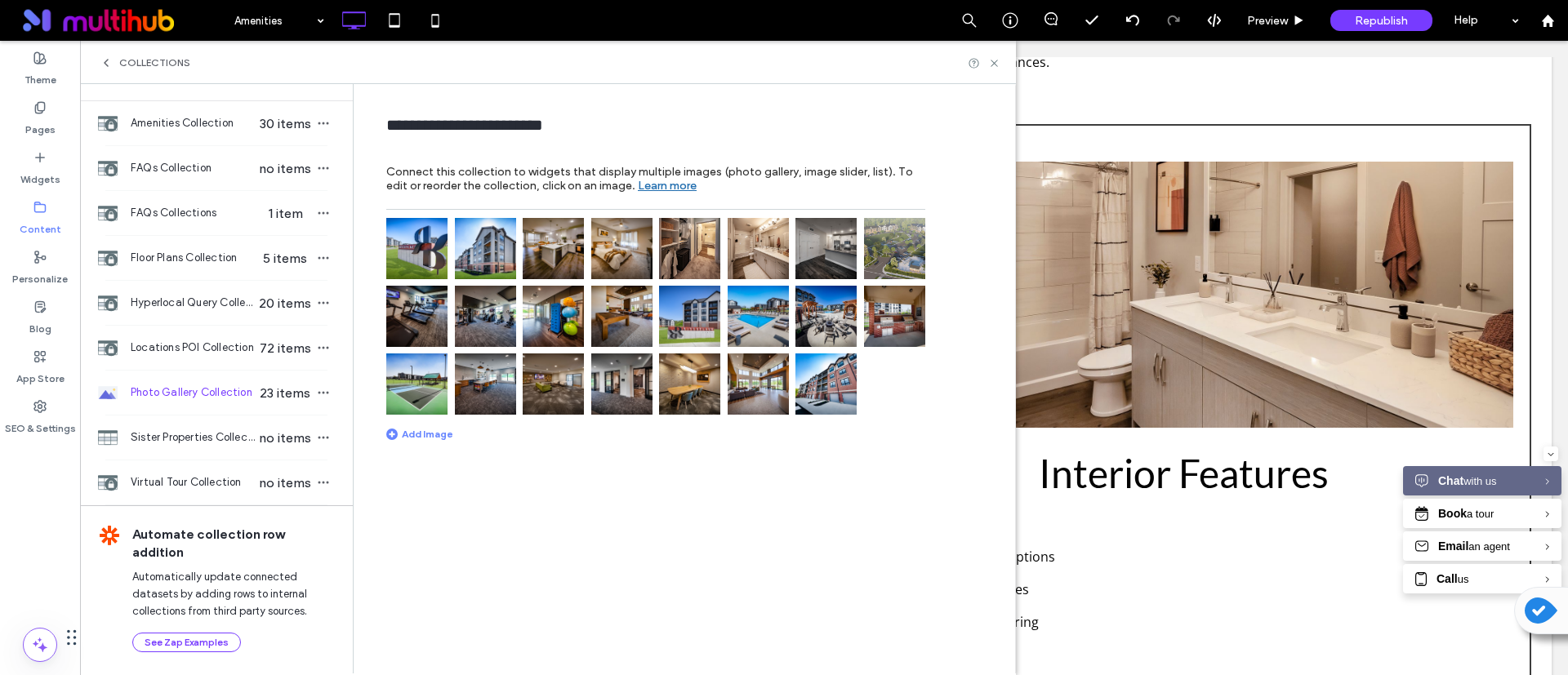
click at [480, 395] on img at bounding box center [485, 384] width 61 height 61
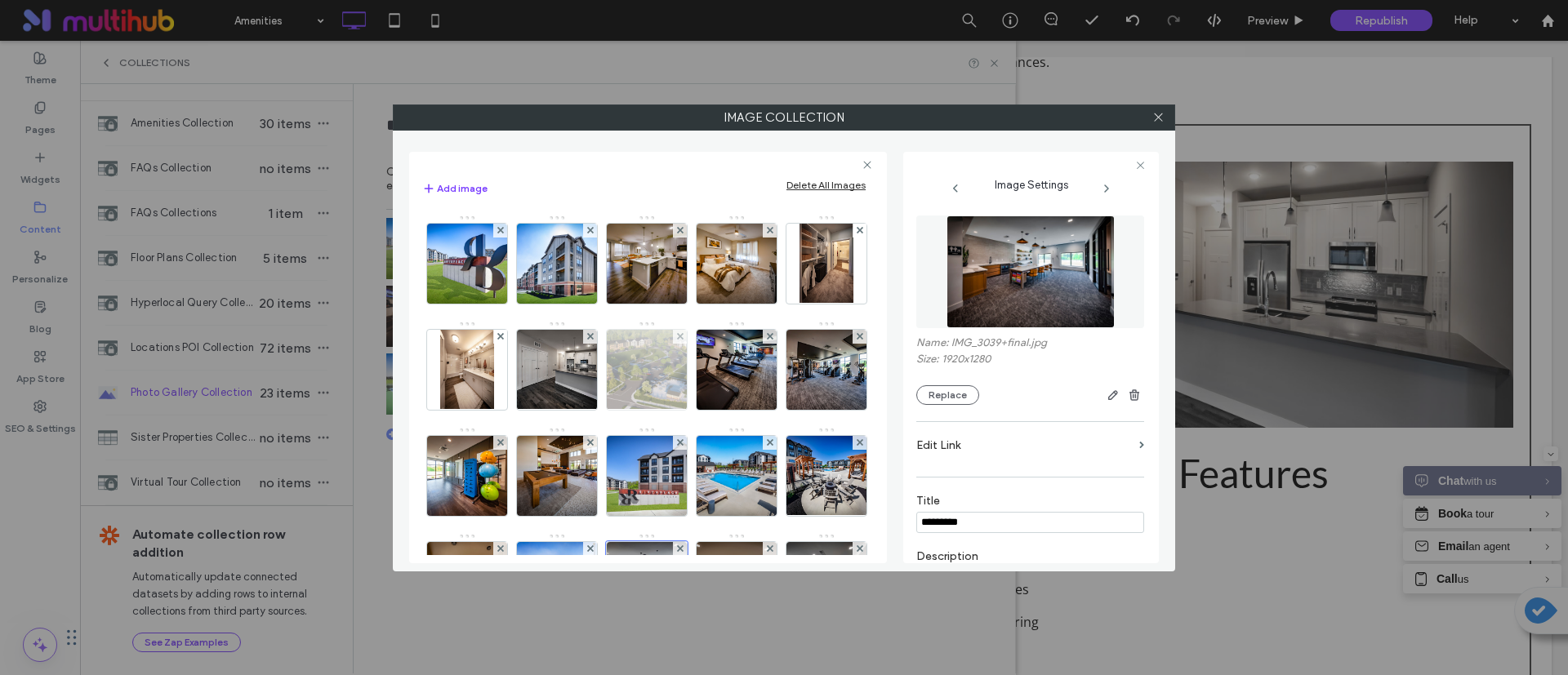
click at [710, 380] on img at bounding box center [647, 369] width 142 height 80
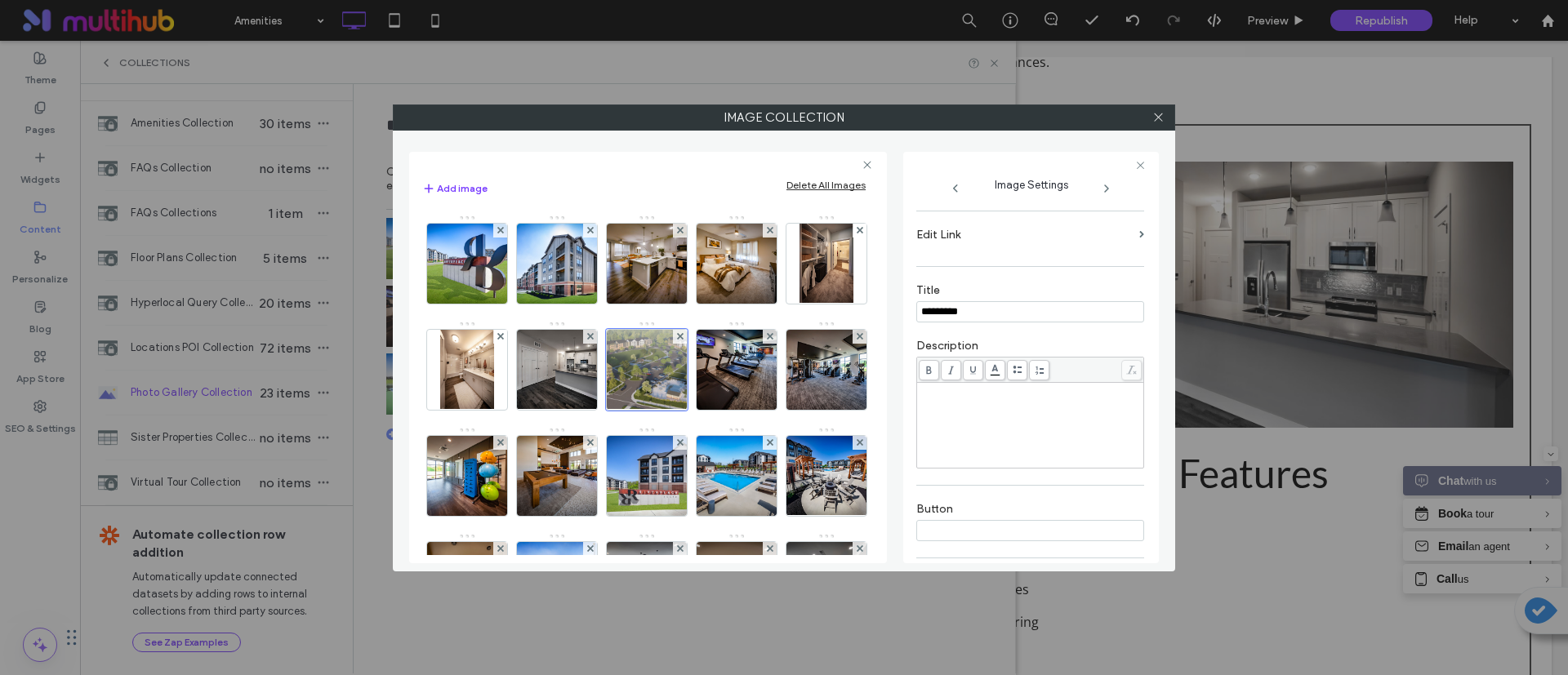
scroll to position [245, 0]
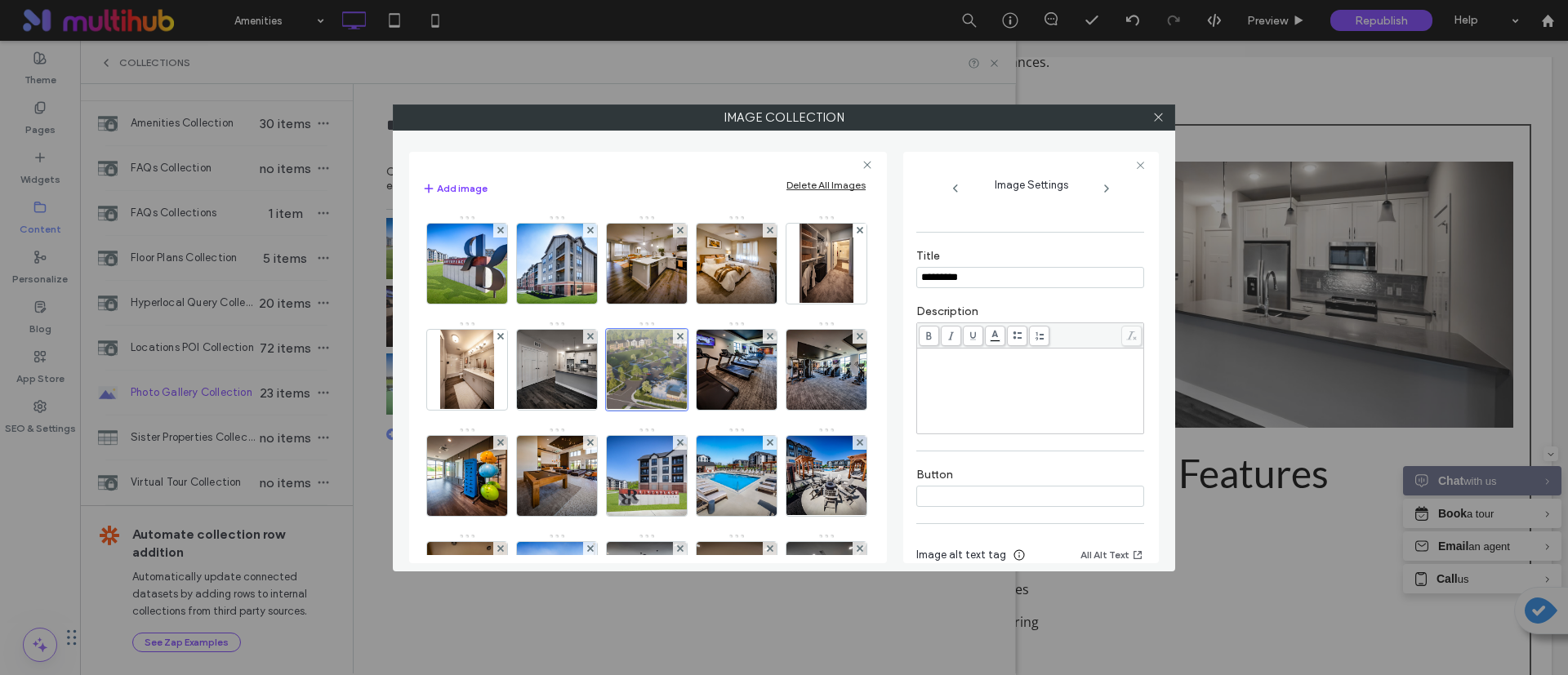
click at [1034, 388] on div "Rich Text Editor" at bounding box center [1030, 391] width 222 height 81
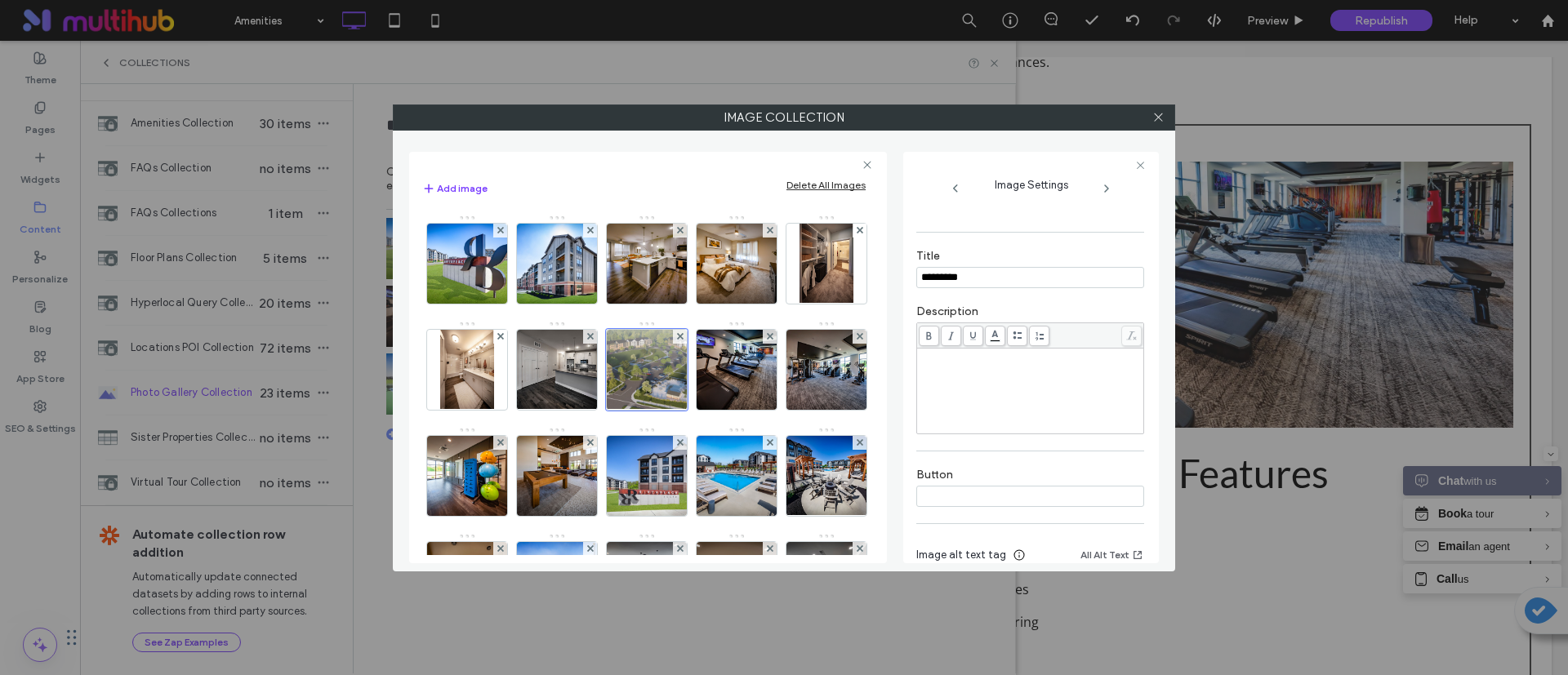
scroll to position [338, 0]
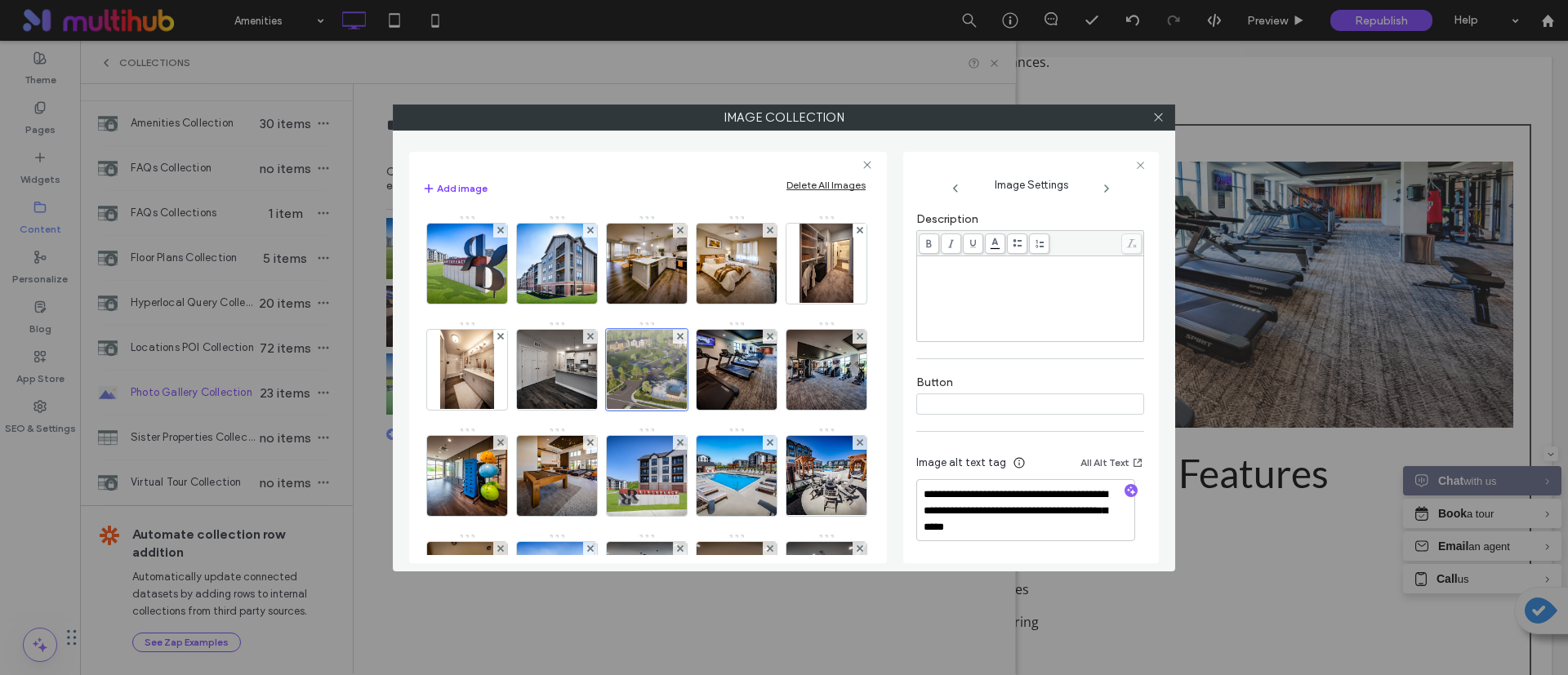
click at [1032, 393] on input at bounding box center [1030, 404] width 228 height 21
click at [1031, 309] on div "Rich Text Editor" at bounding box center [1030, 298] width 222 height 81
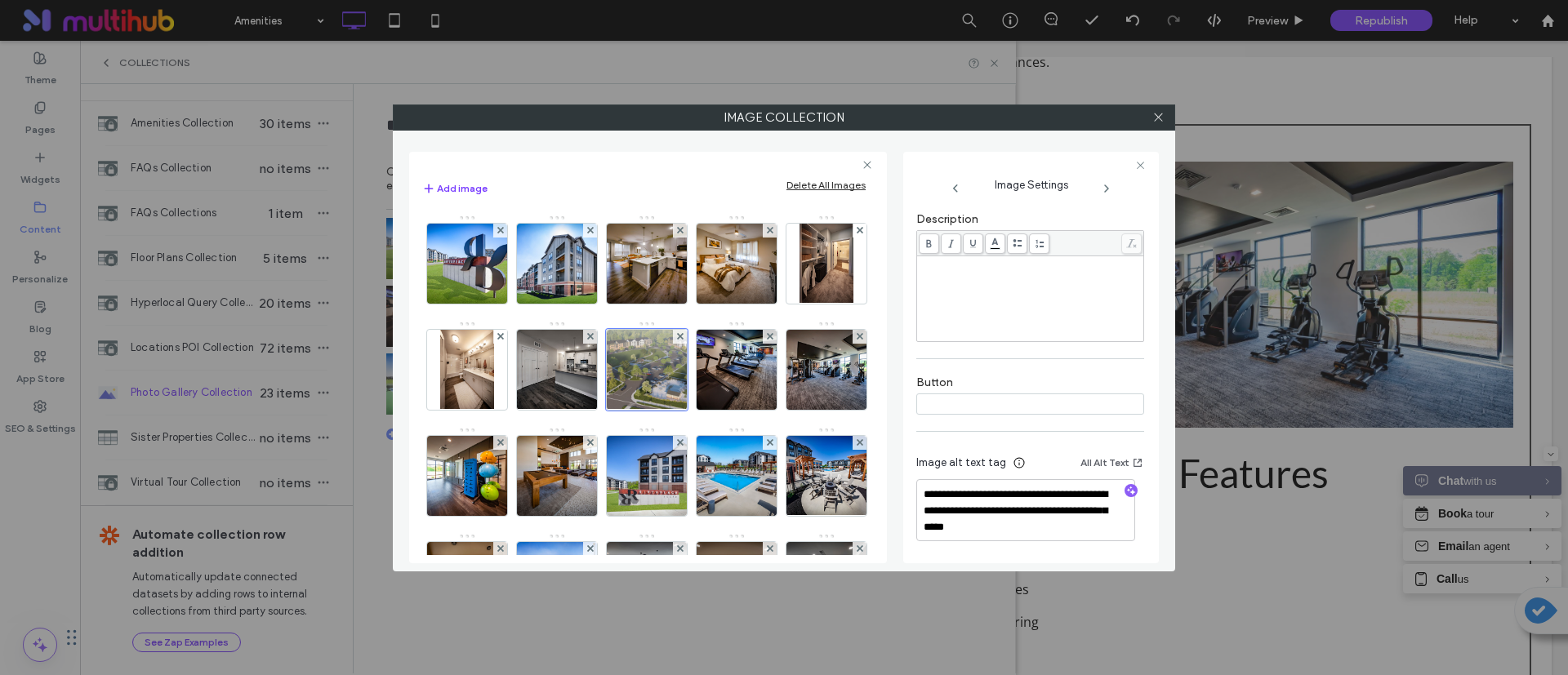
click at [951, 406] on input at bounding box center [1030, 404] width 228 height 21
click at [981, 299] on div "Rich Text Editor" at bounding box center [1030, 298] width 222 height 81
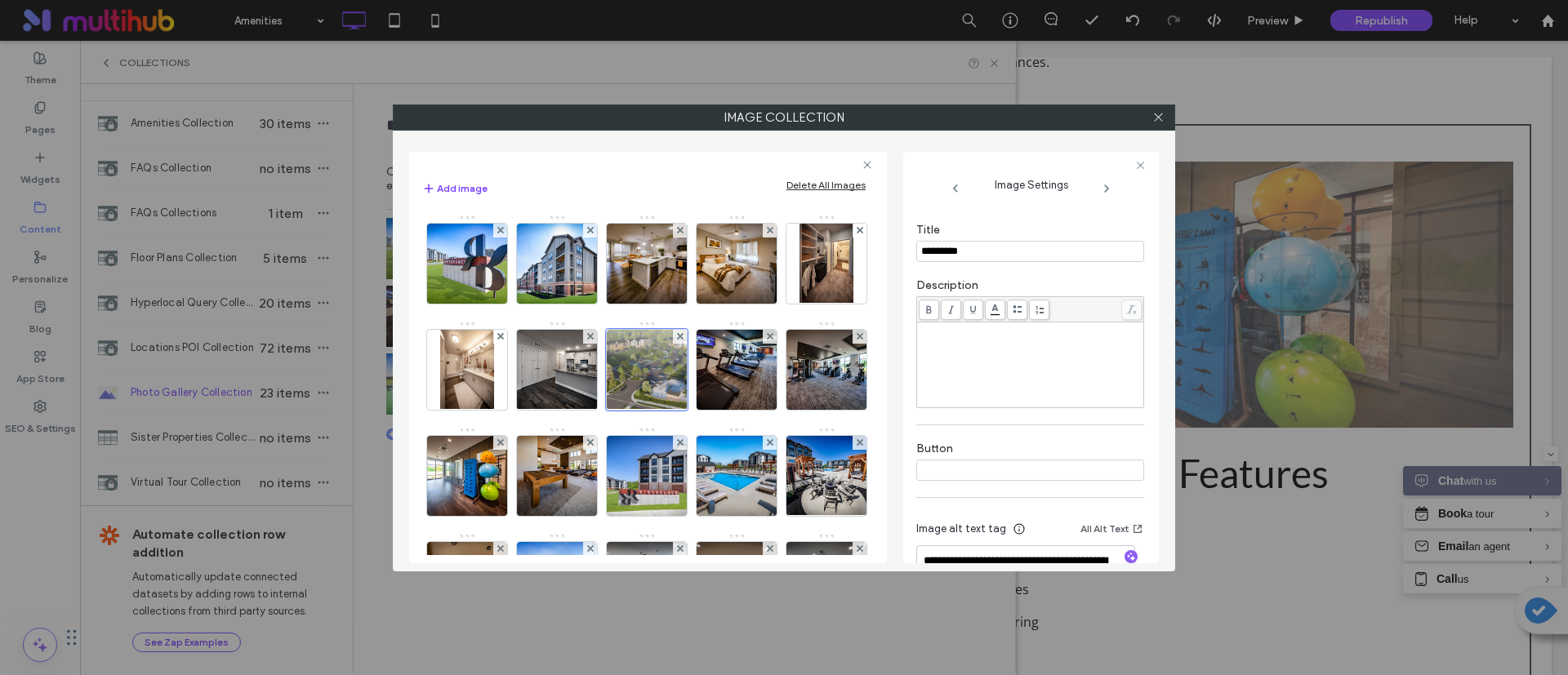
scroll to position [215, 0]
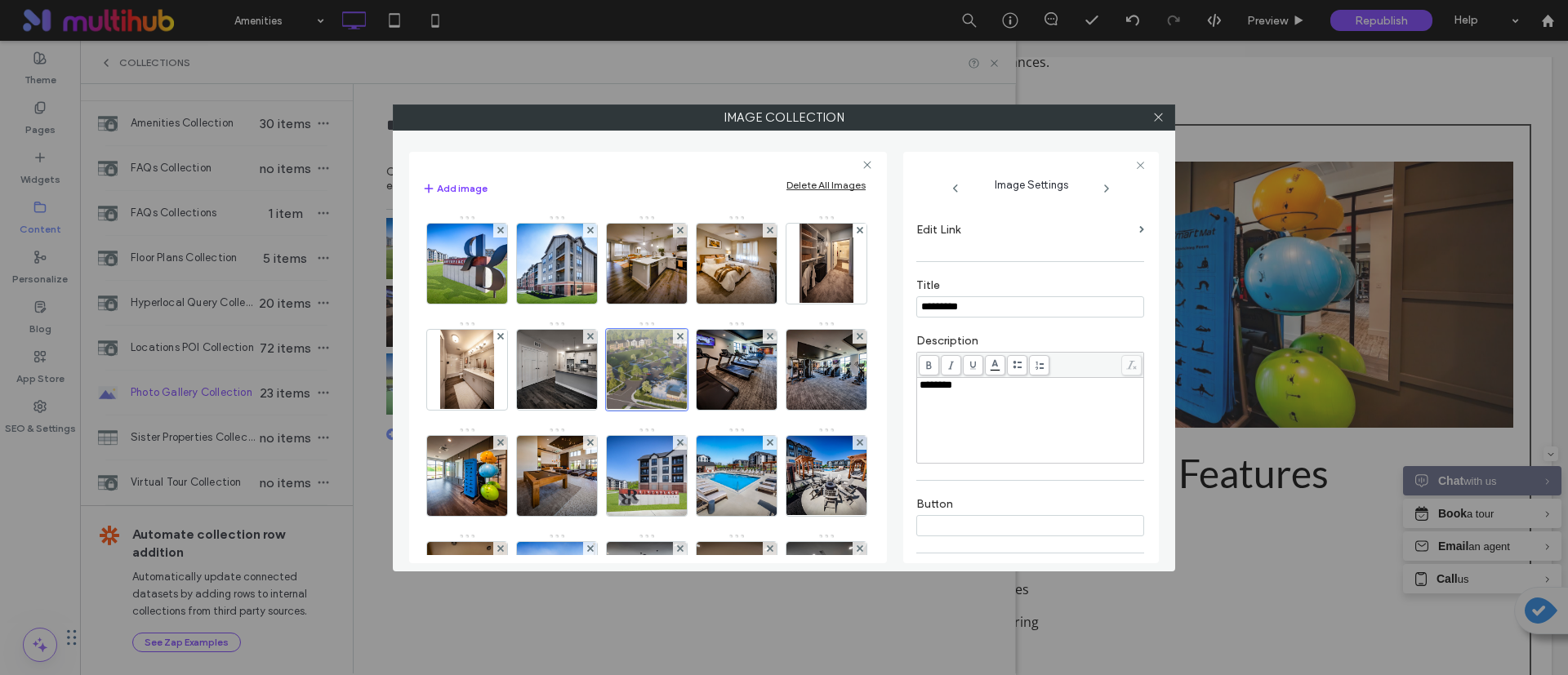
click at [1062, 328] on div "Description ********" at bounding box center [1030, 399] width 228 height 146
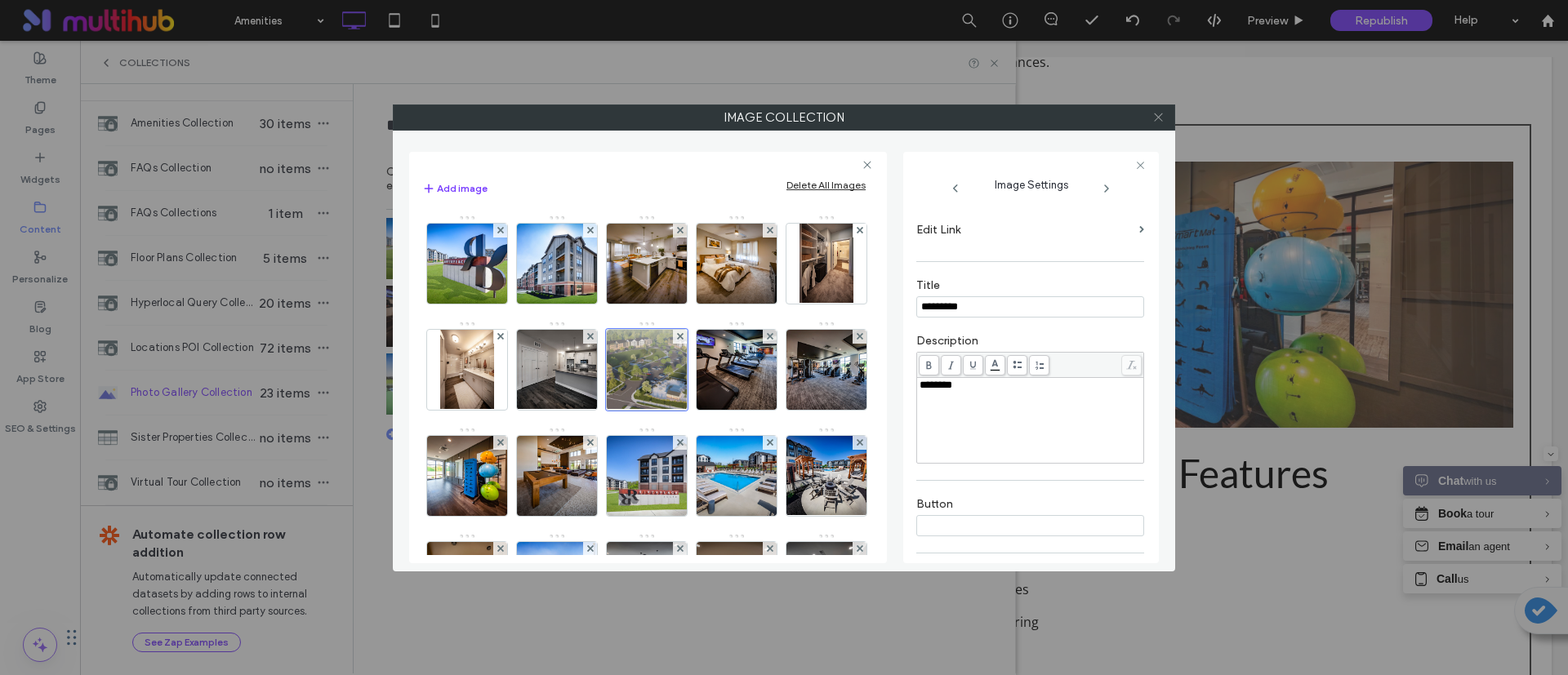
click at [1162, 115] on icon at bounding box center [1158, 116] width 12 height 12
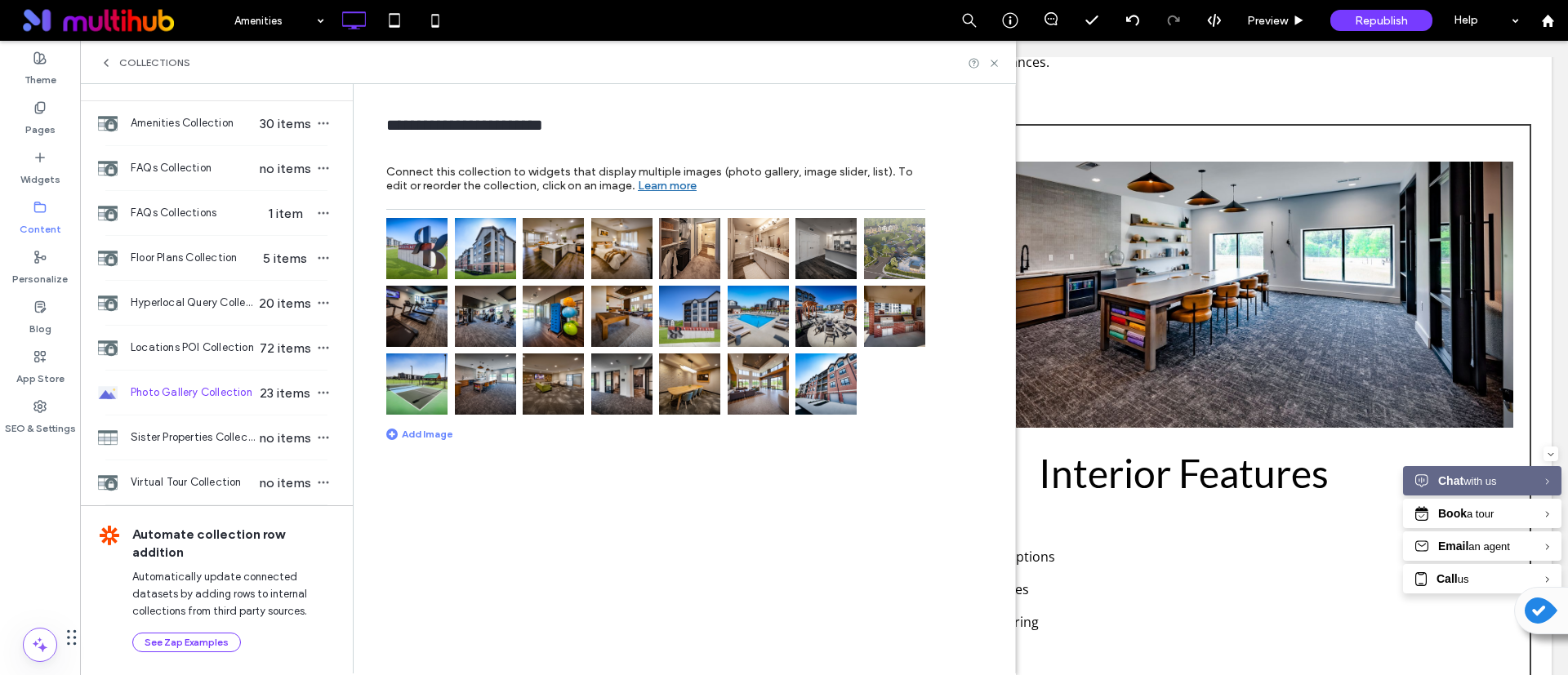
click at [992, 73] on div "Collections" at bounding box center [548, 62] width 936 height 43
click at [995, 60] on icon at bounding box center [994, 63] width 12 height 12
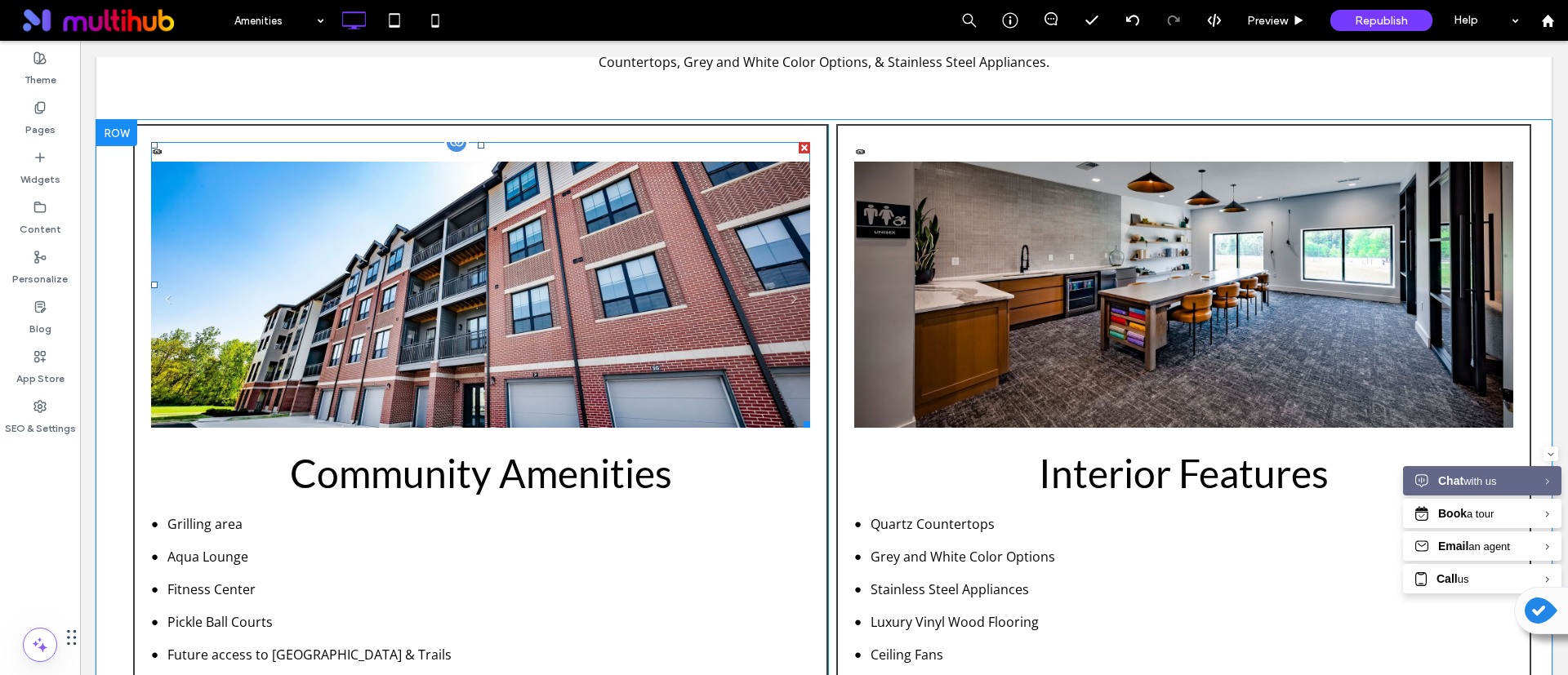
click at [511, 315] on li "Community" at bounding box center [480, 304] width 659 height 285
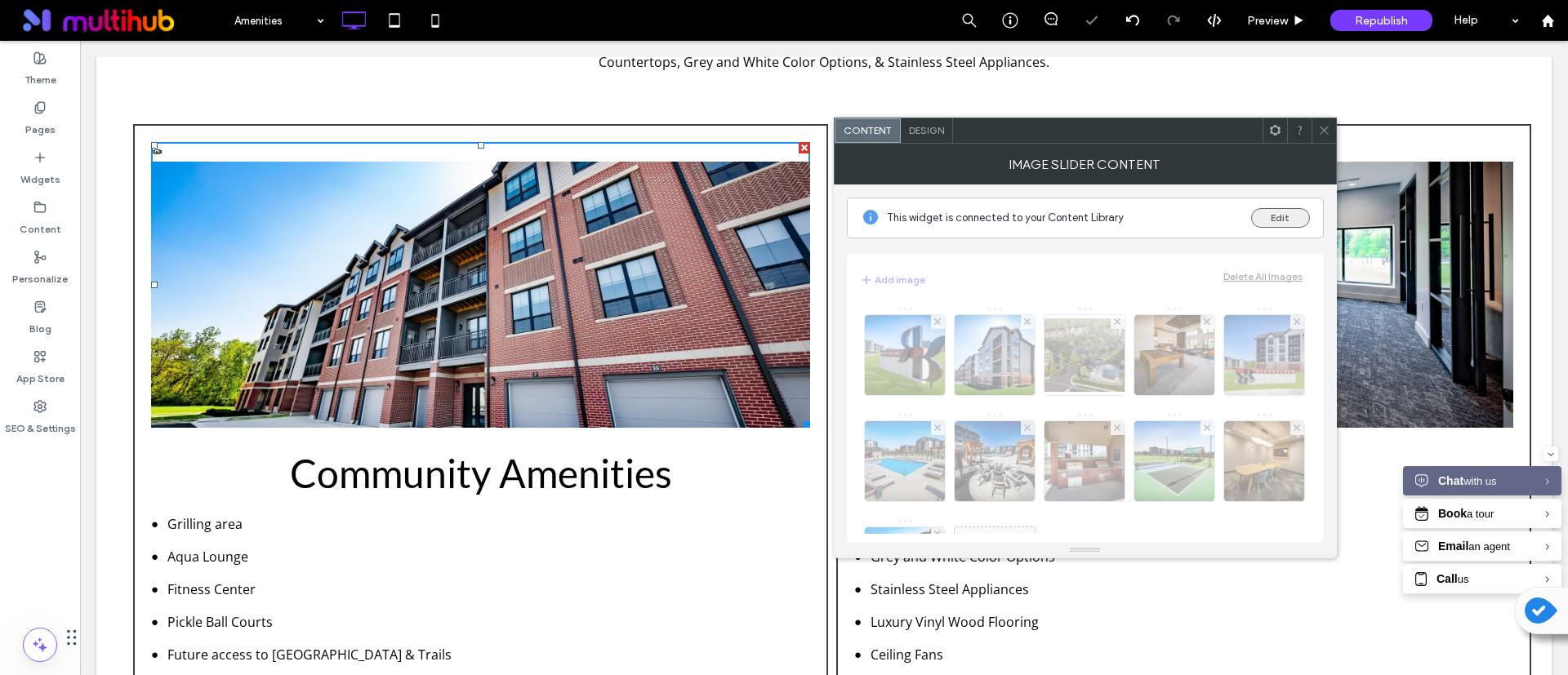
click at [1286, 213] on button "Edit" at bounding box center [1281, 217] width 59 height 19
click at [1284, 199] on div "This widget is connected to your Content Library Edit" at bounding box center [1086, 218] width 477 height 41
click at [1278, 215] on button "Edit" at bounding box center [1281, 217] width 59 height 19
click at [938, 131] on span "Design" at bounding box center [927, 129] width 35 height 12
click at [933, 124] on span "Design" at bounding box center [927, 129] width 35 height 12
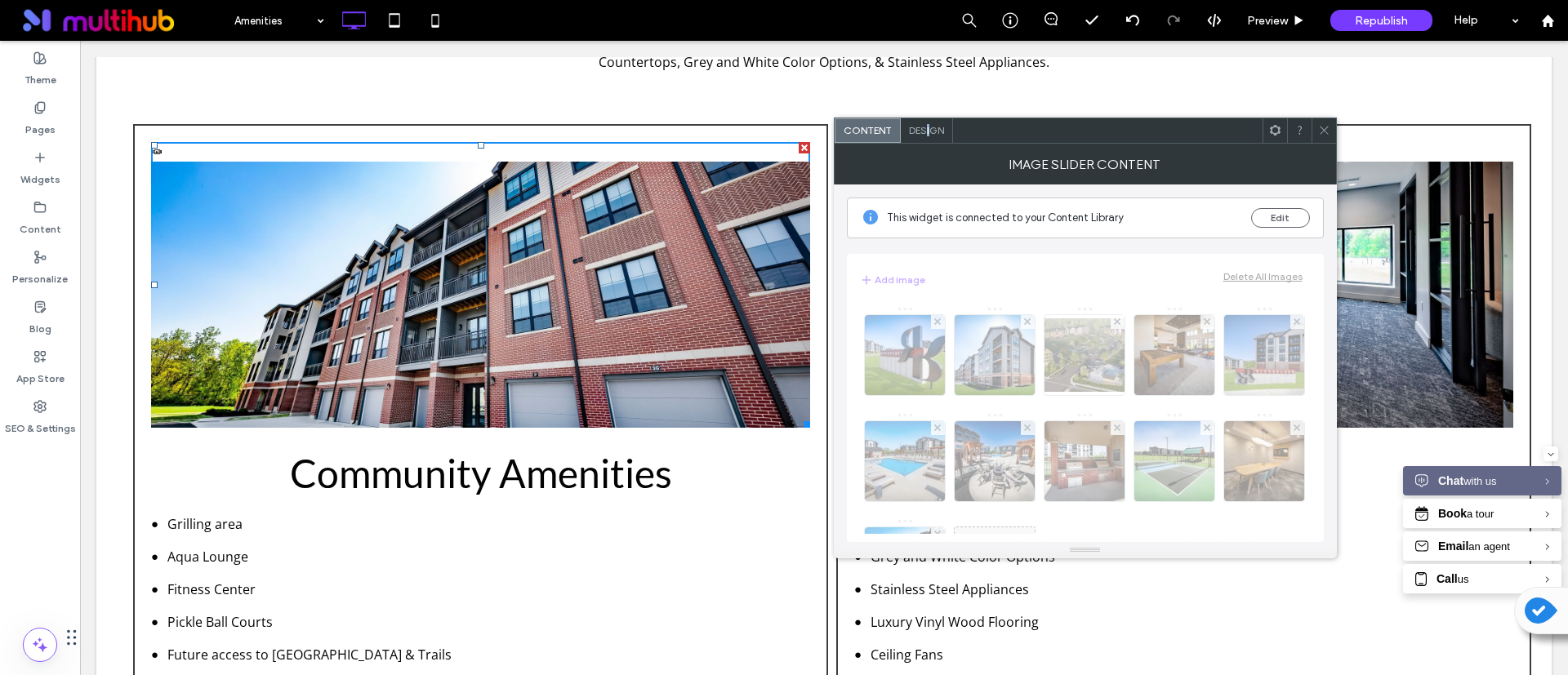
click at [926, 130] on span "Design" at bounding box center [927, 129] width 35 height 12
click at [1333, 124] on div at bounding box center [1324, 130] width 25 height 25
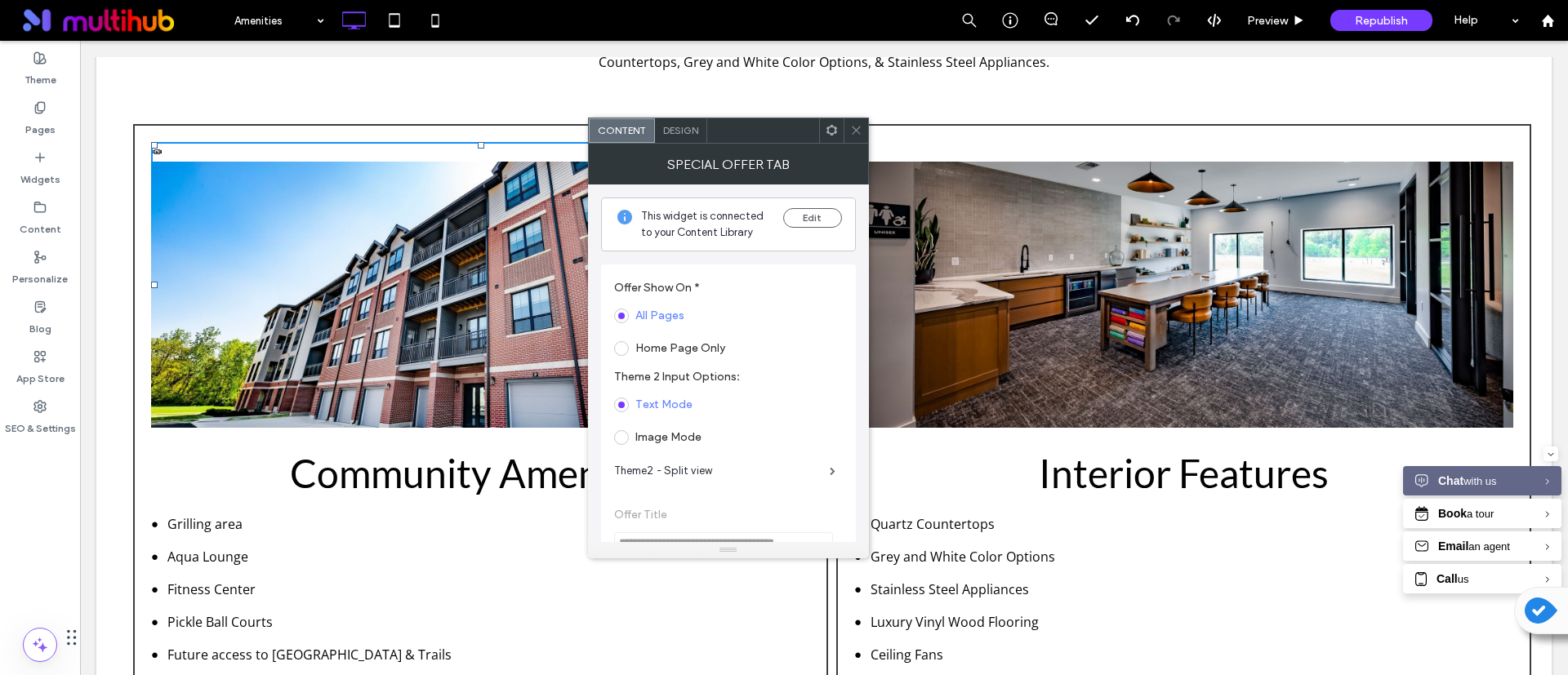
drag, startPoint x: 863, startPoint y: 129, endPoint x: 855, endPoint y: 151, distance: 23.4
click at [862, 130] on div at bounding box center [856, 130] width 25 height 25
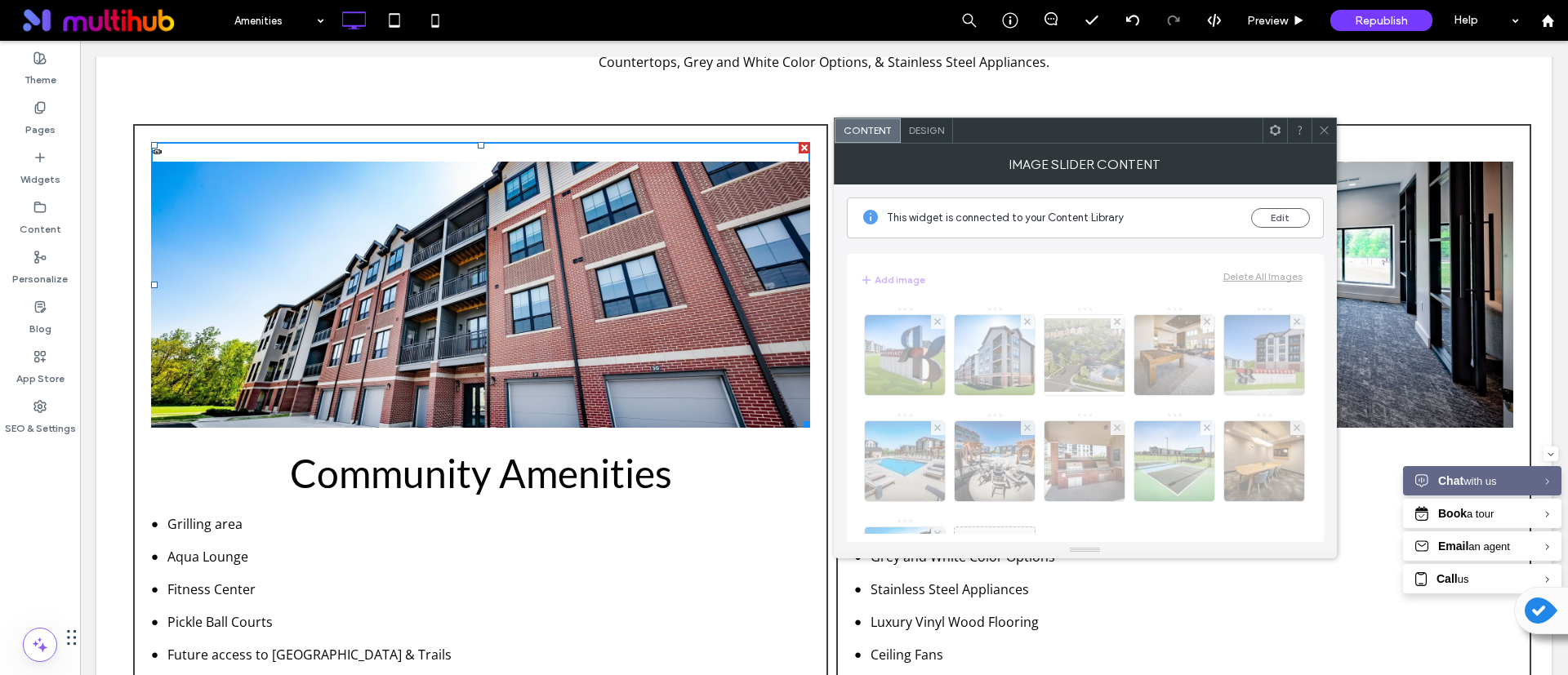
drag, startPoint x: 992, startPoint y: 365, endPoint x: 863, endPoint y: 366, distance: 129.0
click at [863, 366] on div "Image" at bounding box center [1086, 416] width 451 height 235
click at [1283, 222] on button "Edit" at bounding box center [1281, 217] width 59 height 19
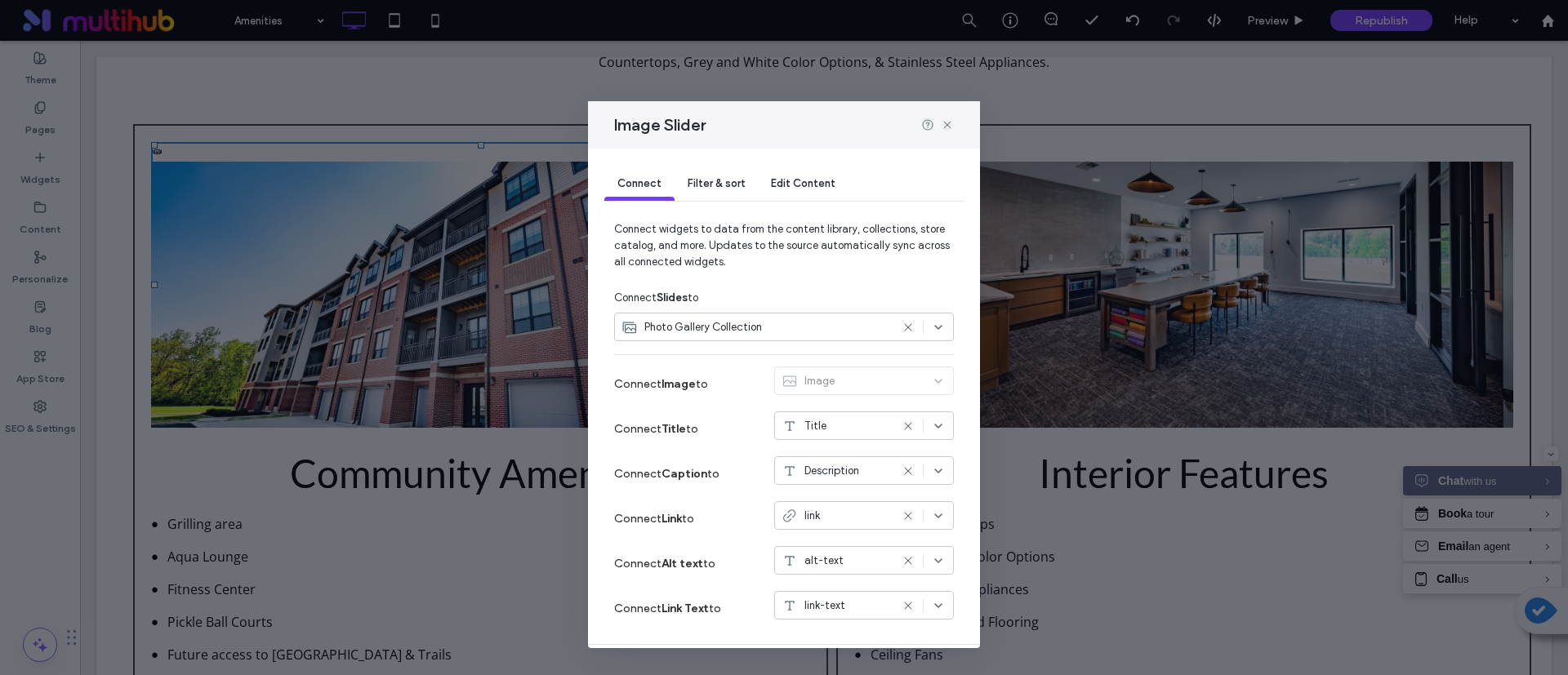
click at [820, 191] on div "Edit Content" at bounding box center [803, 184] width 91 height 32
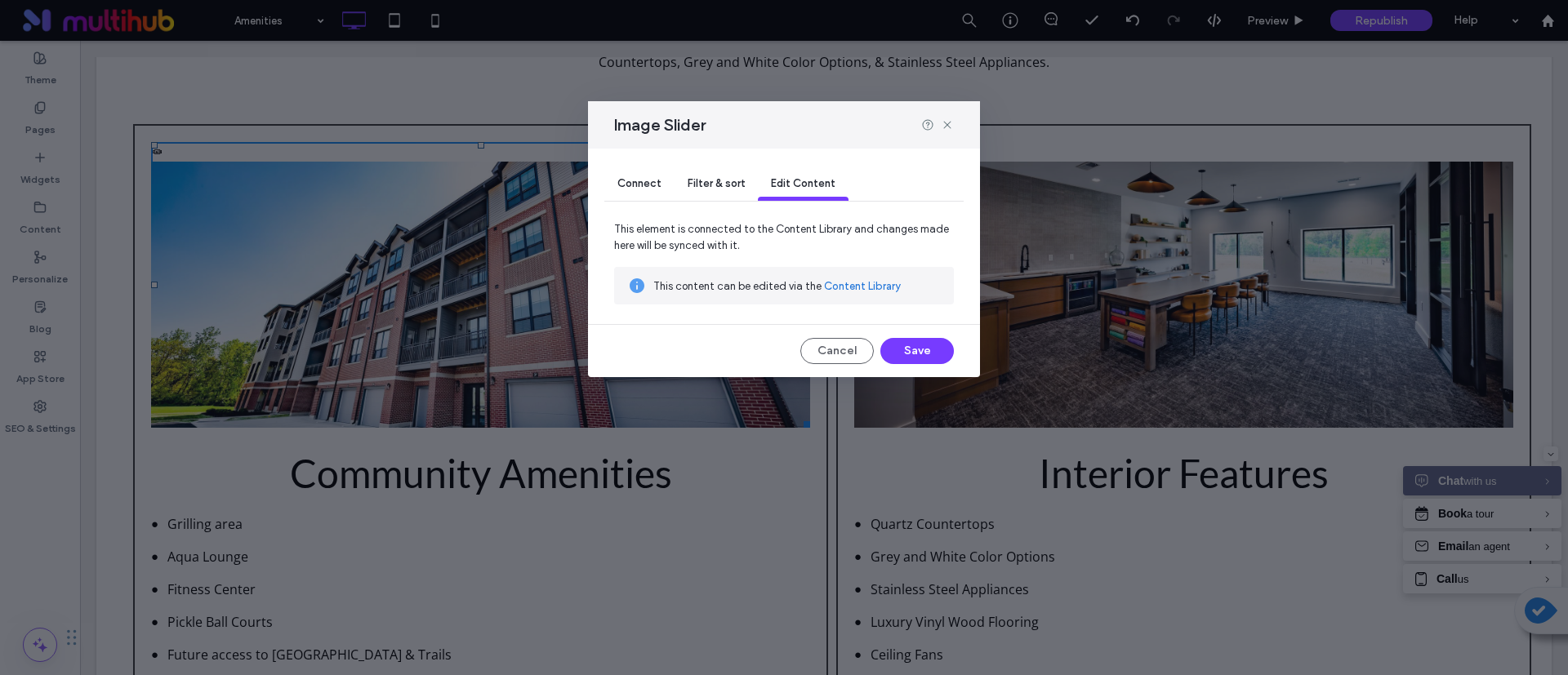
click at [731, 184] on span "Filter & sort" at bounding box center [716, 183] width 57 height 12
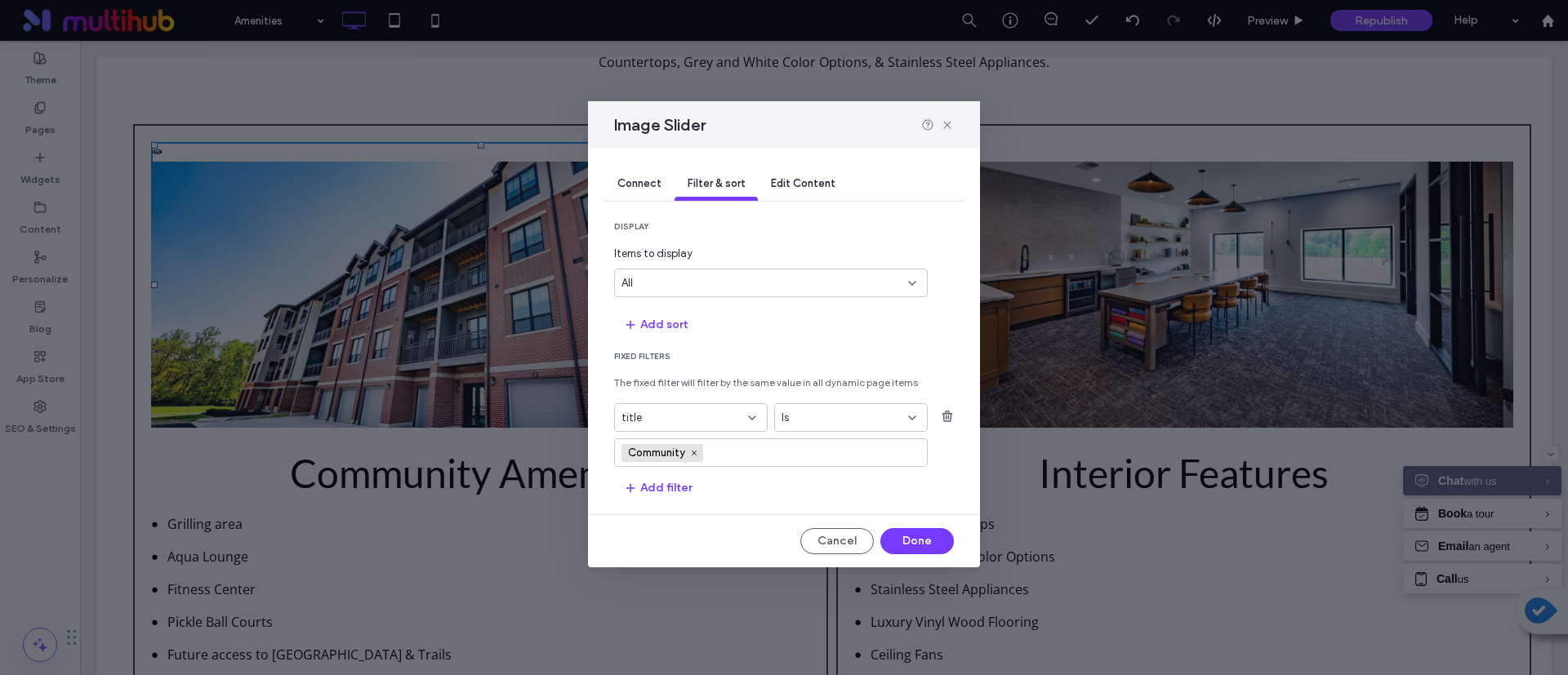
click at [766, 505] on div "Connect Filter & sort Edit Content display Items to display All Add sort Fixed …" at bounding box center [784, 357] width 392 height 418
click at [673, 318] on button "Add sort" at bounding box center [656, 325] width 83 height 26
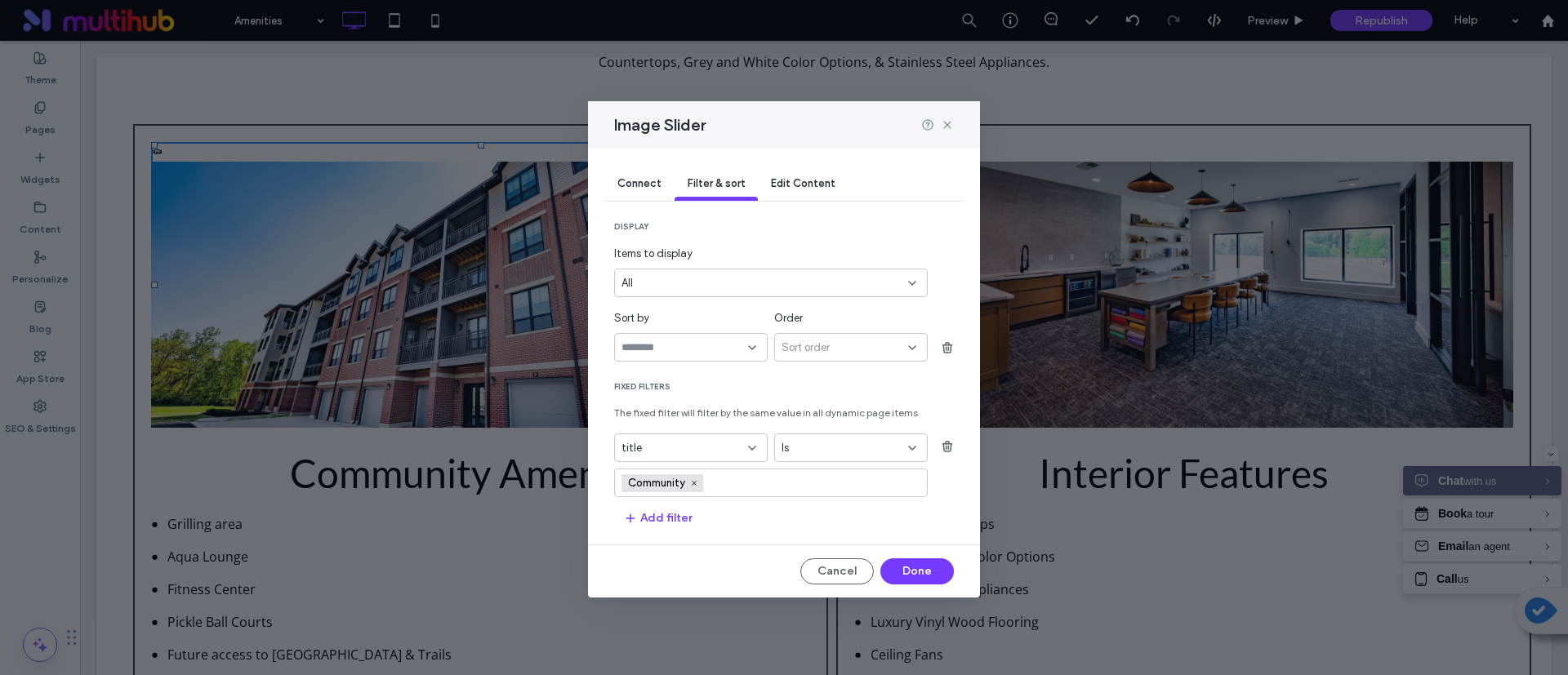
click at [702, 358] on div at bounding box center [691, 347] width 153 height 29
click at [687, 404] on div "description" at bounding box center [691, 404] width 152 height 29
click at [807, 342] on span "Sort order" at bounding box center [806, 348] width 48 height 17
click at [840, 370] on div "Ascending" at bounding box center [851, 376] width 152 height 29
drag, startPoint x: 821, startPoint y: 385, endPoint x: 817, endPoint y: 392, distance: 8.1
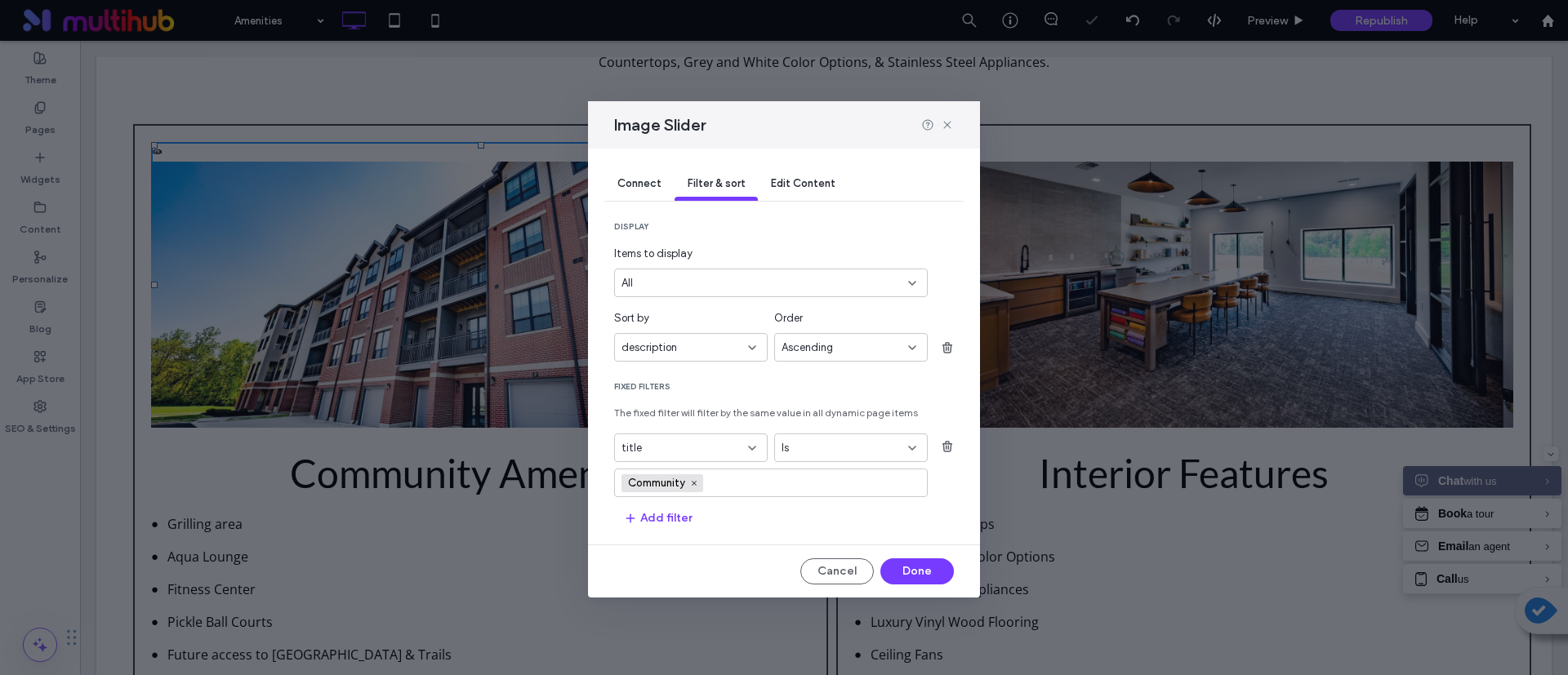
click at [820, 387] on span "Fixed Filters" at bounding box center [784, 387] width 340 height 11
click at [712, 342] on div "description" at bounding box center [681, 348] width 119 height 17
click at [682, 409] on div "description" at bounding box center [691, 404] width 152 height 29
click at [855, 376] on div "display Items to display All Sort by description Order Ascending Fixed Filters …" at bounding box center [784, 377] width 340 height 310
click at [764, 350] on div "description" at bounding box center [691, 347] width 153 height 29
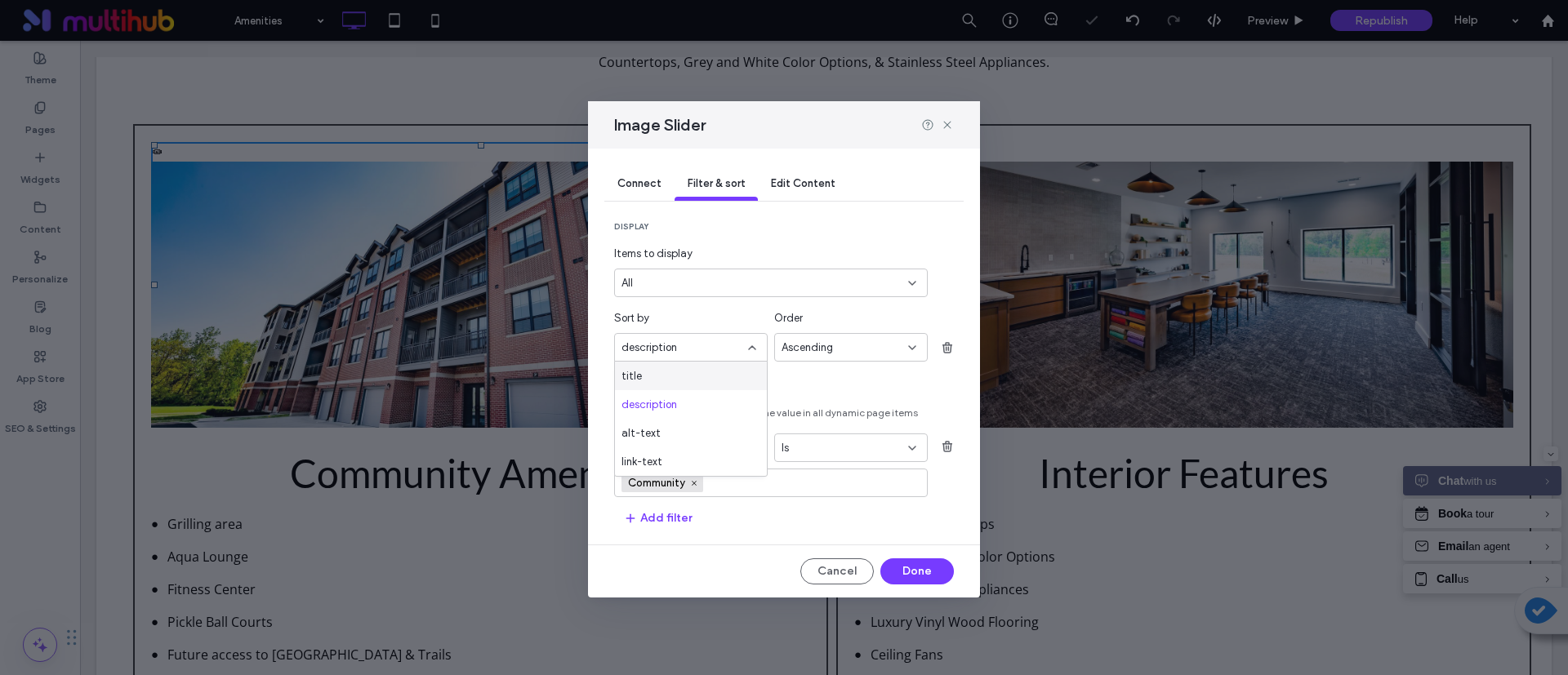
click at [686, 375] on div "title" at bounding box center [691, 376] width 152 height 29
click at [736, 357] on div "title" at bounding box center [691, 347] width 153 height 29
click at [690, 404] on div "description" at bounding box center [691, 404] width 152 height 29
click at [818, 386] on span "Fixed Filters" at bounding box center [784, 387] width 340 height 11
click at [821, 388] on span "Fixed Filters" at bounding box center [784, 387] width 340 height 11
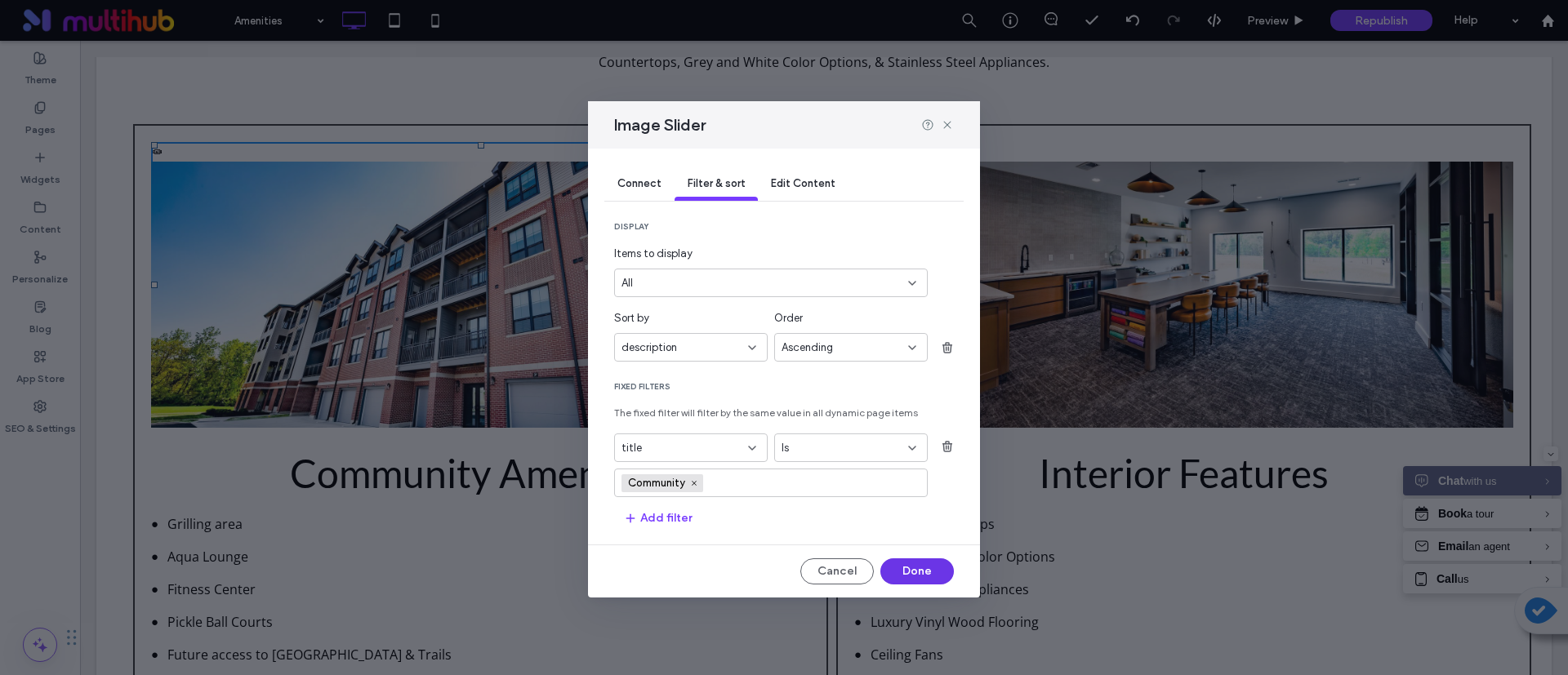
click at [924, 560] on button "Done" at bounding box center [918, 572] width 74 height 26
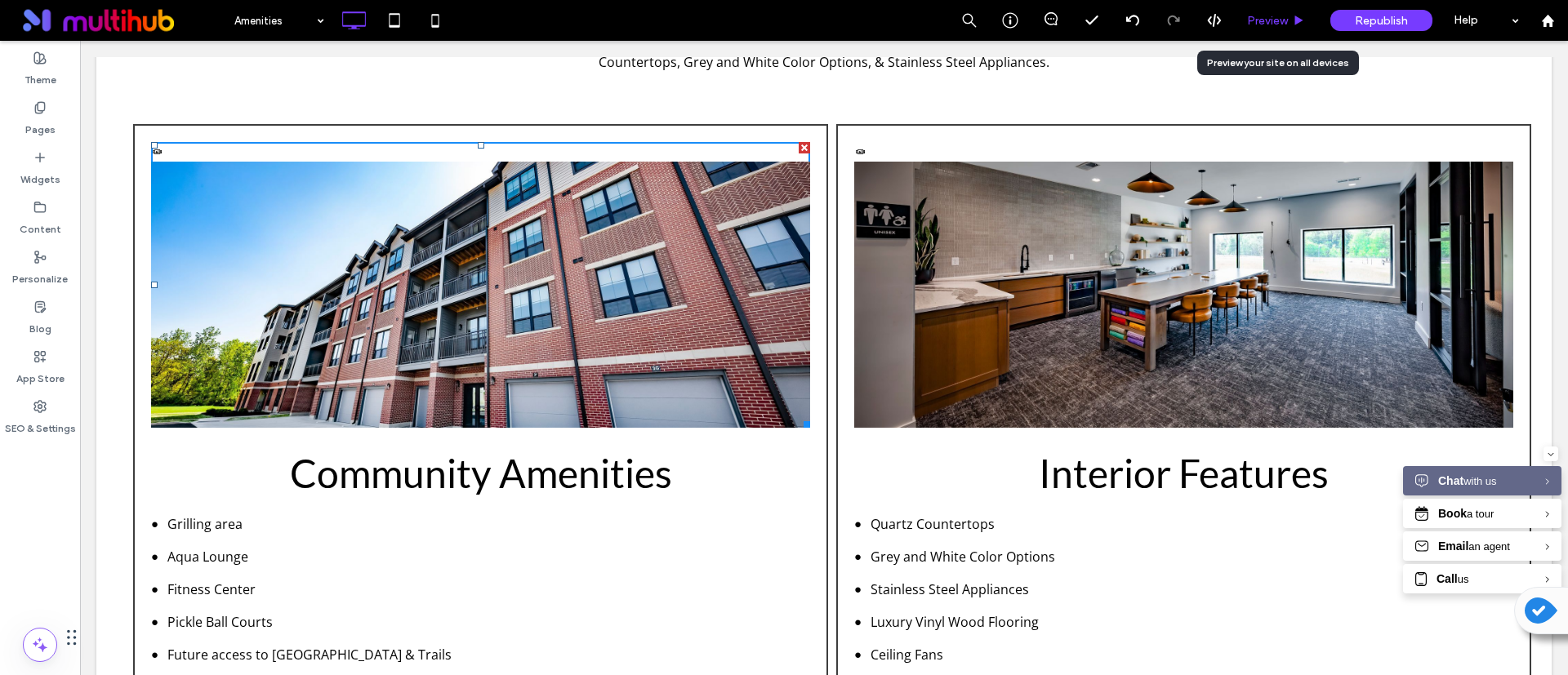
click at [1283, 18] on span "Preview" at bounding box center [1268, 20] width 41 height 14
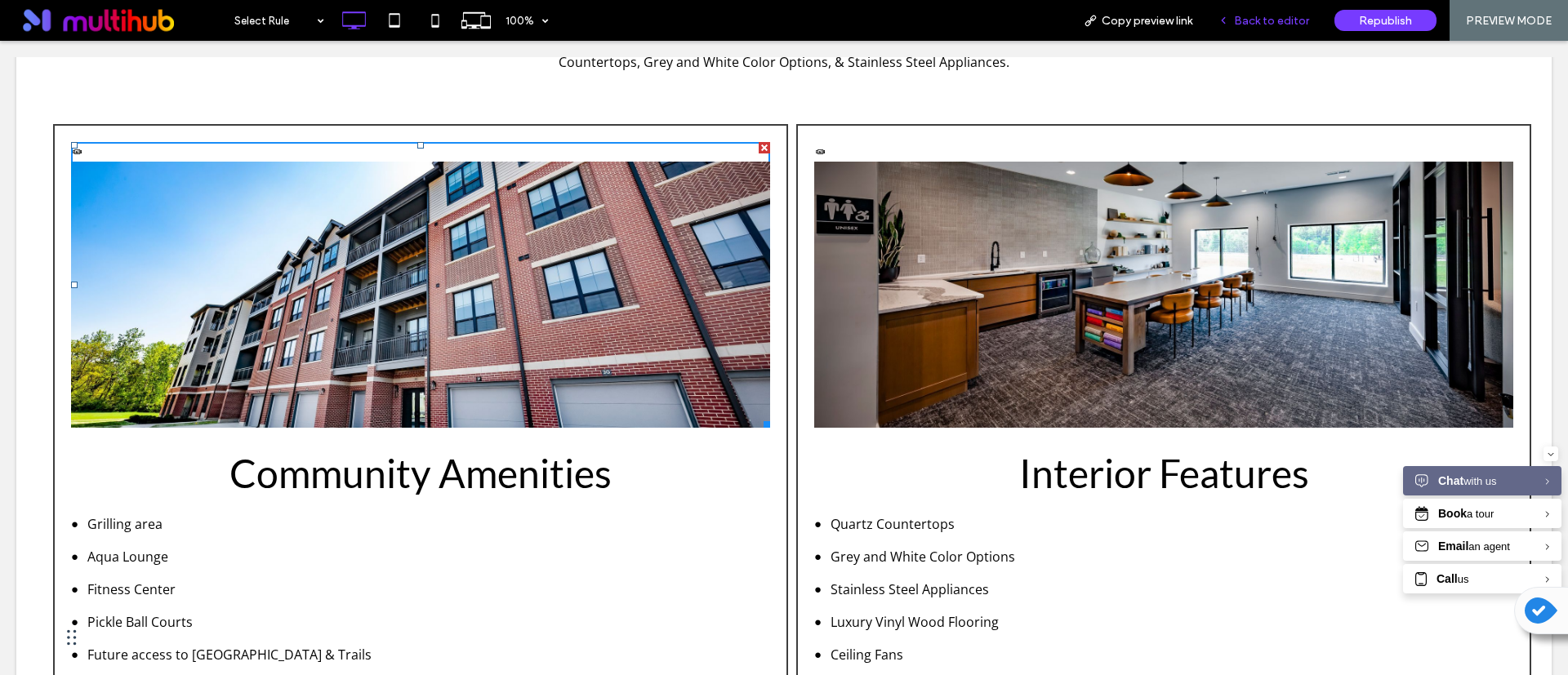
click at [1246, 16] on span "Back to editor" at bounding box center [1271, 20] width 75 height 14
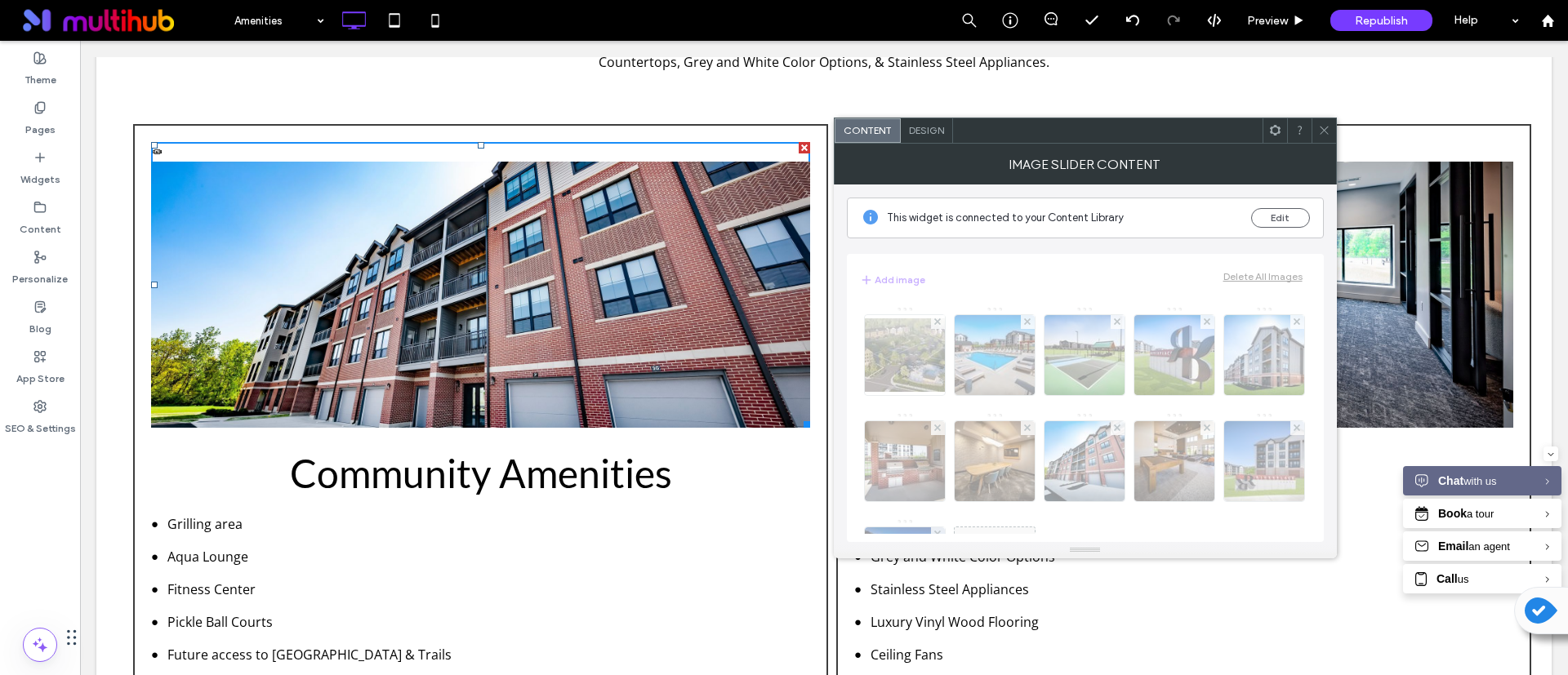
click at [940, 138] on div "Design" at bounding box center [927, 130] width 53 height 25
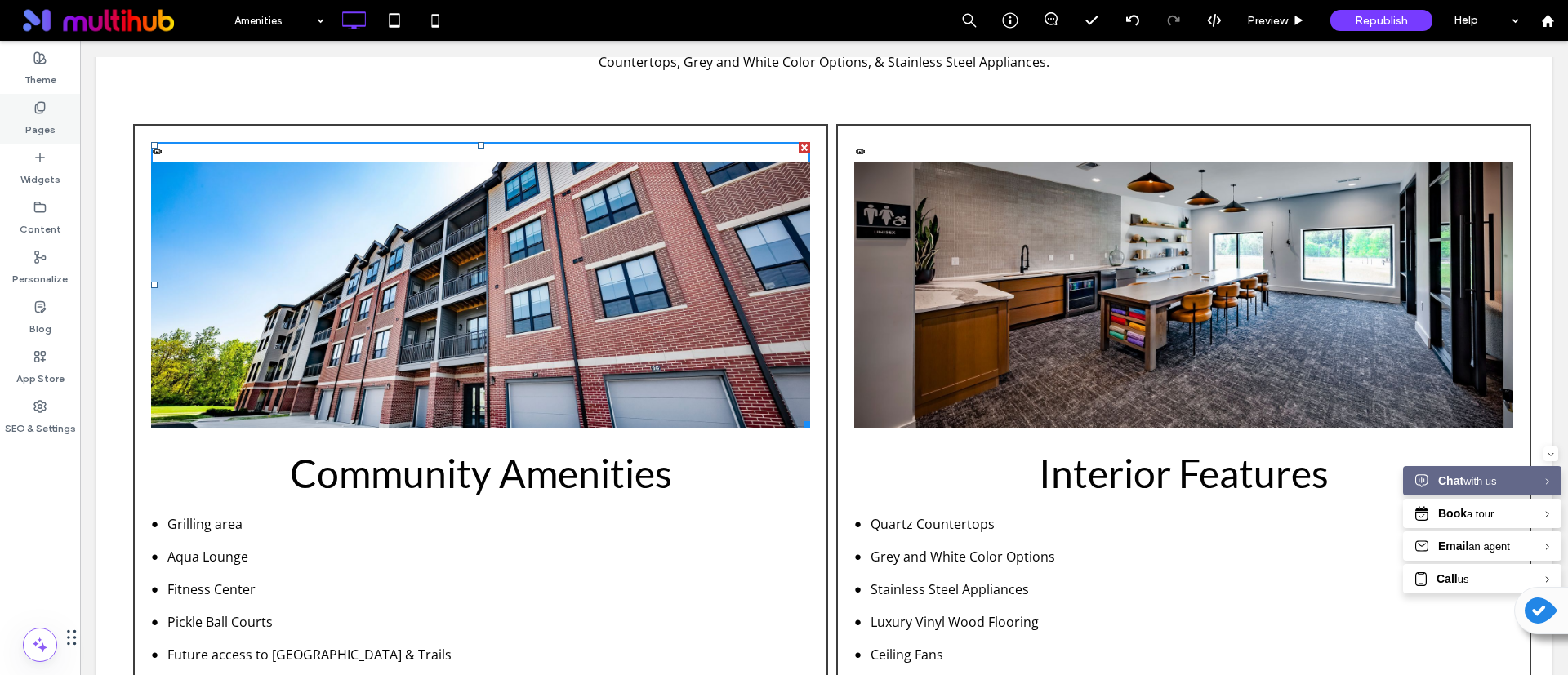
click at [39, 116] on label "Pages" at bounding box center [40, 126] width 30 height 23
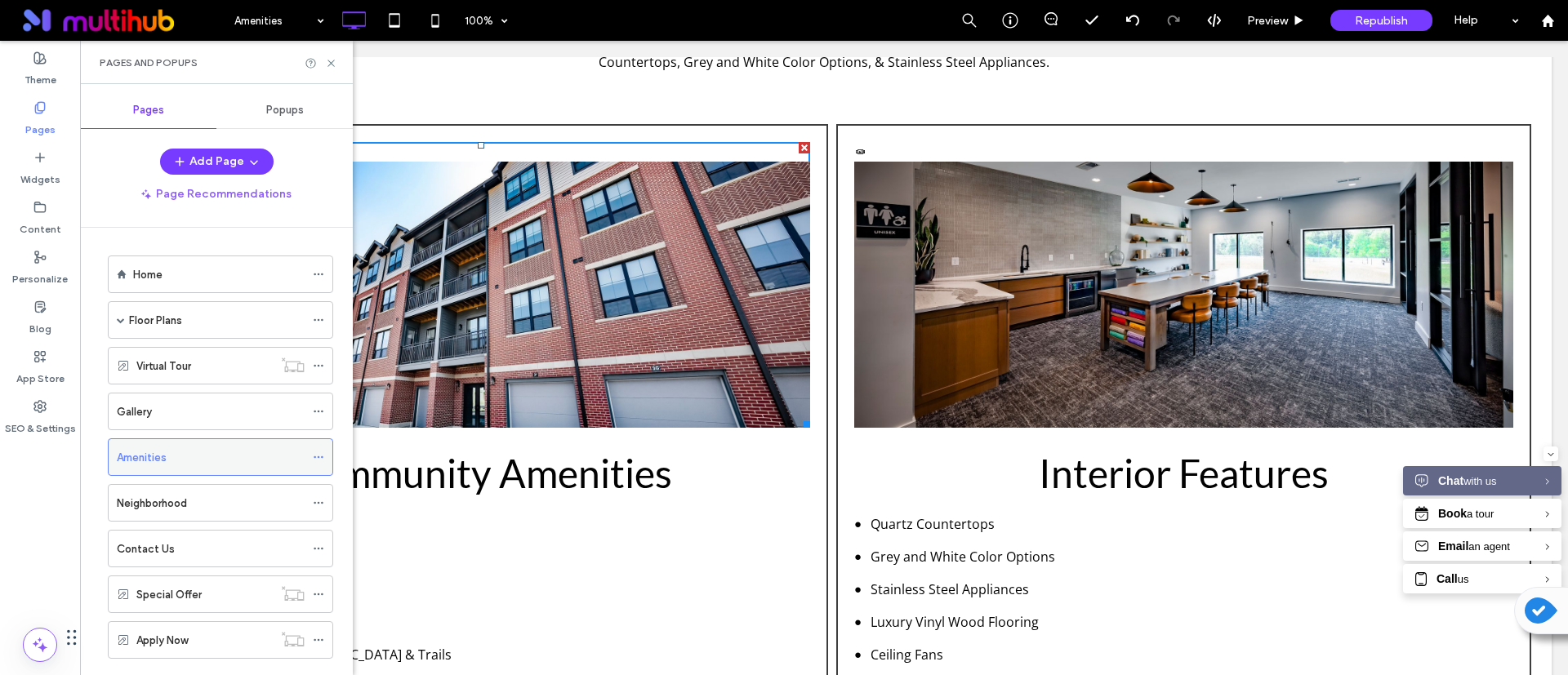
click at [165, 463] on label "Amenities" at bounding box center [141, 457] width 50 height 29
click at [184, 500] on label "Neighborhood" at bounding box center [152, 502] width 70 height 29
click at [183, 500] on div at bounding box center [784, 337] width 1568 height 675
click at [201, 411] on div "Gallery" at bounding box center [210, 412] width 188 height 18
click at [163, 453] on label "Amenities" at bounding box center [141, 457] width 50 height 29
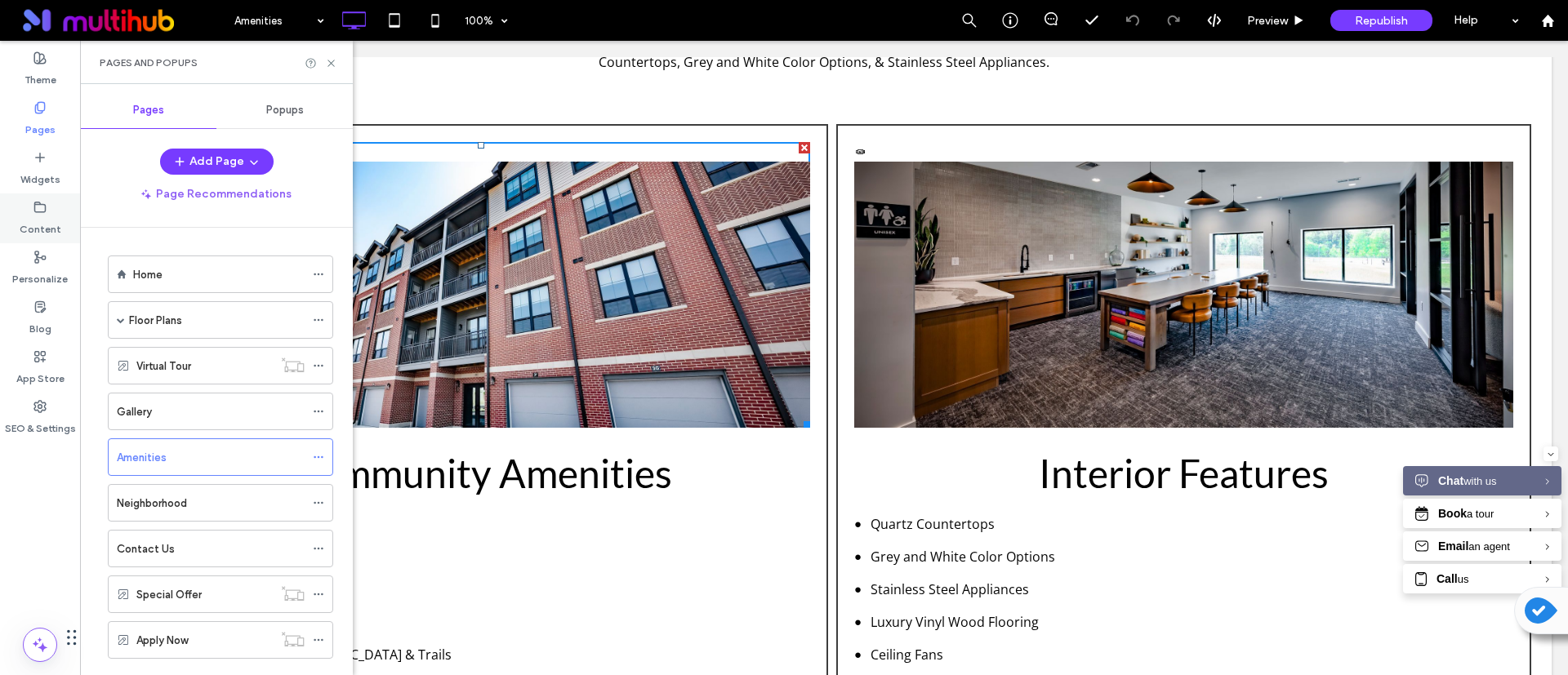
click at [32, 215] on label "Content" at bounding box center [40, 225] width 42 height 23
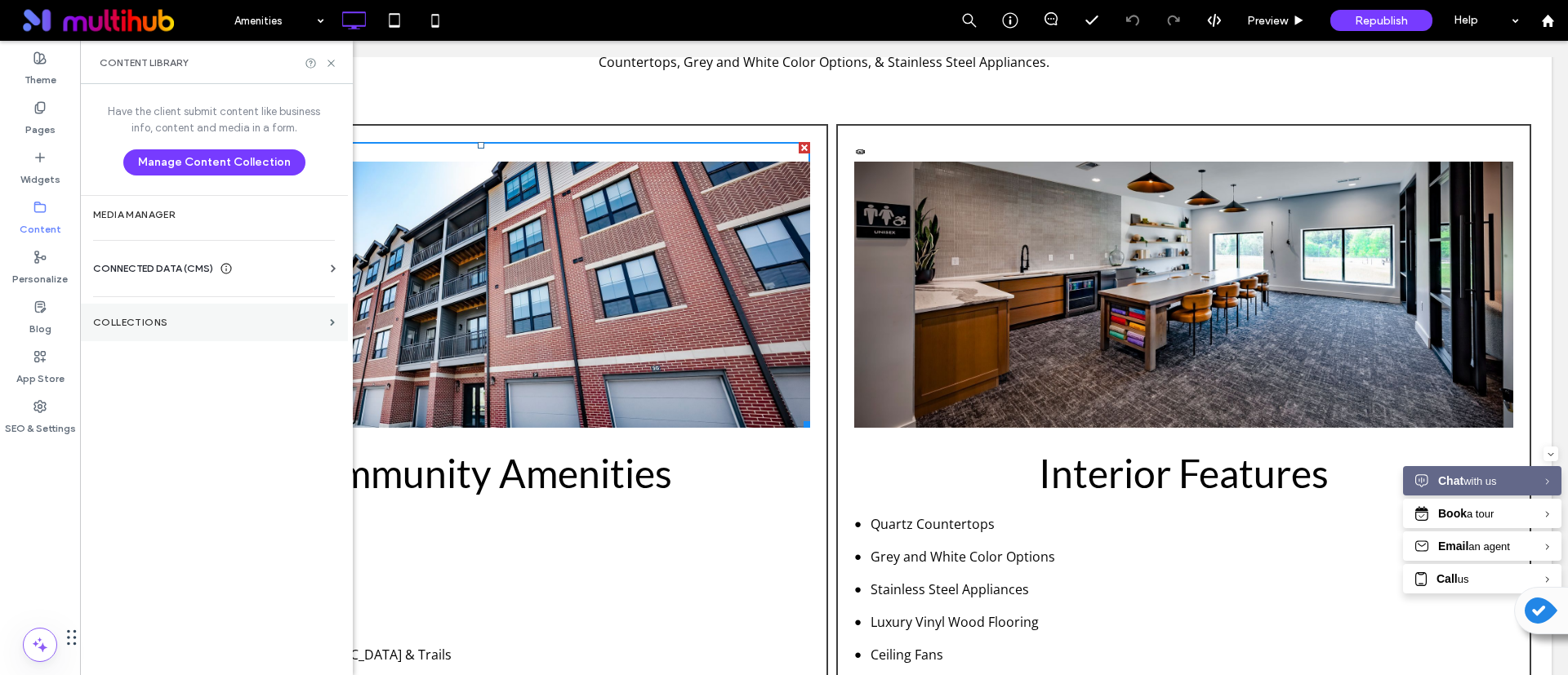
click at [106, 311] on section "Collections" at bounding box center [214, 322] width 268 height 38
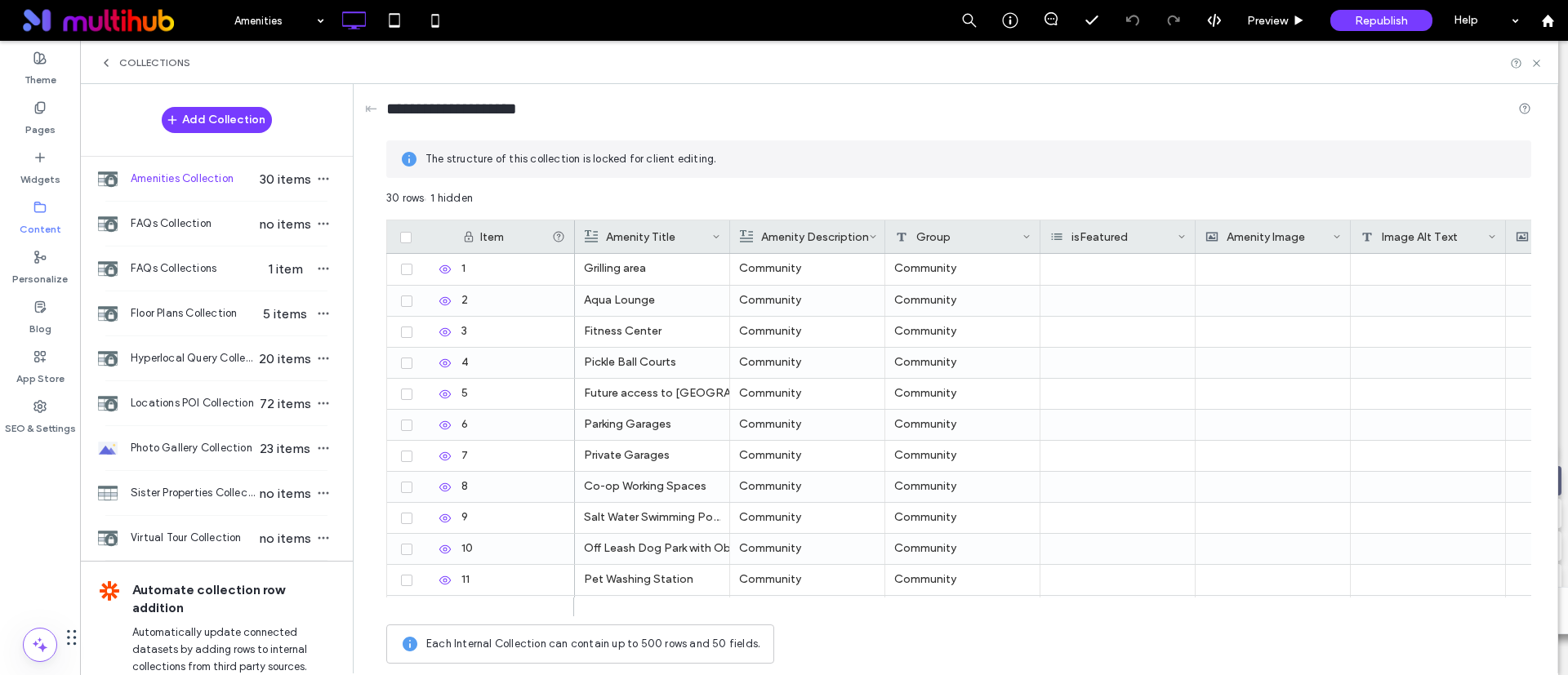
click at [220, 181] on span "Amenities Collection" at bounding box center [193, 179] width 126 height 17
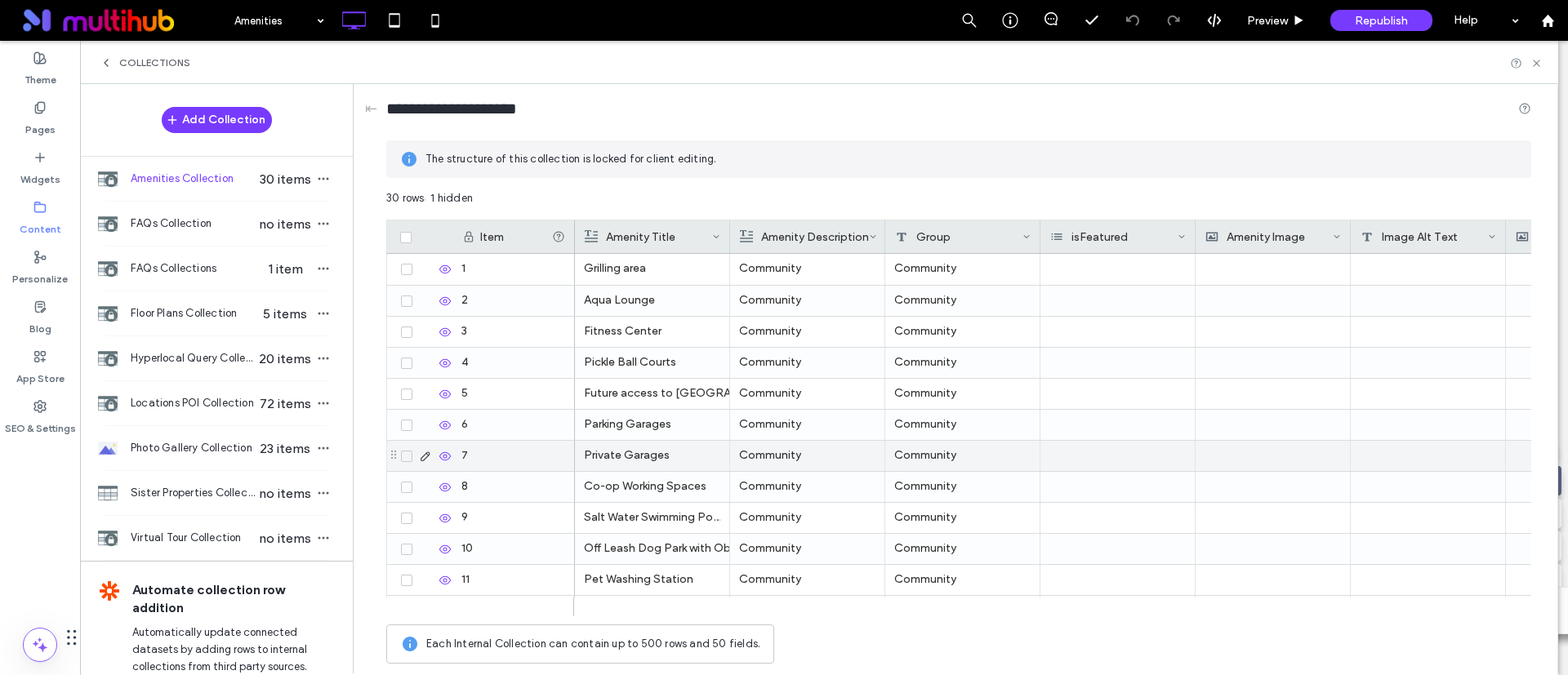
scroll to position [123, 0]
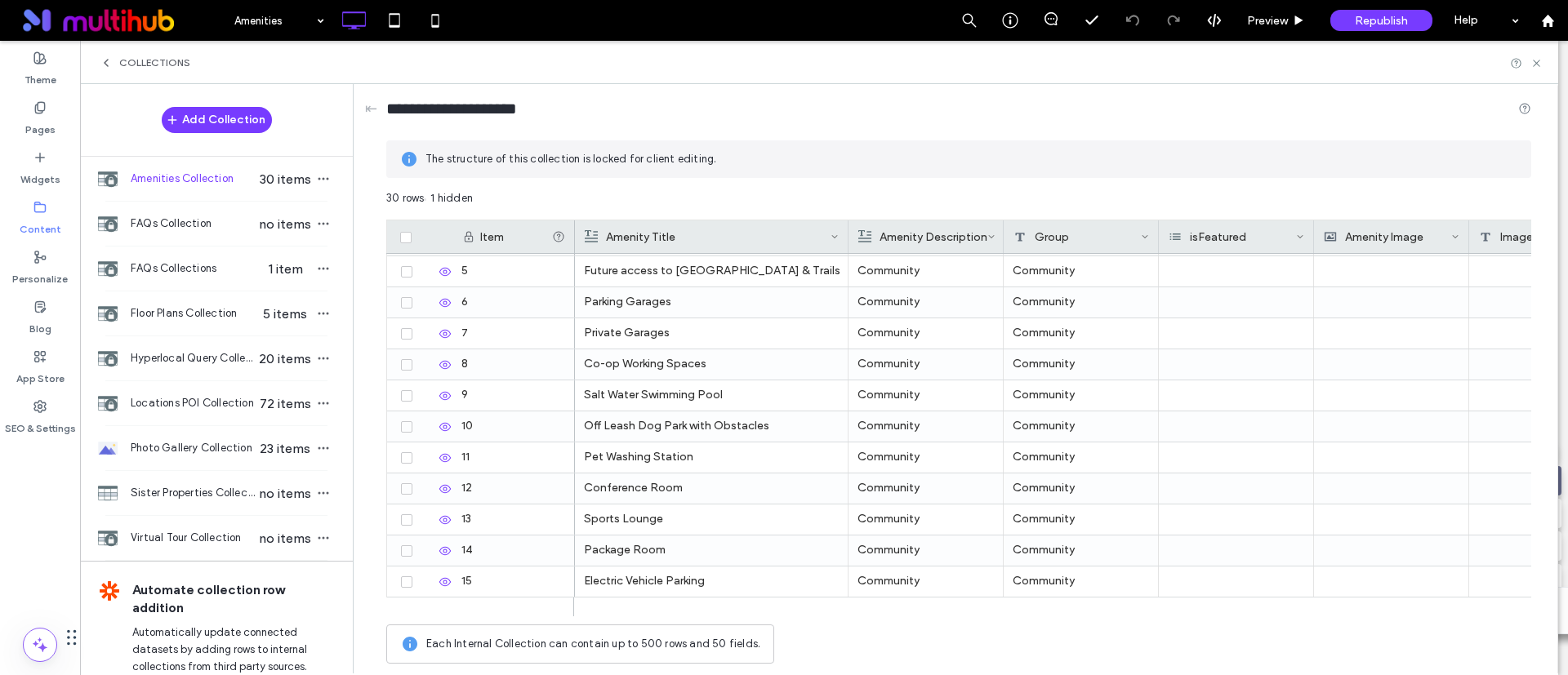
drag, startPoint x: 728, startPoint y: 237, endPoint x: 846, endPoint y: 244, distance: 118.2
click at [846, 244] on div at bounding box center [848, 236] width 6 height 32
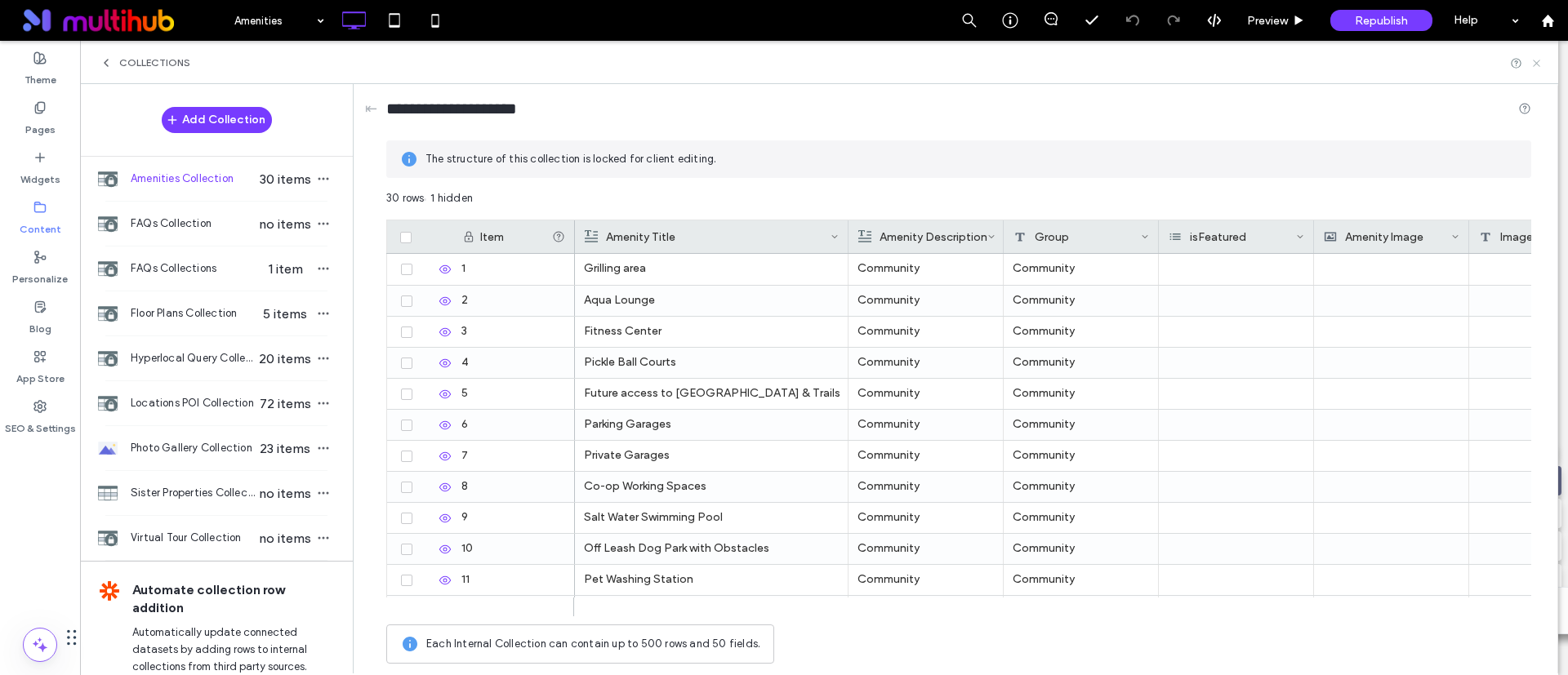
click at [1537, 60] on icon at bounding box center [1536, 63] width 12 height 12
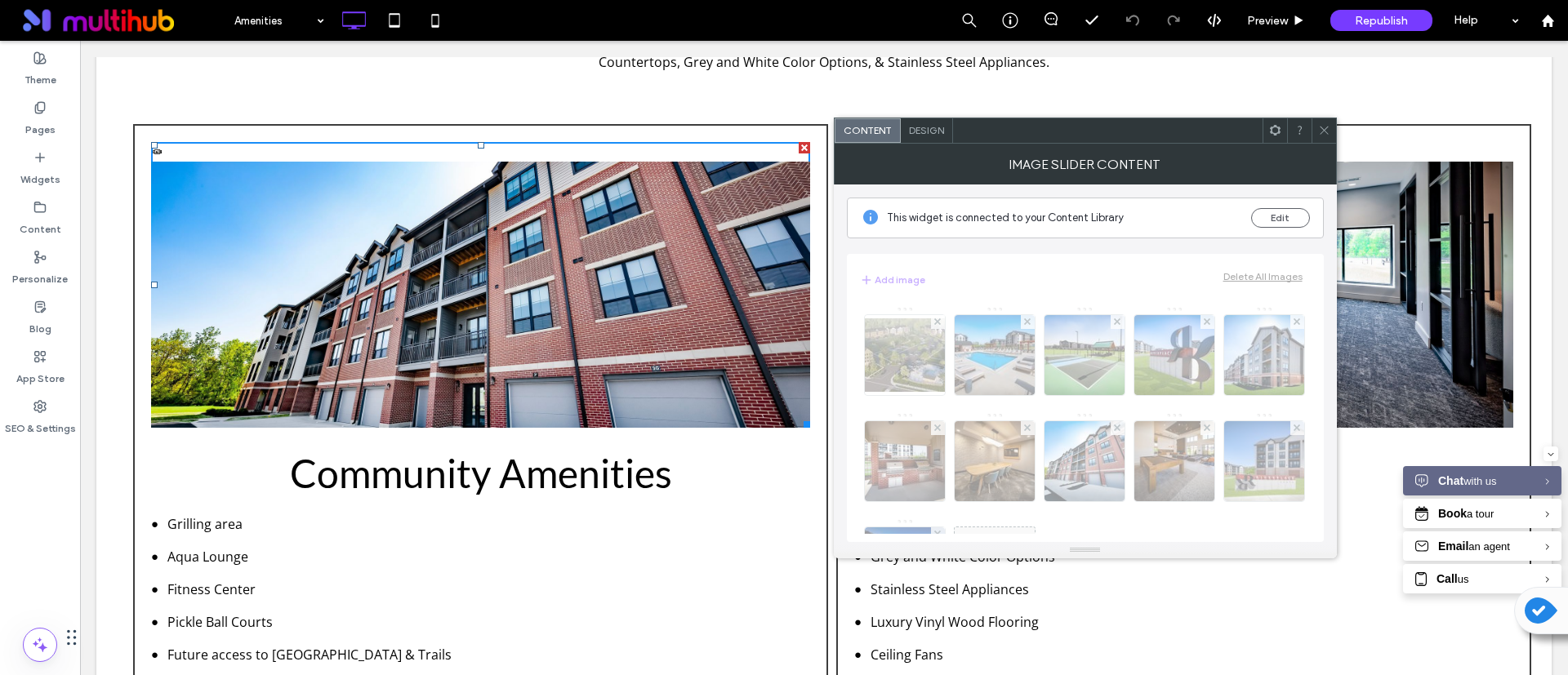
click at [1277, 130] on icon at bounding box center [1275, 129] width 12 height 12
click at [53, 115] on label "Pages" at bounding box center [40, 126] width 30 height 23
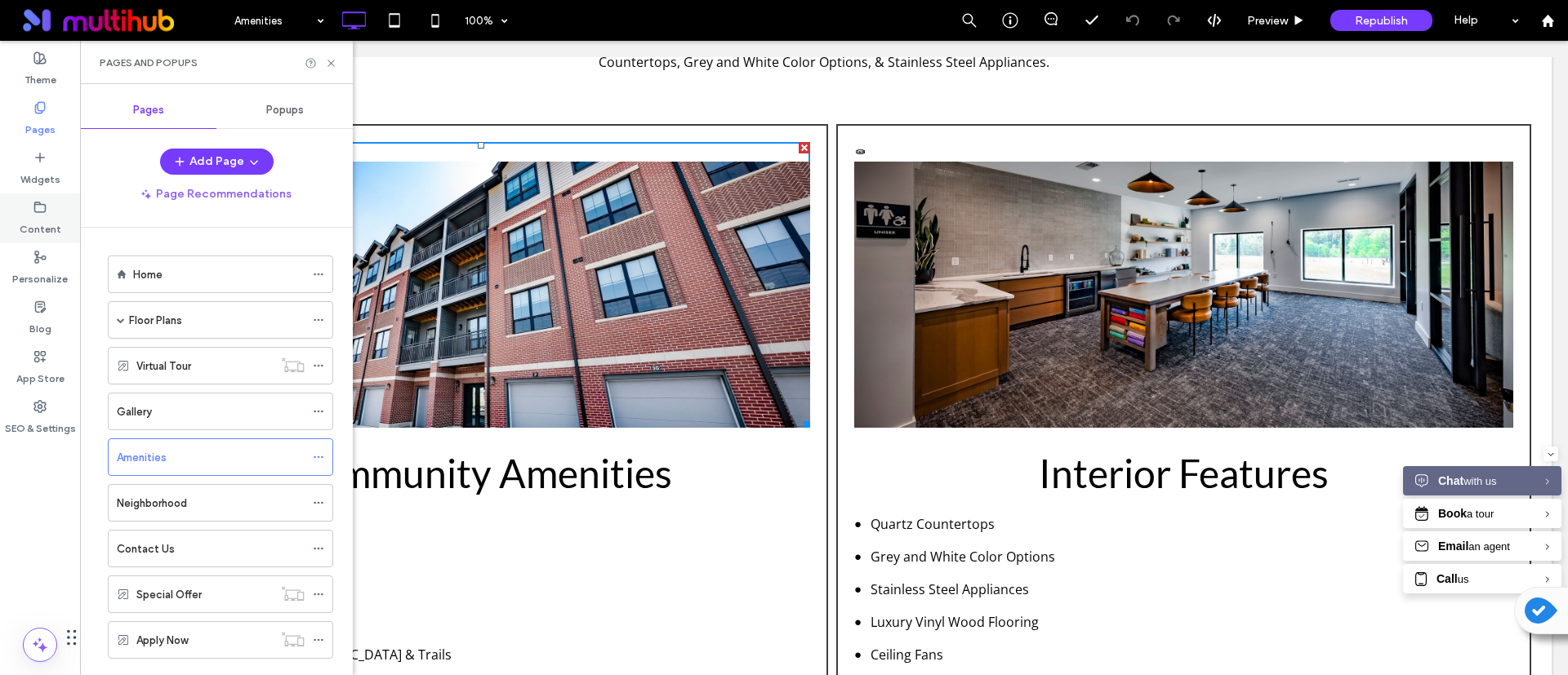
click at [34, 208] on div "Content" at bounding box center [40, 218] width 80 height 50
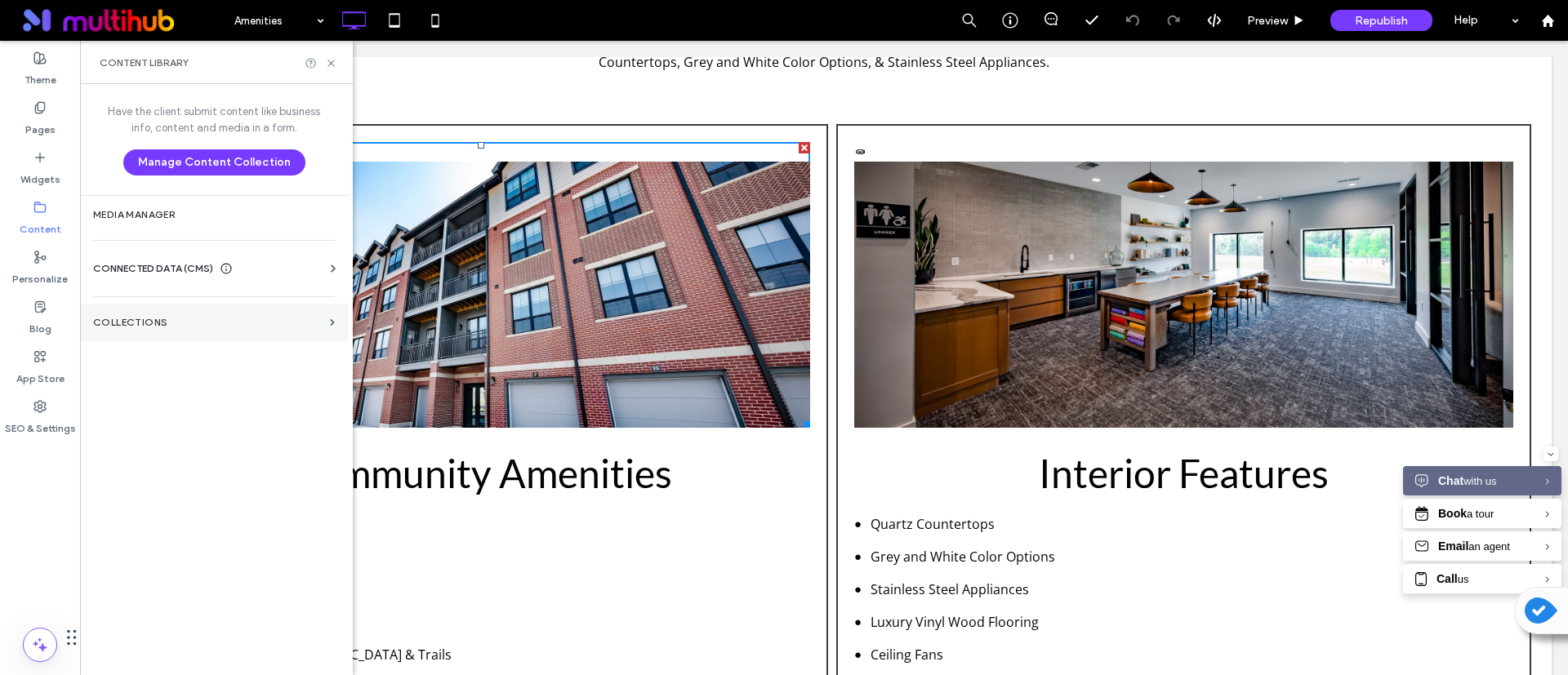
click at [164, 318] on label "Collections" at bounding box center [208, 322] width 230 height 11
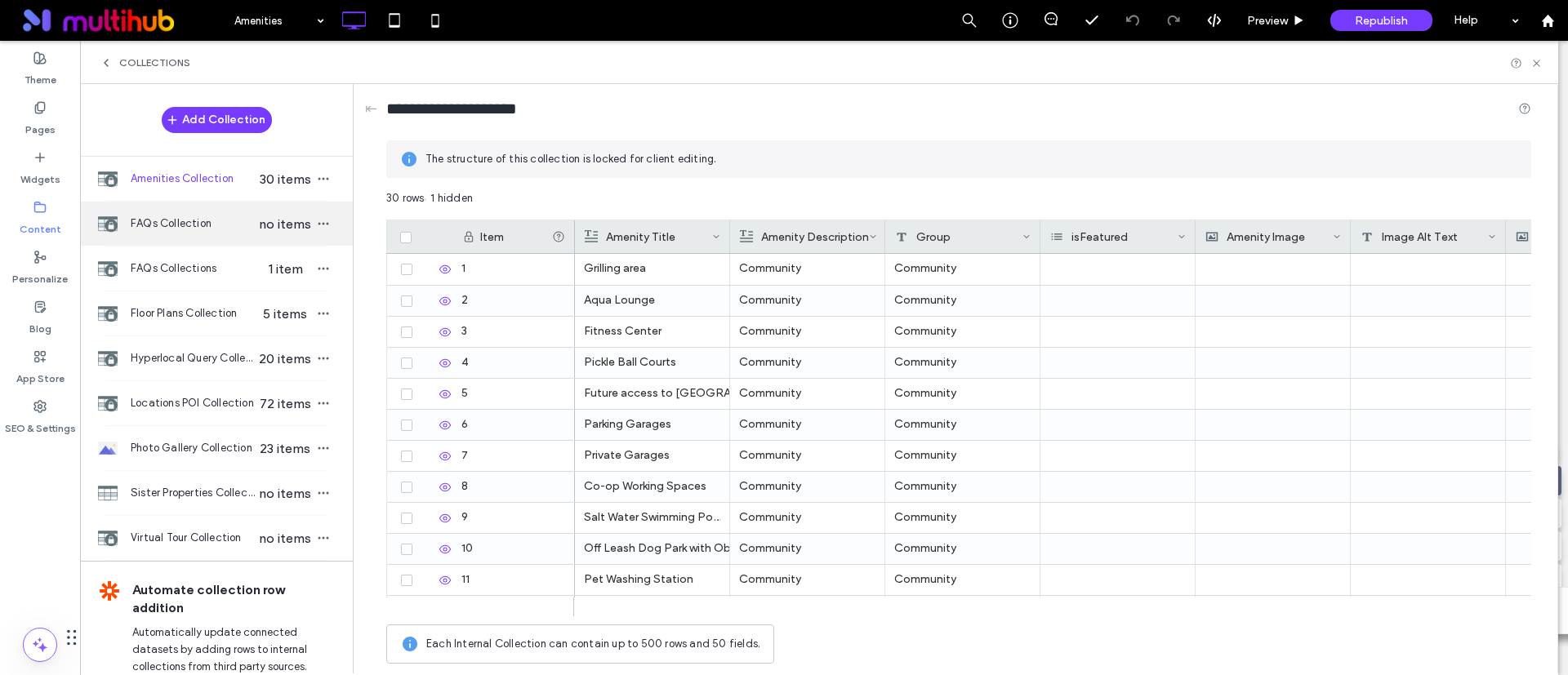
click at [179, 220] on span "FAQs Collection" at bounding box center [193, 223] width 126 height 17
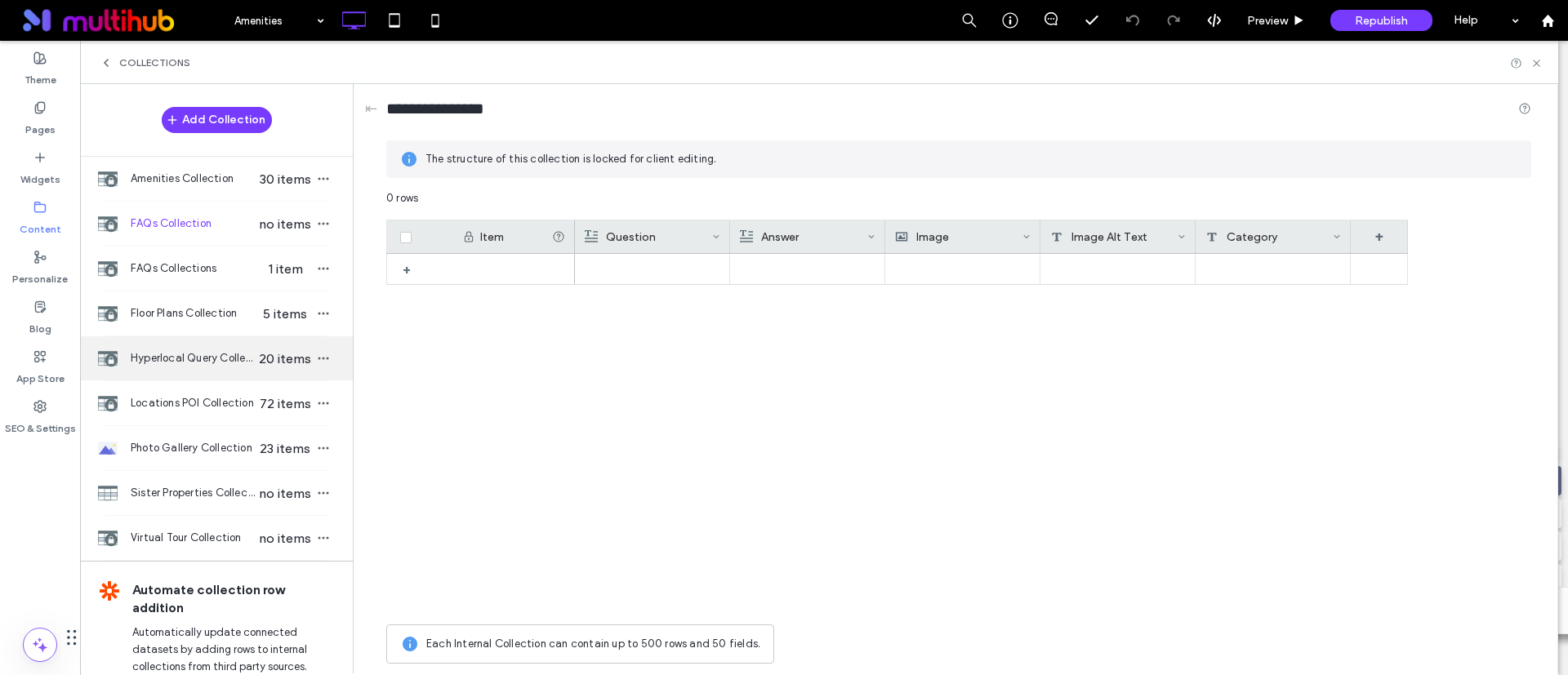
click at [169, 348] on div "Hyperlocal Query Collection 20 items" at bounding box center [216, 358] width 273 height 44
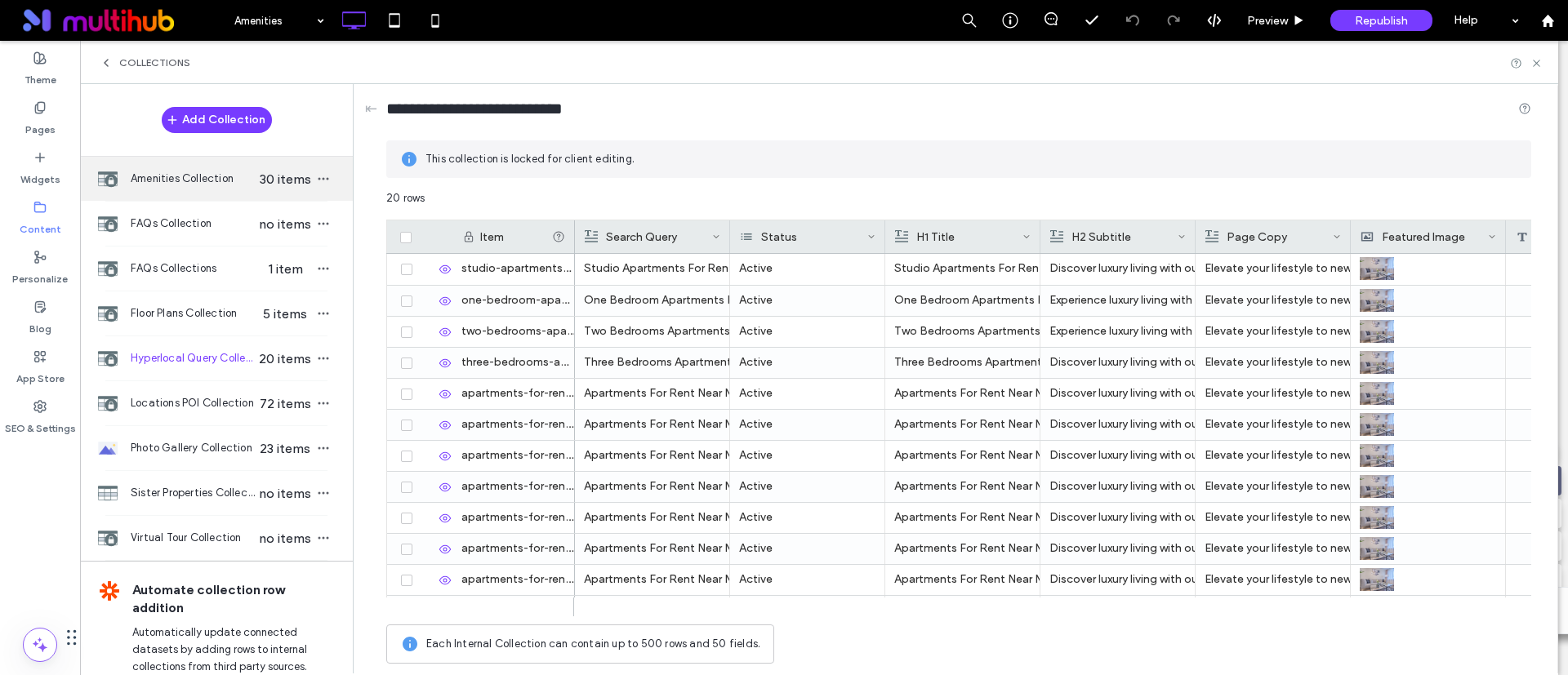
click at [176, 182] on span "Amenities Collection" at bounding box center [193, 179] width 126 height 17
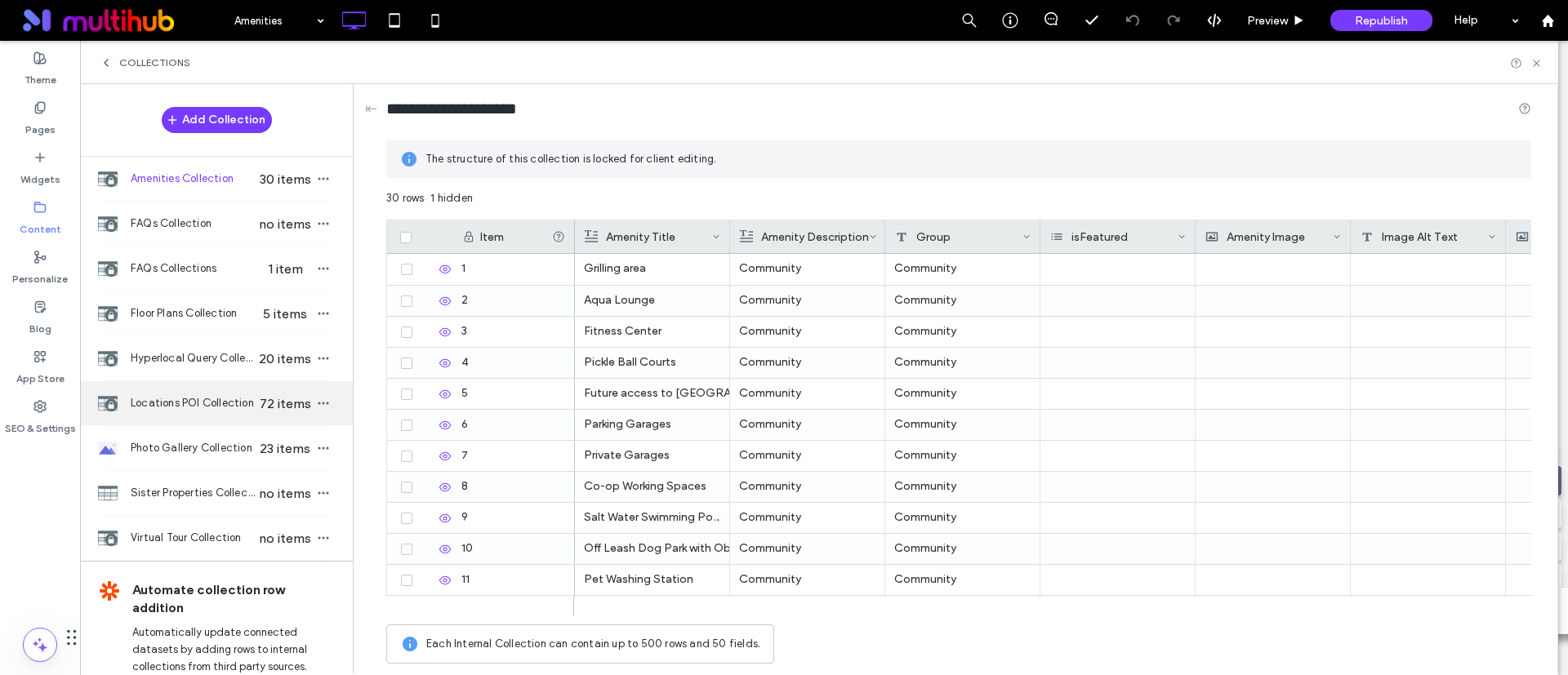
click at [158, 386] on div "Locations POI Collection 72 items" at bounding box center [216, 404] width 273 height 44
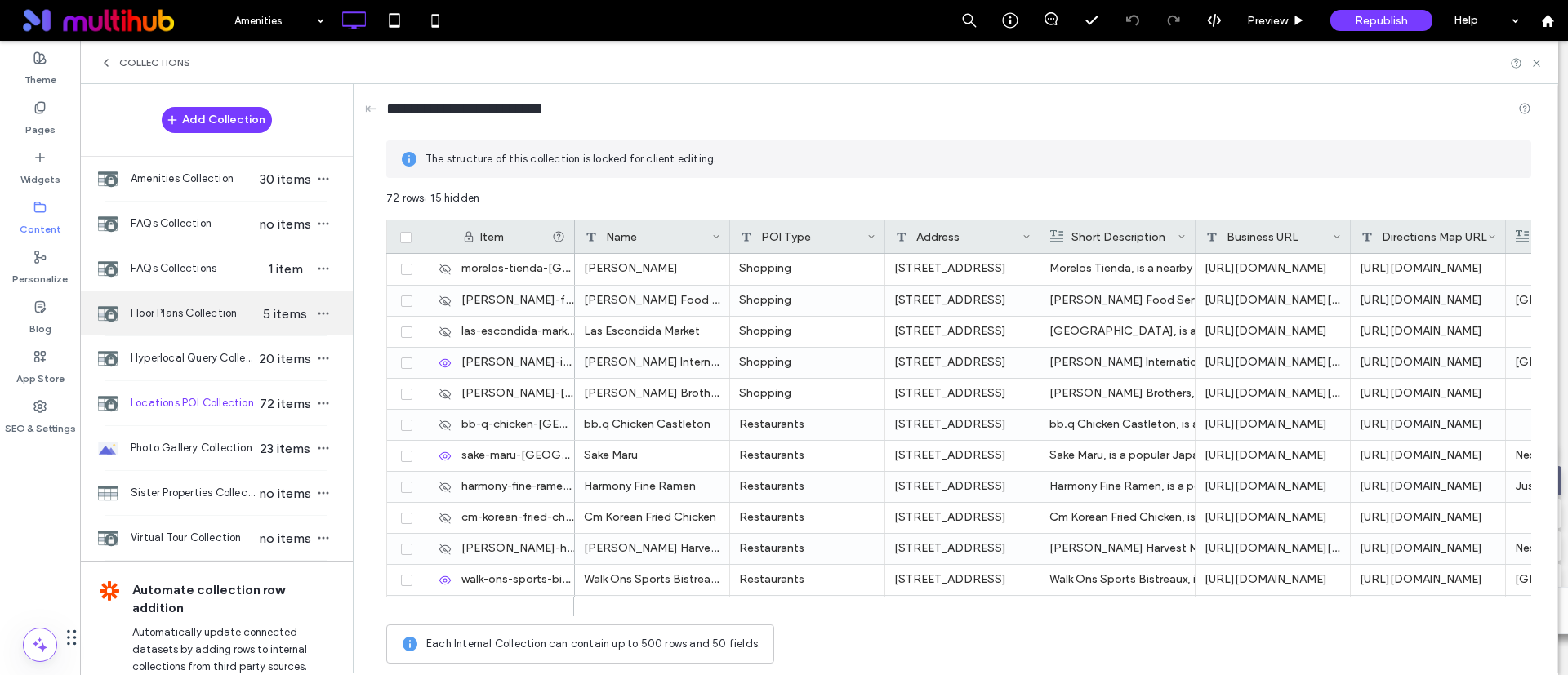
click at [185, 313] on span "Floor Plans Collection" at bounding box center [193, 314] width 126 height 17
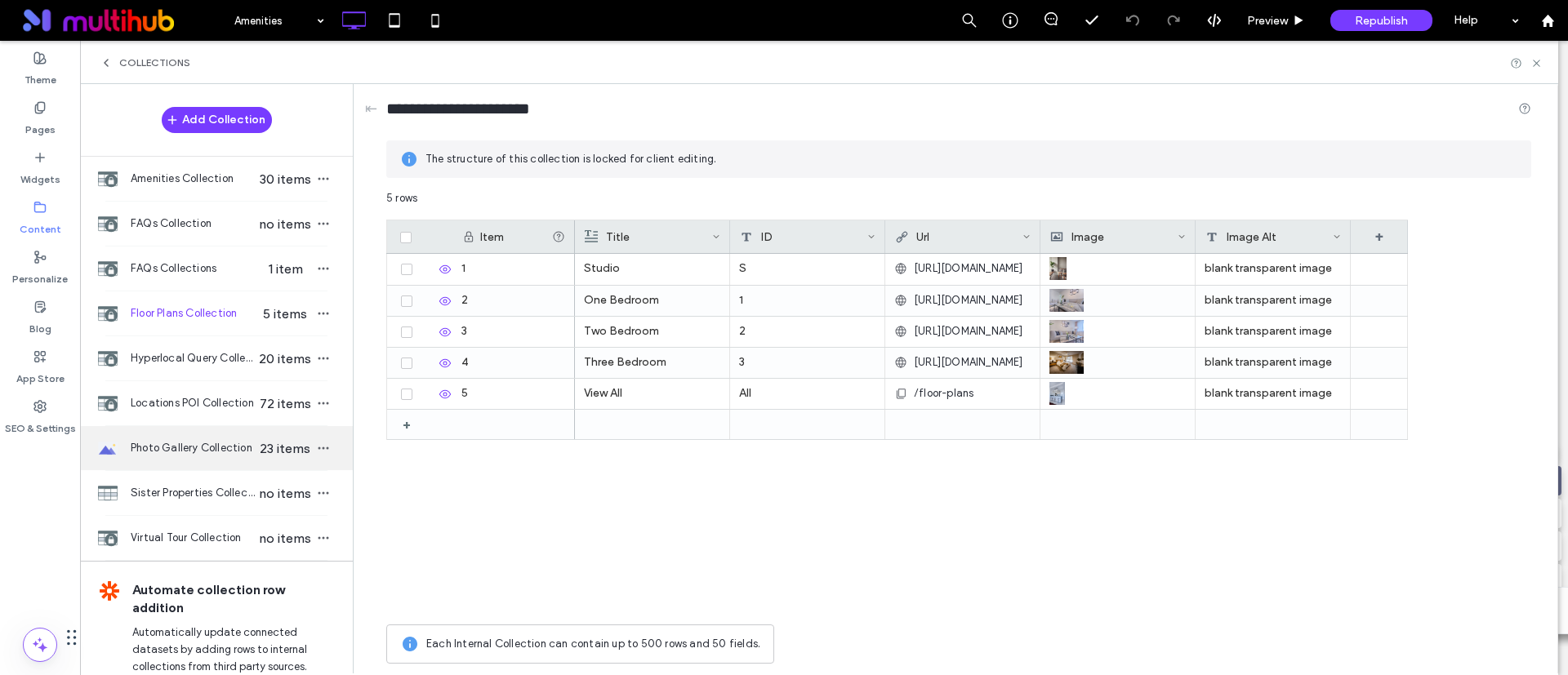
click at [187, 452] on span "Photo Gallery Collection" at bounding box center [193, 448] width 126 height 17
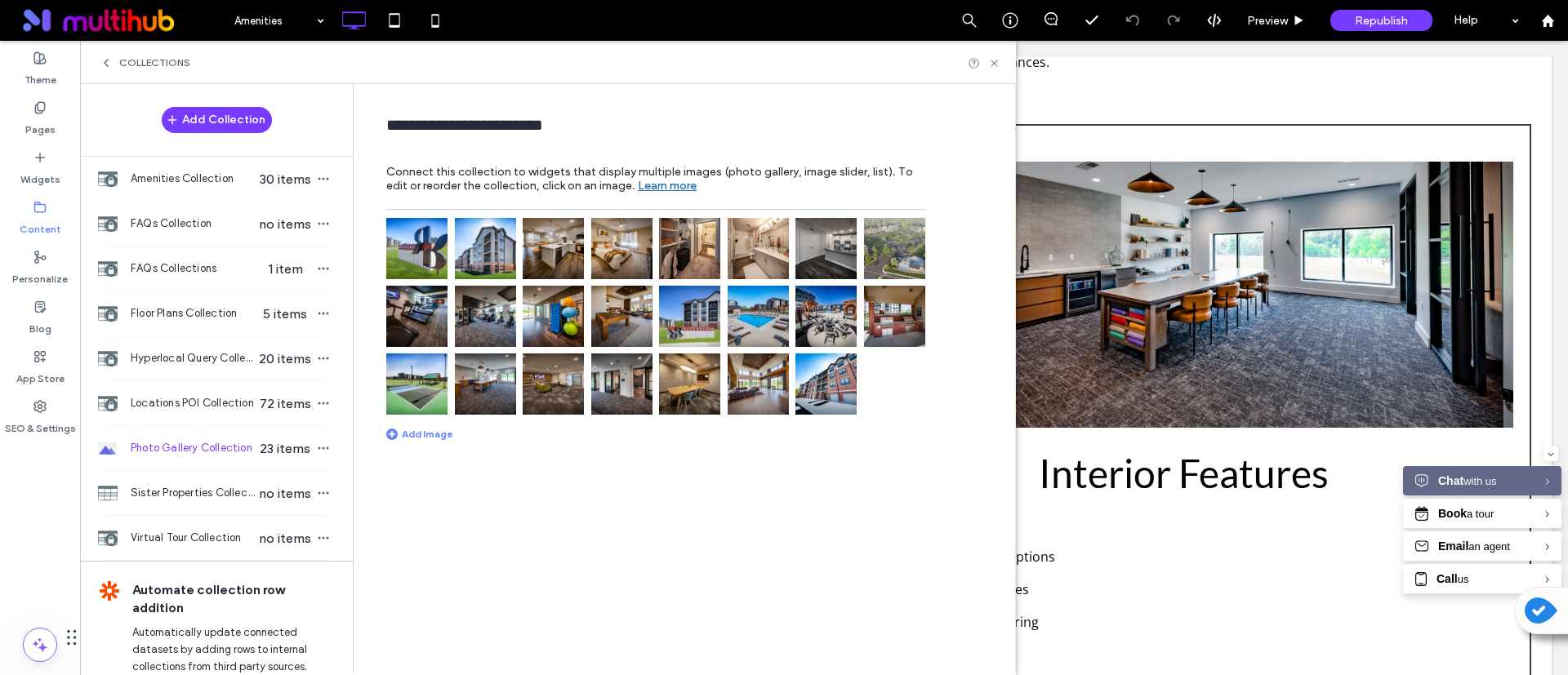
click at [638, 307] on img at bounding box center [622, 316] width 61 height 61
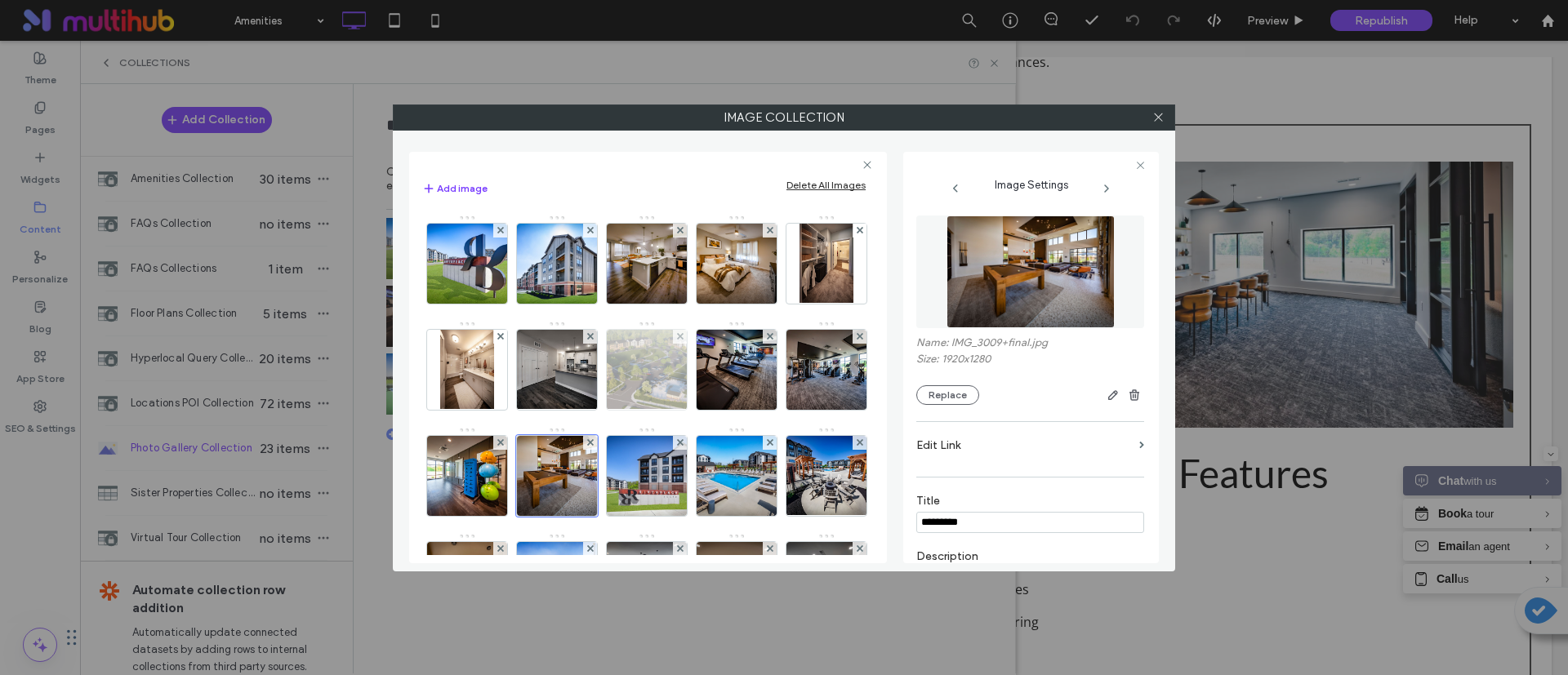
click at [718, 380] on img at bounding box center [647, 369] width 142 height 80
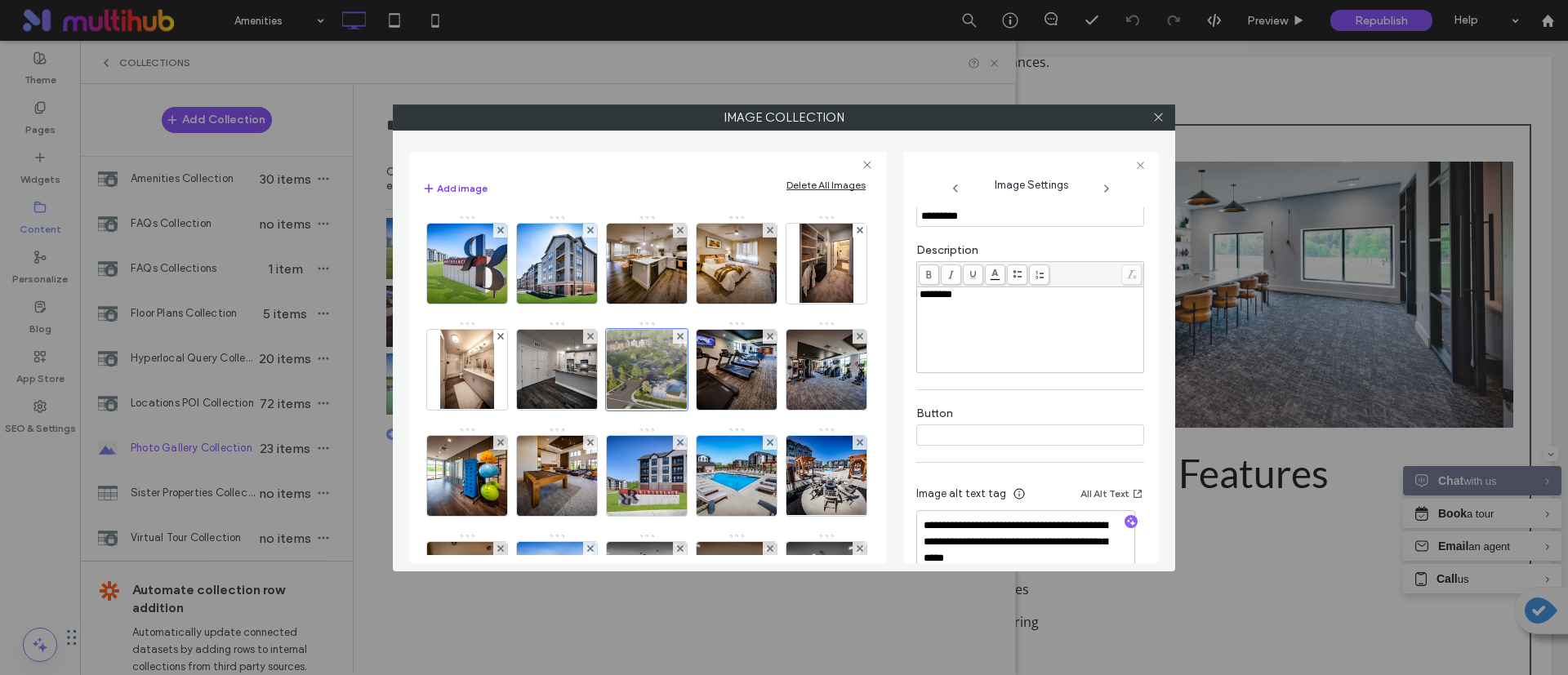
scroll to position [338, 0]
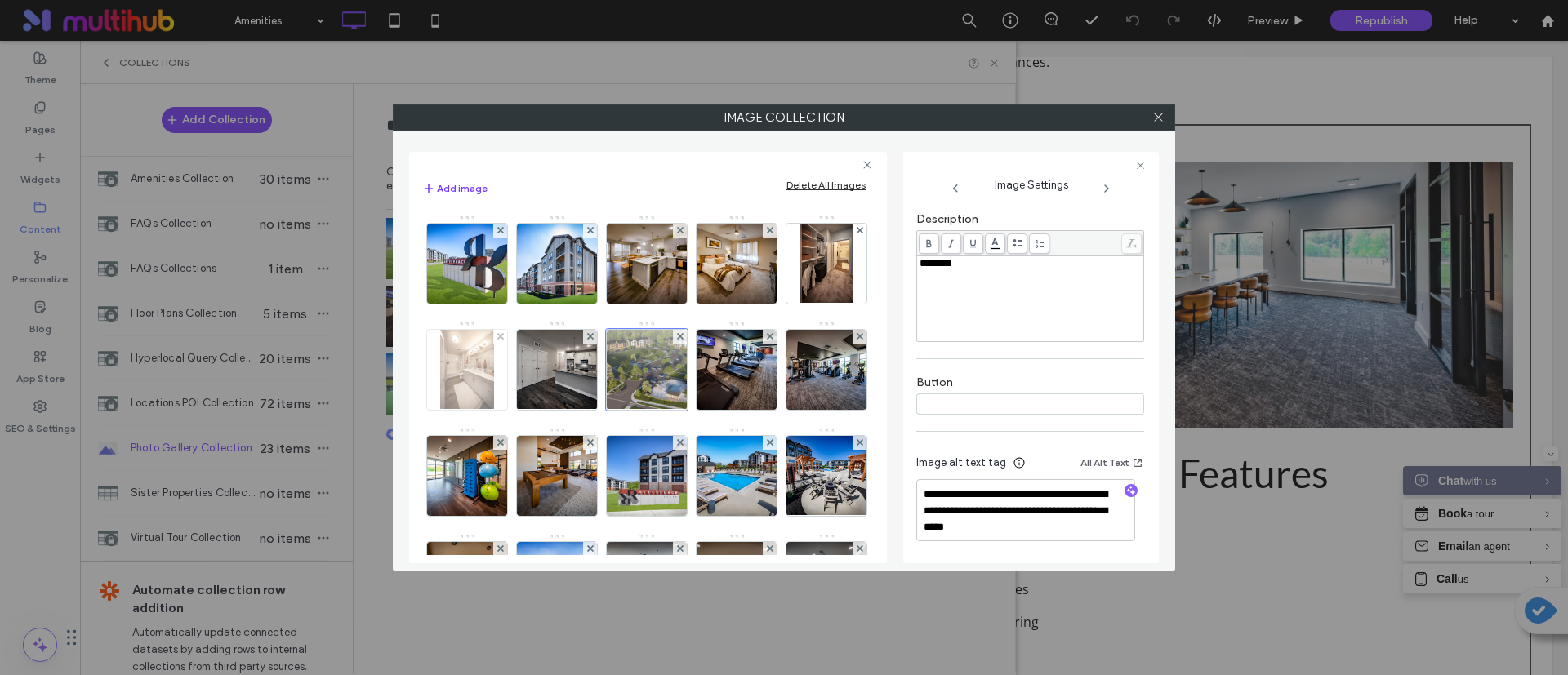
click at [493, 344] on img at bounding box center [466, 369] width 53 height 80
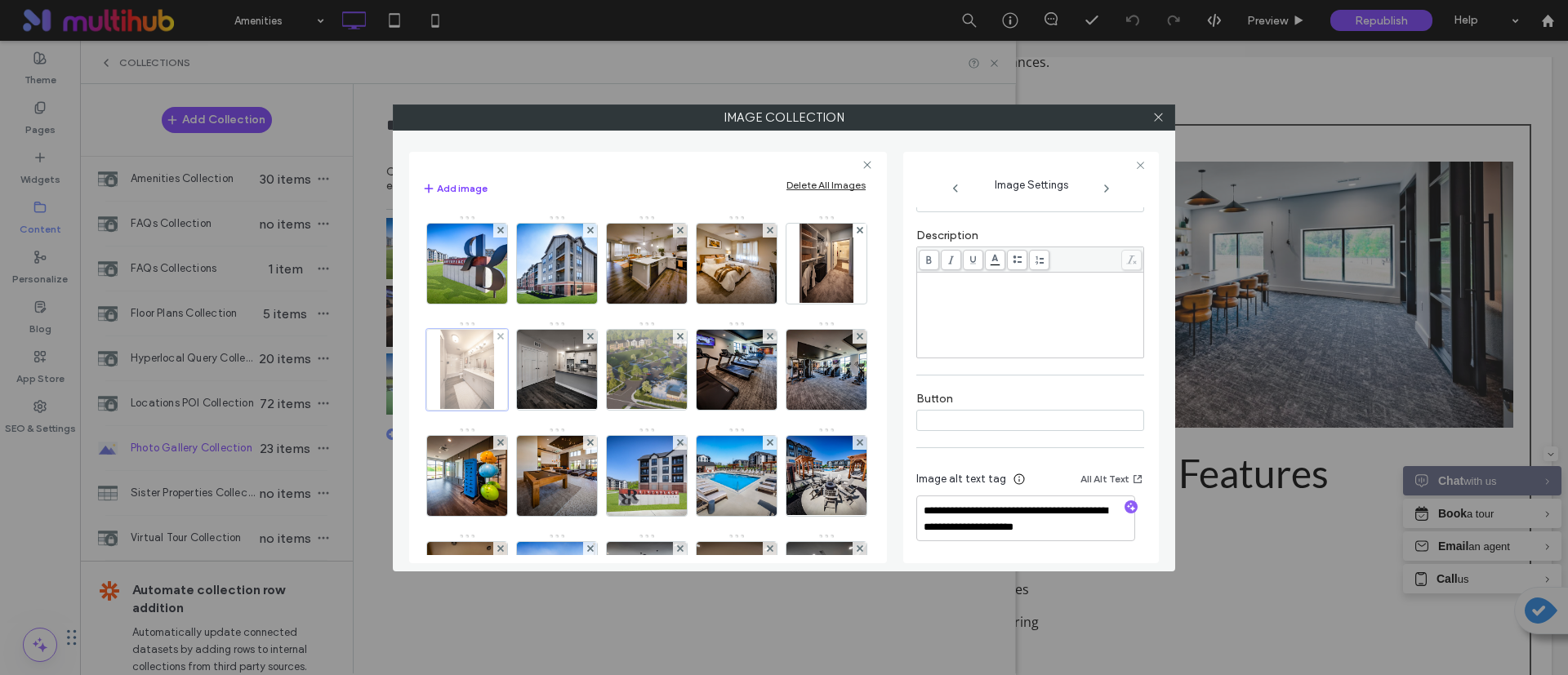
scroll to position [305, 0]
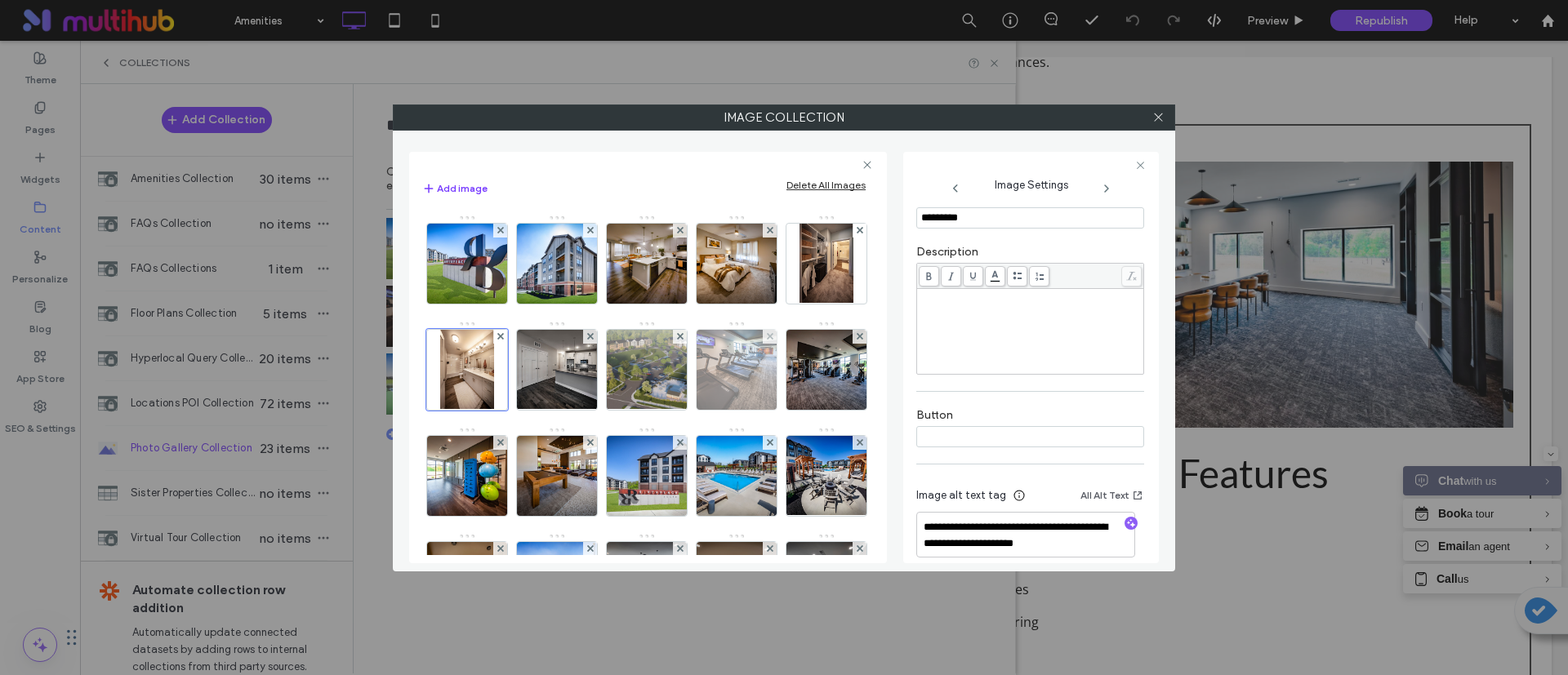
click at [677, 410] on img at bounding box center [737, 369] width 120 height 80
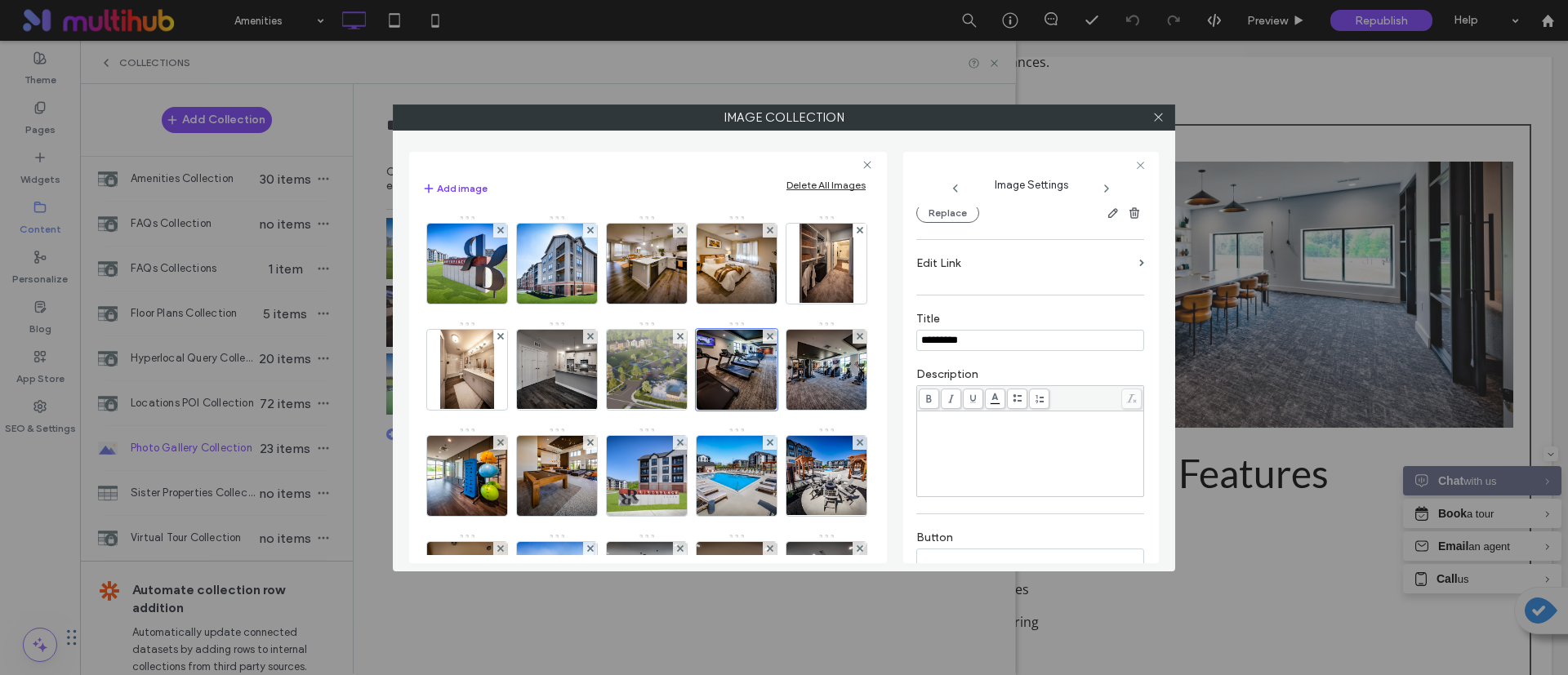
drag, startPoint x: 997, startPoint y: 343, endPoint x: 911, endPoint y: 342, distance: 86.0
click at [911, 342] on div "**********" at bounding box center [1031, 357] width 256 height 412
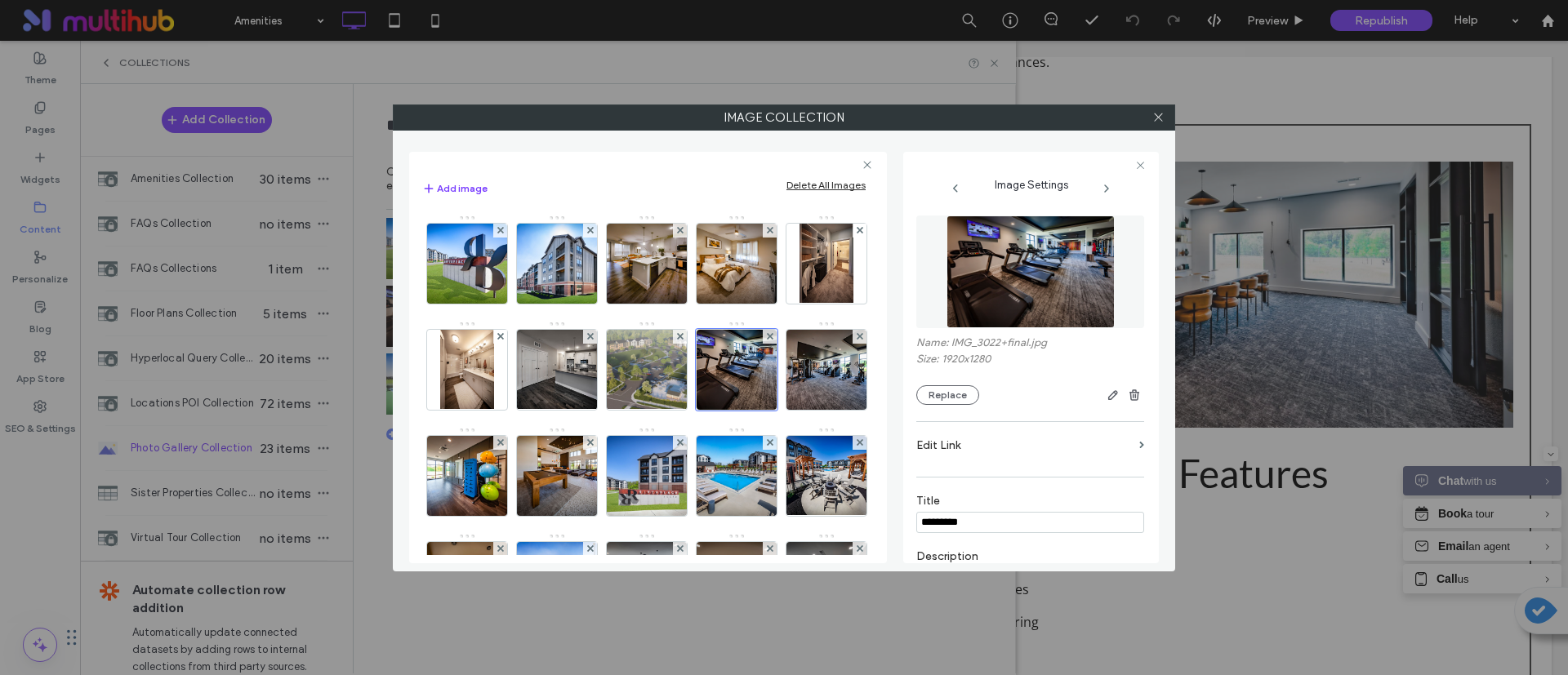
scroll to position [123, 0]
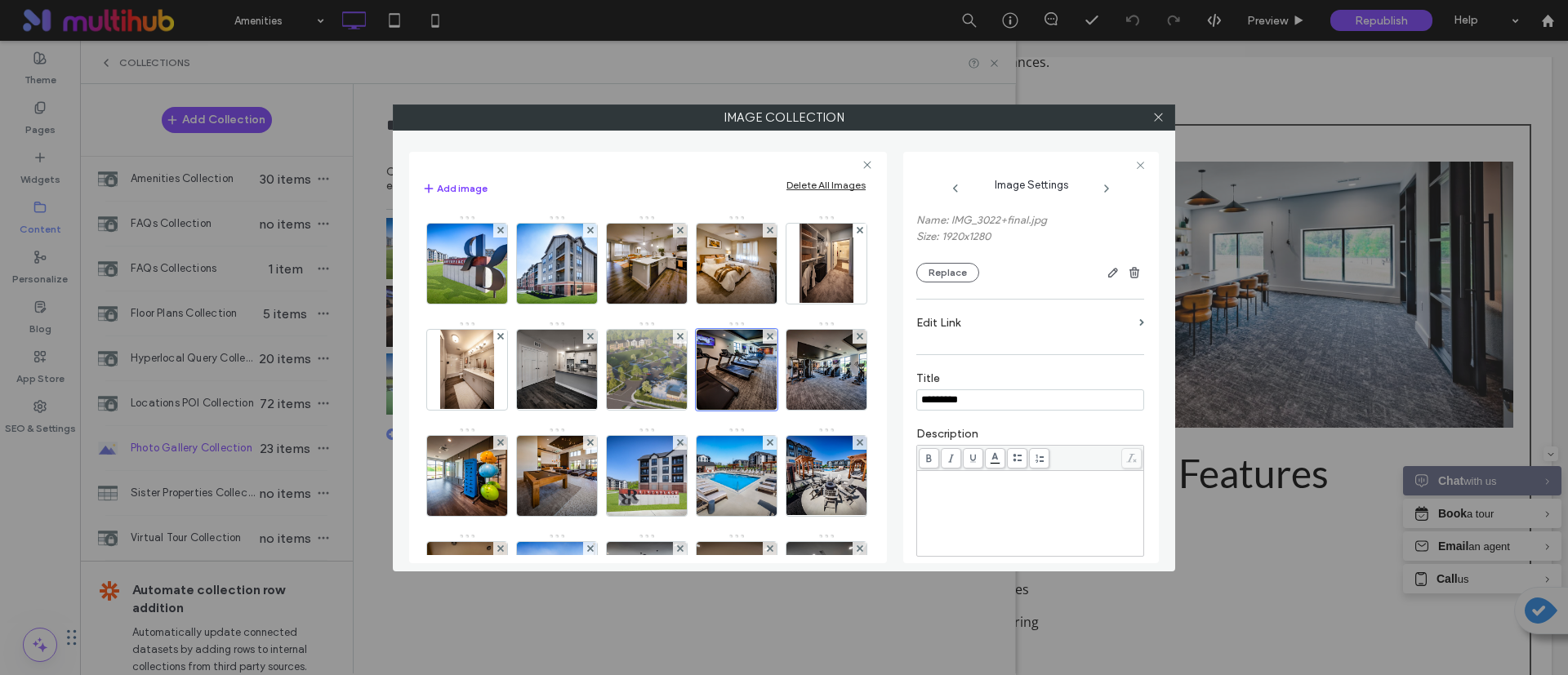
type input "*"
type input "*********"
click at [1027, 369] on div "Title *********" at bounding box center [1030, 391] width 228 height 55
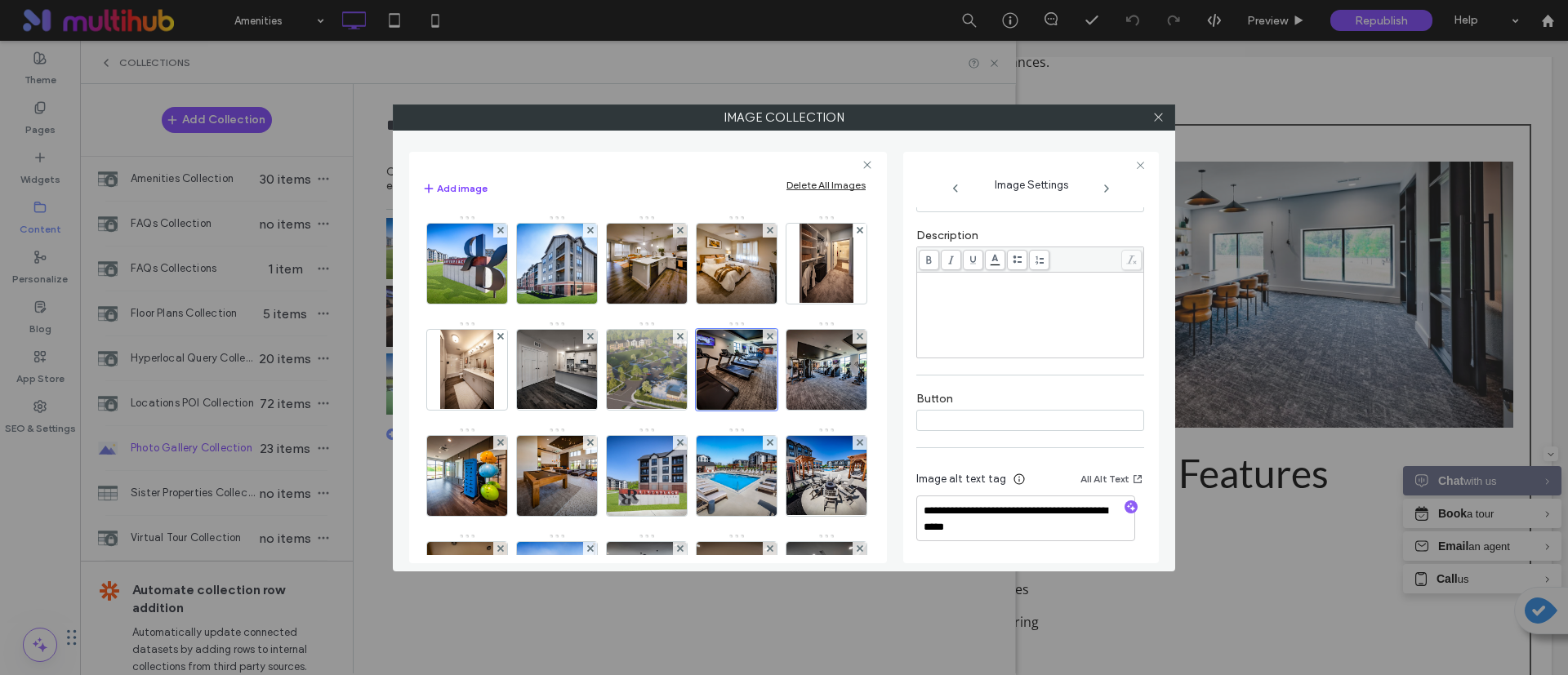
scroll to position [77, 0]
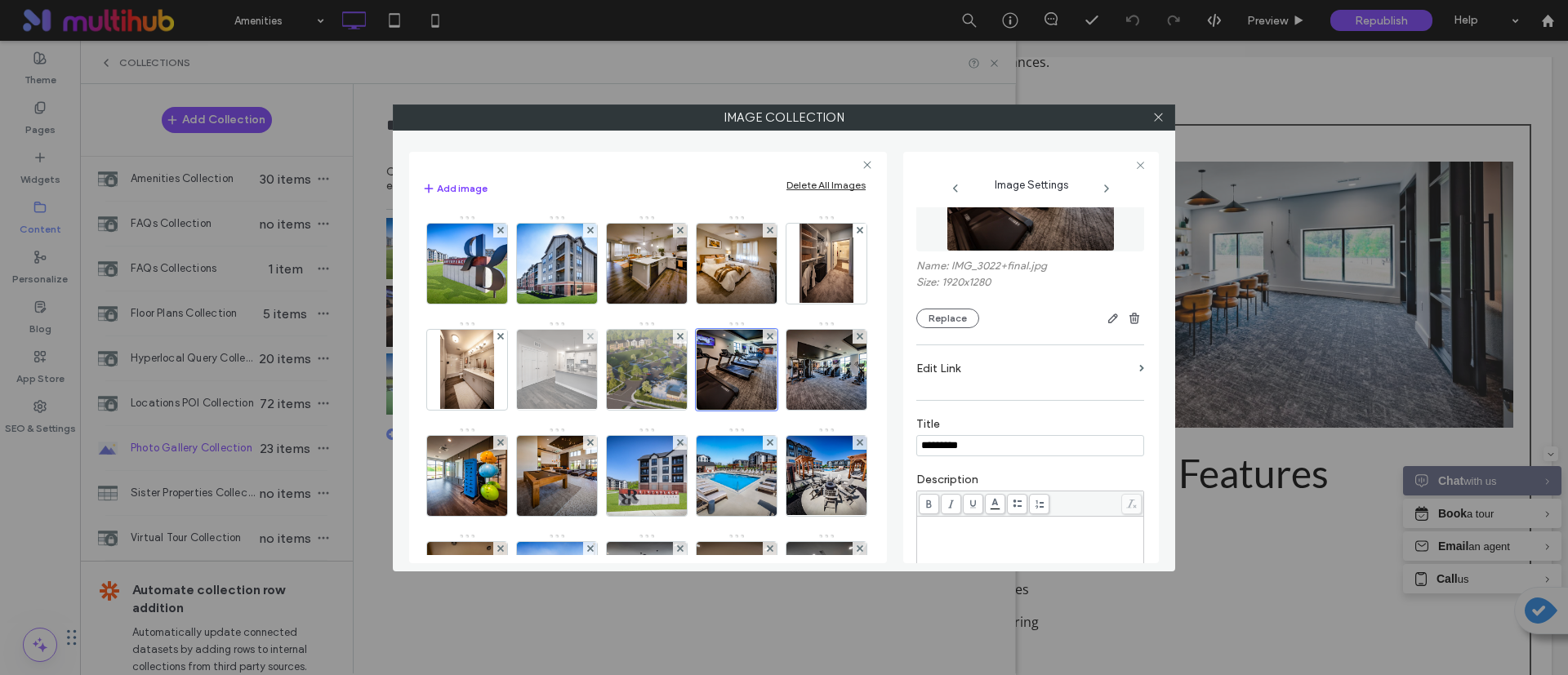
click at [611, 375] on img at bounding box center [557, 369] width 107 height 80
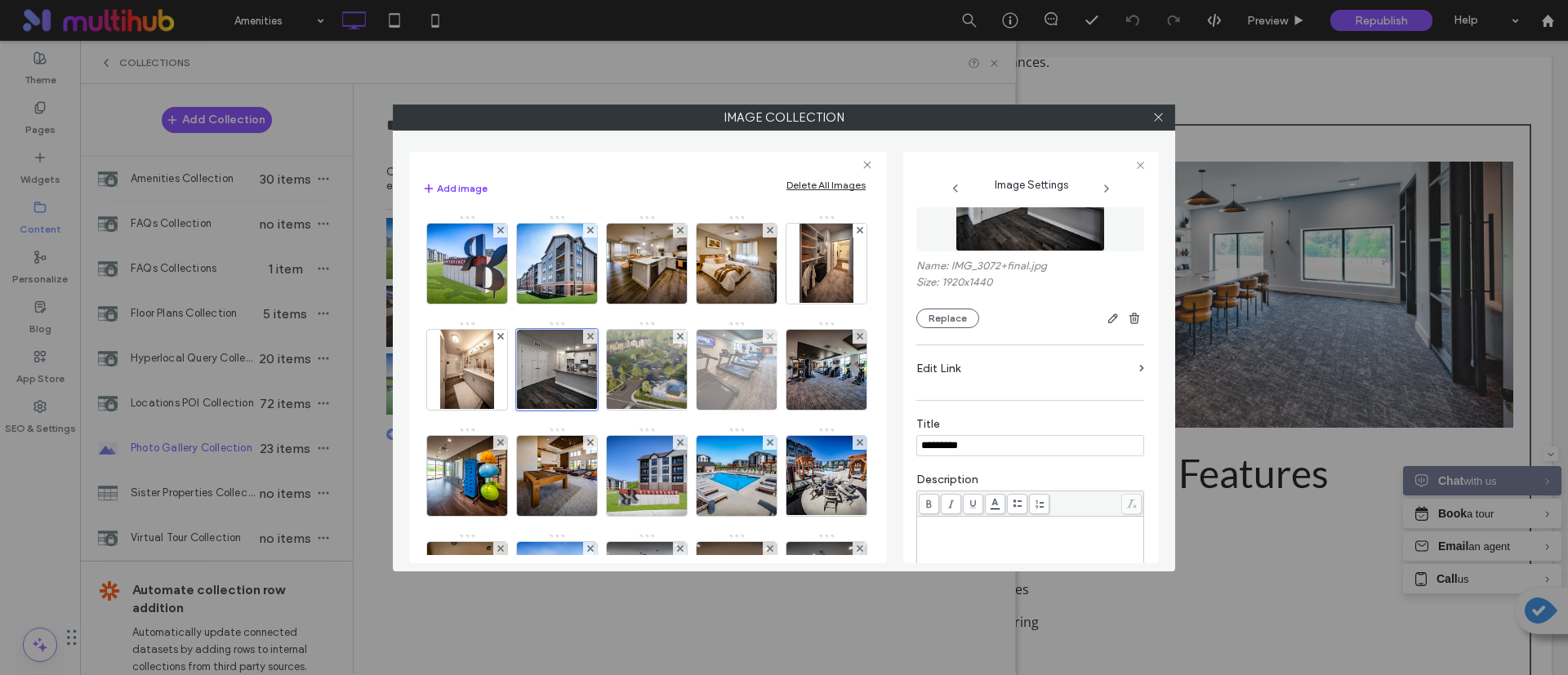
click at [677, 410] on img at bounding box center [737, 369] width 120 height 80
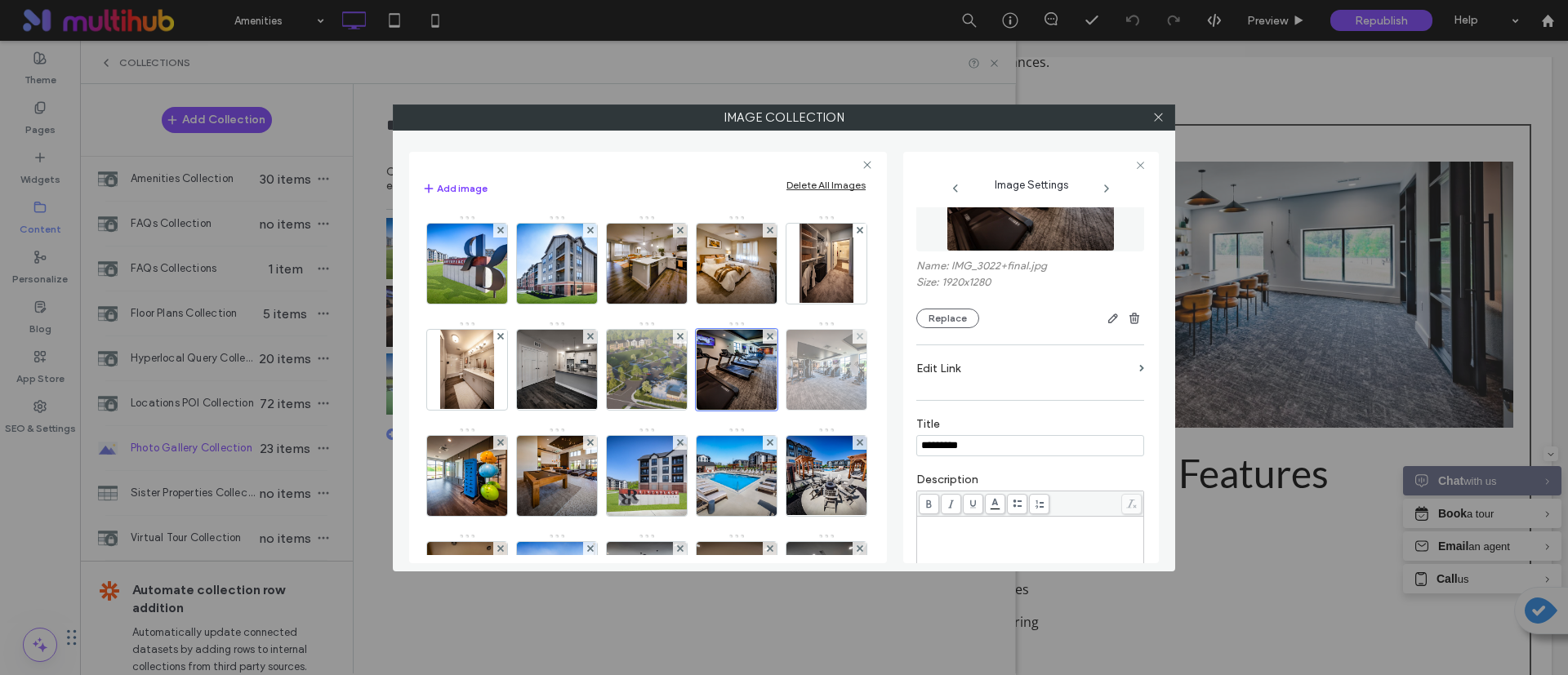
click at [767, 410] on img at bounding box center [827, 369] width 120 height 80
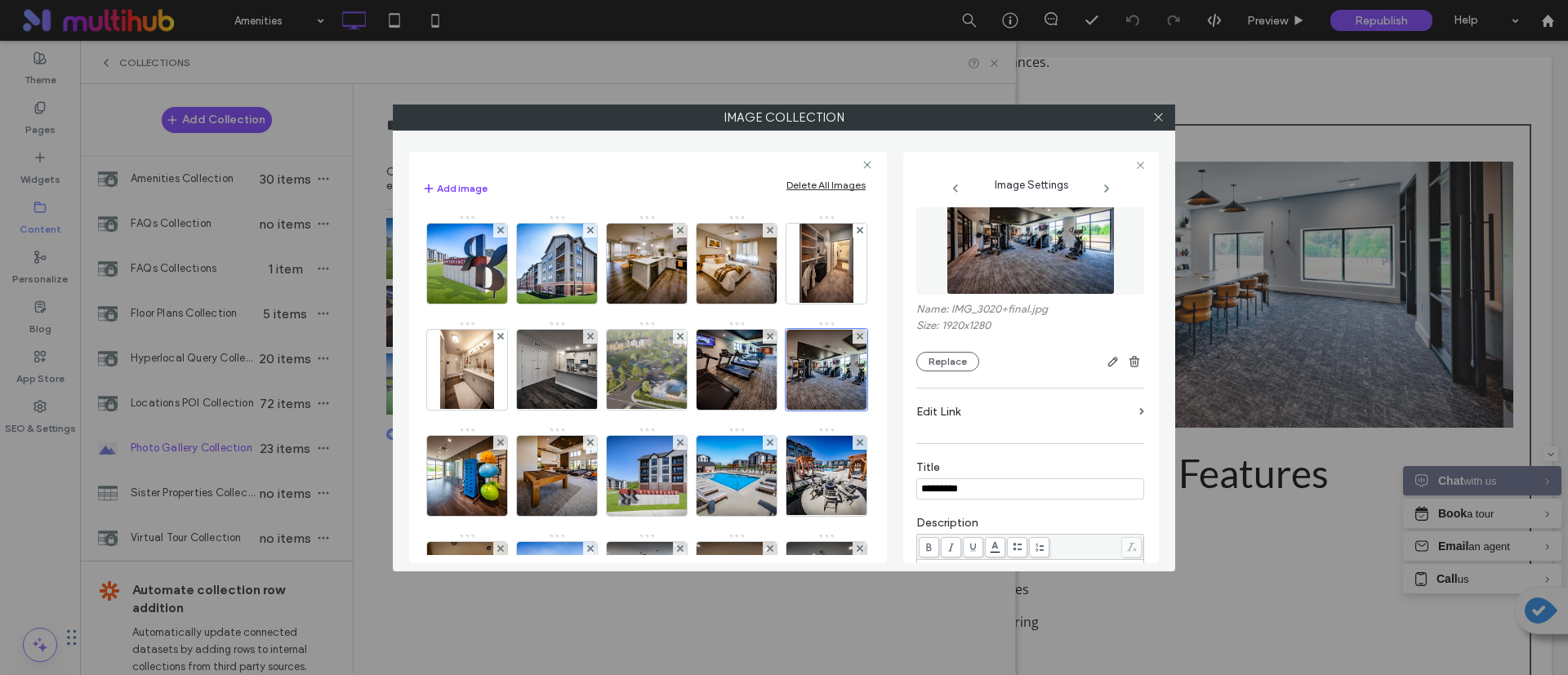
scroll to position [0, 0]
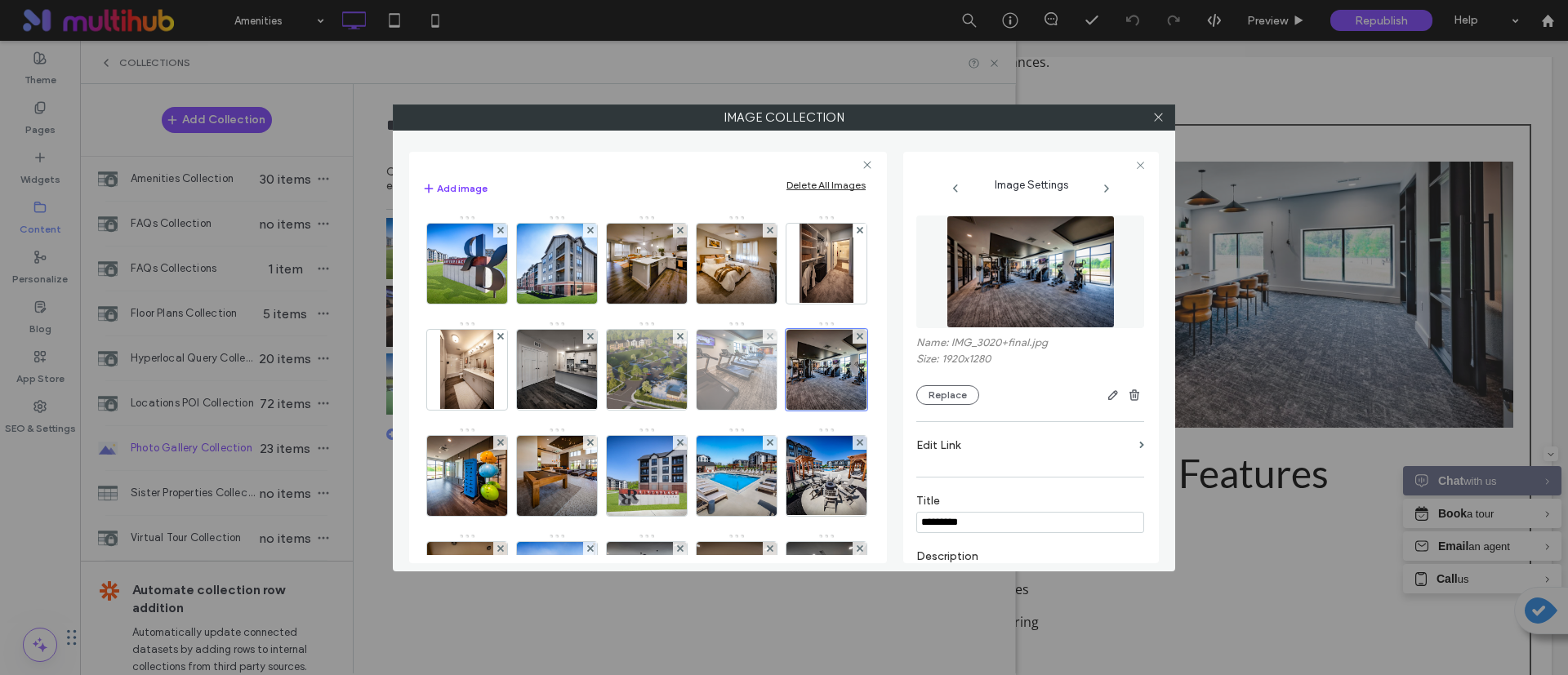
click at [677, 410] on img at bounding box center [737, 369] width 120 height 80
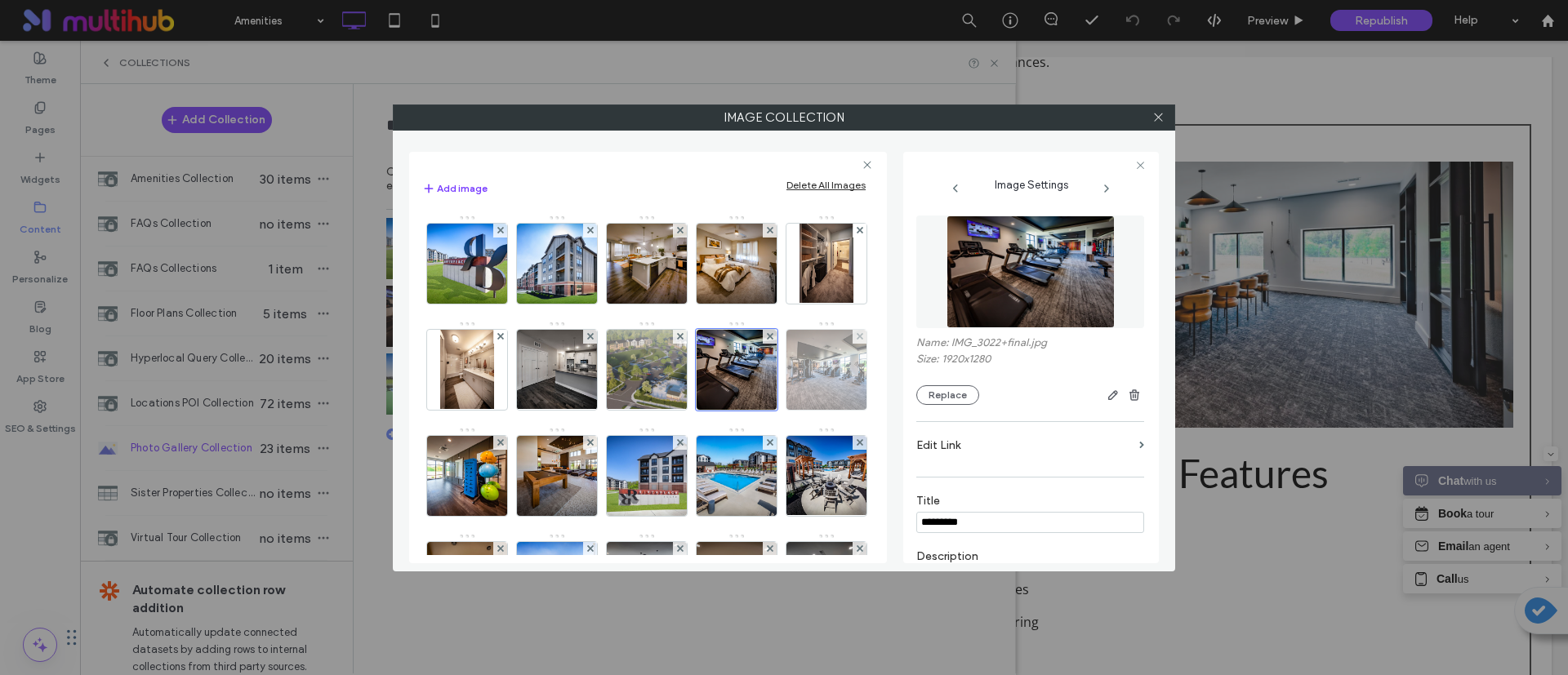
click at [767, 410] on img at bounding box center [827, 369] width 120 height 80
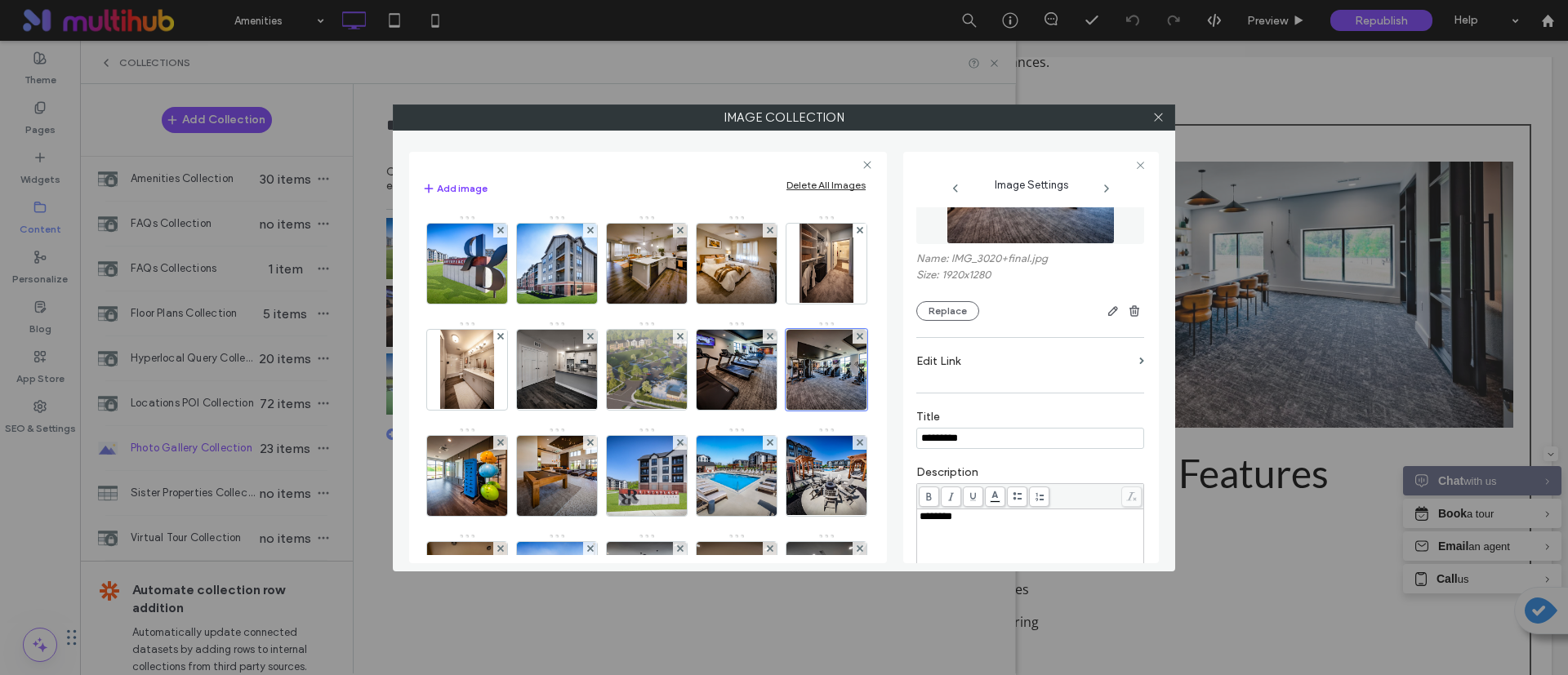
scroll to position [123, 0]
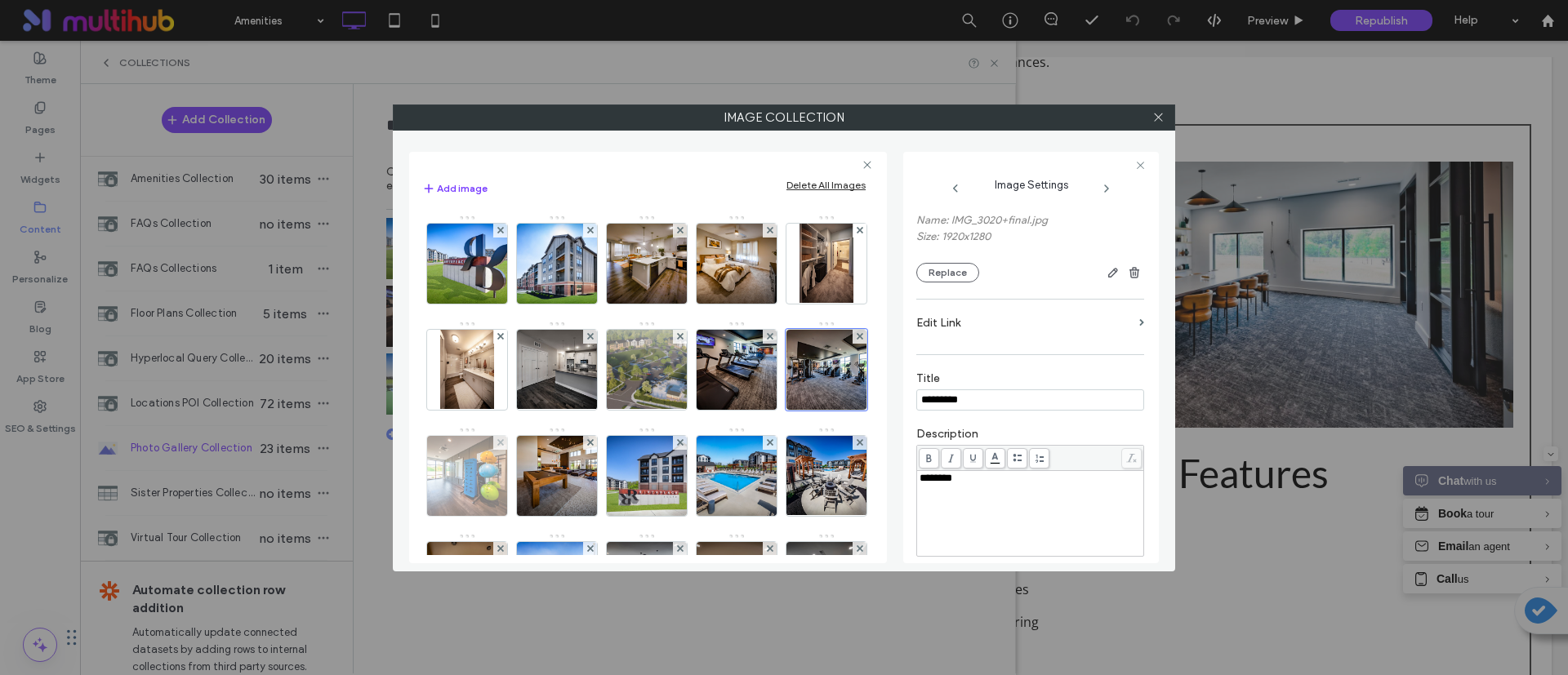
click at [528, 485] on img at bounding box center [468, 476] width 120 height 80
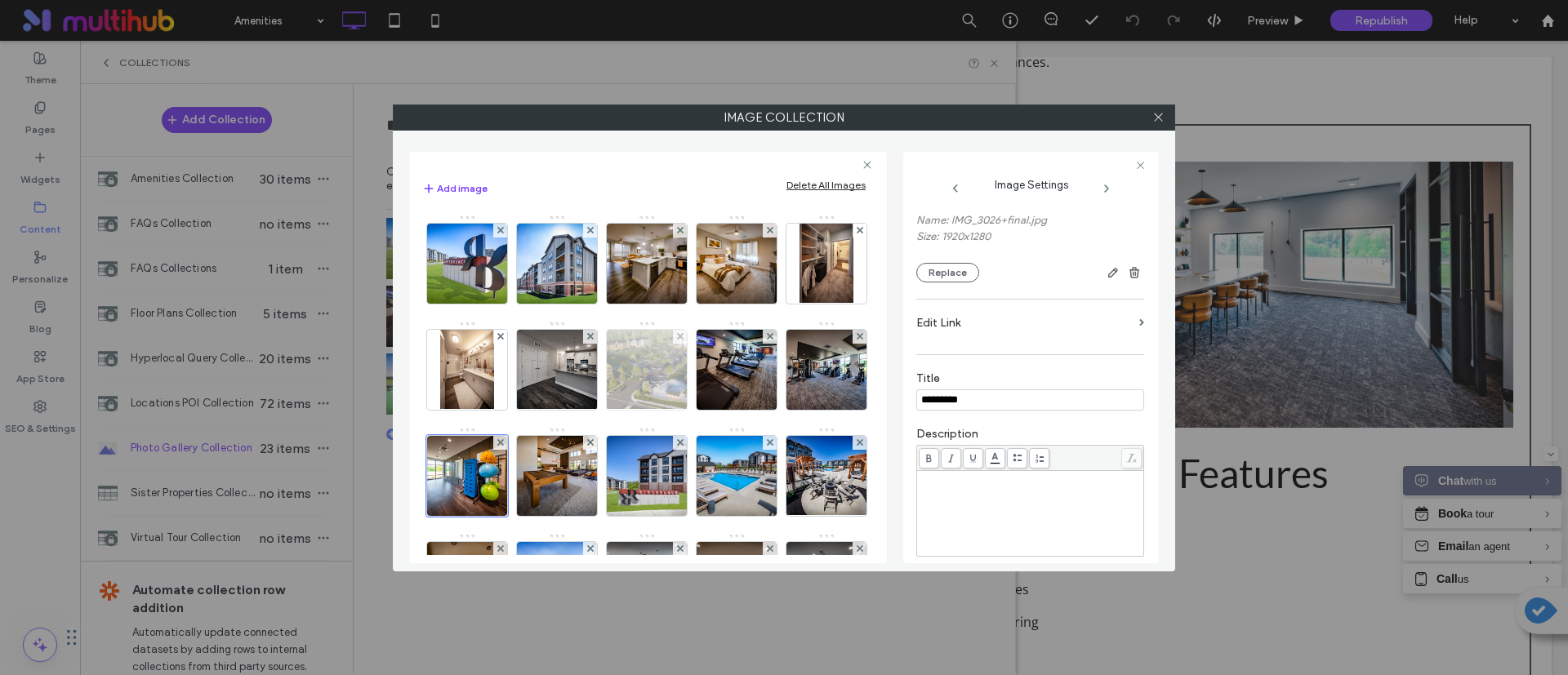
click at [718, 380] on img at bounding box center [647, 369] width 142 height 80
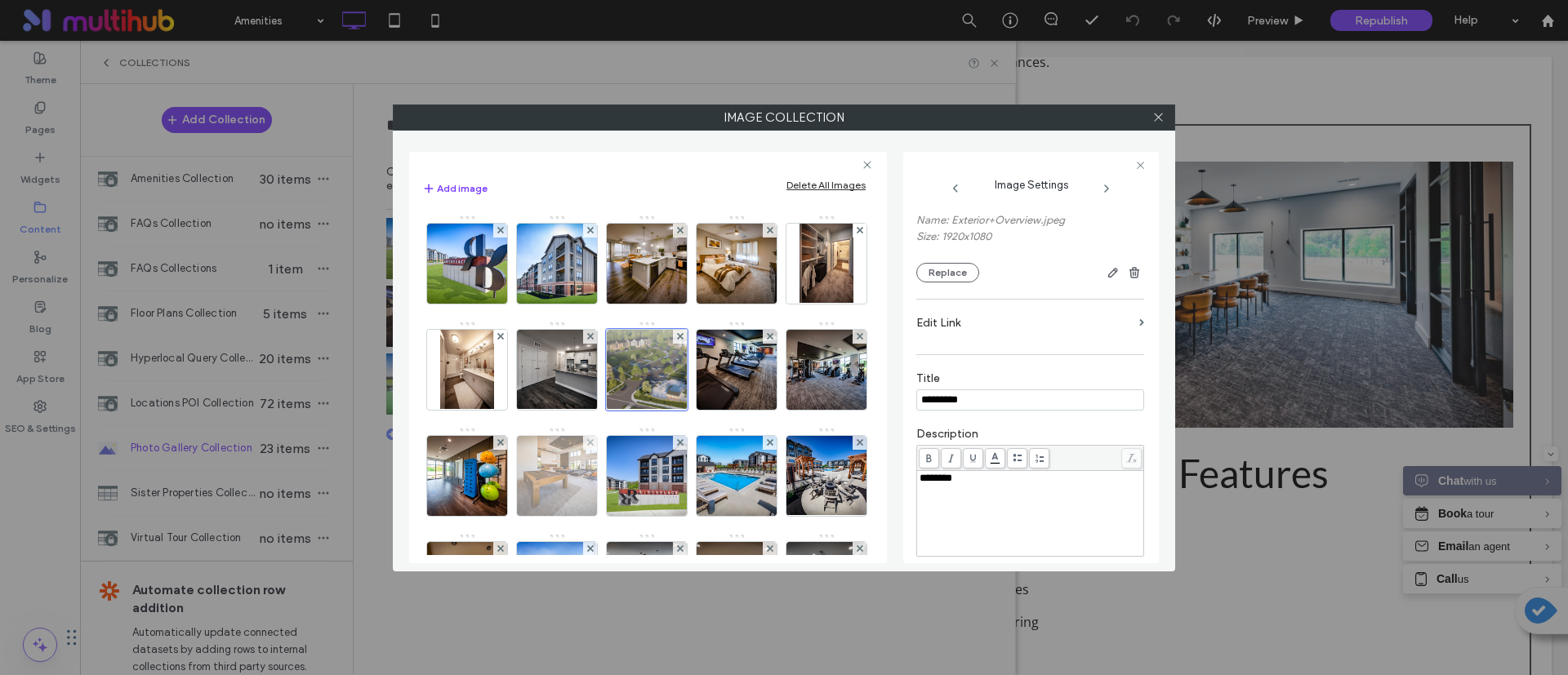
click at [617, 471] on img at bounding box center [557, 476] width 120 height 80
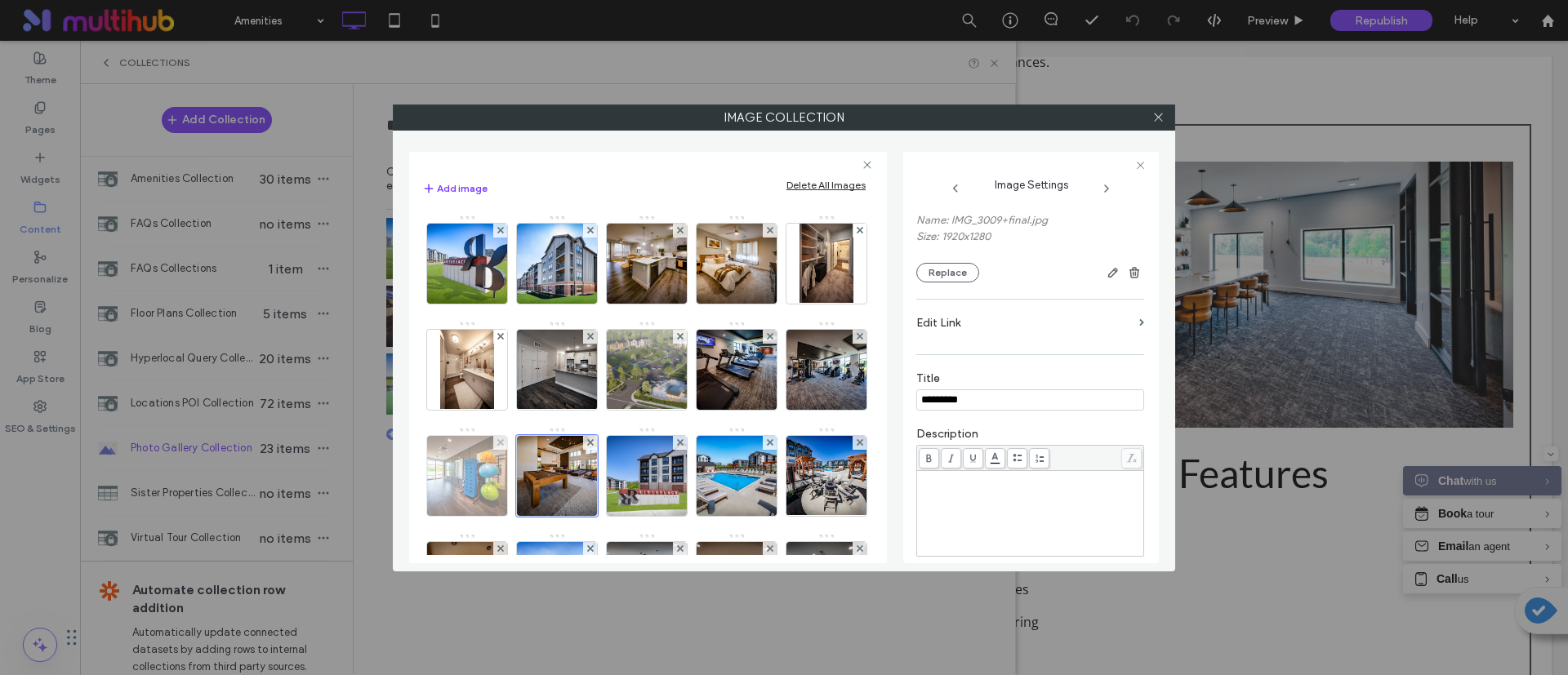
click at [528, 485] on img at bounding box center [468, 476] width 120 height 80
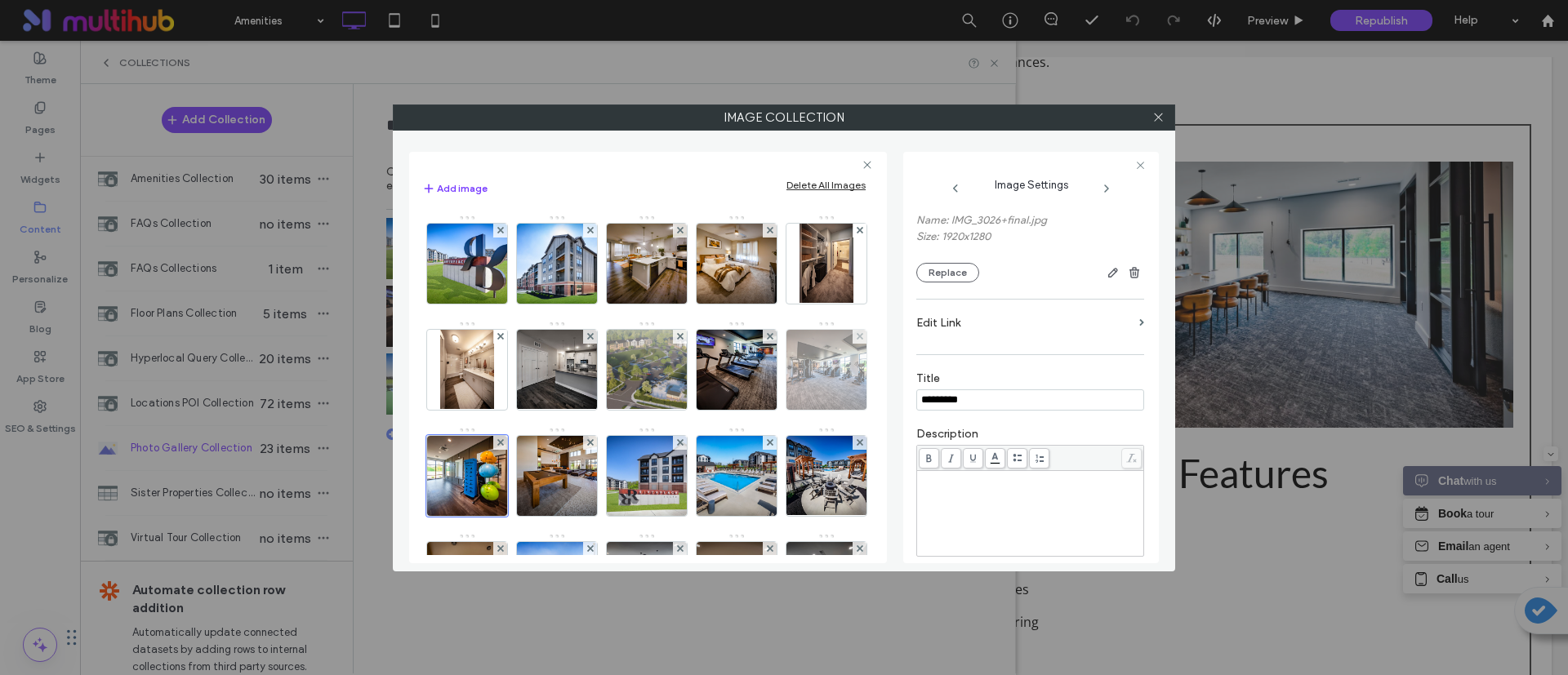
click at [767, 410] on img at bounding box center [827, 369] width 120 height 80
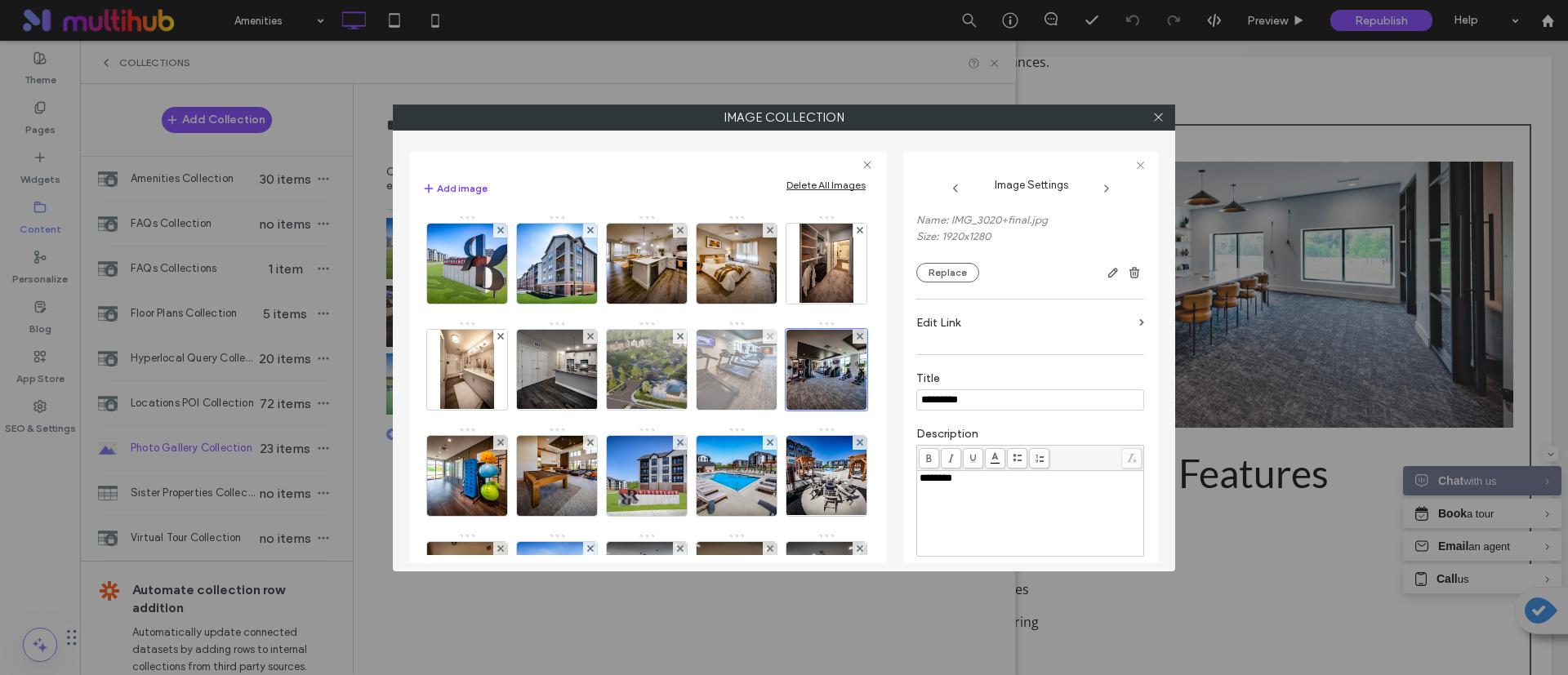
click at [677, 410] on img at bounding box center [737, 369] width 120 height 80
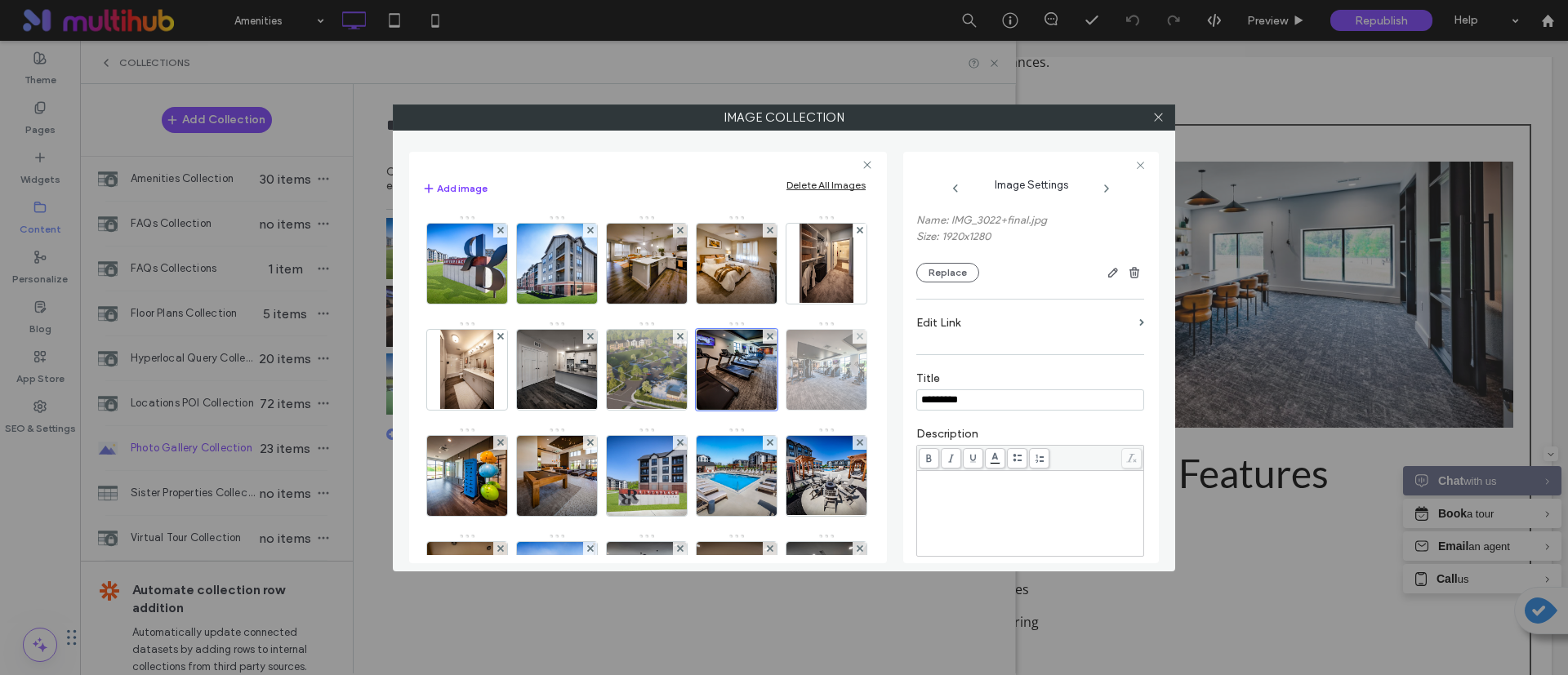
click at [767, 410] on img at bounding box center [827, 369] width 120 height 80
drag, startPoint x: 898, startPoint y: 431, endPoint x: 855, endPoint y: 431, distance: 43.0
click at [855, 431] on div "**********" at bounding box center [784, 351] width 749 height 425
type input "*"
type input "*********"
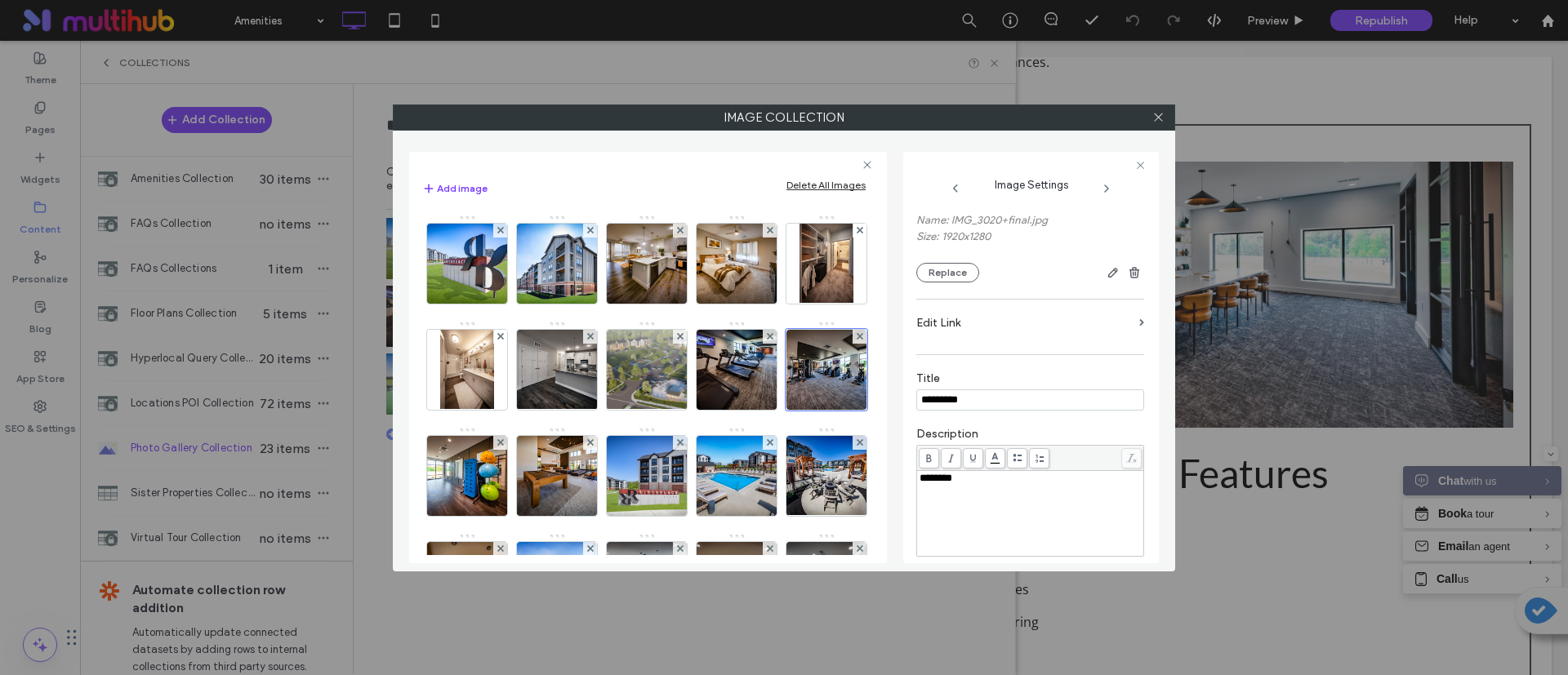
click at [1020, 340] on section "Edit Link" at bounding box center [1030, 327] width 228 height 39
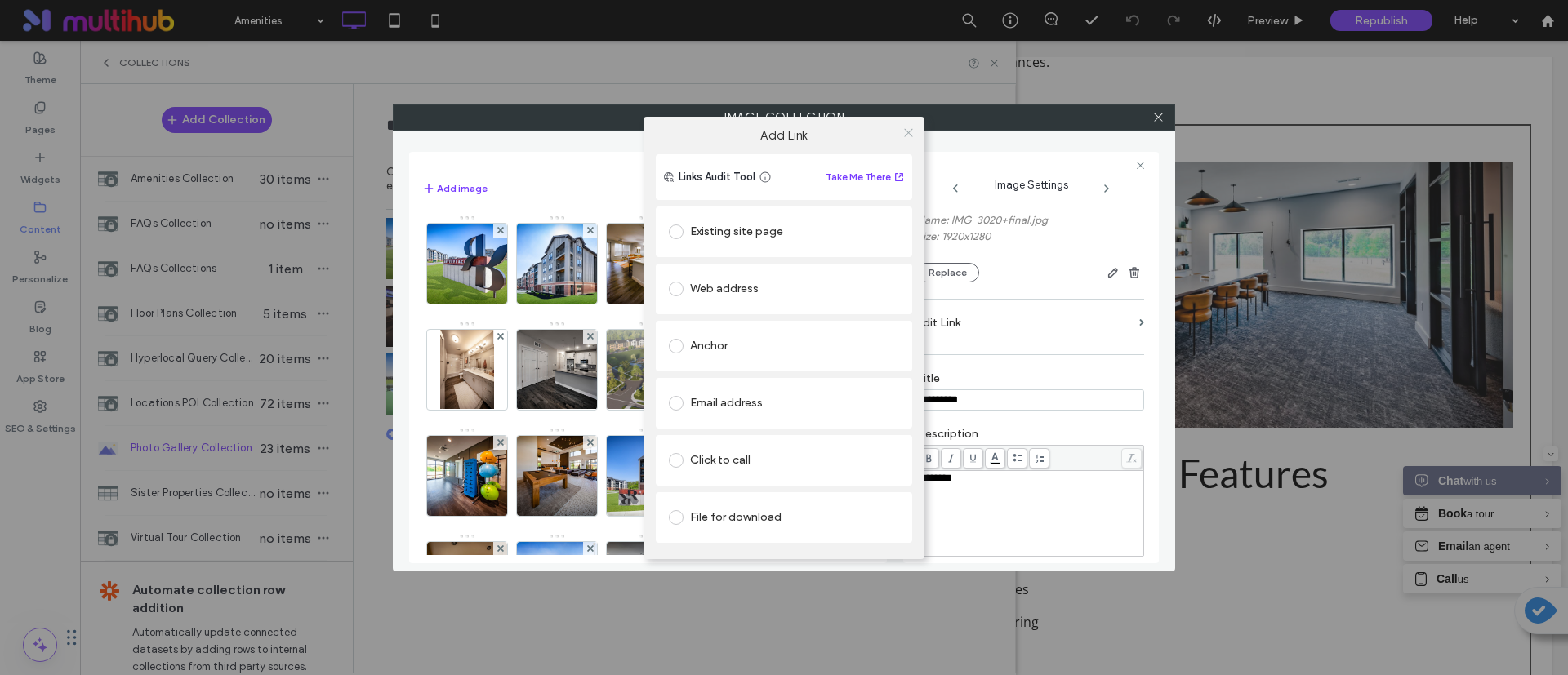
click at [909, 130] on icon at bounding box center [908, 132] width 12 height 12
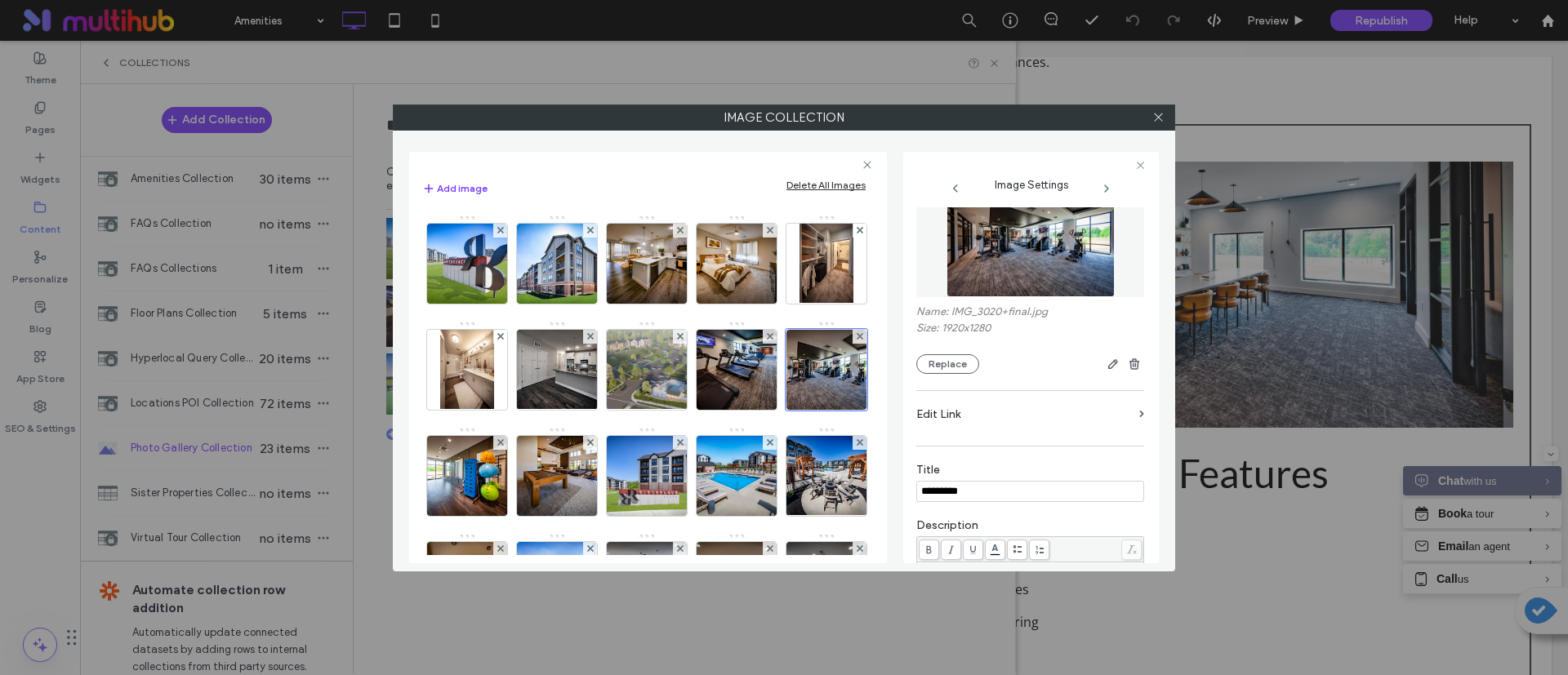
scroll to position [0, 0]
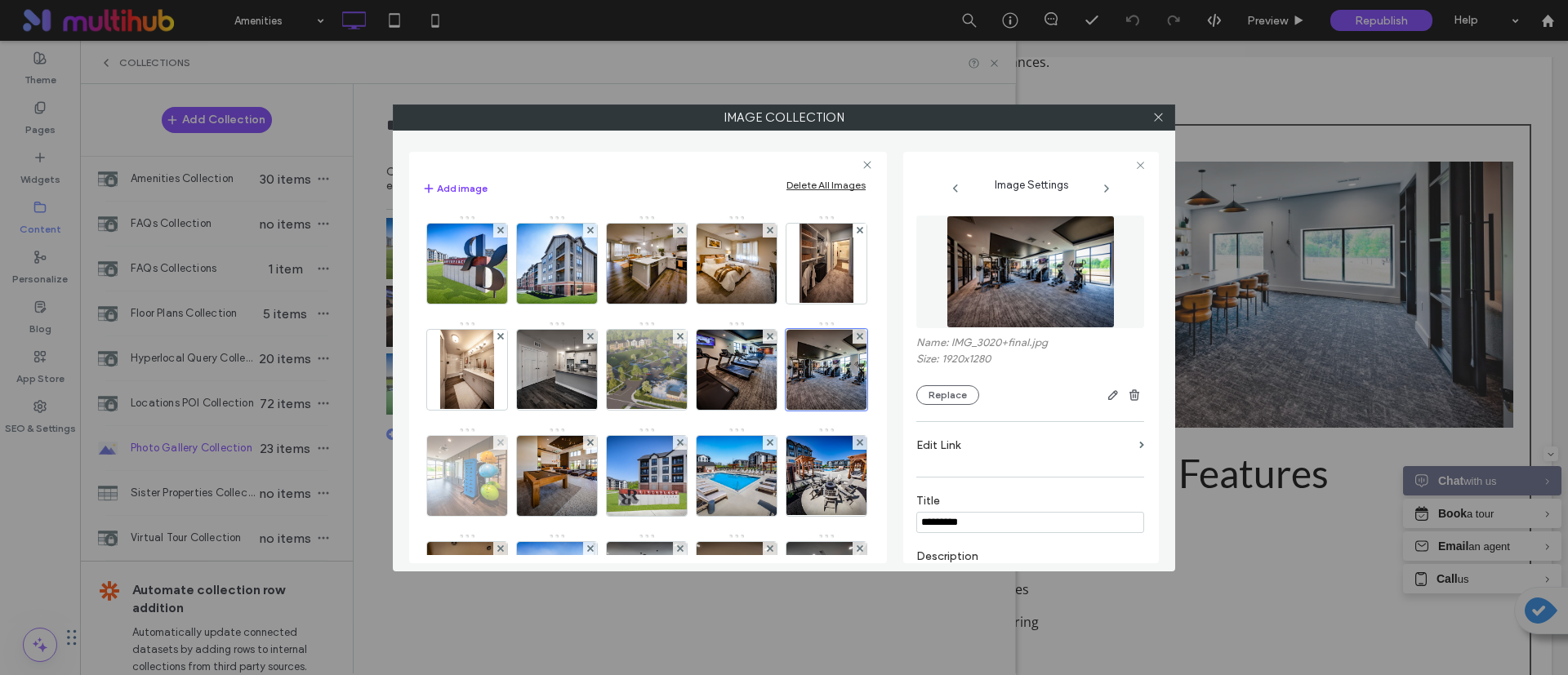
click at [528, 478] on img at bounding box center [468, 476] width 120 height 80
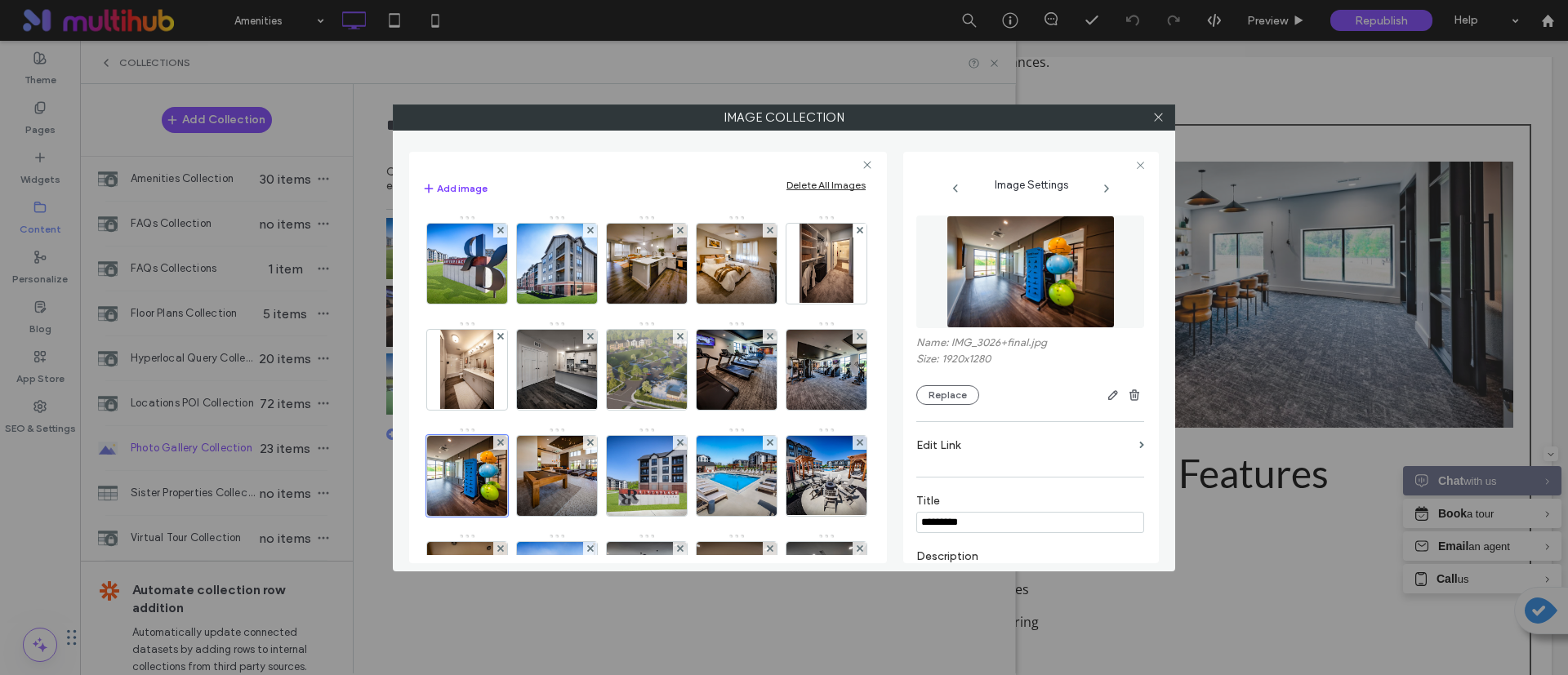
scroll to position [123, 0]
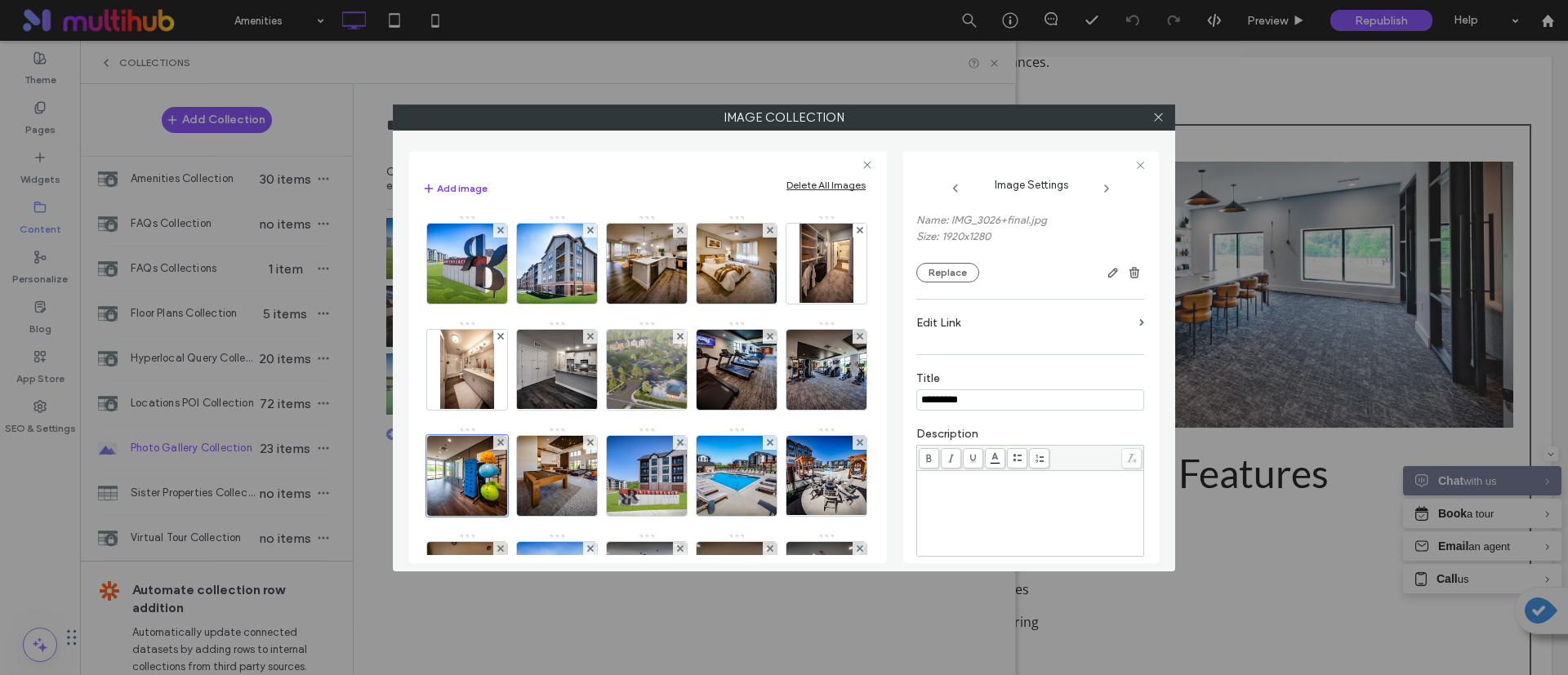
drag, startPoint x: 981, startPoint y: 405, endPoint x: 900, endPoint y: 417, distance: 81.9
click at [900, 417] on div "**********" at bounding box center [784, 351] width 749 height 425
type input "*********"
click at [1010, 374] on label "Title" at bounding box center [1030, 380] width 228 height 18
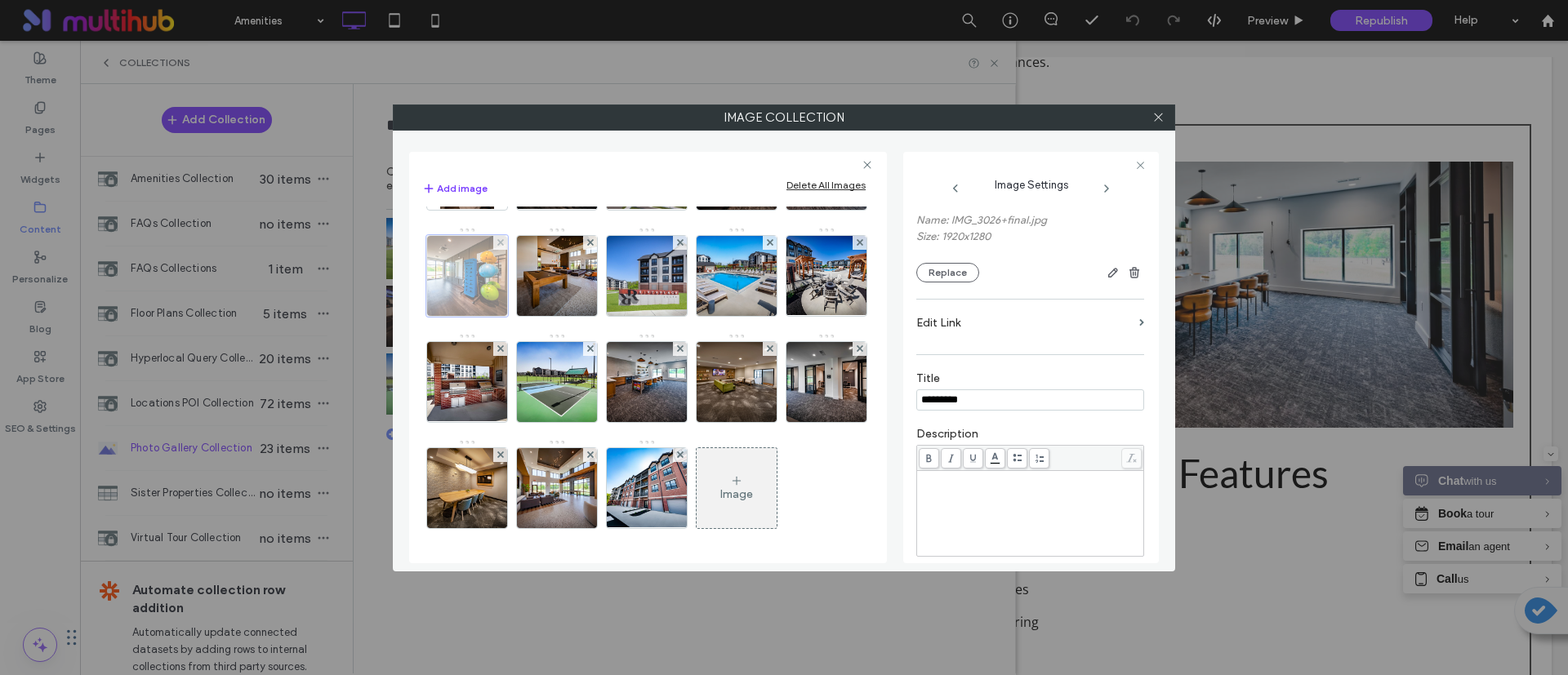
scroll to position [245, 0]
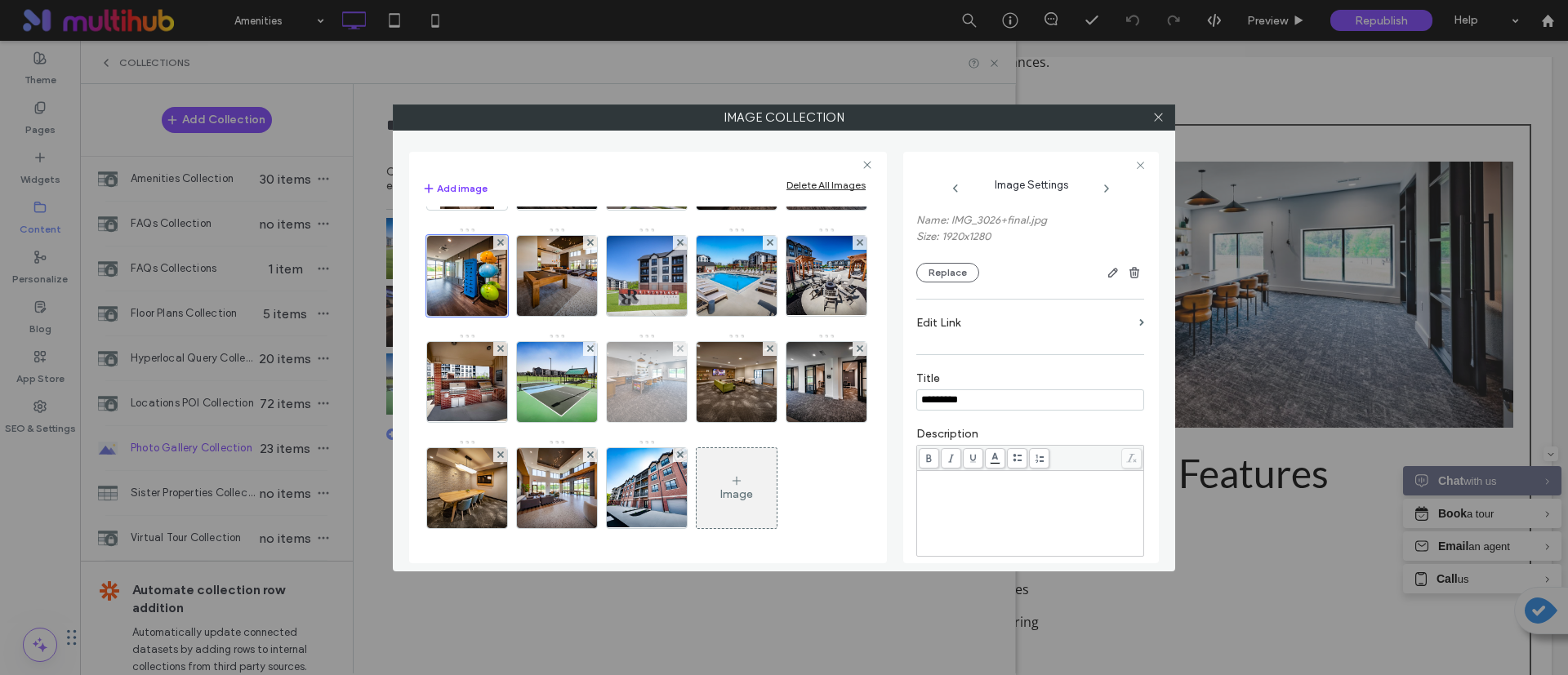
click at [588, 422] on img at bounding box center [648, 381] width 120 height 80
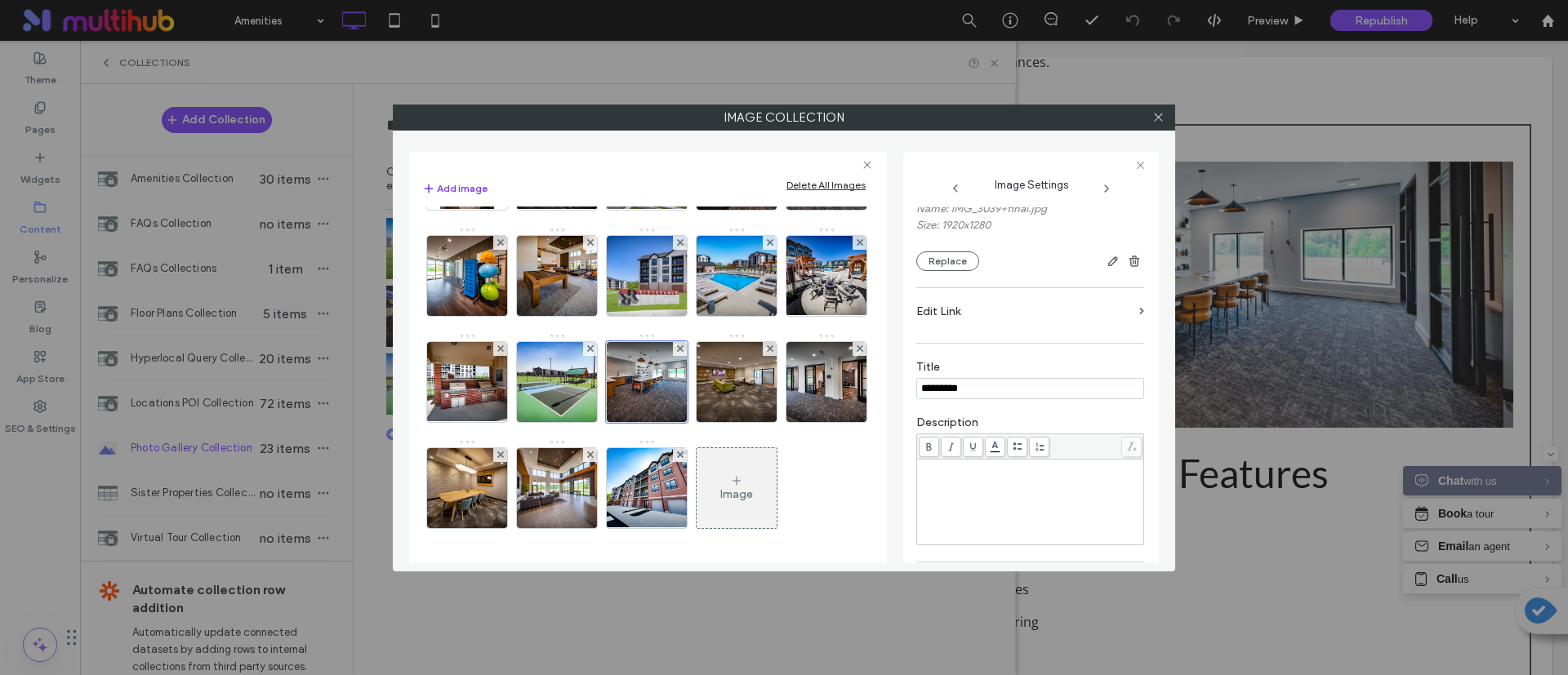
scroll to position [338, 0]
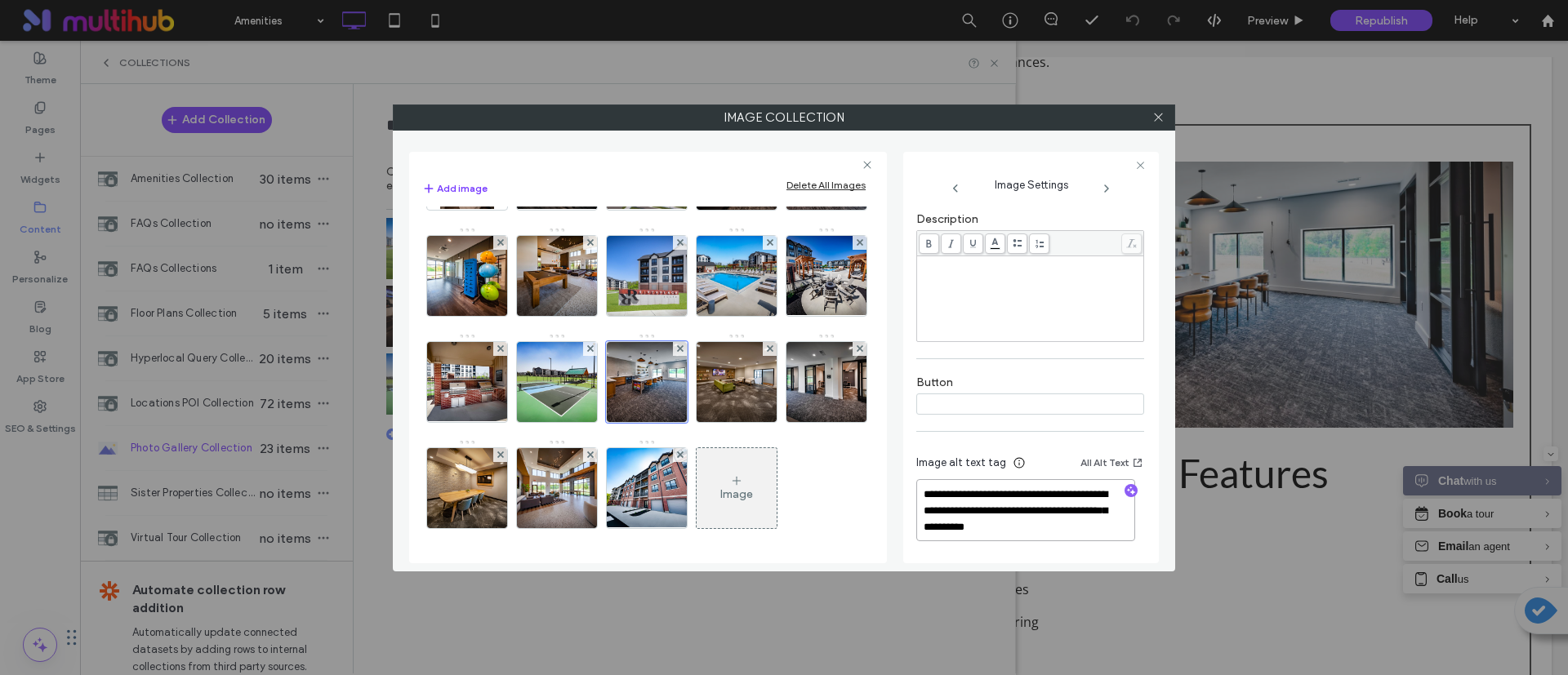
click at [1093, 525] on textarea "**********" at bounding box center [1026, 510] width 219 height 62
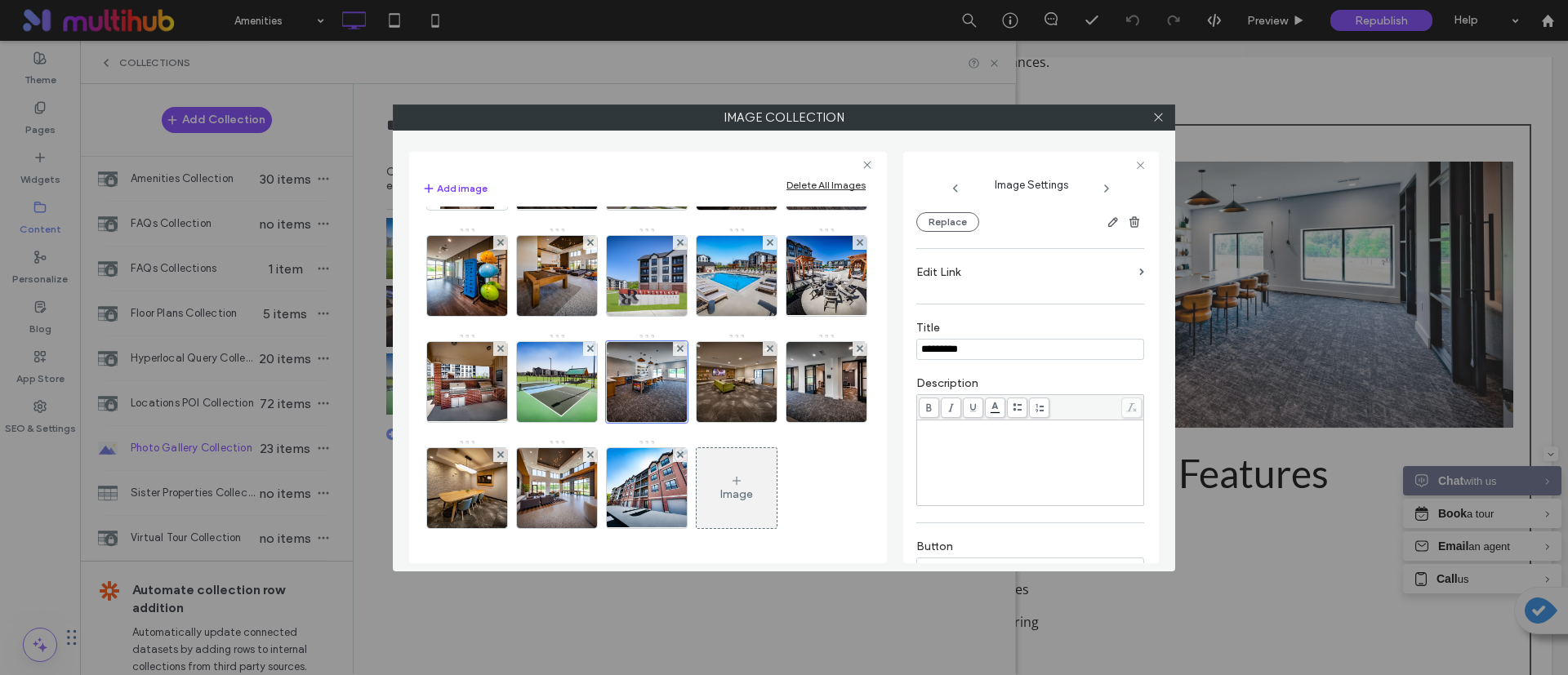
scroll to position [0, 0]
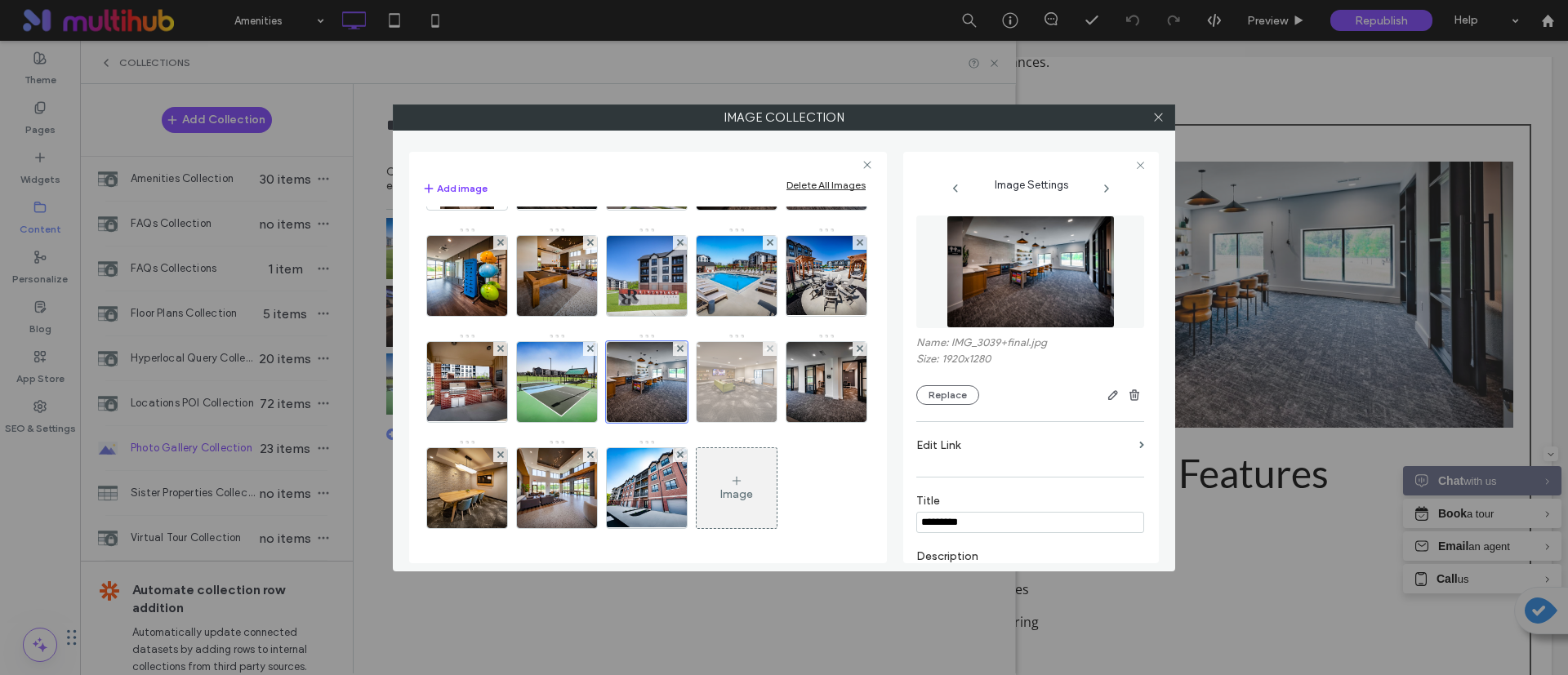
click at [677, 418] on img at bounding box center [737, 381] width 120 height 80
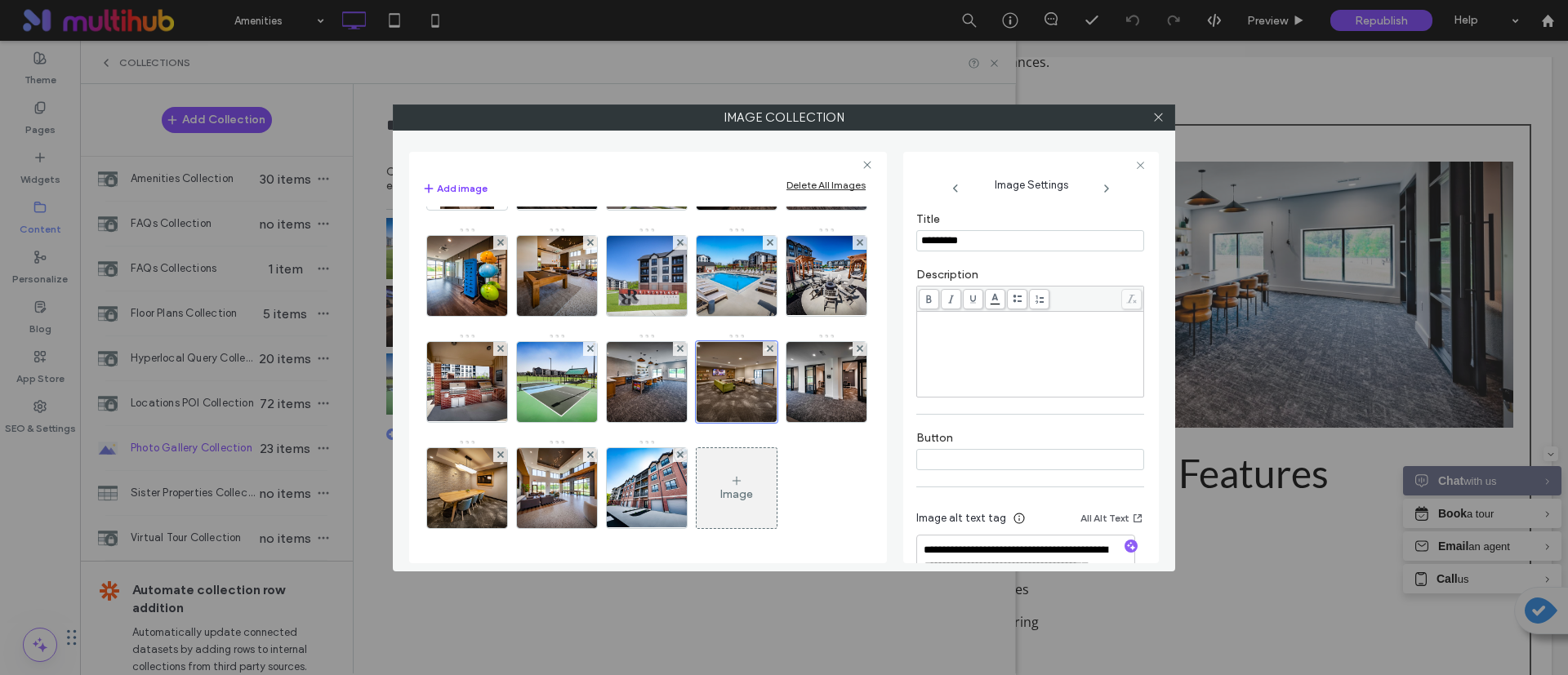
scroll to position [338, 0]
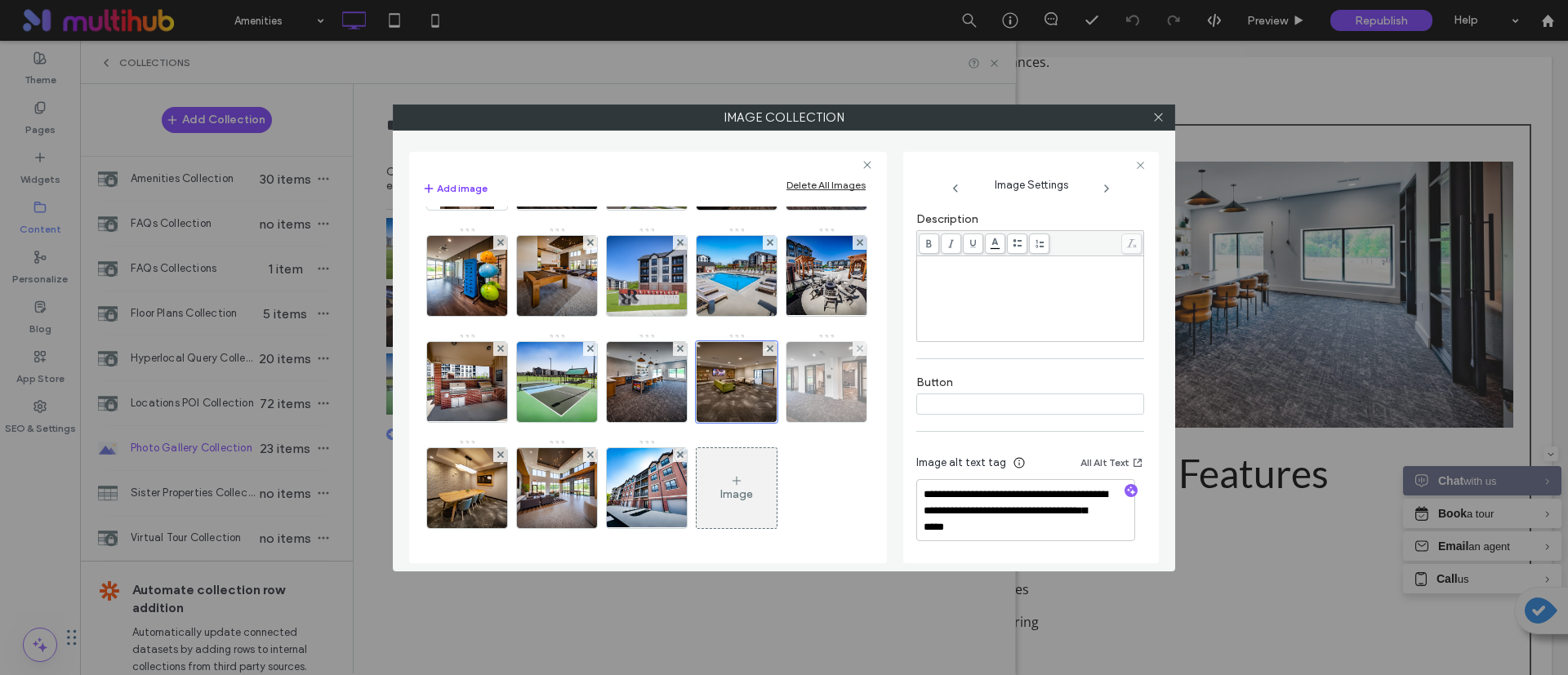
click at [767, 422] on img at bounding box center [827, 381] width 120 height 80
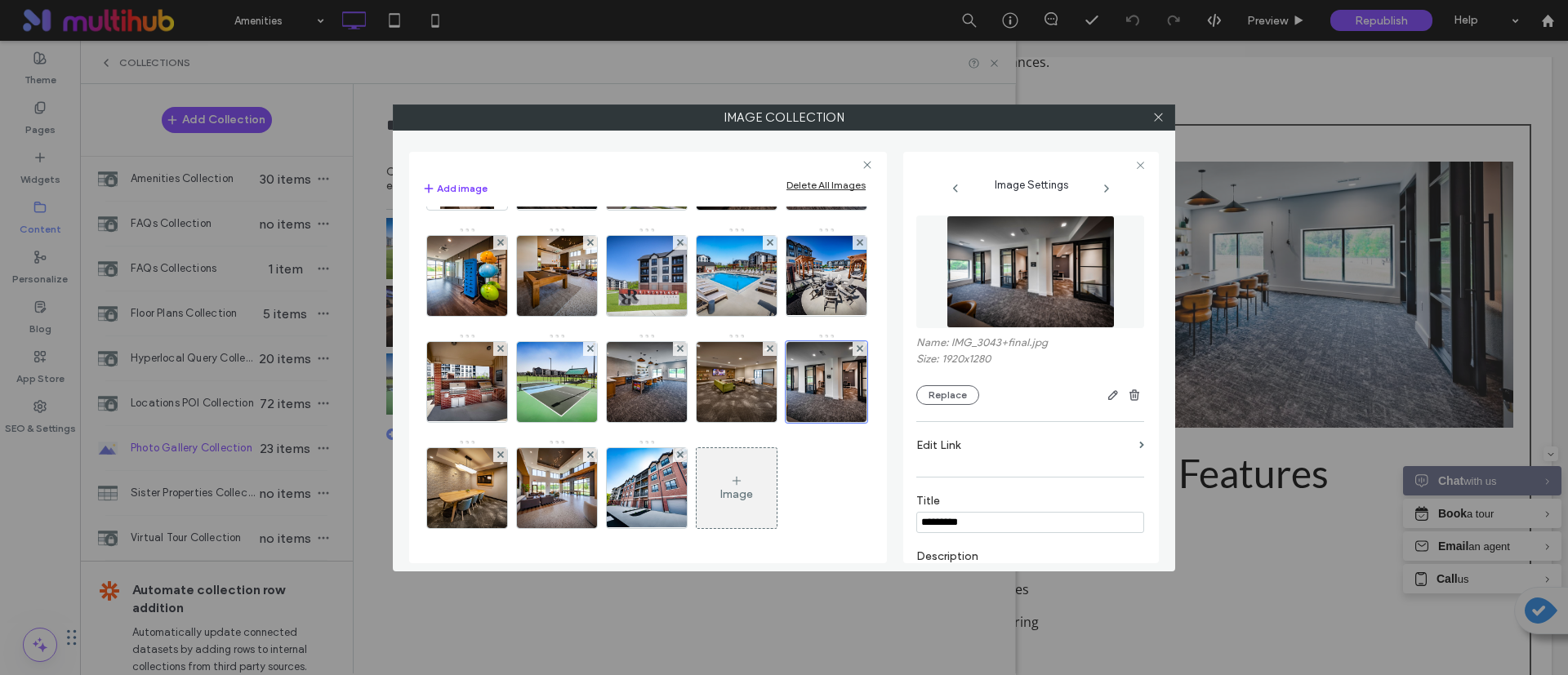
scroll to position [306, 0]
click at [476, 495] on img at bounding box center [468, 488] width 120 height 80
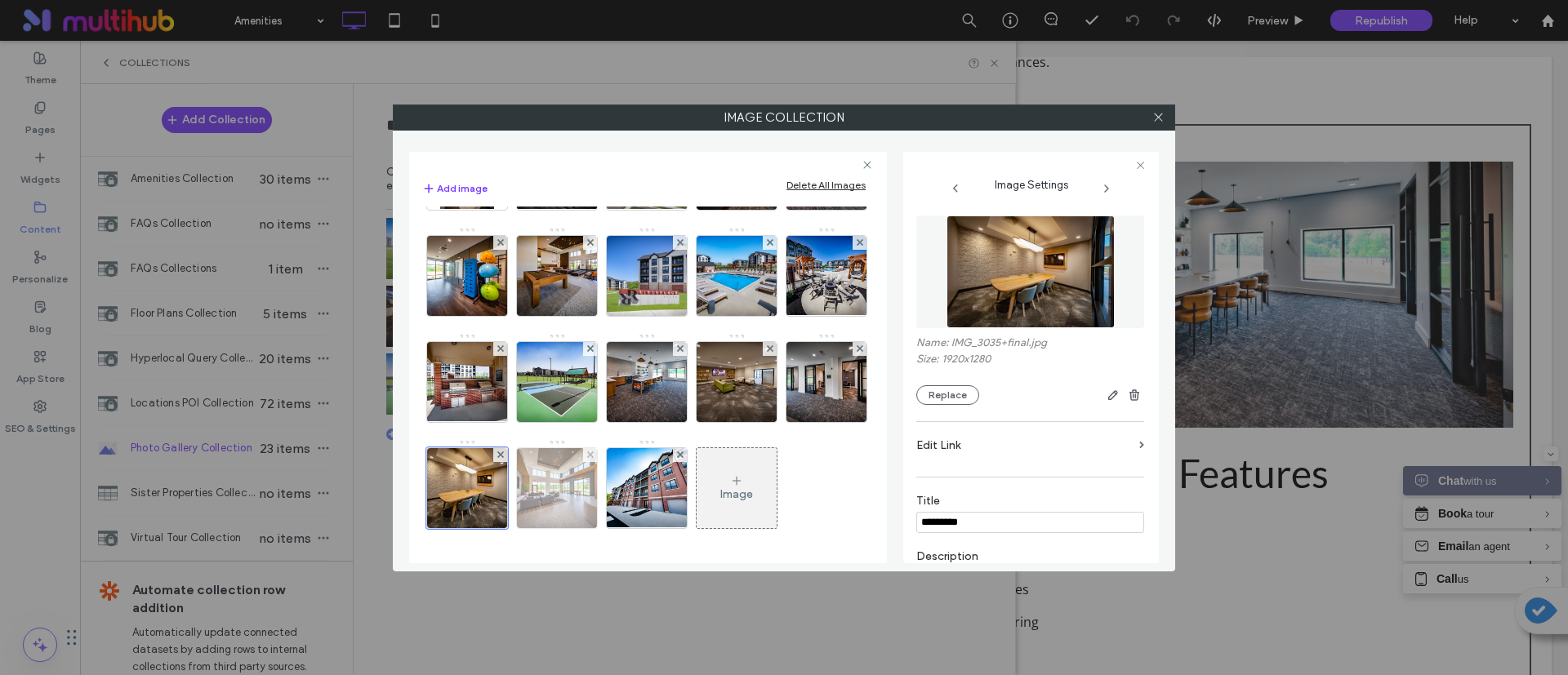
click at [546, 491] on img at bounding box center [557, 488] width 120 height 80
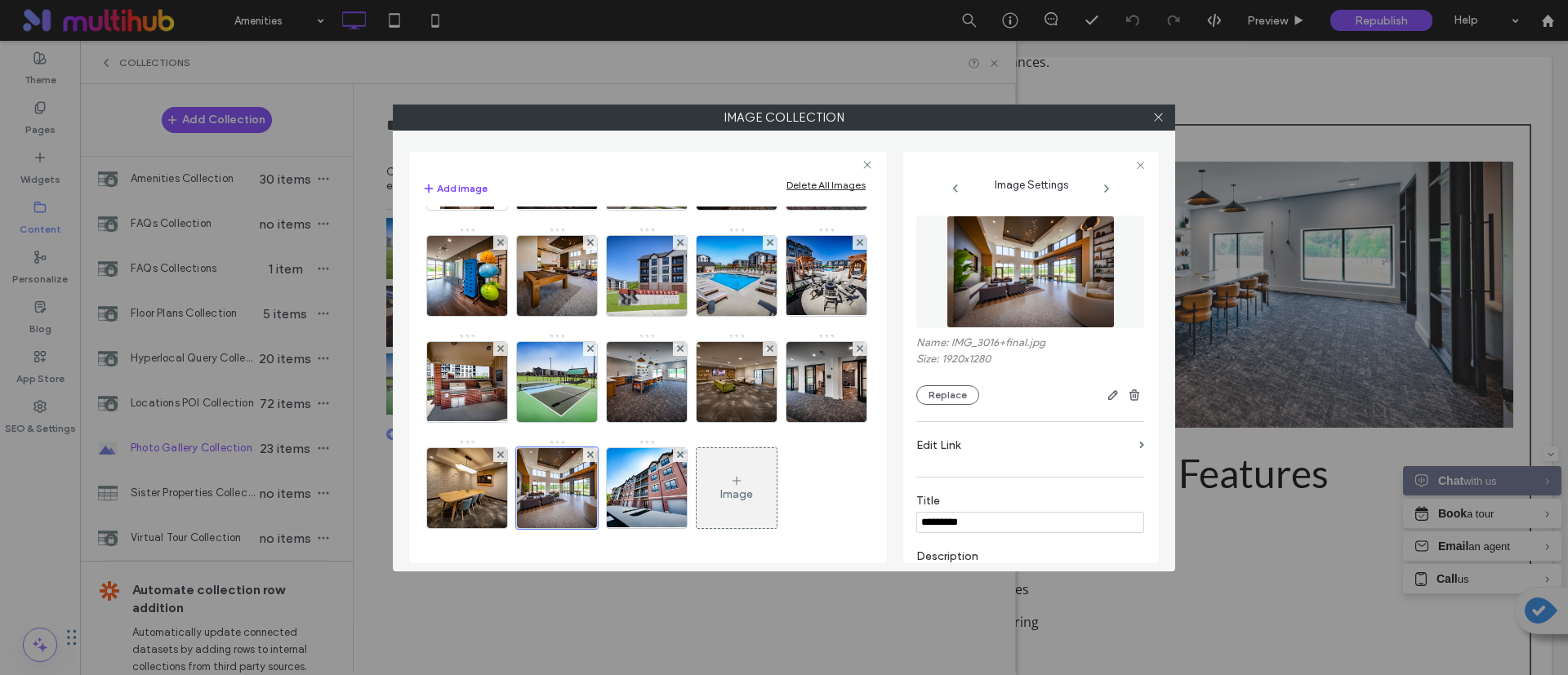
scroll to position [123, 0]
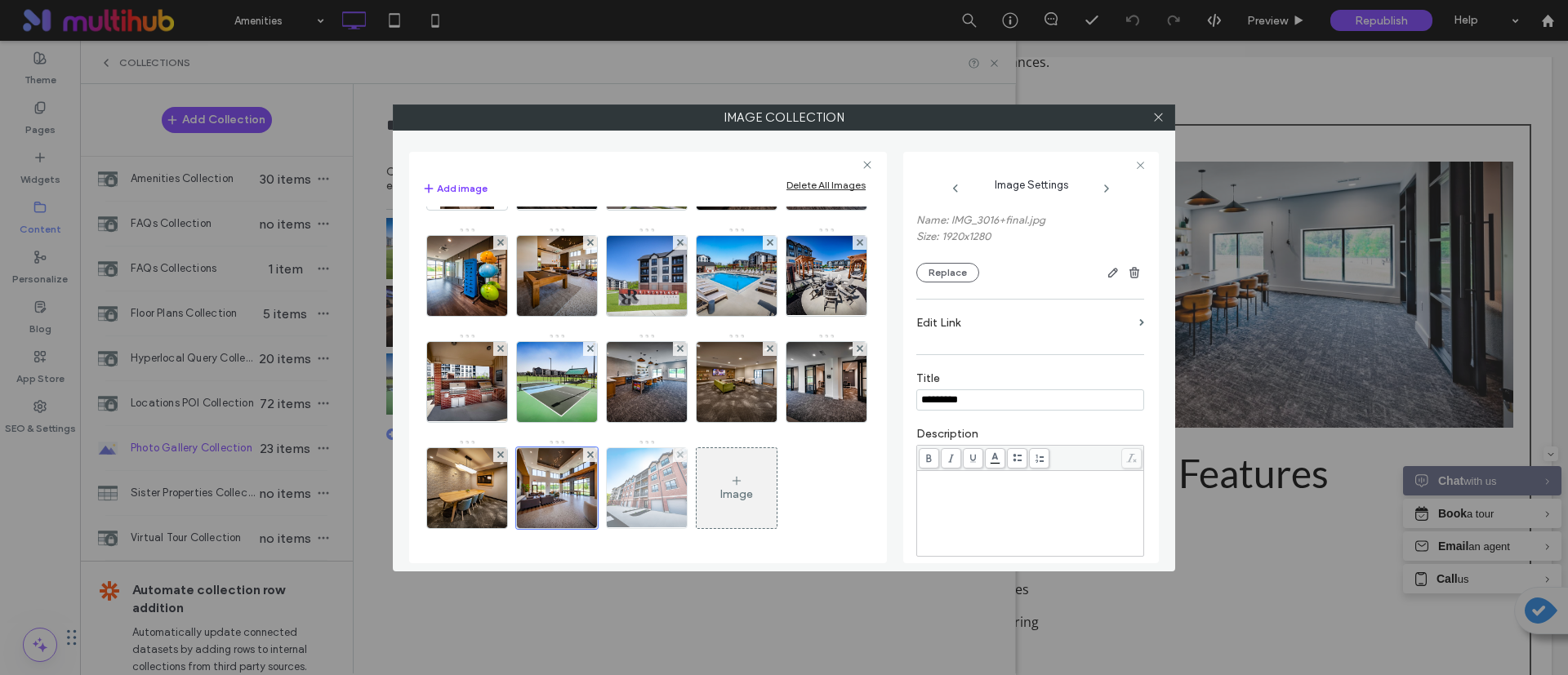
click at [664, 497] on img at bounding box center [648, 488] width 107 height 80
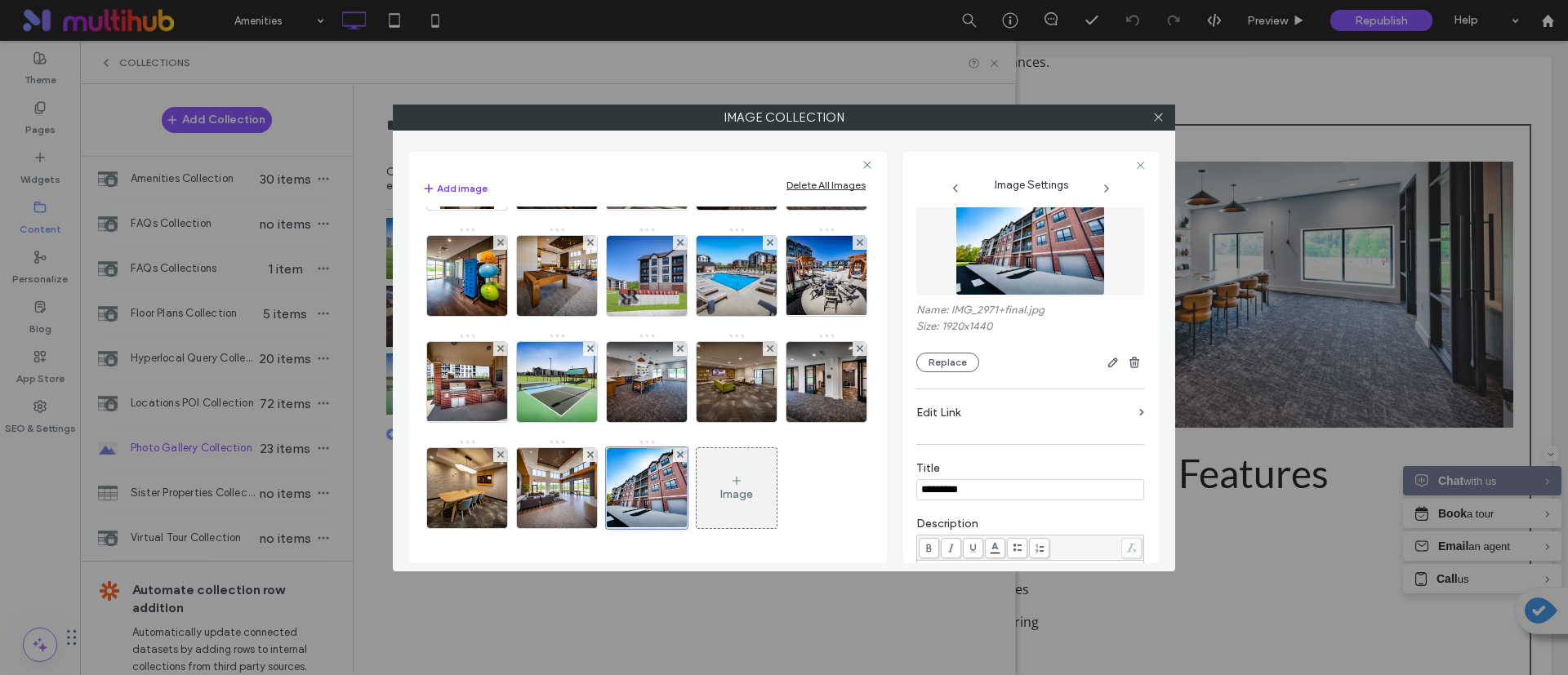
scroll to position [0, 0]
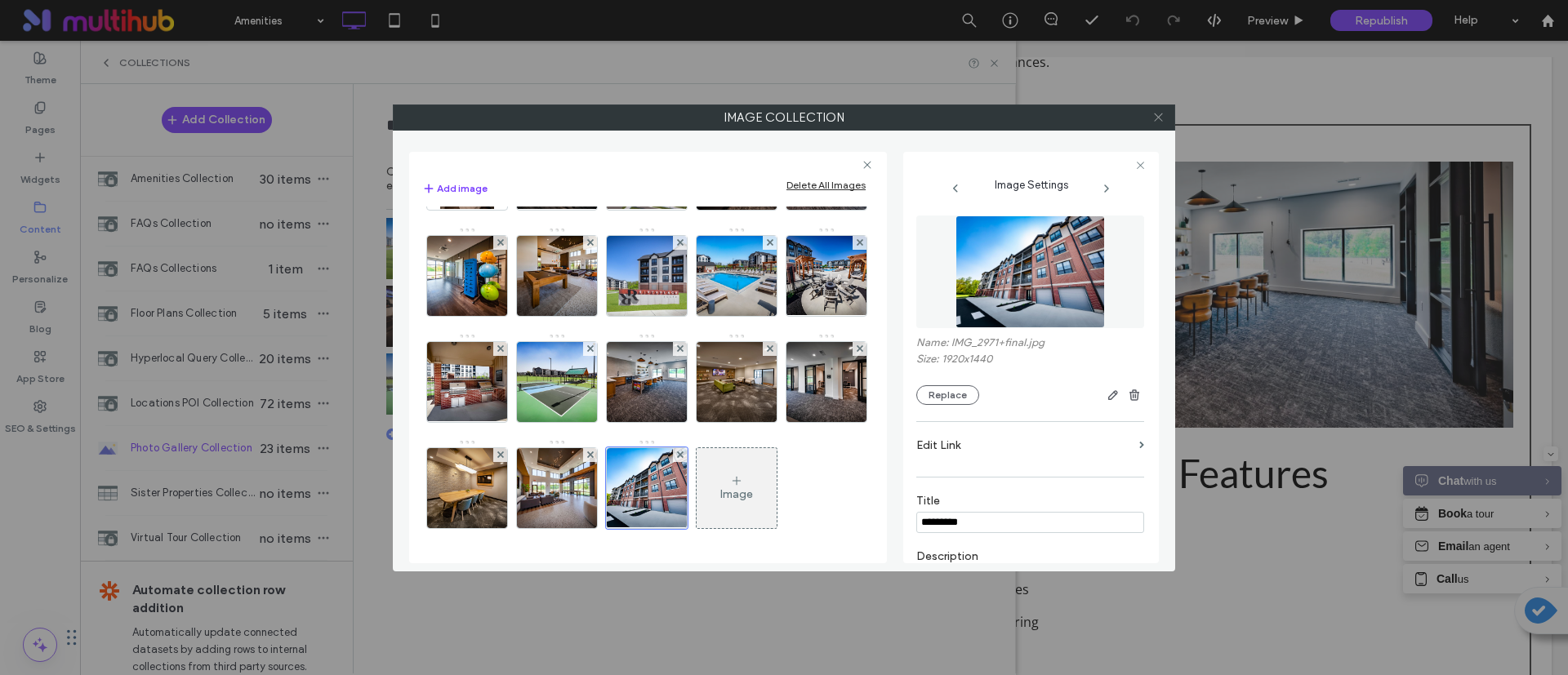
click at [1163, 118] on icon at bounding box center [1158, 116] width 12 height 12
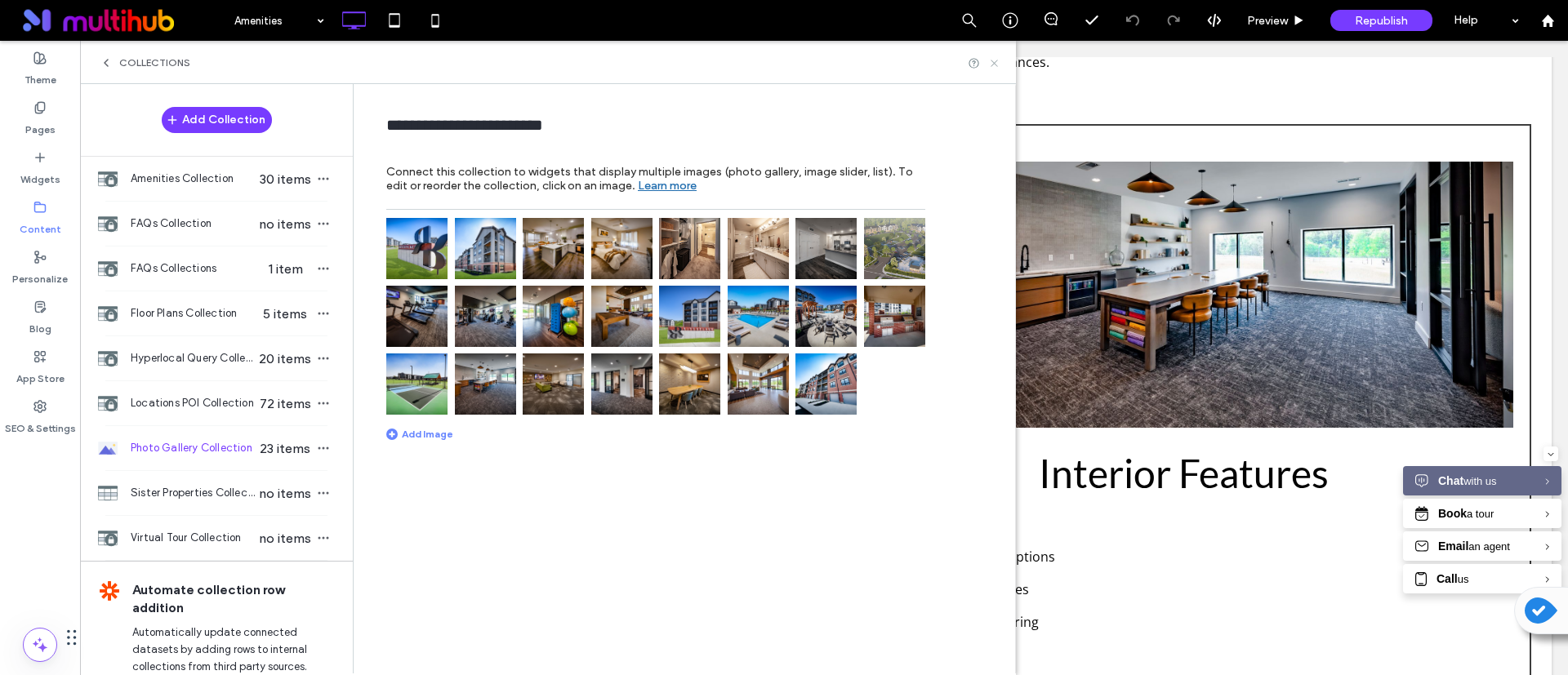
click at [991, 61] on icon at bounding box center [994, 63] width 12 height 12
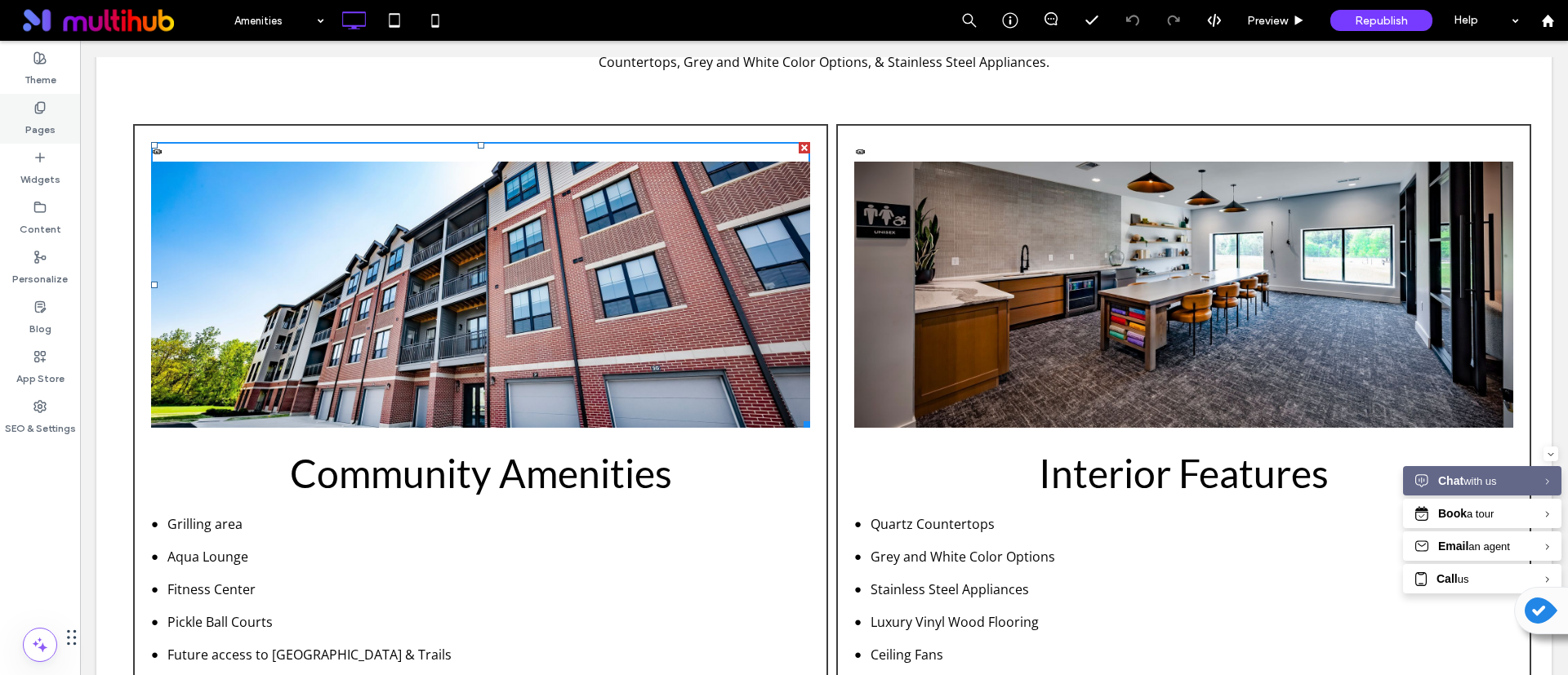
click at [34, 130] on label "Pages" at bounding box center [40, 126] width 30 height 23
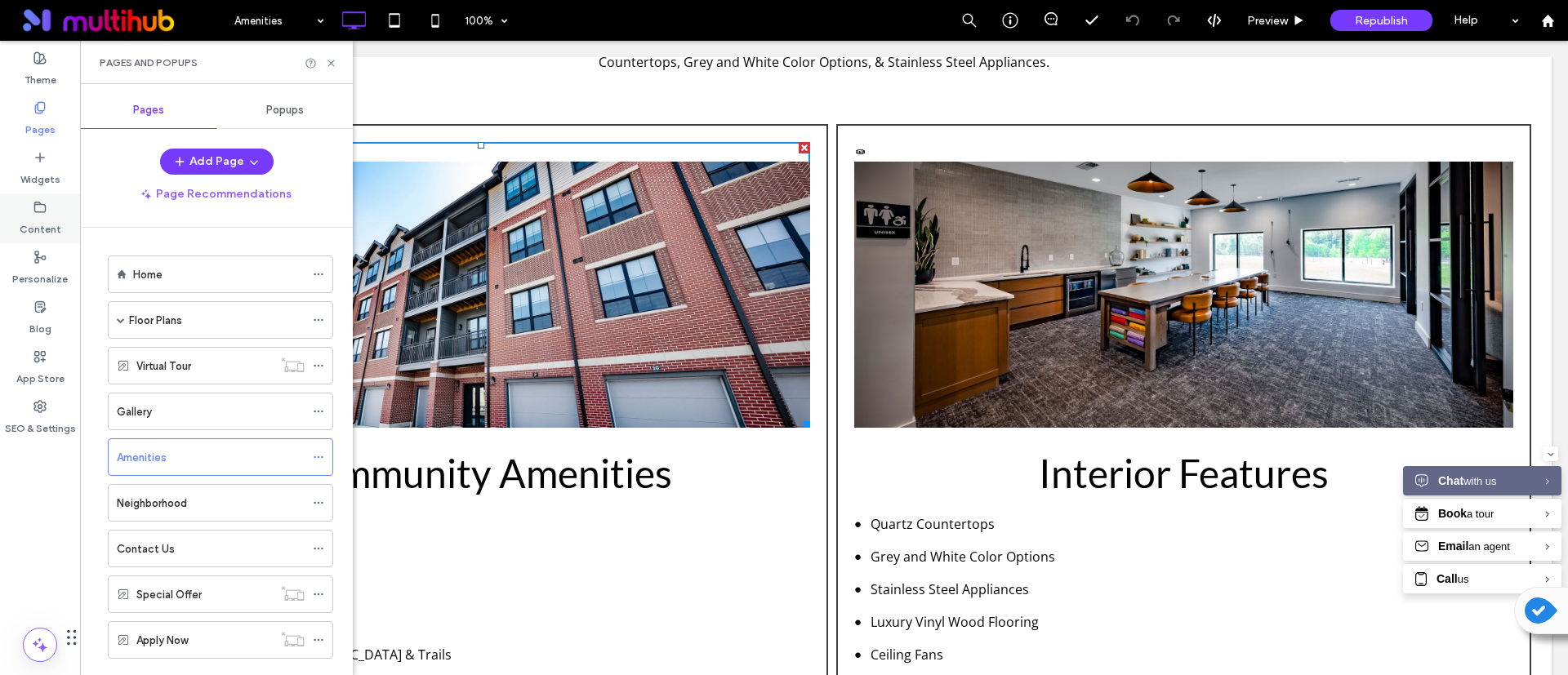
click at [29, 229] on label "Content" at bounding box center [40, 225] width 42 height 23
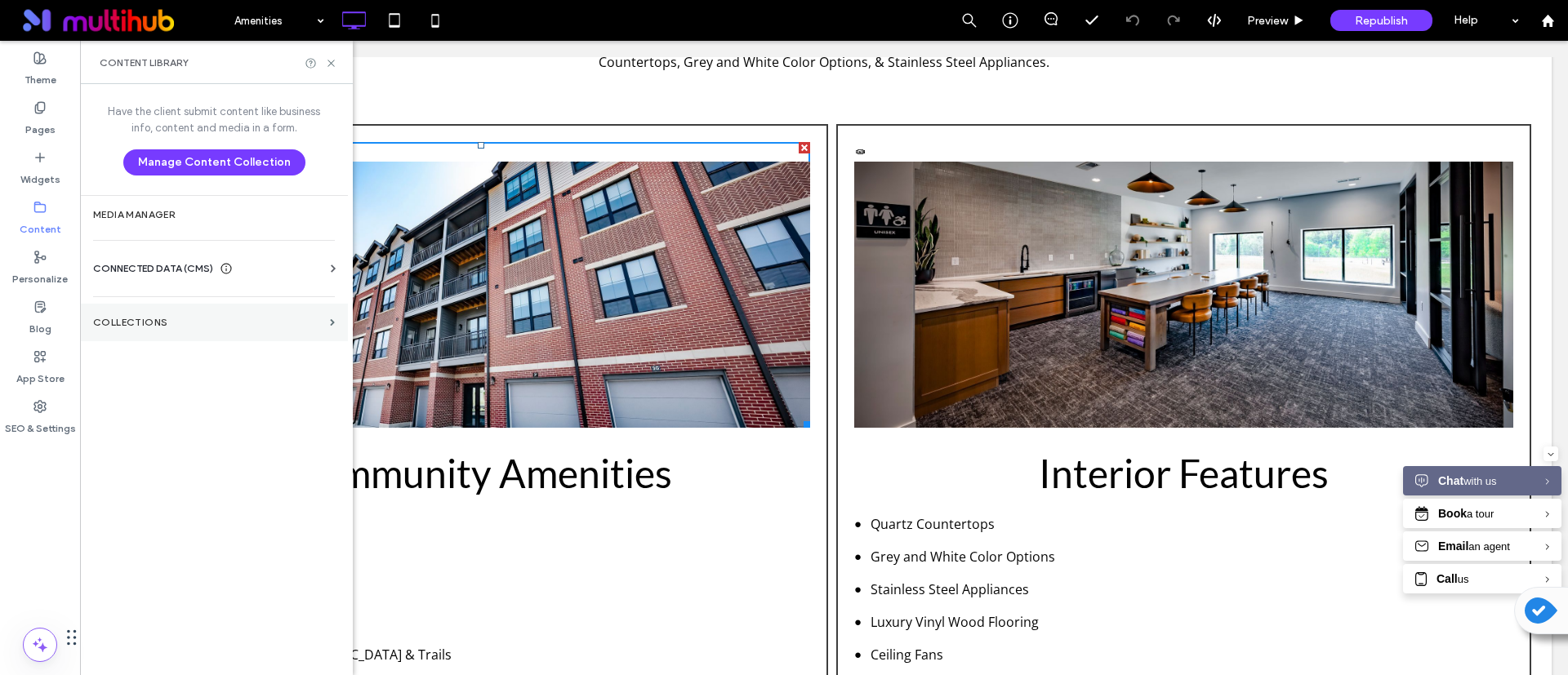
click at [152, 307] on section "Collections" at bounding box center [214, 322] width 268 height 38
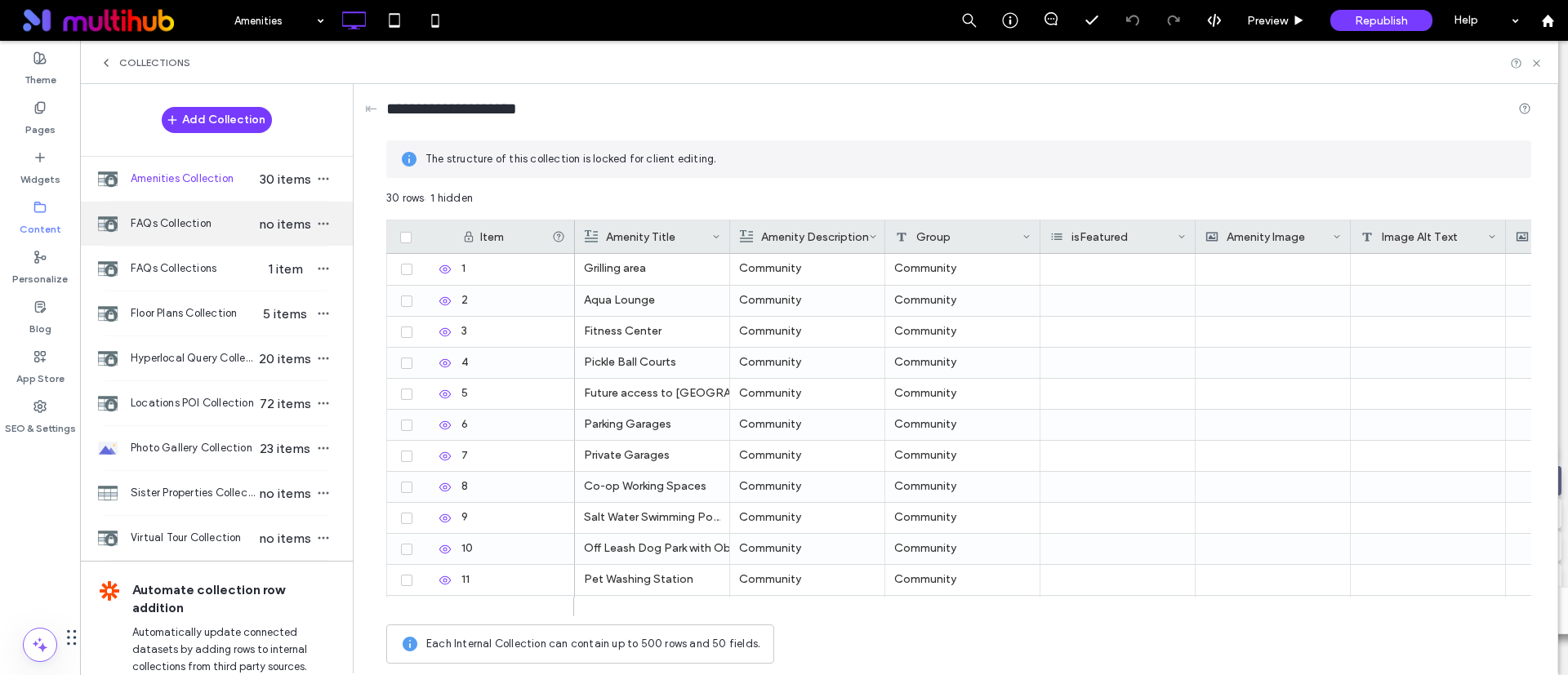
click at [173, 243] on div "FAQs Collection no items" at bounding box center [216, 223] width 273 height 44
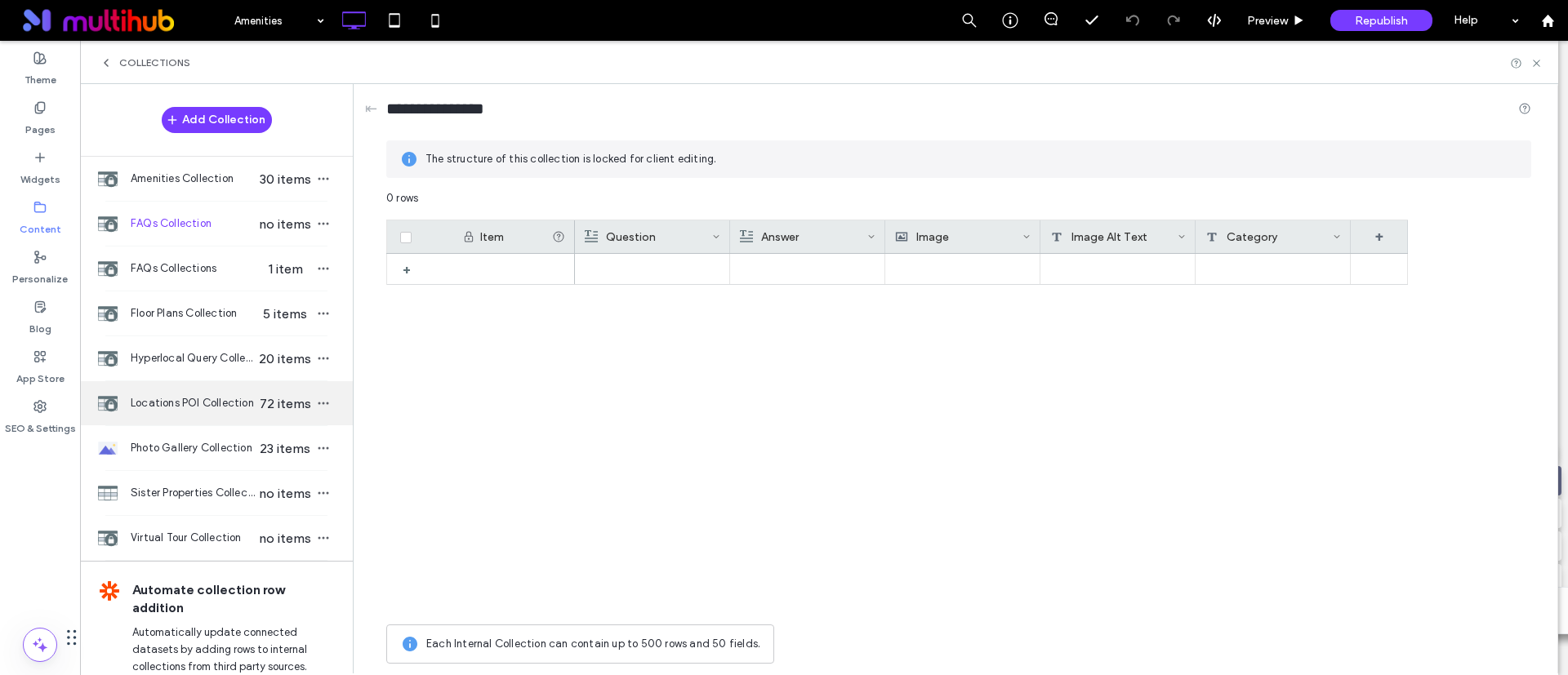
click at [163, 391] on div "Locations POI Collection 72 items" at bounding box center [216, 404] width 273 height 44
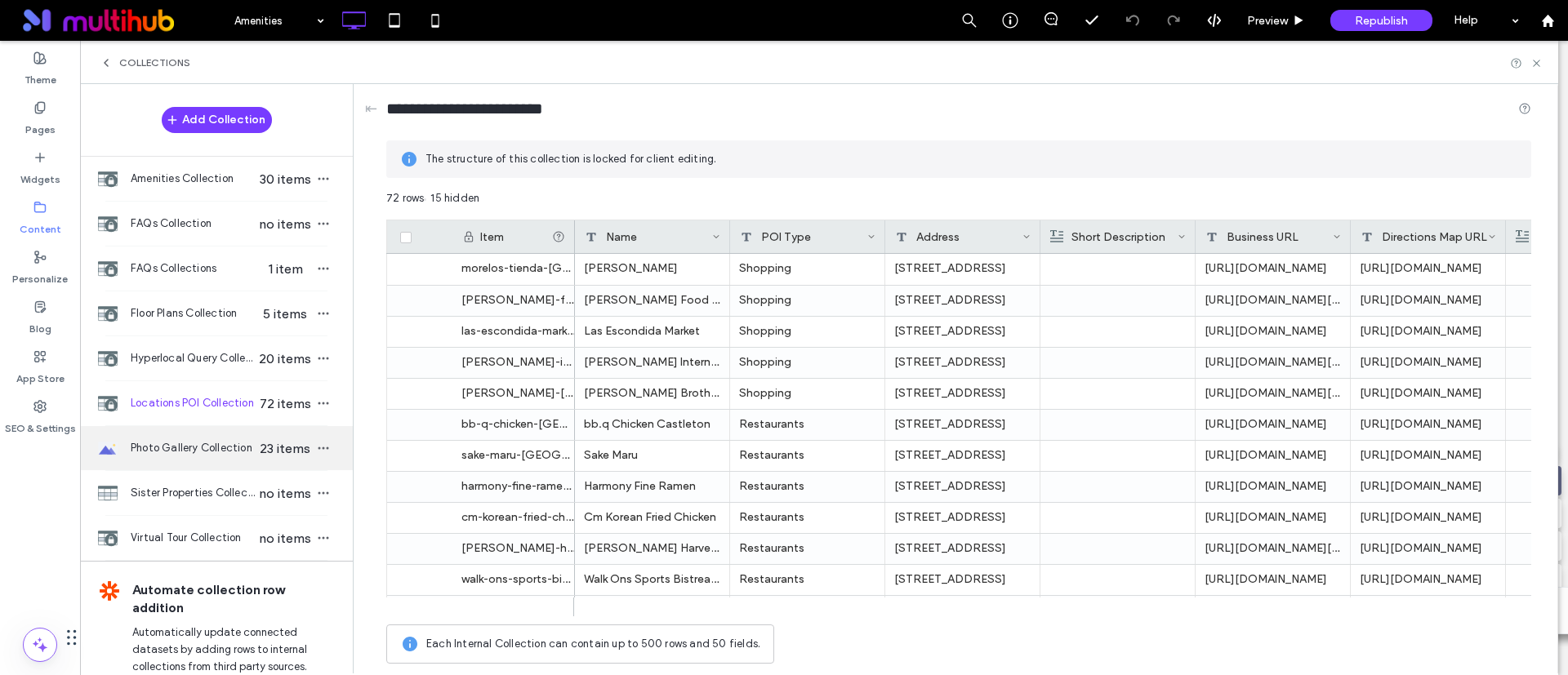
click at [163, 457] on div "Photo Gallery Collection 23 items" at bounding box center [216, 448] width 273 height 44
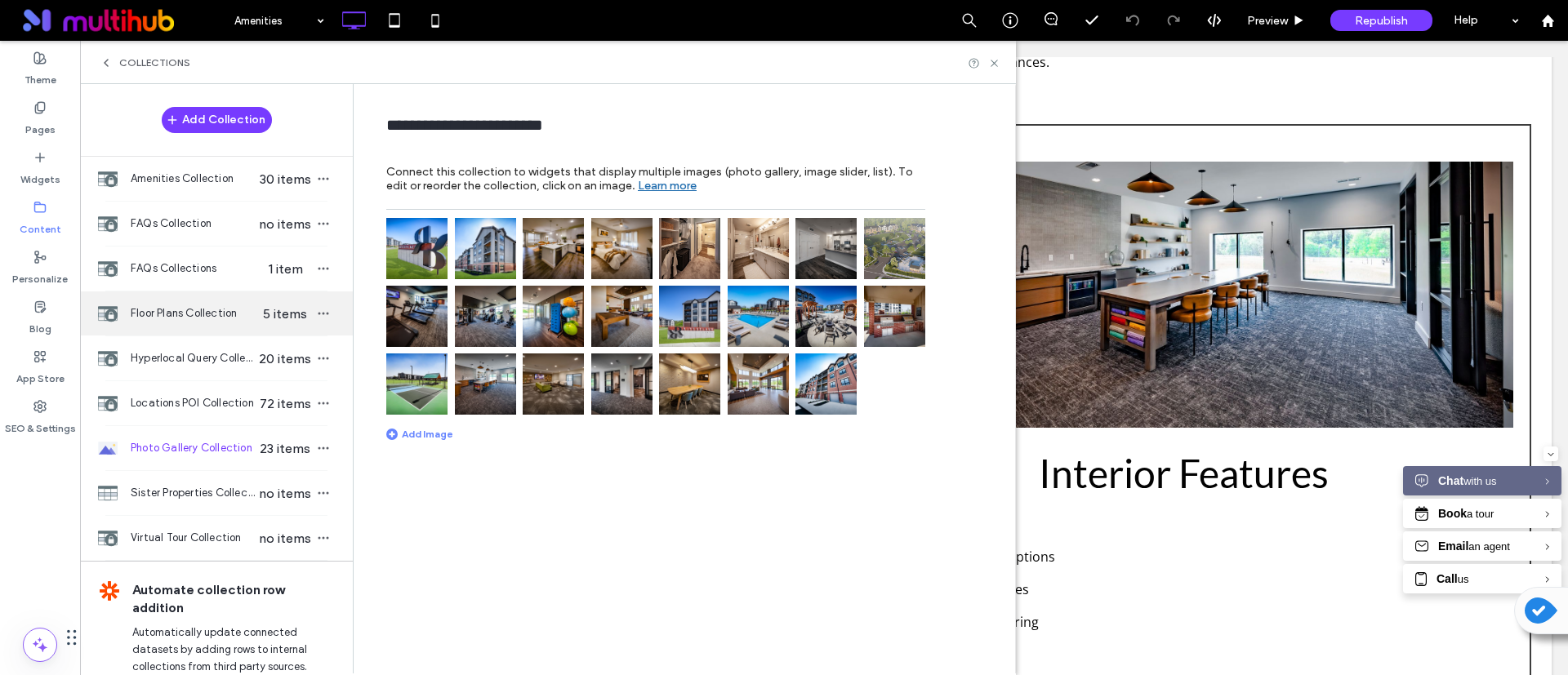
click at [163, 295] on div "Floor Plans Collection 5 items" at bounding box center [216, 314] width 273 height 44
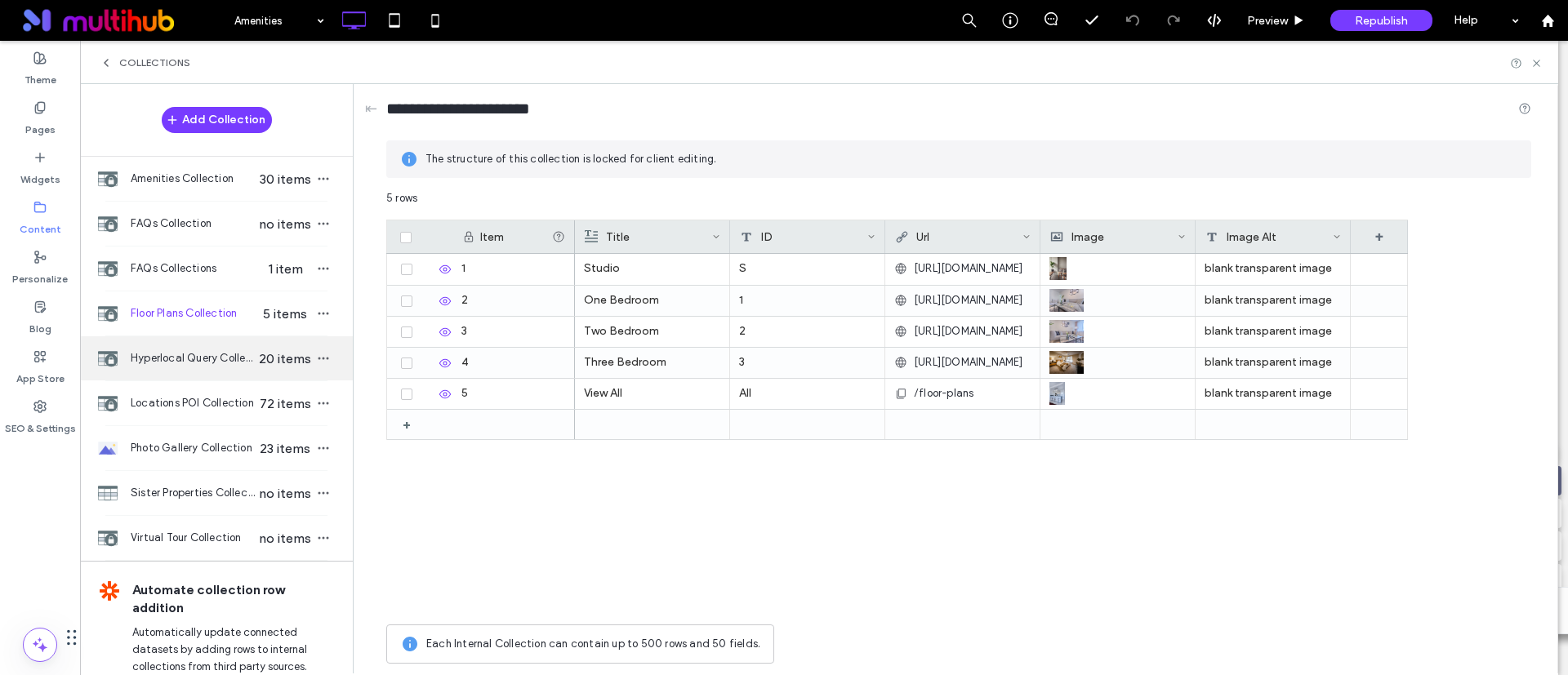
click at [160, 369] on div "Hyperlocal Query Collection 20 items" at bounding box center [216, 358] width 273 height 44
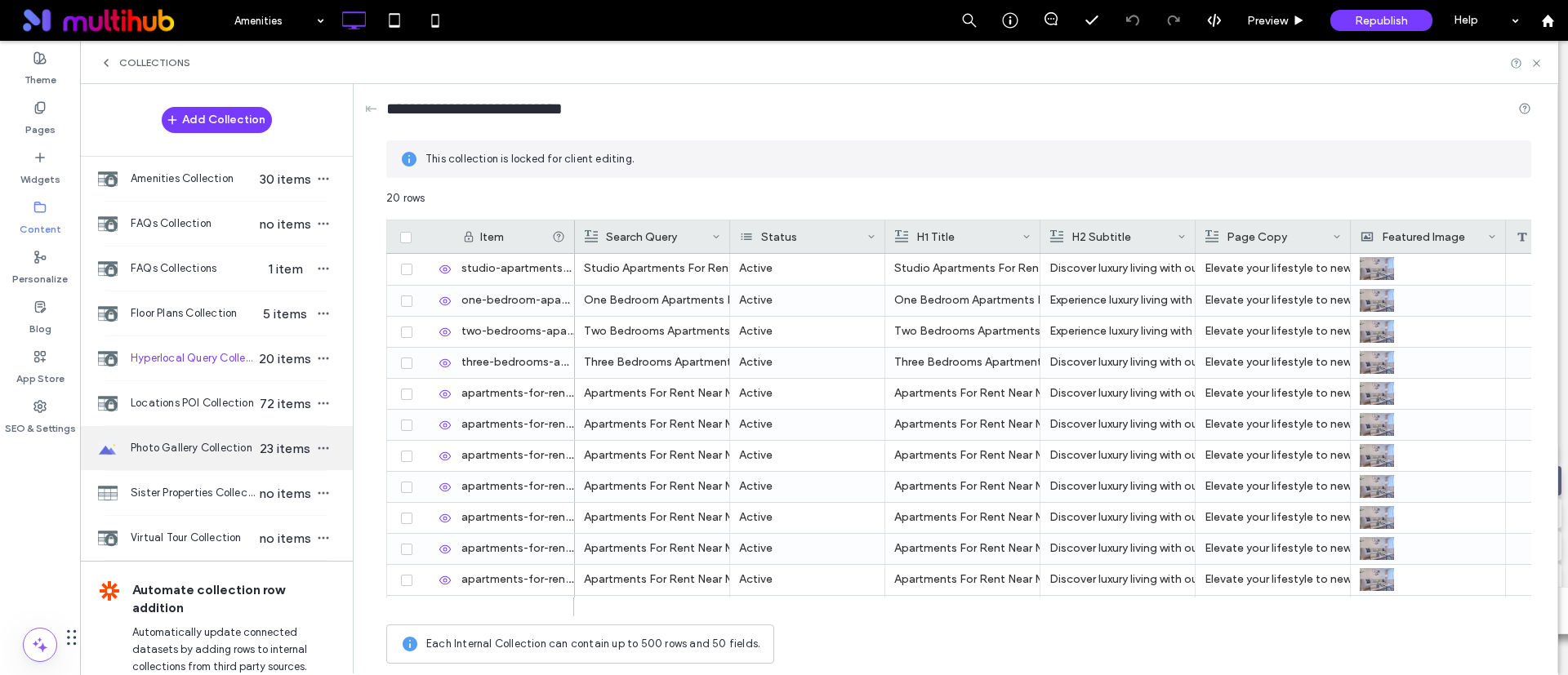
click at [185, 463] on div "Photo Gallery Collection 23 items" at bounding box center [216, 448] width 273 height 44
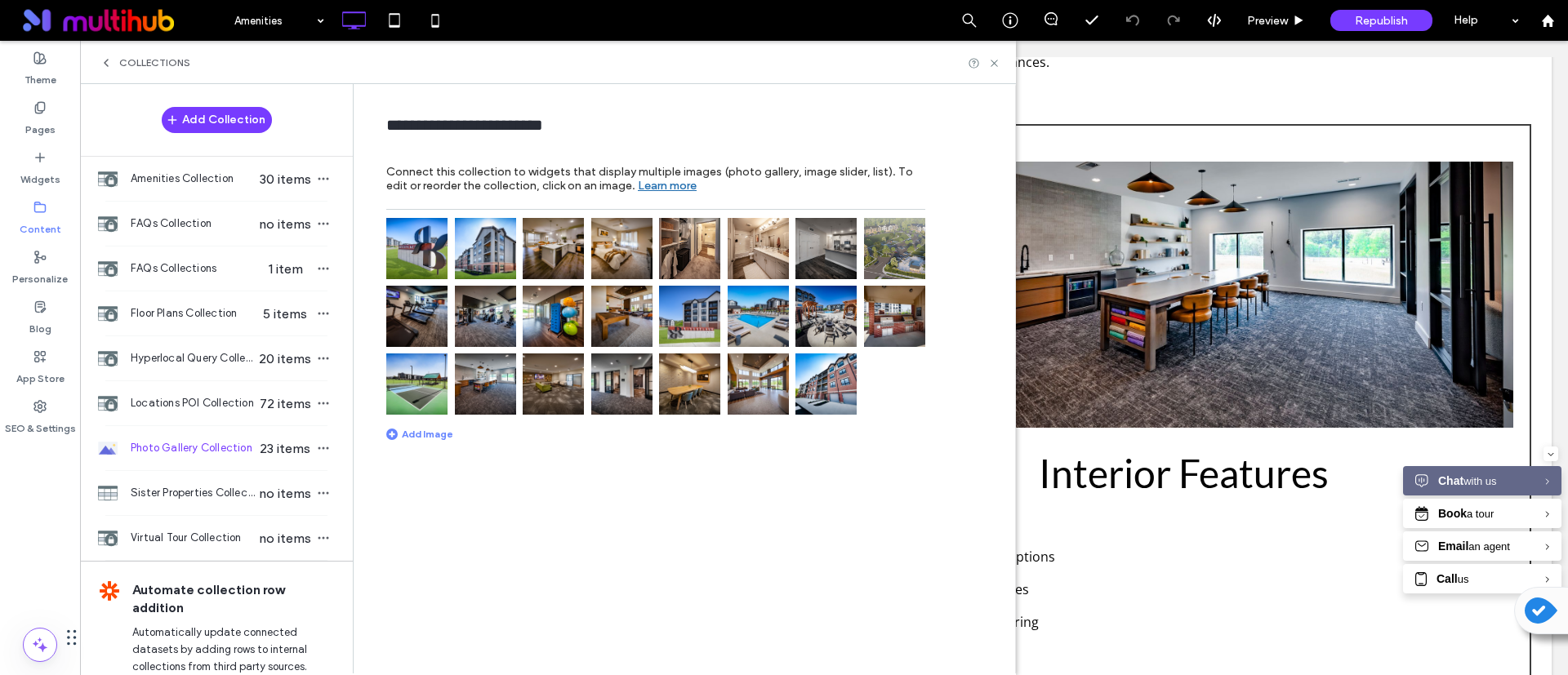
click at [549, 239] on img at bounding box center [553, 248] width 61 height 61
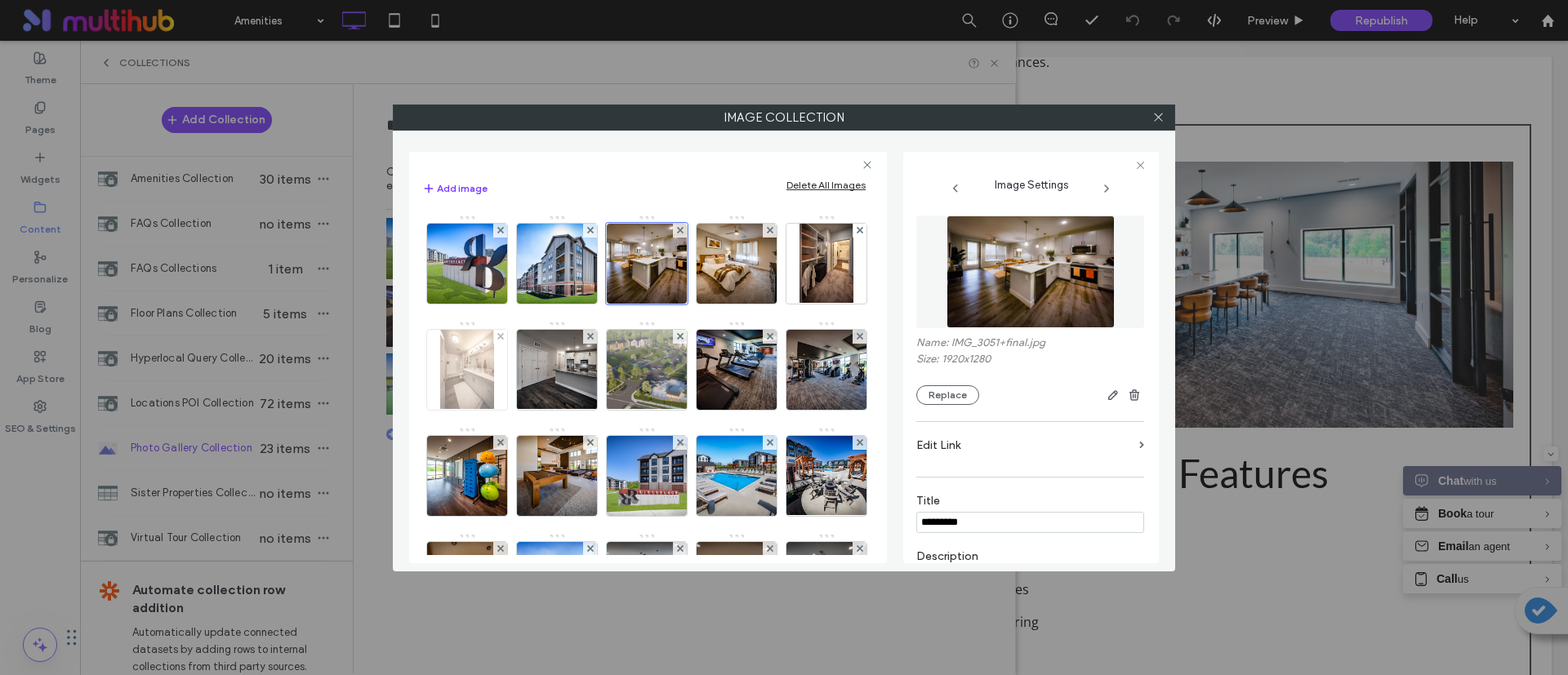
click at [493, 395] on img at bounding box center [466, 369] width 53 height 80
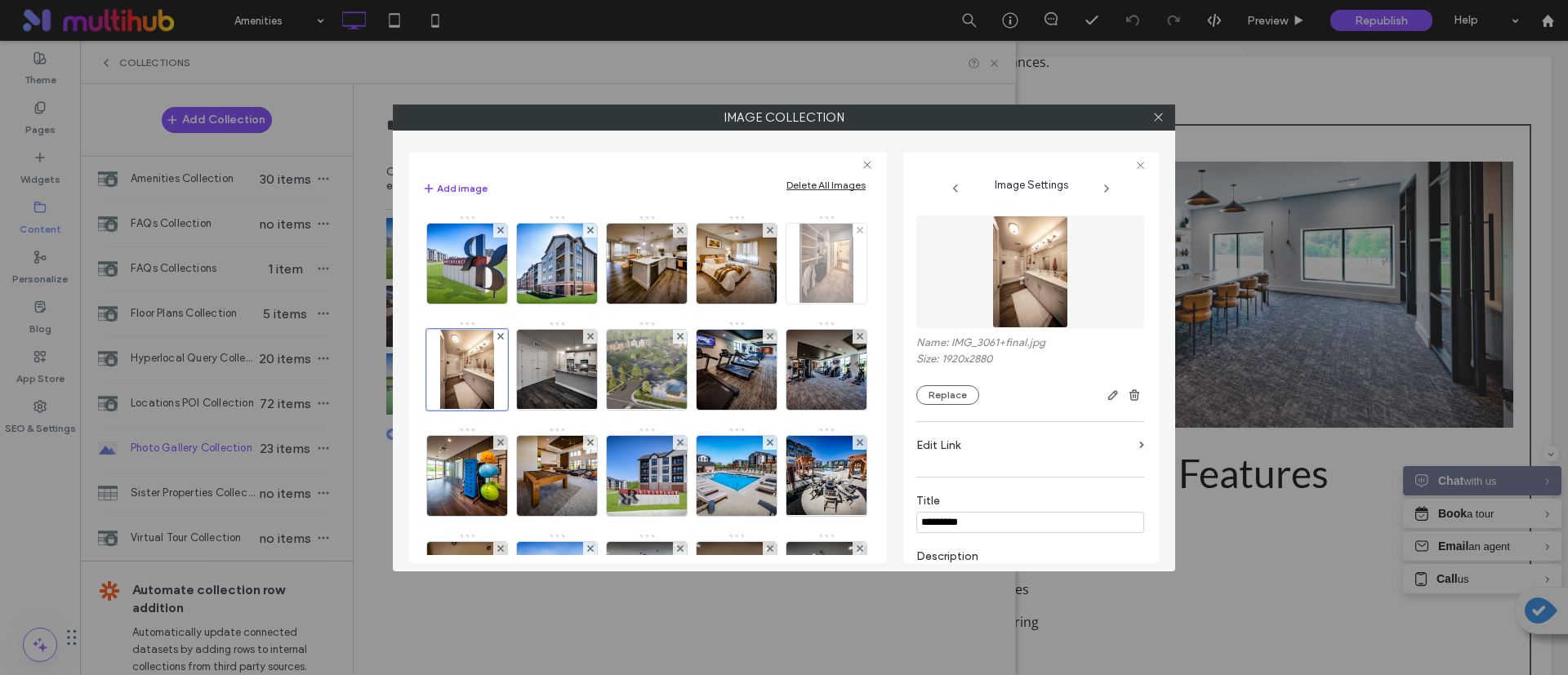
click at [799, 304] on img at bounding box center [825, 263] width 53 height 80
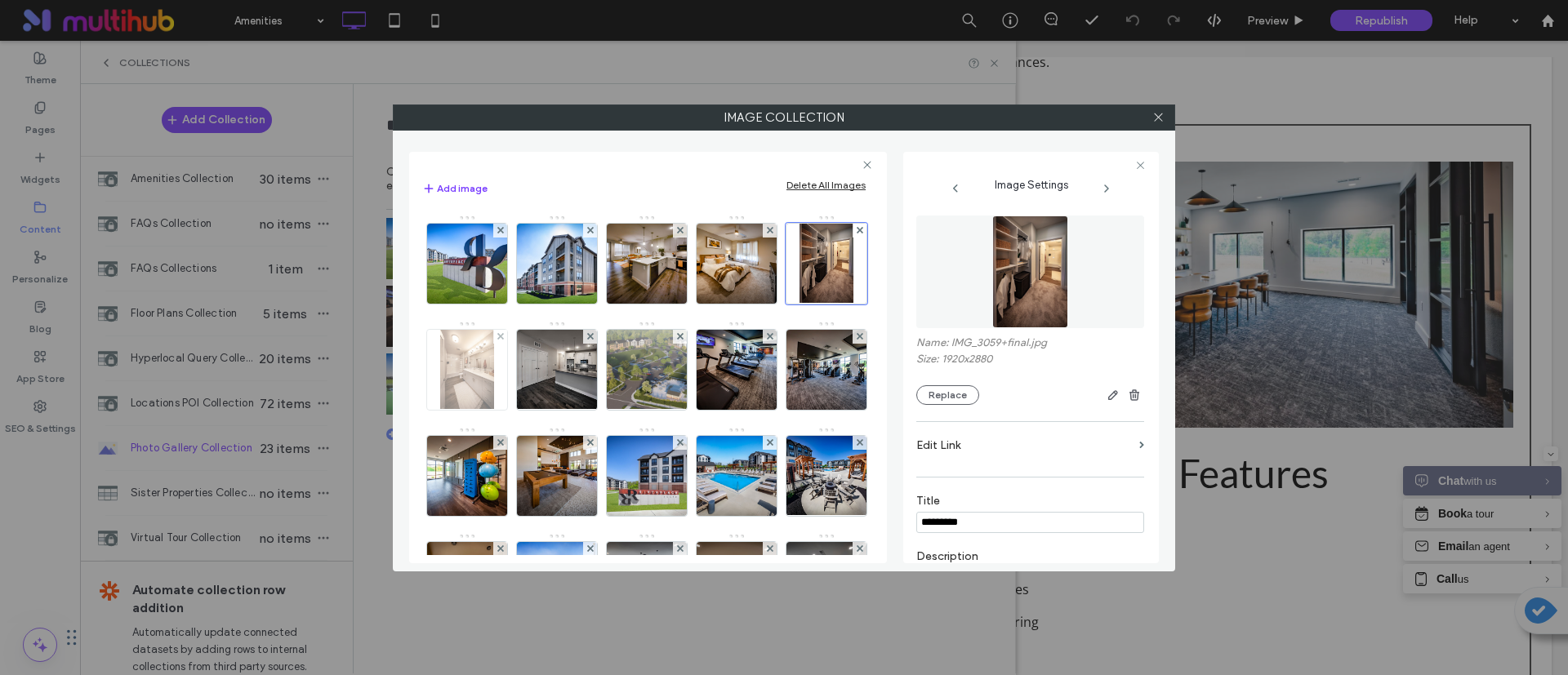
click at [493, 382] on img at bounding box center [466, 369] width 53 height 80
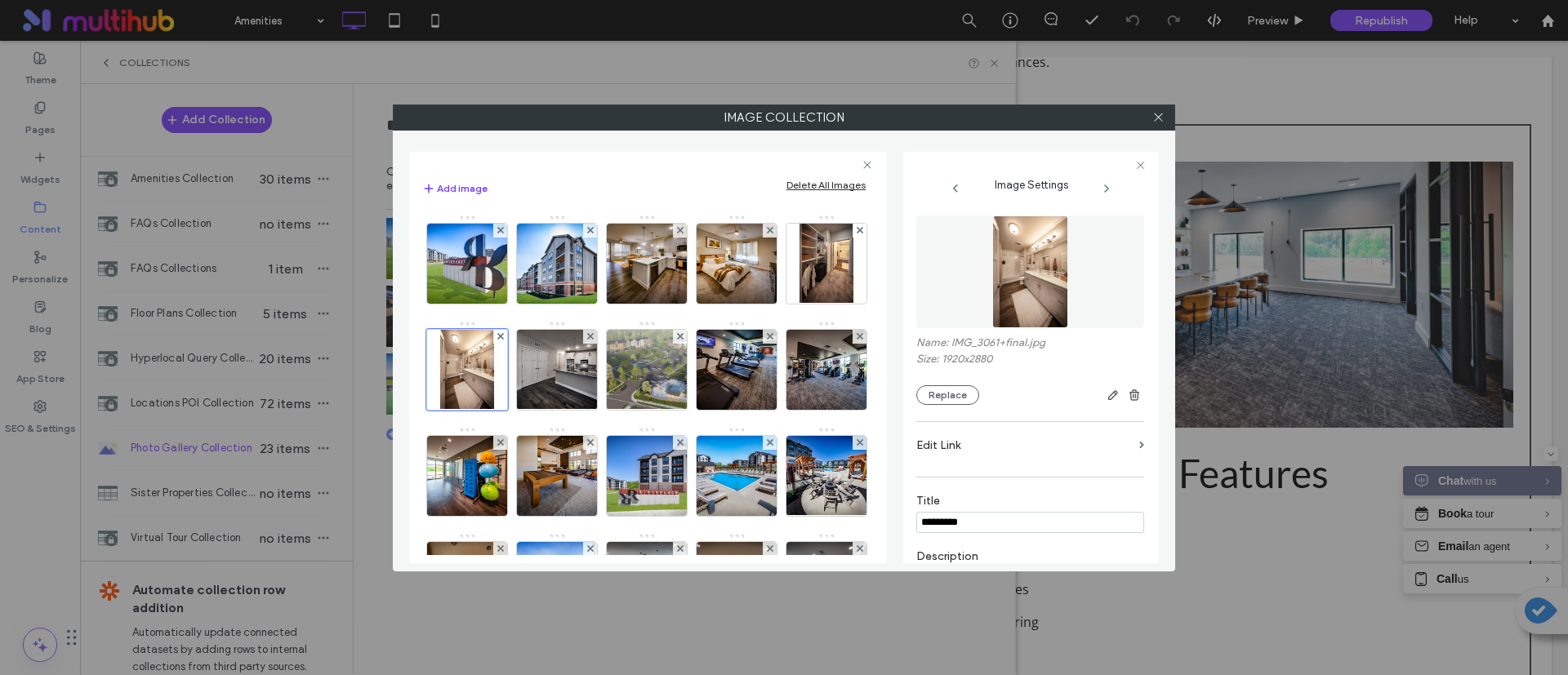
click at [604, 374] on div "Image" at bounding box center [647, 479] width 450 height 531
click at [611, 379] on img at bounding box center [557, 369] width 107 height 80
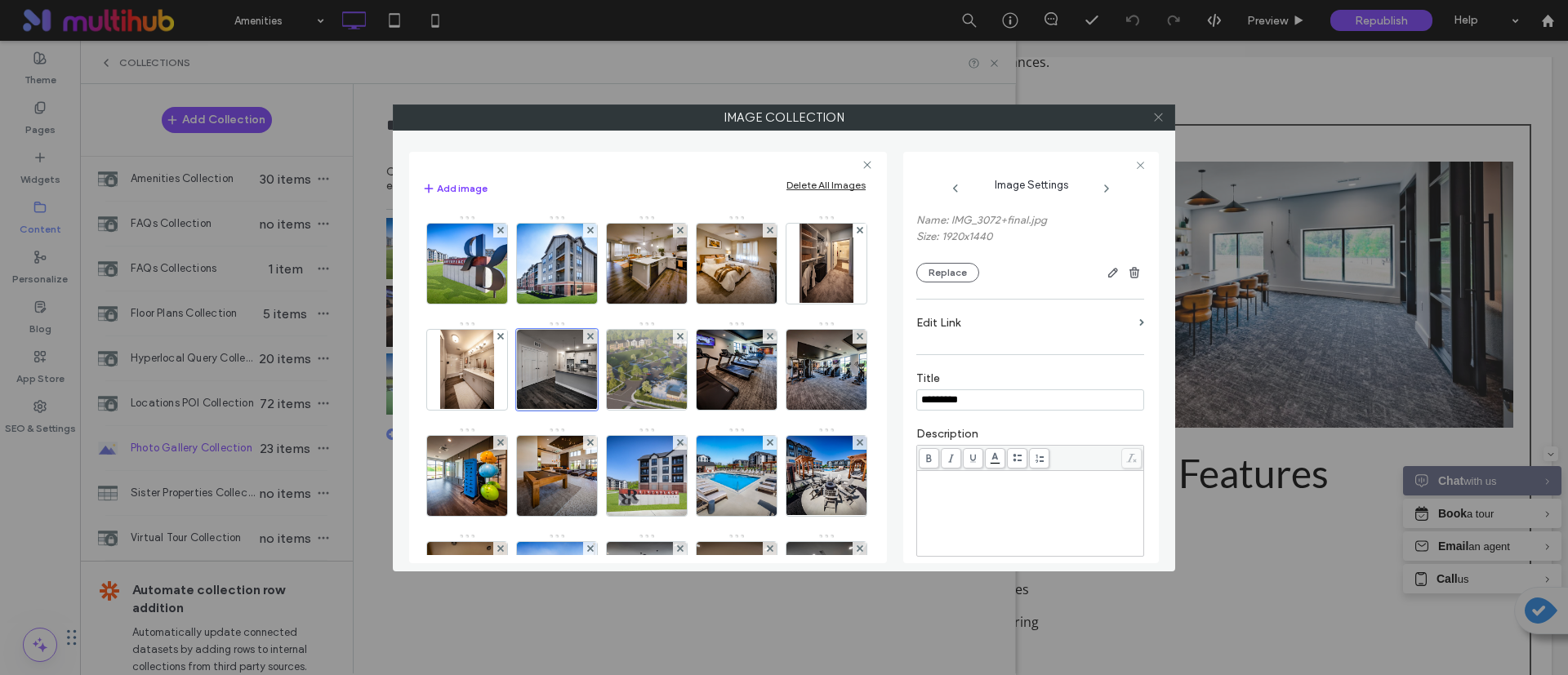
click at [1160, 122] on icon at bounding box center [1158, 116] width 12 height 12
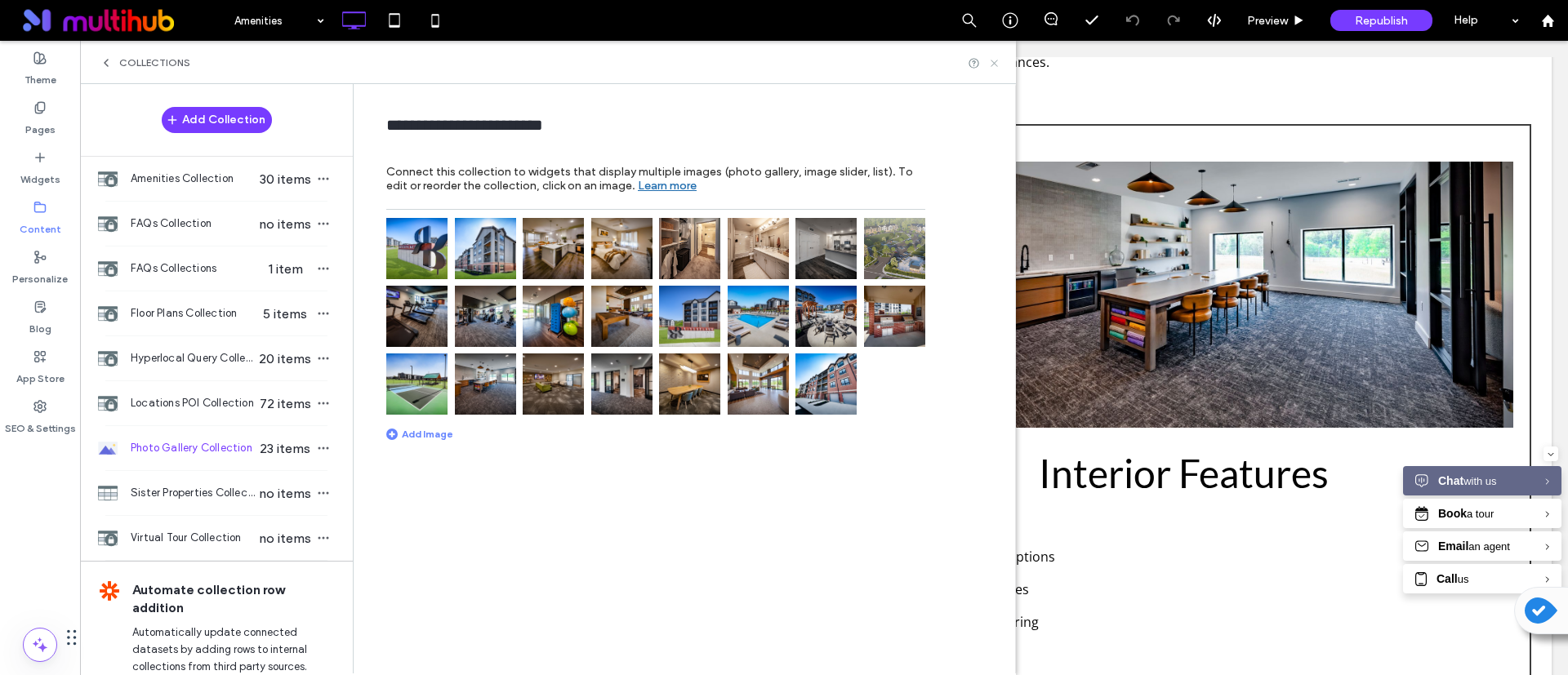
click at [996, 66] on icon at bounding box center [994, 63] width 12 height 12
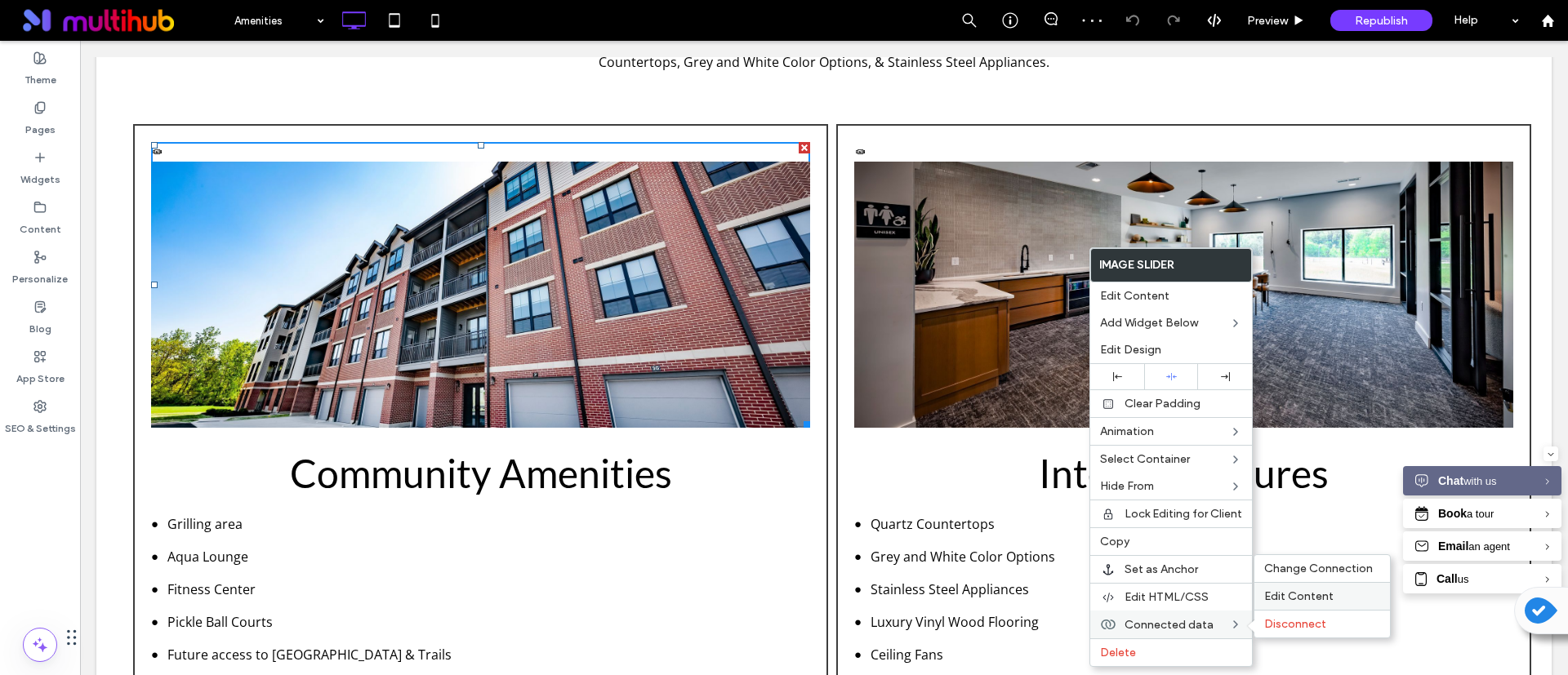
click at [1319, 595] on span "Edit Content" at bounding box center [1298, 596] width 69 height 14
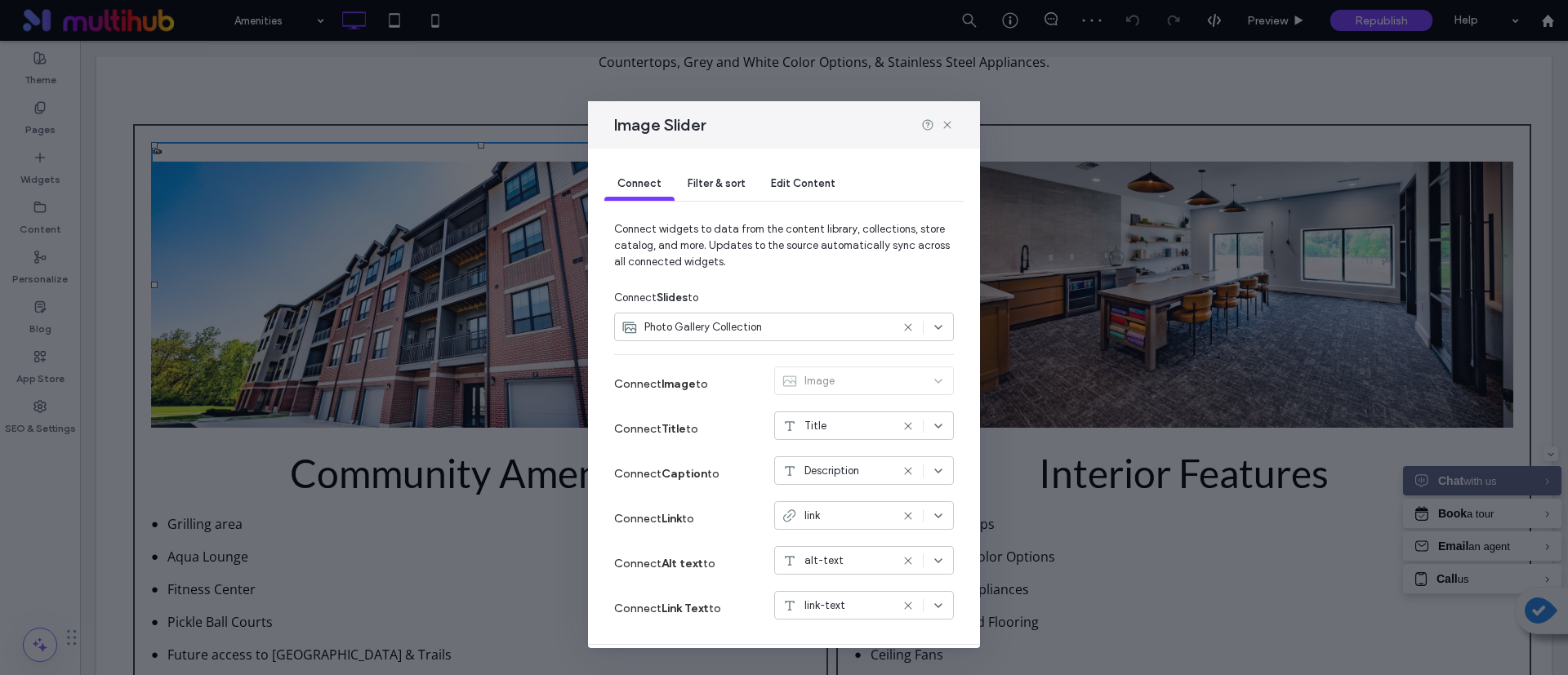
click at [722, 194] on div "Filter & sort" at bounding box center [716, 184] width 83 height 32
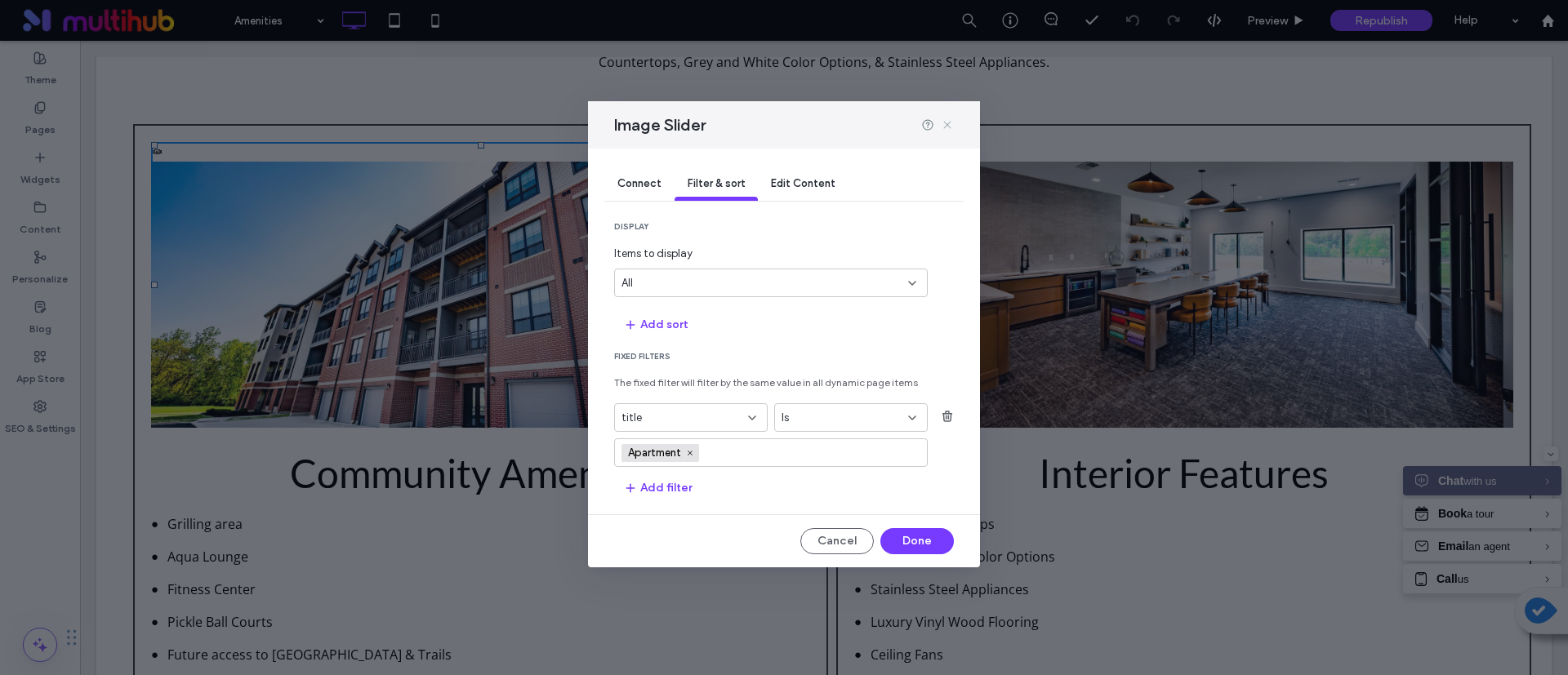
click at [946, 119] on icon at bounding box center [947, 125] width 13 height 13
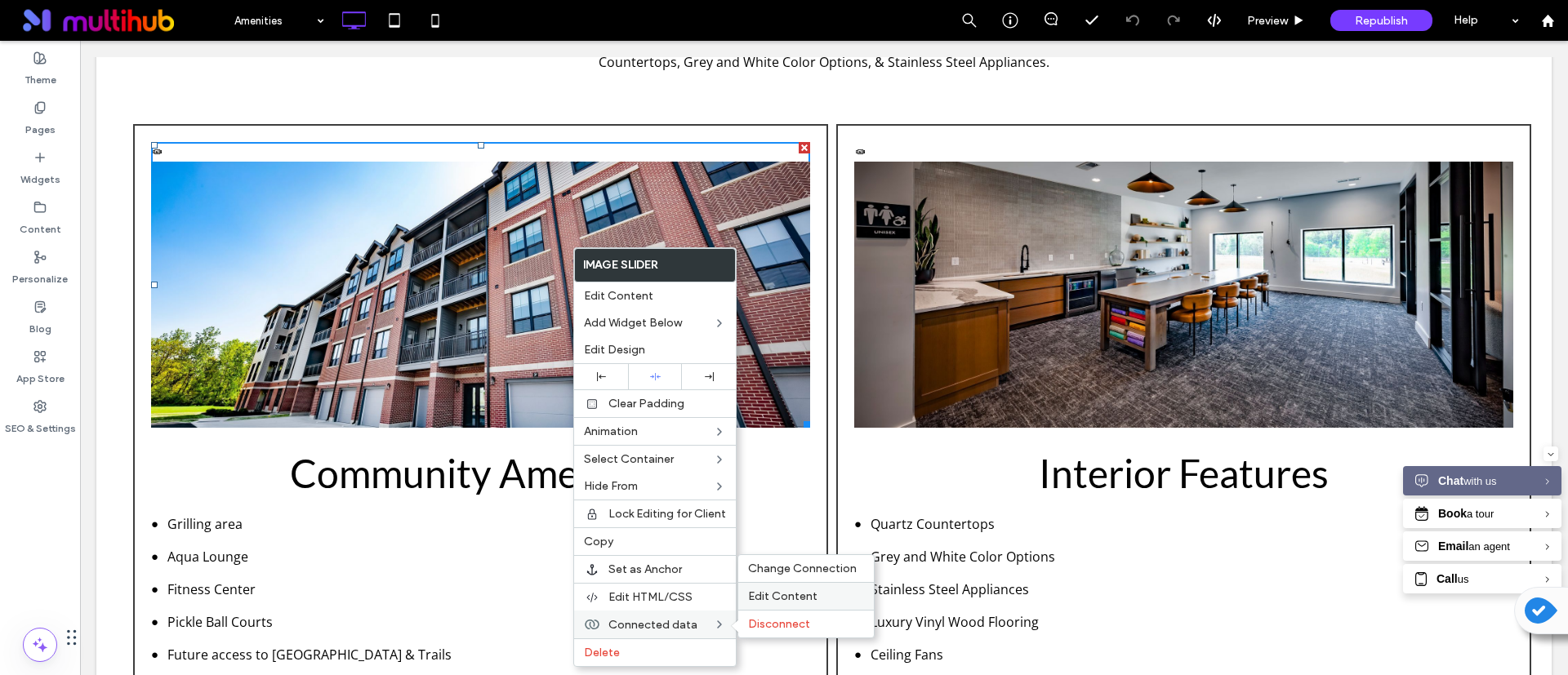
click at [760, 598] on span "Edit Content" at bounding box center [783, 596] width 69 height 14
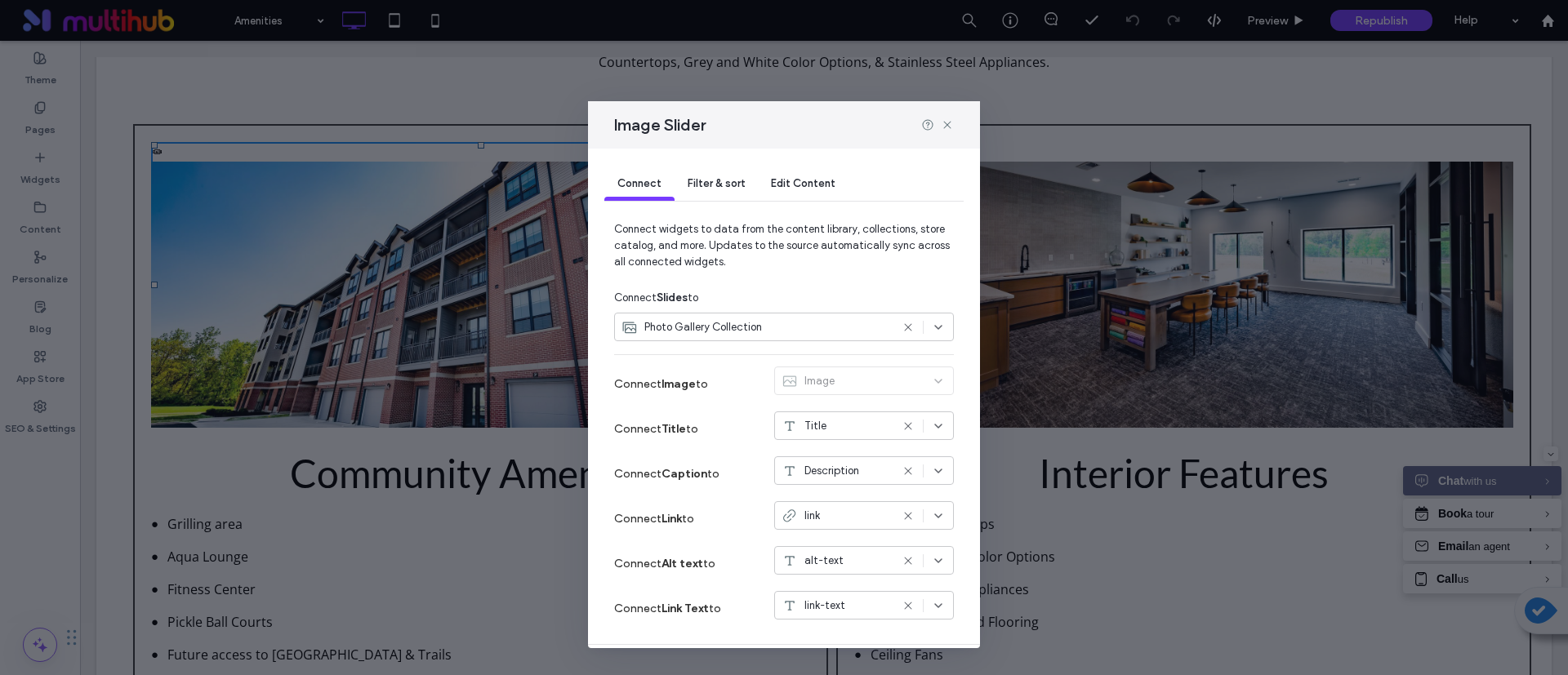
click at [717, 189] on div "Filter & sort" at bounding box center [716, 184] width 83 height 32
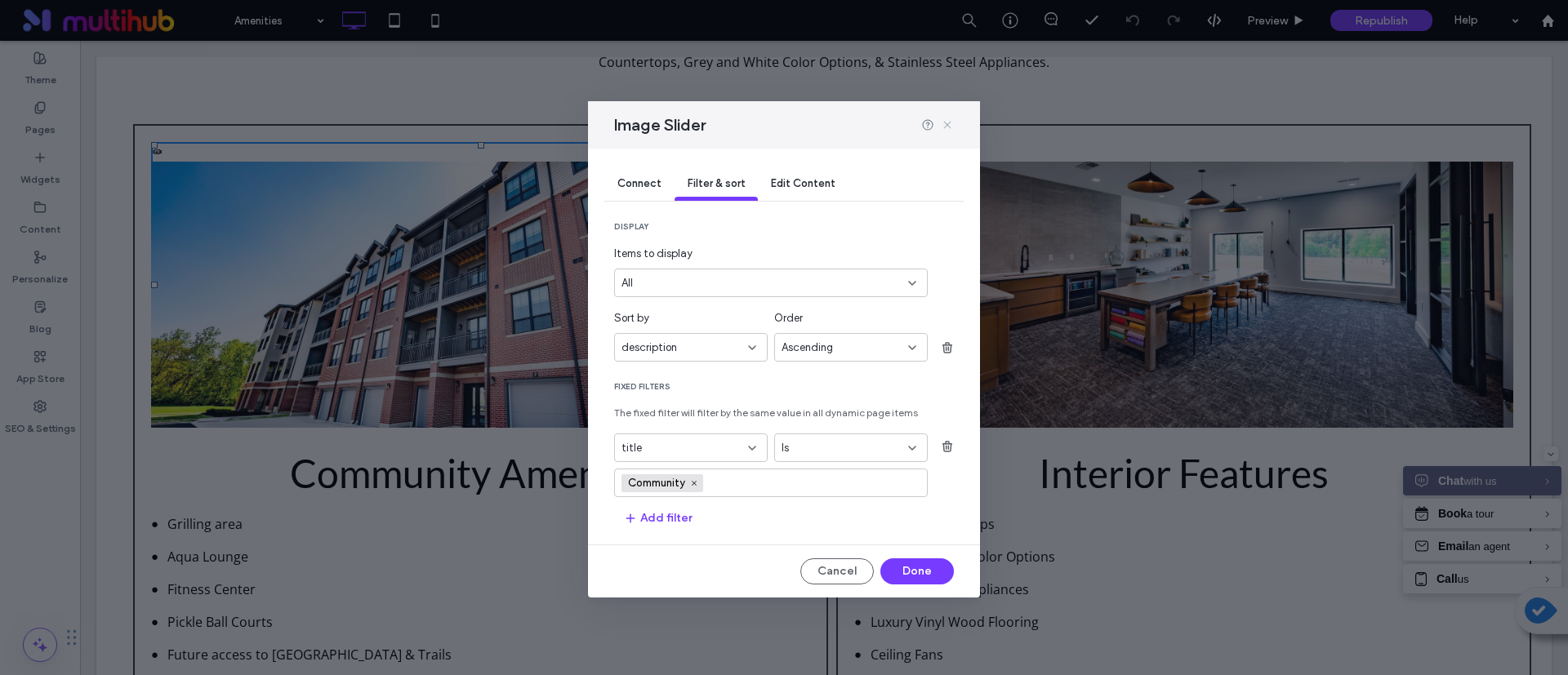
click at [946, 123] on icon at bounding box center [947, 125] width 13 height 13
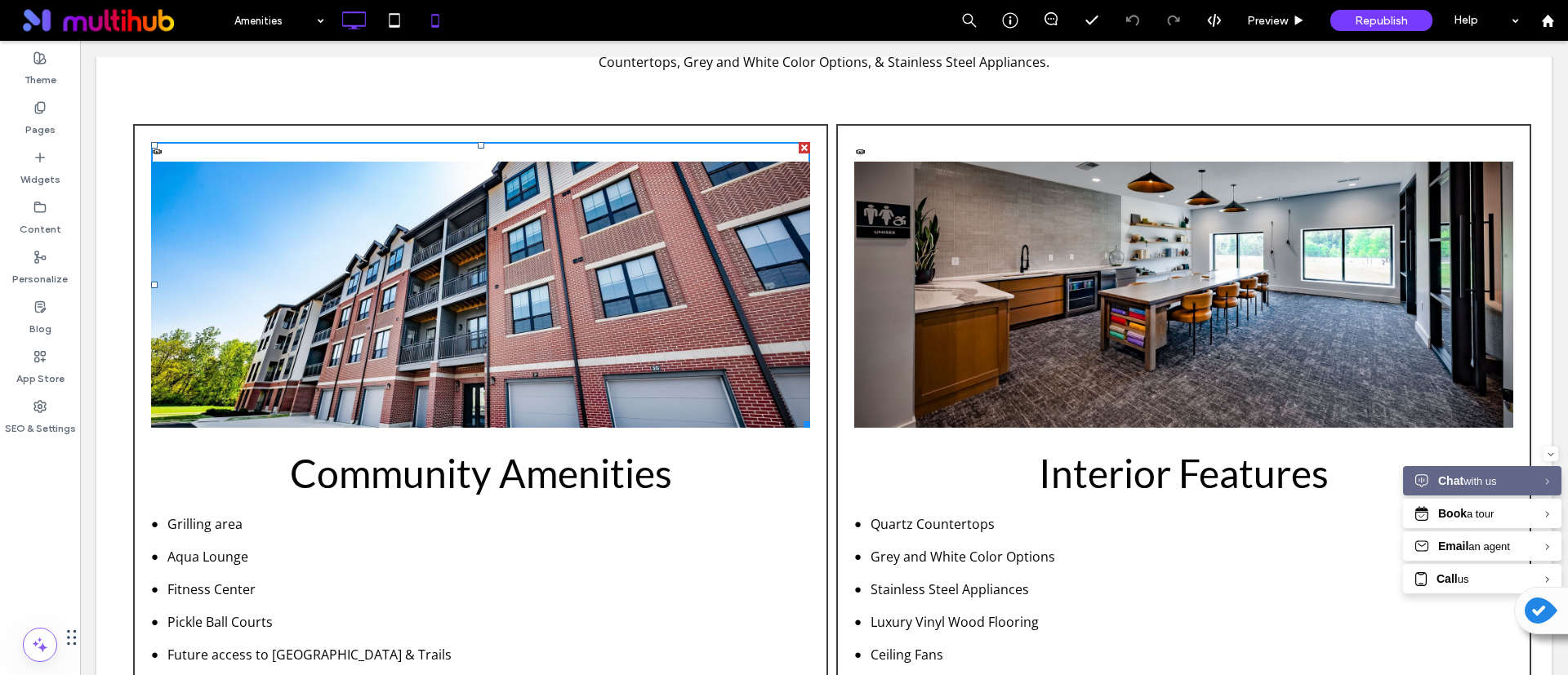
click at [444, 25] on icon at bounding box center [434, 19] width 32 height 32
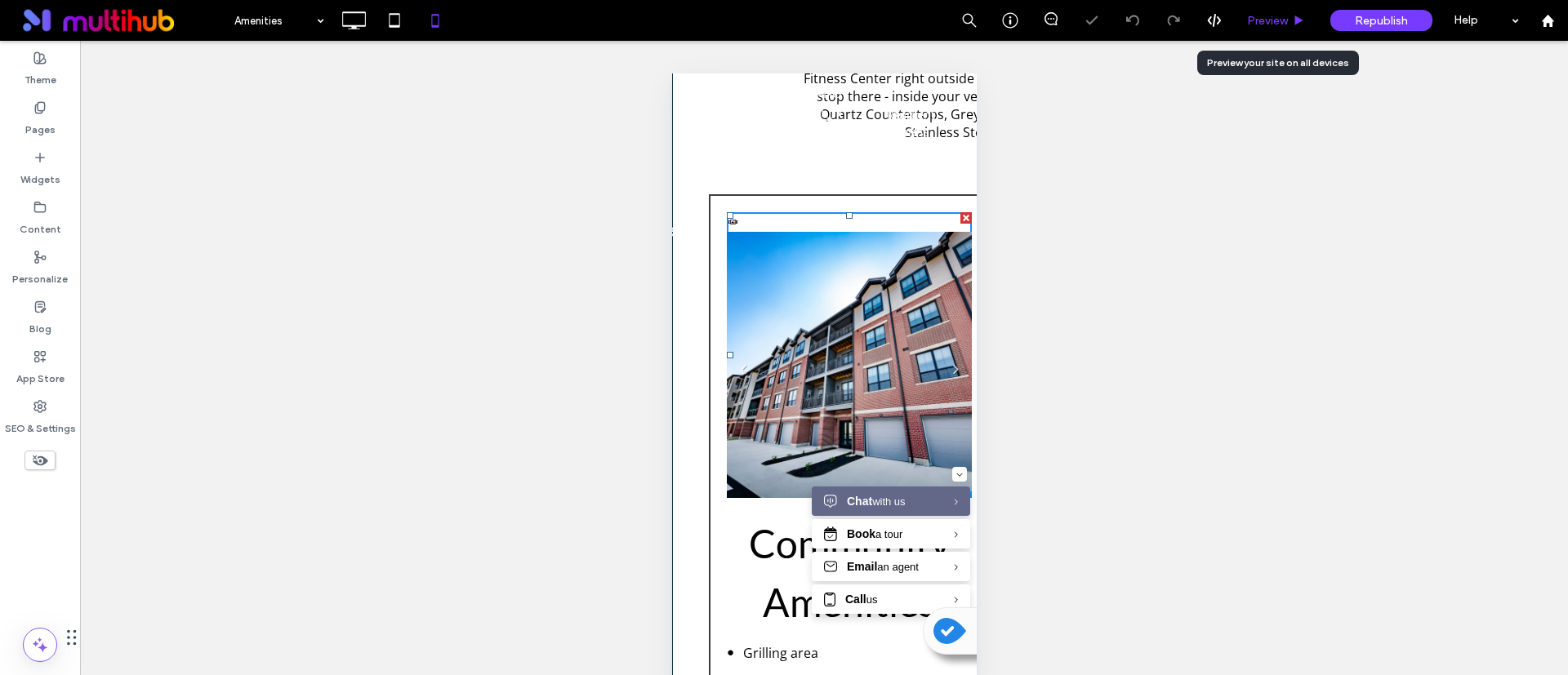
click at [1279, 19] on span "Preview" at bounding box center [1268, 20] width 41 height 14
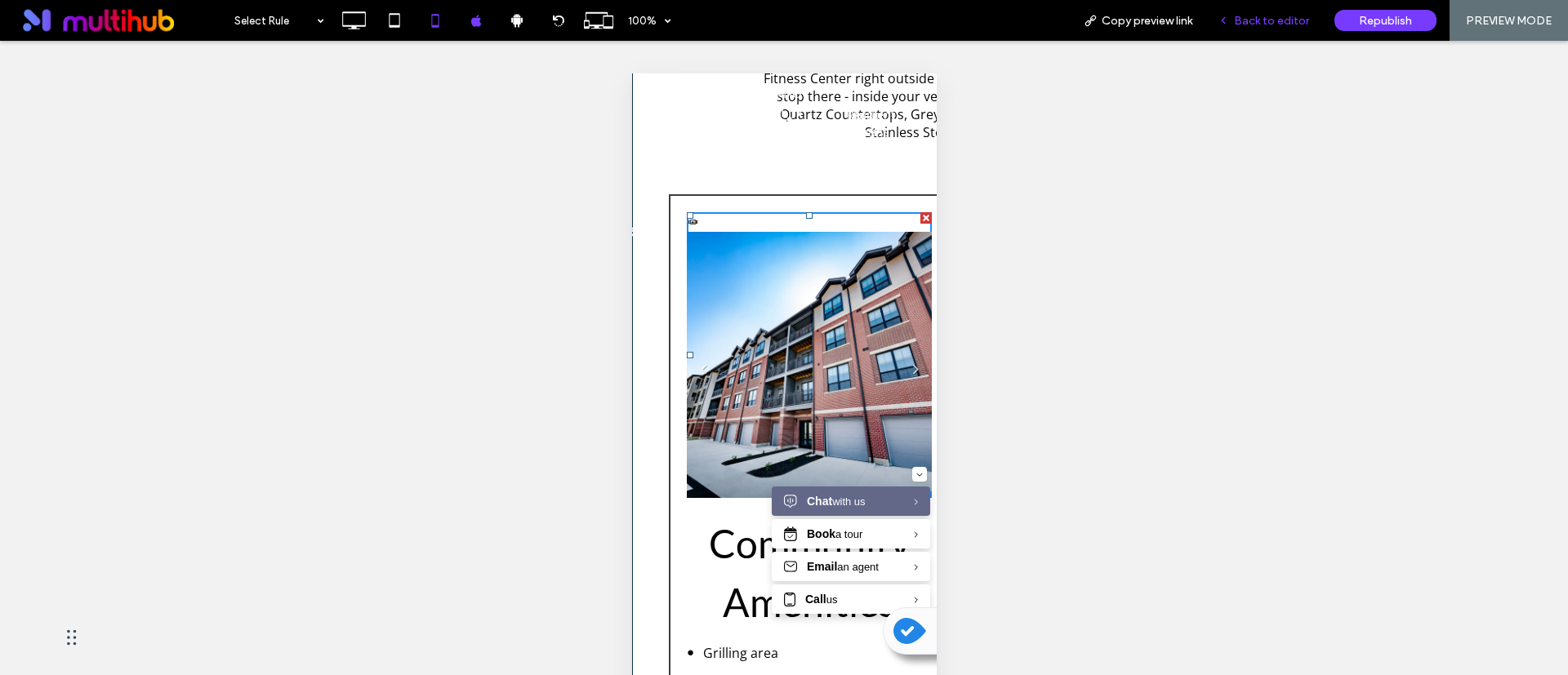
click at [1270, 17] on span "Back to editor" at bounding box center [1271, 20] width 75 height 14
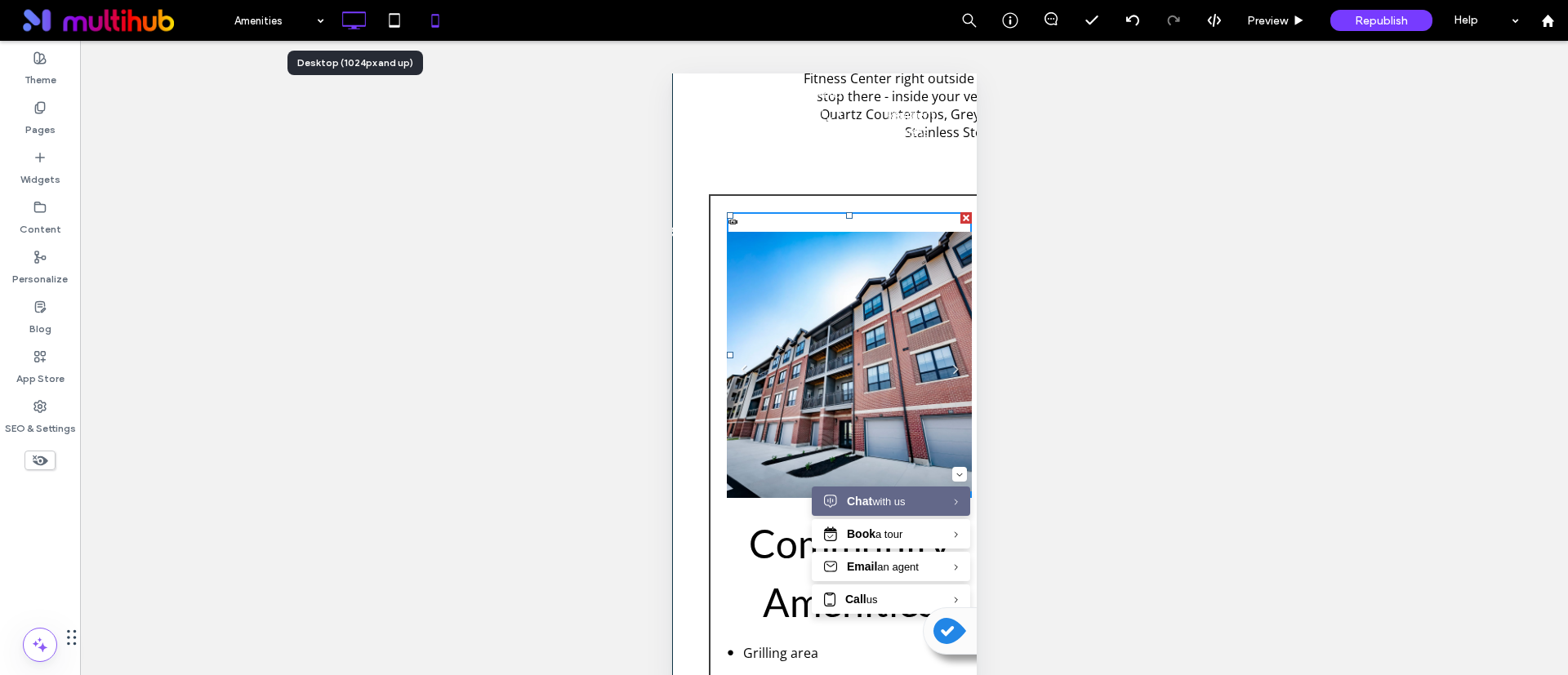
click at [362, 18] on icon at bounding box center [353, 19] width 32 height 32
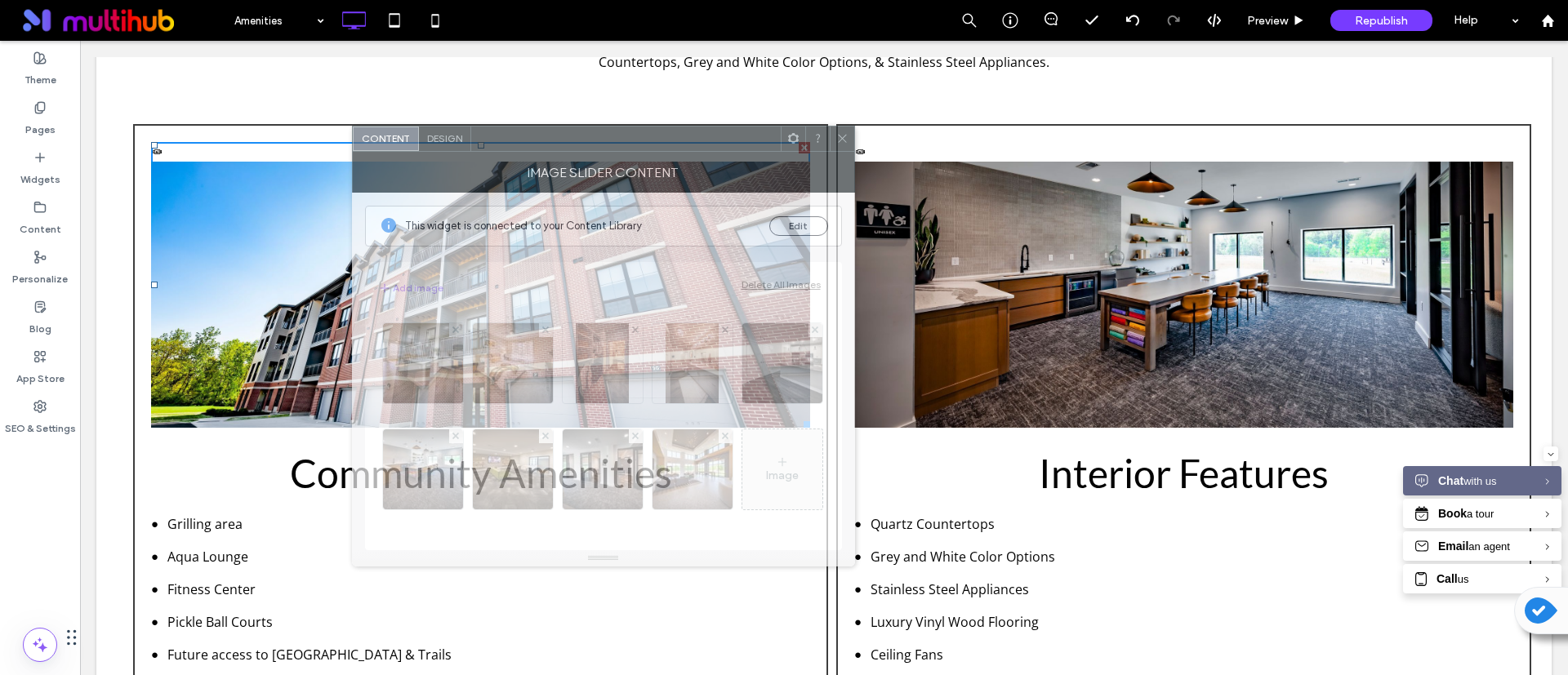
drag, startPoint x: 589, startPoint y: 138, endPoint x: 698, endPoint y: 147, distance: 109.4
click at [698, 147] on div at bounding box center [626, 139] width 310 height 25
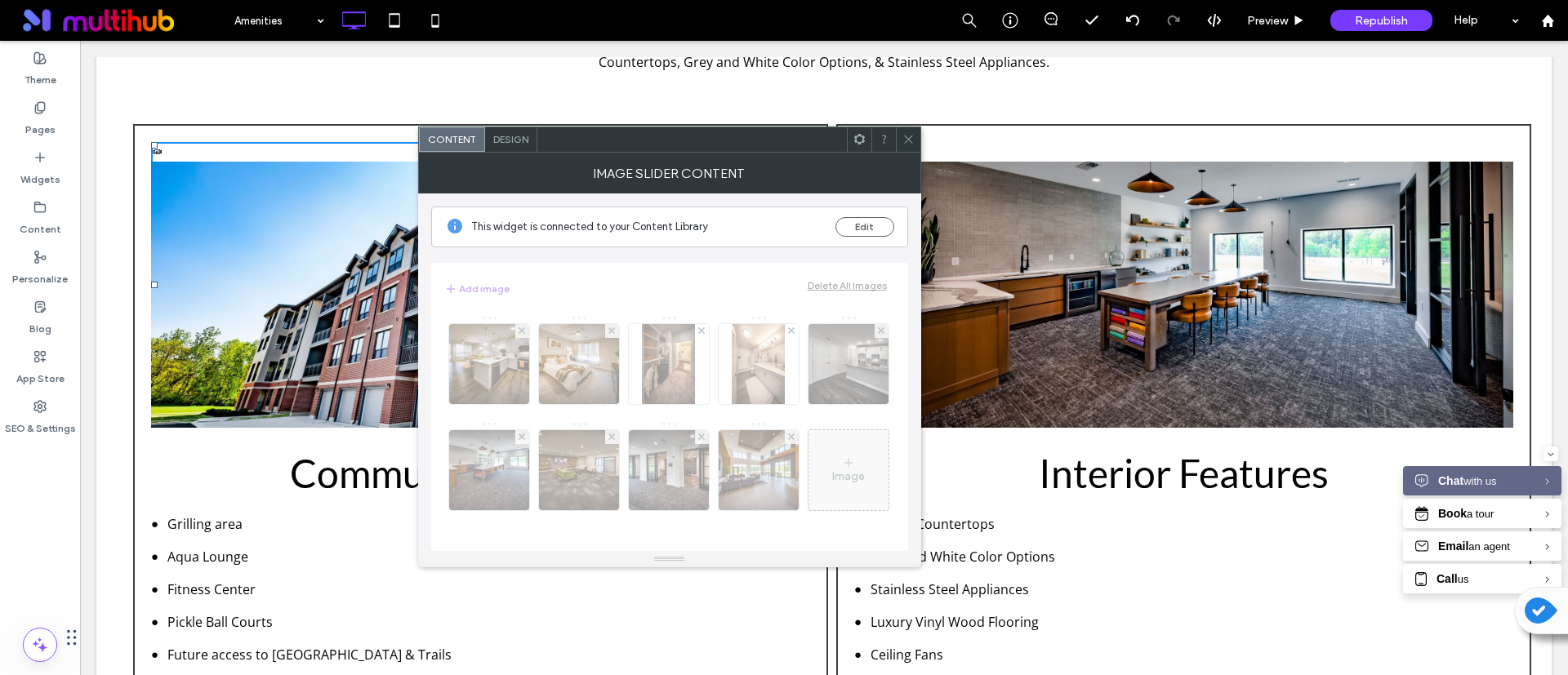
click at [503, 135] on span "Design" at bounding box center [511, 139] width 35 height 12
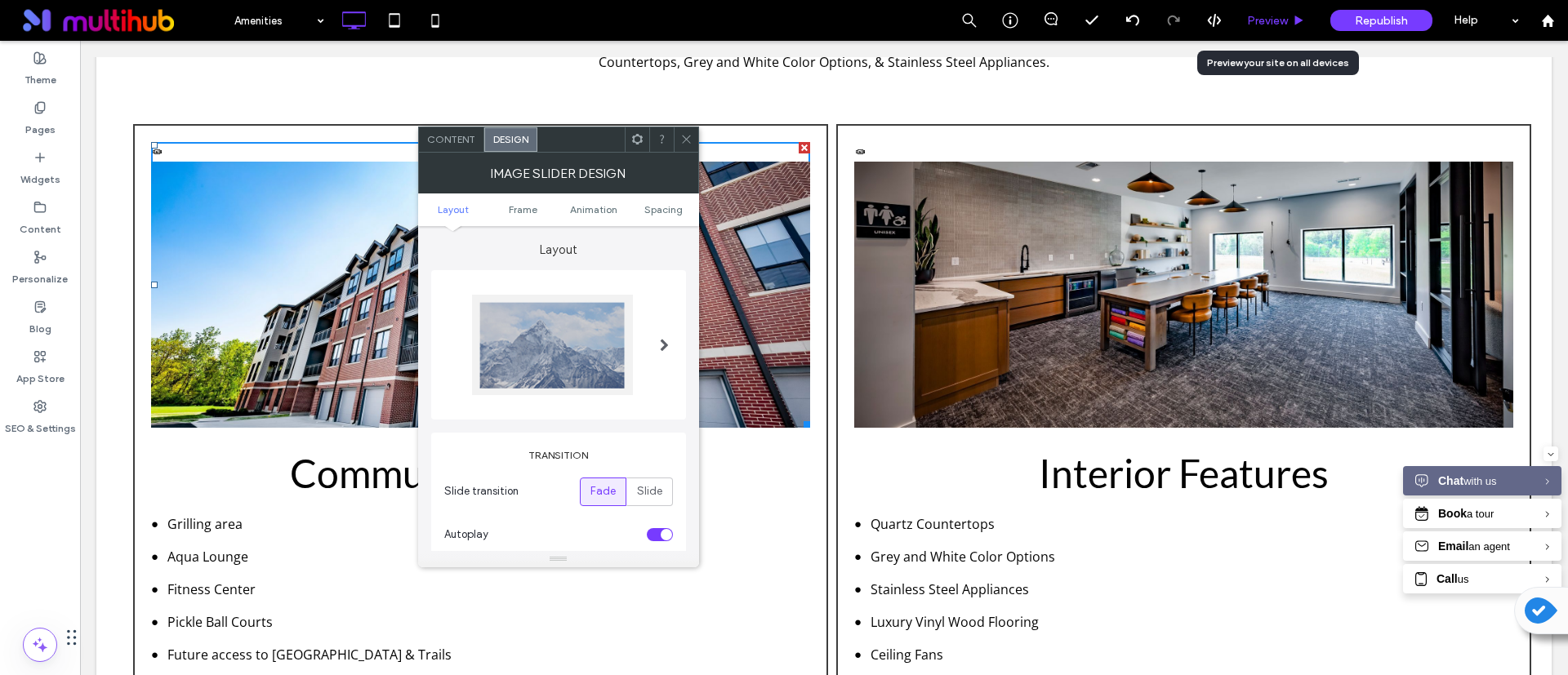
click at [1267, 16] on span "Preview" at bounding box center [1268, 20] width 41 height 14
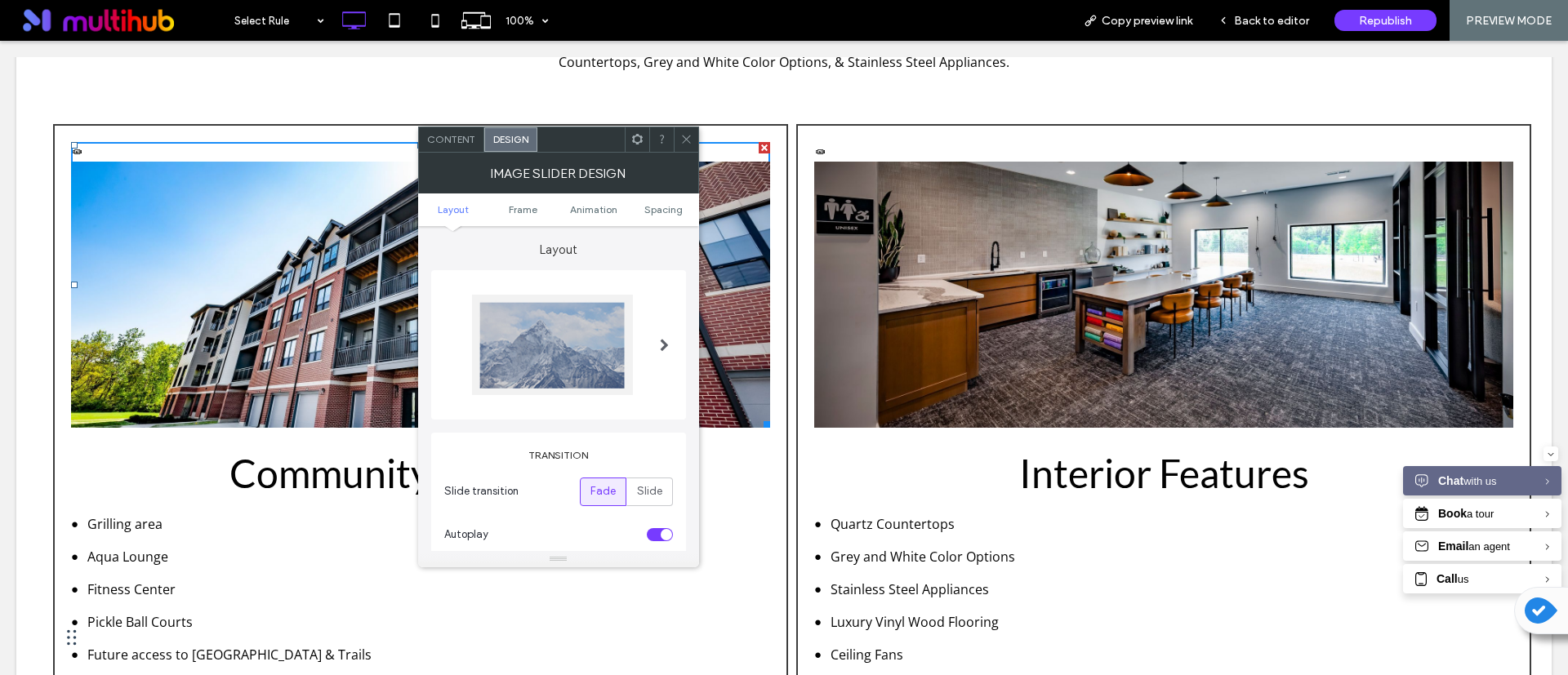
click at [684, 144] on icon at bounding box center [686, 139] width 12 height 12
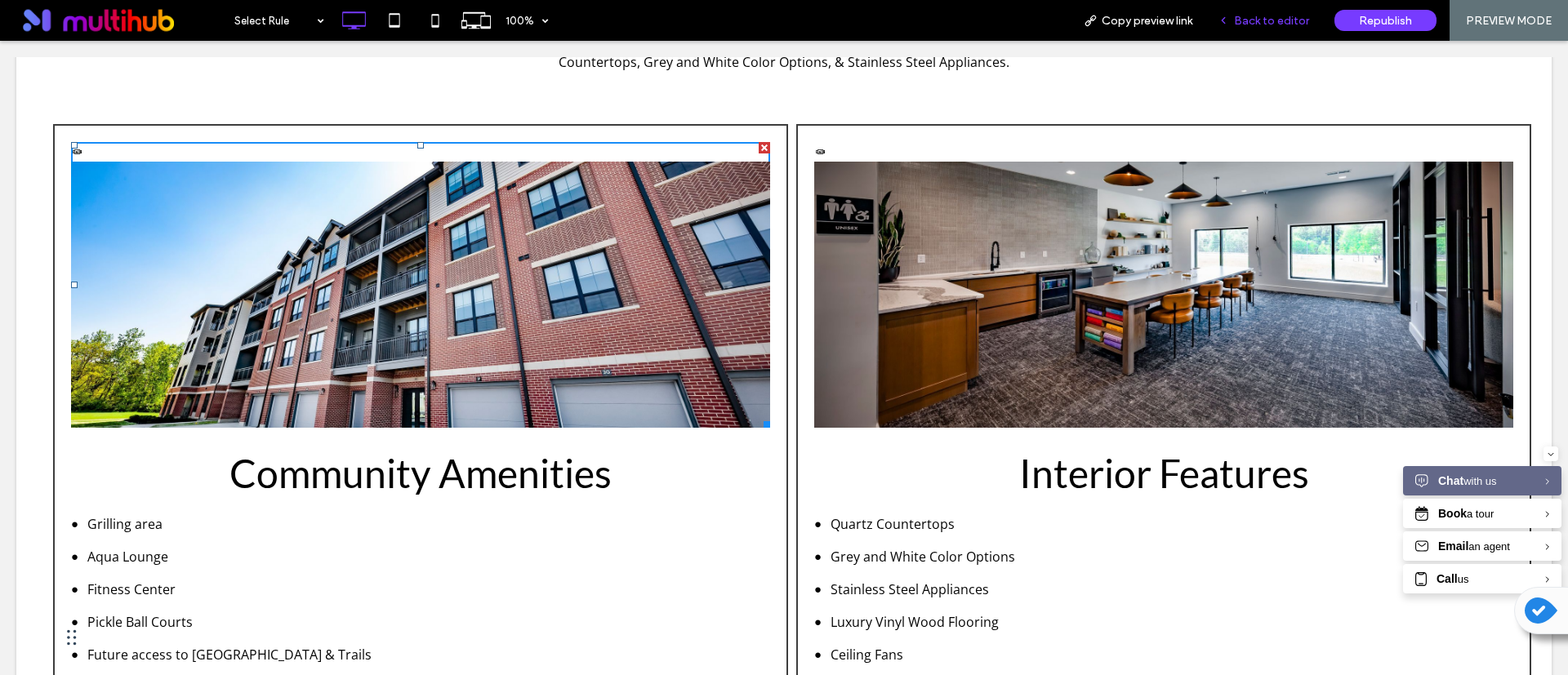
click at [1252, 16] on span "Back to editor" at bounding box center [1271, 20] width 75 height 14
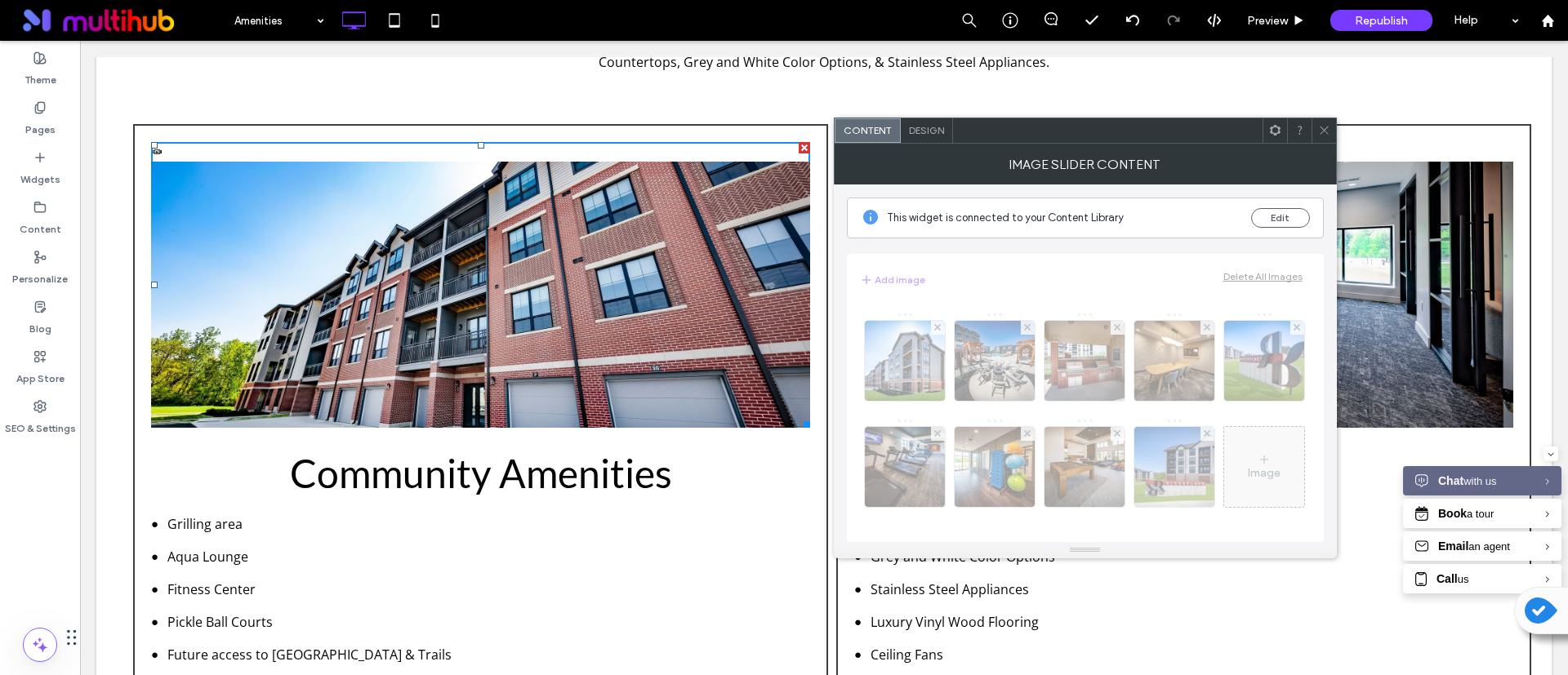
scroll to position [207, 0]
click at [925, 140] on div "Design" at bounding box center [927, 130] width 53 height 25
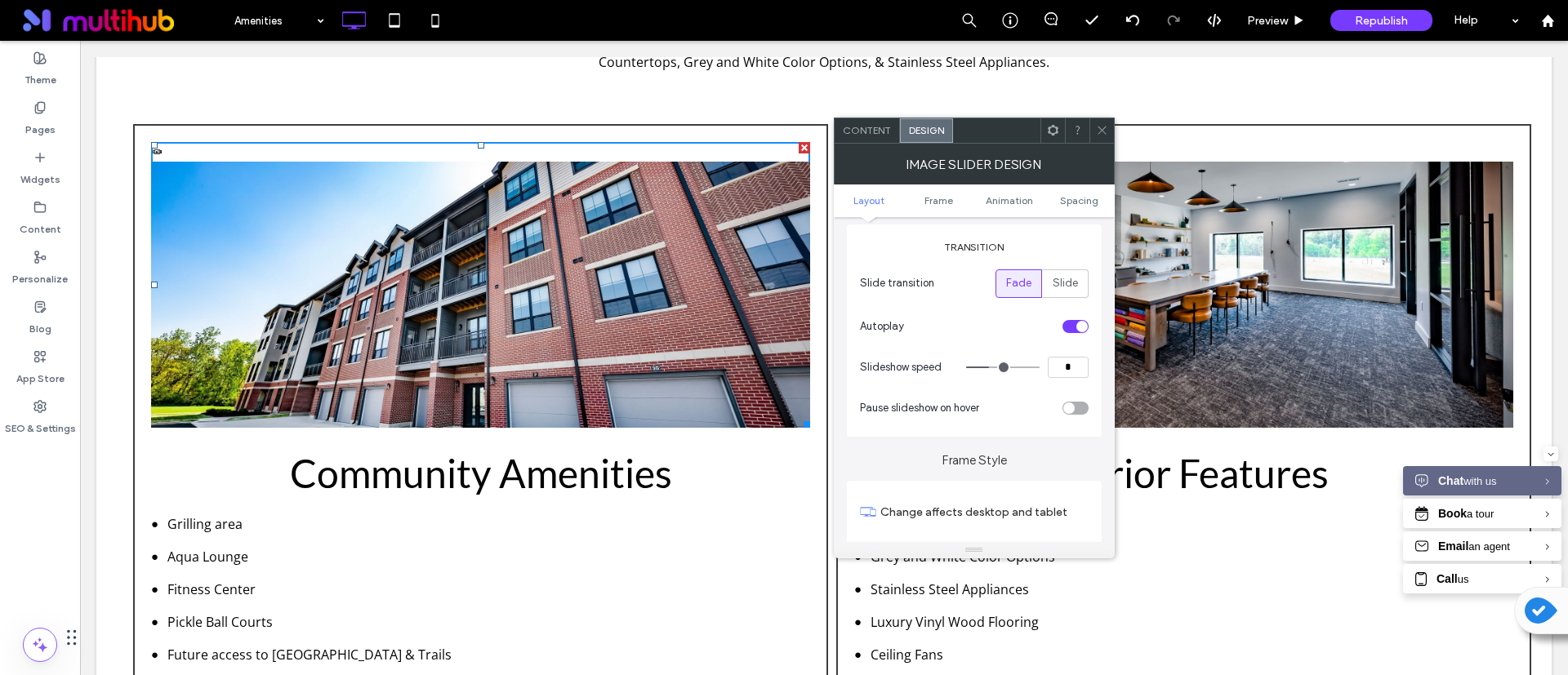
scroll to position [0, 0]
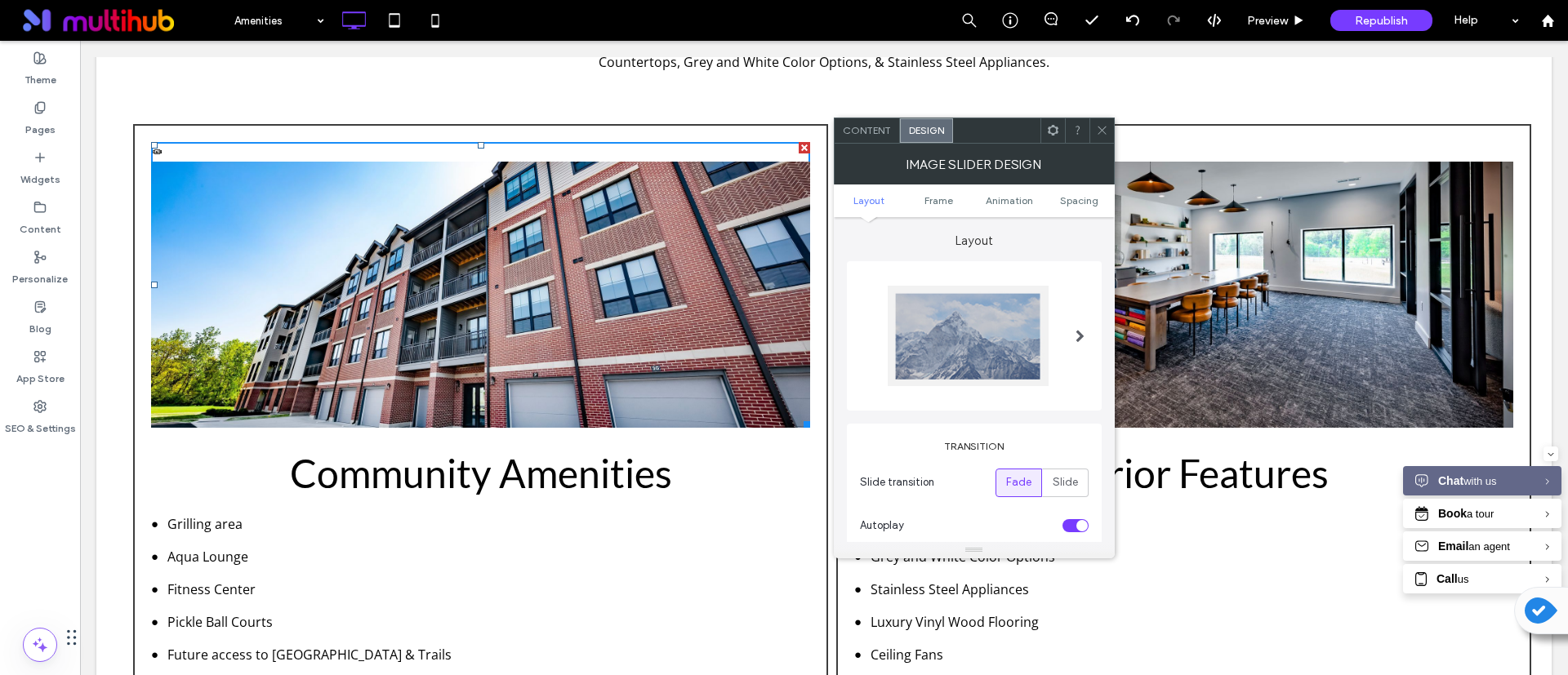
click at [1064, 461] on section "Slide transition Fade Slide" at bounding box center [975, 483] width 229 height 45
click at [1063, 482] on span "Slide" at bounding box center [1064, 483] width 25 height 17
click at [1016, 476] on span "Fade" at bounding box center [1018, 483] width 25 height 17
click at [1106, 128] on icon at bounding box center [1101, 129] width 12 height 12
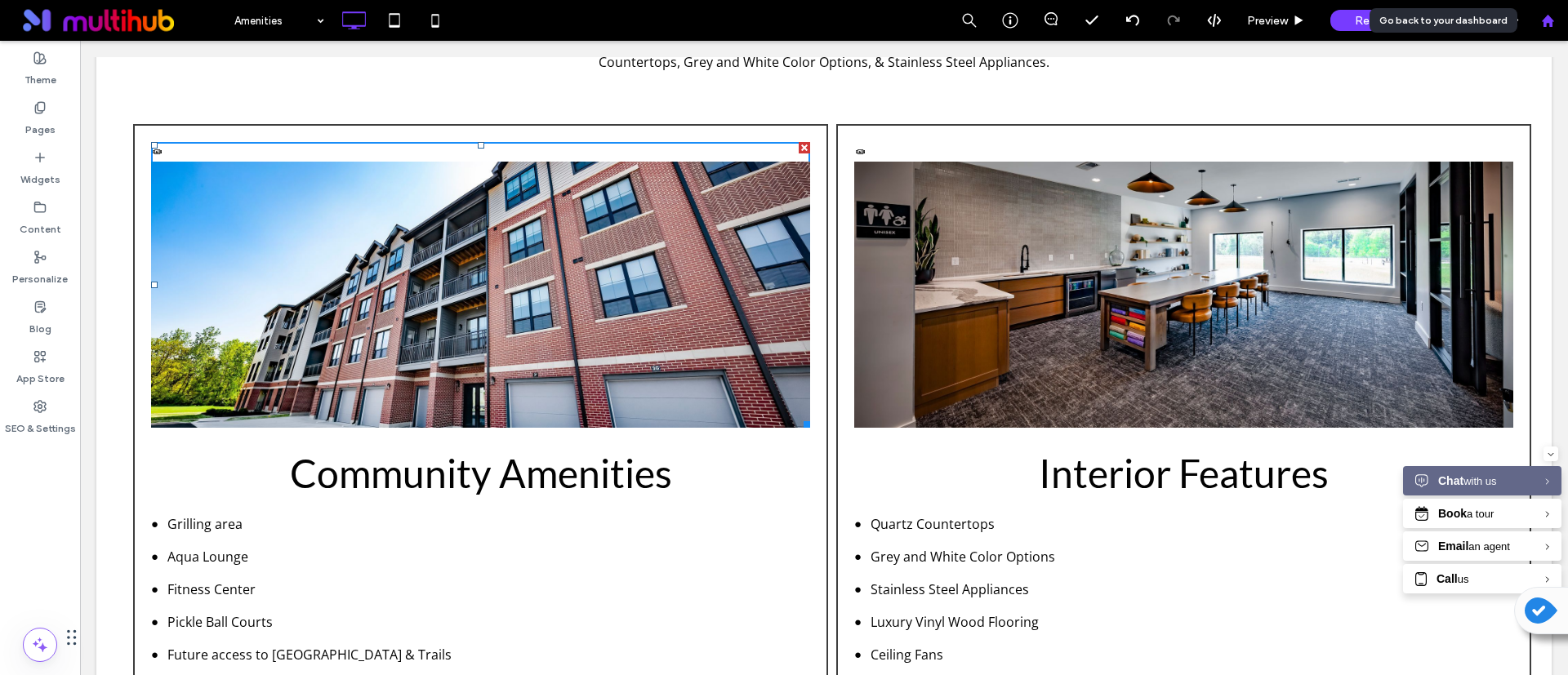
click at [1550, 25] on use at bounding box center [1547, 19] width 12 height 12
